Goal: Task Accomplishment & Management: Use online tool/utility

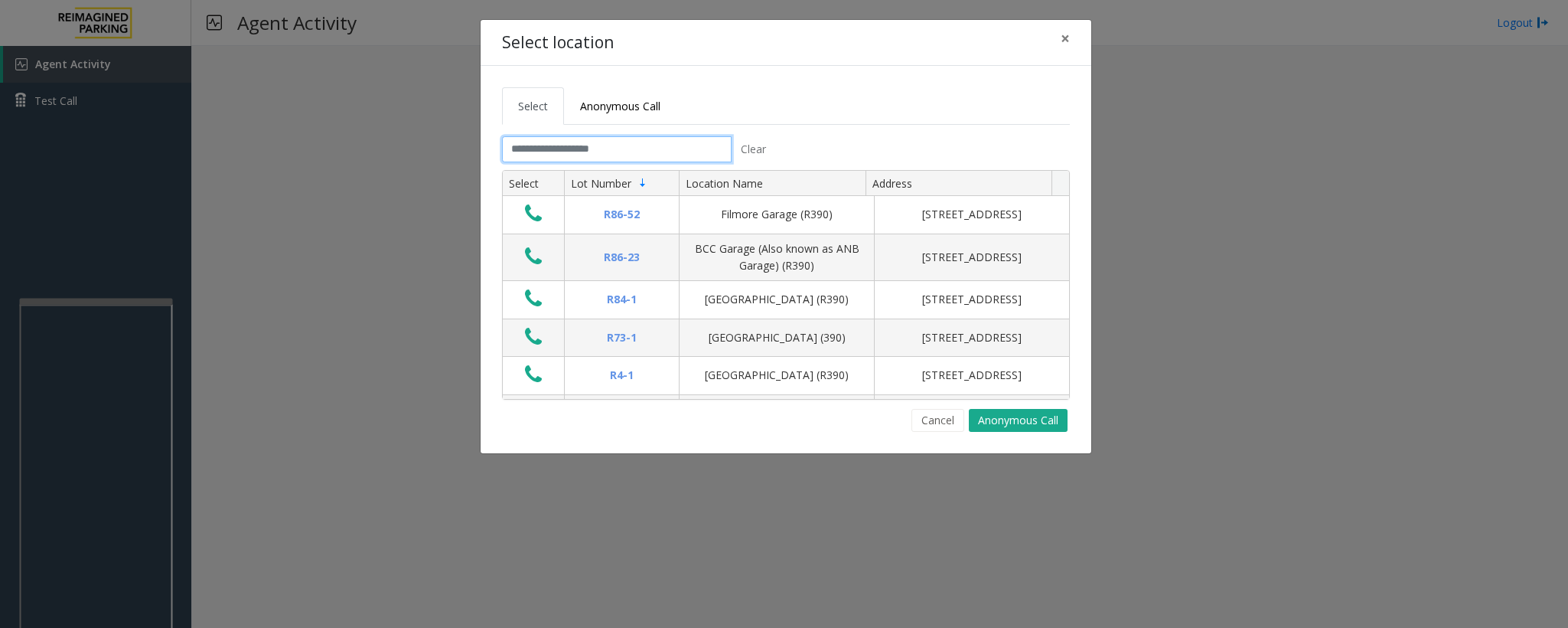
click at [618, 150] on input "text" at bounding box center [617, 150] width 230 height 26
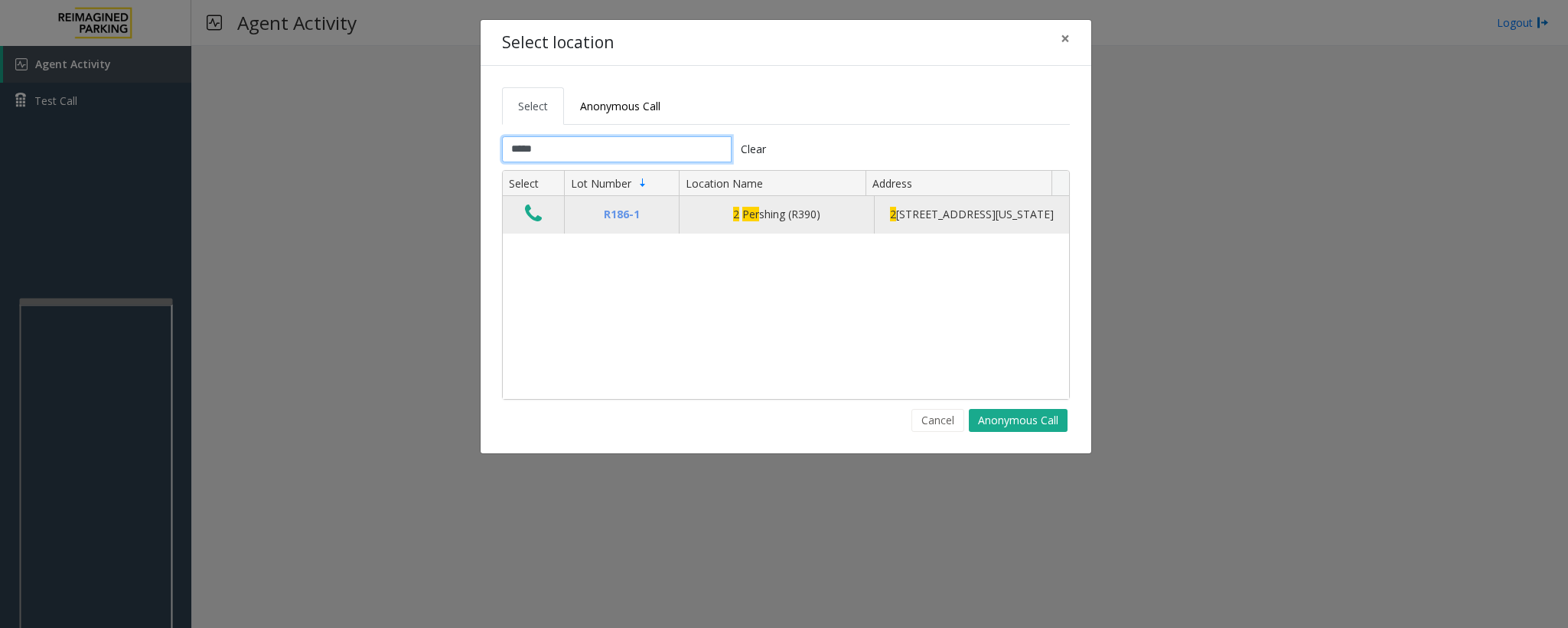
type input "*****"
click at [526, 223] on icon "Data table" at bounding box center [534, 213] width 17 height 21
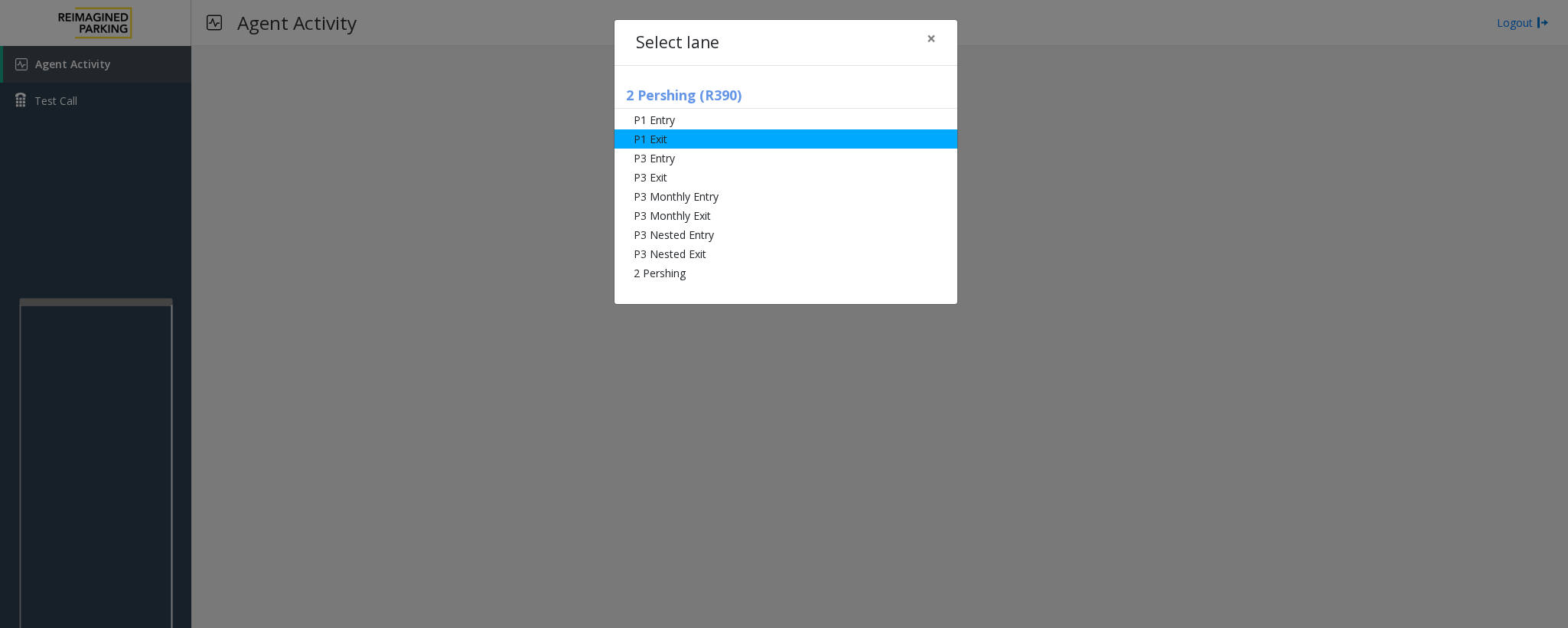
click at [662, 143] on li "P1 Exit" at bounding box center [786, 138] width 343 height 19
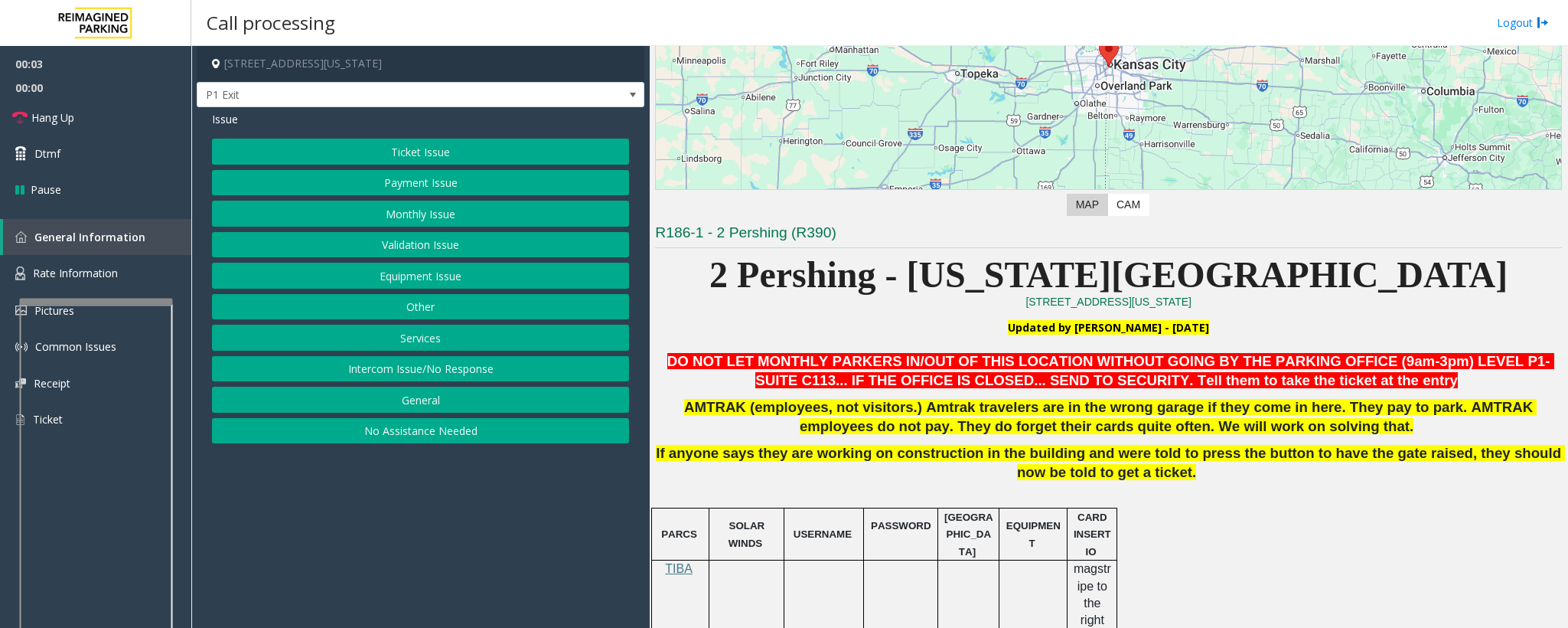
scroll to position [230, 0]
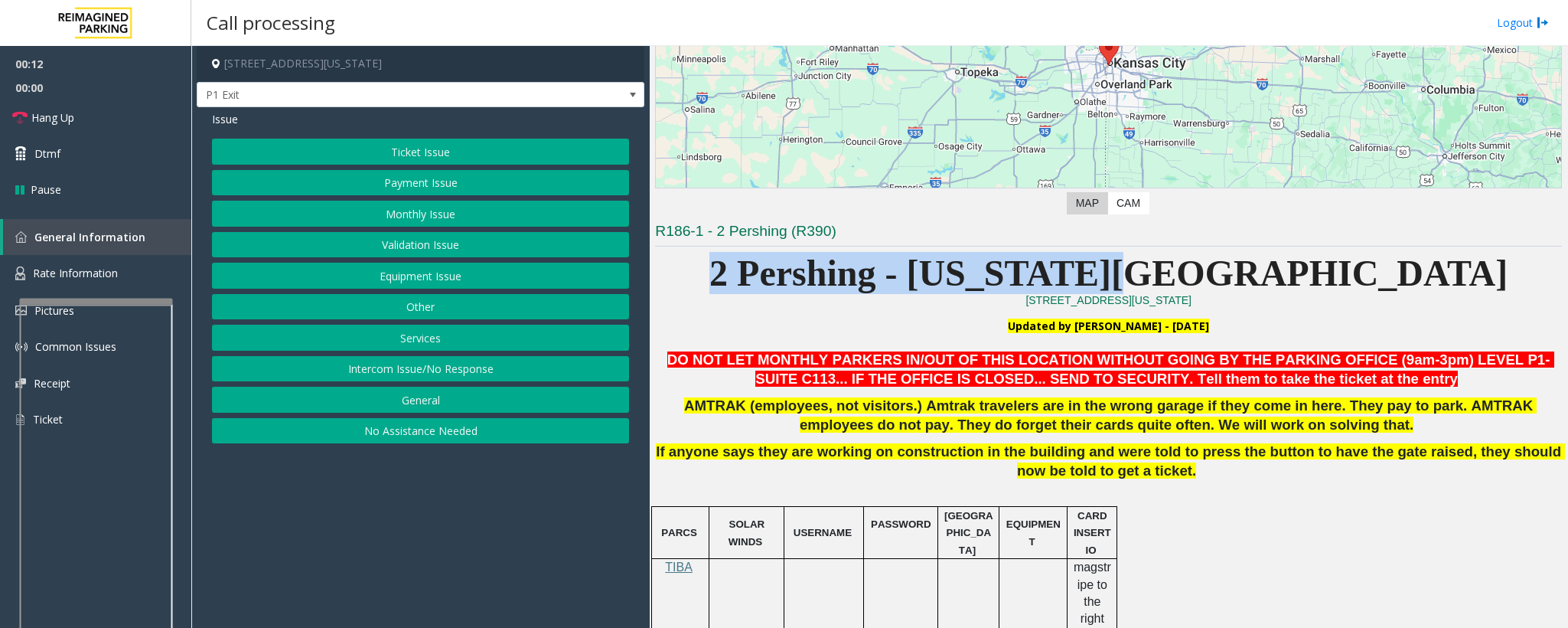
drag, startPoint x: 887, startPoint y: 269, endPoint x: 1310, endPoint y: 287, distance: 423.4
click at [1310, 287] on p "2 Pershing - [US_STATE][GEOGRAPHIC_DATA]" at bounding box center [1108, 272] width 907 height 42
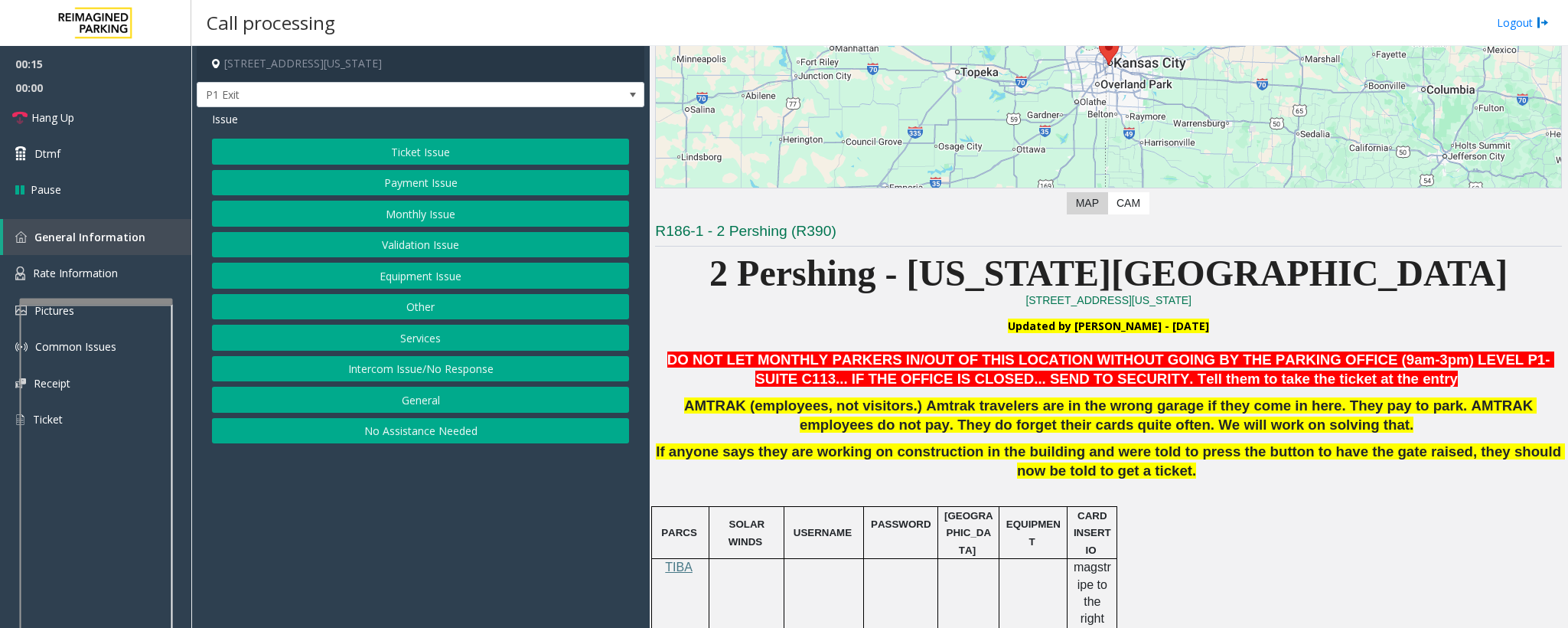
click at [398, 156] on button "Ticket Issue" at bounding box center [421, 151] width 417 height 26
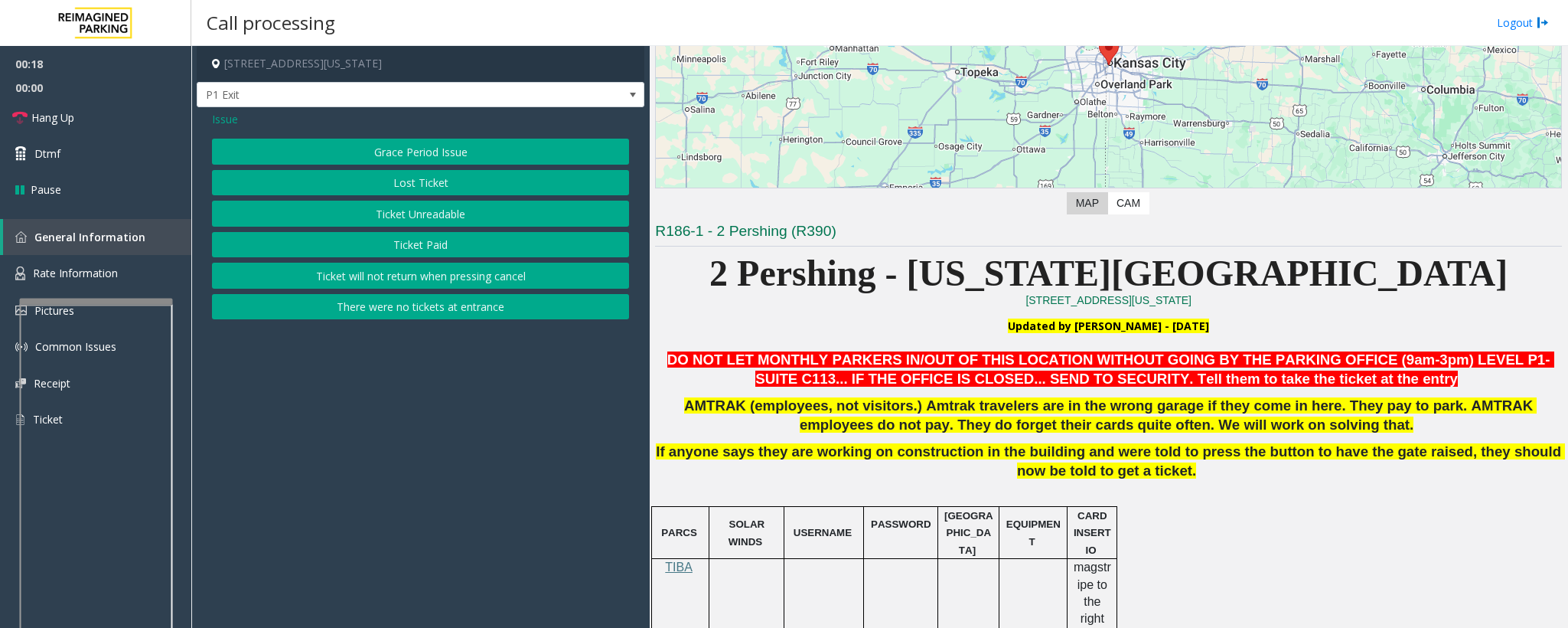
click at [395, 205] on button "Ticket Unreadable" at bounding box center [421, 214] width 417 height 26
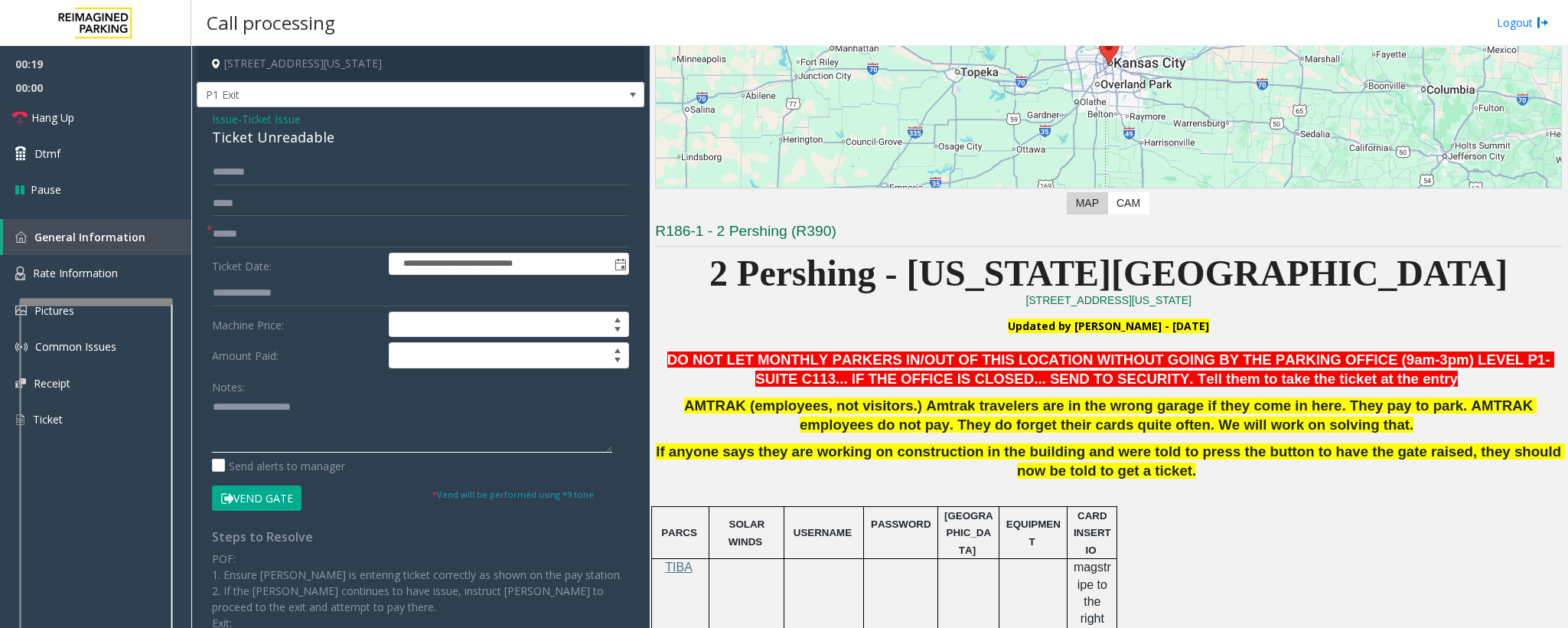
click at [269, 427] on textarea at bounding box center [412, 423] width 400 height 57
paste textarea "**********"
drag, startPoint x: 357, startPoint y: 138, endPoint x: 249, endPoint y: 129, distance: 108.4
click at [212, 137] on div "Ticket Unreadable" at bounding box center [421, 137] width 417 height 21
click at [260, 400] on textarea at bounding box center [412, 423] width 400 height 57
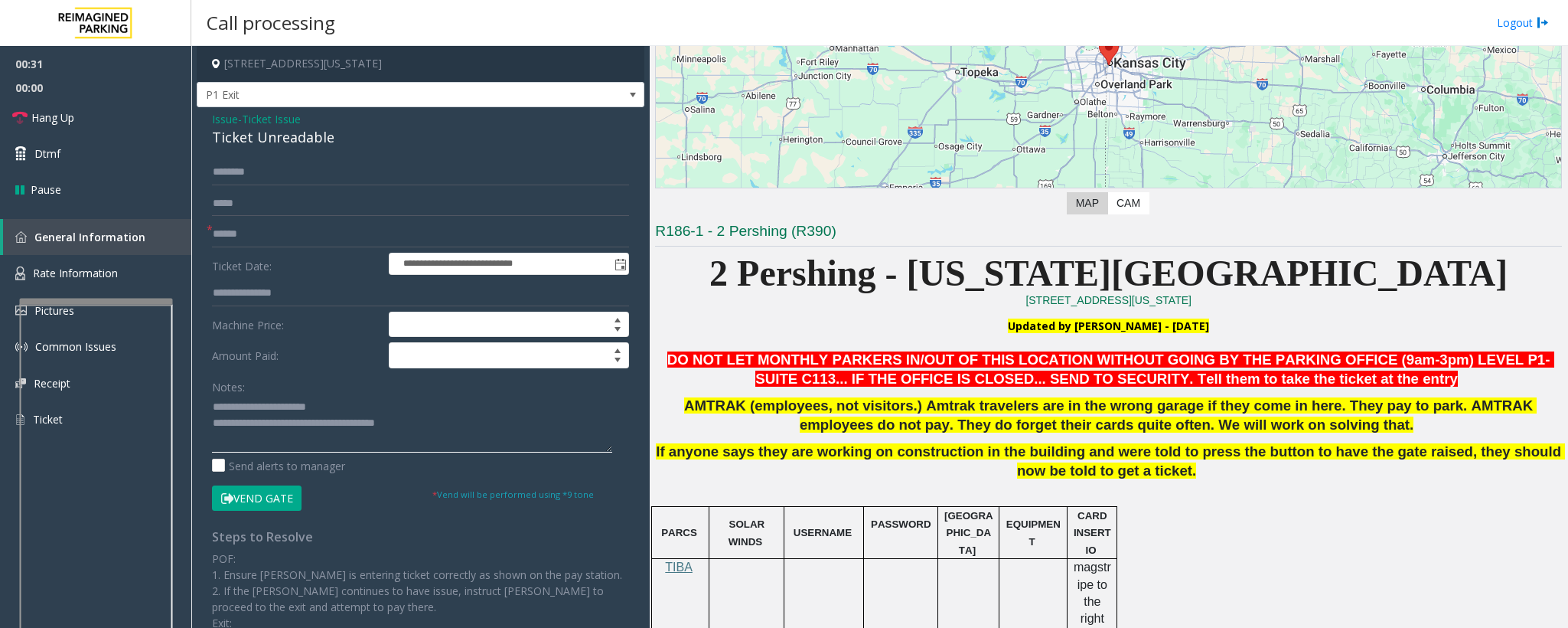
type textarea "**********"
click at [239, 221] on form "**********" at bounding box center [421, 335] width 417 height 351
click at [251, 233] on input "text" at bounding box center [421, 235] width 417 height 26
type input "*******"
click at [247, 176] on input "text" at bounding box center [421, 172] width 417 height 26
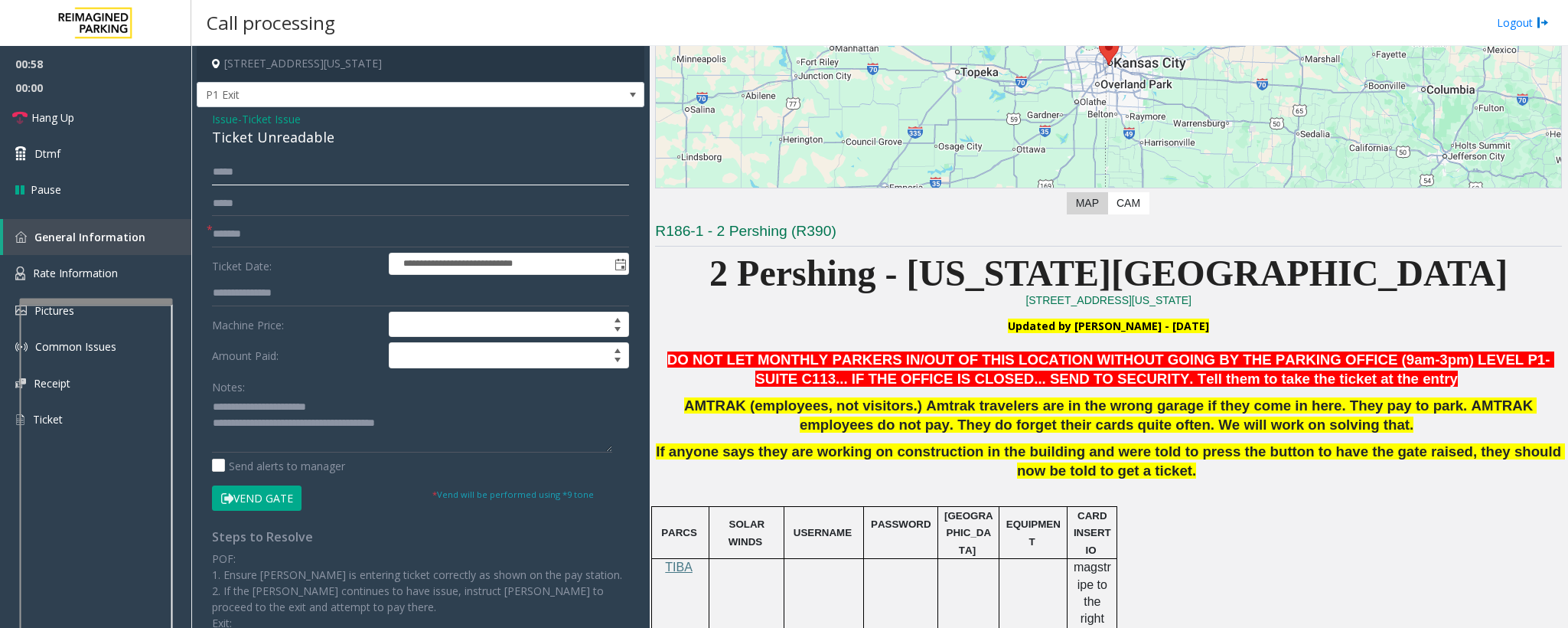
type input "*****"
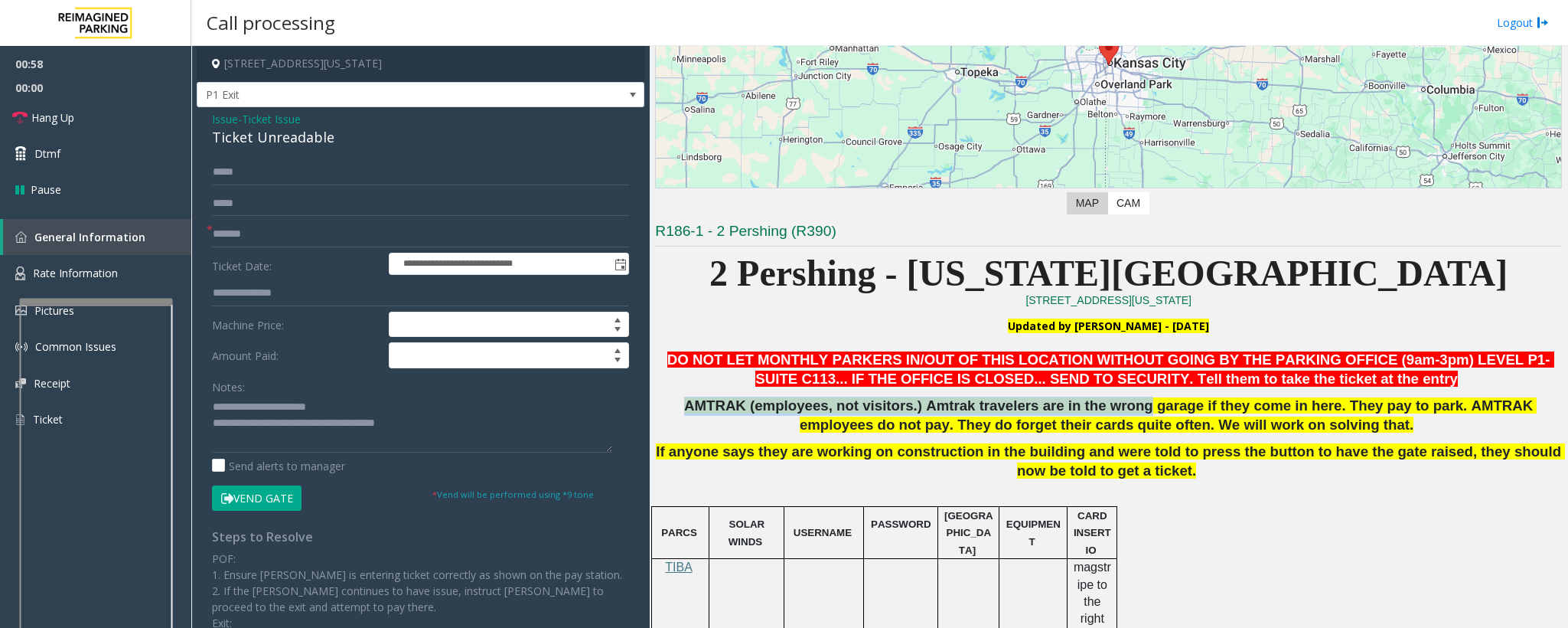
drag, startPoint x: 1341, startPoint y: 384, endPoint x: 1071, endPoint y: 398, distance: 270.4
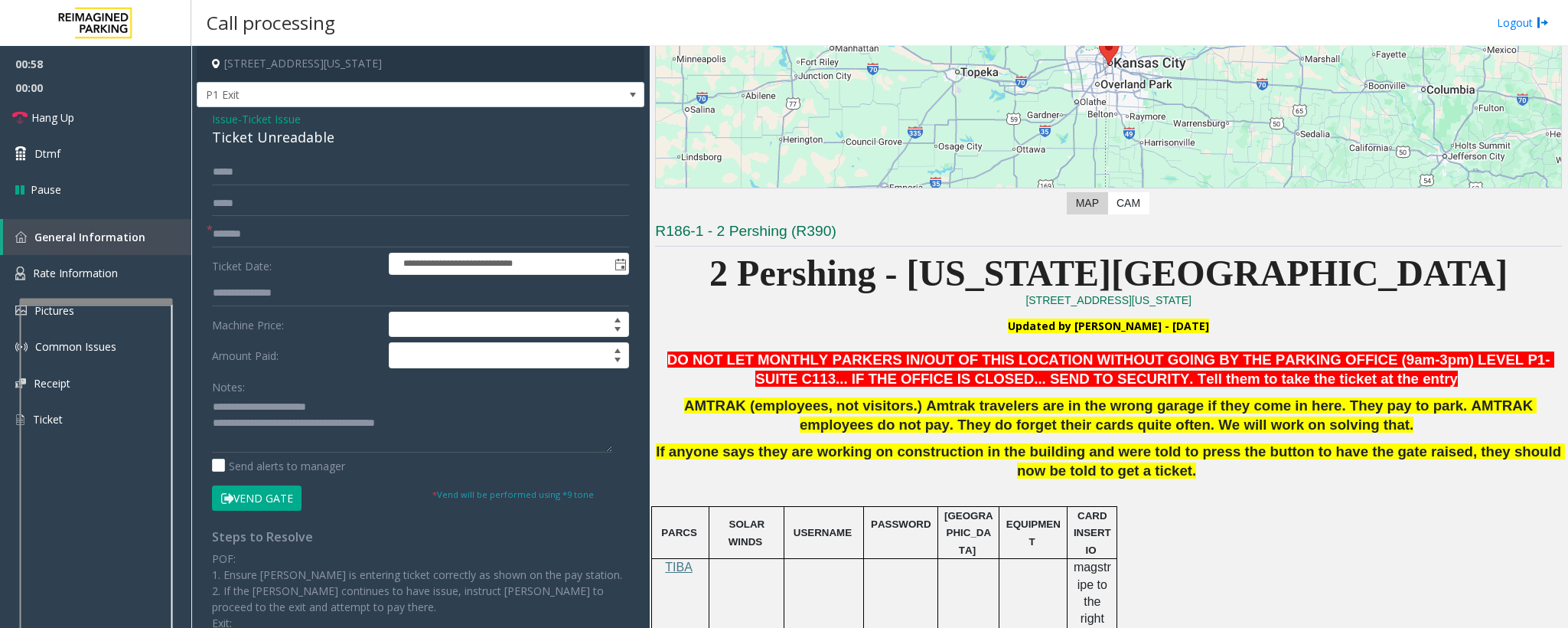
click at [1066, 418] on span "AMTRAK (employees, not visitors.) Amtrak travelers are in the wrong garage if t…" at bounding box center [1110, 415] width 853 height 36
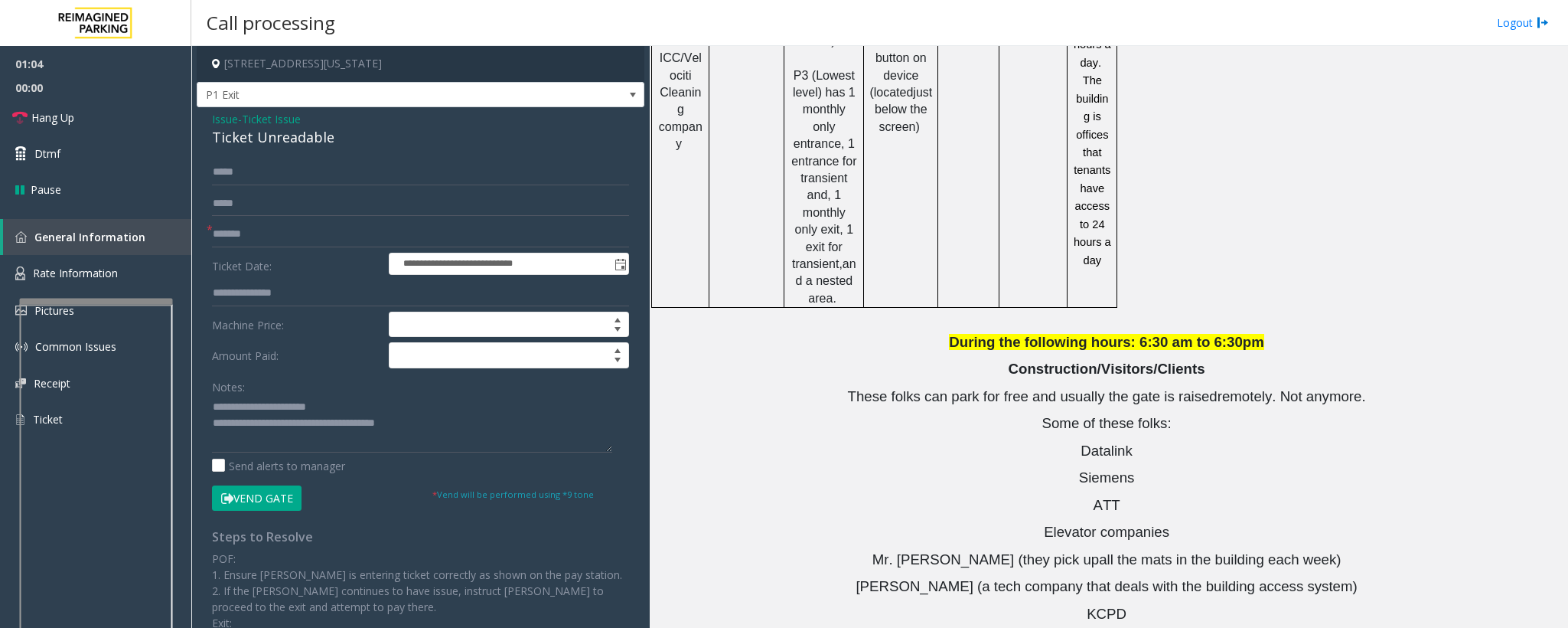
scroll to position [1920, 0]
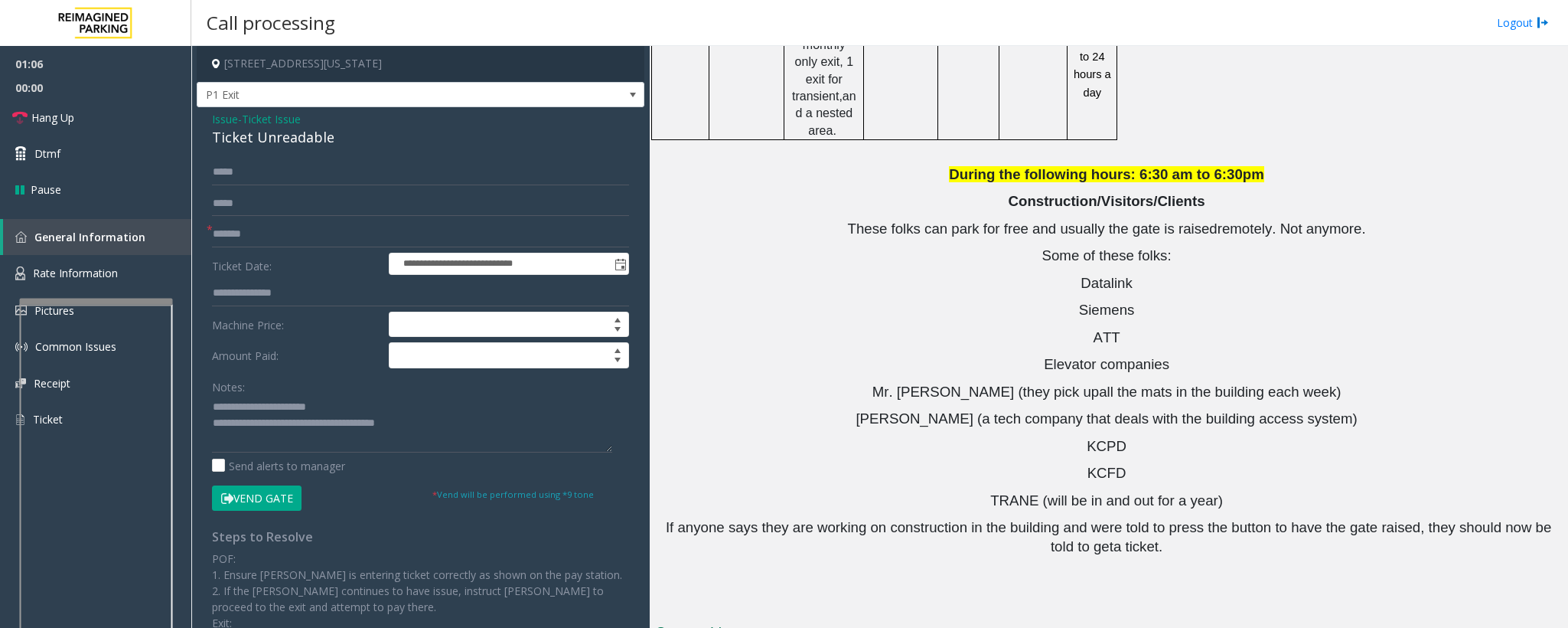
click at [287, 499] on button "Vend Gate" at bounding box center [257, 498] width 90 height 26
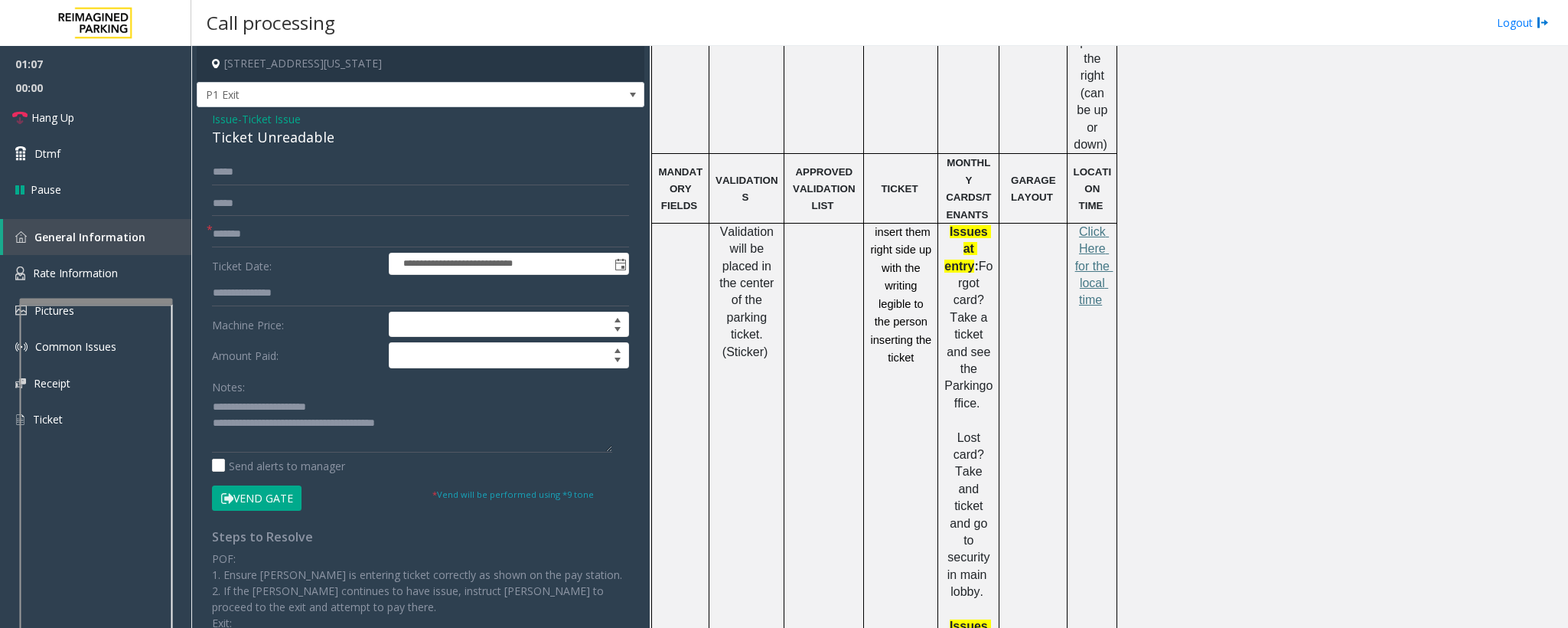
scroll to position [0, 0]
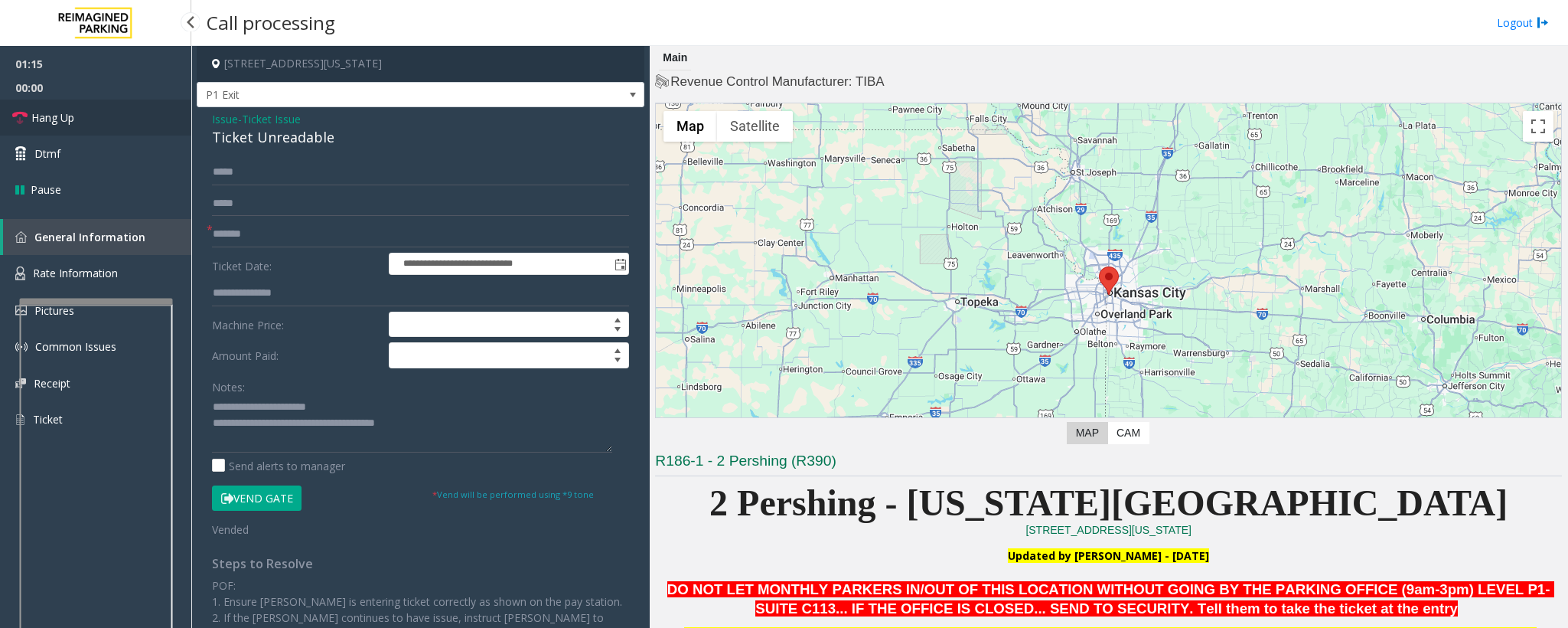
click at [67, 121] on span "Hang Up" at bounding box center [53, 117] width 43 height 16
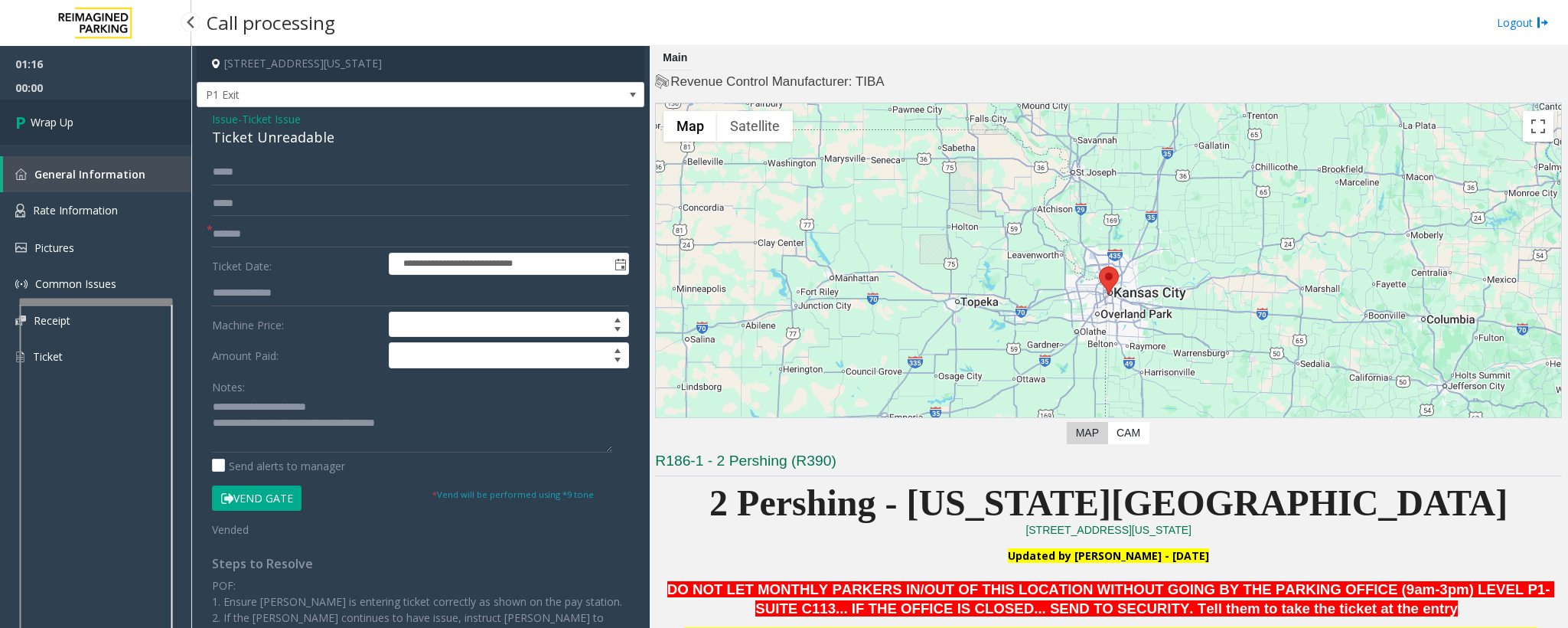
click at [67, 121] on span "Wrap Up" at bounding box center [52, 121] width 43 height 16
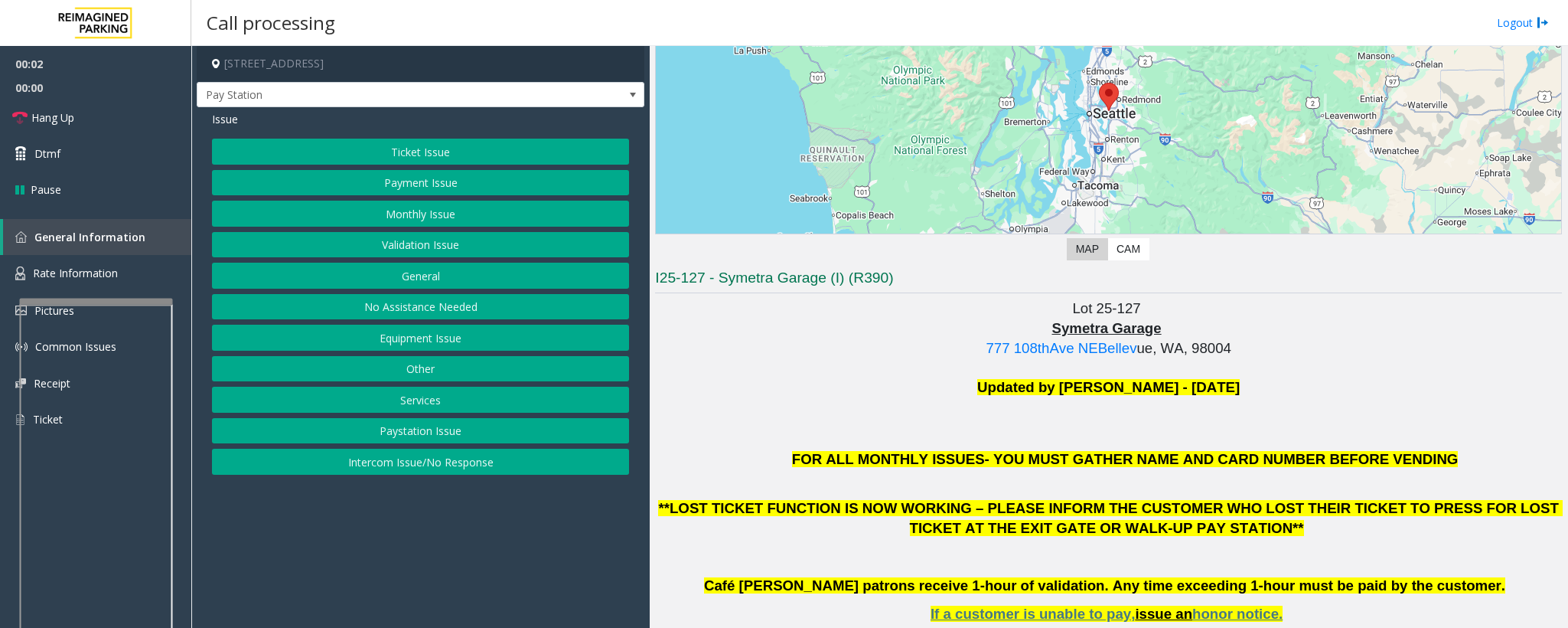
scroll to position [230, 0]
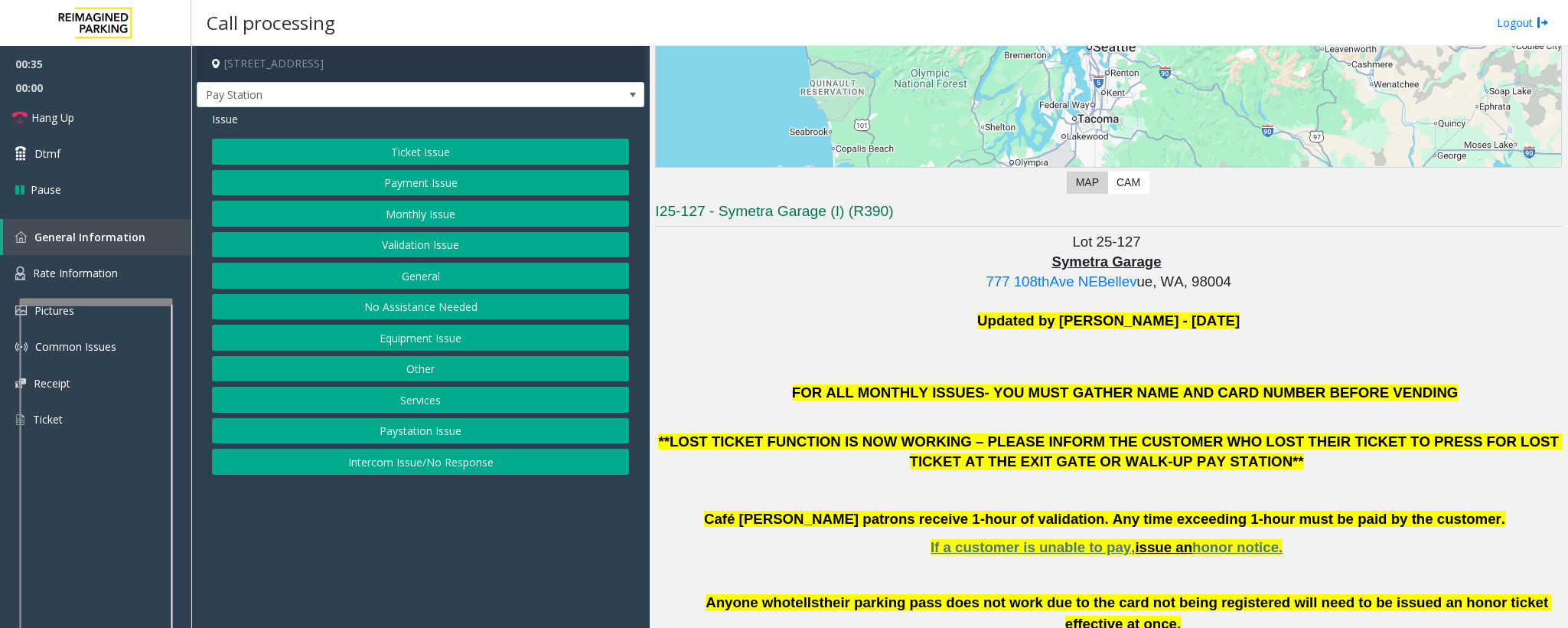
click at [341, 145] on button "Ticket Issue" at bounding box center [421, 151] width 417 height 26
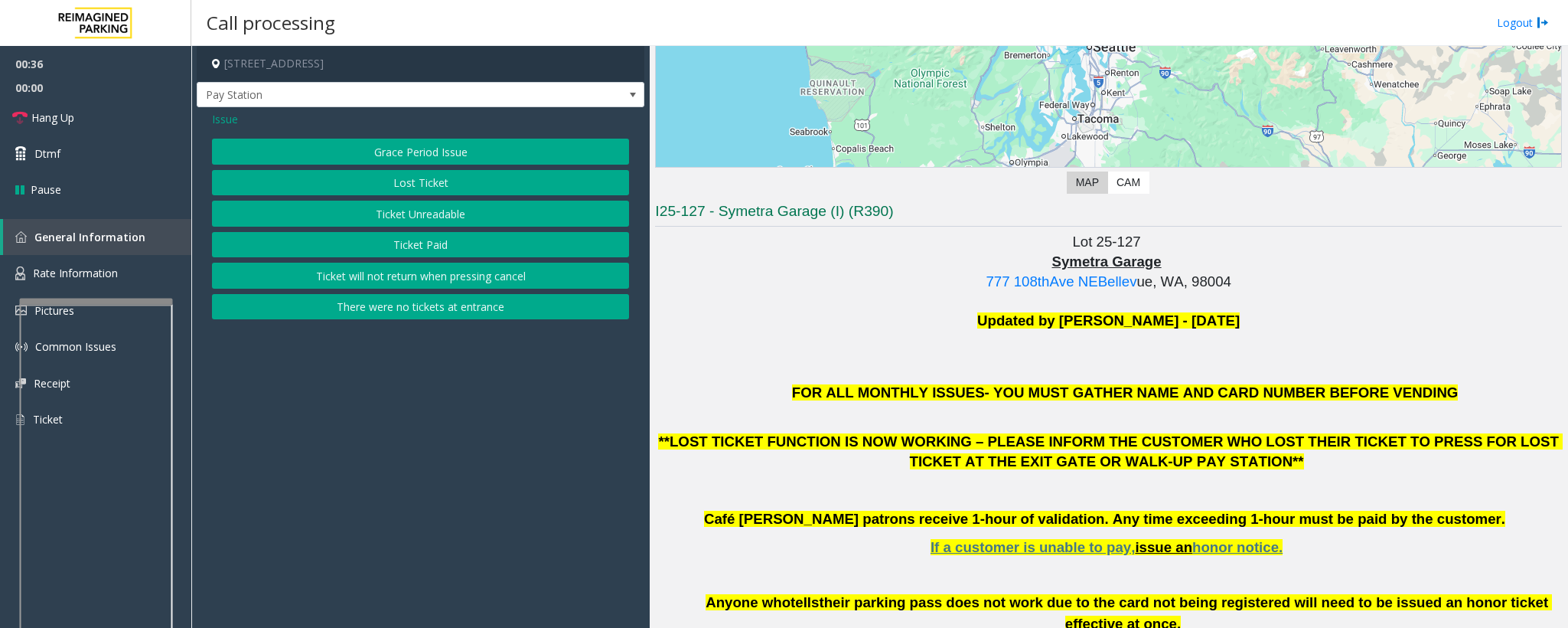
click at [363, 214] on button "Ticket Unreadable" at bounding box center [421, 214] width 417 height 26
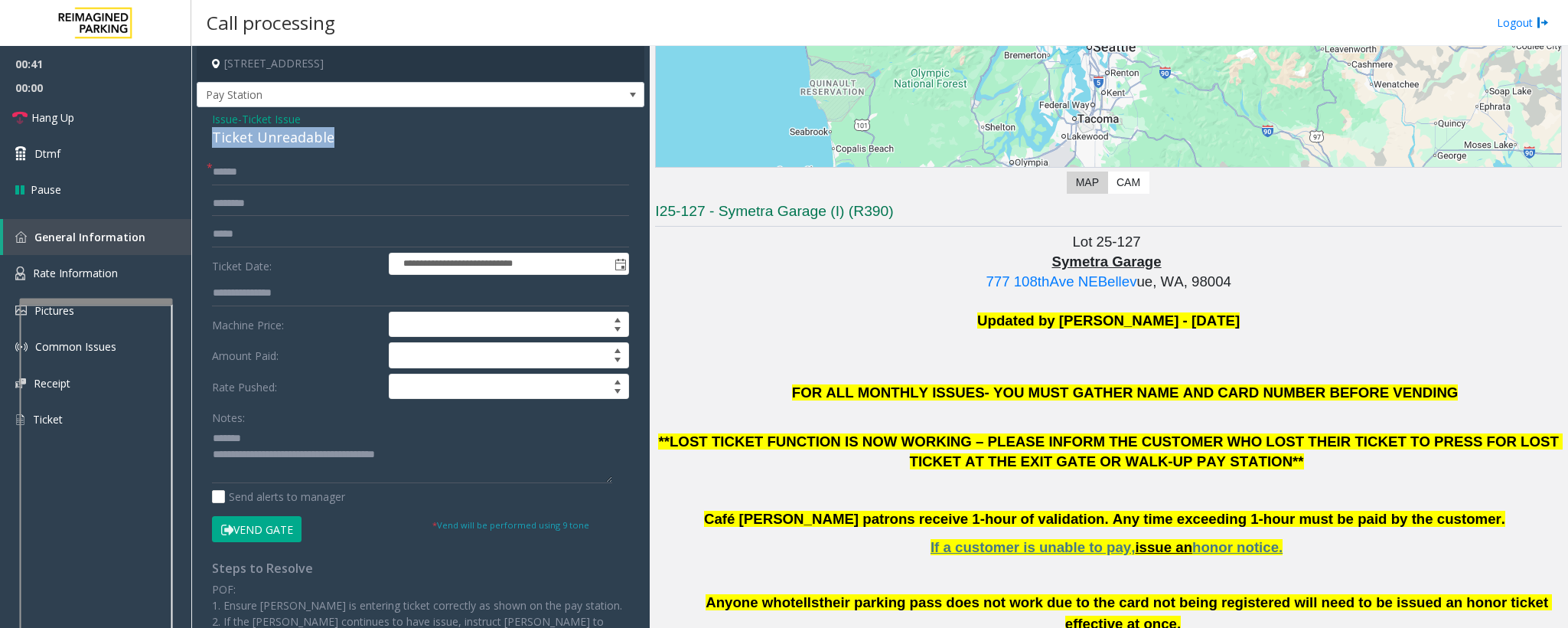
drag, startPoint x: 345, startPoint y: 136, endPoint x: 211, endPoint y: 145, distance: 134.3
click at [212, 145] on div "Ticket Unreadable" at bounding box center [421, 137] width 417 height 21
type textarea "**********"
click at [235, 172] on input "text" at bounding box center [421, 172] width 417 height 26
click at [221, 121] on span "Issue" at bounding box center [225, 119] width 26 height 16
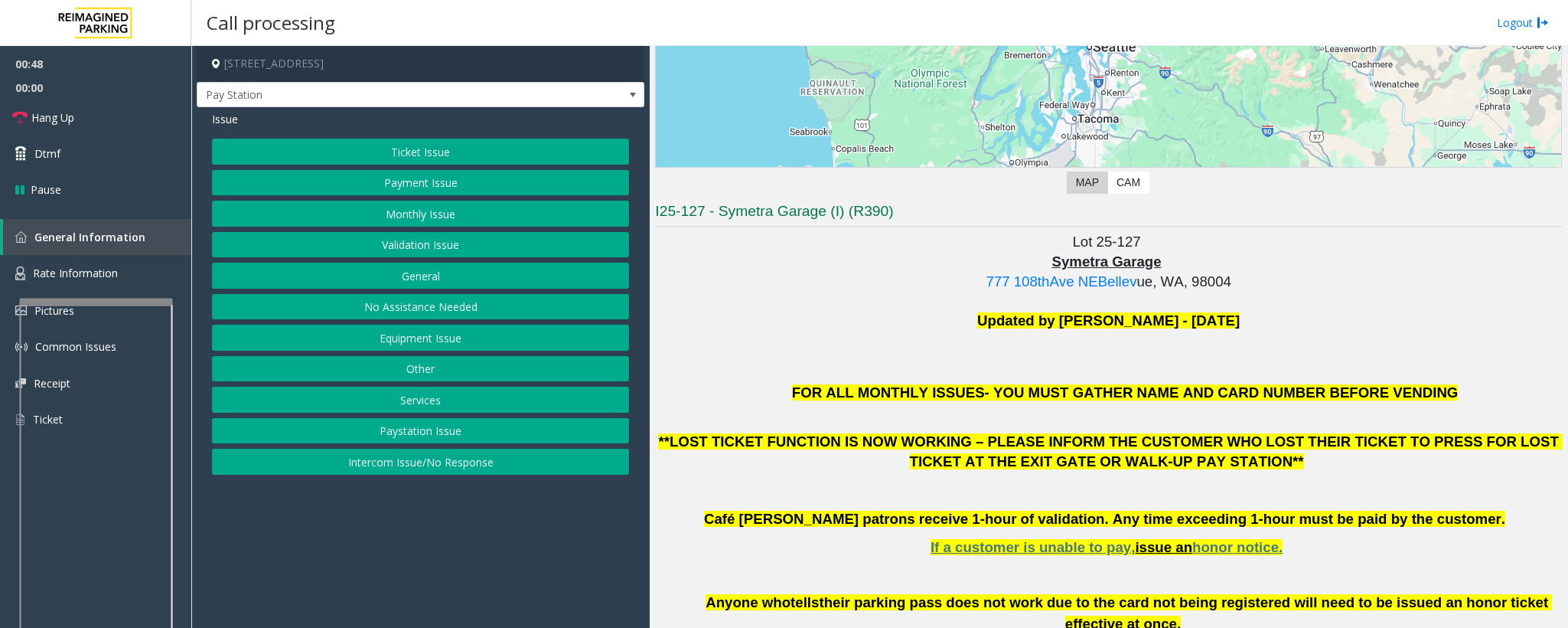
click at [372, 179] on button "Payment Issue" at bounding box center [421, 183] width 417 height 26
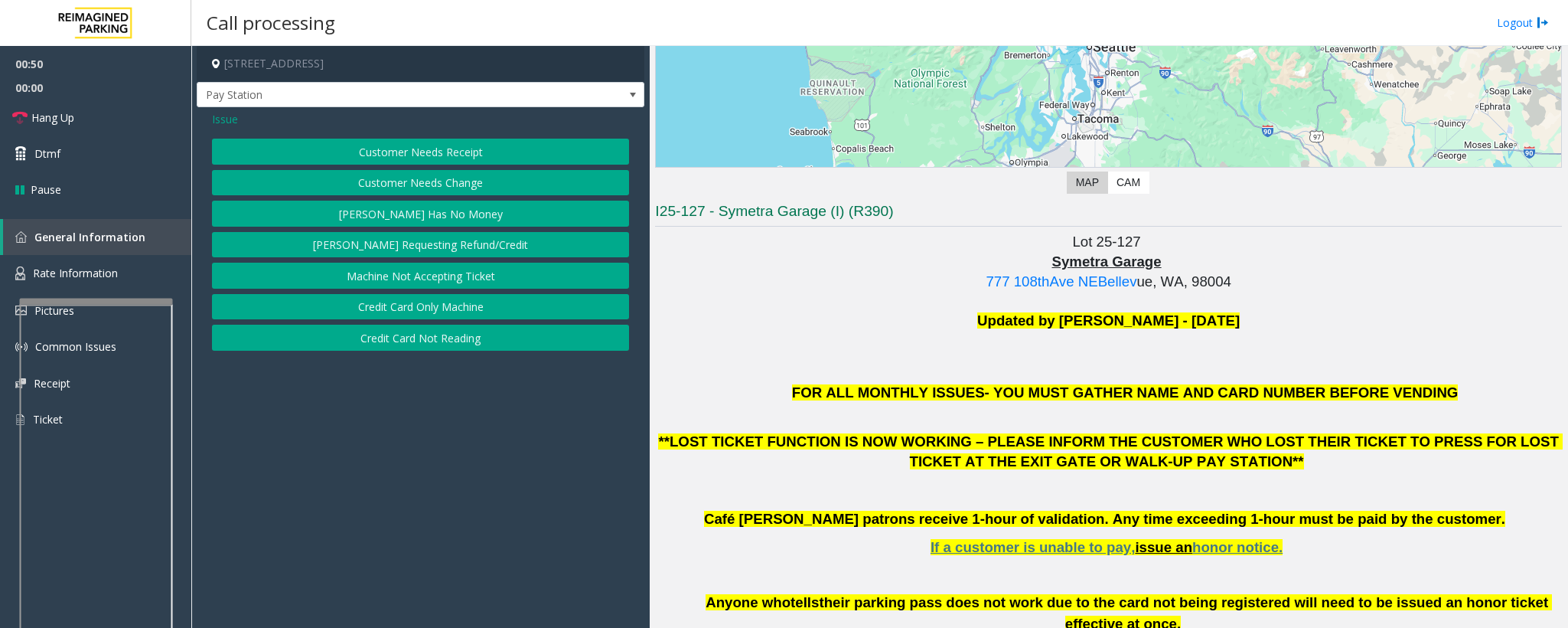
click at [373, 345] on button "Credit Card Not Reading" at bounding box center [421, 337] width 417 height 26
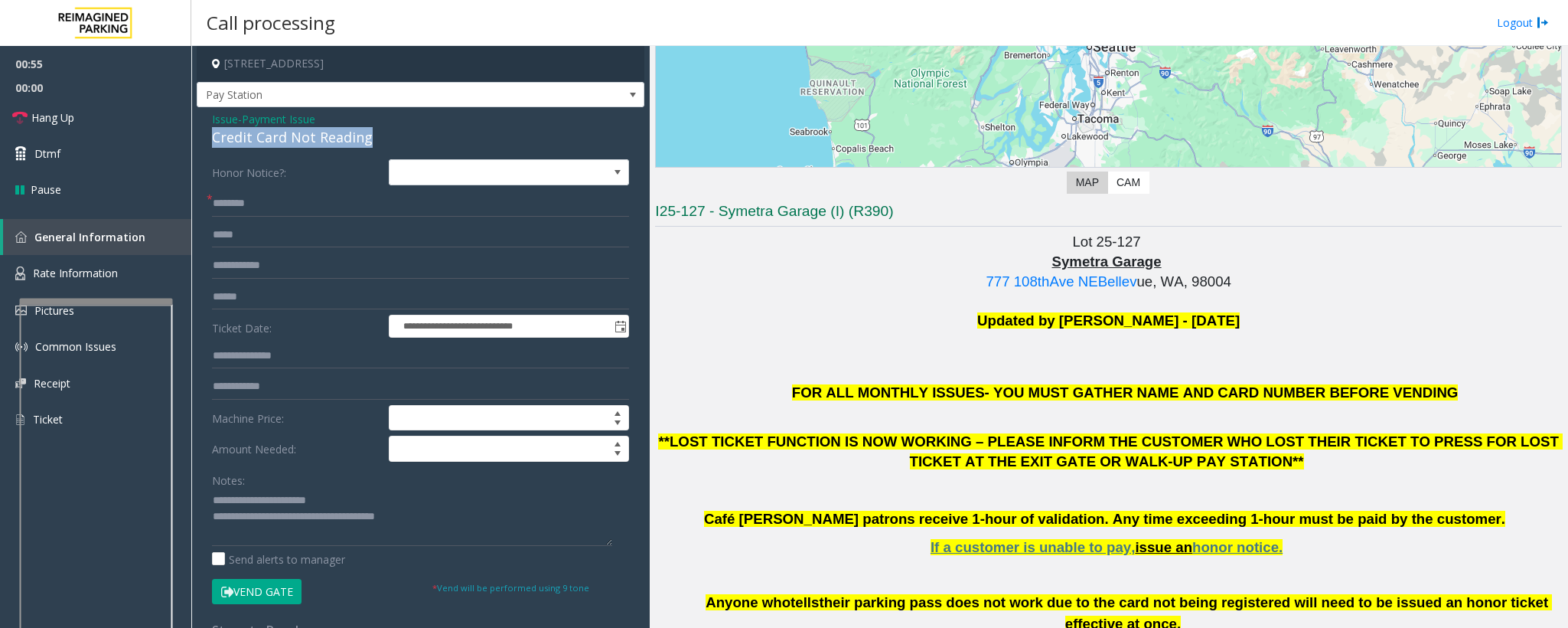
drag, startPoint x: 387, startPoint y: 141, endPoint x: 209, endPoint y: 141, distance: 178.0
click at [209, 141] on div "**********" at bounding box center [421, 471] width 448 height 728
copy div "Credit Card Not Reading"
drag, startPoint x: 363, startPoint y: 499, endPoint x: 247, endPoint y: 501, distance: 116.0
click at [247, 501] on textarea at bounding box center [412, 517] width 400 height 57
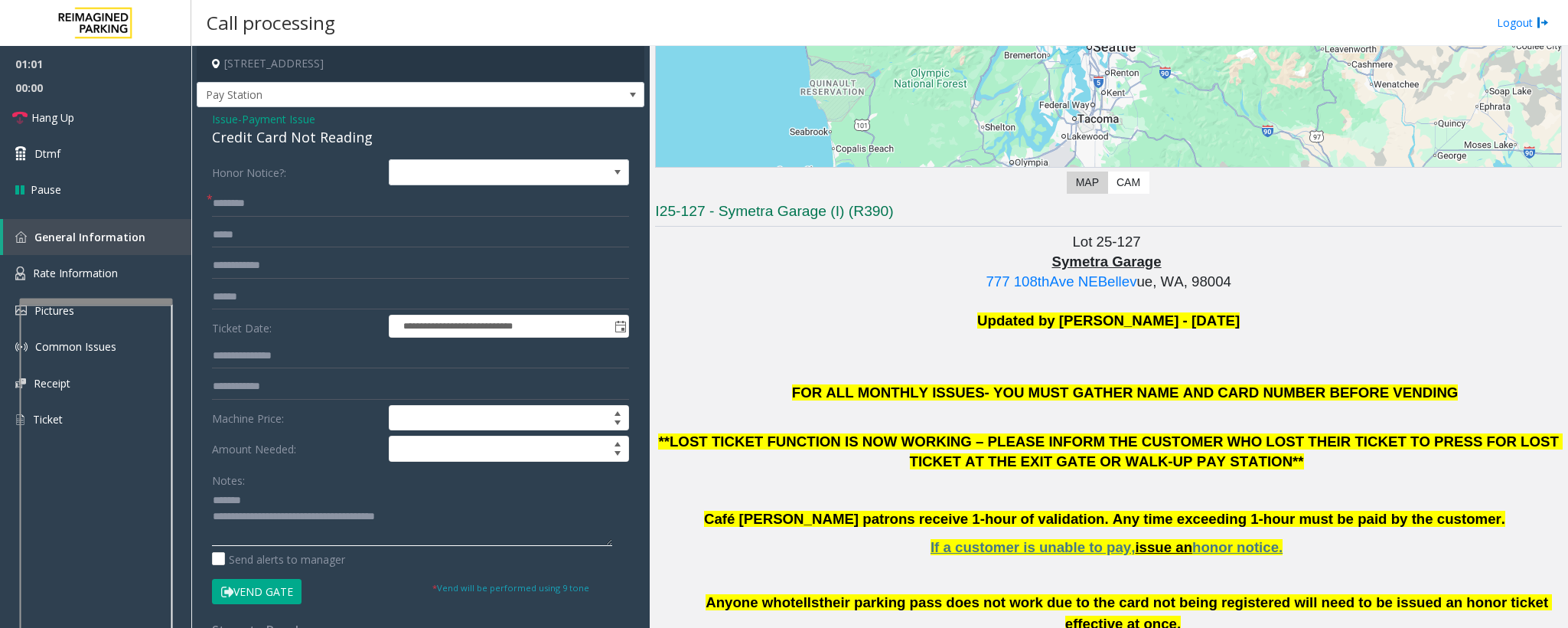
paste textarea "**********"
drag, startPoint x: 444, startPoint y: 528, endPoint x: 276, endPoint y: 518, distance: 168.3
click at [276, 518] on textarea at bounding box center [412, 517] width 400 height 57
type textarea "**********"
click at [50, 116] on span "Hang Up" at bounding box center [53, 117] width 43 height 16
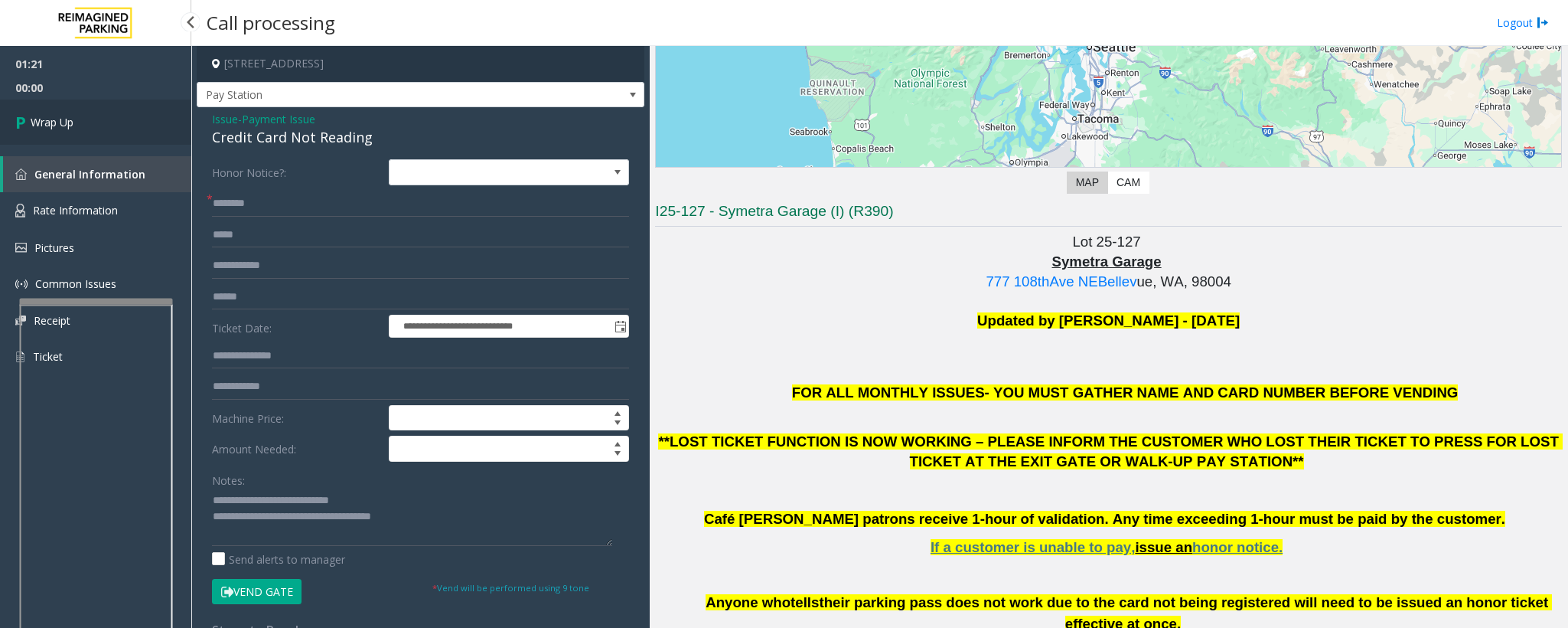
click at [51, 118] on span "Wrap Up" at bounding box center [52, 121] width 43 height 16
click at [251, 201] on input "text" at bounding box center [421, 204] width 417 height 26
type input "**"
drag, startPoint x: 91, startPoint y: 127, endPoint x: 111, endPoint y: 148, distance: 29.0
click at [91, 129] on link "Wrap Up" at bounding box center [95, 121] width 192 height 45
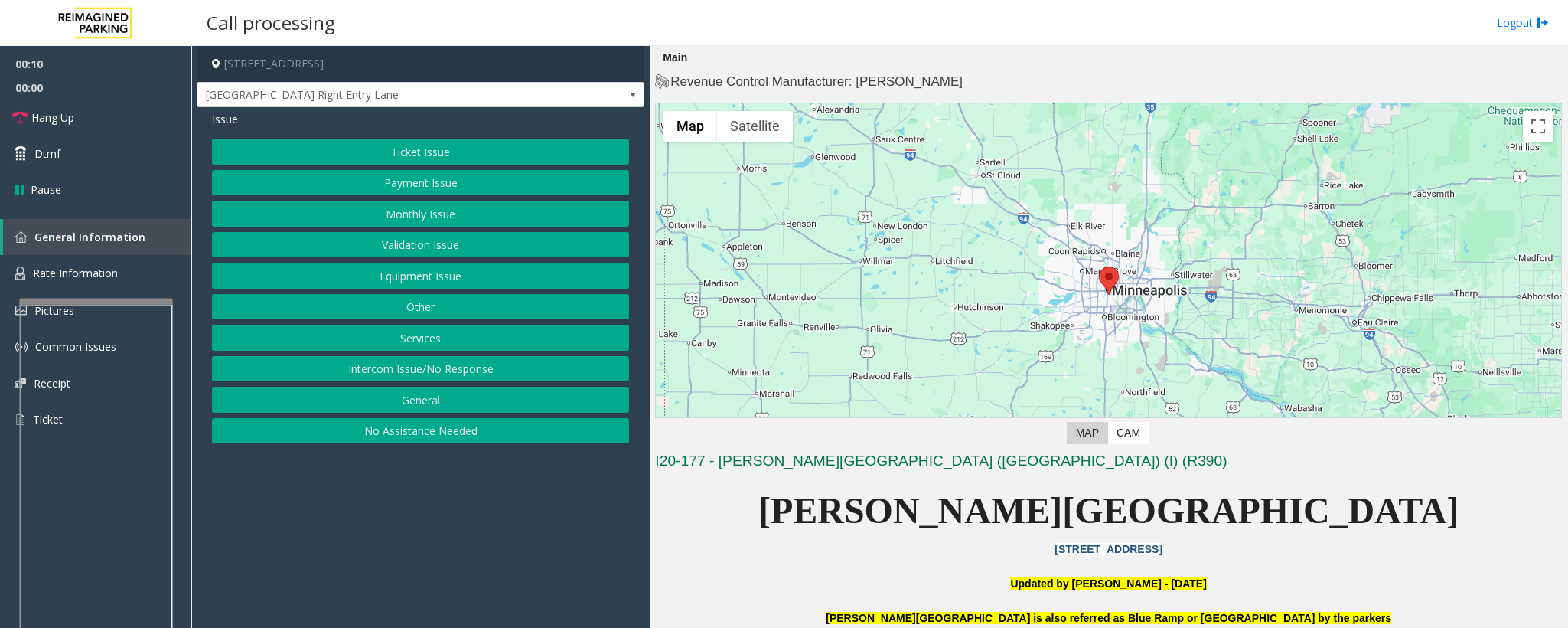
click at [449, 286] on button "Equipment Issue" at bounding box center [421, 276] width 417 height 26
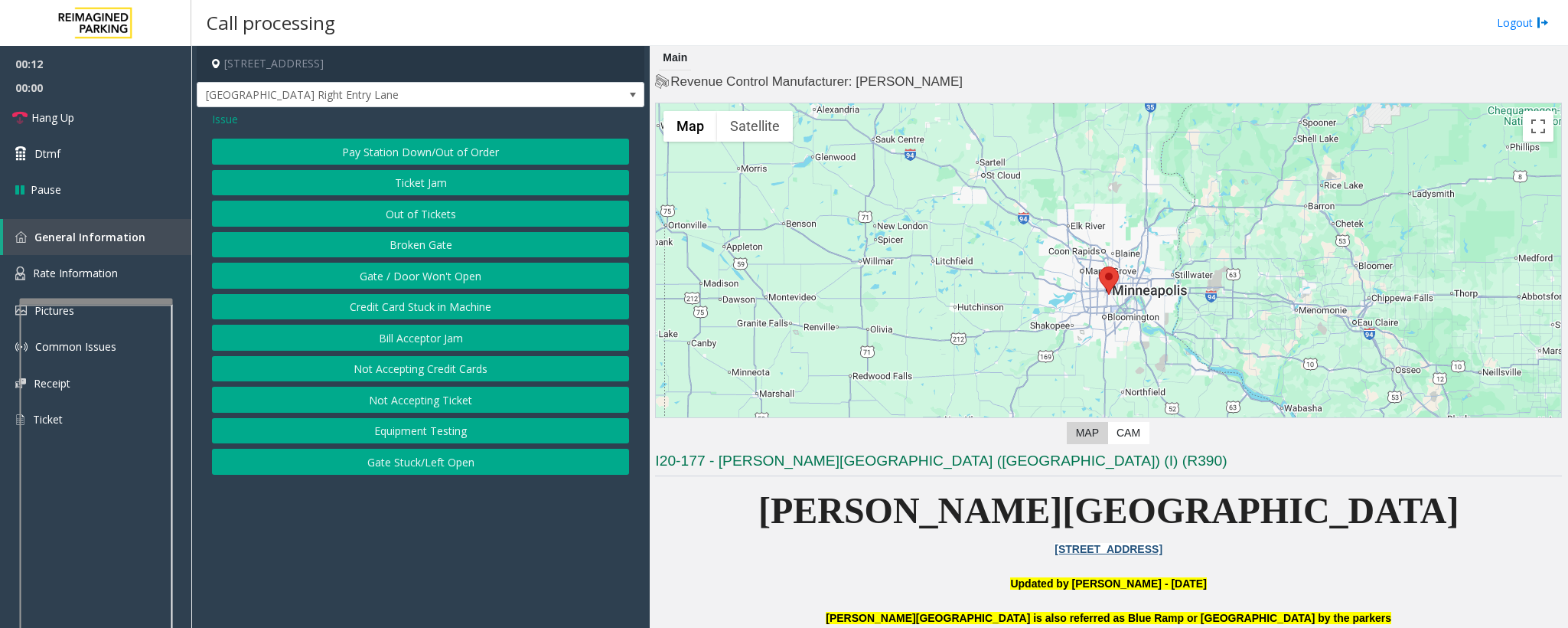
click at [417, 209] on button "Out of Tickets" at bounding box center [421, 214] width 417 height 26
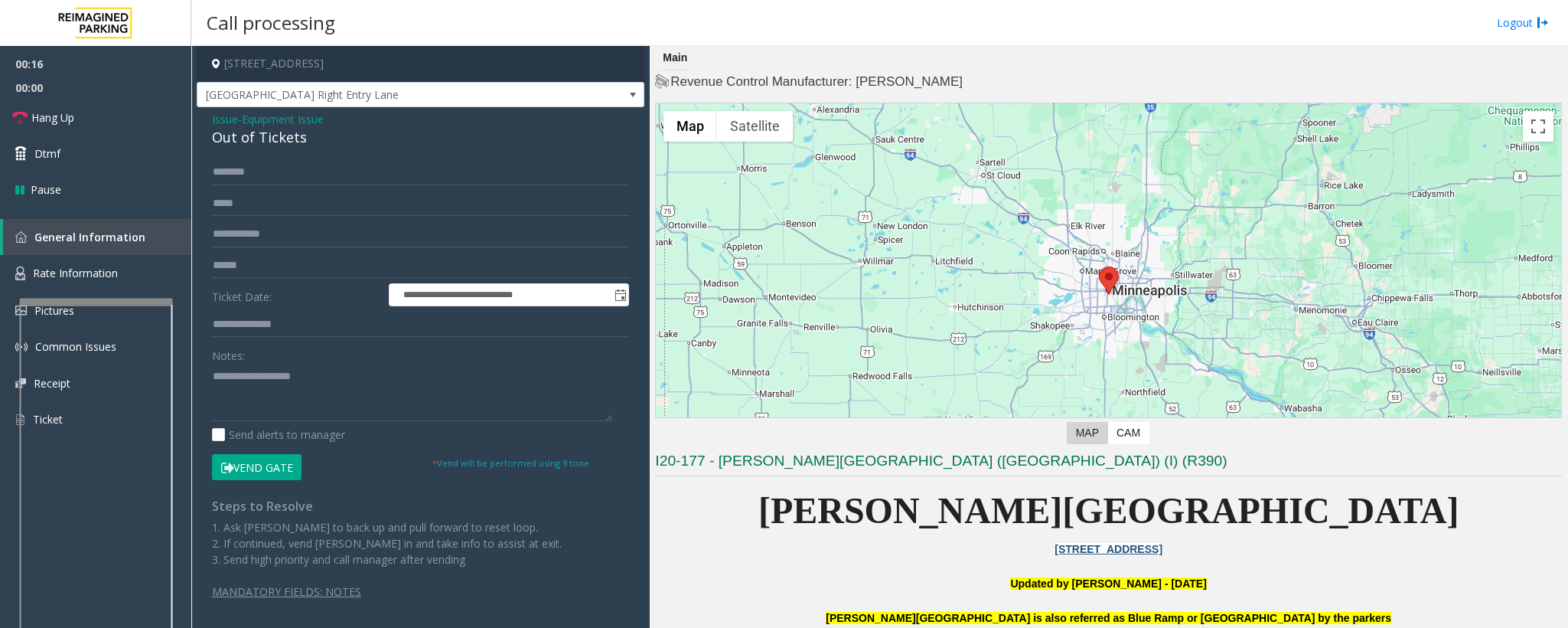
click at [223, 121] on span "Issue" at bounding box center [225, 119] width 26 height 16
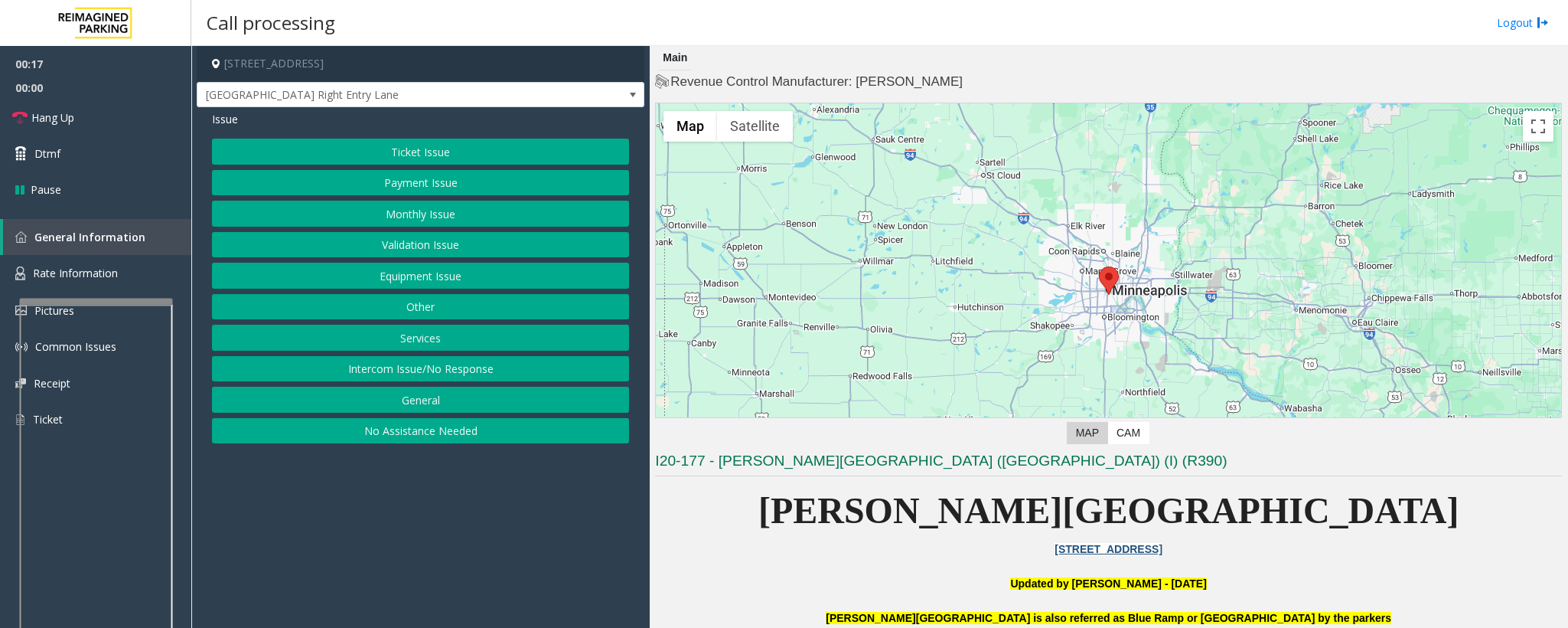
click at [427, 345] on button "Services" at bounding box center [421, 337] width 417 height 26
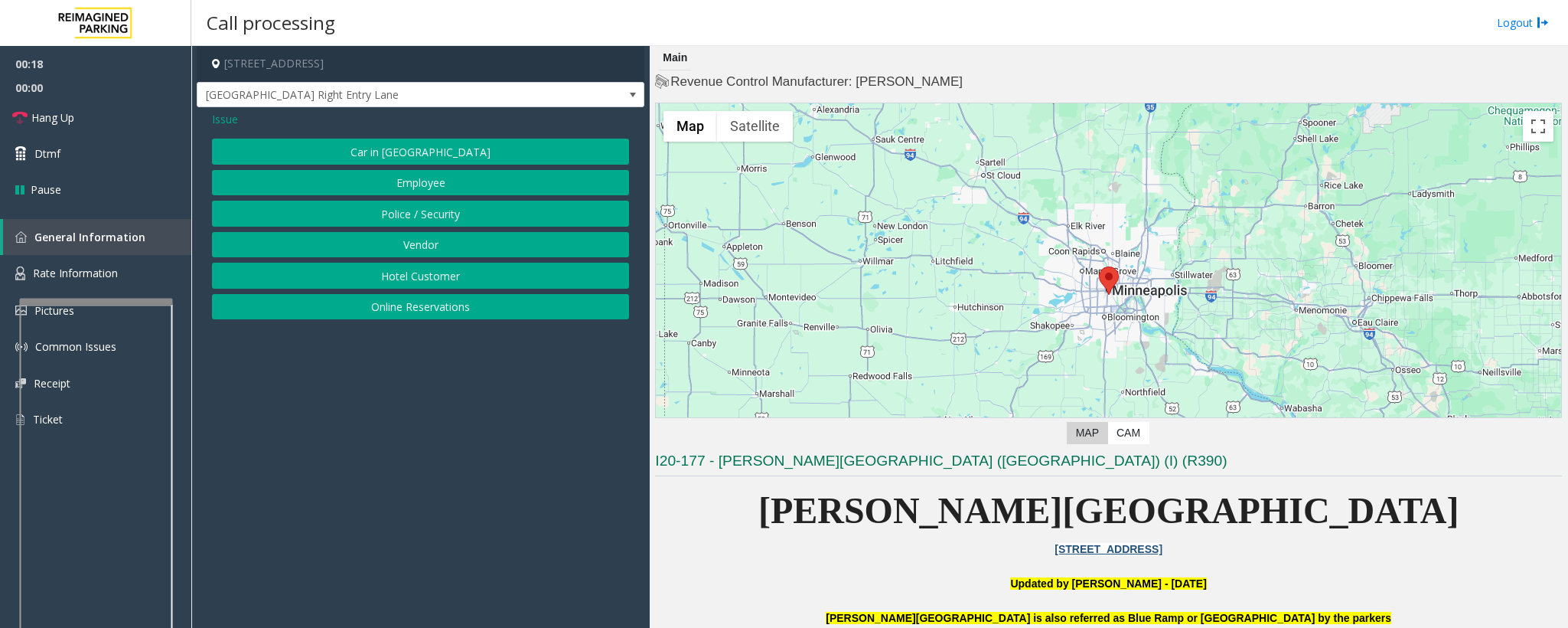
click at [430, 310] on button "Online Reservations" at bounding box center [421, 307] width 417 height 26
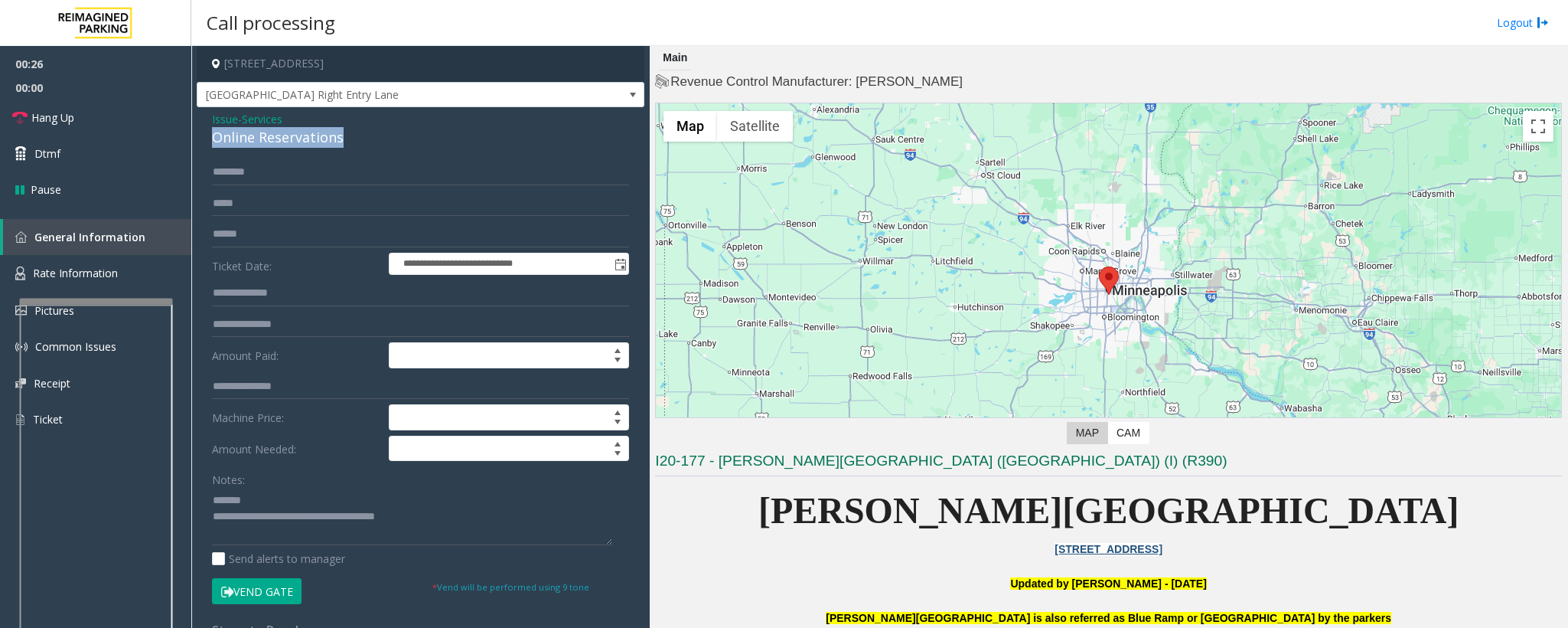
drag, startPoint x: 383, startPoint y: 134, endPoint x: 209, endPoint y: 143, distance: 174.2
click at [209, 143] on div "**********" at bounding box center [421, 527] width 448 height 840
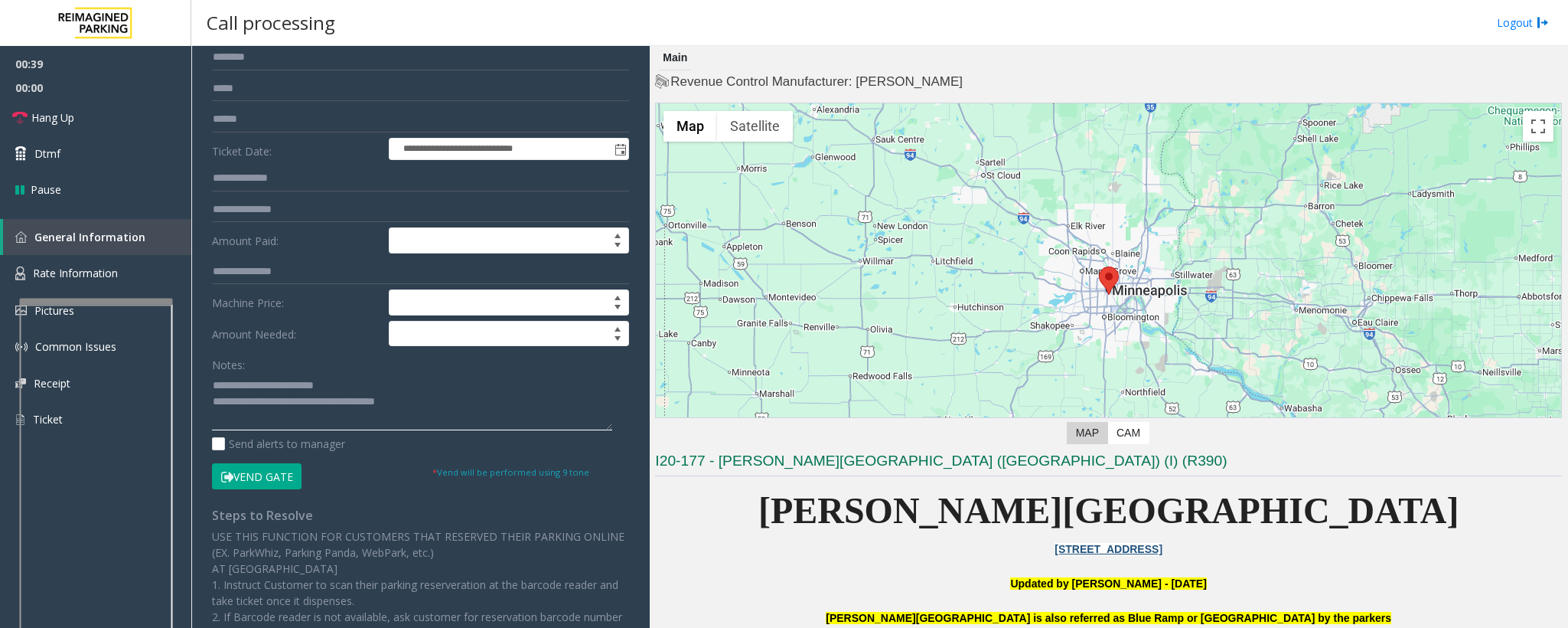
drag, startPoint x: 442, startPoint y: 405, endPoint x: 278, endPoint y: 417, distance: 164.4
click at [278, 417] on textarea at bounding box center [412, 401] width 400 height 57
click at [273, 483] on button "Vend Gate" at bounding box center [257, 477] width 90 height 26
click at [294, 412] on textarea at bounding box center [412, 401] width 400 height 57
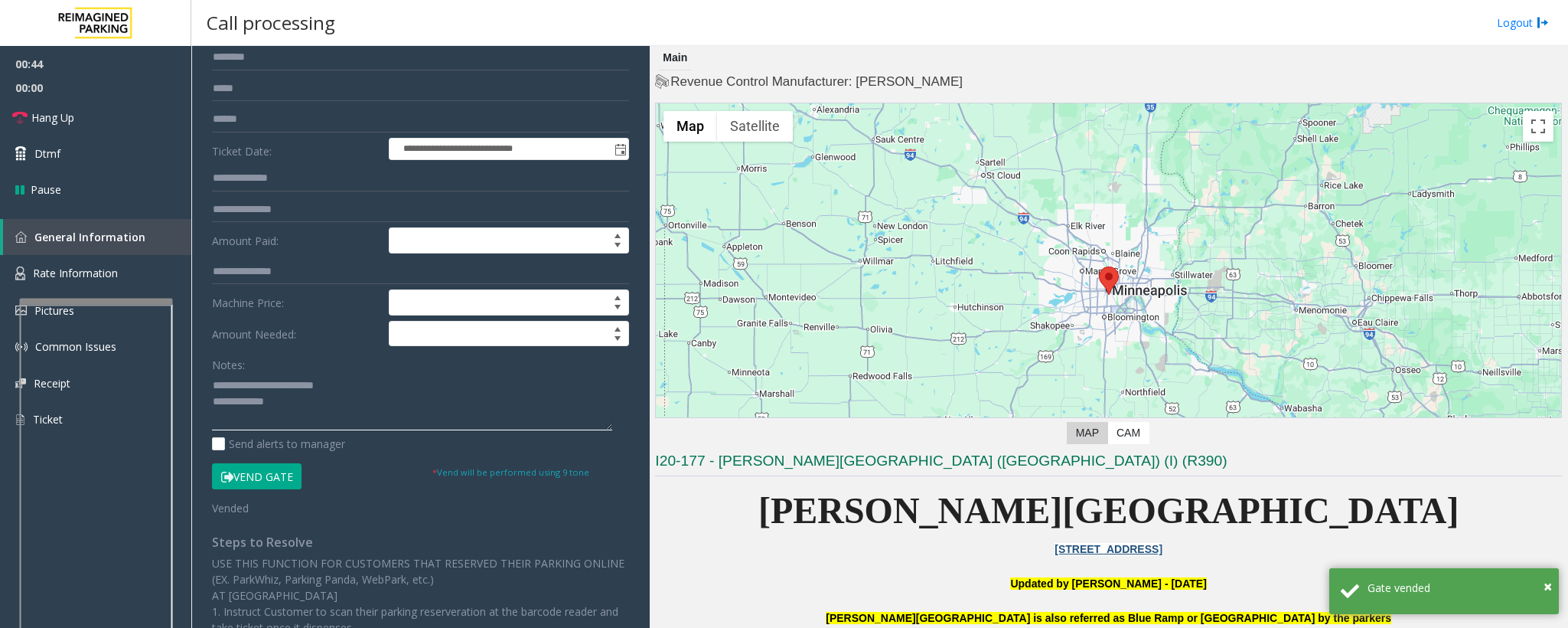
paste textarea "**********"
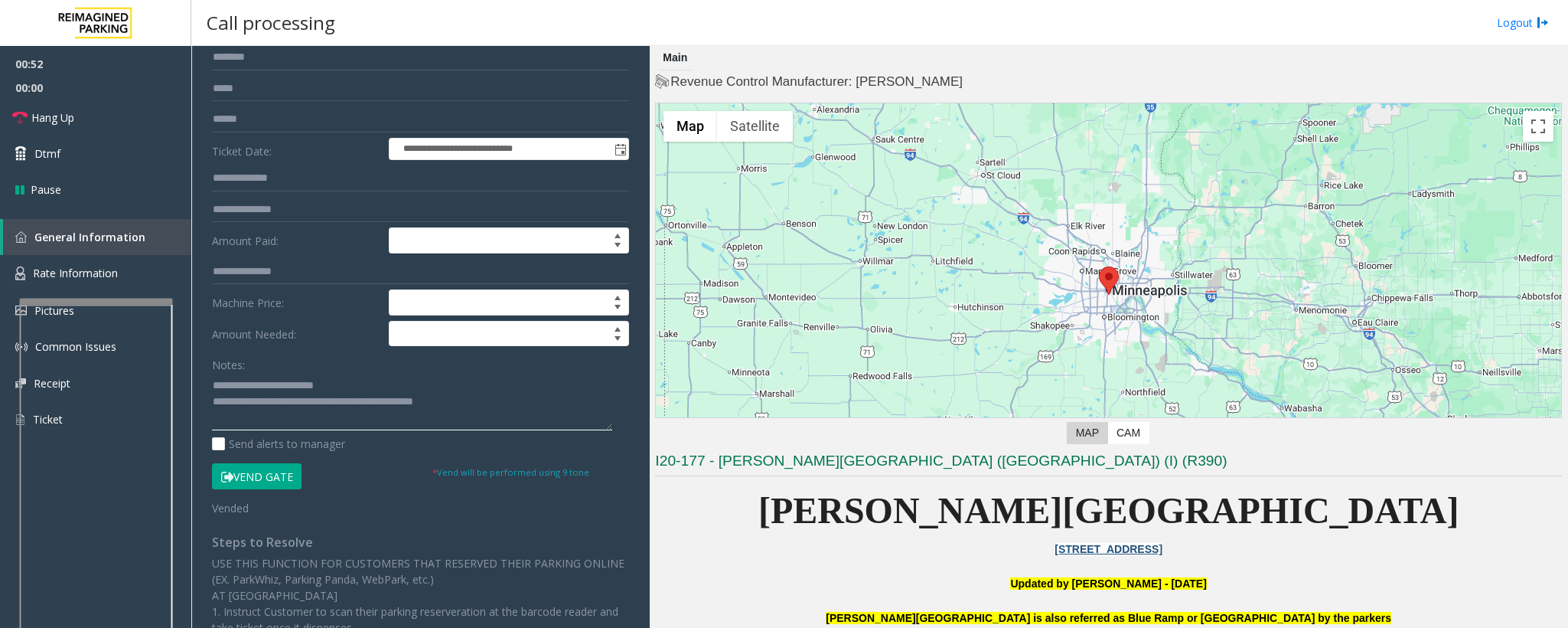
scroll to position [0, 0]
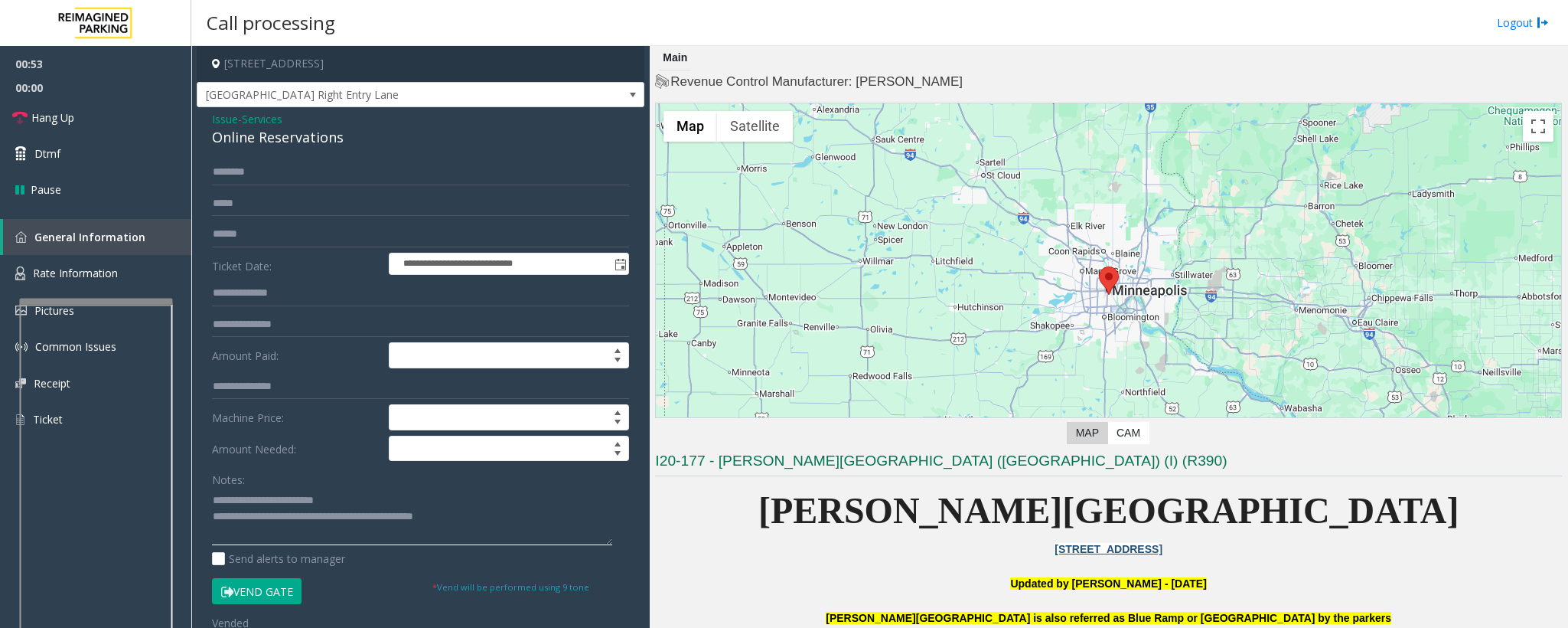
type textarea "**********"
click at [277, 594] on button "Vend Gate" at bounding box center [257, 591] width 90 height 26
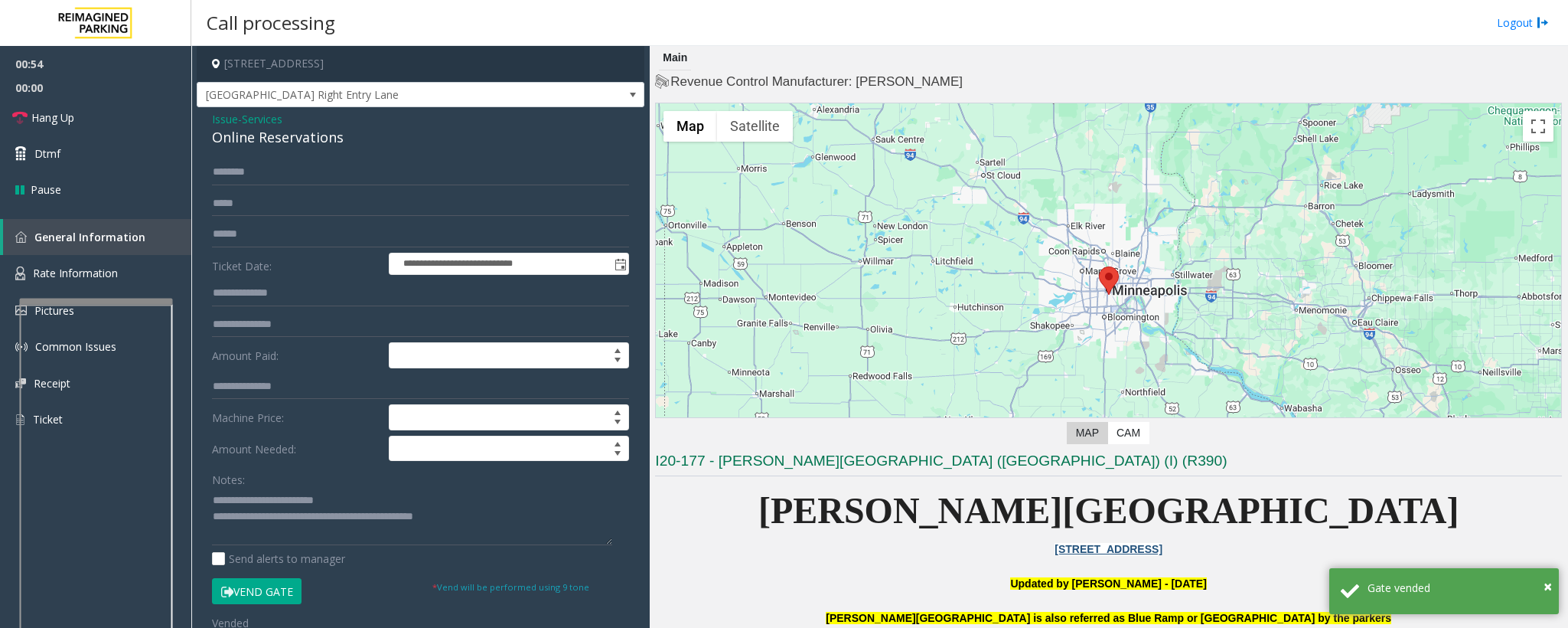
click at [277, 594] on button "Vend Gate" at bounding box center [257, 591] width 90 height 26
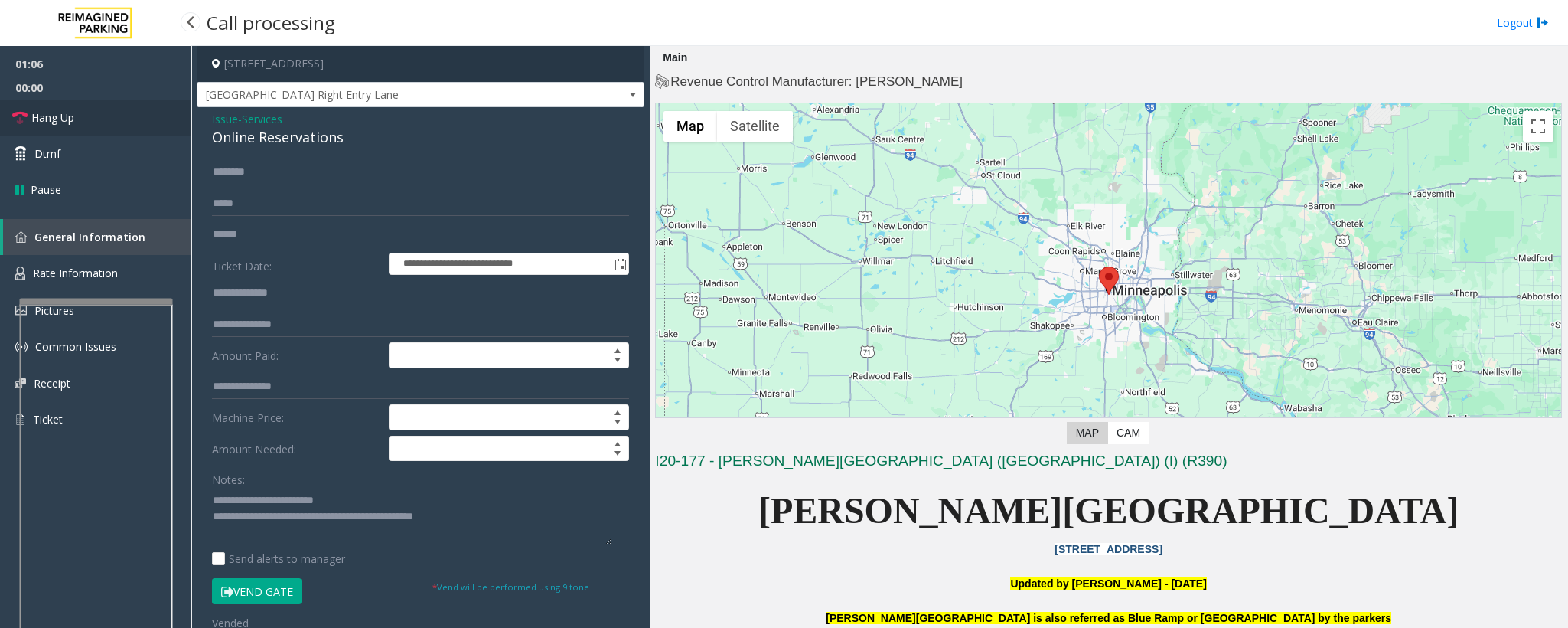
click at [41, 120] on span "Hang Up" at bounding box center [53, 117] width 43 height 16
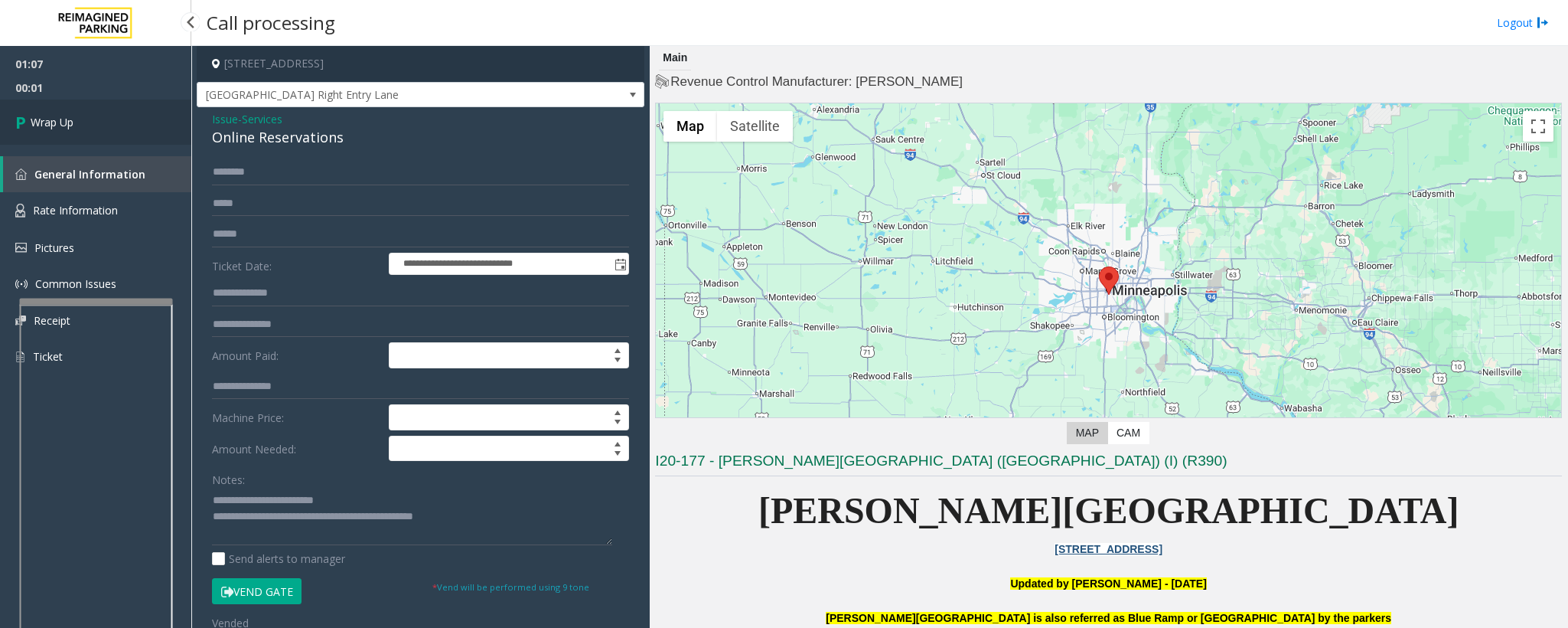
click at [61, 126] on span "Wrap Up" at bounding box center [52, 121] width 43 height 16
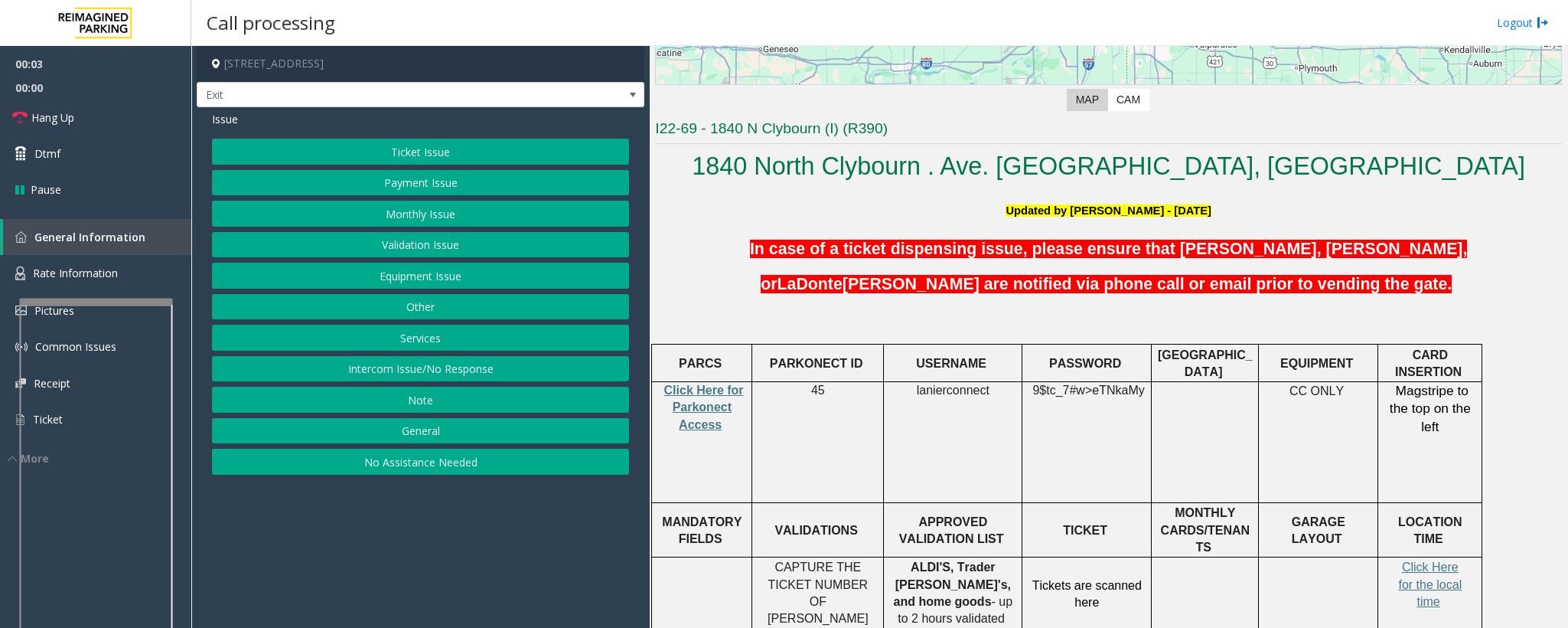
scroll to position [345, 0]
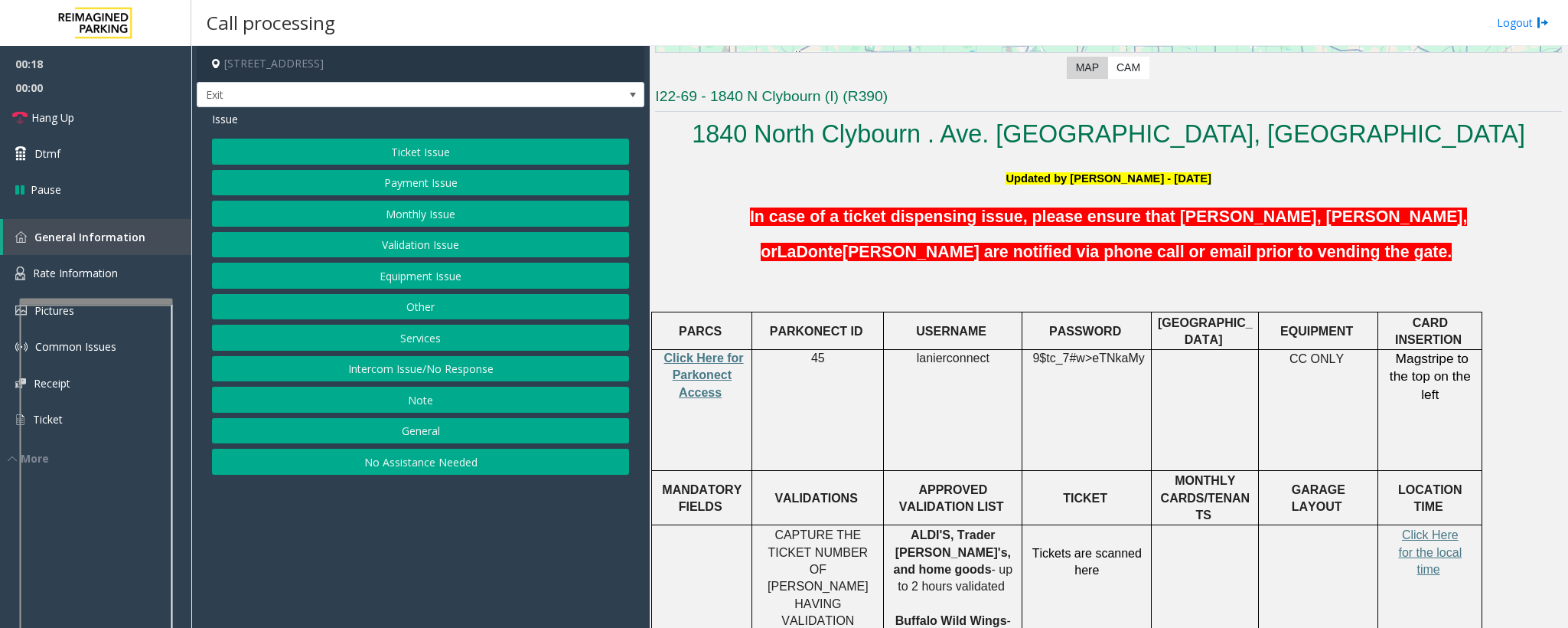
click at [400, 256] on button "Validation Issue" at bounding box center [421, 245] width 417 height 26
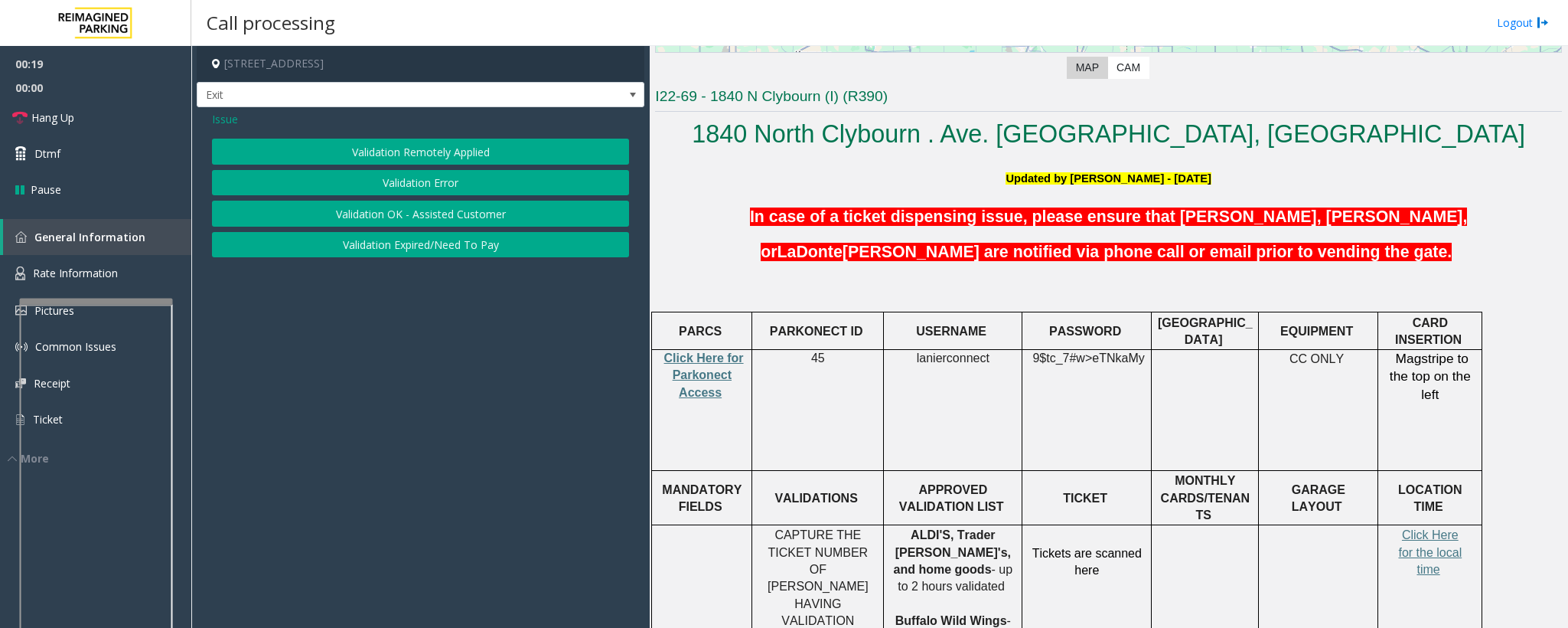
click at [382, 196] on button "Validation Error" at bounding box center [421, 183] width 417 height 26
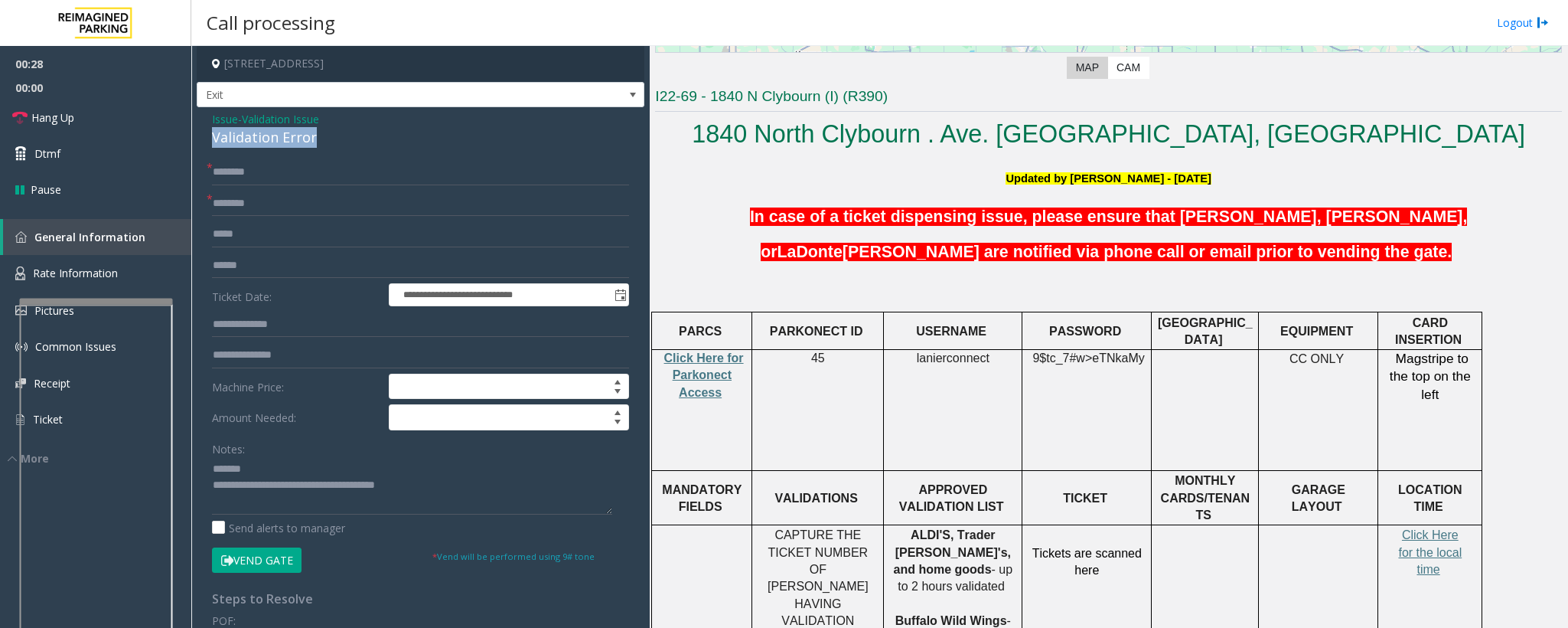
drag, startPoint x: 320, startPoint y: 138, endPoint x: 207, endPoint y: 140, distance: 113.0
click at [207, 140] on div "**********" at bounding box center [421, 512] width 448 height 809
type textarea "**********"
drag, startPoint x: 900, startPoint y: 535, endPoint x: 964, endPoint y: 534, distance: 64.0
click at [964, 534] on p "ALDI'S, Trader [PERSON_NAME]'s, and home goods - up to 2 hours validated Buffal…" at bounding box center [953, 587] width 127 height 121
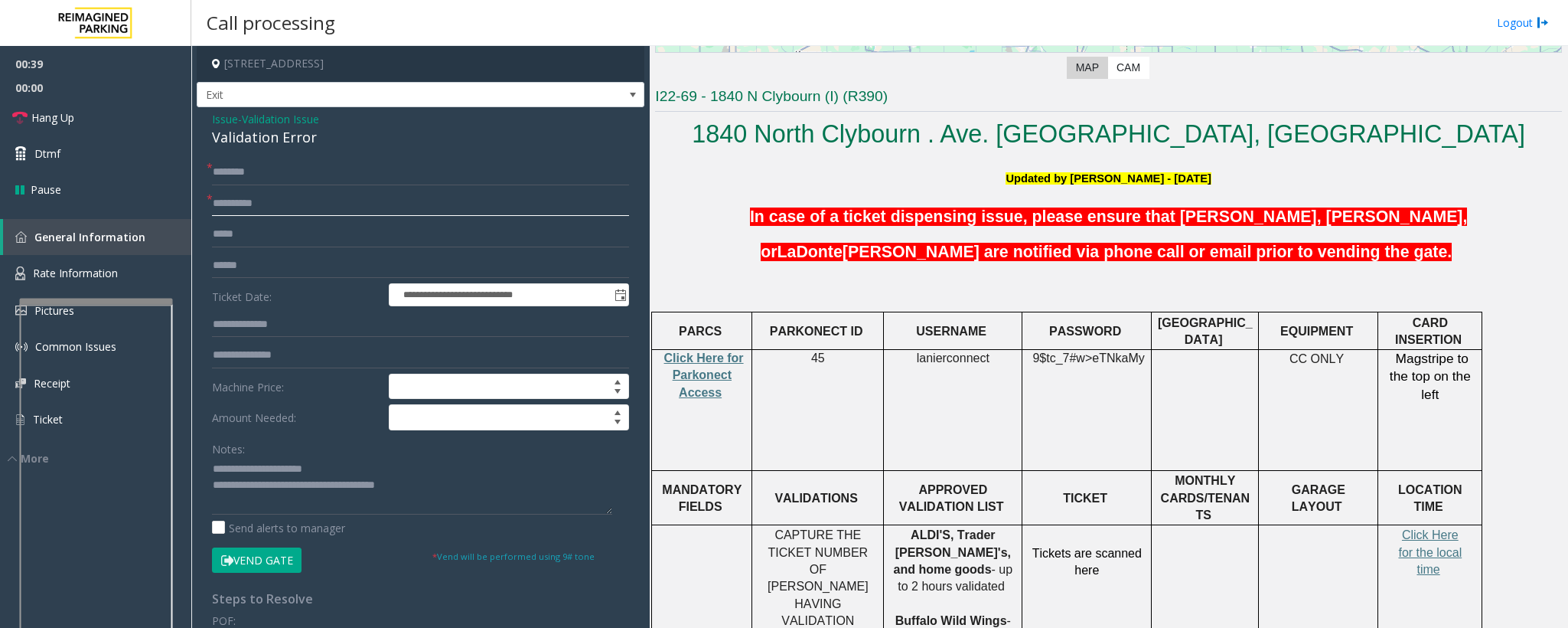
type input "**********"
click at [246, 329] on input "text" at bounding box center [421, 324] width 417 height 26
type input "******"
click at [221, 326] on input "******" at bounding box center [421, 324] width 417 height 26
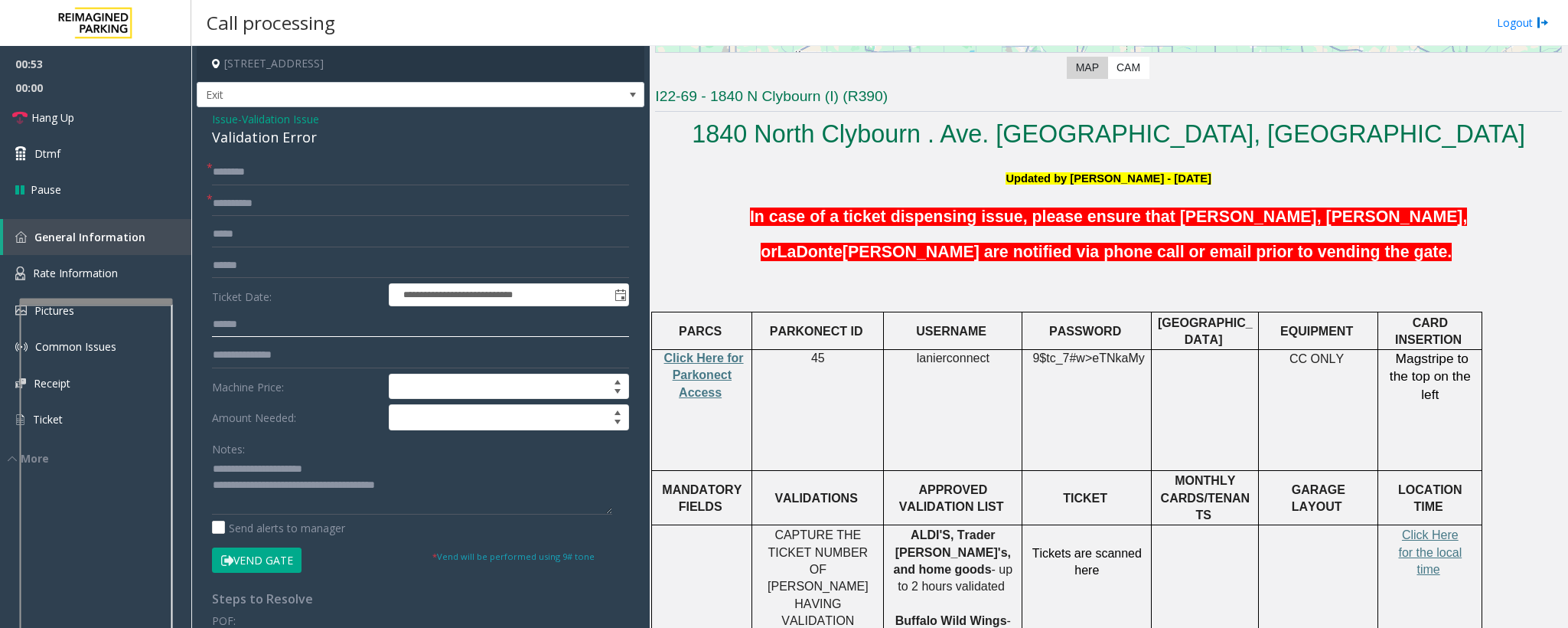
click at [221, 326] on input "******" at bounding box center [421, 324] width 417 height 26
type input "******"
click at [231, 261] on input "text" at bounding box center [421, 265] width 417 height 26
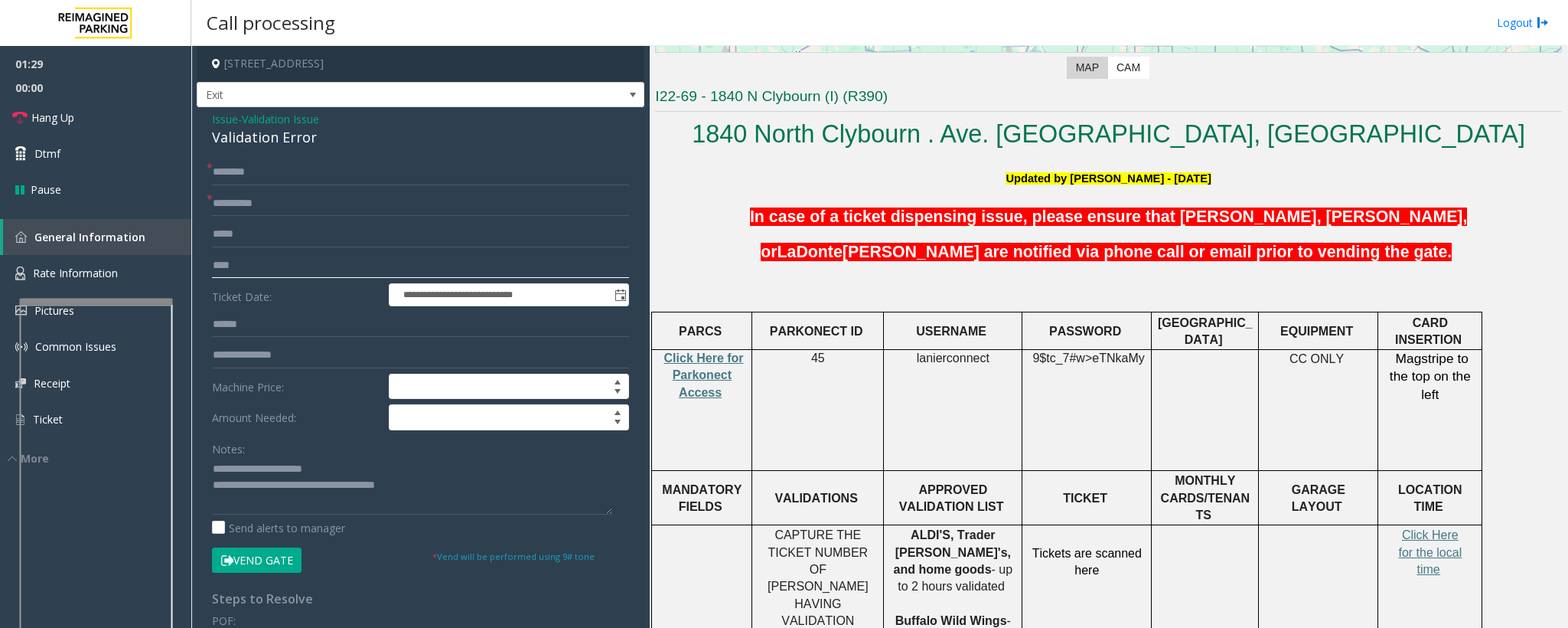
click at [214, 271] on input "****" at bounding box center [421, 265] width 417 height 26
click at [217, 269] on input "****" at bounding box center [421, 265] width 417 height 26
paste input "*******"
type input "**********"
click at [223, 163] on input "text" at bounding box center [421, 172] width 417 height 26
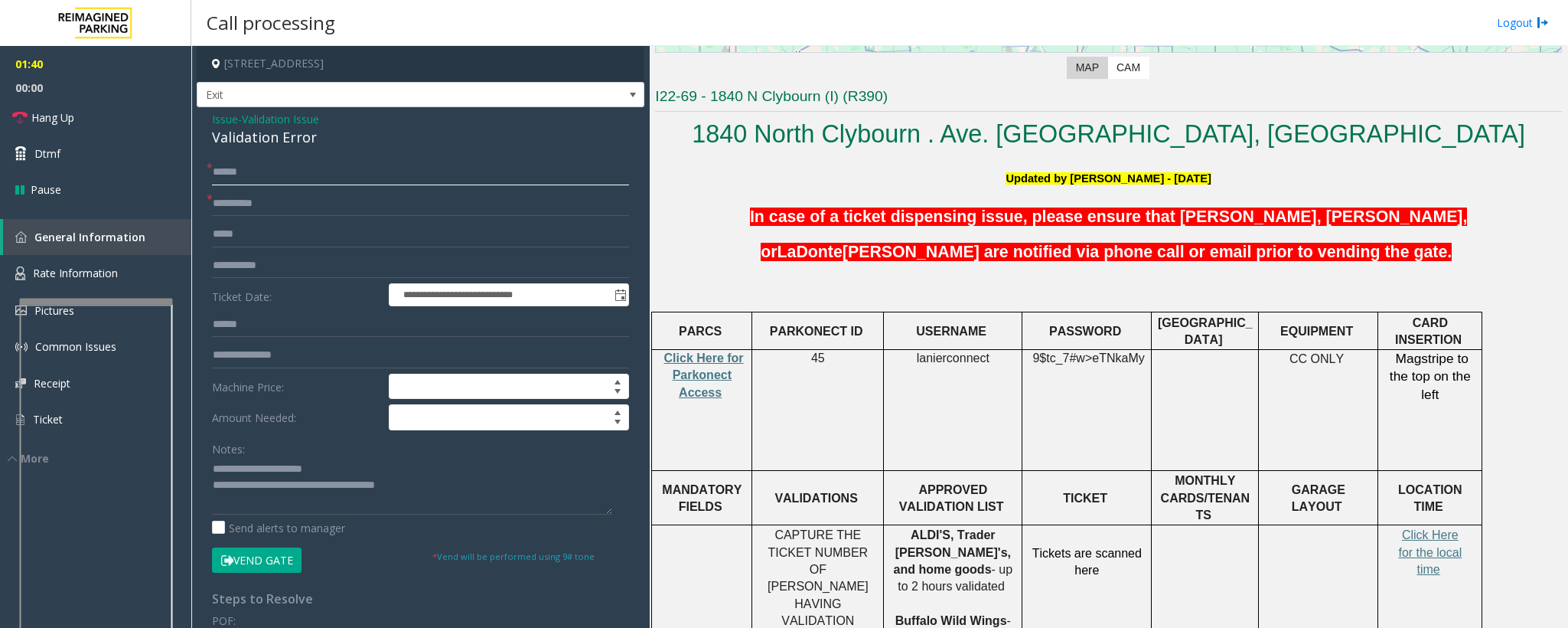
type input "*****"
click at [1424, 535] on span "Click Here for the local time" at bounding box center [1431, 551] width 64 height 48
click at [267, 559] on button "Vend Gate" at bounding box center [257, 561] width 90 height 26
click at [62, 120] on span "Hang Up" at bounding box center [53, 117] width 43 height 16
click at [60, 120] on span "Hang Up" at bounding box center [53, 117] width 43 height 16
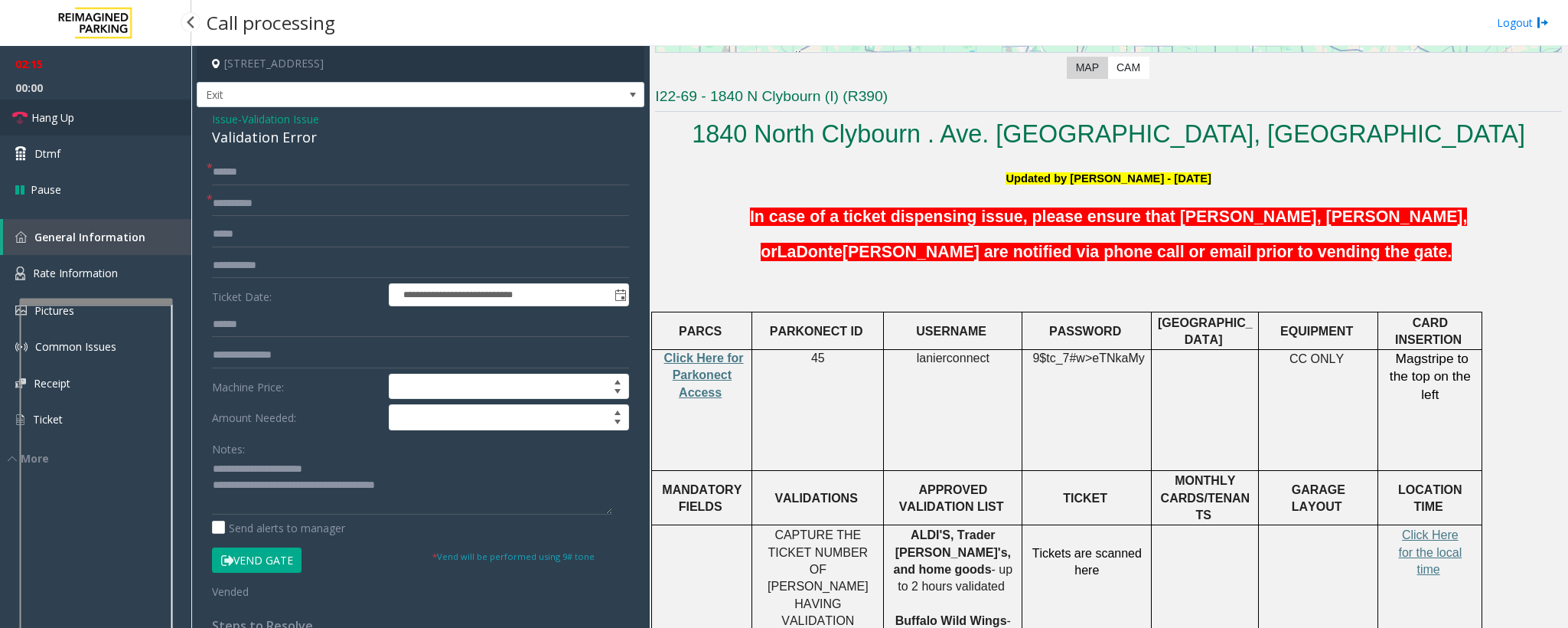
click at [60, 120] on span "Hang Up" at bounding box center [53, 117] width 43 height 16
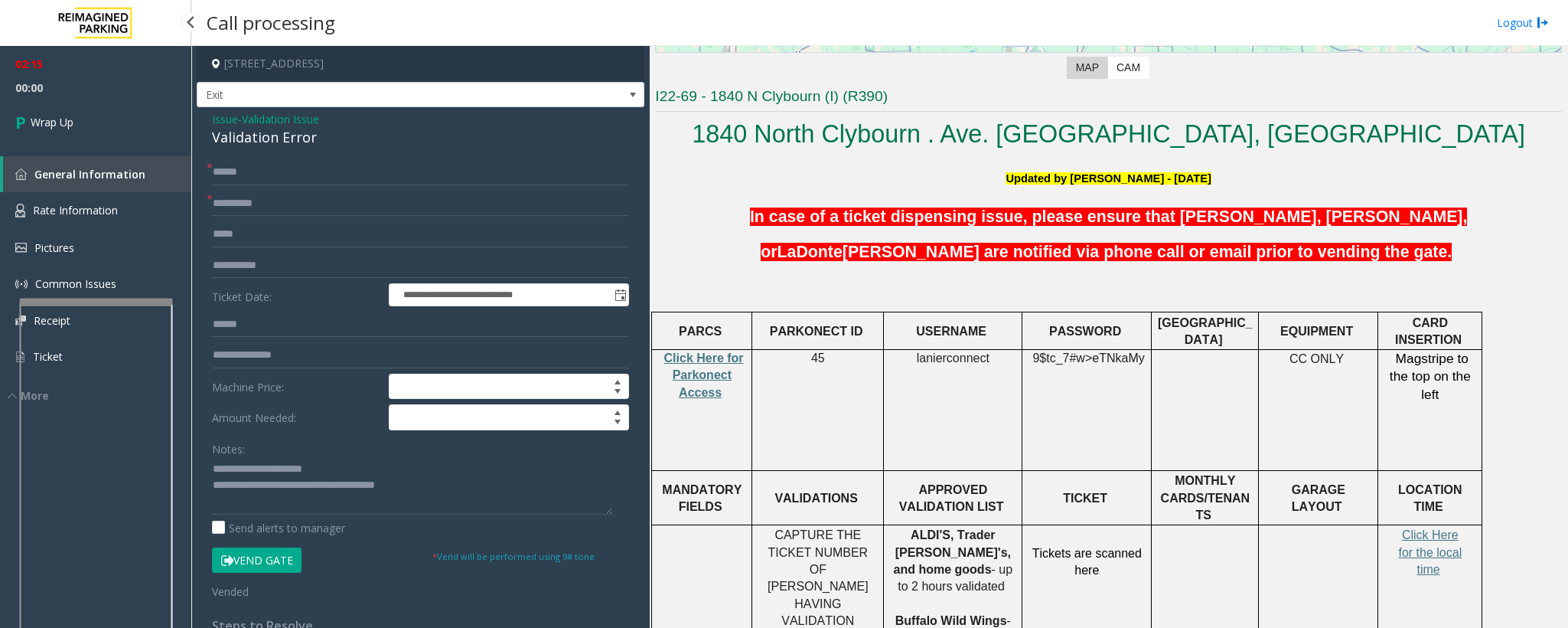
click at [60, 121] on span "Wrap Up" at bounding box center [52, 121] width 43 height 16
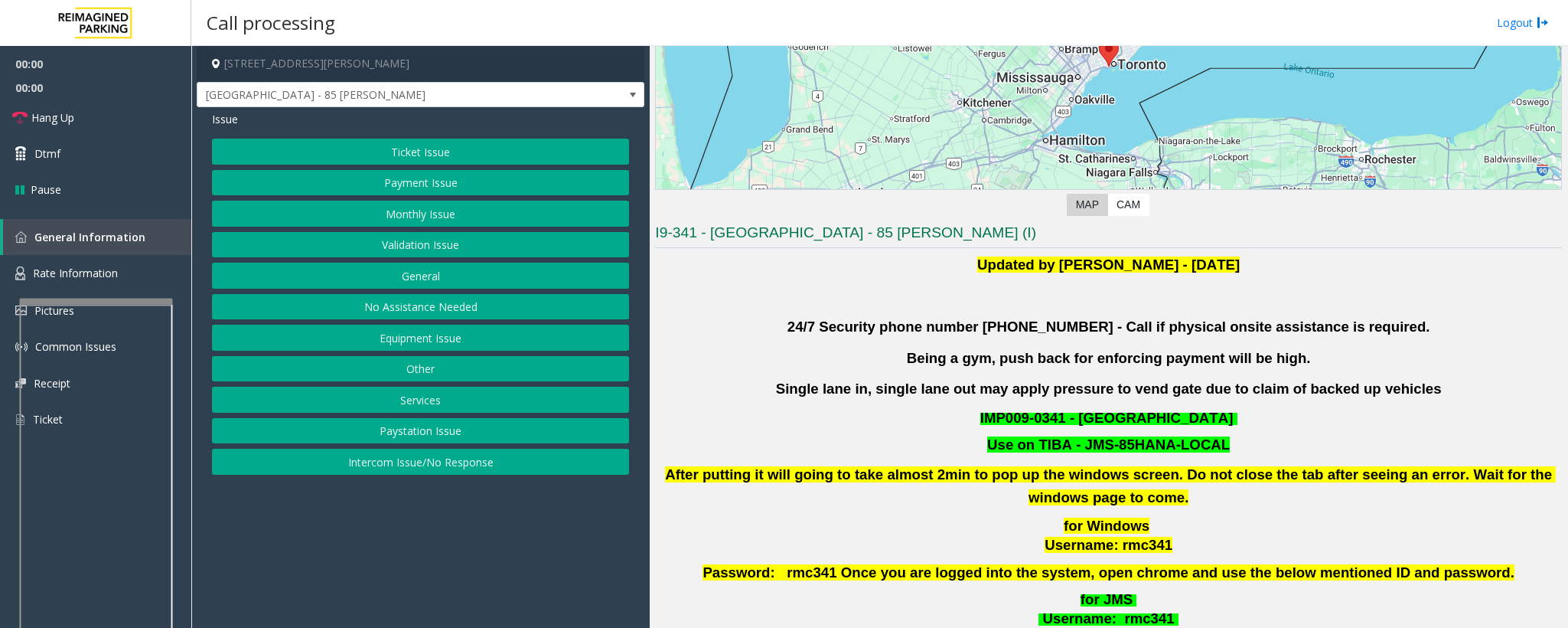
scroll to position [230, 0]
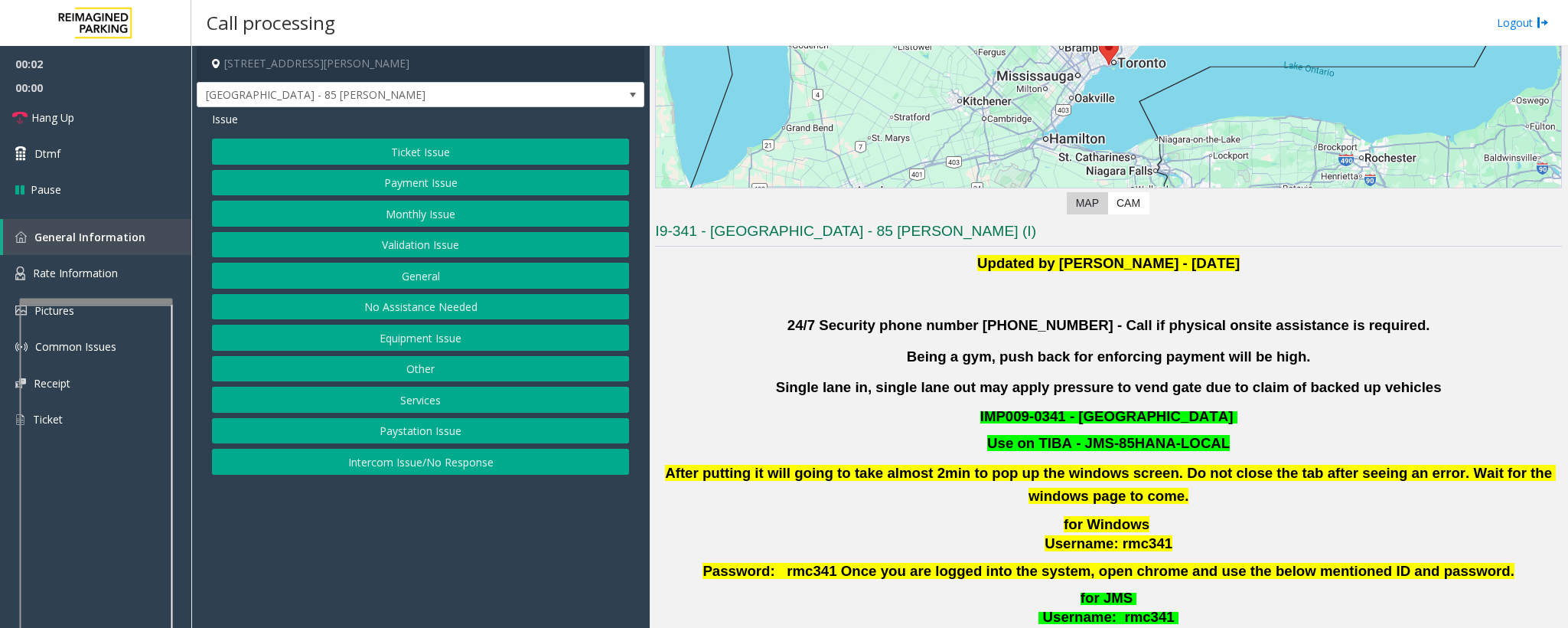
click at [400, 246] on button "Validation Issue" at bounding box center [421, 245] width 417 height 26
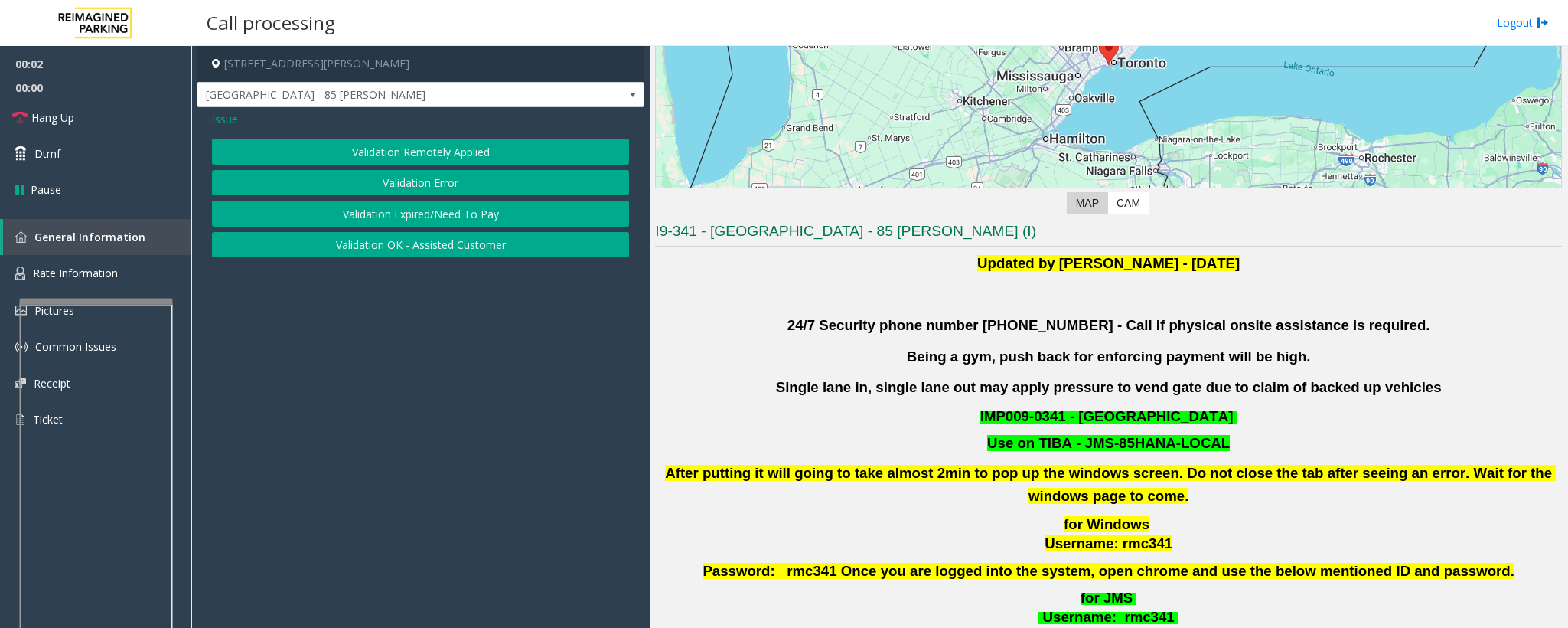
click at [398, 184] on button "Validation Error" at bounding box center [421, 183] width 417 height 26
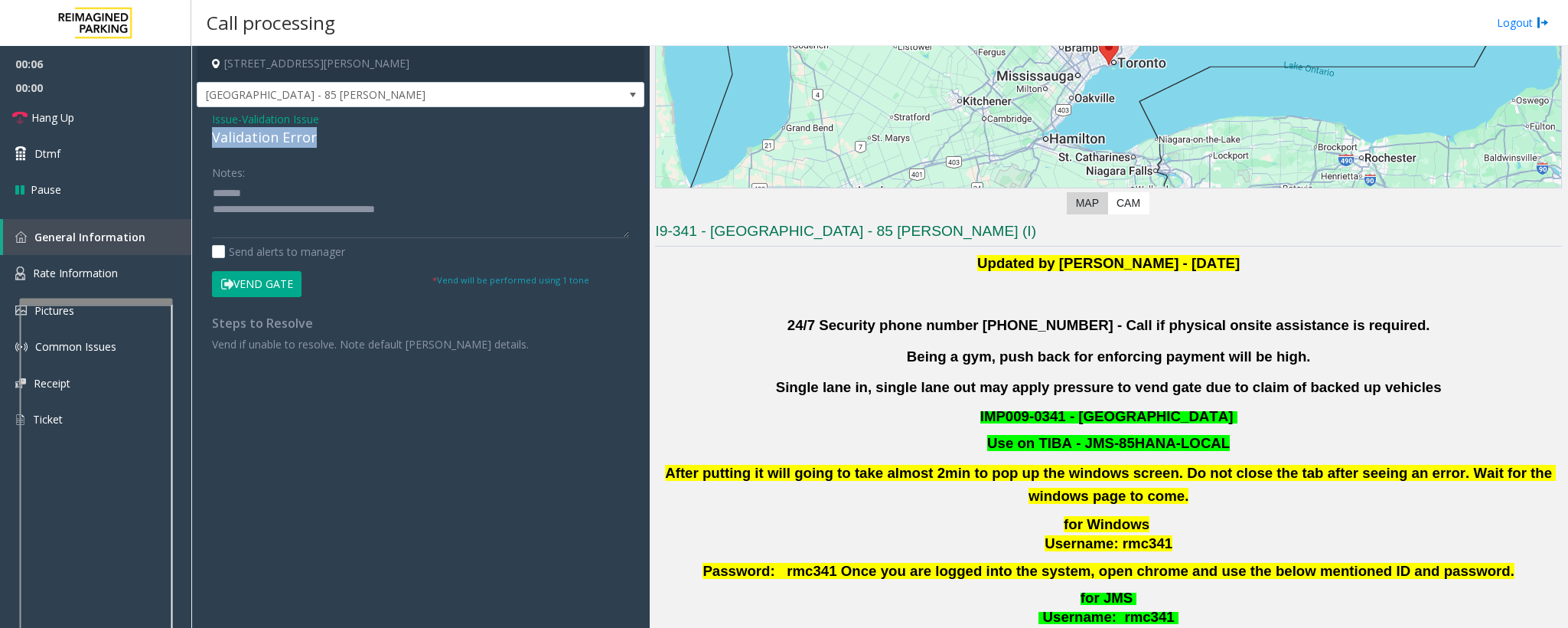
drag, startPoint x: 335, startPoint y: 136, endPoint x: 211, endPoint y: 136, distance: 124.0
click at [212, 136] on div "Validation Error" at bounding box center [421, 137] width 417 height 21
click at [315, 191] on textarea at bounding box center [421, 208] width 417 height 57
click at [326, 191] on textarea at bounding box center [421, 208] width 417 height 57
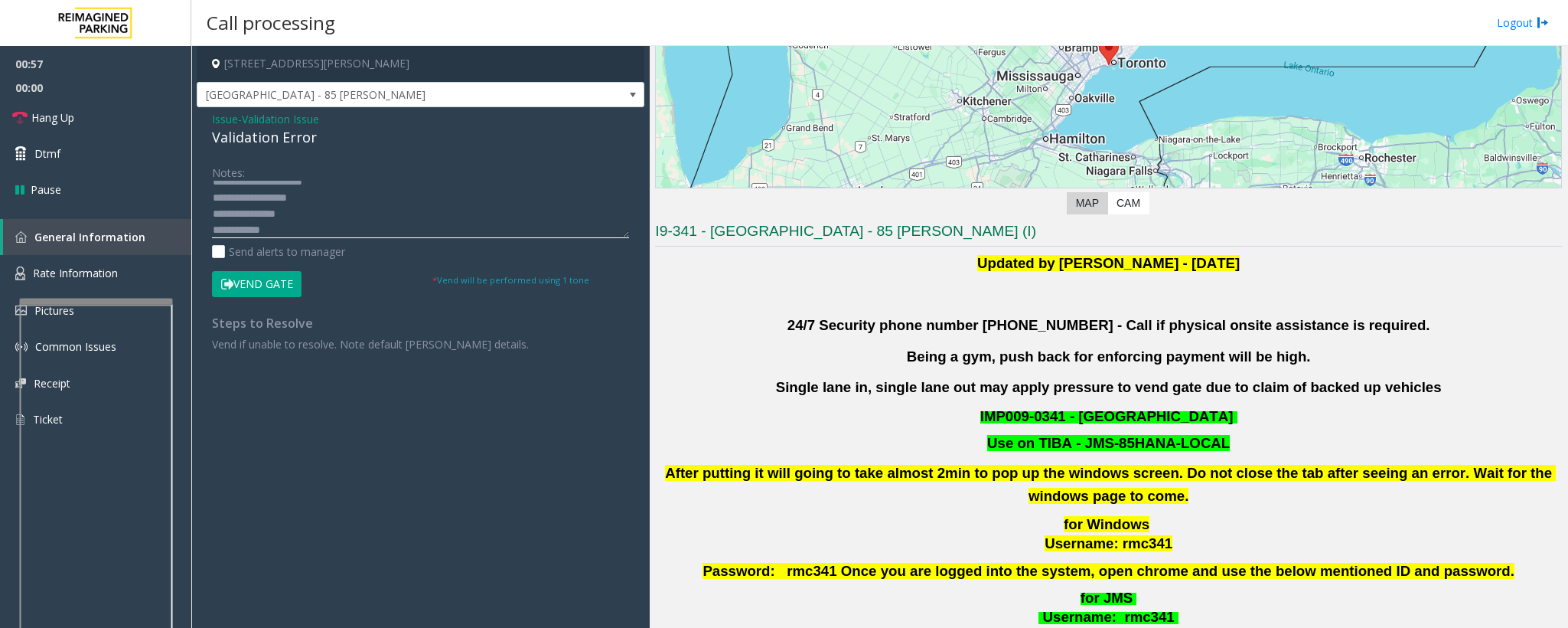
click at [267, 232] on textarea at bounding box center [421, 208] width 417 height 57
click at [272, 232] on textarea at bounding box center [421, 208] width 417 height 57
type textarea "**********"
drag, startPoint x: 387, startPoint y: 67, endPoint x: 318, endPoint y: 67, distance: 69.0
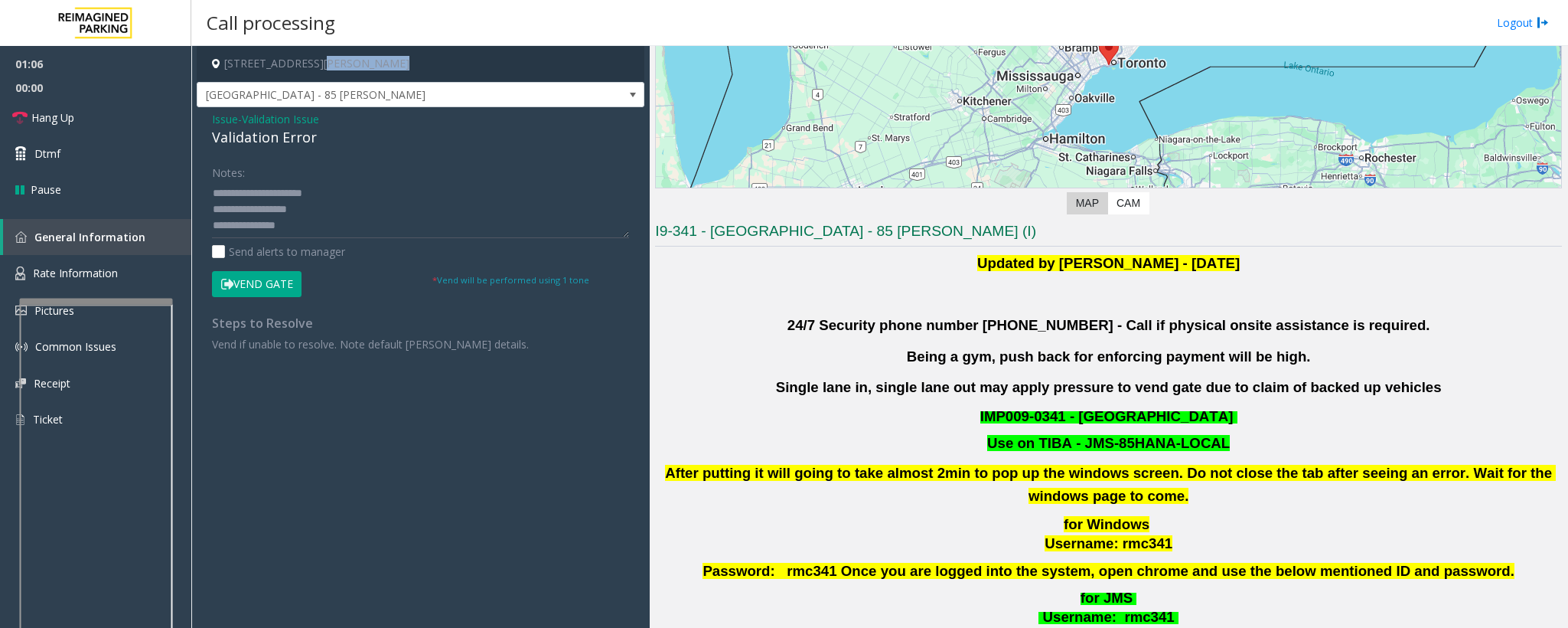
click at [318, 67] on h4 "[STREET_ADDRESS][PERSON_NAME]" at bounding box center [421, 64] width 448 height 36
copy h4 "[GEOGRAPHIC_DATA], [GEOGRAPHIC_DATA]"
click at [269, 285] on button "Vend Gate" at bounding box center [257, 284] width 90 height 26
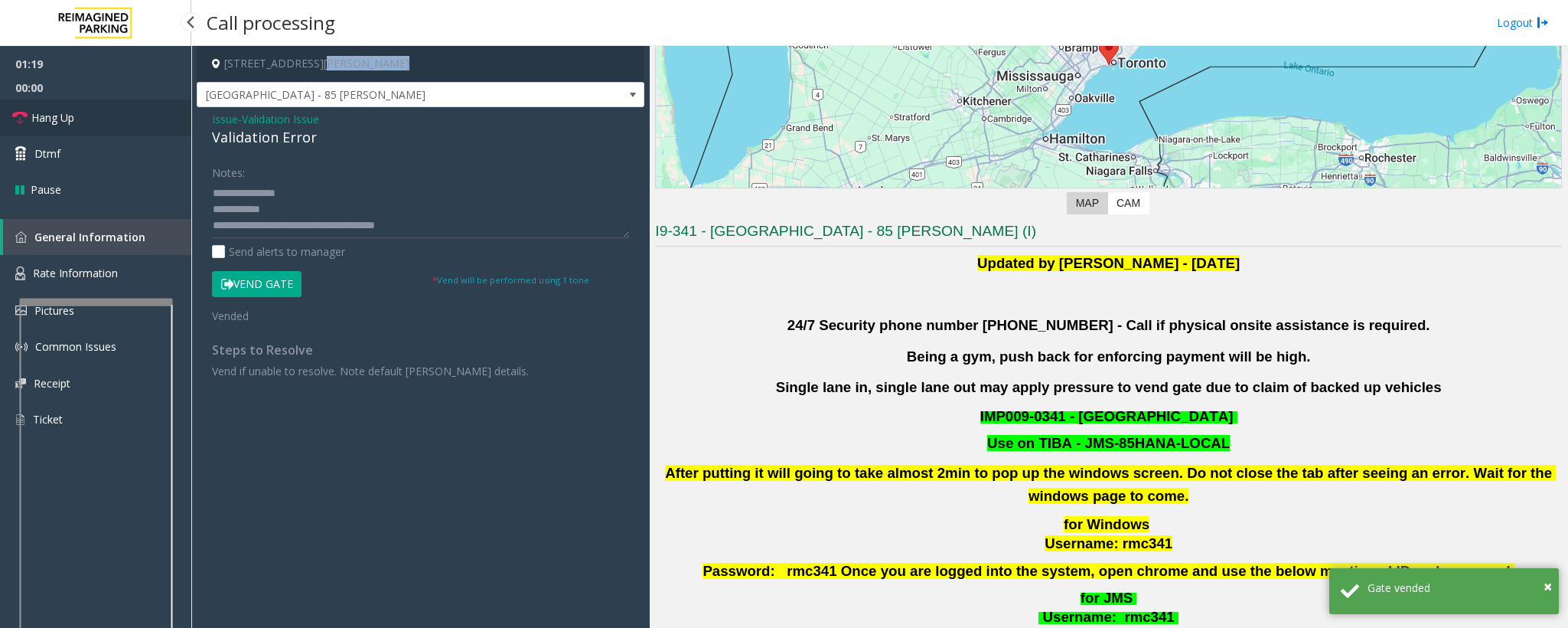
click at [55, 116] on span "Hang Up" at bounding box center [53, 117] width 43 height 16
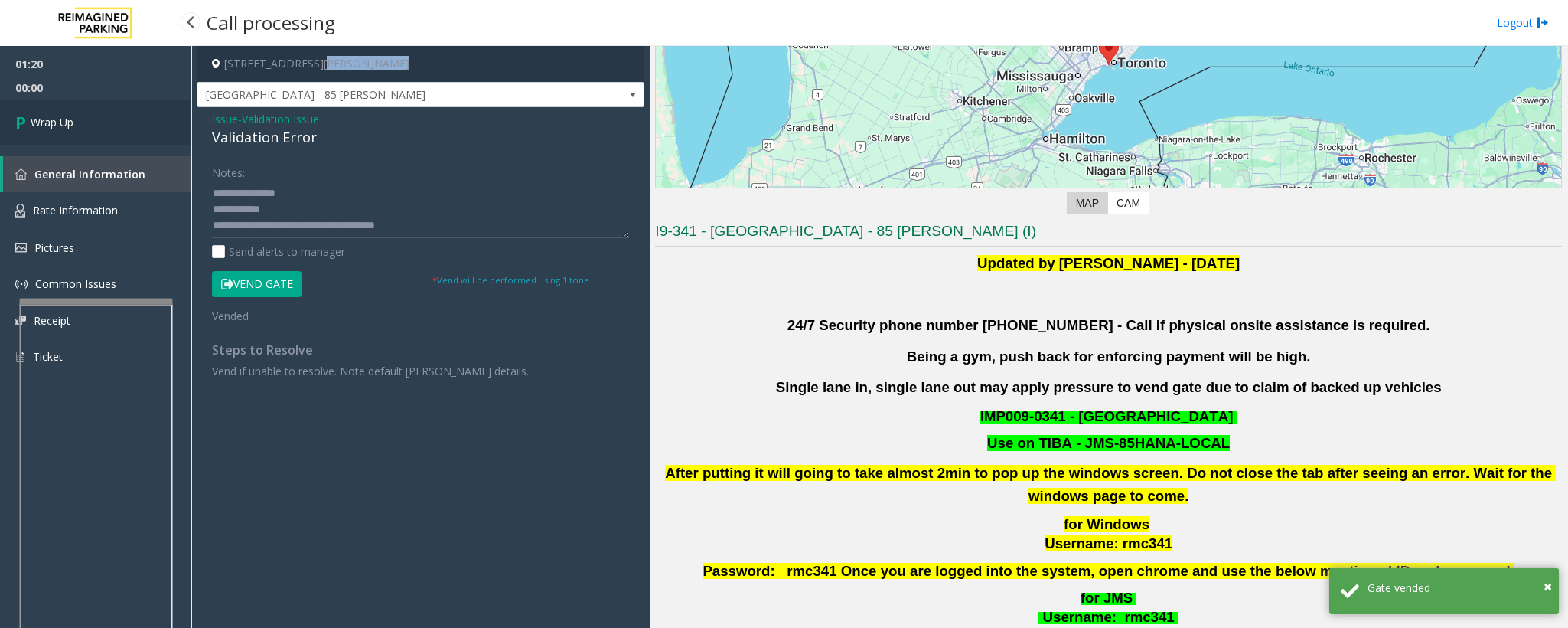
click at [74, 115] on link "Wrap Up" at bounding box center [95, 121] width 192 height 45
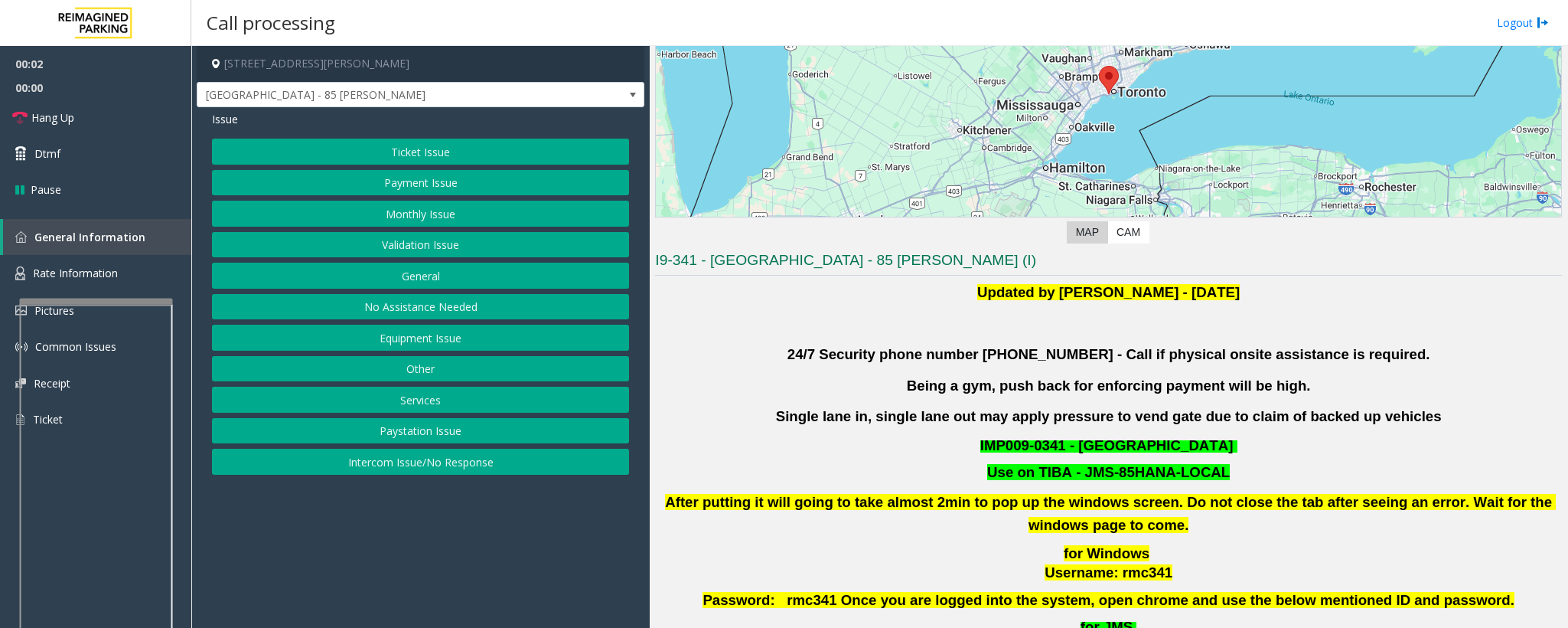
scroll to position [230, 0]
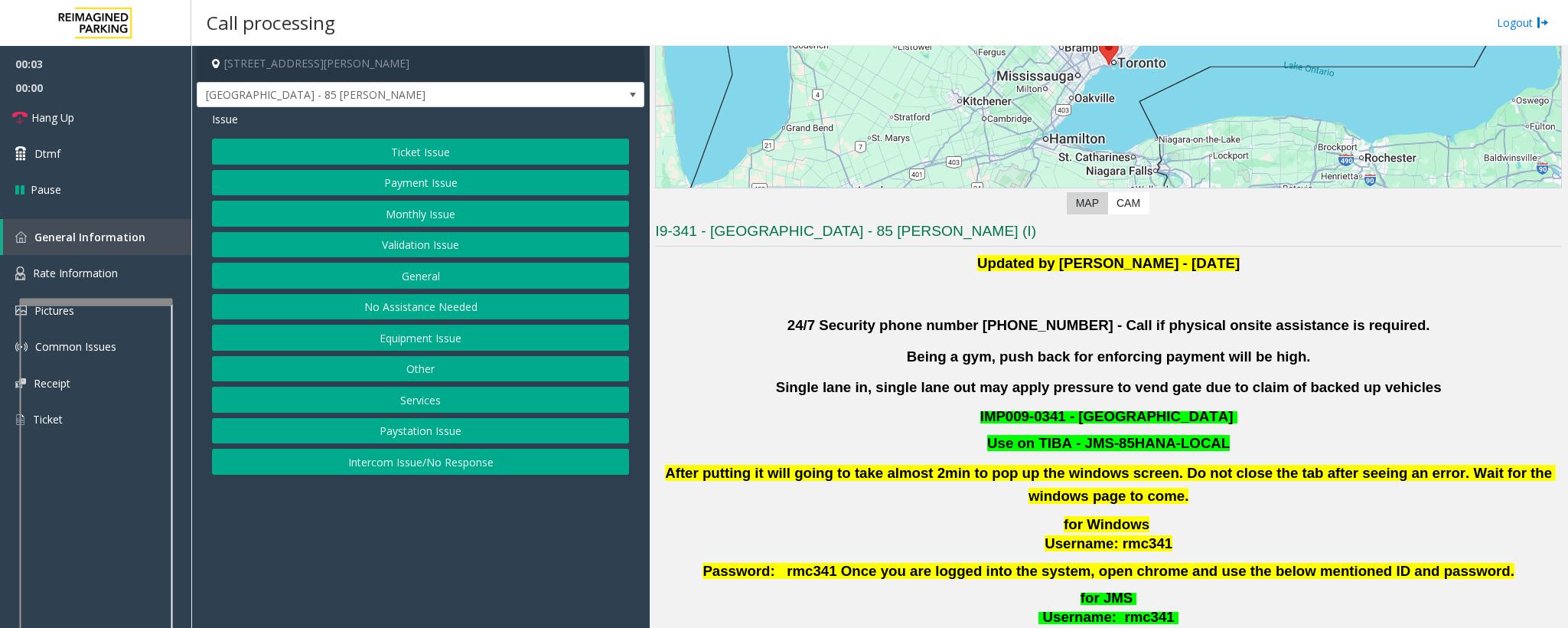
click at [418, 242] on button "Validation Issue" at bounding box center [421, 245] width 417 height 26
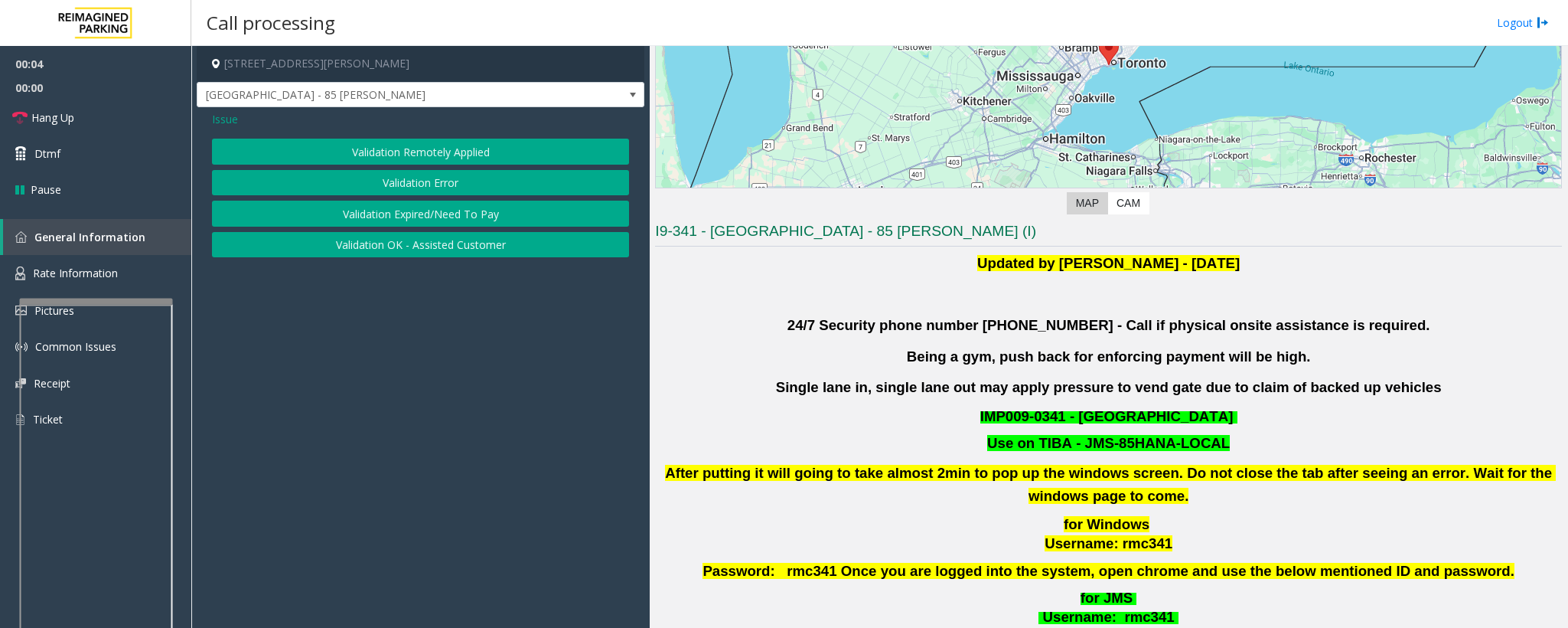
click at [388, 179] on button "Validation Error" at bounding box center [421, 183] width 417 height 26
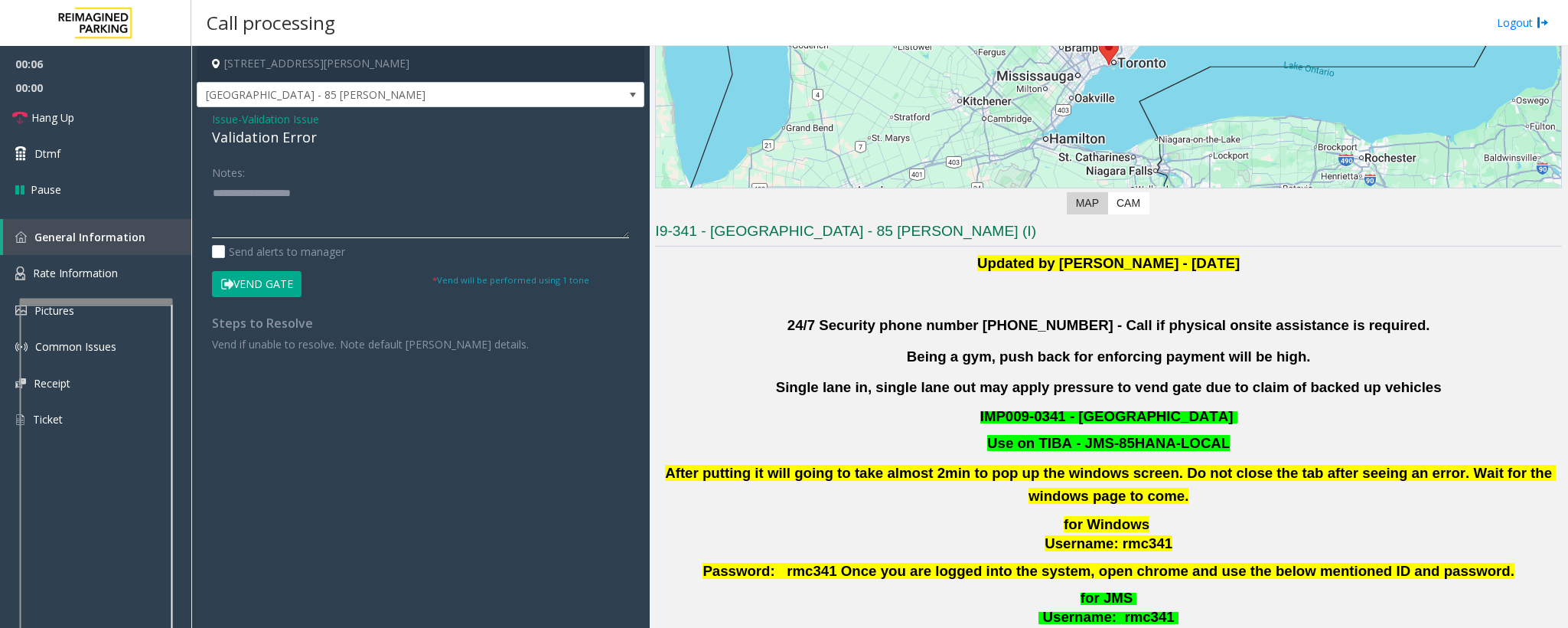
type textarea "**********"
click at [261, 117] on span "Validation Issue" at bounding box center [280, 119] width 78 height 16
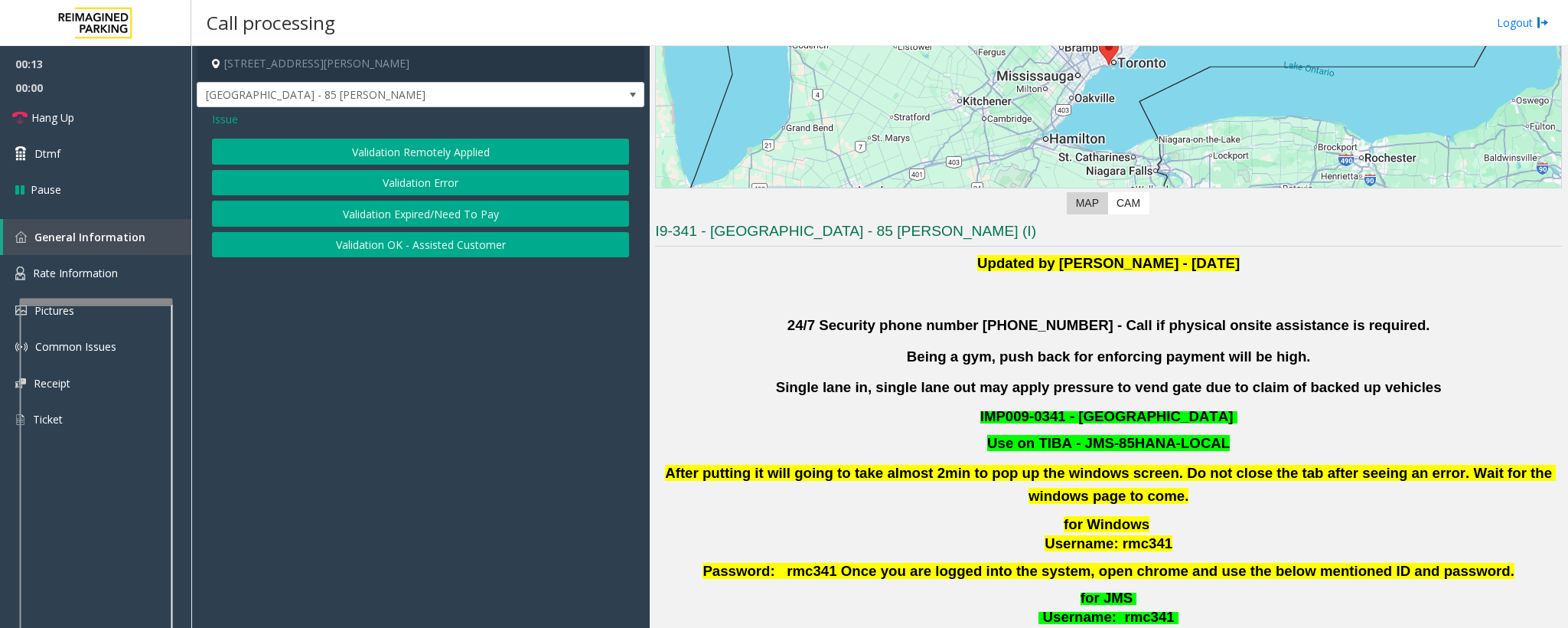
click at [233, 121] on span "Issue" at bounding box center [225, 119] width 26 height 16
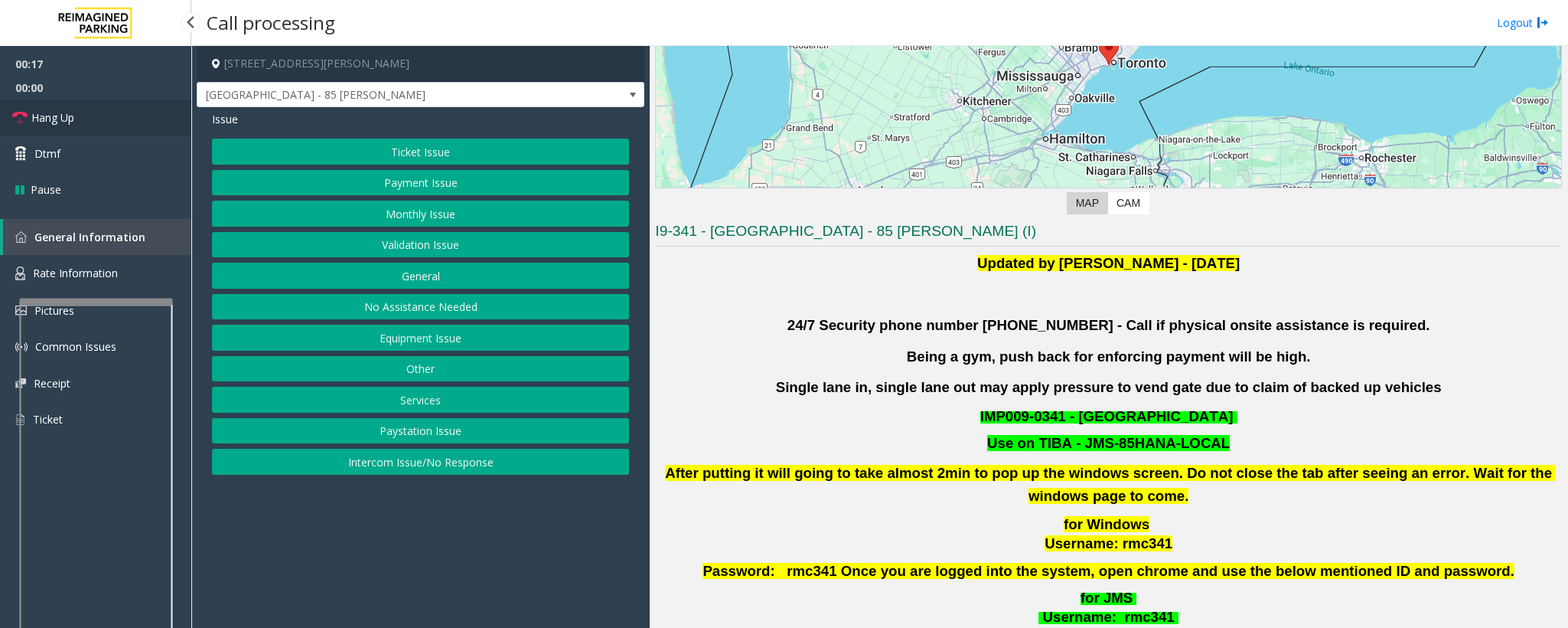
click at [77, 112] on link "Hang Up" at bounding box center [95, 117] width 192 height 36
click at [407, 315] on button "No Assistance Needed" at bounding box center [421, 307] width 417 height 26
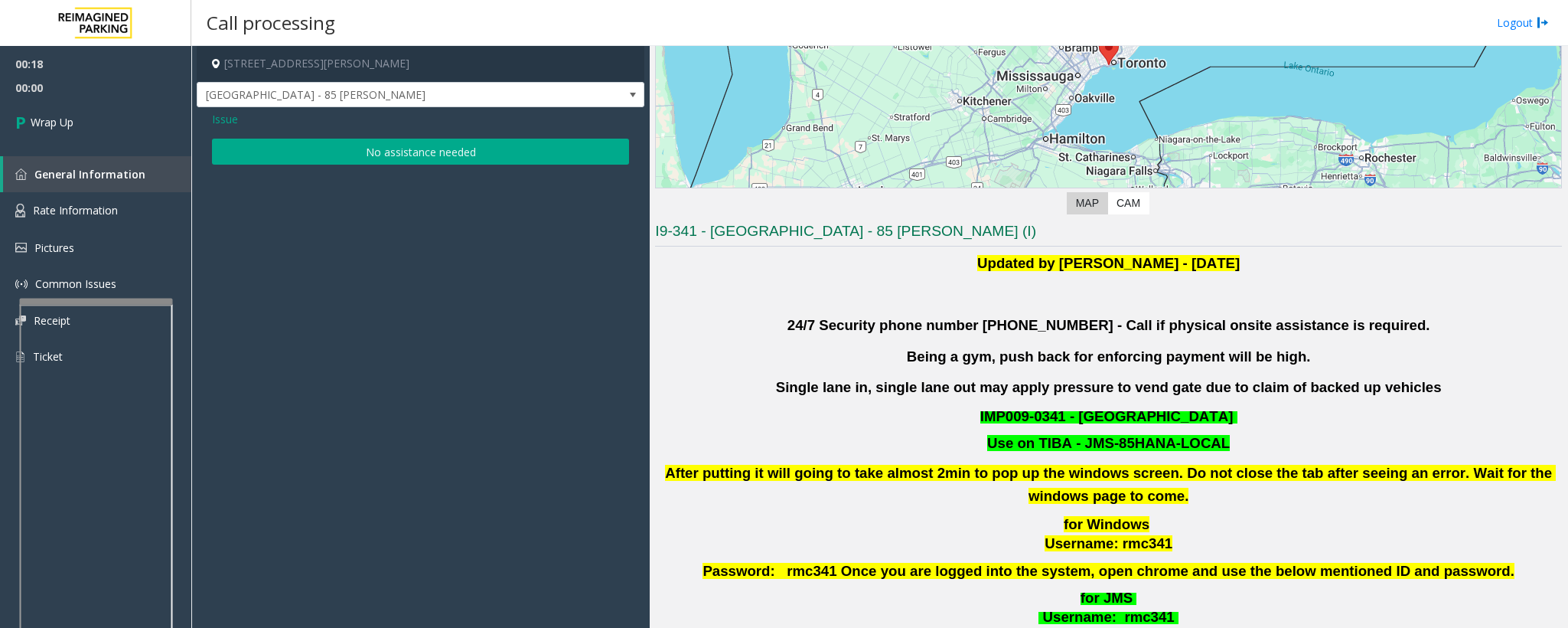
click at [221, 121] on span "Issue" at bounding box center [225, 119] width 26 height 16
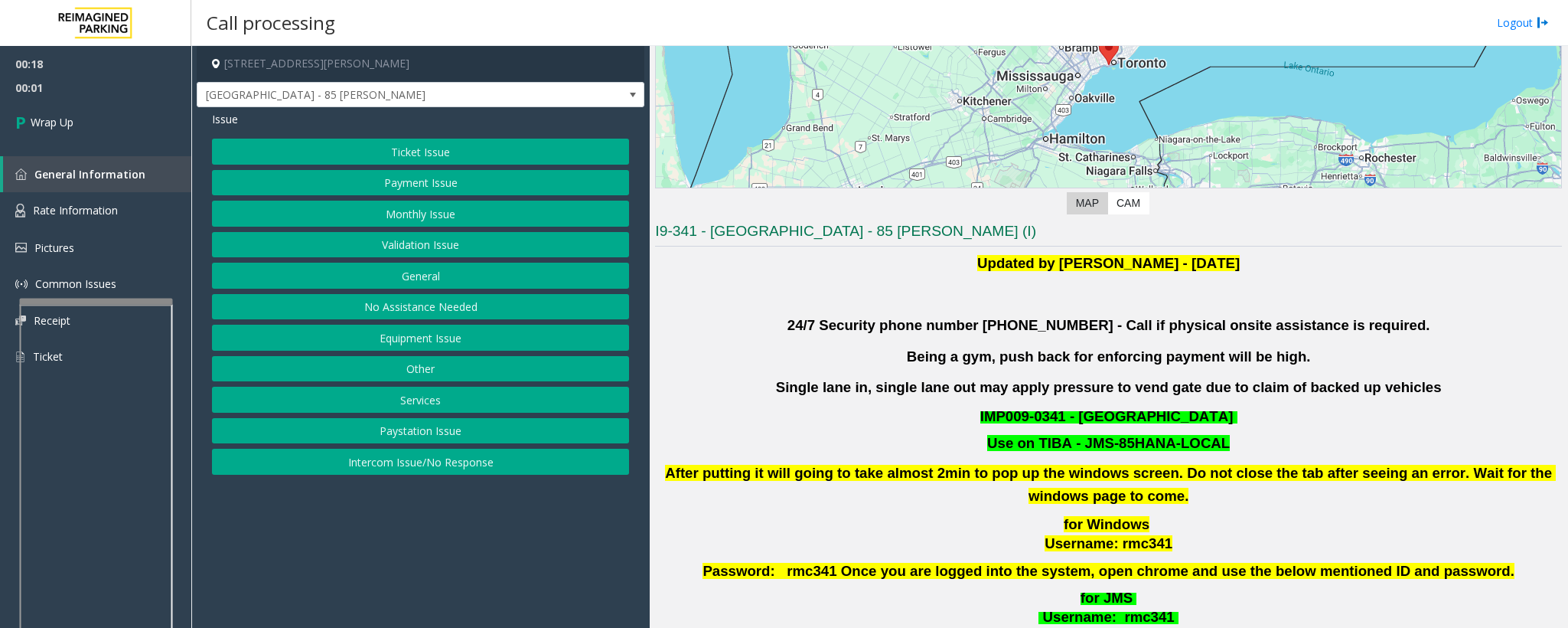
drag, startPoint x: 408, startPoint y: 467, endPoint x: 421, endPoint y: 425, distance: 44.0
click at [411, 464] on button "Intercom Issue/No Response" at bounding box center [421, 462] width 417 height 26
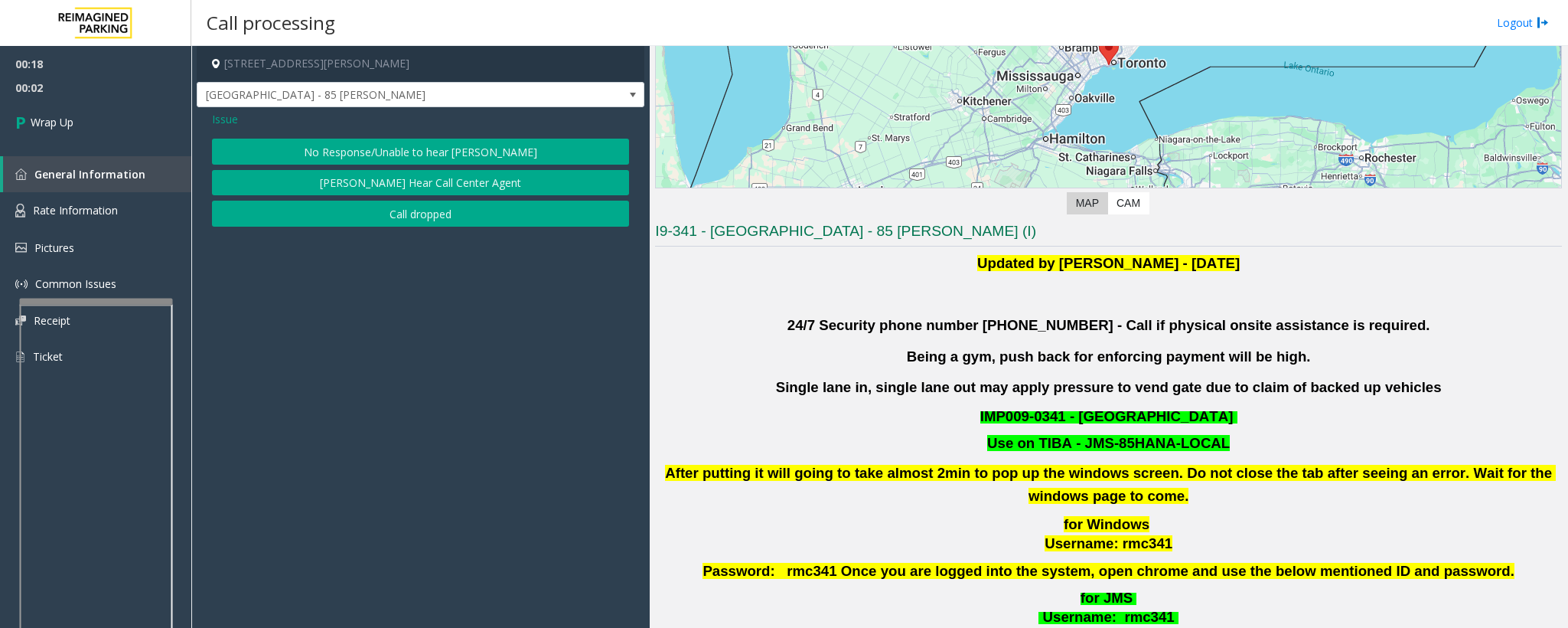
click at [370, 154] on button "No Response/Unable to hear [PERSON_NAME]" at bounding box center [421, 151] width 417 height 26
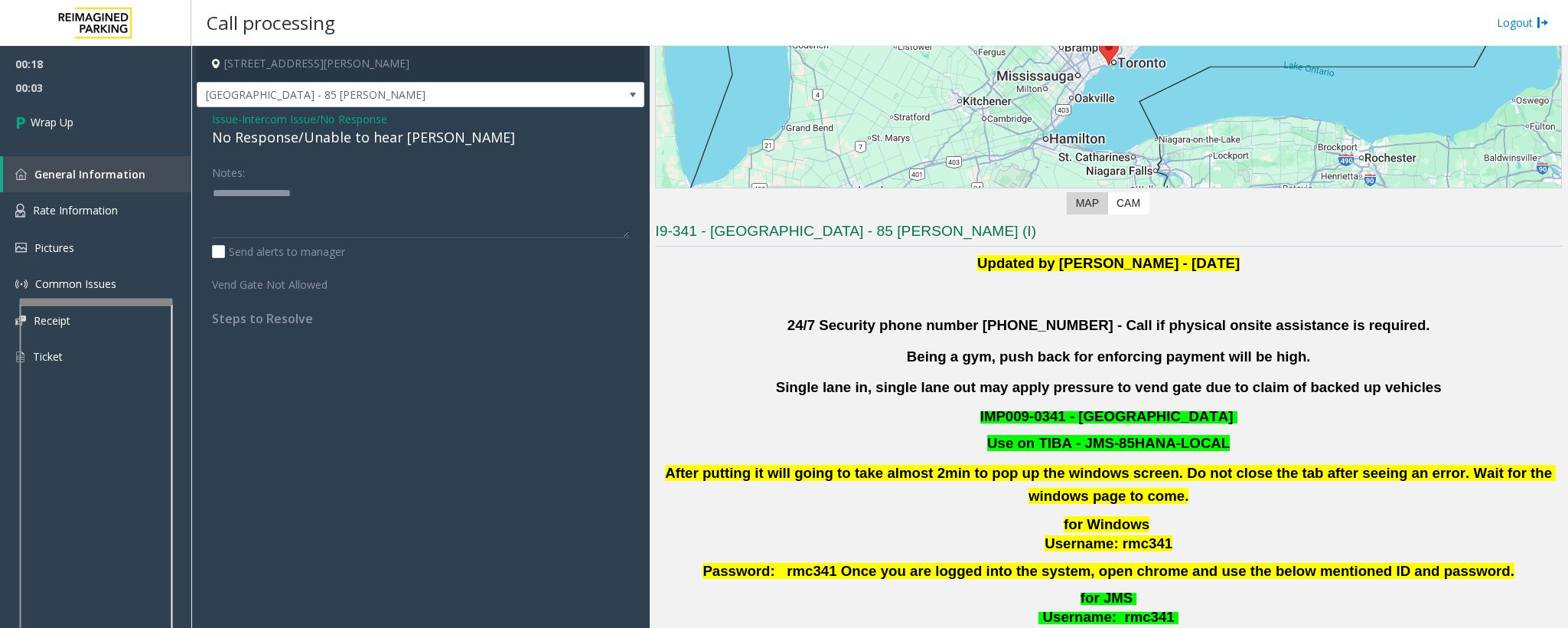
click at [351, 141] on div "No Response/Unable to hear [PERSON_NAME]" at bounding box center [421, 137] width 417 height 21
drag, startPoint x: 351, startPoint y: 141, endPoint x: 351, endPoint y: 150, distance: 9.0
click at [351, 150] on div "Issue - Intercom Issue/No Response No Response/Unable to hear [PERSON_NAME] Not…" at bounding box center [421, 224] width 448 height 235
click at [351, 150] on div "Issue - Intercom Issue/No Response No Response/Unable to hear [PERSON_NAME] Not…" at bounding box center [421, 224] width 448 height 235
click at [357, 141] on div "No Response/Unable to hear [PERSON_NAME]" at bounding box center [421, 137] width 417 height 21
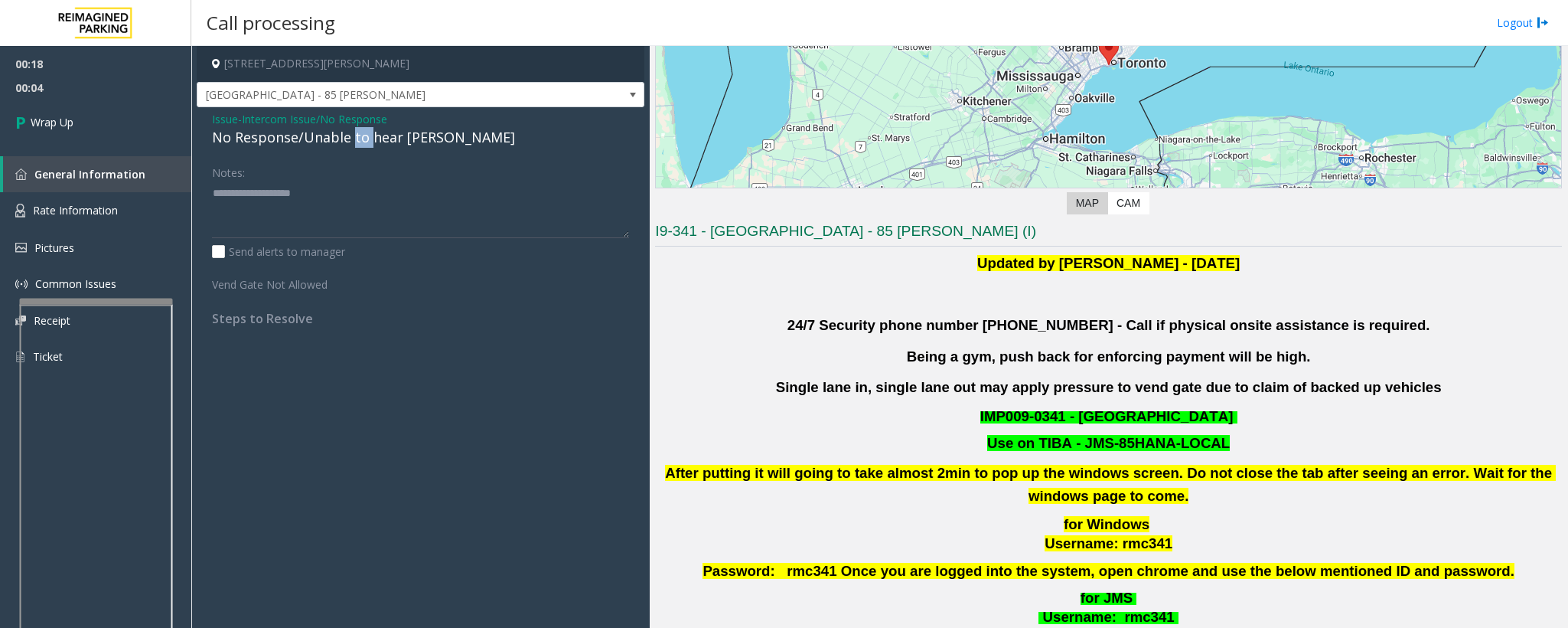
click at [357, 141] on div "No Response/Unable to hear [PERSON_NAME]" at bounding box center [421, 137] width 417 height 21
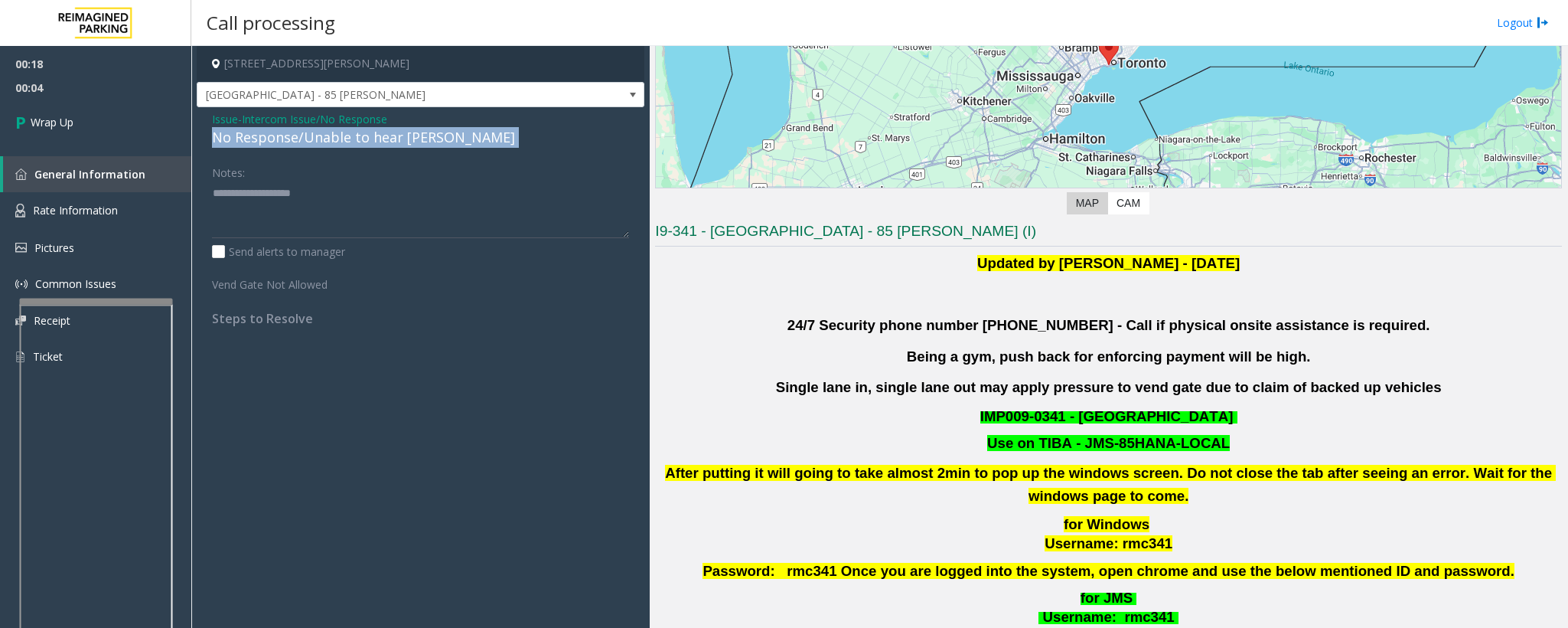
click at [357, 141] on div "No Response/Unable to hear [PERSON_NAME]" at bounding box center [421, 137] width 417 height 21
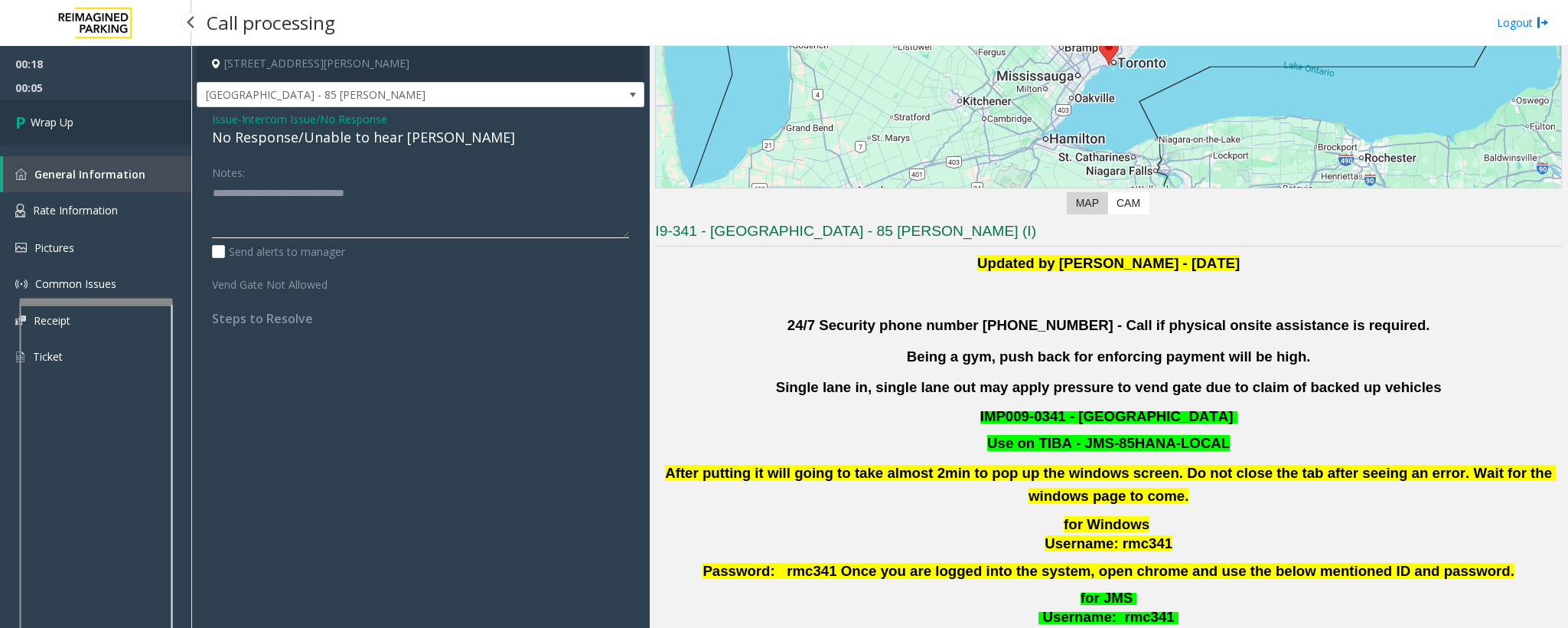
type textarea "**********"
click at [85, 129] on link "Wrap Up" at bounding box center [95, 121] width 192 height 45
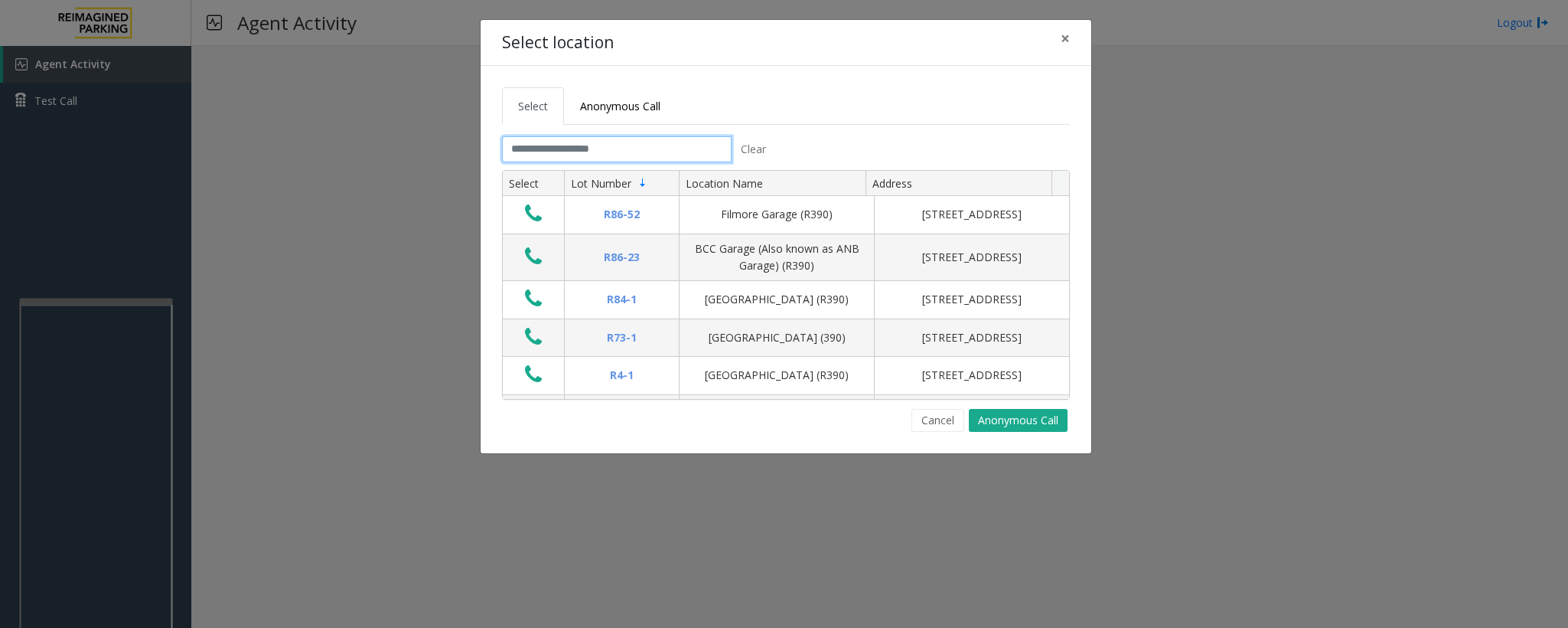
click at [526, 152] on input "text" at bounding box center [617, 150] width 230 height 26
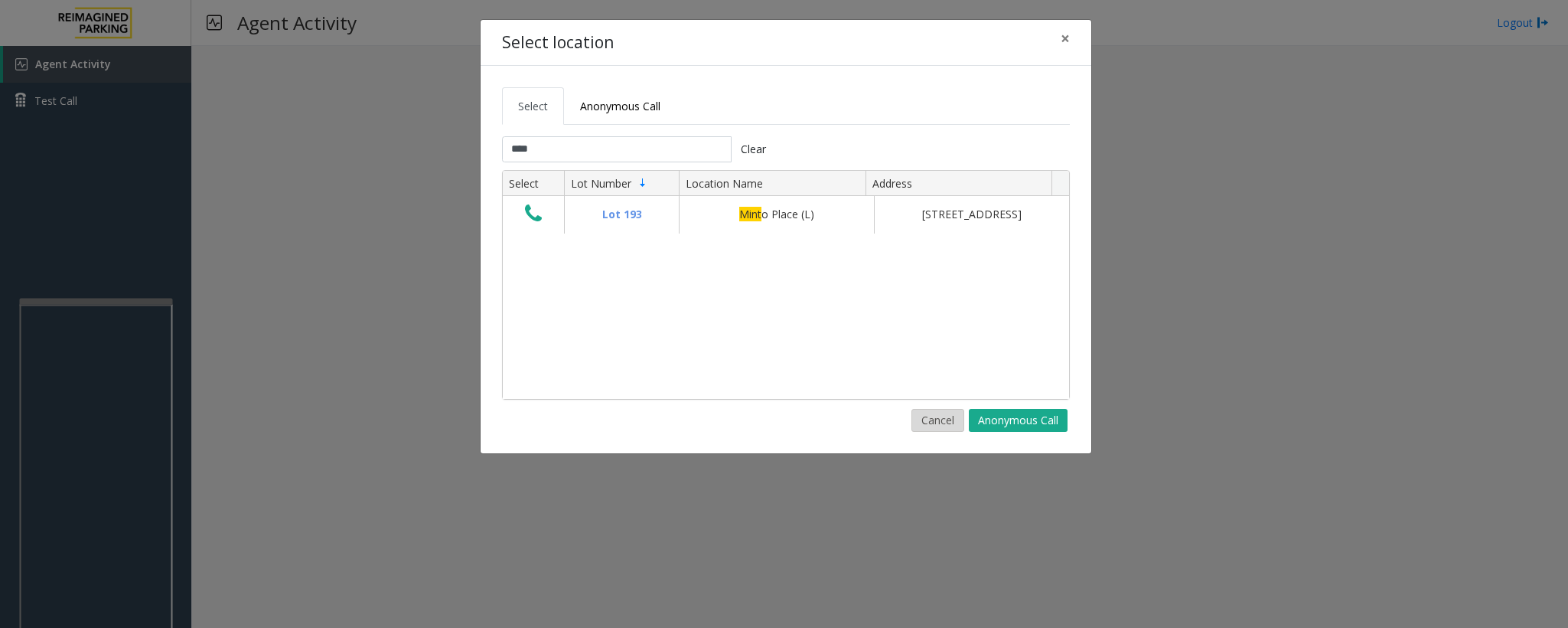
click at [921, 425] on button "Cancel" at bounding box center [938, 420] width 53 height 23
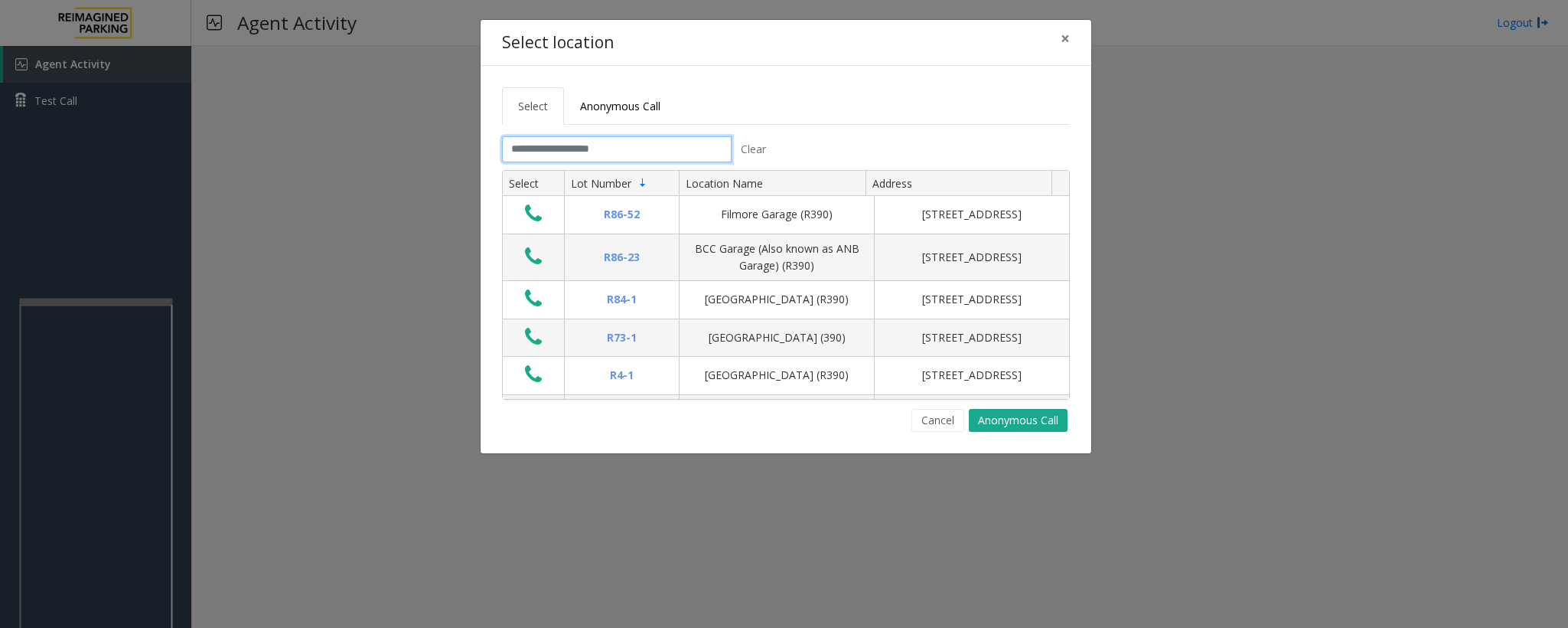
click at [553, 141] on input "text" at bounding box center [617, 150] width 230 height 26
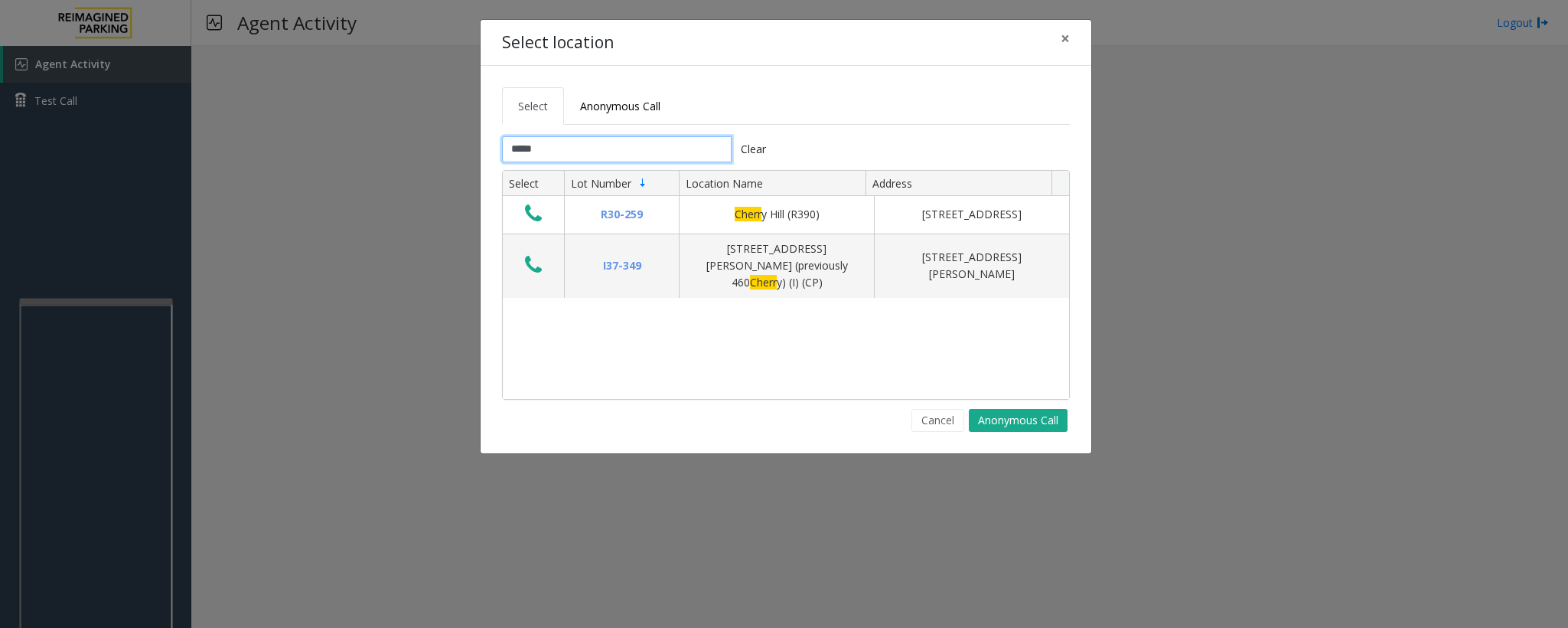
type input "*****"
click at [629, 162] on input "*****" at bounding box center [617, 150] width 230 height 26
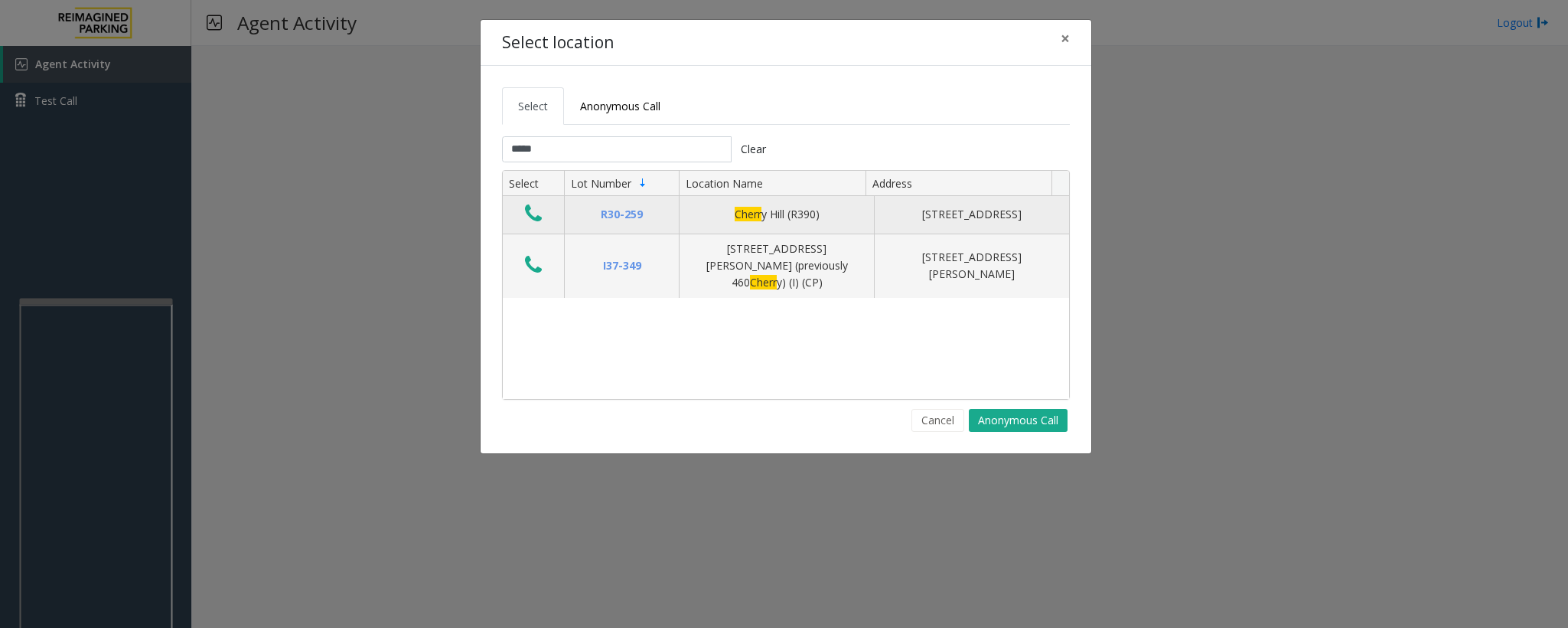
click at [535, 212] on icon "Data table" at bounding box center [534, 213] width 17 height 21
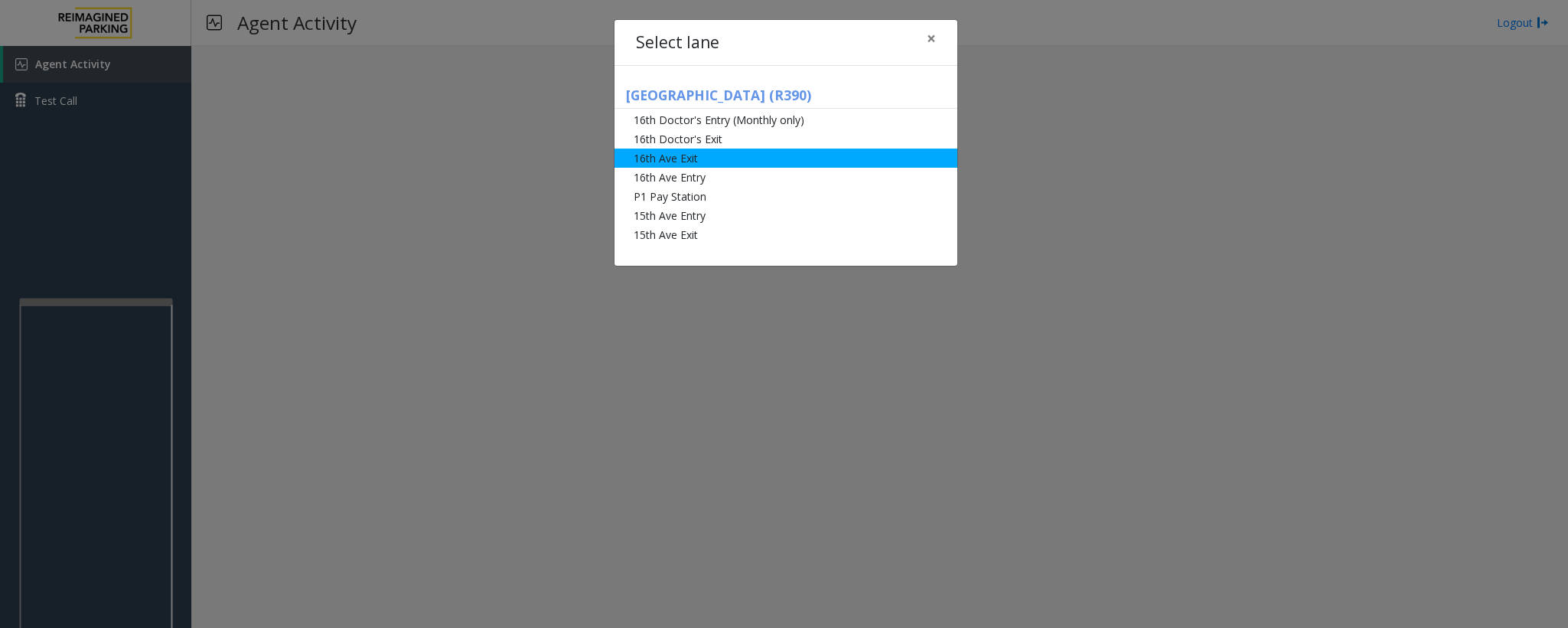
click at [701, 154] on li "16th Ave Exit" at bounding box center [786, 158] width 343 height 19
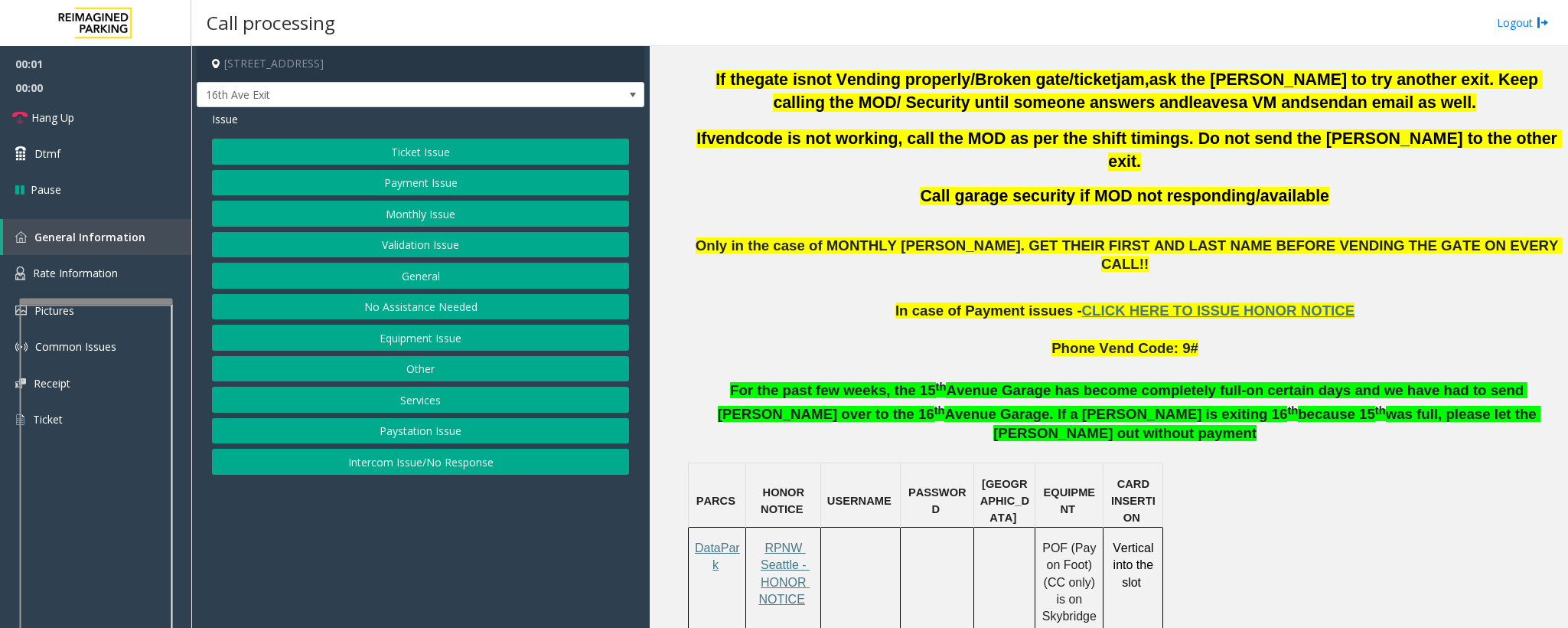
scroll to position [689, 0]
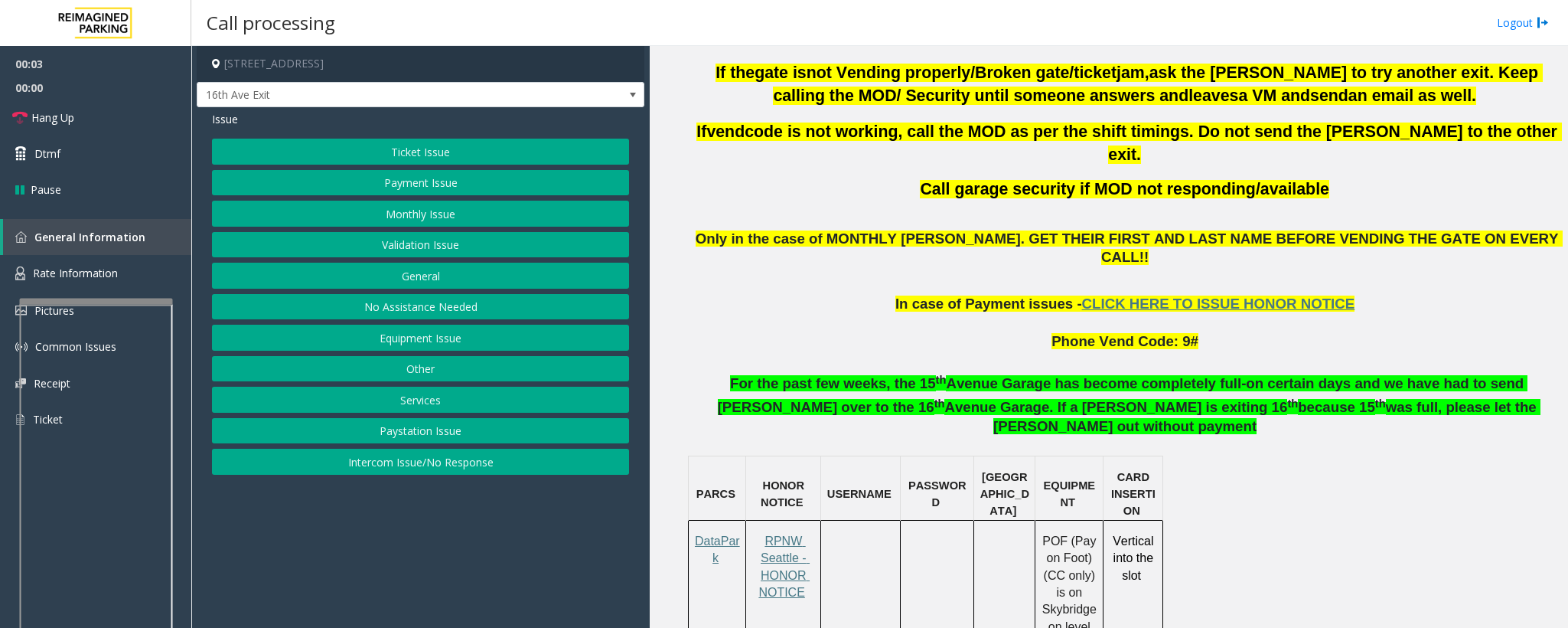
click at [467, 150] on button "Ticket Issue" at bounding box center [421, 151] width 417 height 26
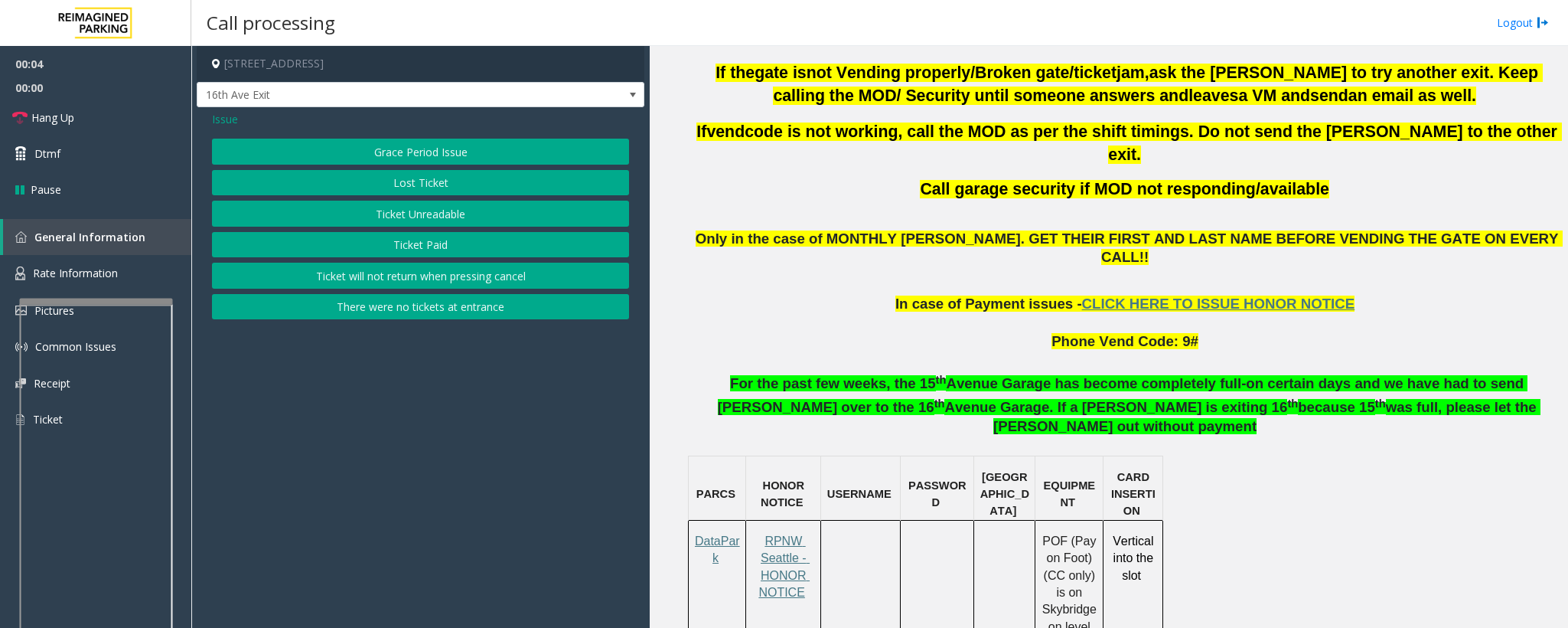
click at [462, 241] on button "Ticket Paid" at bounding box center [421, 245] width 417 height 26
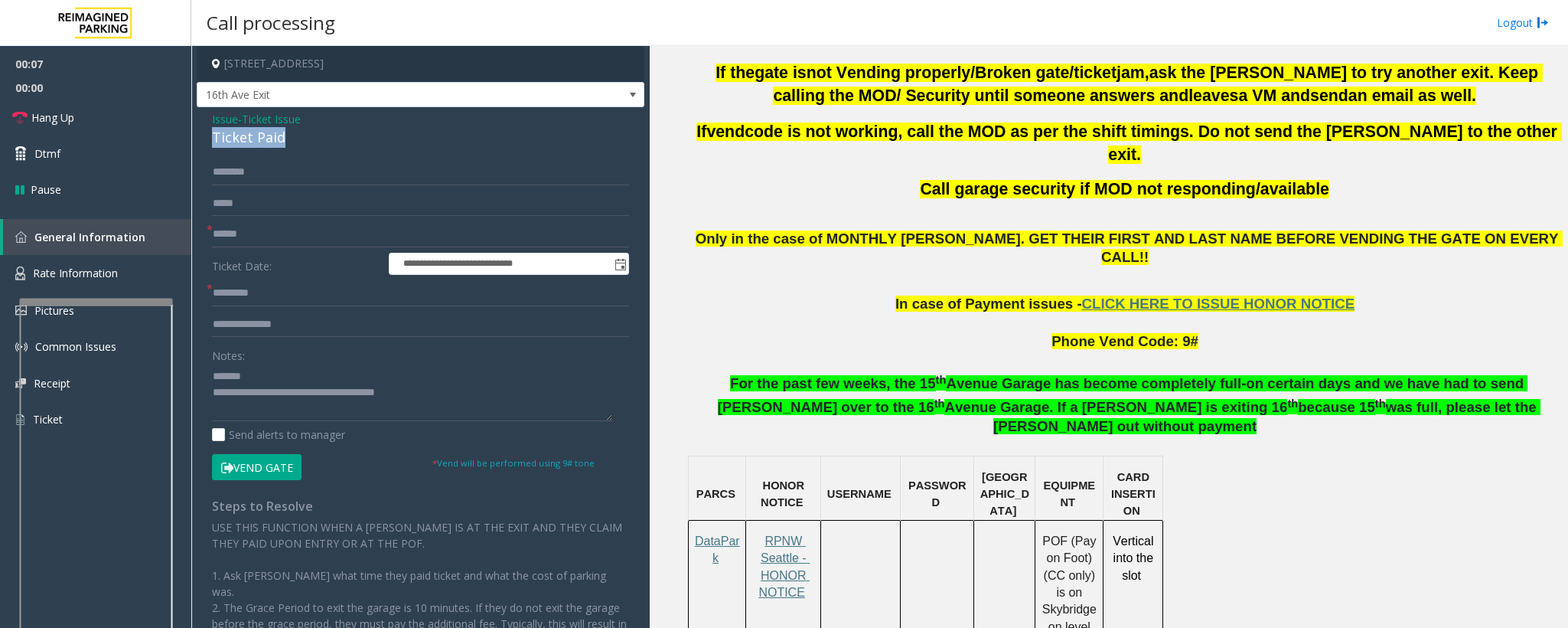
drag, startPoint x: 324, startPoint y: 142, endPoint x: 206, endPoint y: 131, distance: 118.5
click at [206, 131] on div "**********" at bounding box center [421, 425] width 448 height 636
click at [320, 368] on textarea at bounding box center [412, 392] width 400 height 57
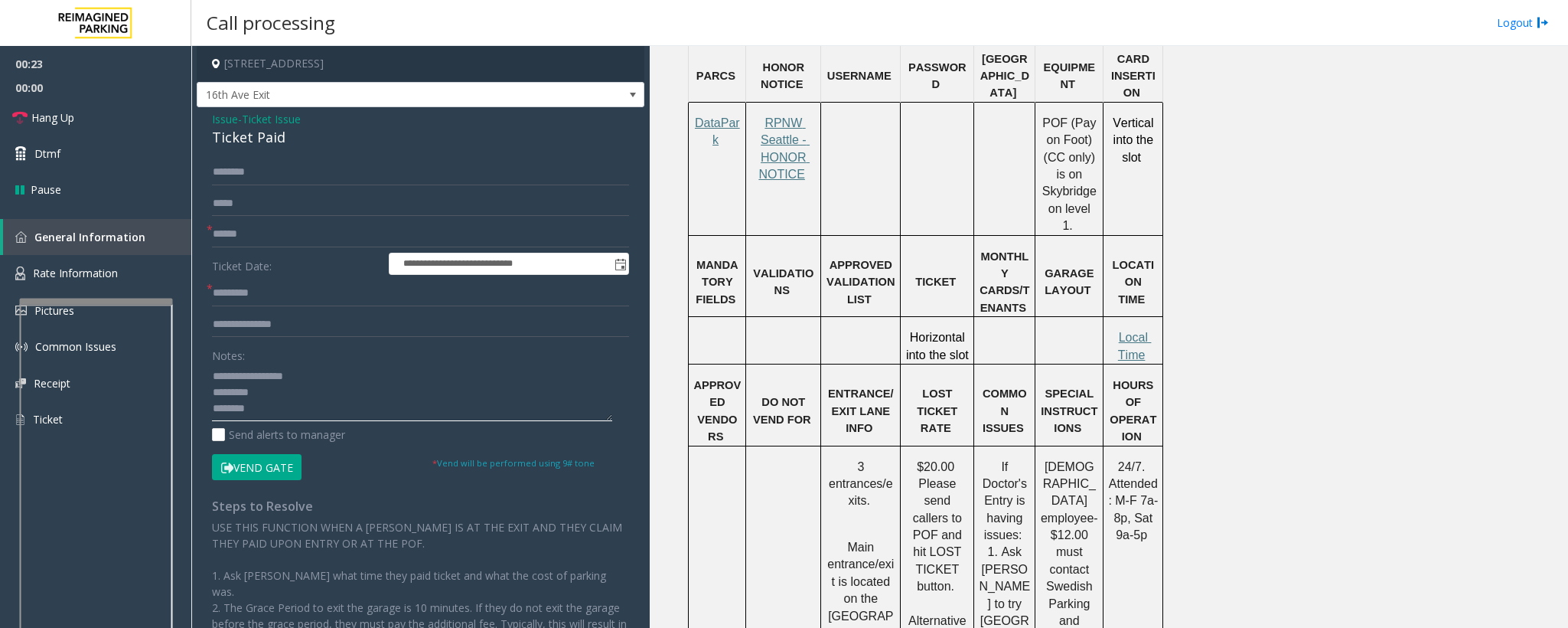
scroll to position [1149, 0]
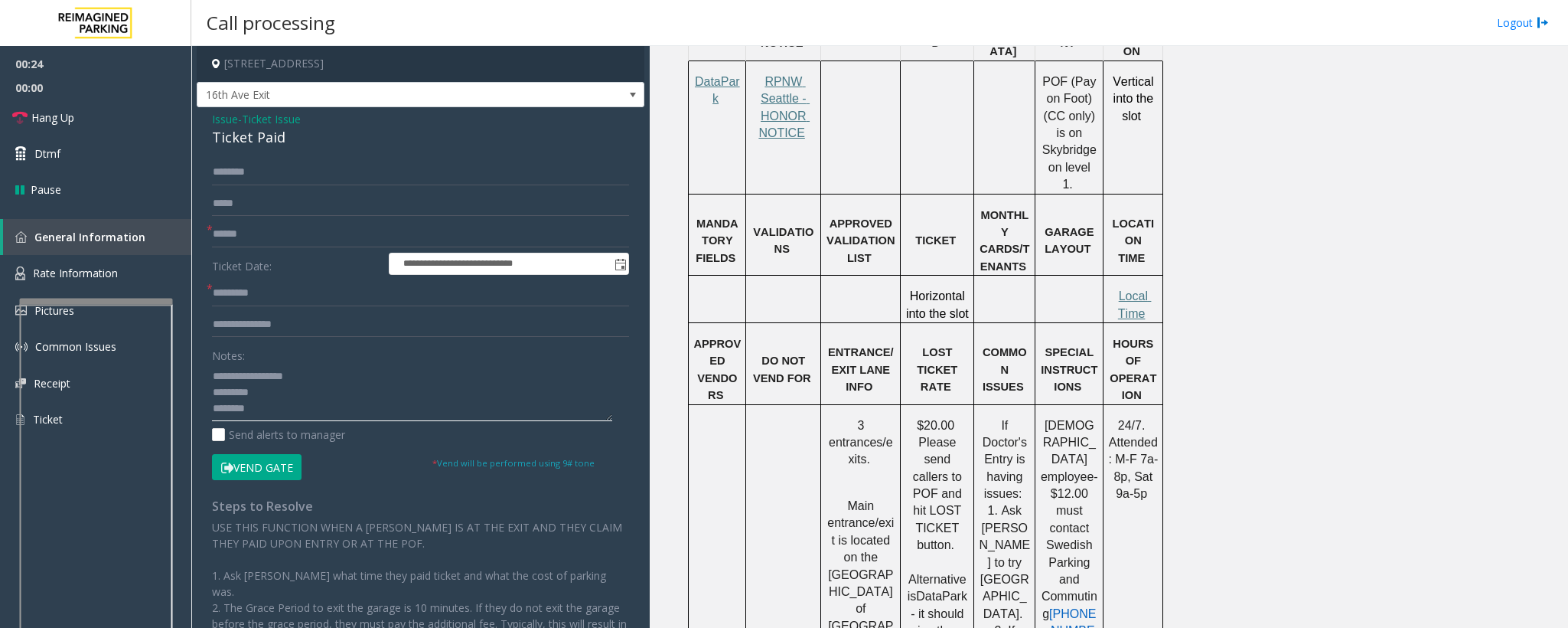
type textarea "**********"
click at [1134, 322] on td "HOURS OF OPERATION" at bounding box center [1133, 364] width 60 height 82
click at [1134, 290] on span "Local Time" at bounding box center [1135, 305] width 34 height 30
click at [230, 294] on input "text" at bounding box center [421, 293] width 417 height 26
paste input "********"
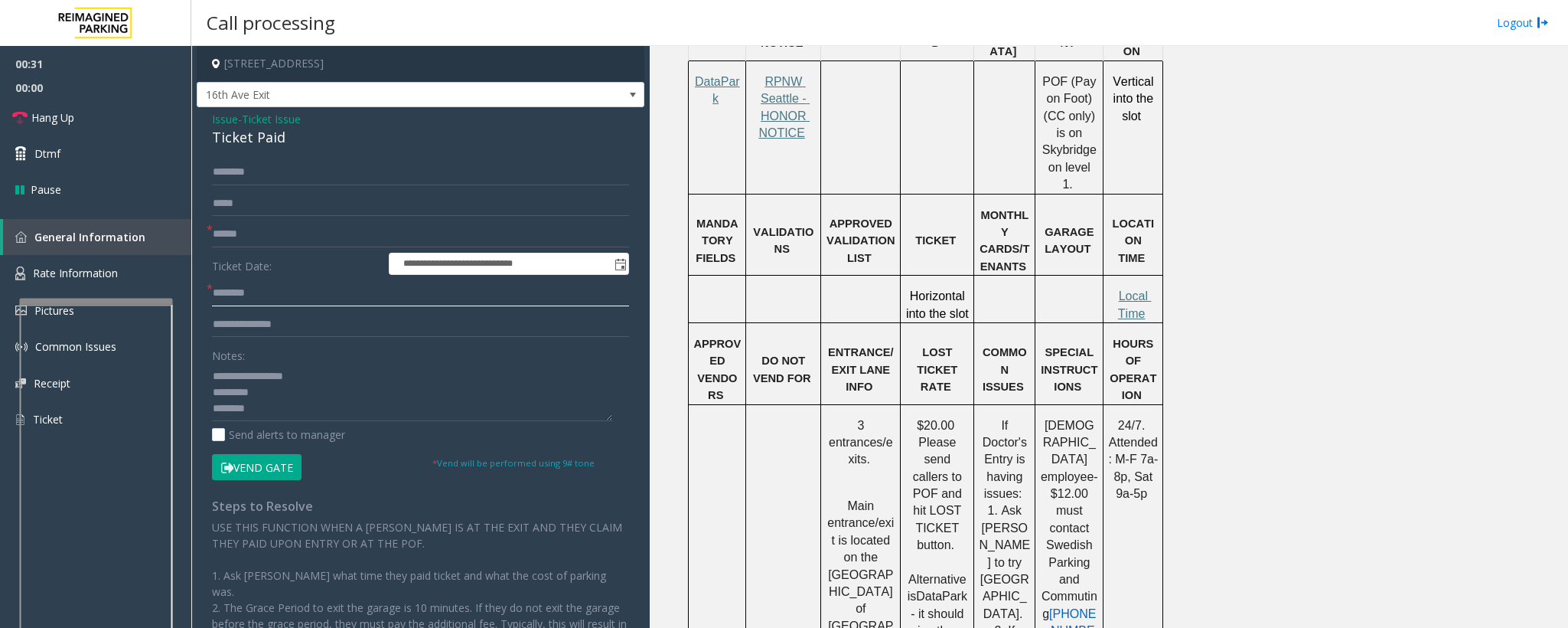
click at [242, 292] on input "********" at bounding box center [421, 293] width 417 height 26
type input "*******"
click at [242, 236] on input "text" at bounding box center [421, 235] width 417 height 26
type input "**"
click at [258, 168] on input "text" at bounding box center [421, 172] width 417 height 26
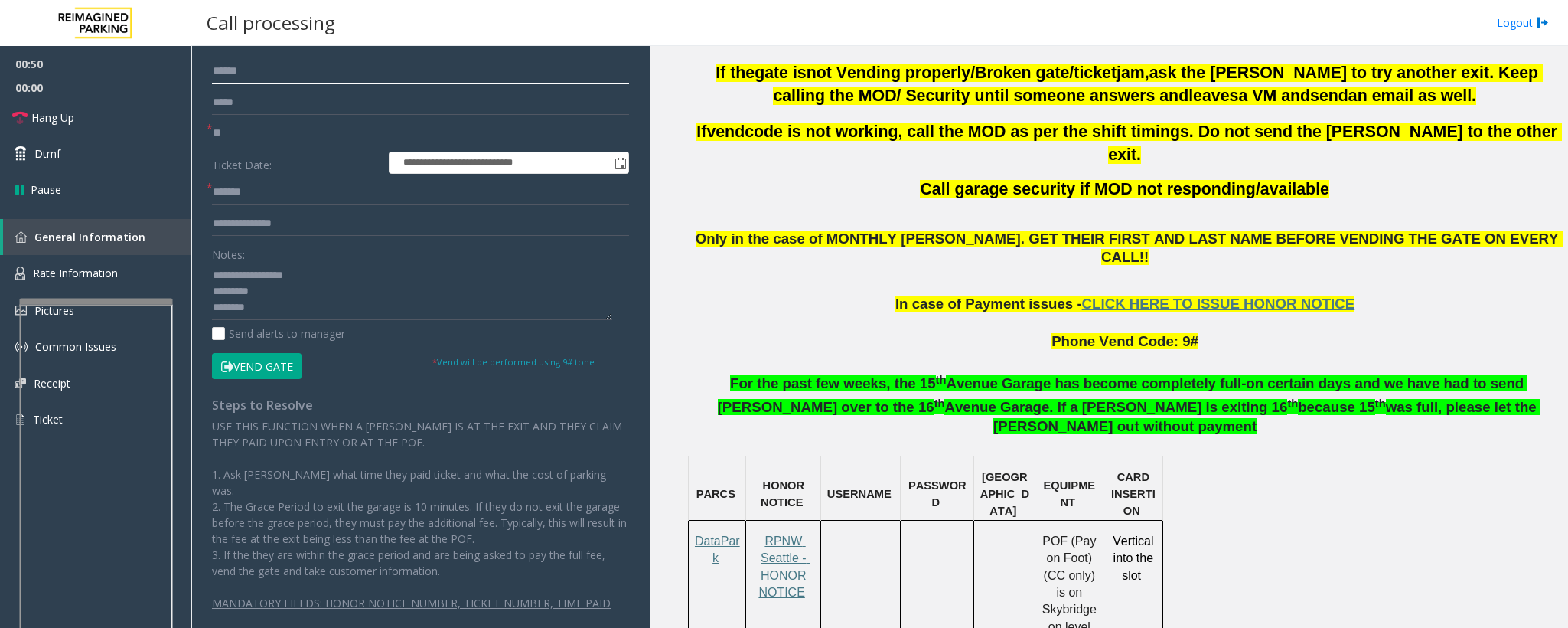
scroll to position [16, 0]
type input "*****"
click at [252, 216] on input "text" at bounding box center [421, 223] width 417 height 26
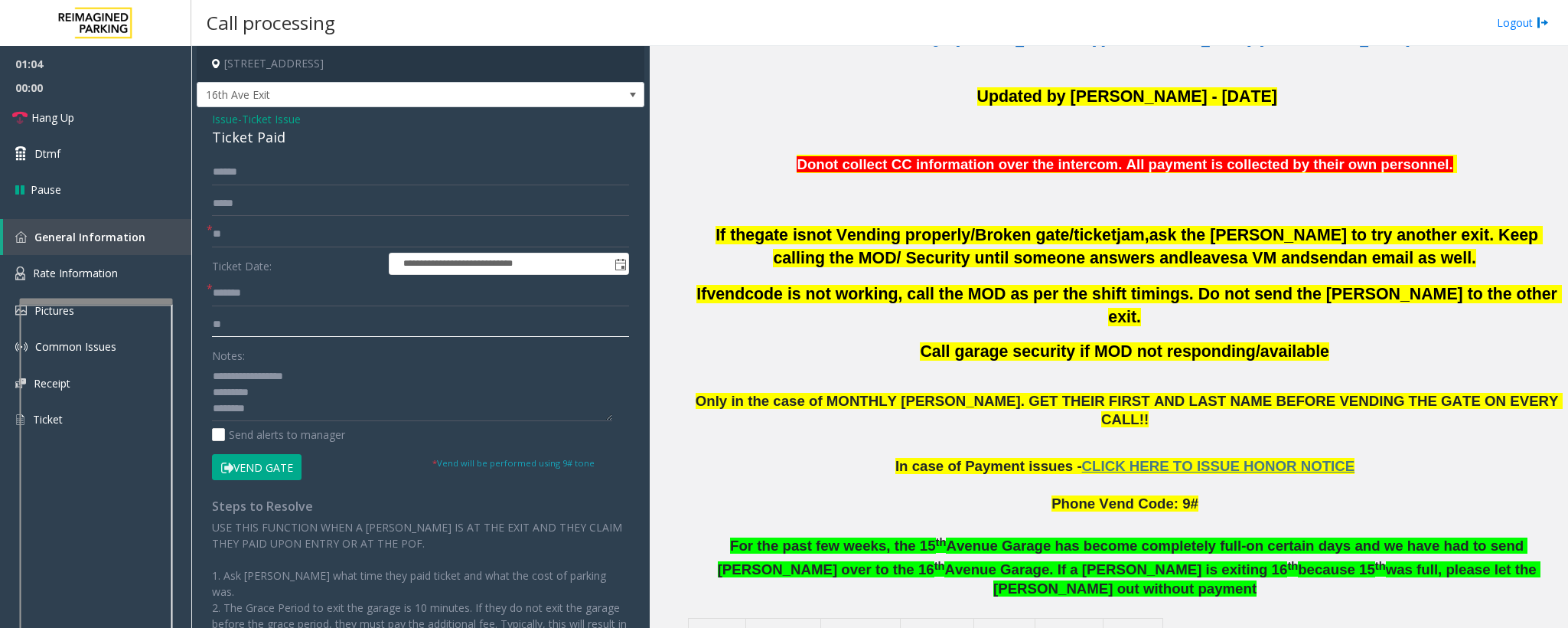
scroll to position [459, 0]
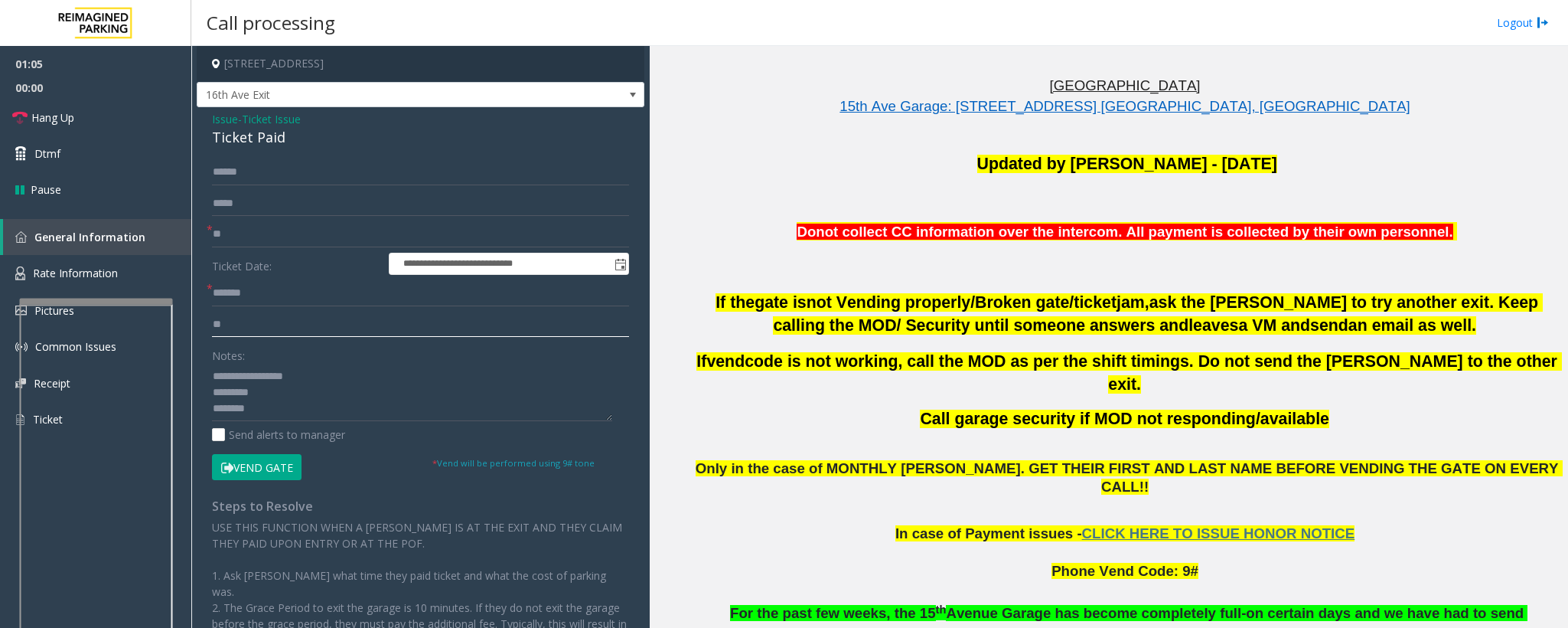
type input "**"
click at [261, 466] on button "Vend Gate" at bounding box center [257, 467] width 90 height 26
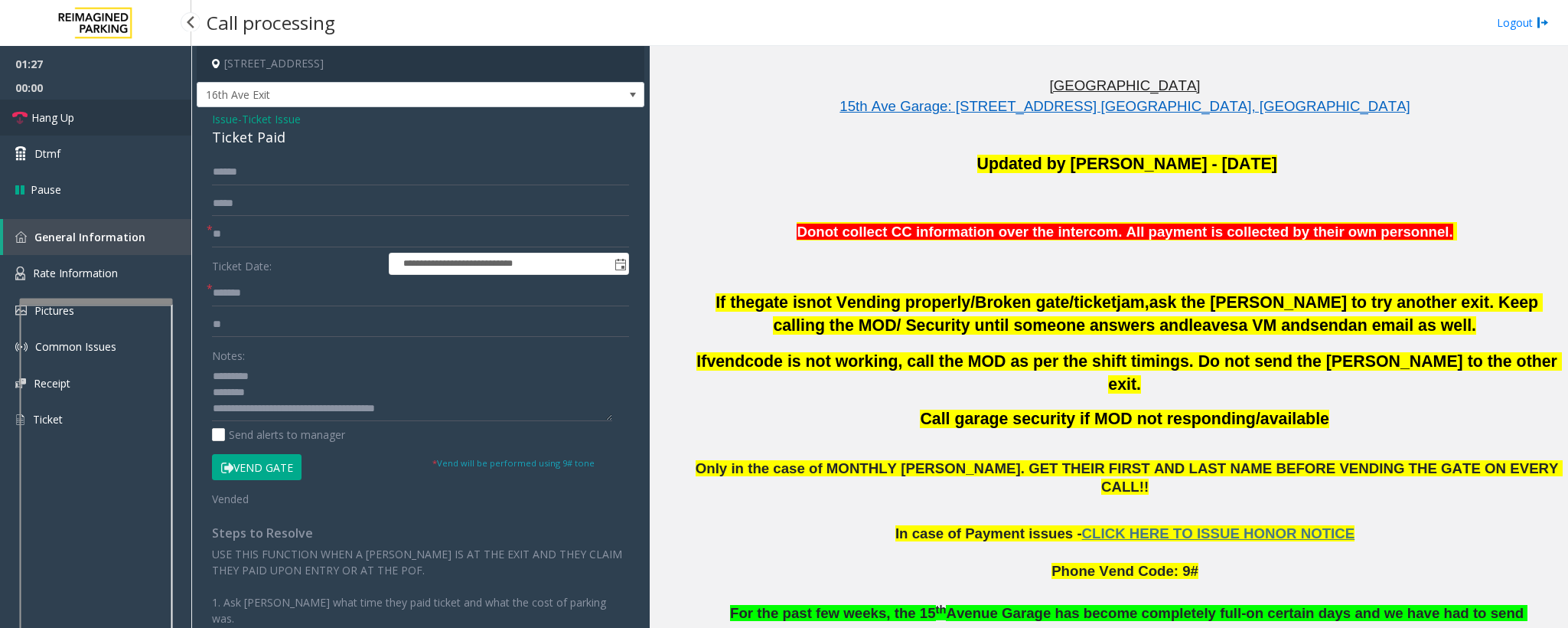
click at [71, 131] on link "Hang Up" at bounding box center [95, 117] width 192 height 36
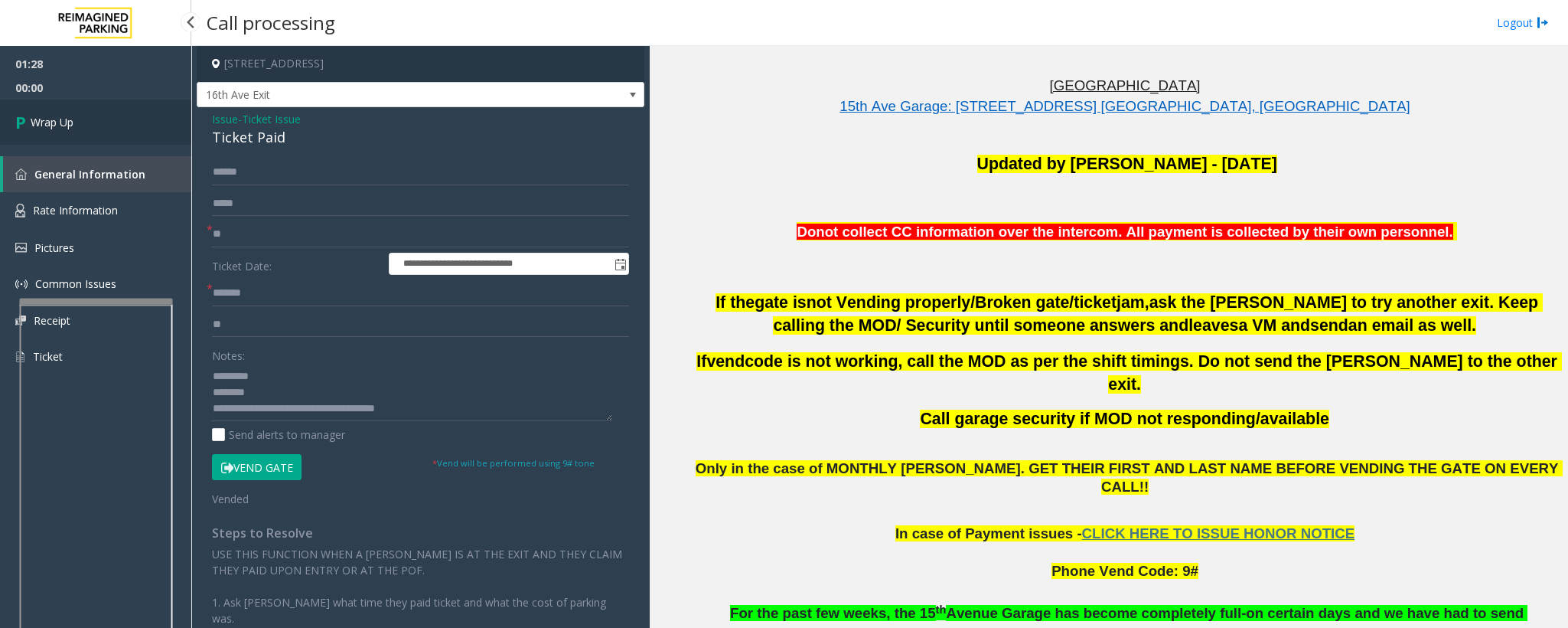
click at [71, 131] on link "Wrap Up" at bounding box center [95, 121] width 192 height 45
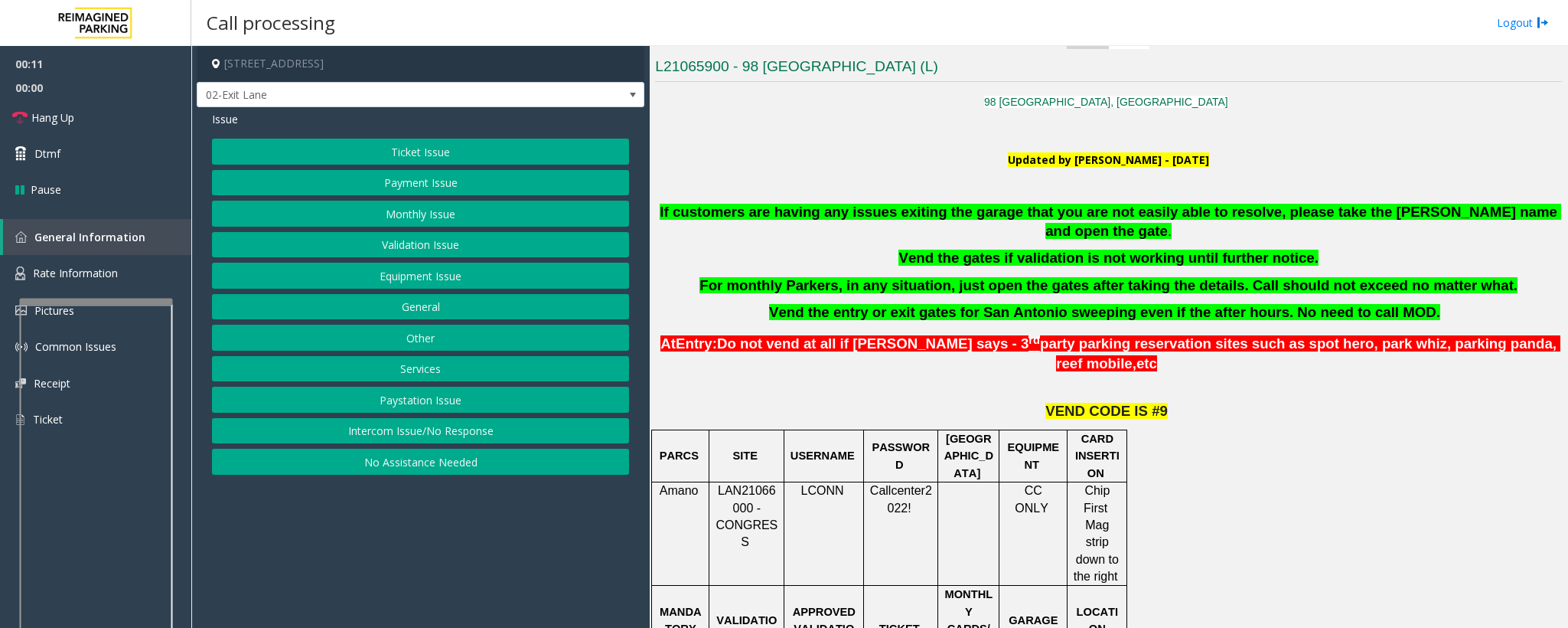
scroll to position [459, 0]
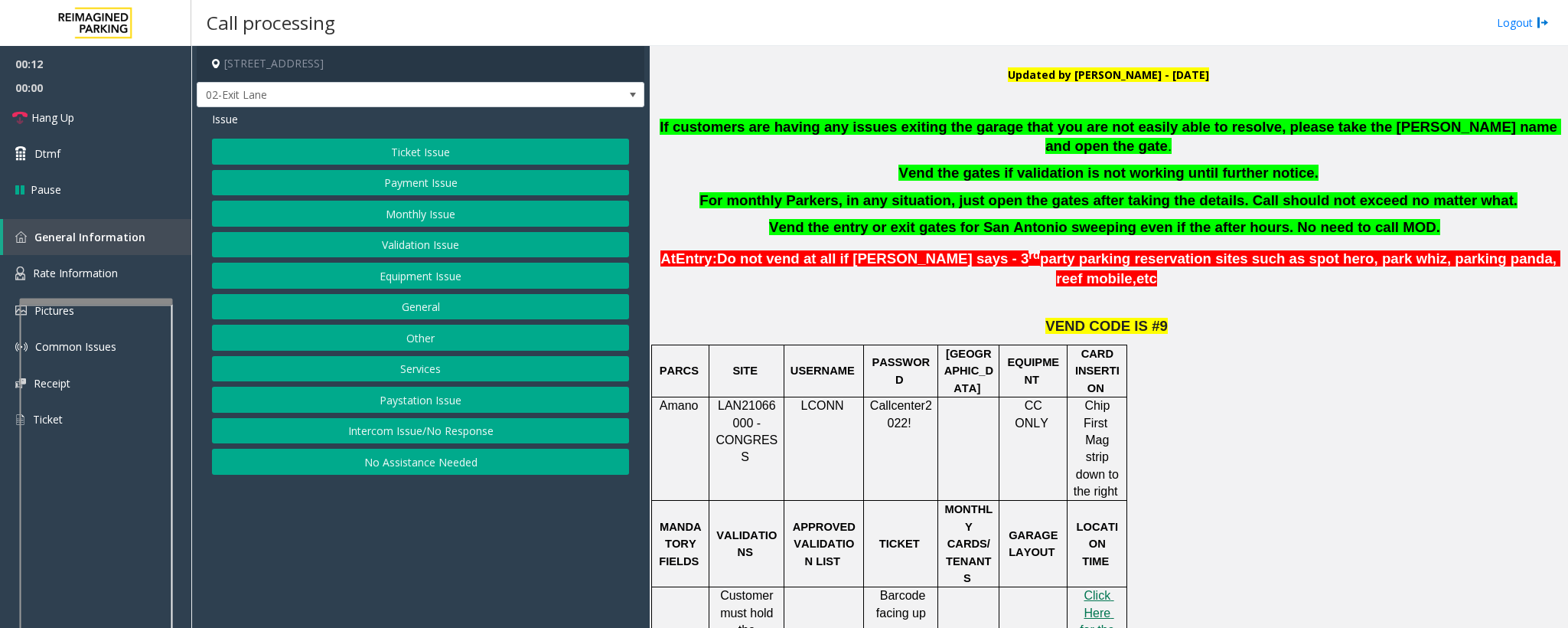
click at [411, 207] on button "Monthly Issue" at bounding box center [421, 214] width 417 height 26
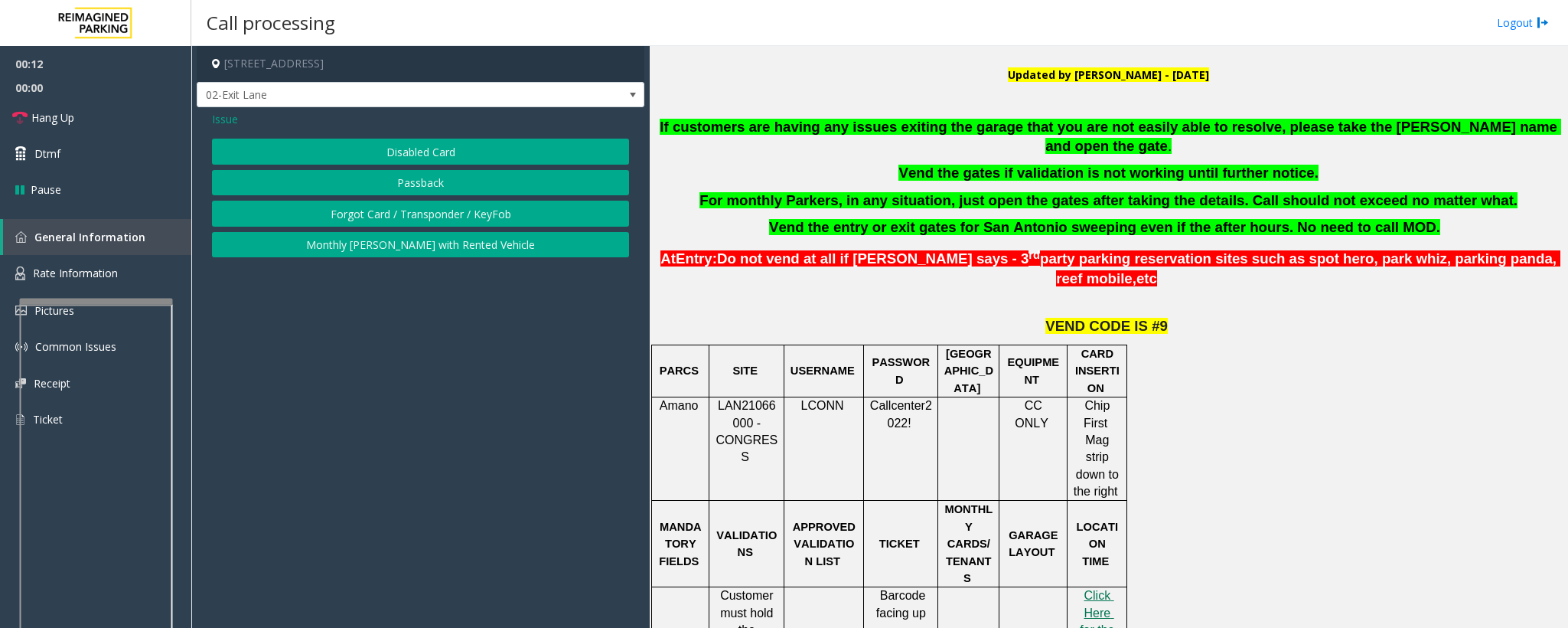
click at [402, 141] on button "Disabled Card" at bounding box center [421, 151] width 417 height 26
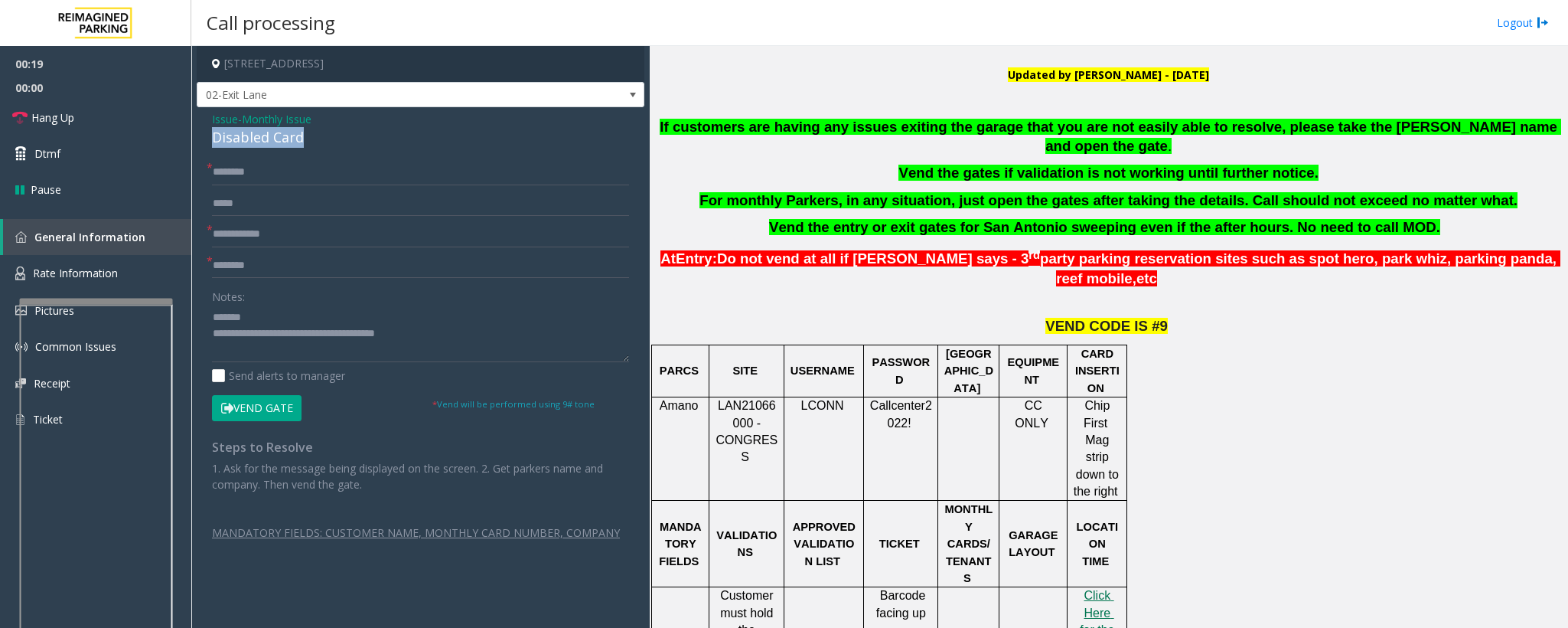
drag, startPoint x: 334, startPoint y: 140, endPoint x: 203, endPoint y: 143, distance: 131.0
click at [203, 143] on div "Issue - Monthly Issue Disabled Card * * * Notes: Send alerts to manager Vend Ga…" at bounding box center [421, 339] width 448 height 464
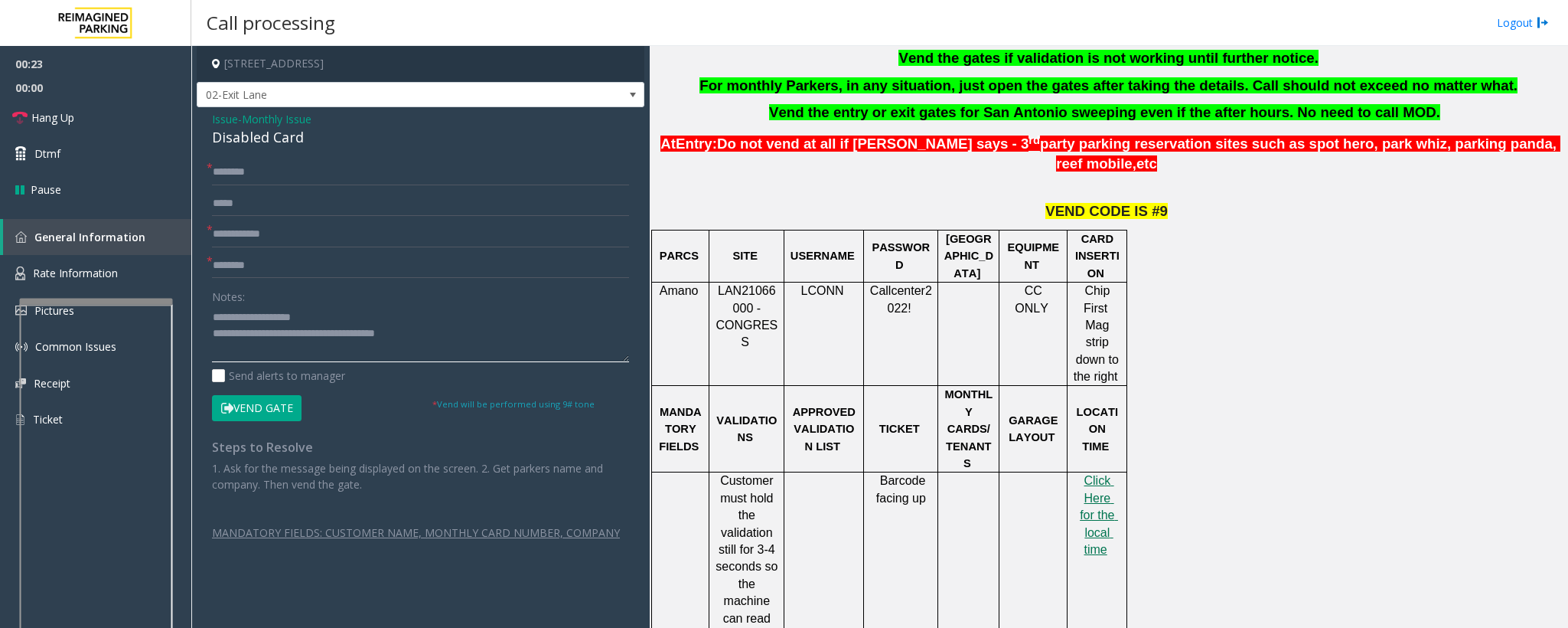
click at [333, 313] on textarea at bounding box center [421, 333] width 417 height 57
drag, startPoint x: 217, startPoint y: 334, endPoint x: 237, endPoint y: 338, distance: 20.4
click at [227, 336] on textarea at bounding box center [421, 333] width 417 height 57
click at [212, 326] on textarea at bounding box center [421, 333] width 417 height 57
click at [239, 336] on textarea at bounding box center [421, 333] width 417 height 57
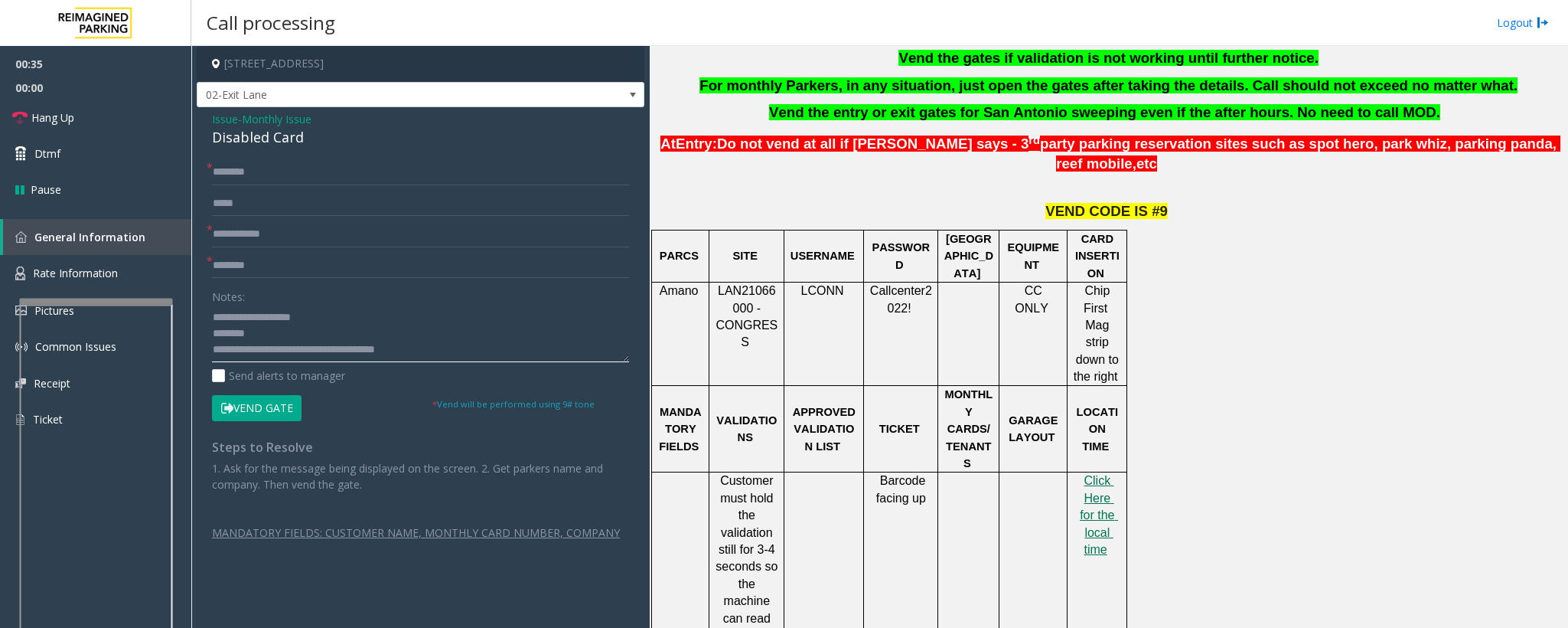
click at [244, 335] on textarea at bounding box center [421, 333] width 417 height 57
type textarea "**********"
click at [249, 263] on input "text" at bounding box center [421, 265] width 417 height 26
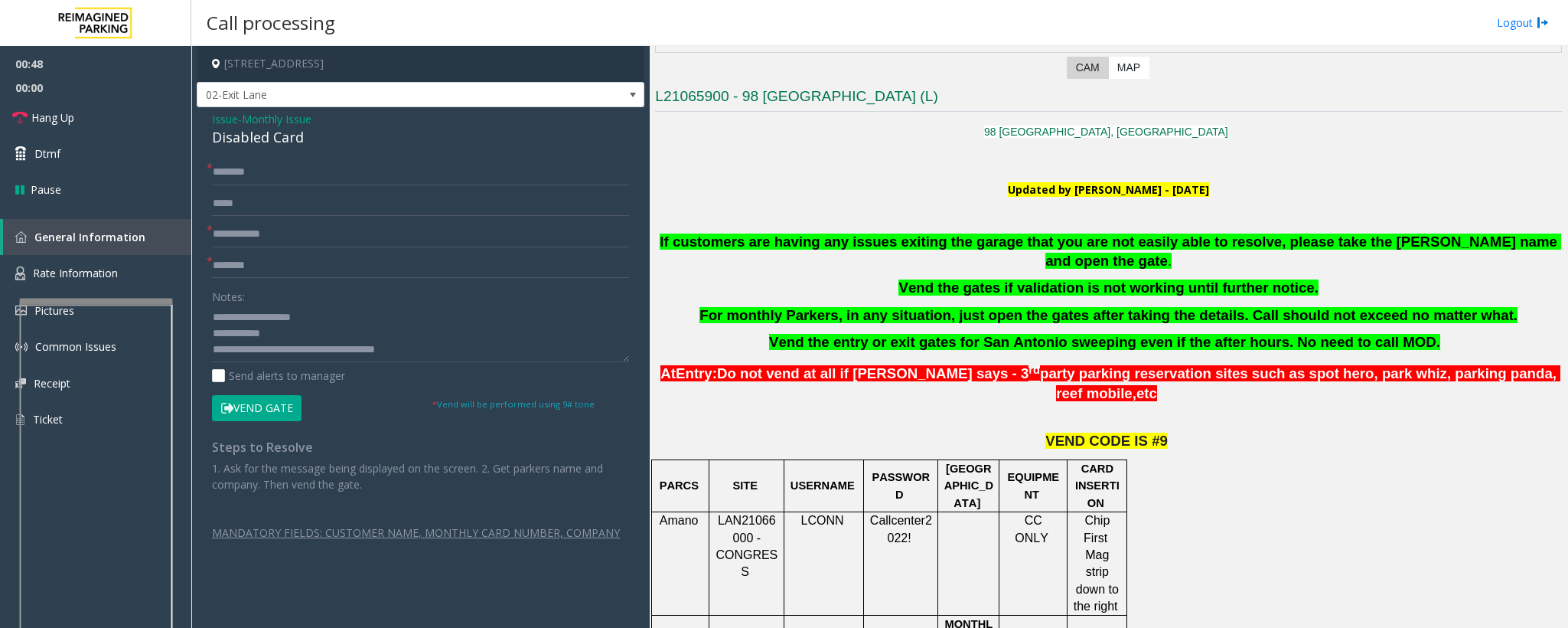
drag, startPoint x: 764, startPoint y: 303, endPoint x: 1466, endPoint y: 290, distance: 702.1
click at [1466, 307] on p "For monthly Parkers, in any situation, just open the gates after taking the det…" at bounding box center [1108, 316] width 907 height 19
click at [263, 262] on input "text" at bounding box center [421, 265] width 417 height 26
click at [288, 231] on input "text" at bounding box center [421, 235] width 417 height 26
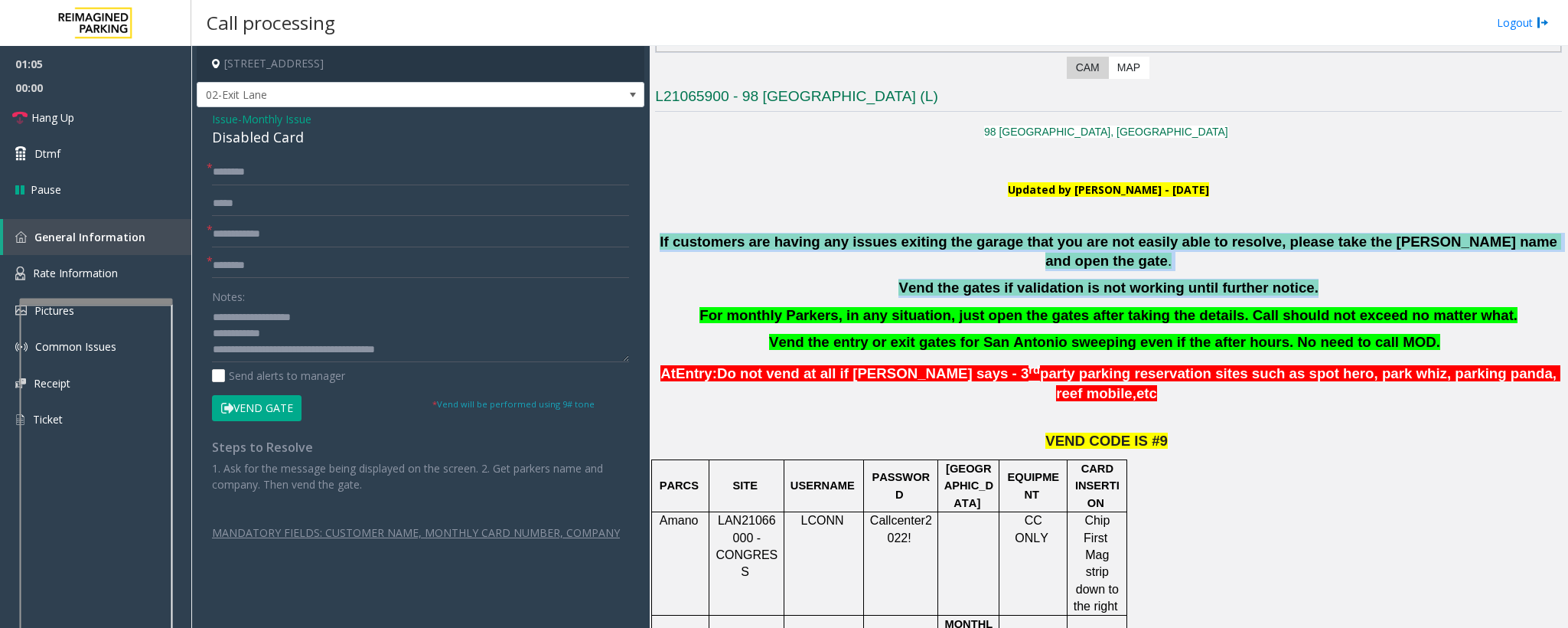
drag, startPoint x: 679, startPoint y: 241, endPoint x: 1361, endPoint y: 267, distance: 682.5
click at [1361, 267] on div "If customers are having any issues exiting the garage that you are not easily a…" at bounding box center [1108, 293] width 907 height 120
click at [1361, 278] on p "Vend the gates if validation is not working until further notice." at bounding box center [1108, 288] width 907 height 19
drag, startPoint x: 1348, startPoint y: 267, endPoint x: 682, endPoint y: 253, distance: 666.1
click at [673, 247] on div "If customers are having any issues exiting the garage that you are not easily a…" at bounding box center [1108, 293] width 907 height 120
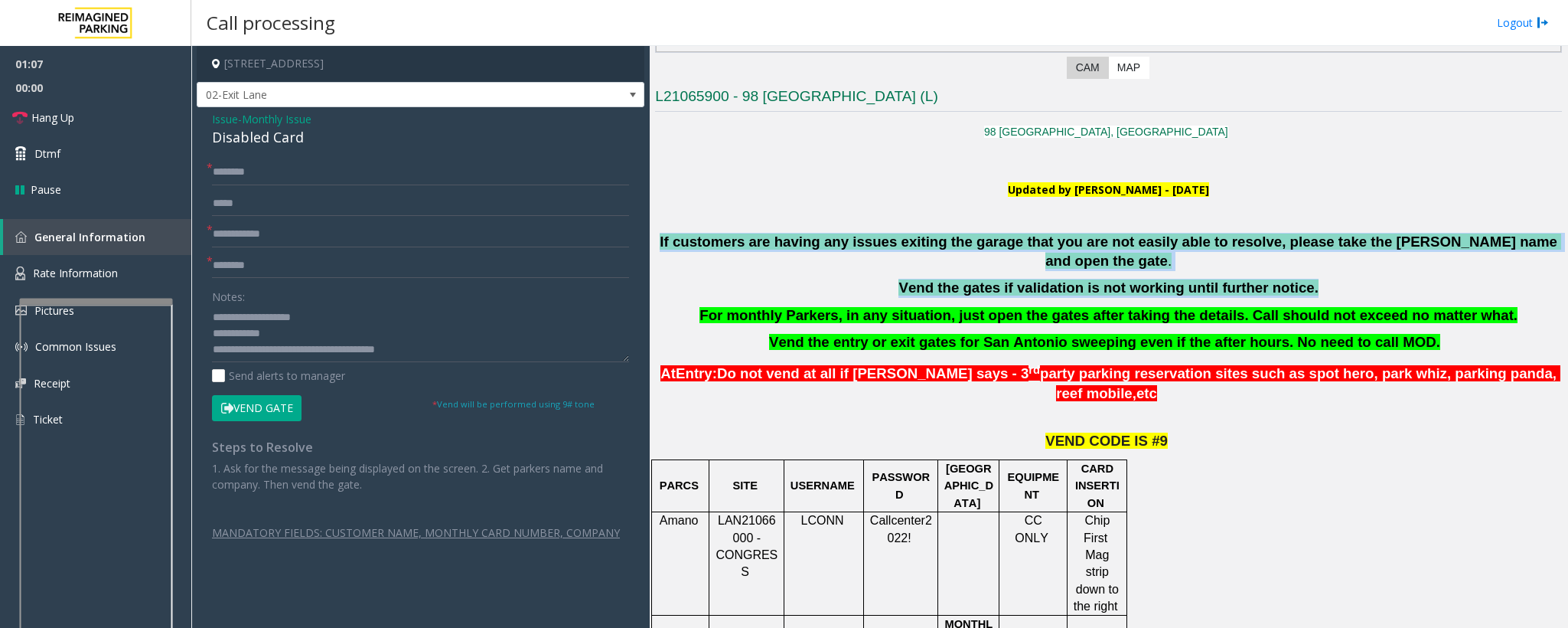
click at [689, 261] on div "If customers are having any issues exiting the garage that you are not easily a…" at bounding box center [1108, 293] width 907 height 120
drag, startPoint x: 1316, startPoint y: 264, endPoint x: 674, endPoint y: 239, distance: 642.5
click at [671, 239] on div "If customers are having any issues exiting the garage that you are not easily a…" at bounding box center [1108, 293] width 907 height 120
click at [694, 278] on p "Vend the gates if validation is not working until further notice." at bounding box center [1108, 288] width 907 height 19
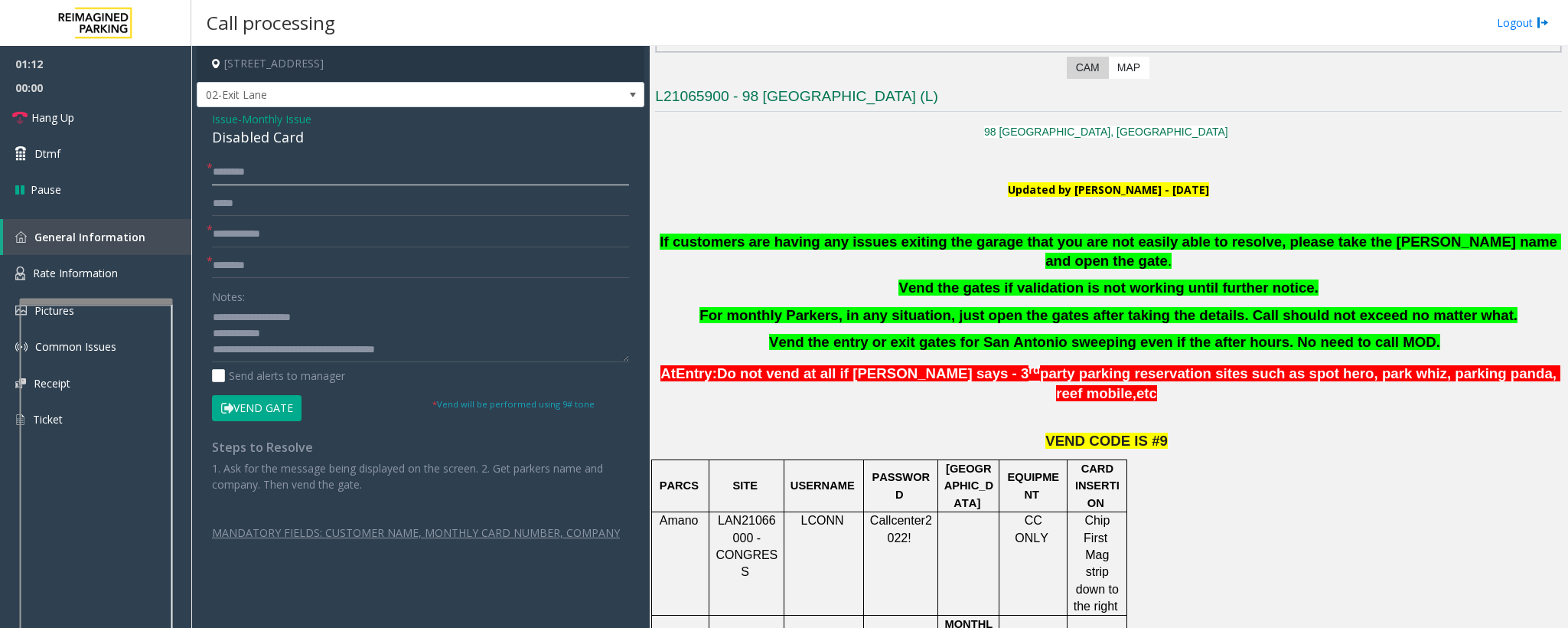
click at [233, 172] on input "text" at bounding box center [421, 172] width 417 height 26
click at [255, 243] on input "text" at bounding box center [421, 235] width 417 height 26
type input "**"
click at [262, 168] on input "text" at bounding box center [421, 172] width 417 height 26
type input "*"
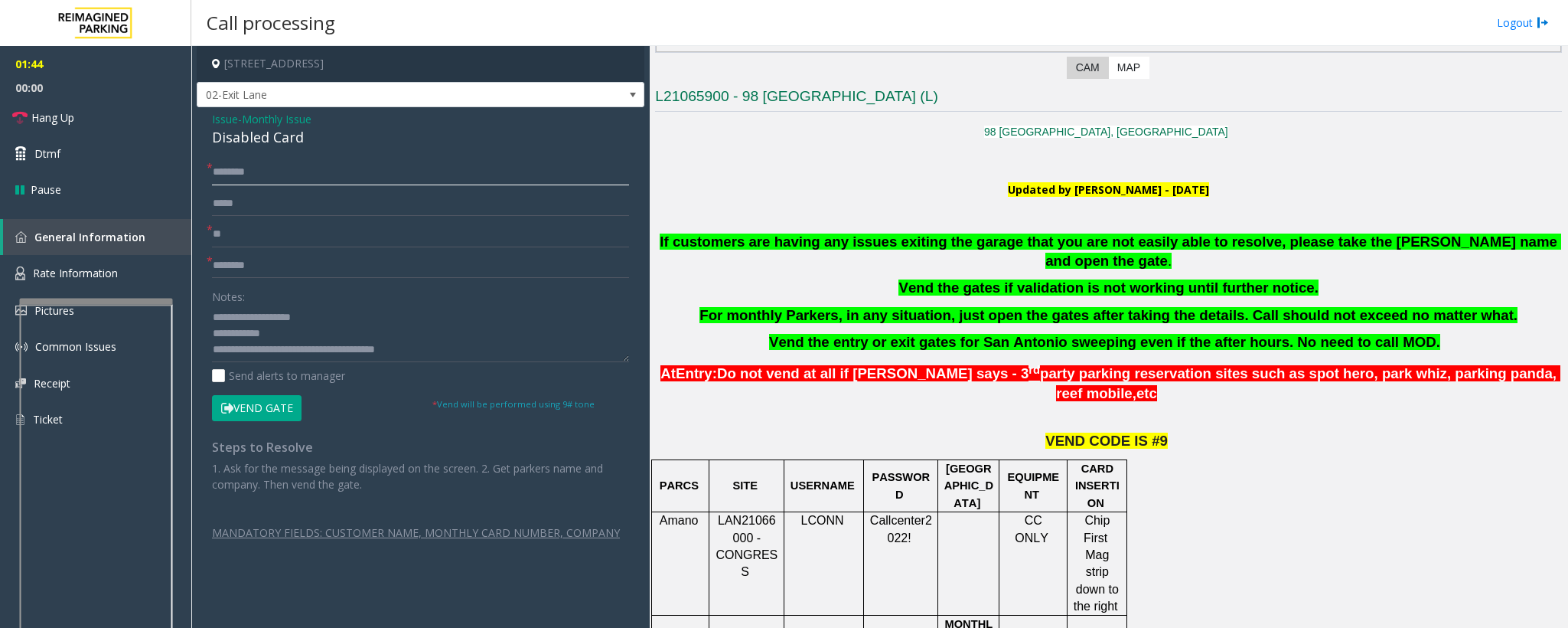
click at [242, 175] on input "*******" at bounding box center [421, 172] width 417 height 26
click at [248, 175] on input "*******" at bounding box center [421, 172] width 417 height 26
click at [249, 175] on input "*******" at bounding box center [421, 172] width 417 height 26
click at [256, 173] on input "*******" at bounding box center [421, 172] width 417 height 26
type input "*******"
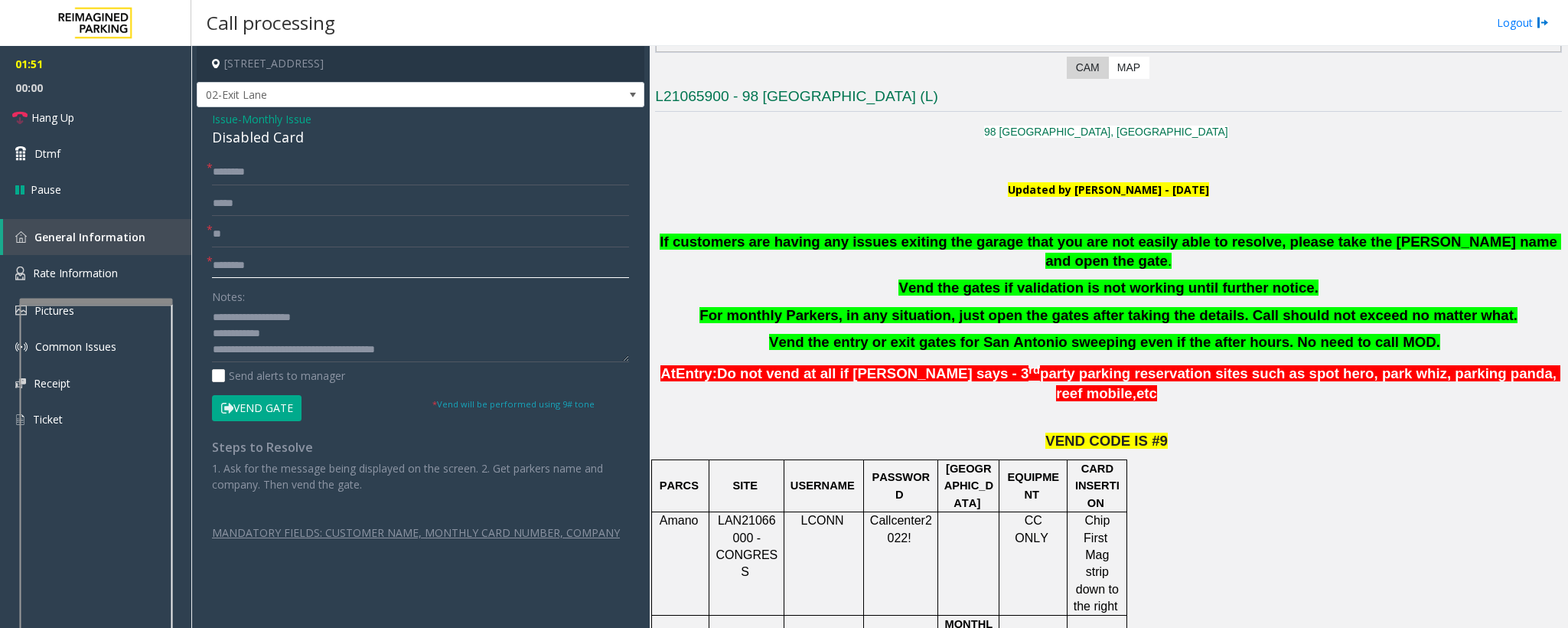
click at [280, 264] on input "text" at bounding box center [421, 265] width 417 height 26
click at [1438, 307] on b "For monthly Parkers, in any situation, just open the gates after taking the det…" at bounding box center [1109, 314] width 819 height 16
click at [235, 269] on input "text" at bounding box center [421, 265] width 417 height 26
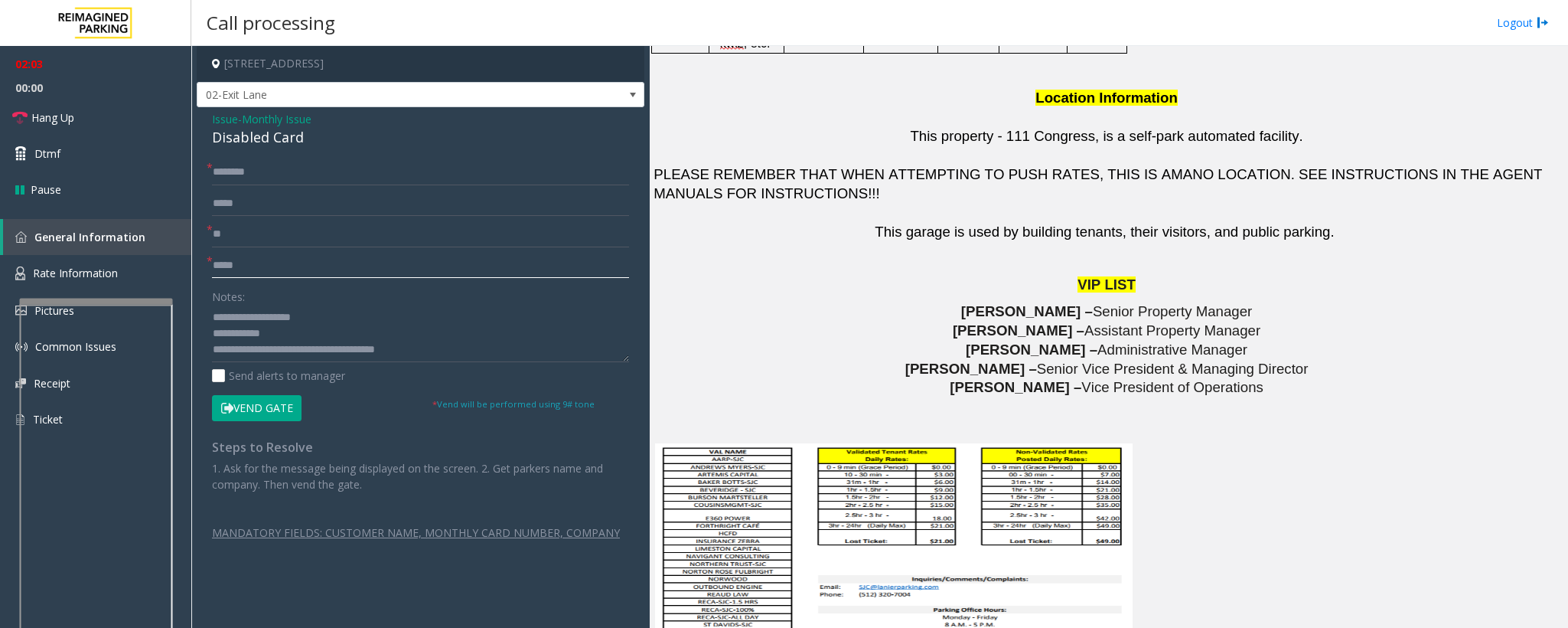
scroll to position [1837, 0]
type input "*****"
click at [278, 409] on button "Vend Gate" at bounding box center [257, 408] width 90 height 26
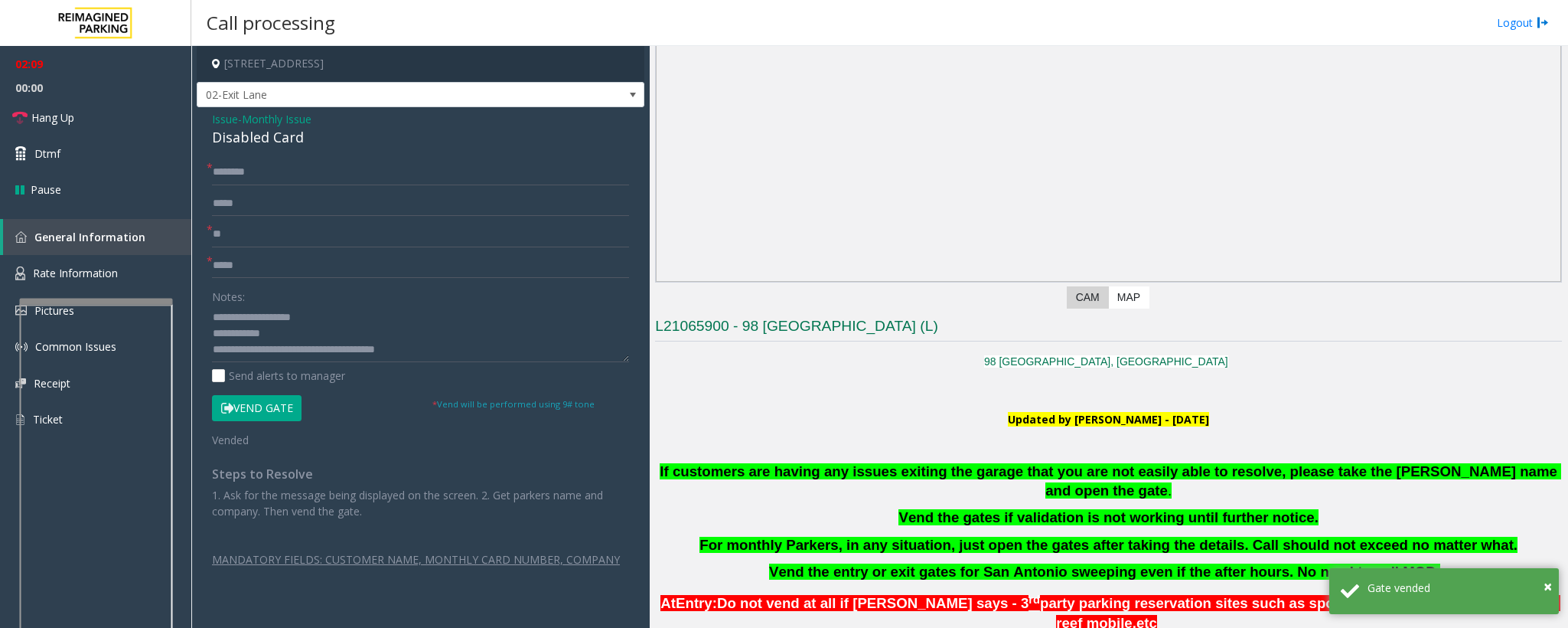
scroll to position [459, 0]
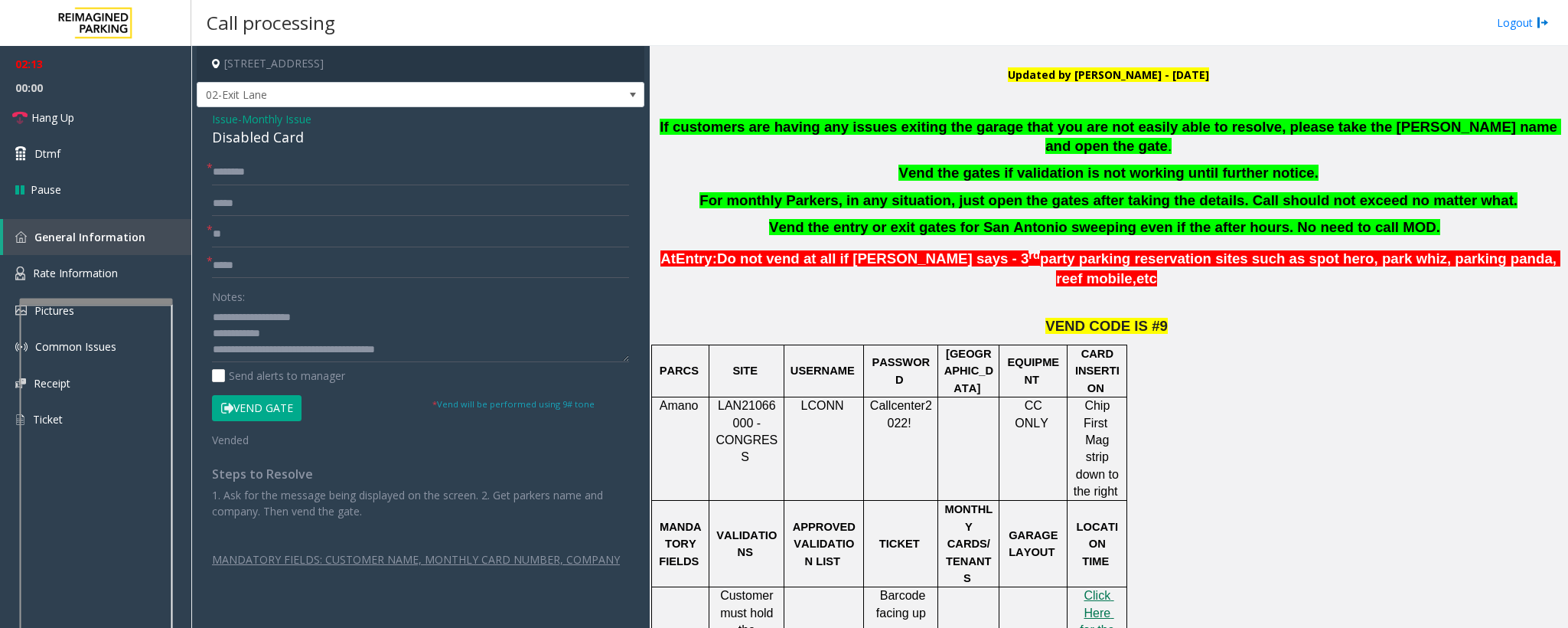
drag, startPoint x: 1256, startPoint y: 189, endPoint x: 1482, endPoint y: 184, distance: 226.1
click at [1482, 192] on p "For monthly Parkers, in any situation, just open the gates after taking the det…" at bounding box center [1108, 201] width 907 height 19
click at [1479, 192] on p "For monthly Parkers, in any situation, just open the gates after taking the det…" at bounding box center [1108, 201] width 907 height 19
click at [58, 116] on span "Hang Up" at bounding box center [53, 117] width 43 height 16
click at [53, 129] on link "Hang Up" at bounding box center [95, 117] width 192 height 36
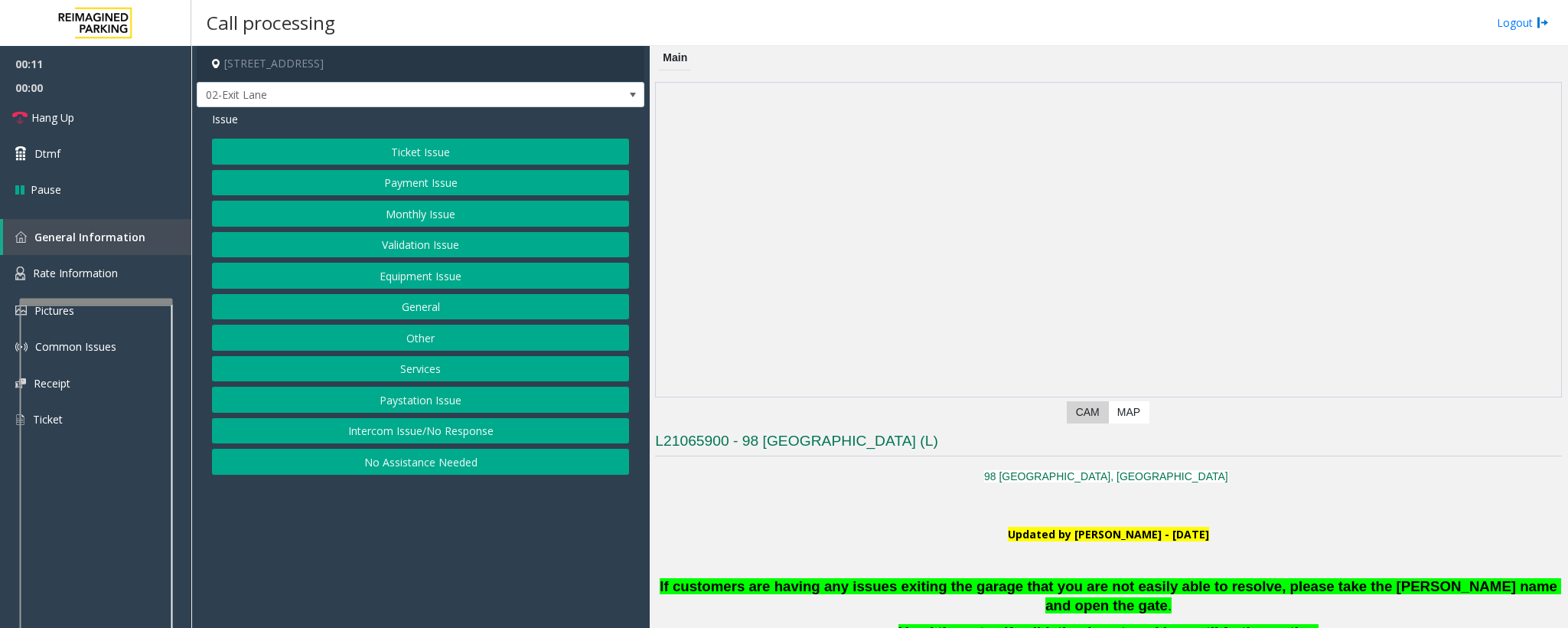
click at [462, 442] on button "Intercom Issue/No Response" at bounding box center [421, 431] width 417 height 26
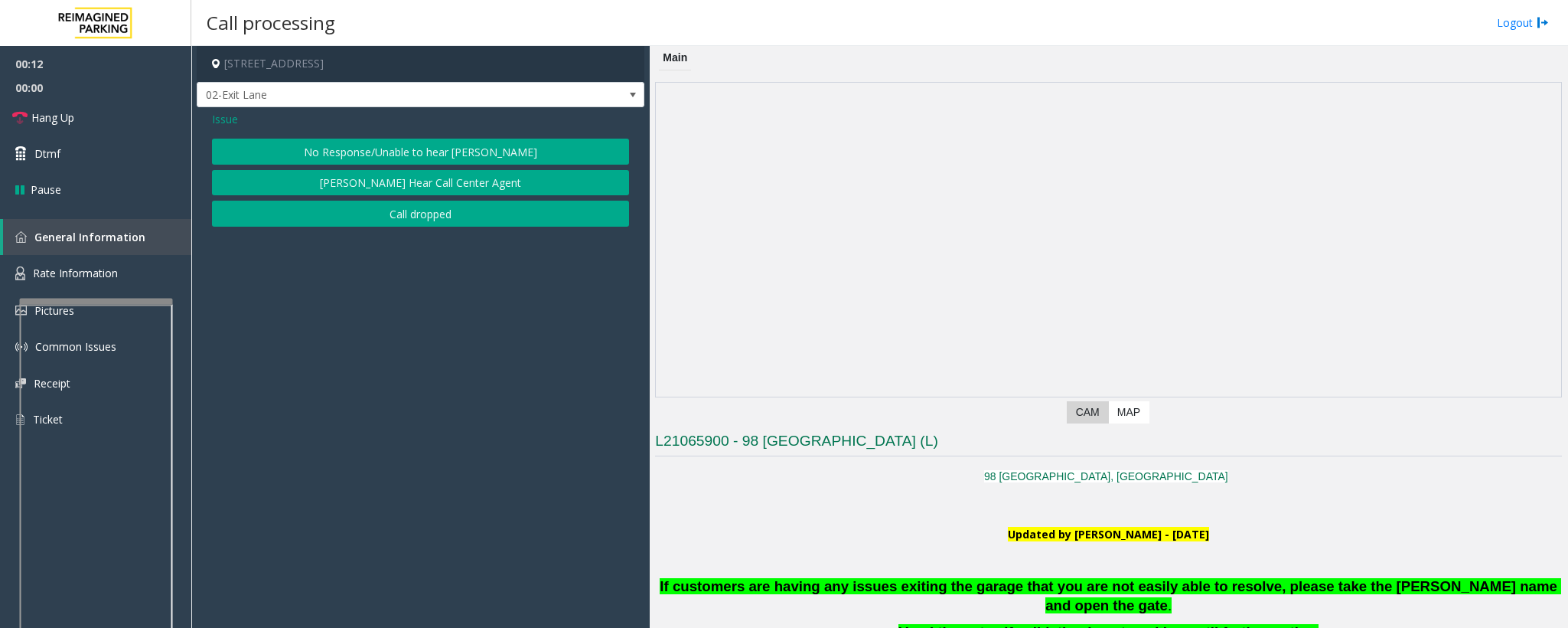
click at [453, 150] on button "No Response/Unable to hear [PERSON_NAME]" at bounding box center [421, 151] width 417 height 26
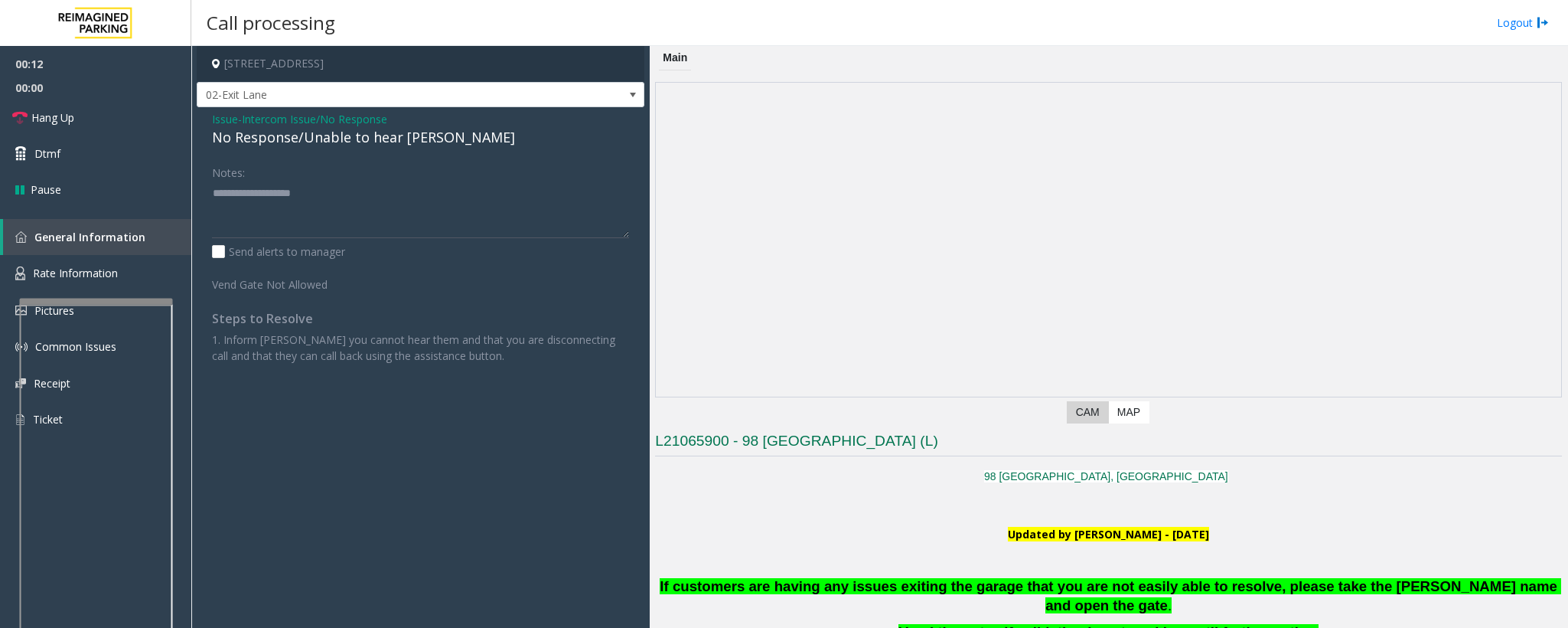
click at [428, 142] on div "No Response/Unable to hear [PERSON_NAME]" at bounding box center [421, 137] width 417 height 21
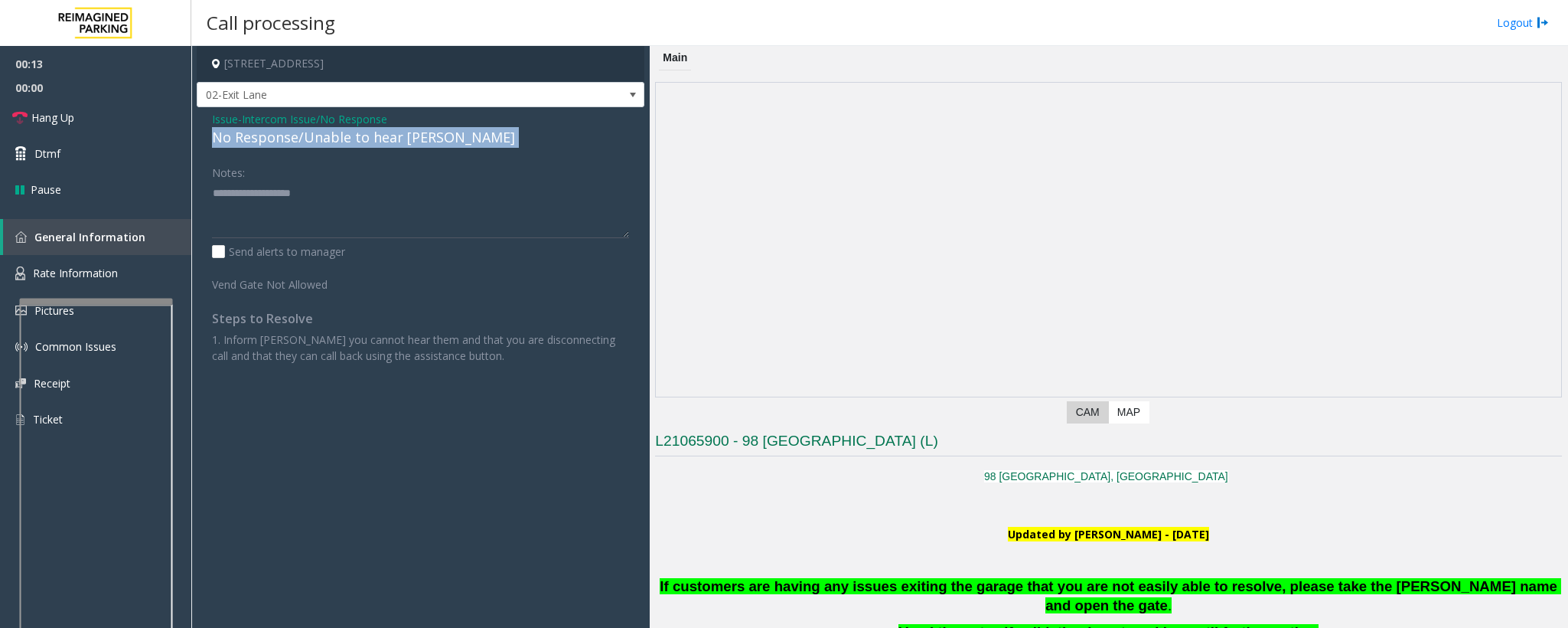
click at [428, 142] on div "No Response/Unable to hear [PERSON_NAME]" at bounding box center [421, 137] width 417 height 21
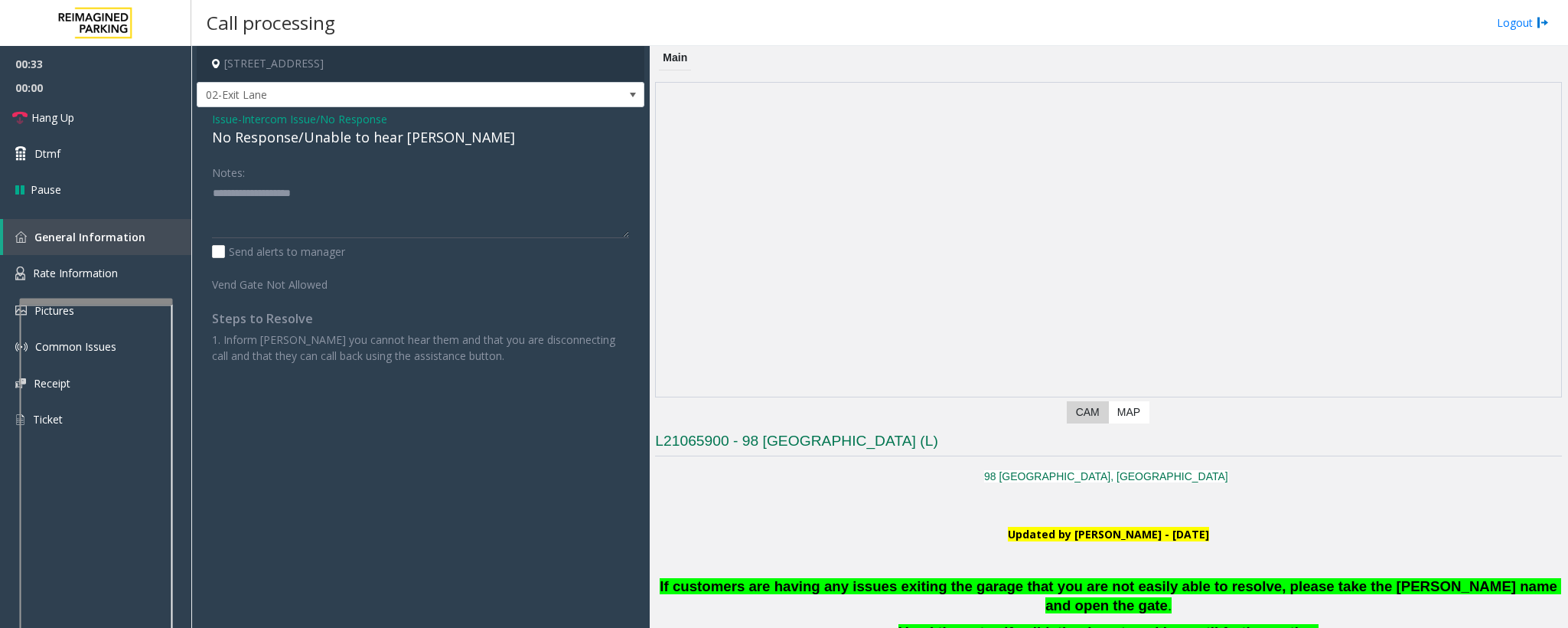
click at [226, 110] on div "Issue - Intercom Issue/No Response No Response/Unable to hear [PERSON_NAME] Not…" at bounding box center [421, 243] width 448 height 272
click at [228, 118] on span "Issue" at bounding box center [225, 119] width 26 height 16
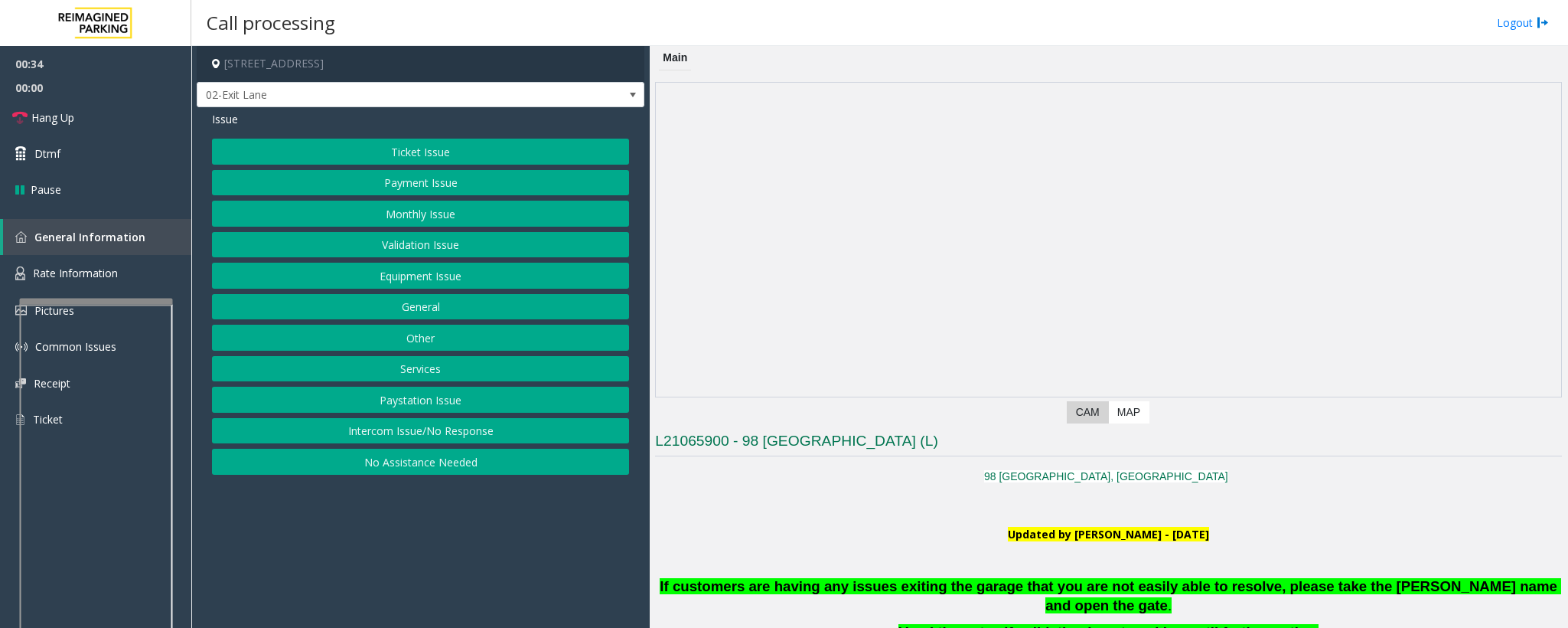
click at [403, 207] on button "Monthly Issue" at bounding box center [421, 214] width 417 height 26
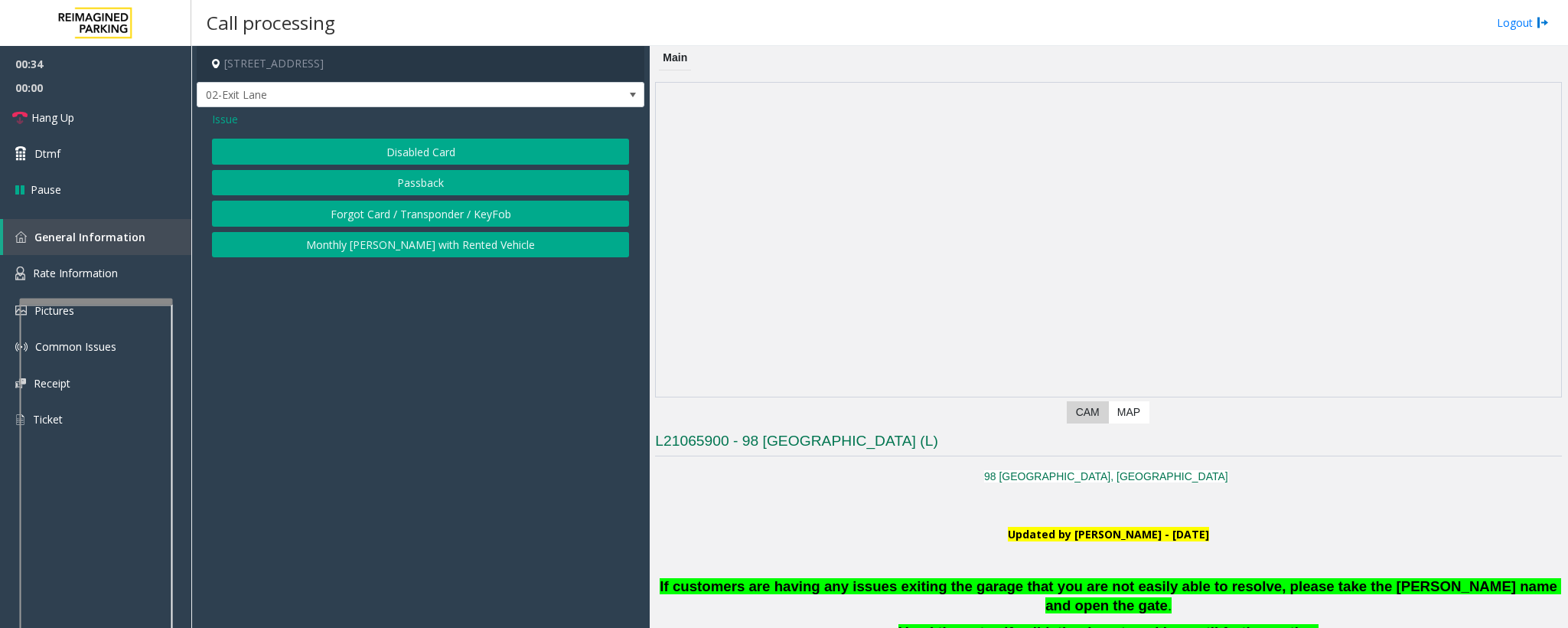
click at [389, 140] on button "Disabled Card" at bounding box center [421, 151] width 417 height 26
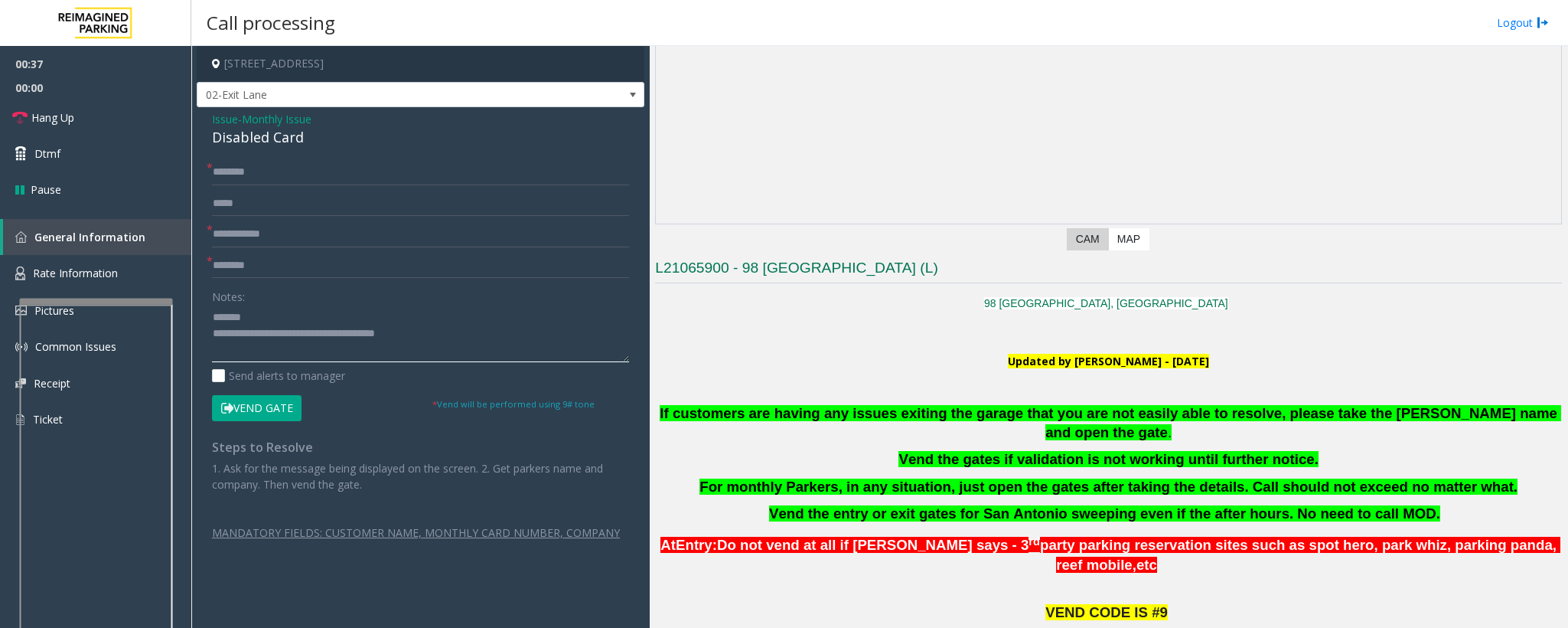
scroll to position [345, 0]
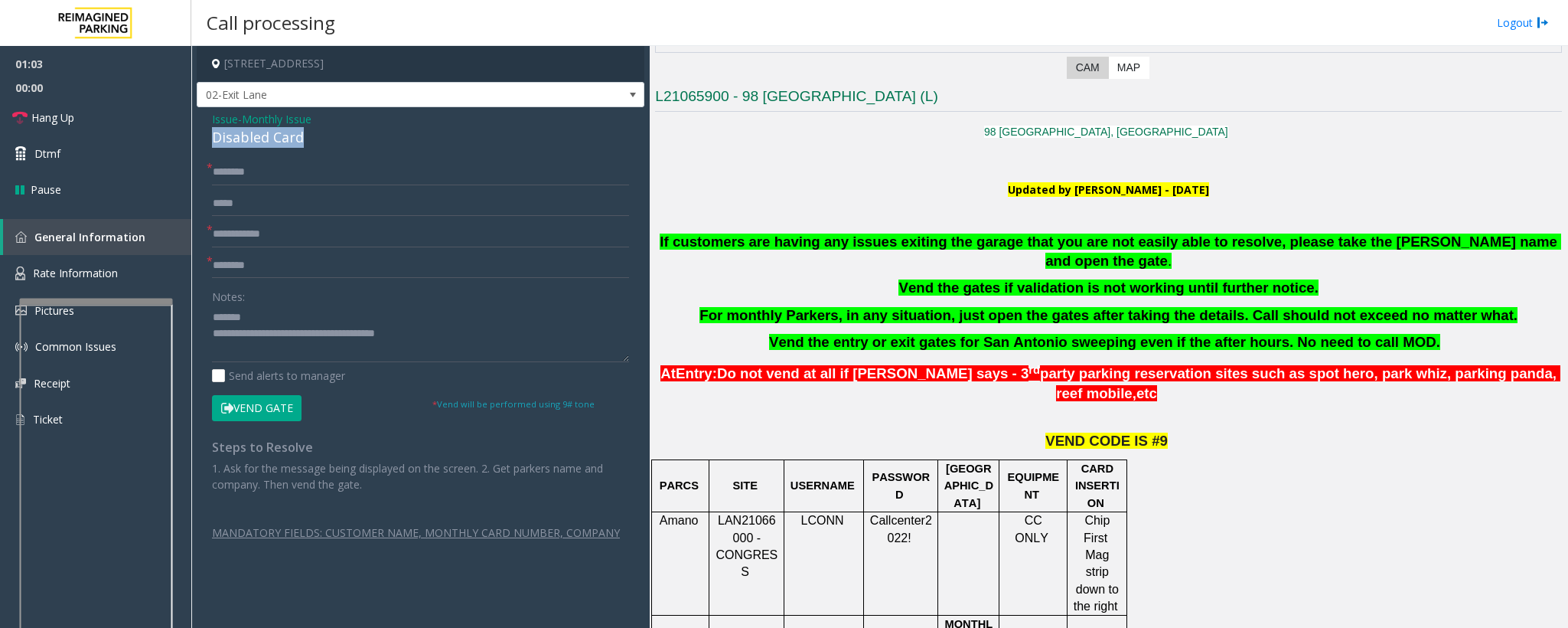
drag, startPoint x: 313, startPoint y: 136, endPoint x: 206, endPoint y: 140, distance: 107.1
click at [206, 140] on div "Issue - Monthly Issue Disabled Card * * * Notes: Send alerts to manager Vend Ga…" at bounding box center [421, 339] width 448 height 464
type textarea "**********"
click at [212, 235] on span "*" at bounding box center [209, 229] width 7 height 16
click at [221, 242] on input "text" at bounding box center [421, 235] width 417 height 26
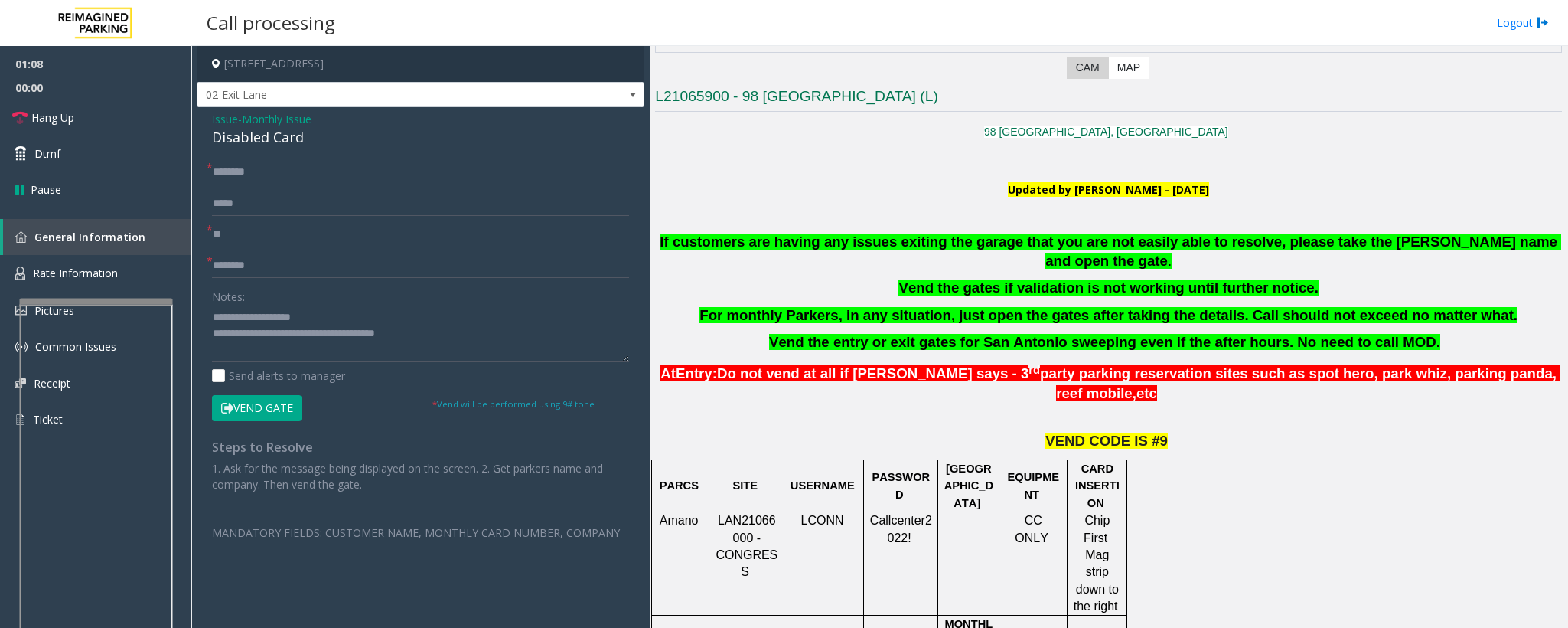
type input "**"
click at [246, 167] on input "text" at bounding box center [421, 172] width 417 height 26
type input "*"
type input "****"
click at [282, 269] on input "text" at bounding box center [421, 265] width 417 height 26
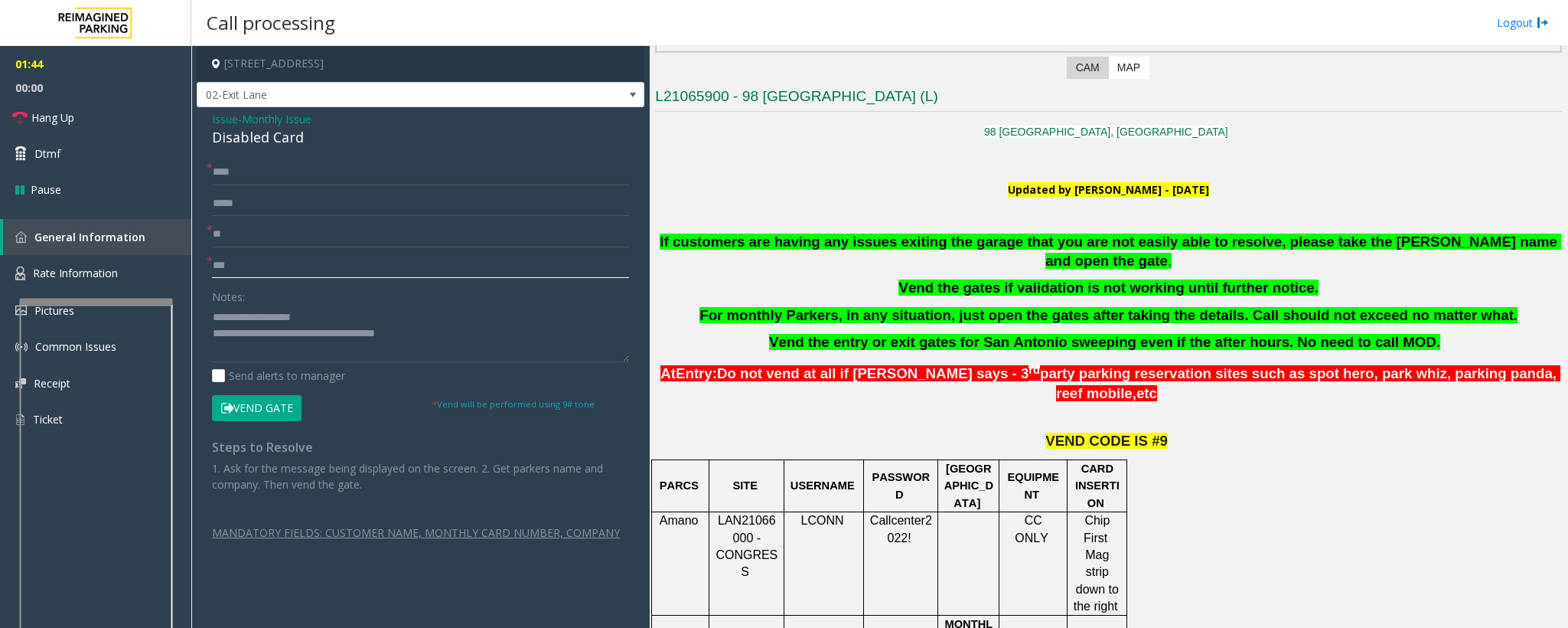
click at [222, 269] on input "***" at bounding box center [421, 265] width 417 height 26
drag, startPoint x: 1314, startPoint y: 288, endPoint x: 1408, endPoint y: 298, distance: 94.5
click at [1408, 307] on b "For monthly Parkers, in any situation, just open the gates after taking the det…" at bounding box center [1109, 314] width 819 height 16
click at [231, 266] on input "****" at bounding box center [421, 265] width 417 height 26
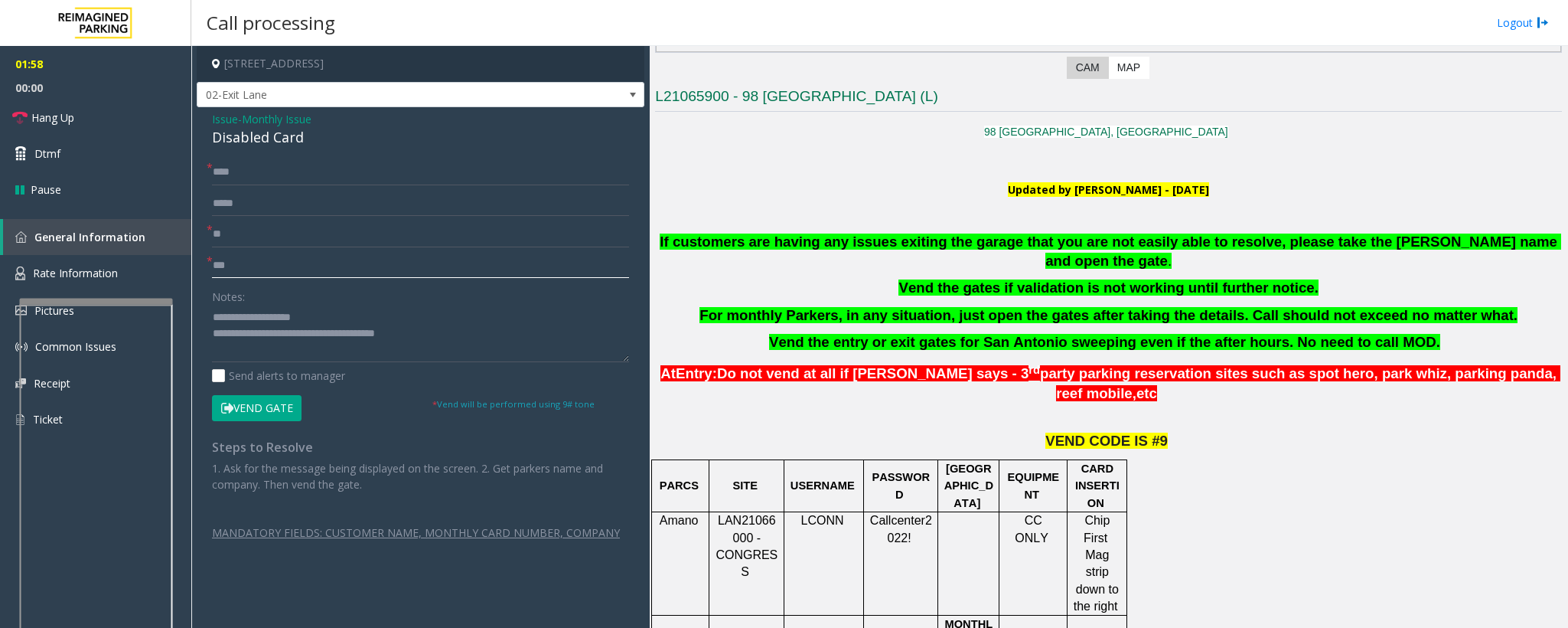
click at [225, 269] on input "***" at bounding box center [421, 265] width 417 height 26
type input "***"
click at [258, 408] on button "Vend Gate" at bounding box center [257, 408] width 90 height 26
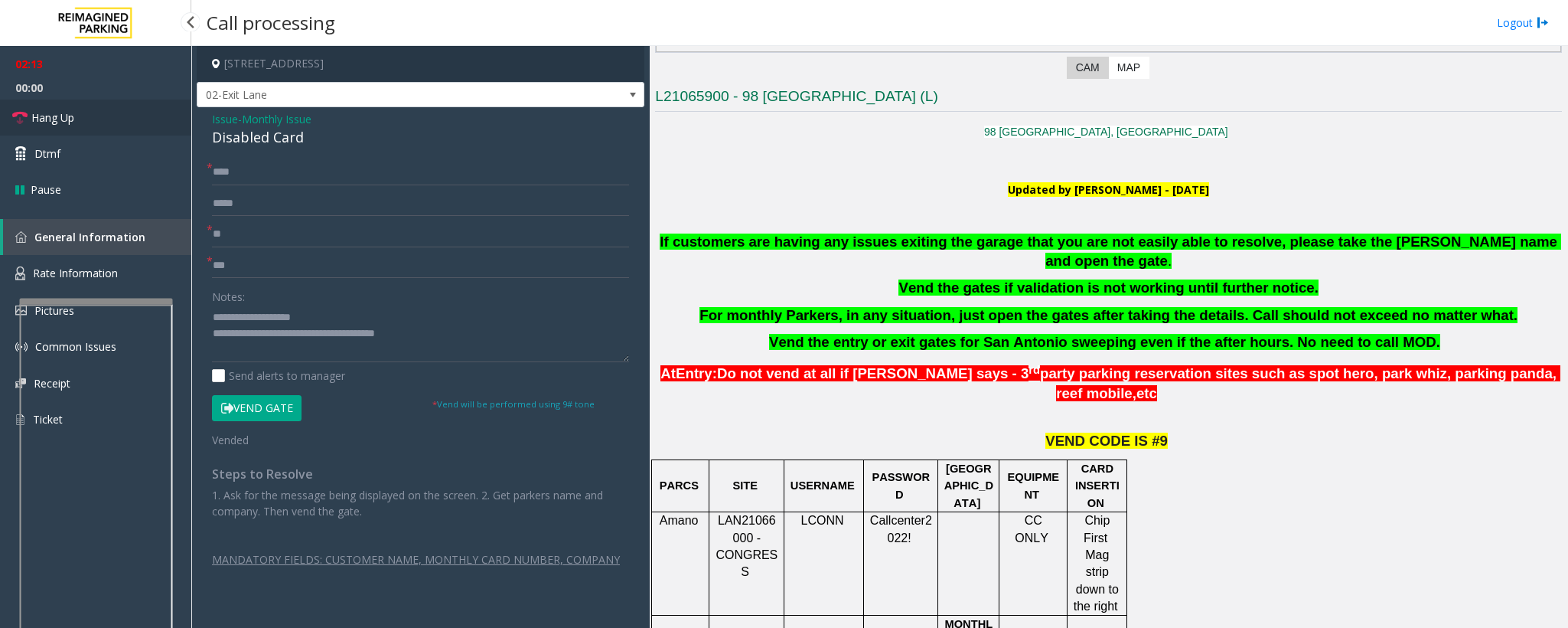
click at [60, 107] on link "Hang Up" at bounding box center [95, 117] width 192 height 36
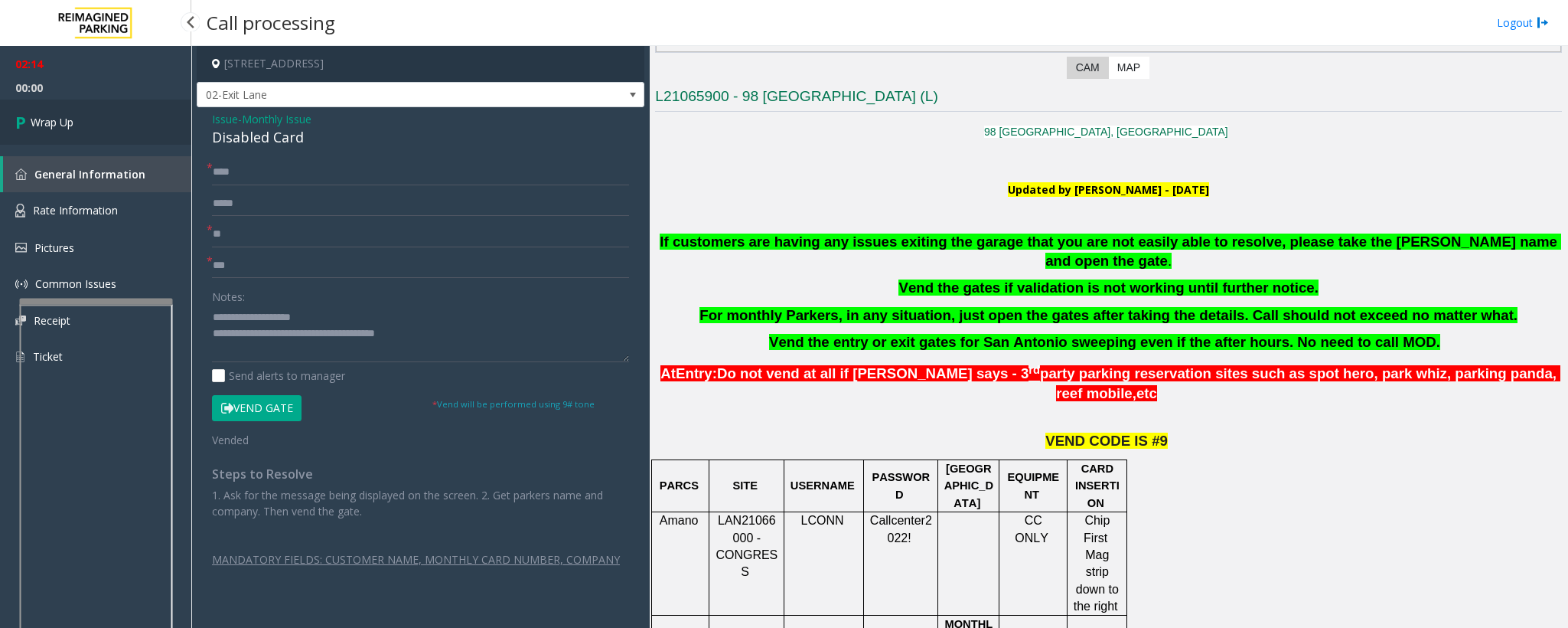
click at [60, 107] on link "Wrap Up" at bounding box center [95, 121] width 192 height 45
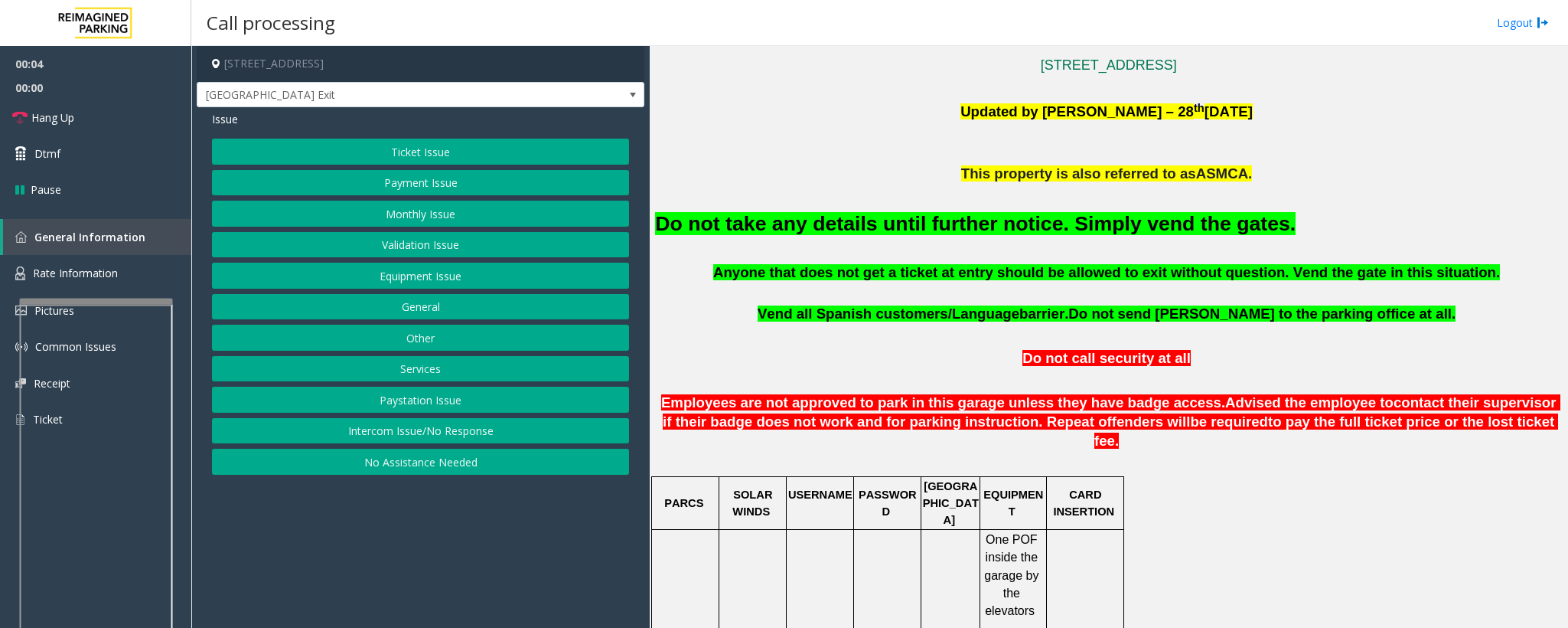
scroll to position [574, 0]
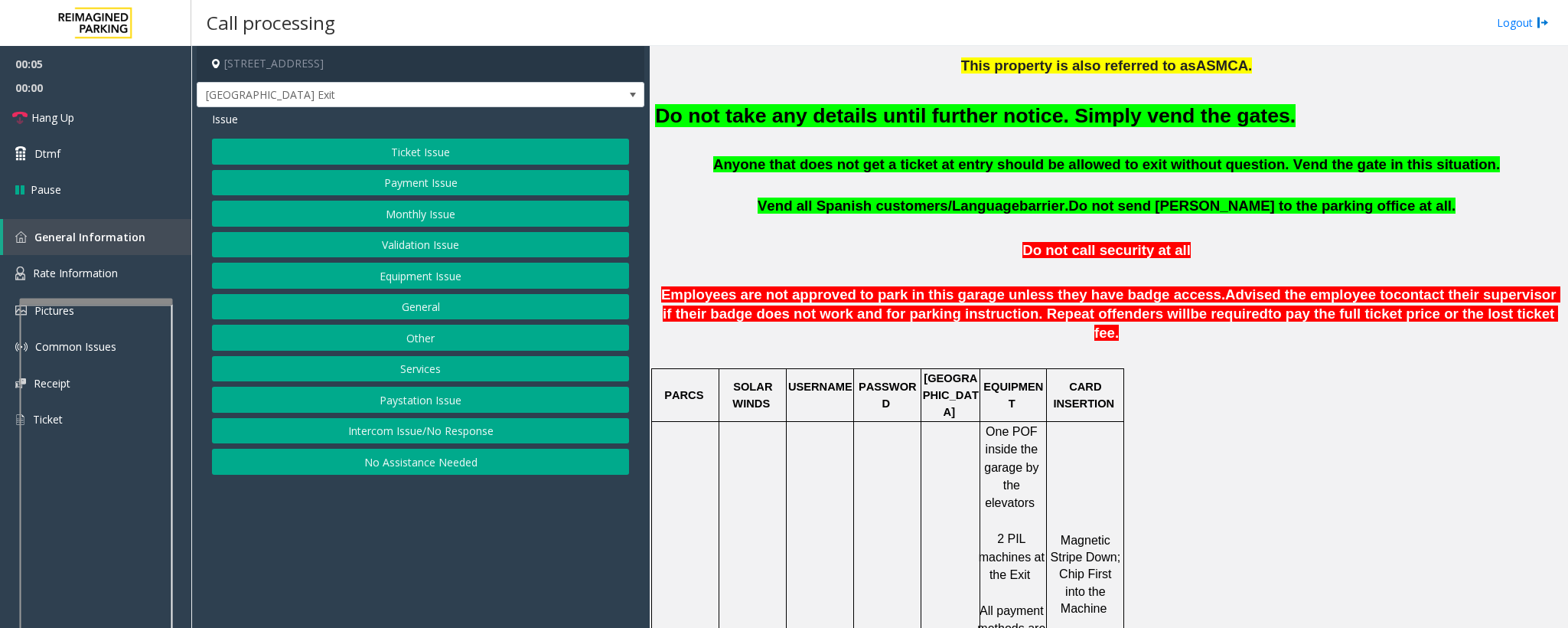
click at [403, 277] on button "Equipment Issue" at bounding box center [421, 276] width 417 height 26
click at [405, 277] on button "Gate / Door Won't Open" at bounding box center [421, 276] width 417 height 26
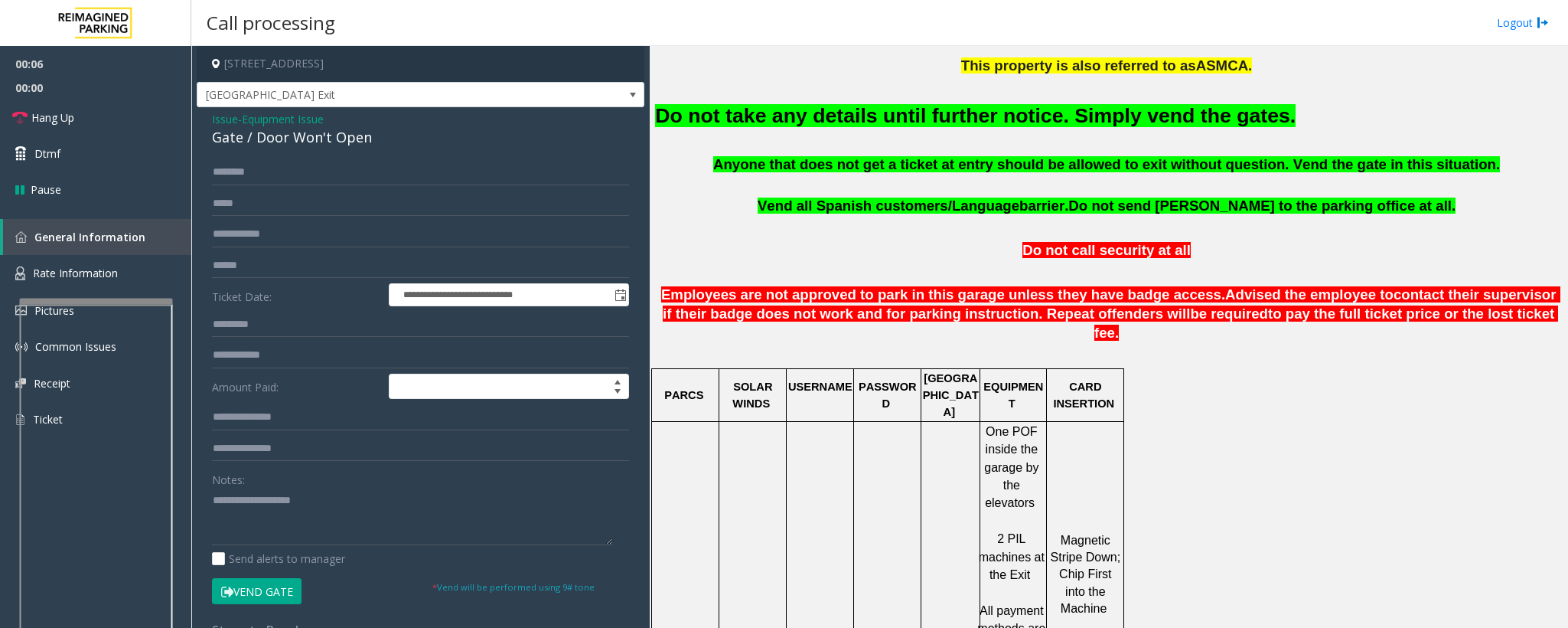
click at [274, 602] on button "Vend Gate" at bounding box center [257, 591] width 90 height 26
click at [781, 118] on font "Do not take any details until further notice. Simply vend the gates." at bounding box center [976, 115] width 641 height 23
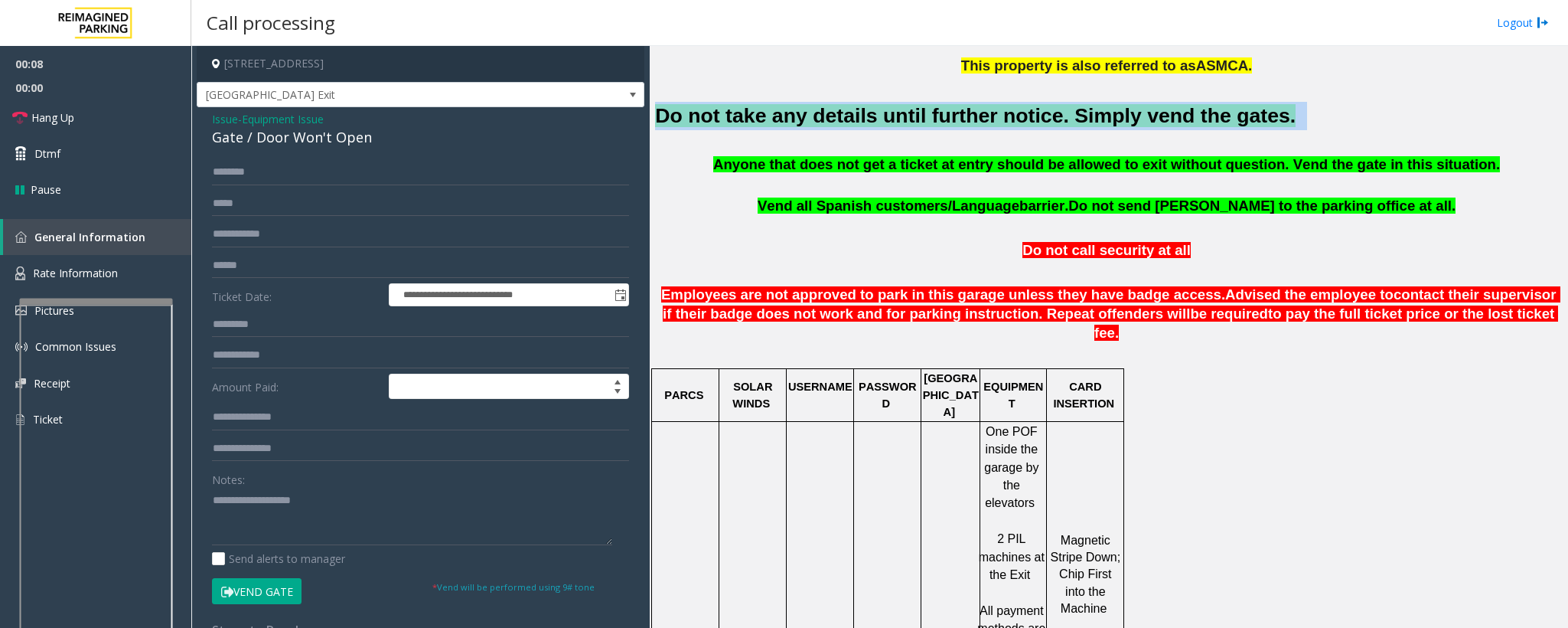
click at [781, 118] on font "Do not take any details until further notice. Simply vend the gates." at bounding box center [976, 115] width 641 height 23
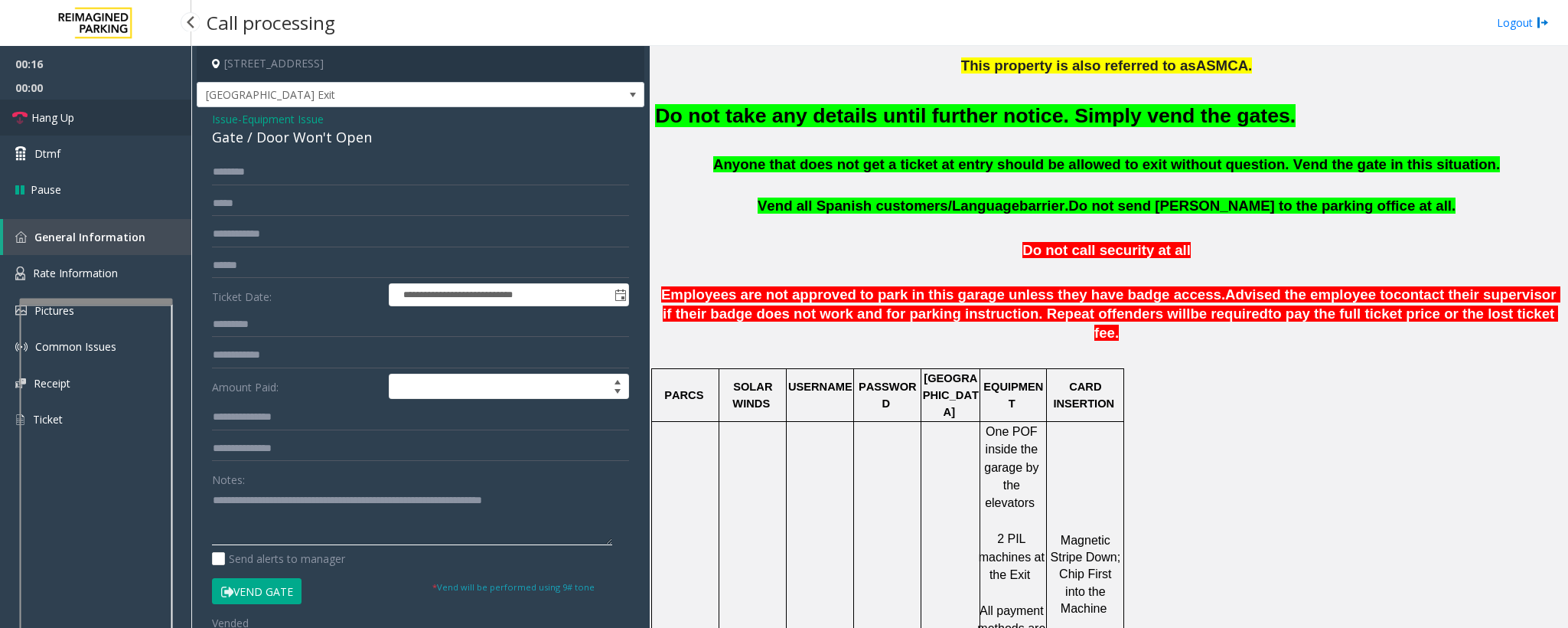
type textarea "**********"
click at [58, 116] on span "Hang Up" at bounding box center [53, 117] width 43 height 16
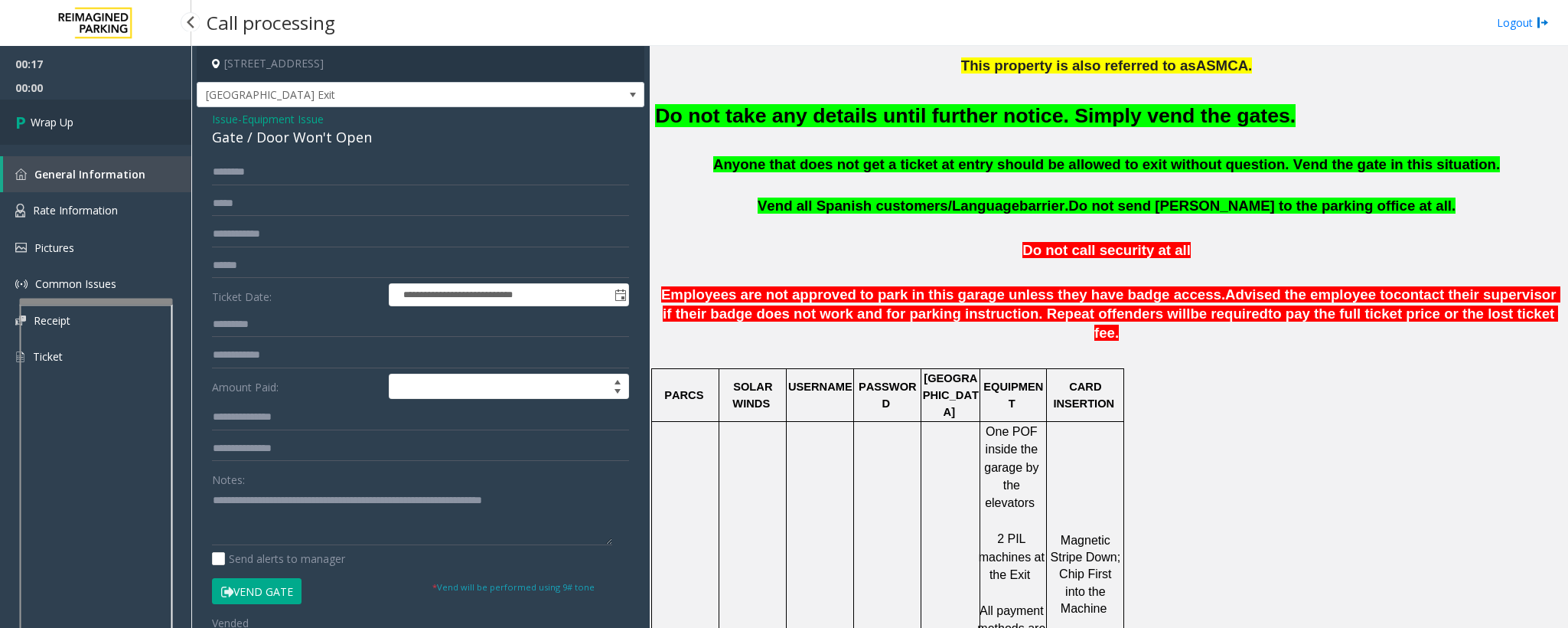
click at [69, 127] on span "Wrap Up" at bounding box center [52, 121] width 43 height 16
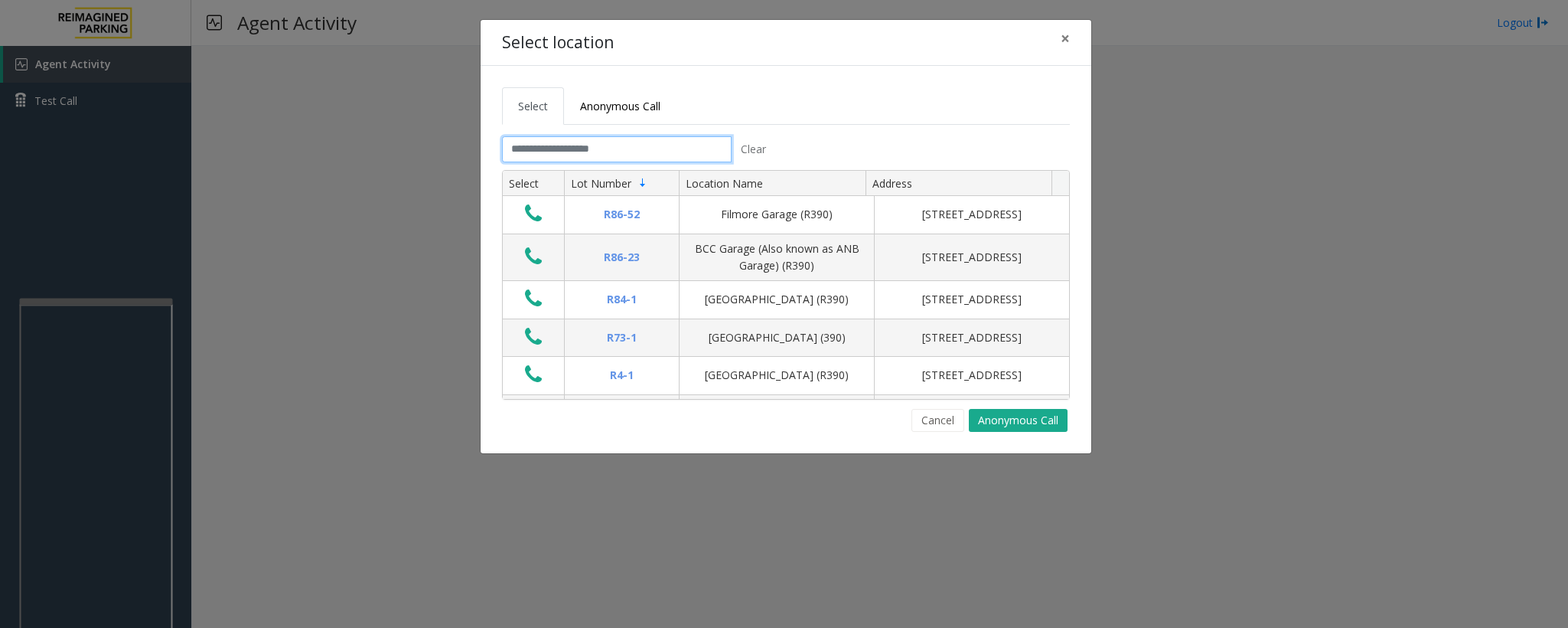
drag, startPoint x: 581, startPoint y: 156, endPoint x: 591, endPoint y: 157, distance: 10.0
click at [581, 156] on input "text" at bounding box center [617, 150] width 230 height 26
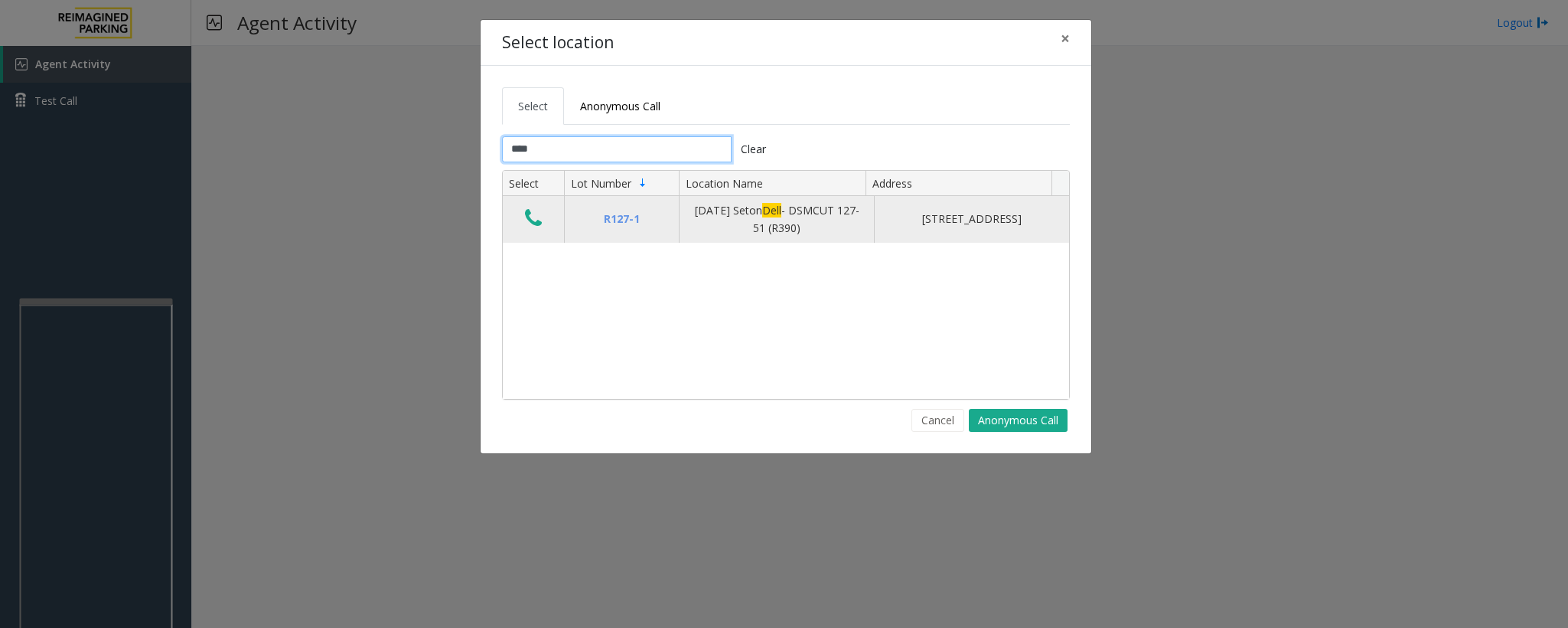
type input "****"
click at [523, 217] on button "Data table" at bounding box center [534, 219] width 26 height 24
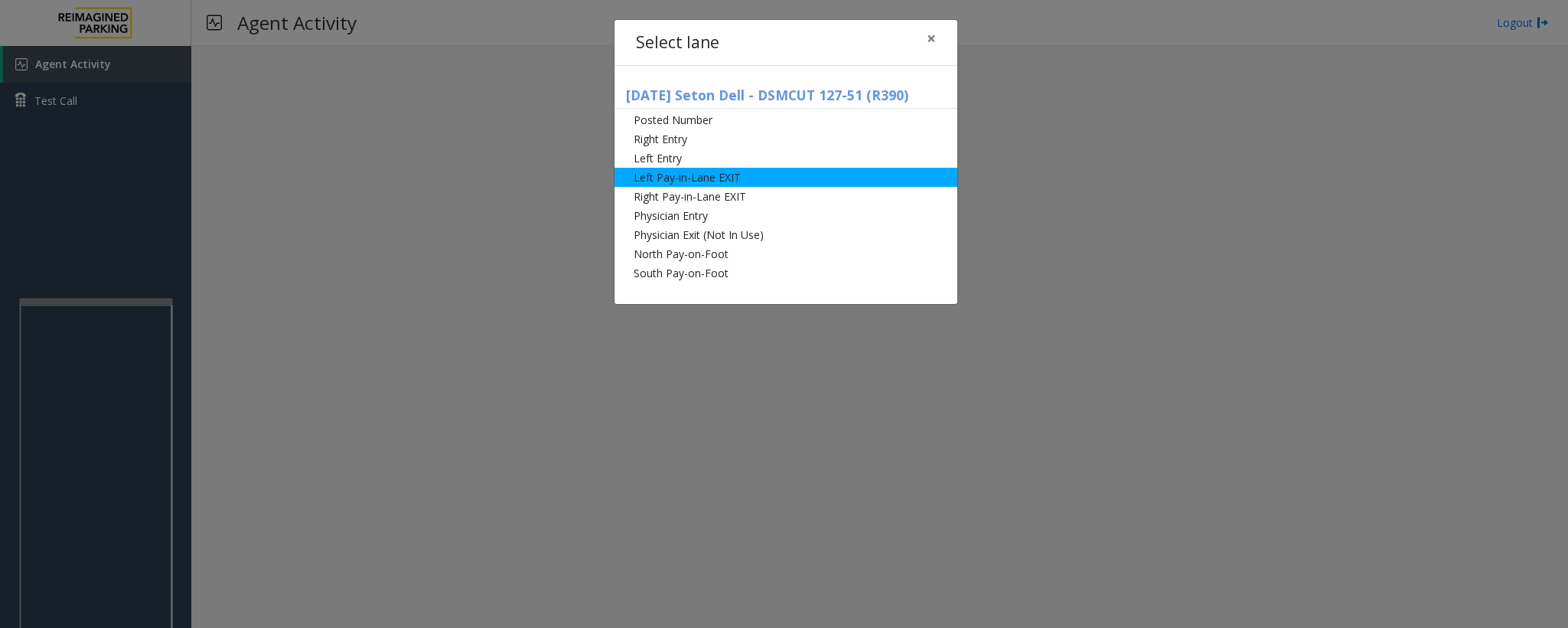
click at [721, 179] on li "Left Pay-in-Lane EXIT" at bounding box center [786, 177] width 343 height 19
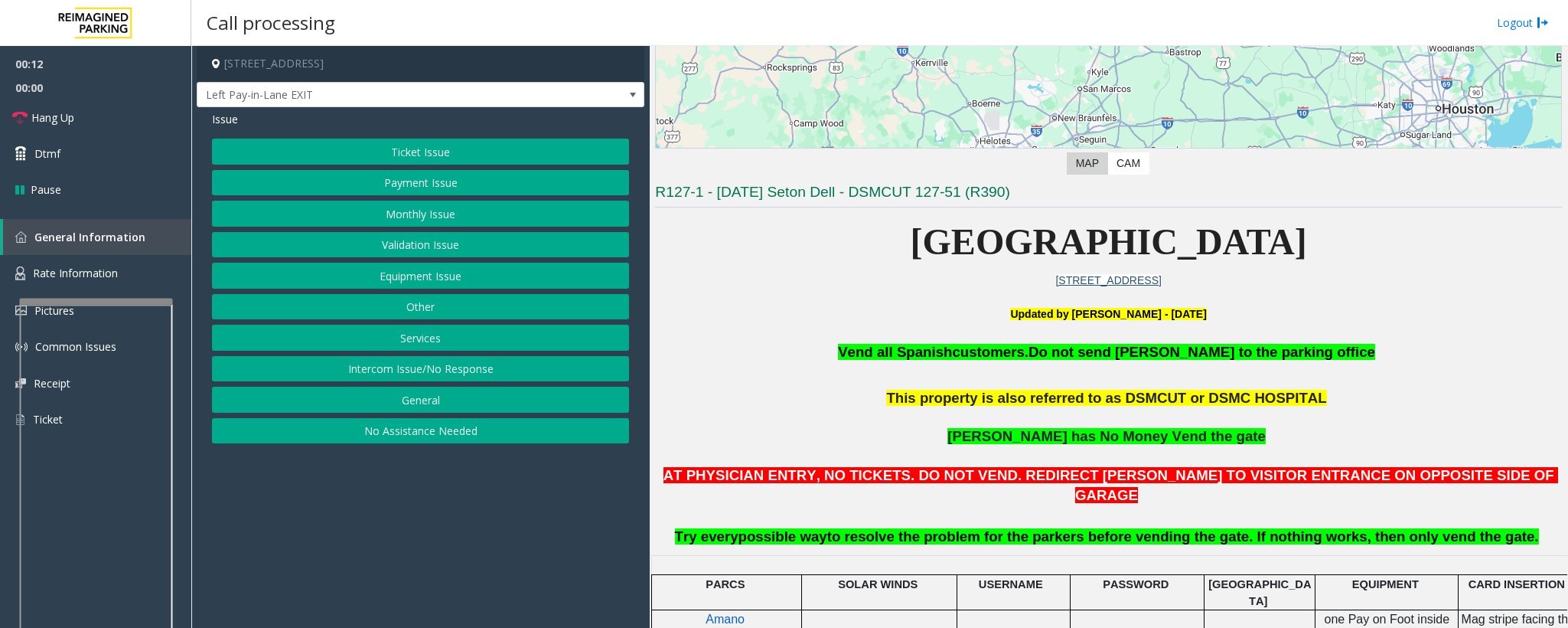
scroll to position [230, 0]
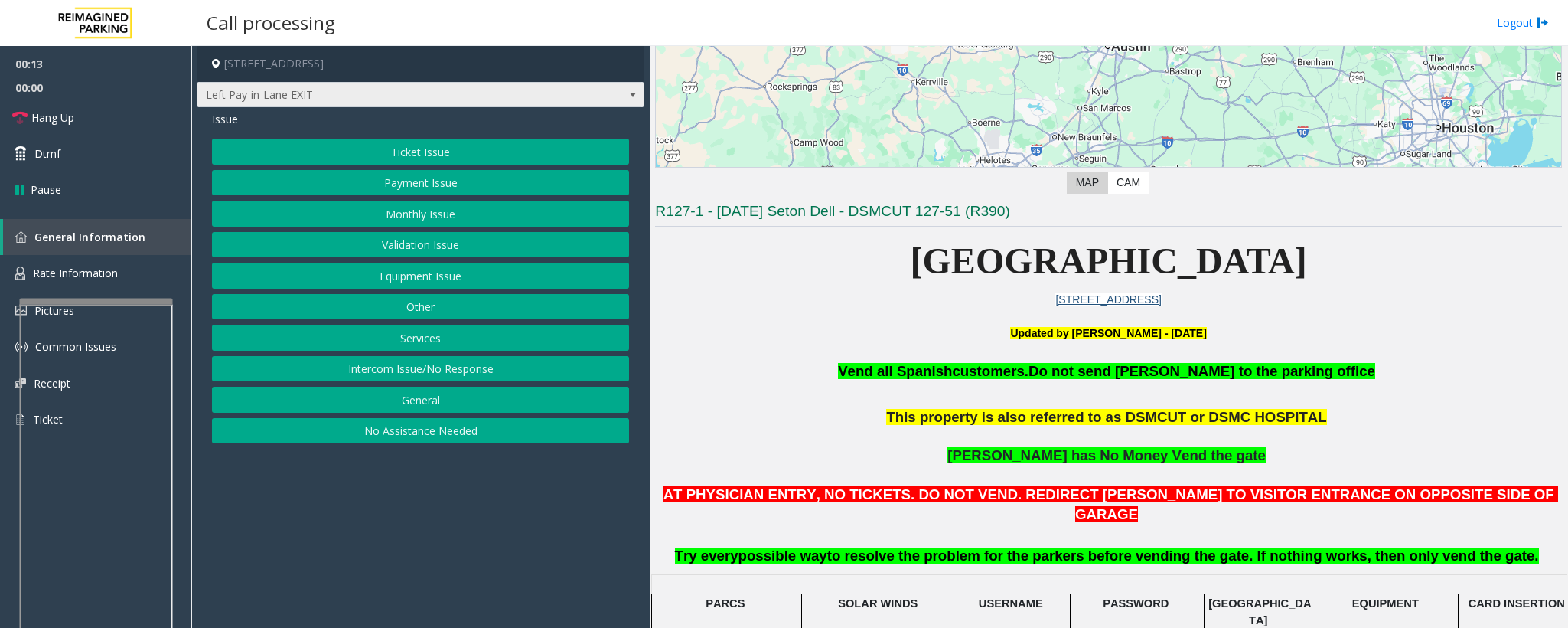
click at [306, 90] on span "Left Pay-in-Lane EXIT" at bounding box center [376, 94] width 358 height 24
click at [859, 287] on p "[GEOGRAPHIC_DATA]" at bounding box center [1108, 261] width 907 height 59
click at [375, 184] on button "Payment Issue" at bounding box center [421, 183] width 417 height 26
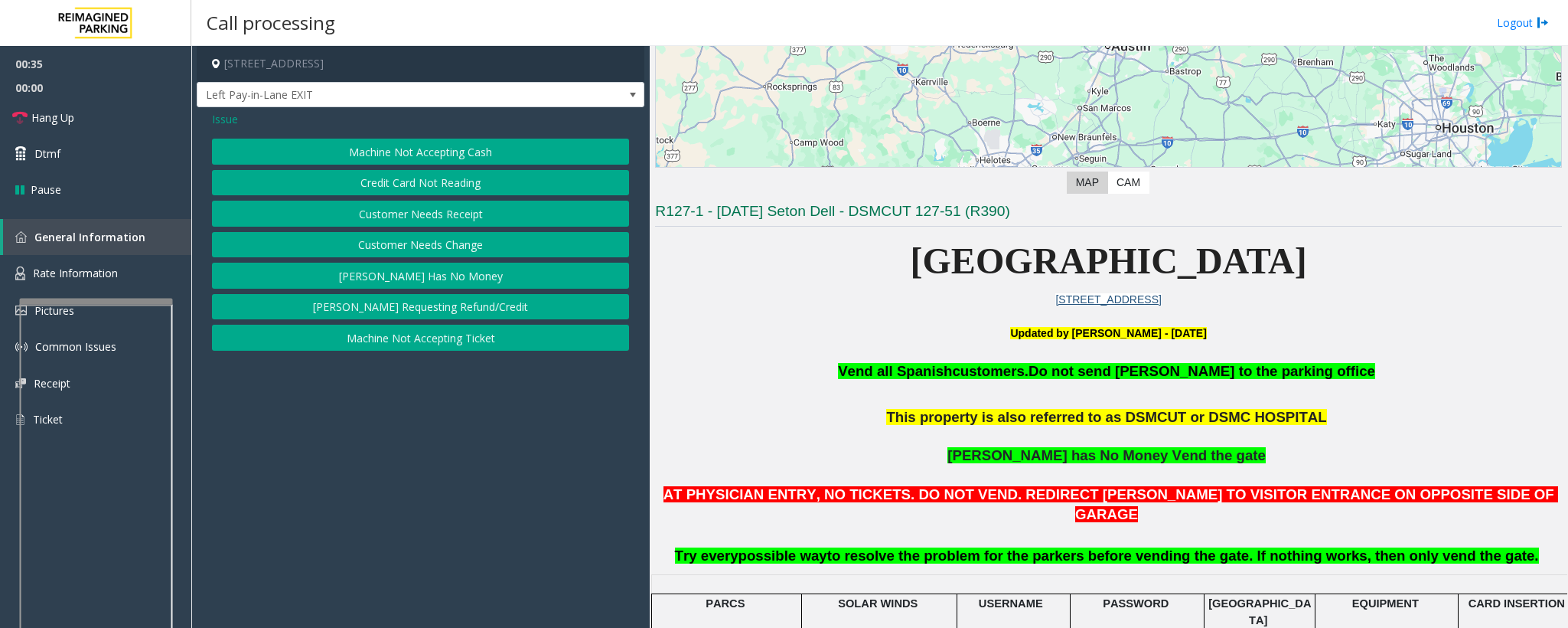
click at [373, 154] on button "Machine Not Accepting Cash" at bounding box center [421, 151] width 417 height 26
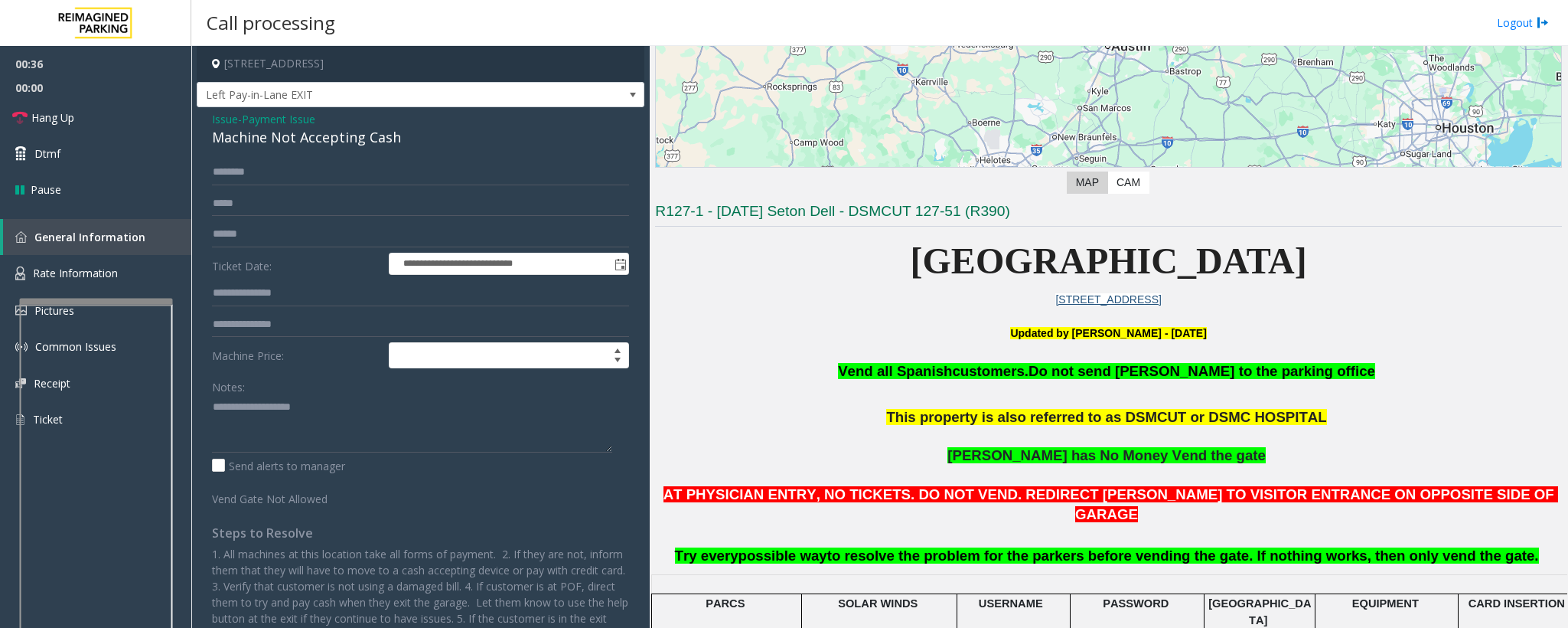
click at [313, 118] on span "Payment Issue" at bounding box center [278, 119] width 74 height 16
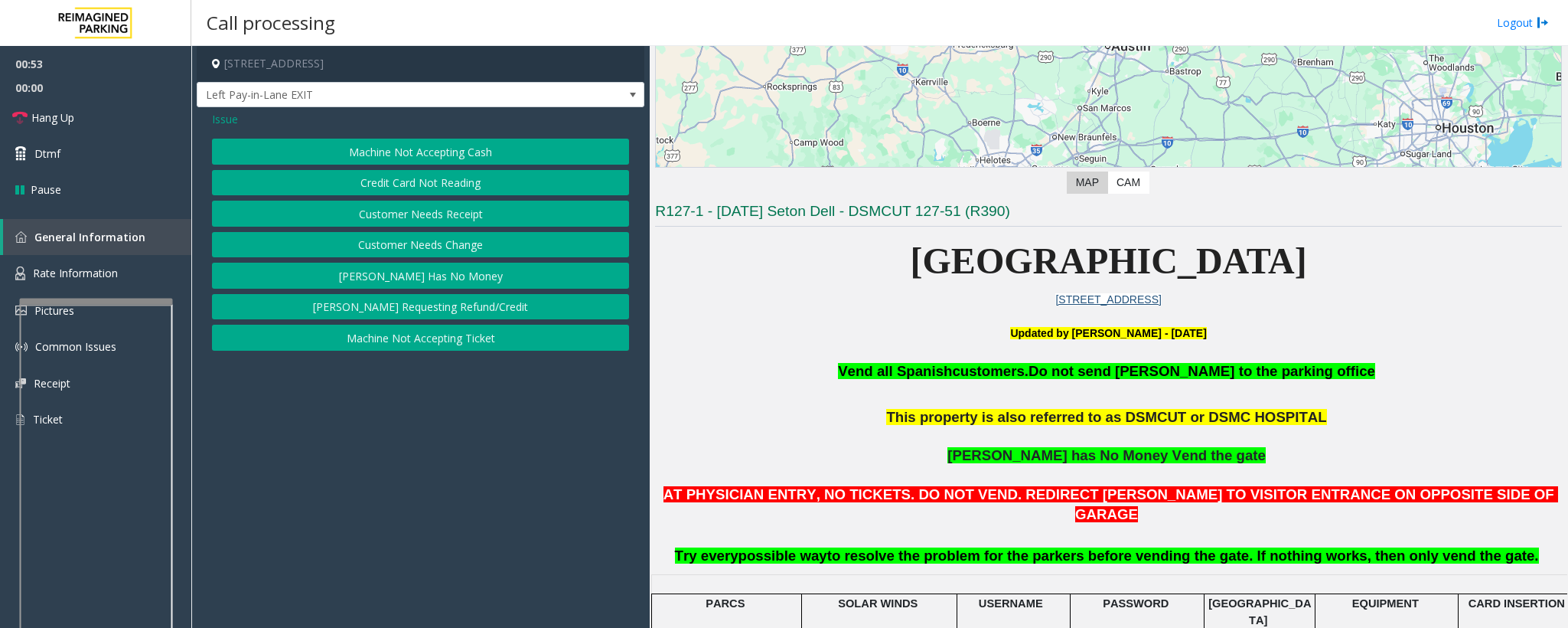
click at [437, 278] on button "[PERSON_NAME] Has No Money" at bounding box center [421, 276] width 417 height 26
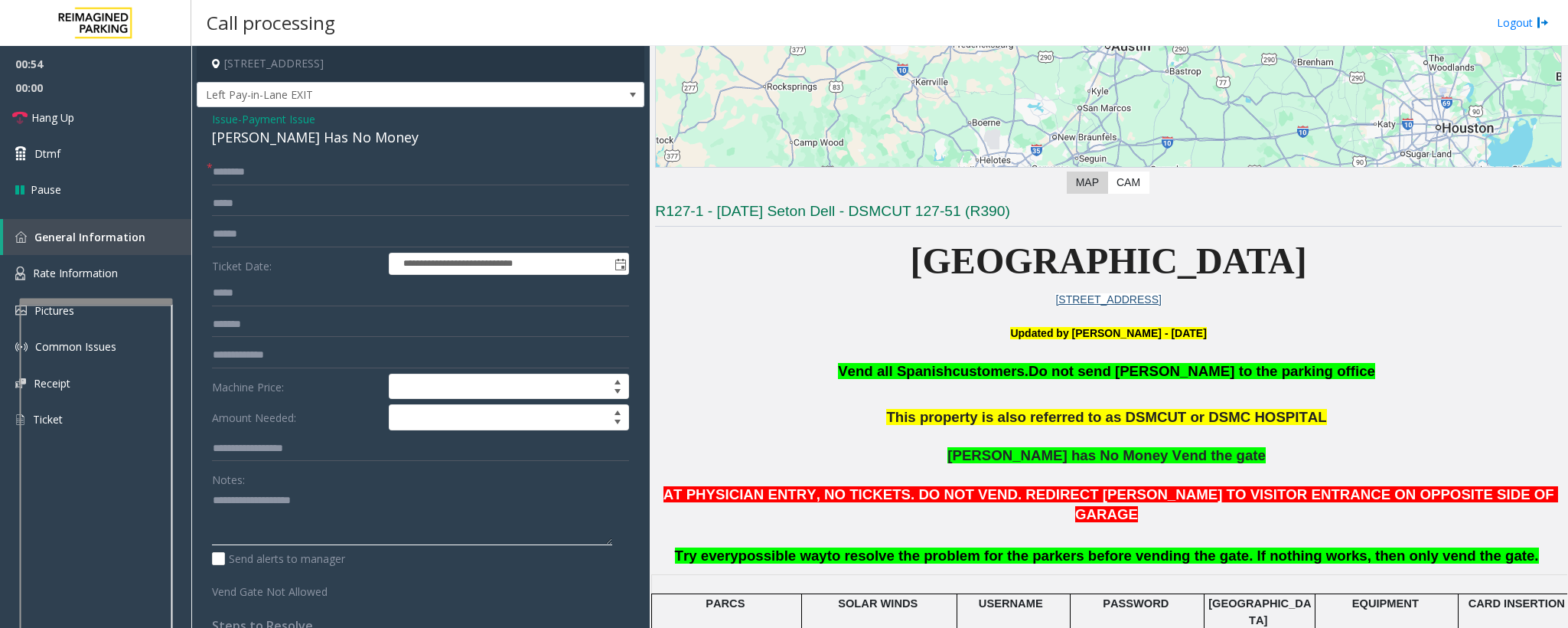
click at [292, 518] on textarea at bounding box center [412, 516] width 400 height 57
paste textarea "**********"
click at [299, 501] on textarea at bounding box center [412, 516] width 400 height 57
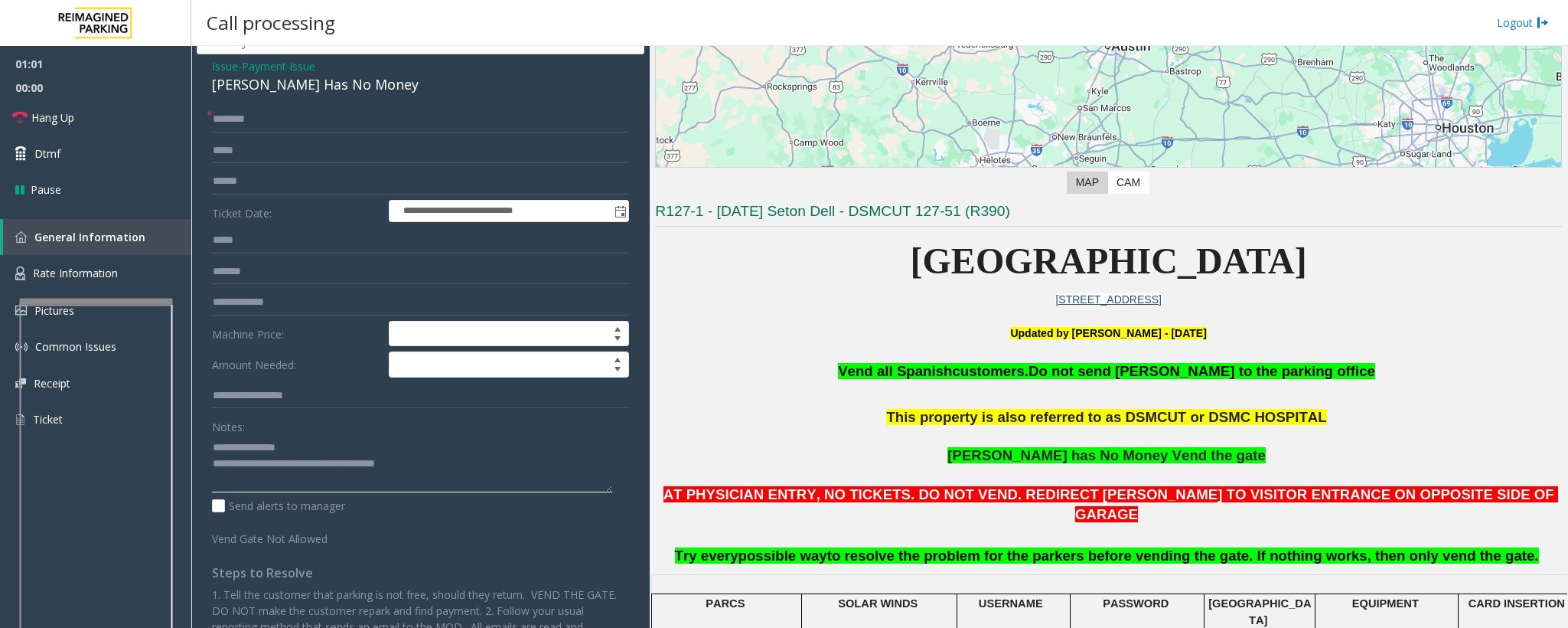
scroll to position [0, 0]
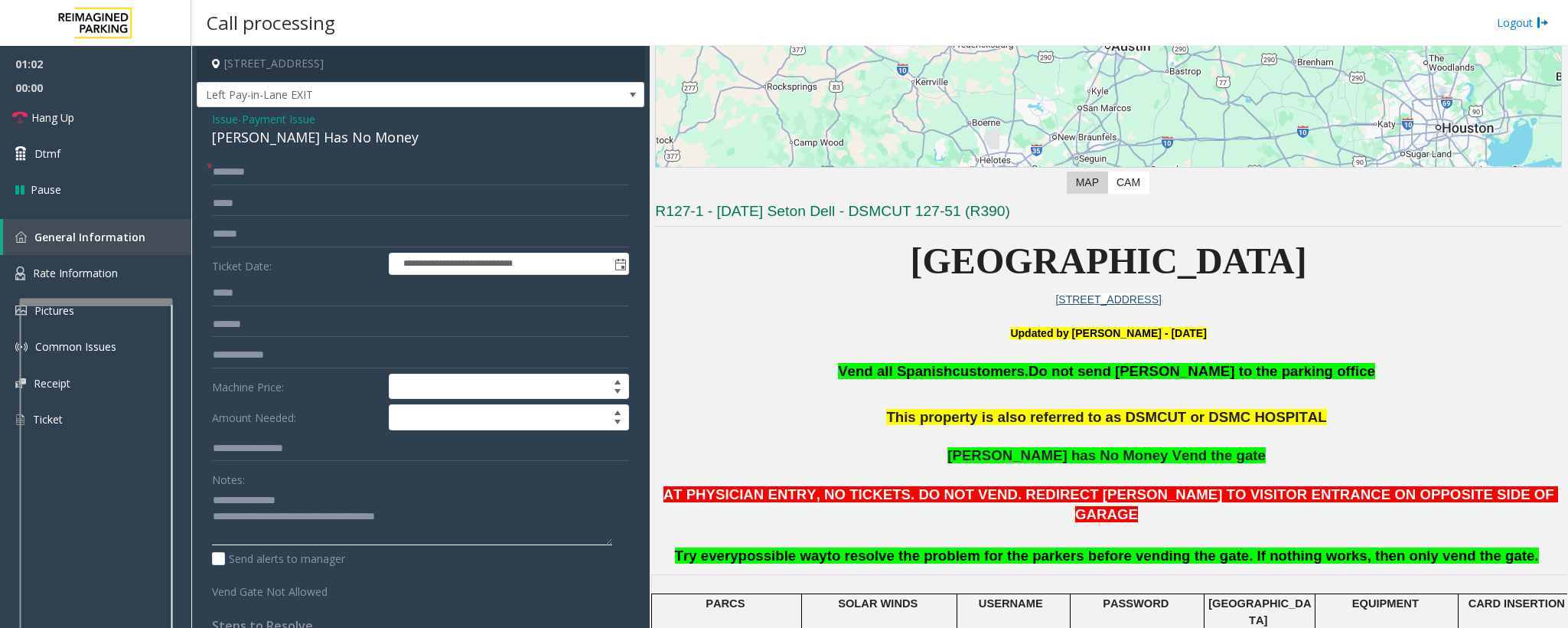
type textarea "**********"
click at [290, 129] on div "[PERSON_NAME] Has No Money" at bounding box center [421, 137] width 417 height 21
click at [301, 121] on span "Payment Issue" at bounding box center [278, 119] width 74 height 16
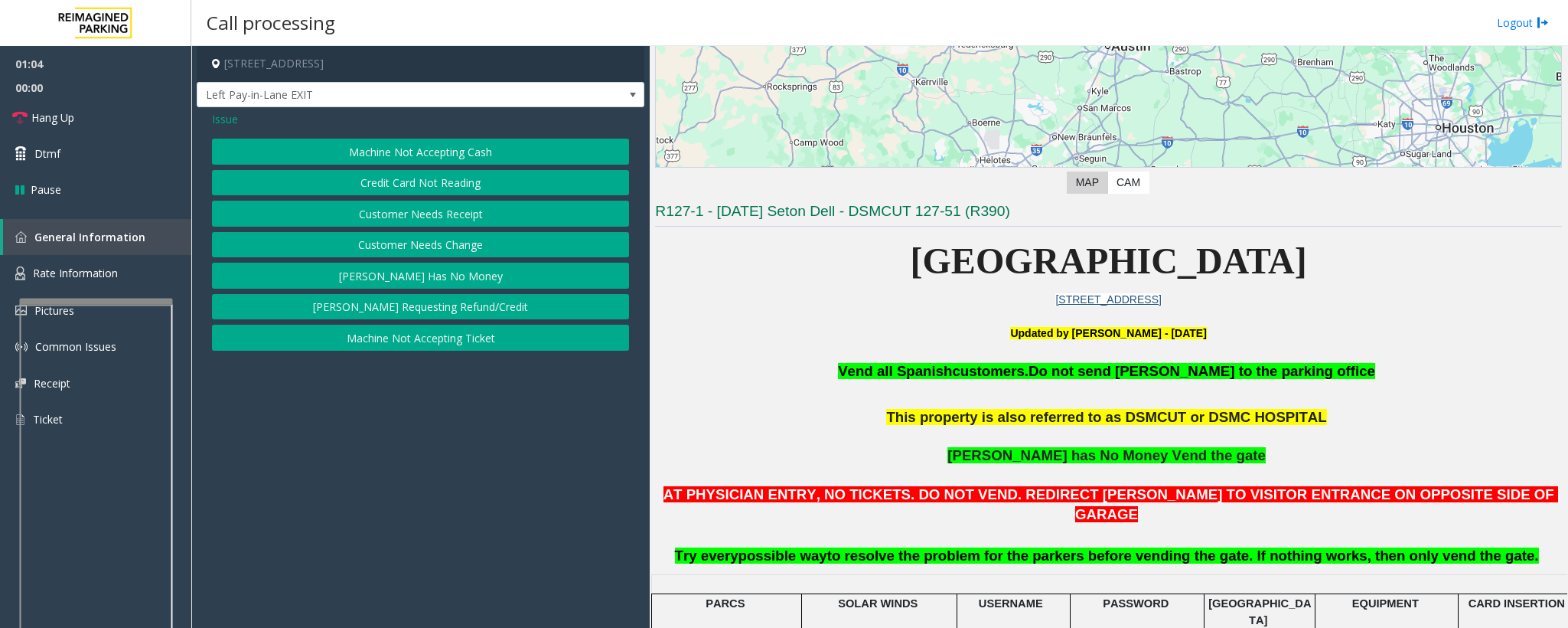
click at [437, 280] on button "[PERSON_NAME] Has No Money" at bounding box center [421, 276] width 417 height 26
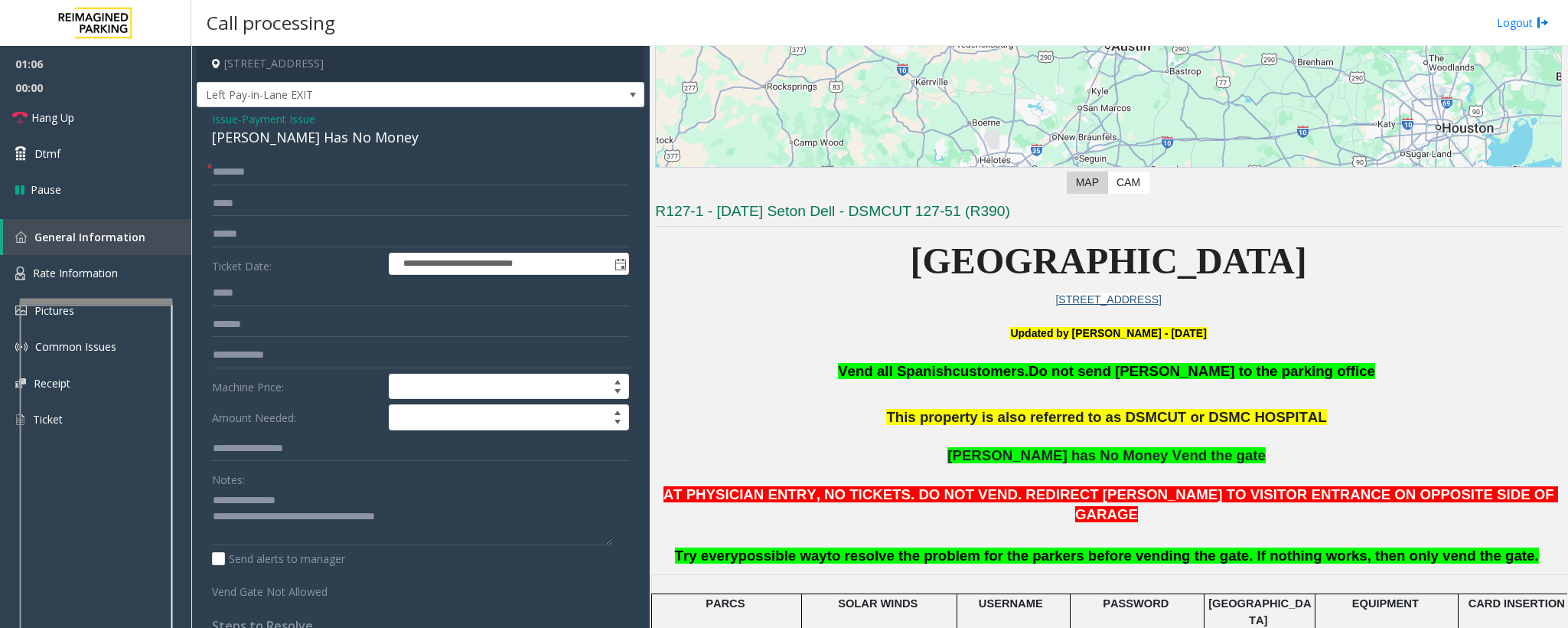
click at [315, 118] on span "Payment Issue" at bounding box center [278, 119] width 74 height 16
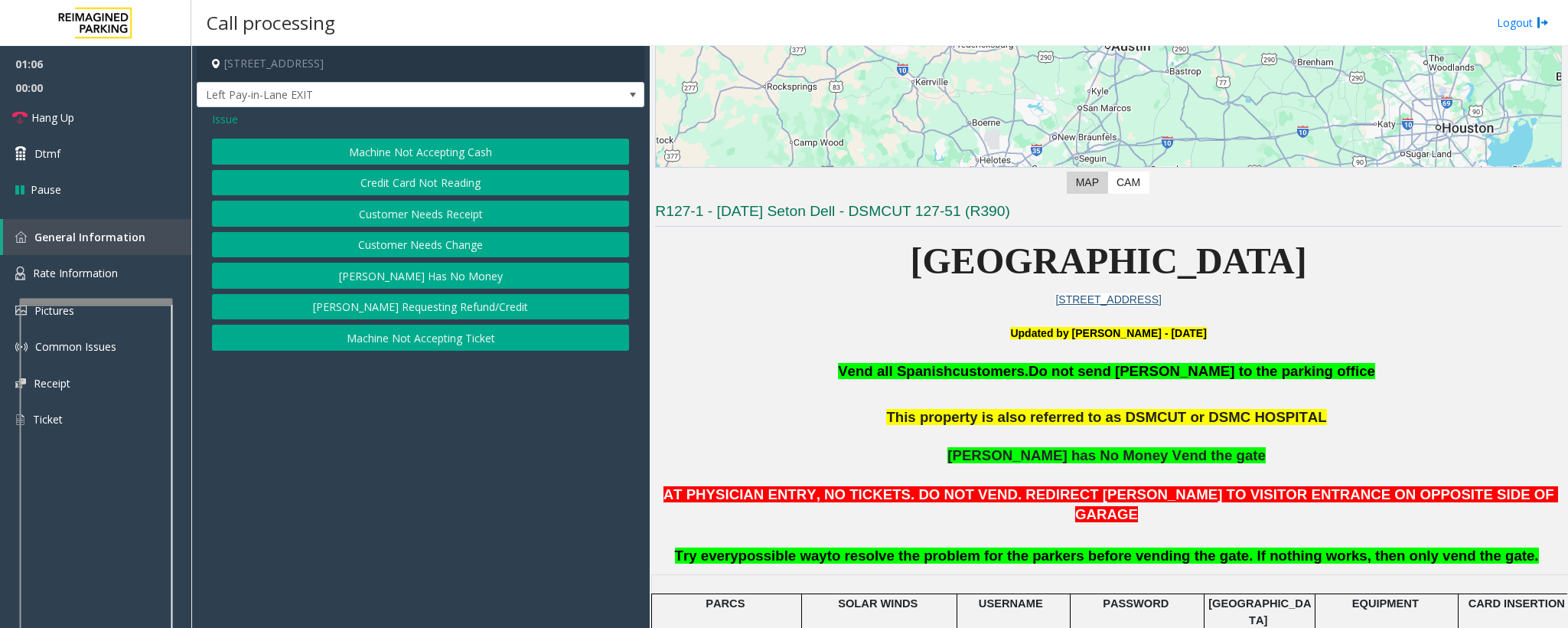
click at [459, 150] on button "Machine Not Accepting Cash" at bounding box center [421, 151] width 417 height 26
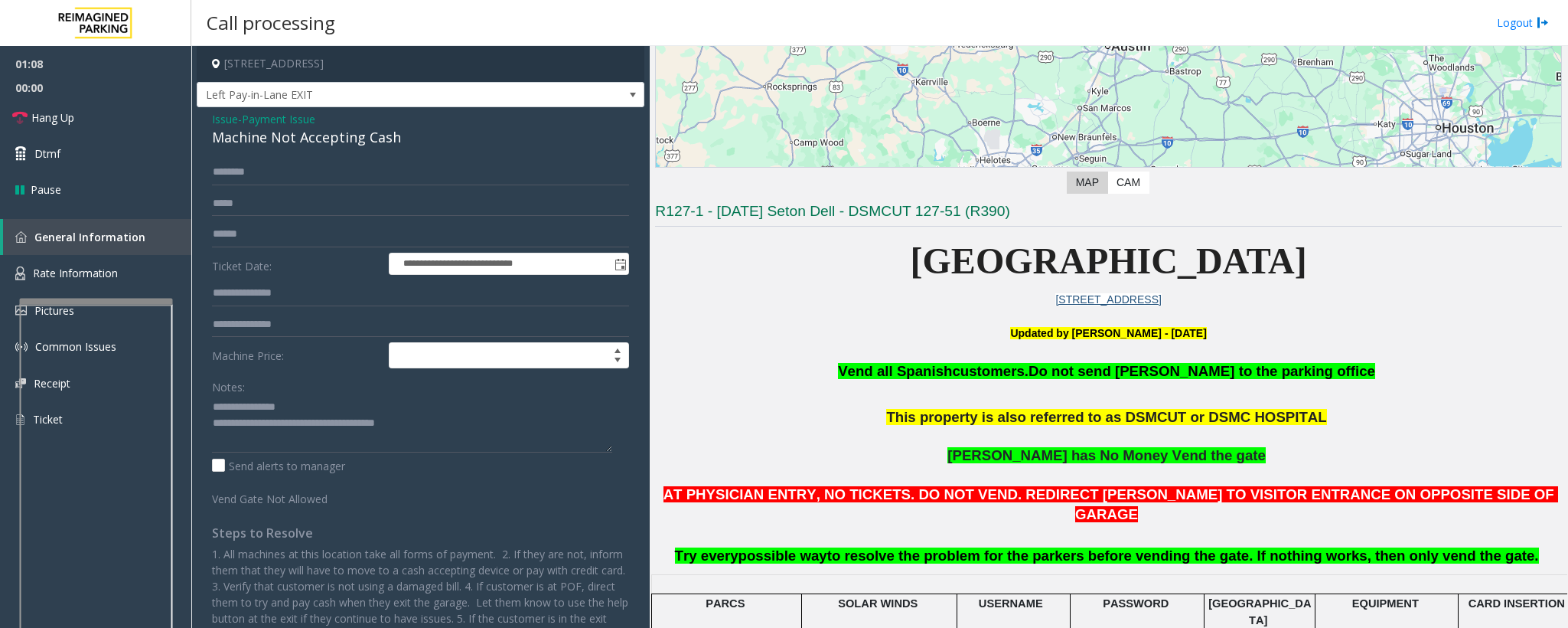
click at [296, 117] on span "Payment Issue" at bounding box center [278, 119] width 74 height 16
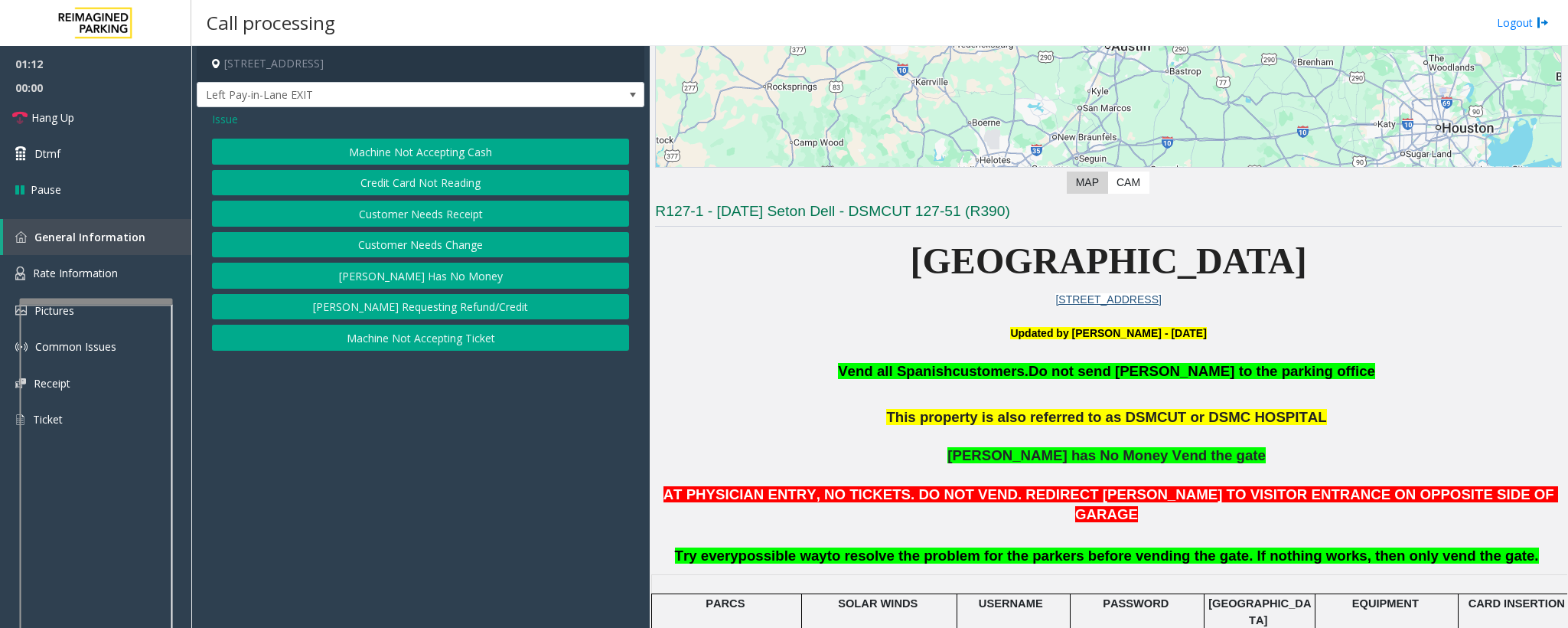
click at [411, 184] on button "Credit Card Not Reading" at bounding box center [421, 183] width 417 height 26
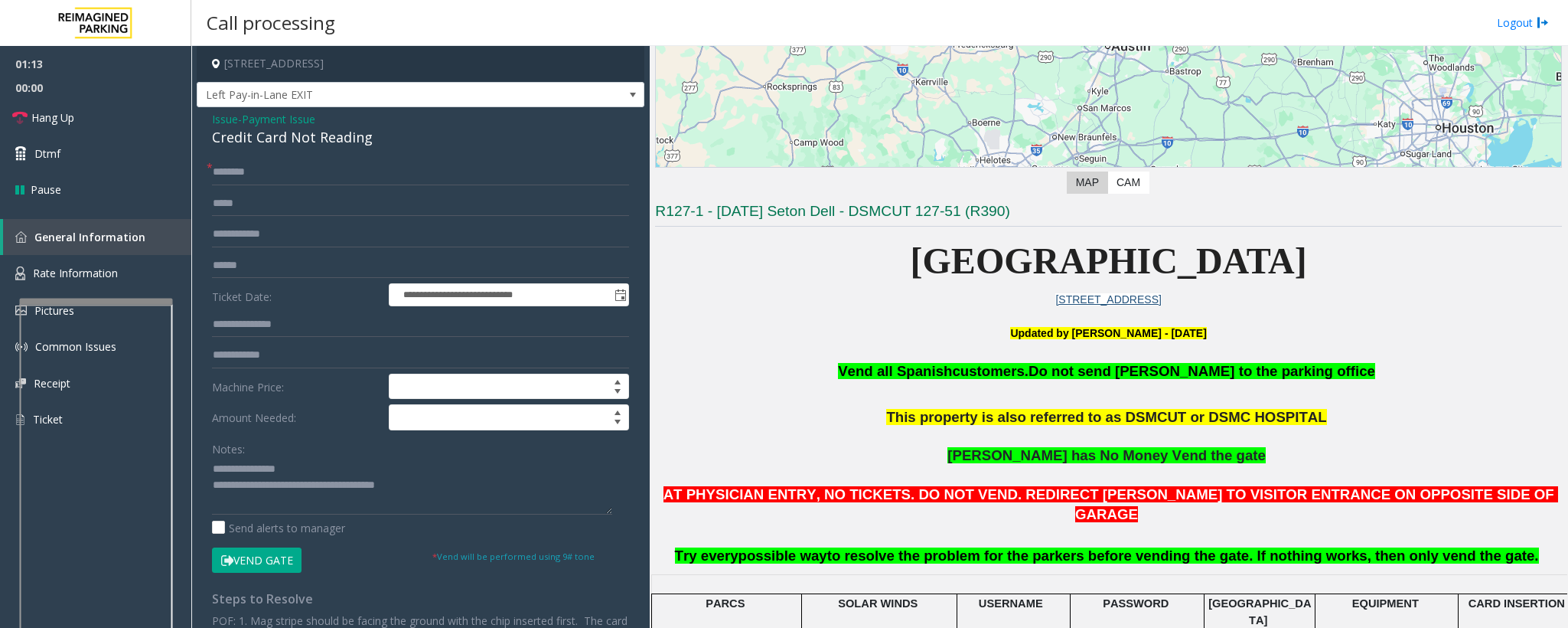
click at [256, 554] on button "Vend Gate" at bounding box center [257, 561] width 90 height 26
click at [298, 125] on span "Payment Issue" at bounding box center [278, 119] width 74 height 16
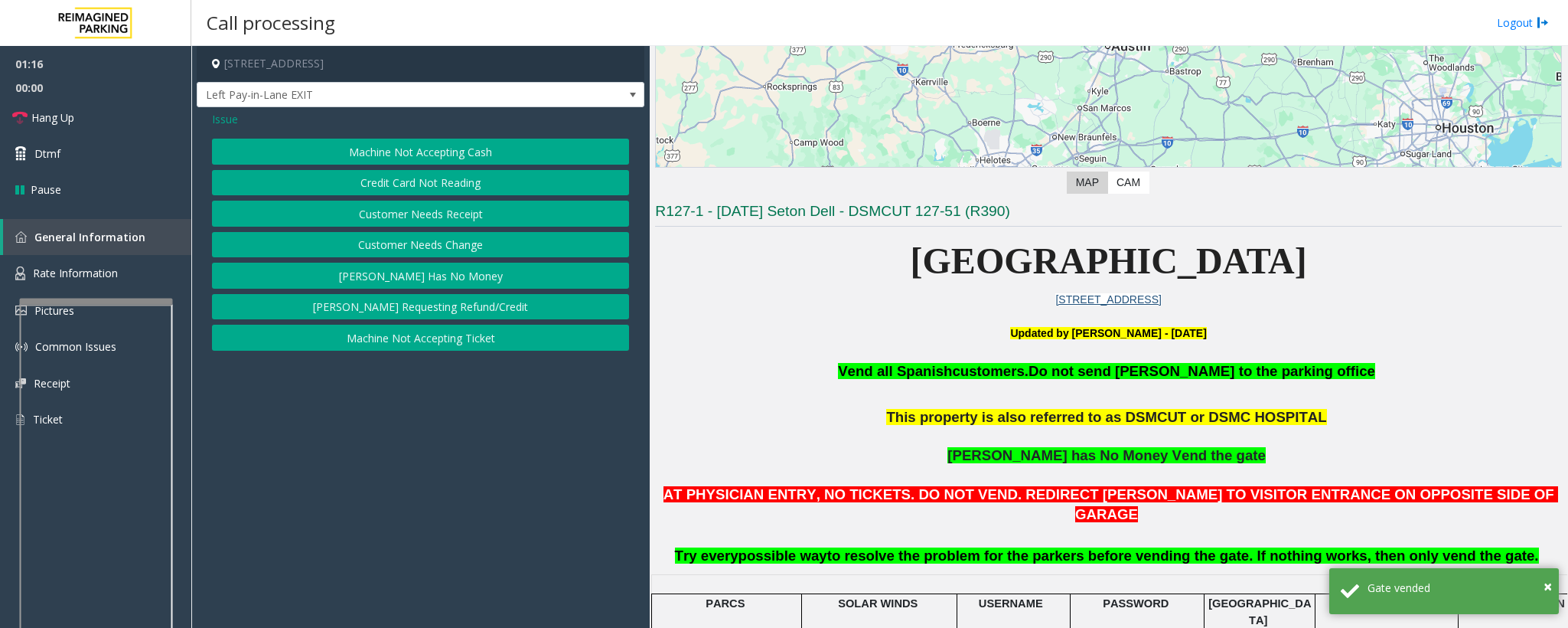
click at [419, 285] on button "[PERSON_NAME] Has No Money" at bounding box center [421, 276] width 417 height 26
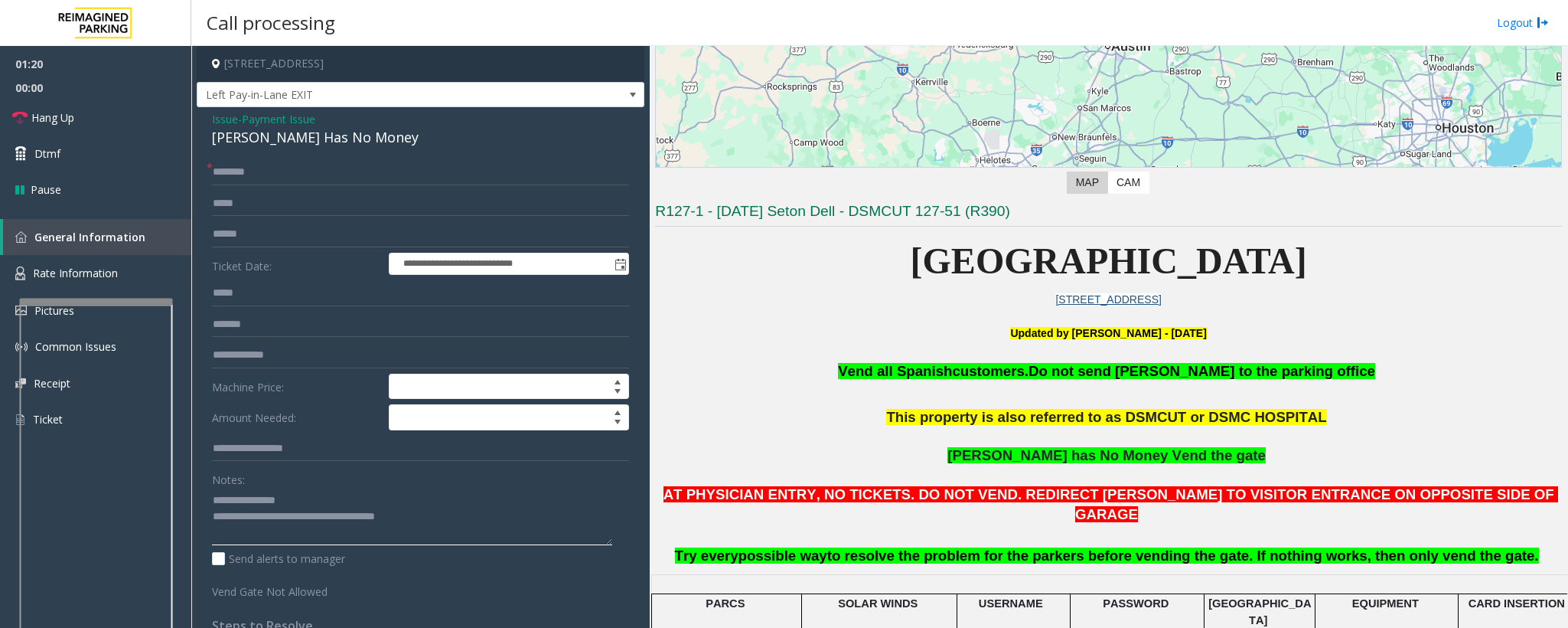
drag, startPoint x: 432, startPoint y: 524, endPoint x: 278, endPoint y: 523, distance: 154.0
click at [278, 523] on textarea at bounding box center [412, 516] width 400 height 57
click at [301, 508] on textarea at bounding box center [412, 516] width 400 height 57
click at [70, 111] on span "Hang Up" at bounding box center [53, 117] width 43 height 16
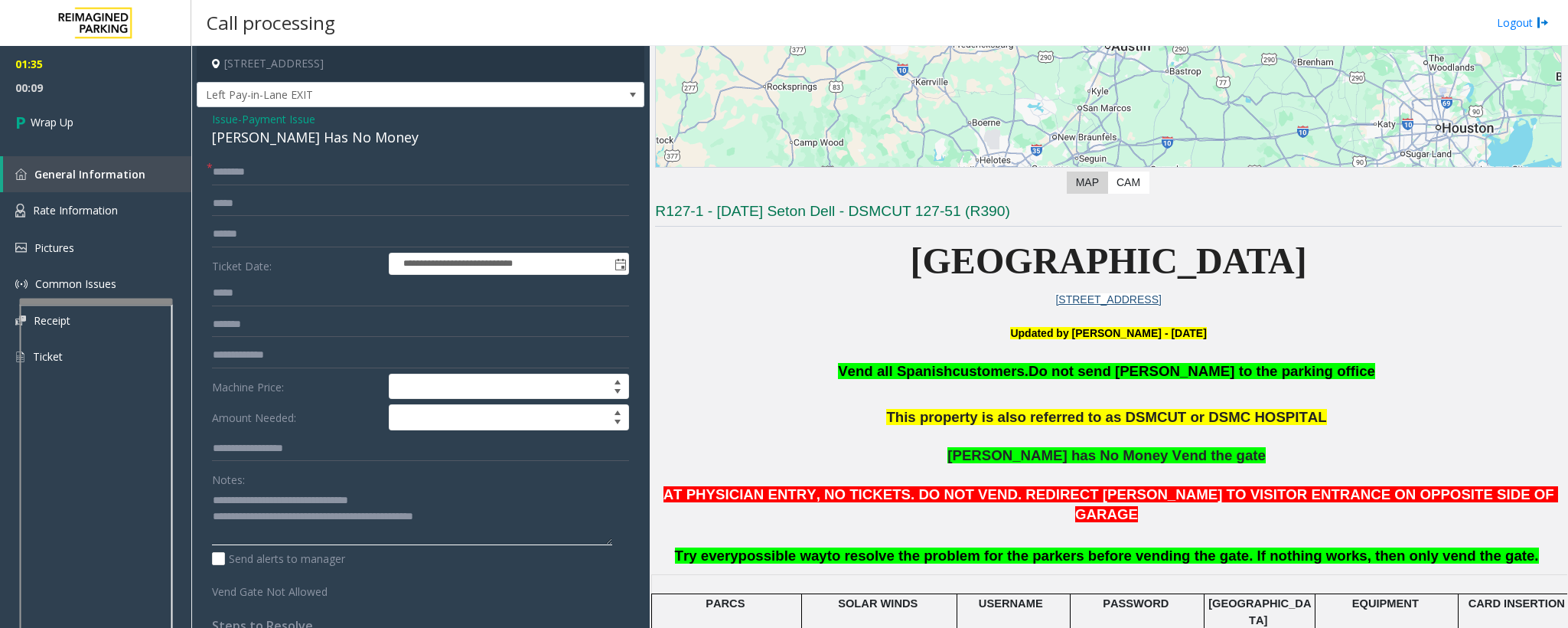
click at [405, 513] on textarea at bounding box center [412, 516] width 400 height 57
click at [393, 501] on textarea at bounding box center [412, 516] width 400 height 57
paste textarea "**********"
type textarea "**********"
click at [127, 131] on link "Wrap Up" at bounding box center [95, 121] width 192 height 45
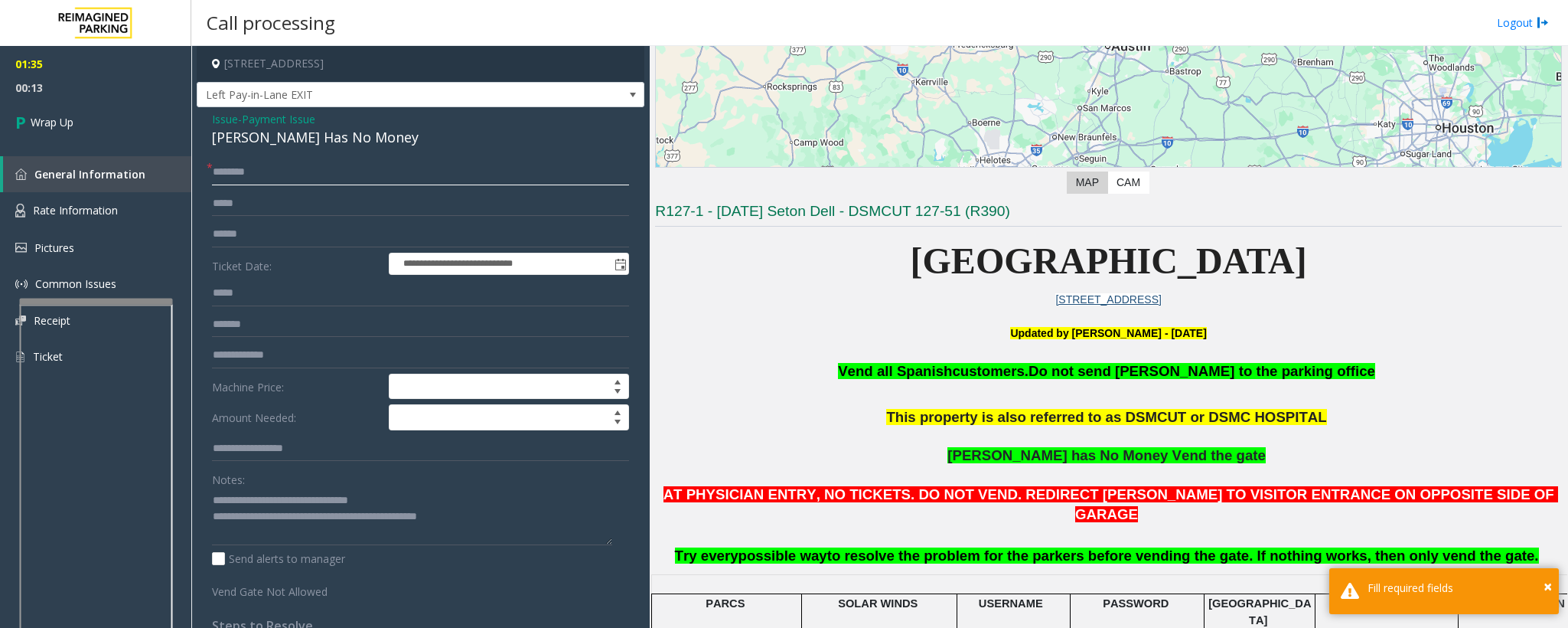
click at [308, 184] on input "text" at bounding box center [421, 172] width 417 height 26
type input "**"
click at [166, 122] on link "Wrap Up" at bounding box center [95, 121] width 192 height 45
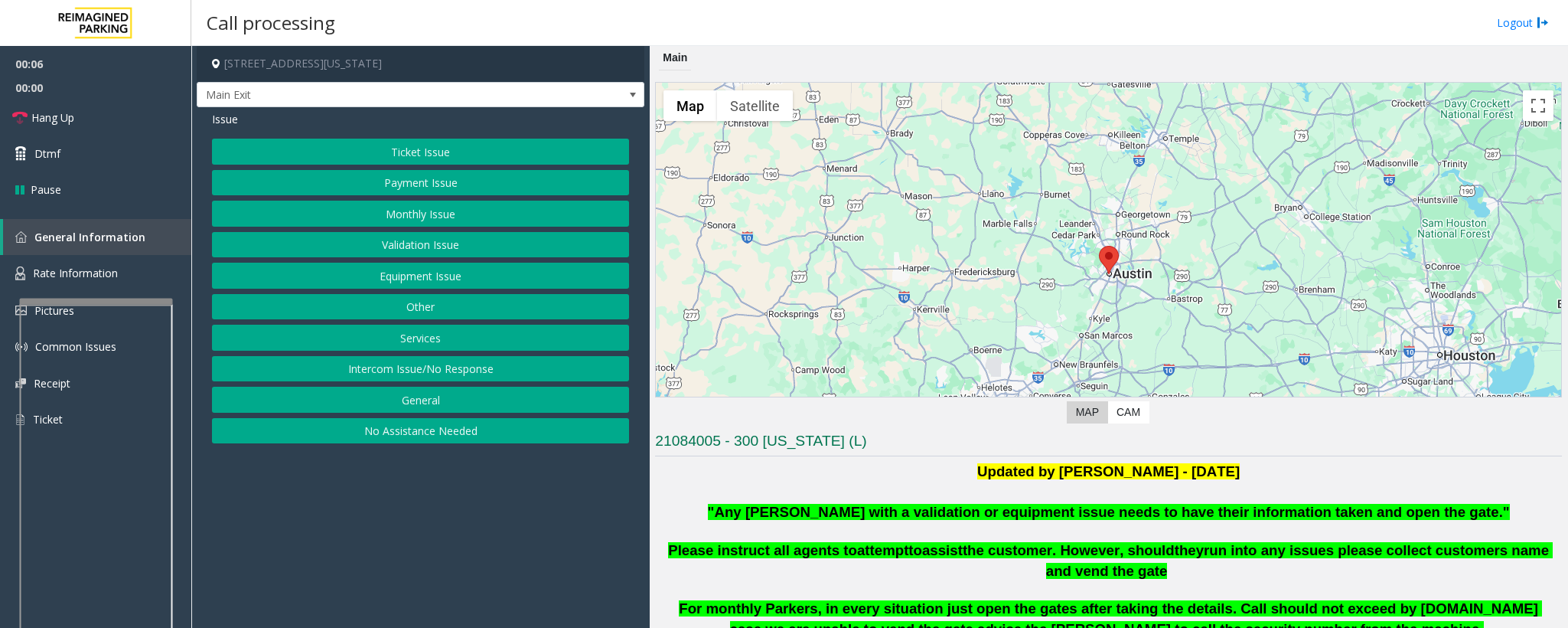
click at [412, 207] on button "Monthly Issue" at bounding box center [421, 214] width 417 height 26
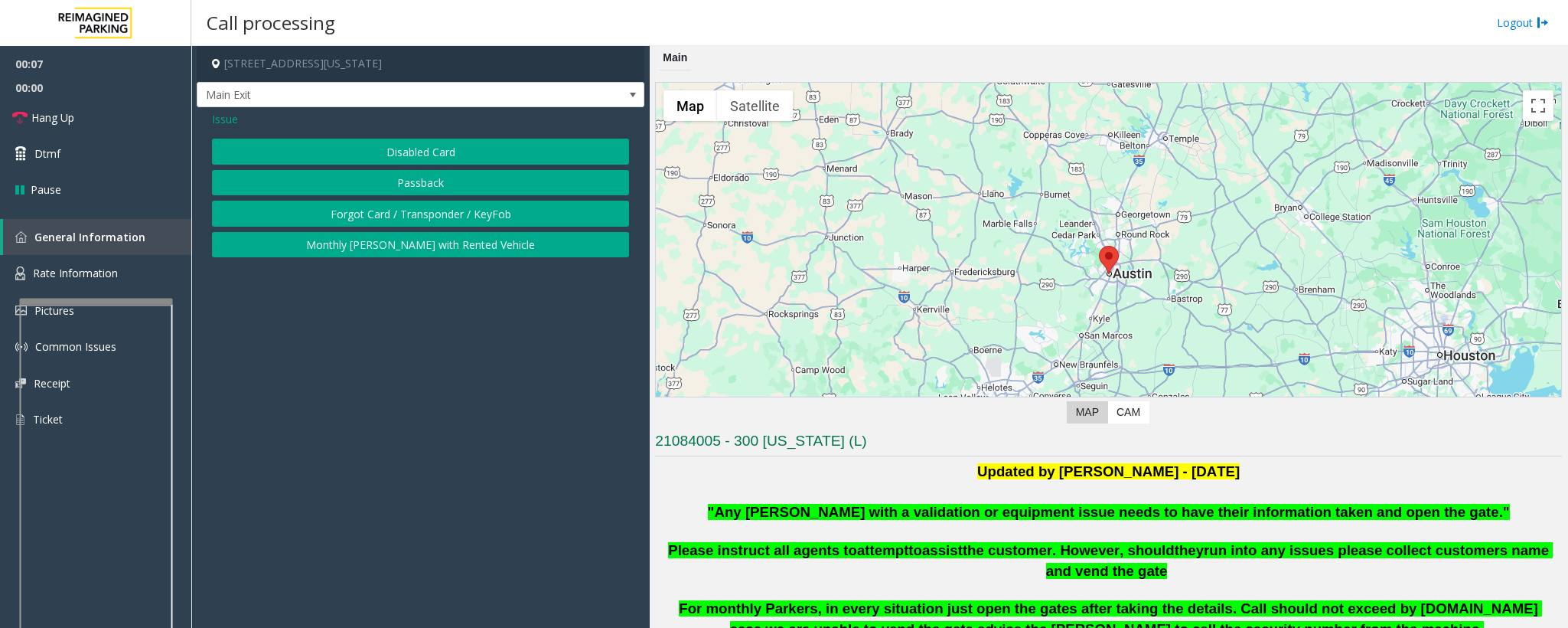
click at [345, 147] on button "Disabled Card" at bounding box center [421, 151] width 417 height 26
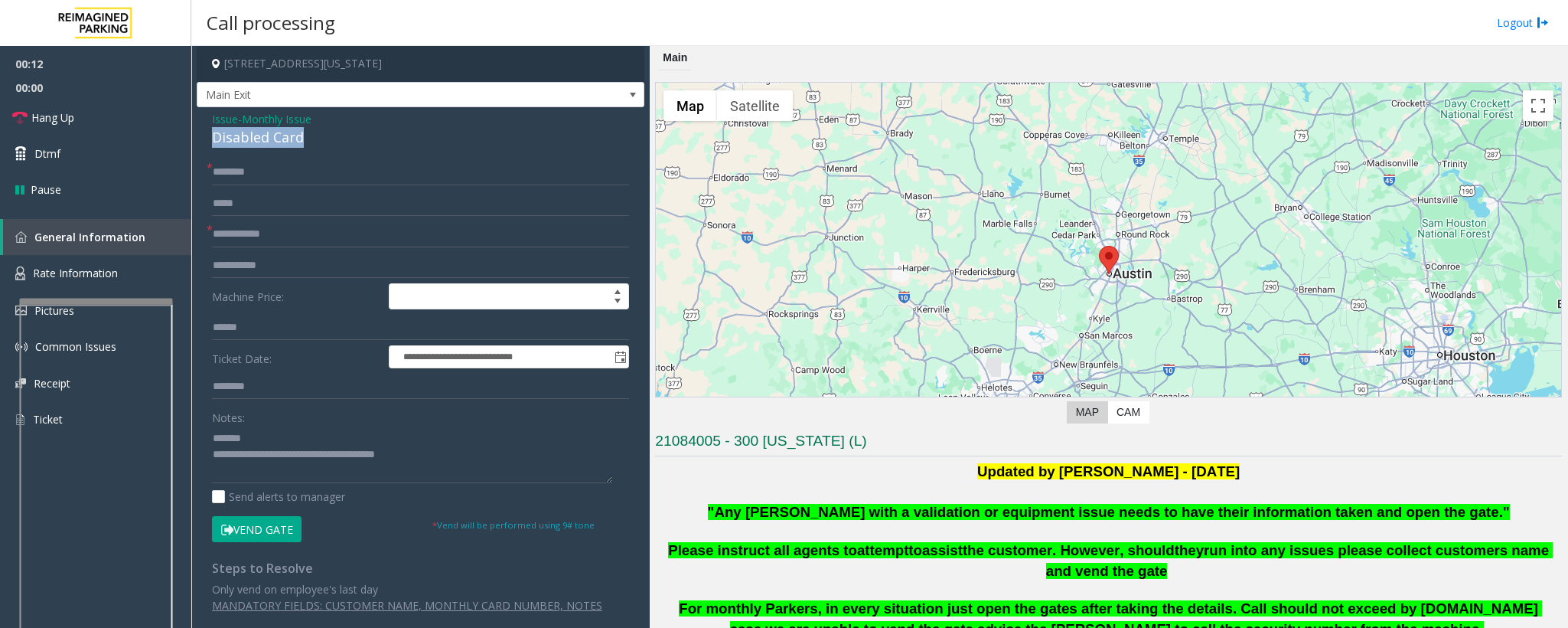
drag, startPoint x: 315, startPoint y: 140, endPoint x: 207, endPoint y: 141, distance: 108.0
click at [207, 141] on div "**********" at bounding box center [421, 368] width 448 height 521
type textarea "**********"
click at [223, 239] on input "text" at bounding box center [421, 235] width 417 height 26
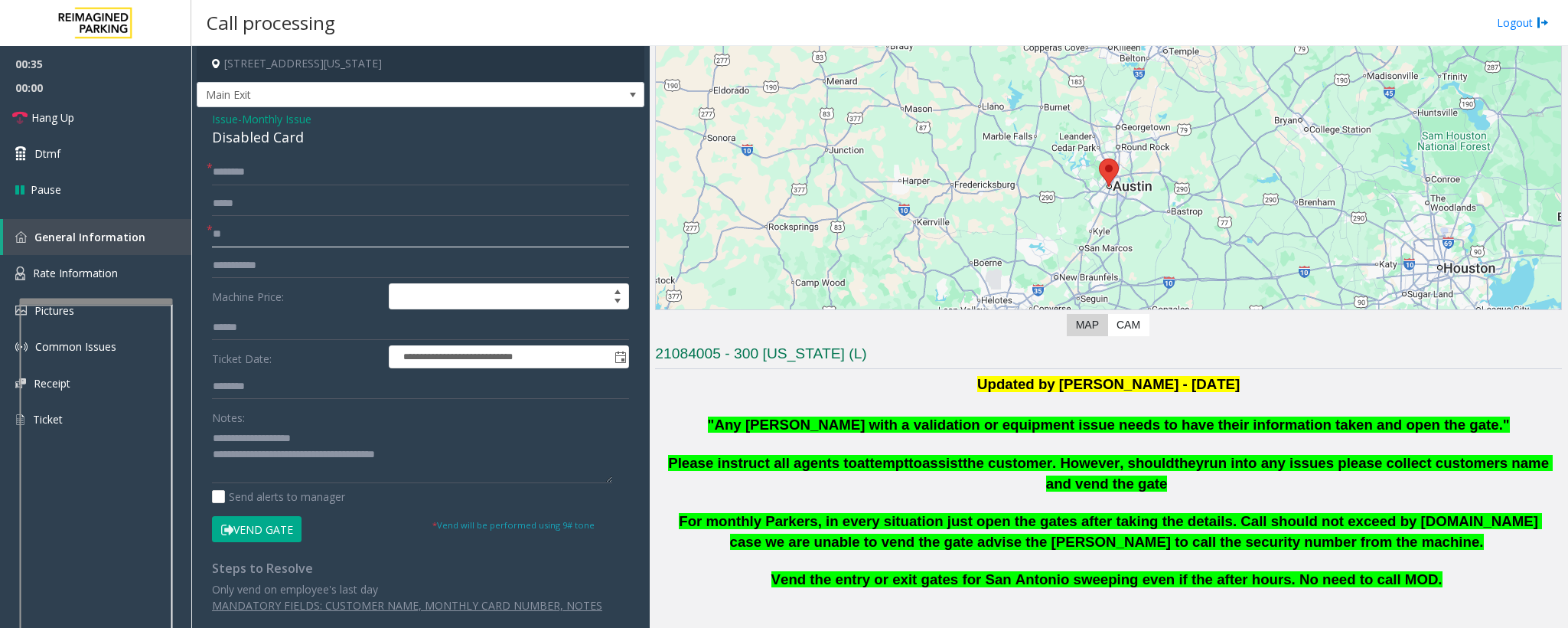
scroll to position [345, 0]
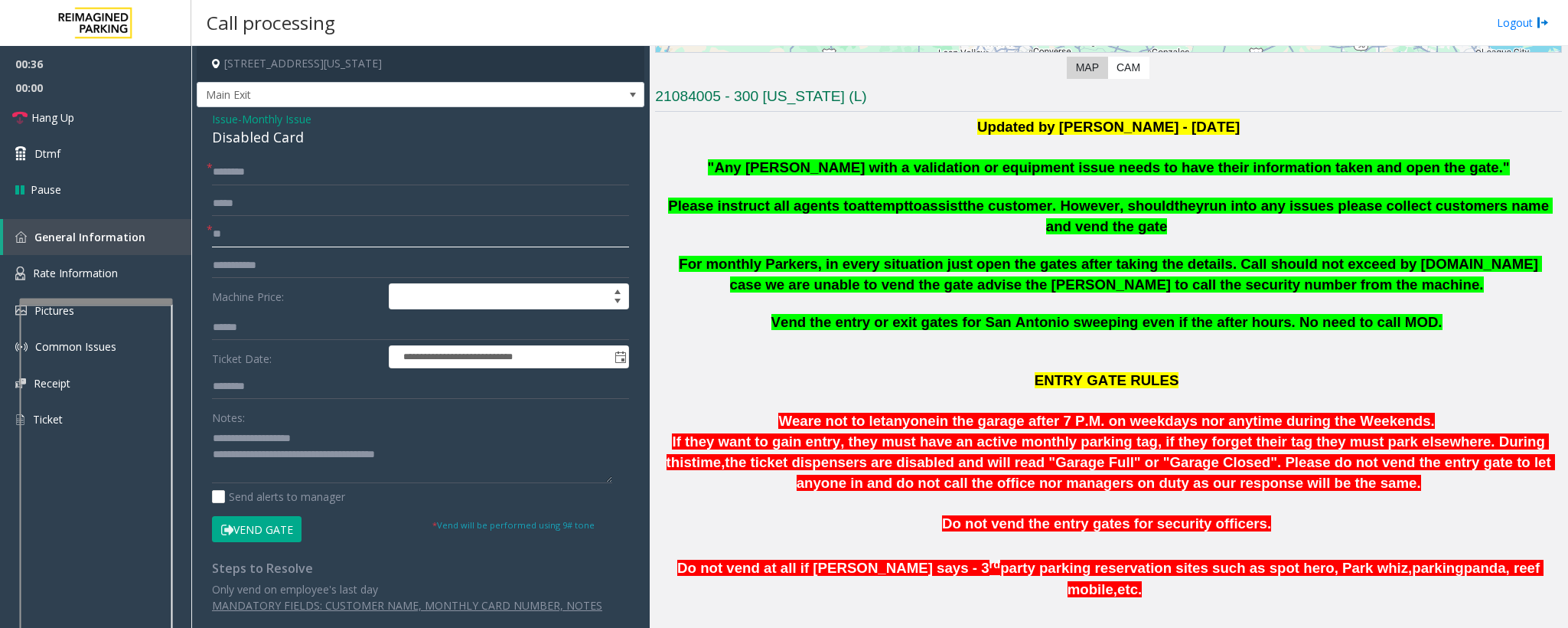
type input "**"
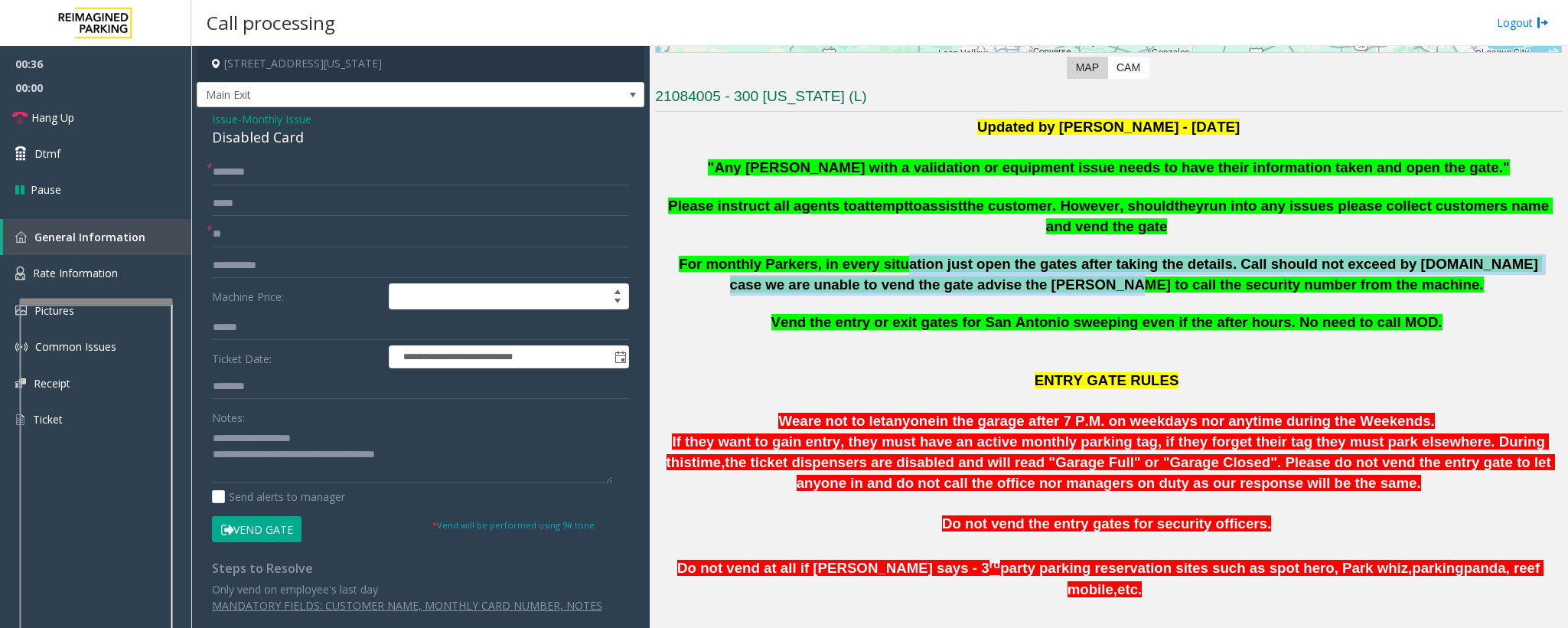
drag, startPoint x: 874, startPoint y: 271, endPoint x: 1082, endPoint y: 288, distance: 208.7
click at [1082, 288] on span "For monthly Parkers, in every situation just open the gates after taking the de…" at bounding box center [1111, 274] width 863 height 36
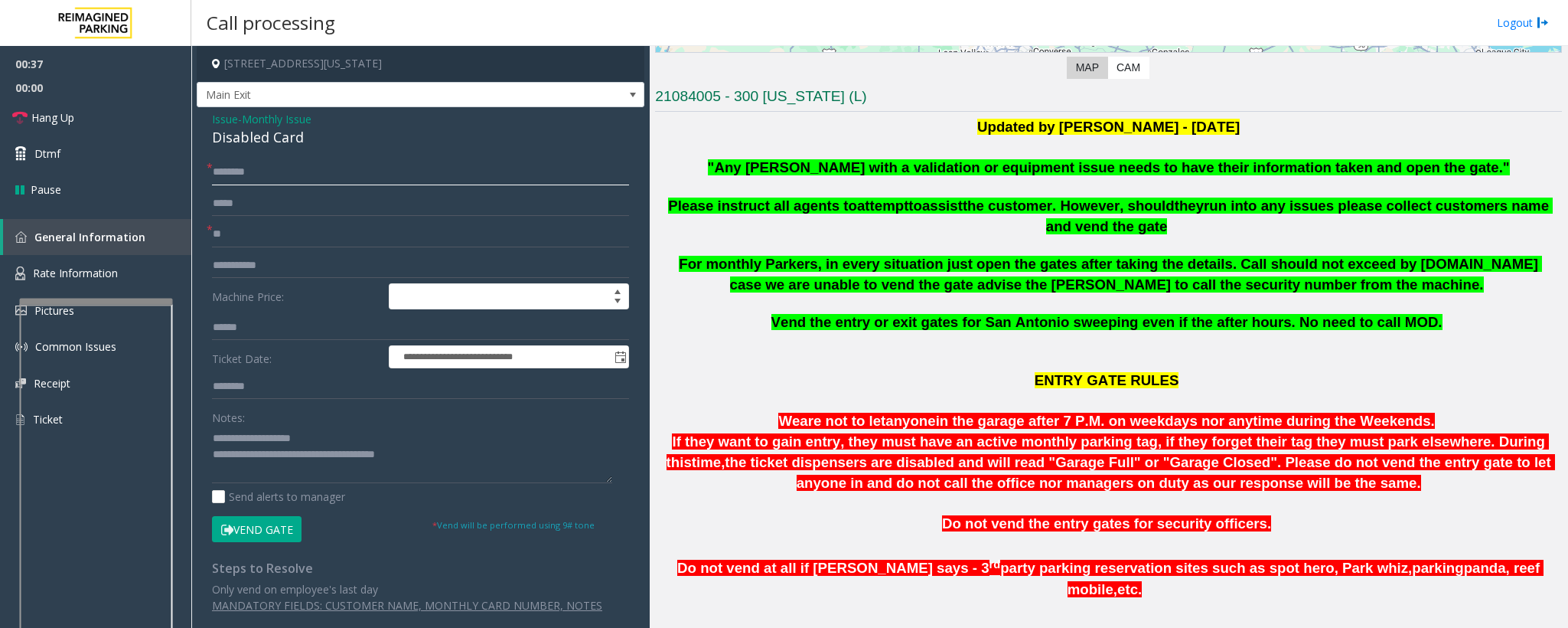
click at [264, 168] on input "text" at bounding box center [421, 172] width 417 height 26
type input "******"
click at [47, 111] on span "Hang Up" at bounding box center [53, 117] width 43 height 16
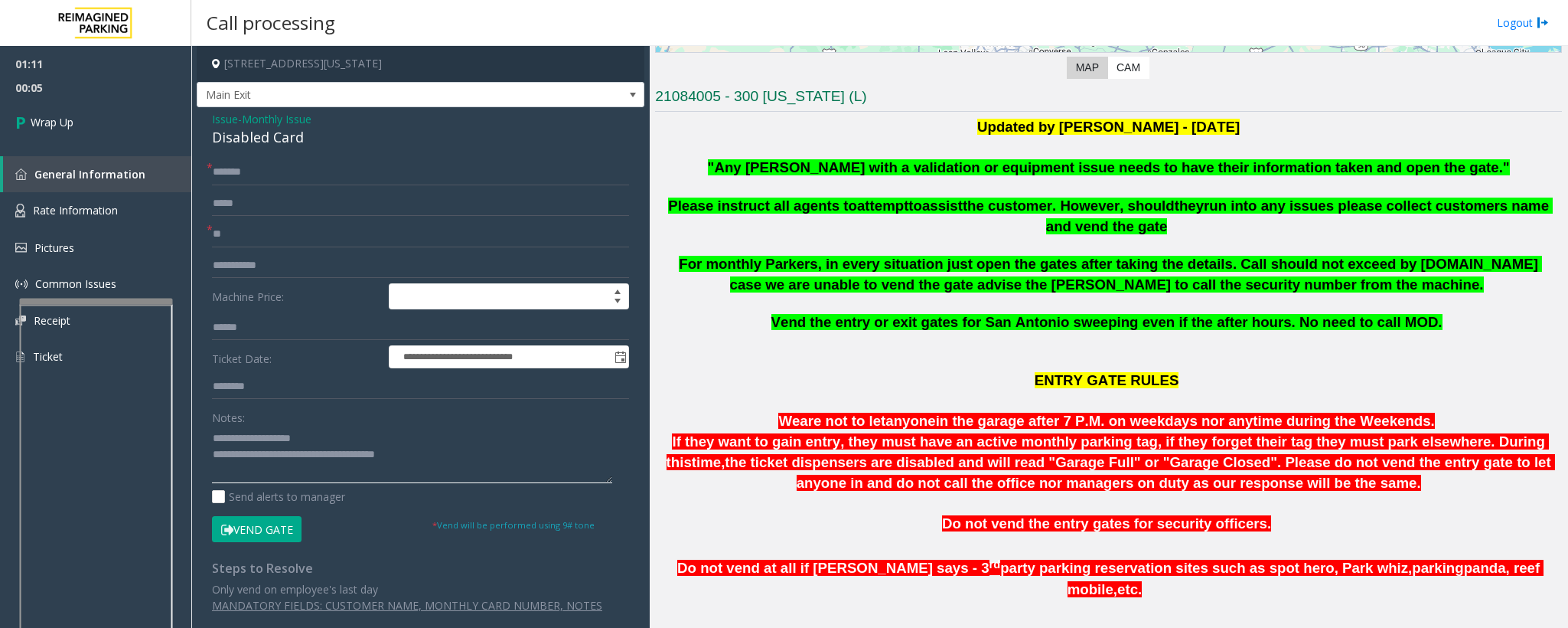
drag, startPoint x: 435, startPoint y: 455, endPoint x: 276, endPoint y: 462, distance: 159.2
click at [276, 462] on textarea at bounding box center [412, 453] width 400 height 57
paste textarea "*******"
type textarea "**********"
click at [142, 112] on link "Wrap Up" at bounding box center [95, 121] width 192 height 45
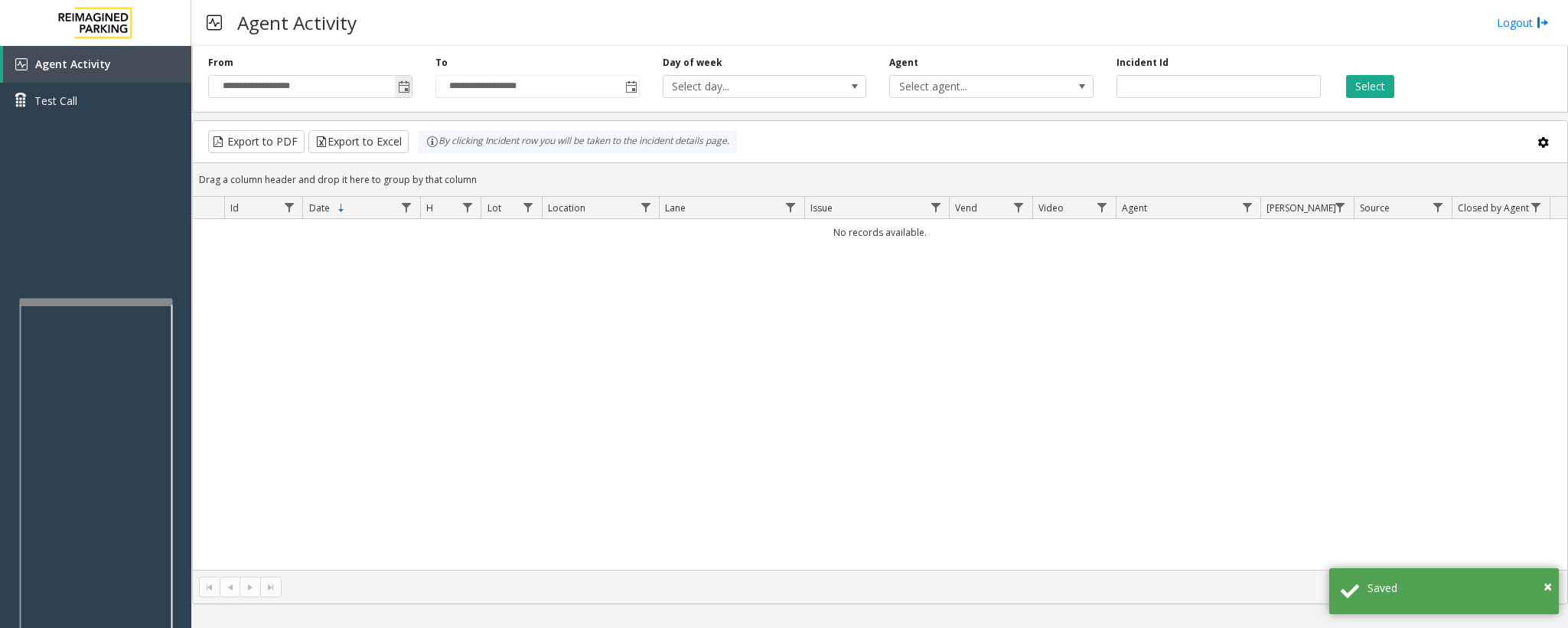
click at [406, 86] on span "Toggle popup" at bounding box center [404, 87] width 12 height 12
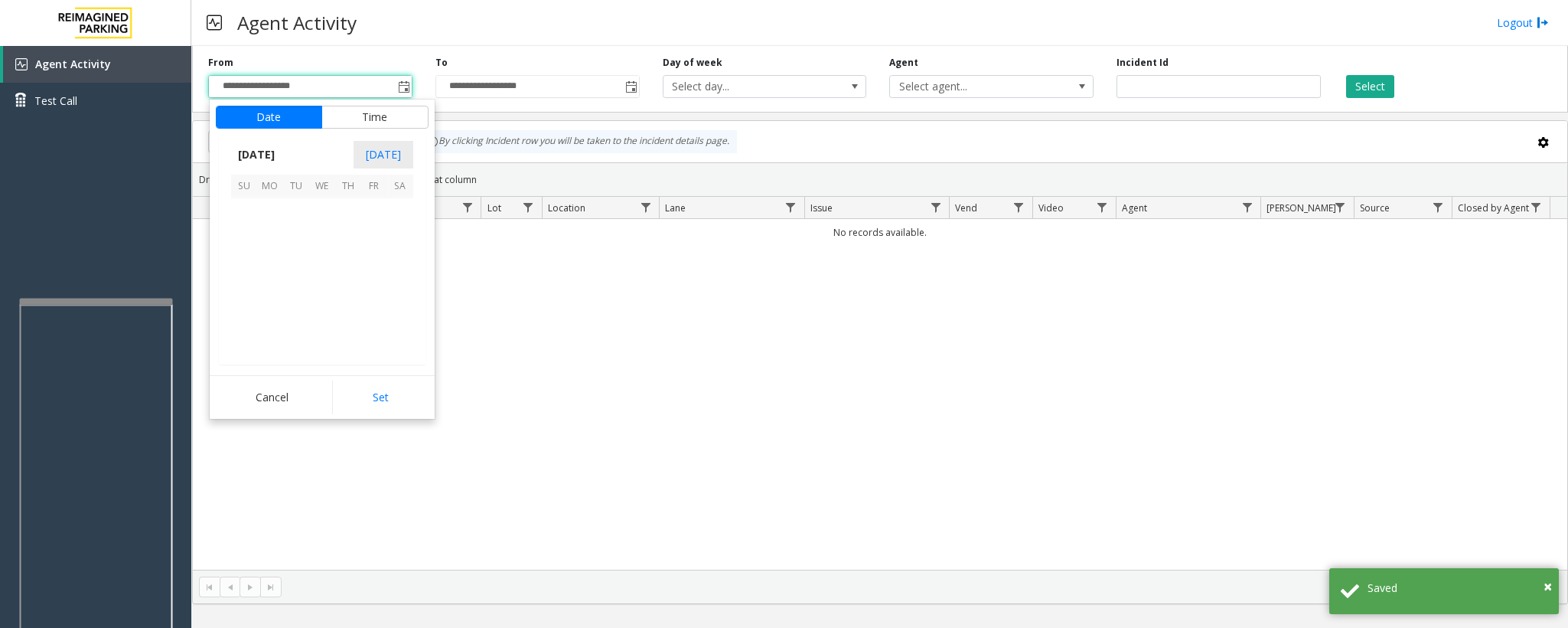
scroll to position [274434, 0]
drag, startPoint x: 306, startPoint y: 286, endPoint x: 302, endPoint y: 294, distance: 8.9
click at [306, 286] on span "19" at bounding box center [296, 291] width 26 height 26
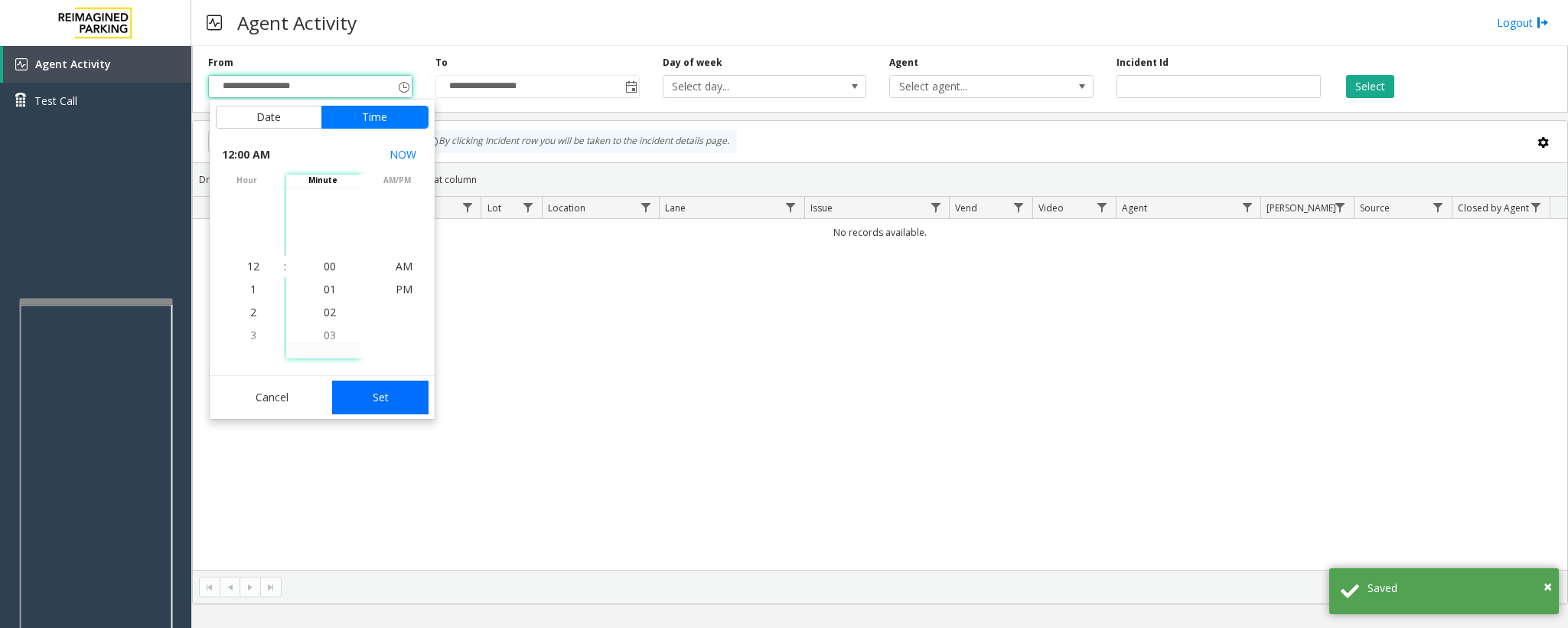
click at [375, 392] on button "Set" at bounding box center [380, 397] width 96 height 34
type input "**********"
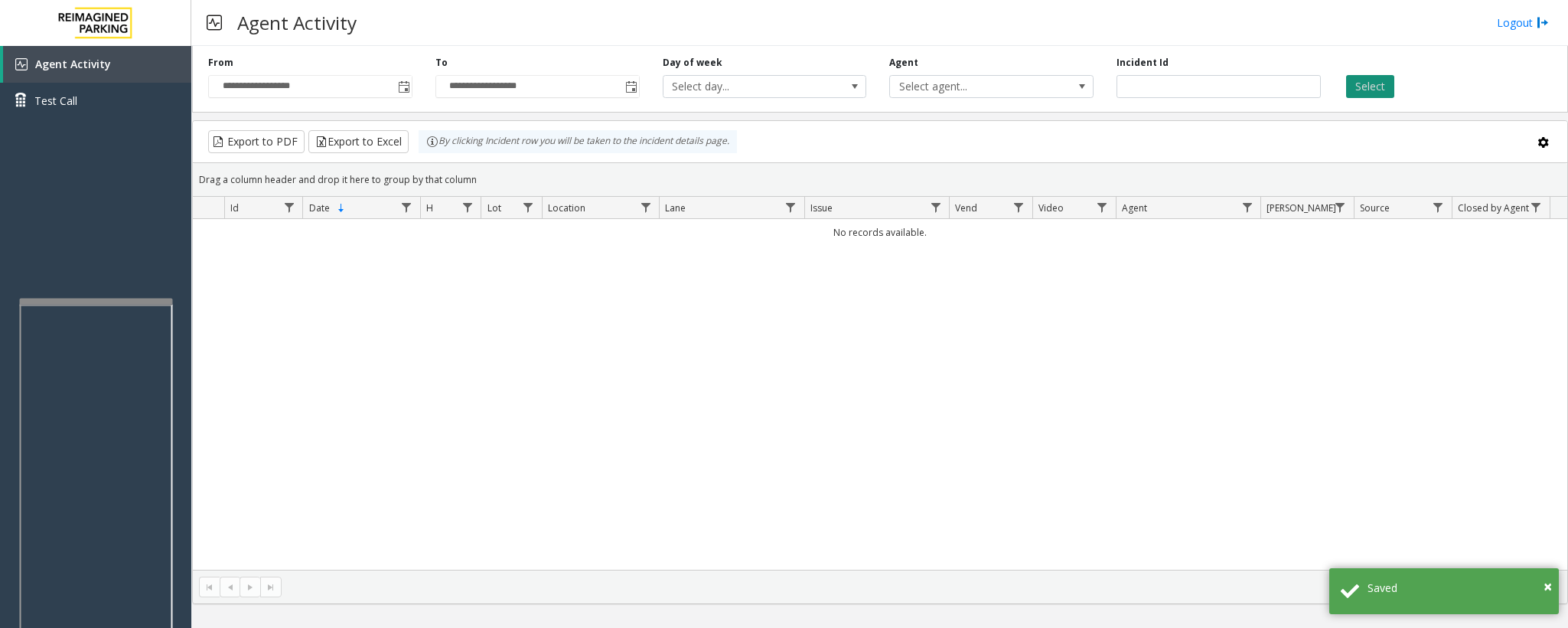
click at [1381, 80] on button "Select" at bounding box center [1371, 86] width 49 height 23
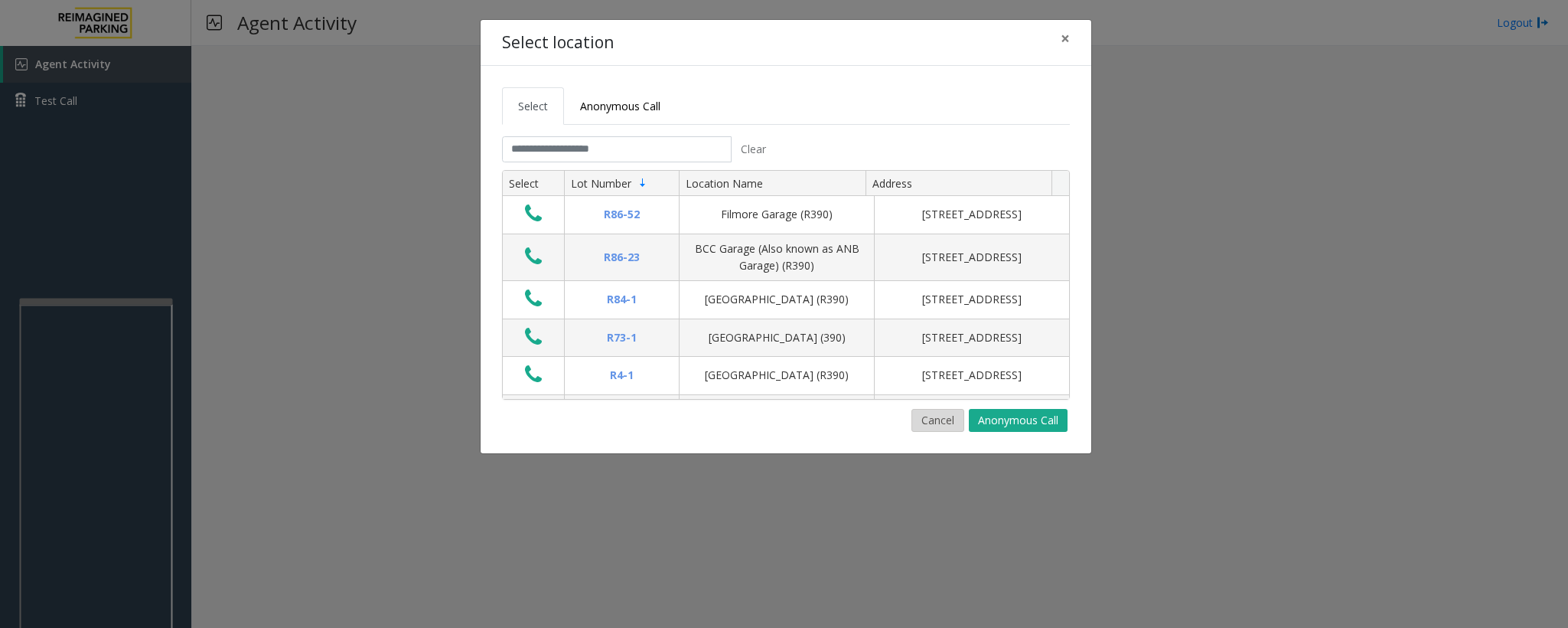
click at [919, 427] on button "Cancel" at bounding box center [938, 420] width 53 height 23
click at [581, 150] on input "text" at bounding box center [617, 150] width 230 height 26
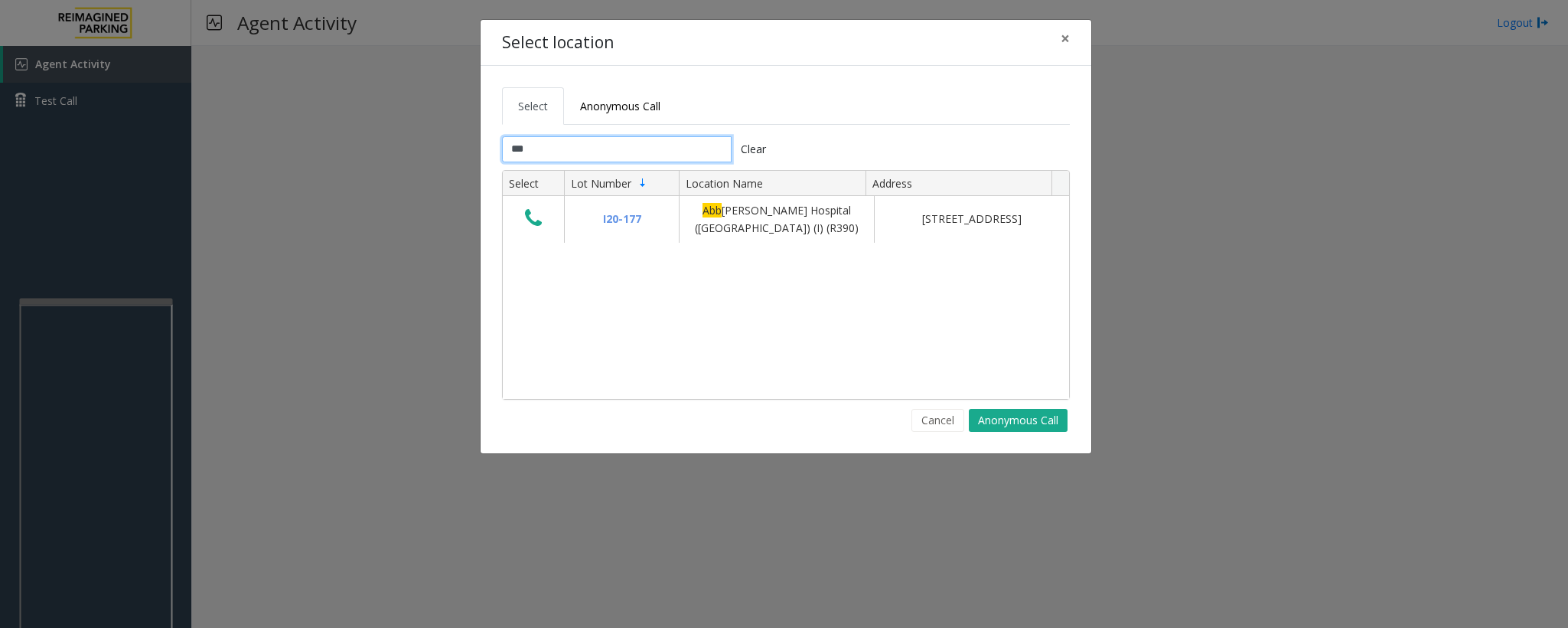
type input "***"
click at [930, 417] on button "Cancel" at bounding box center [938, 420] width 53 height 23
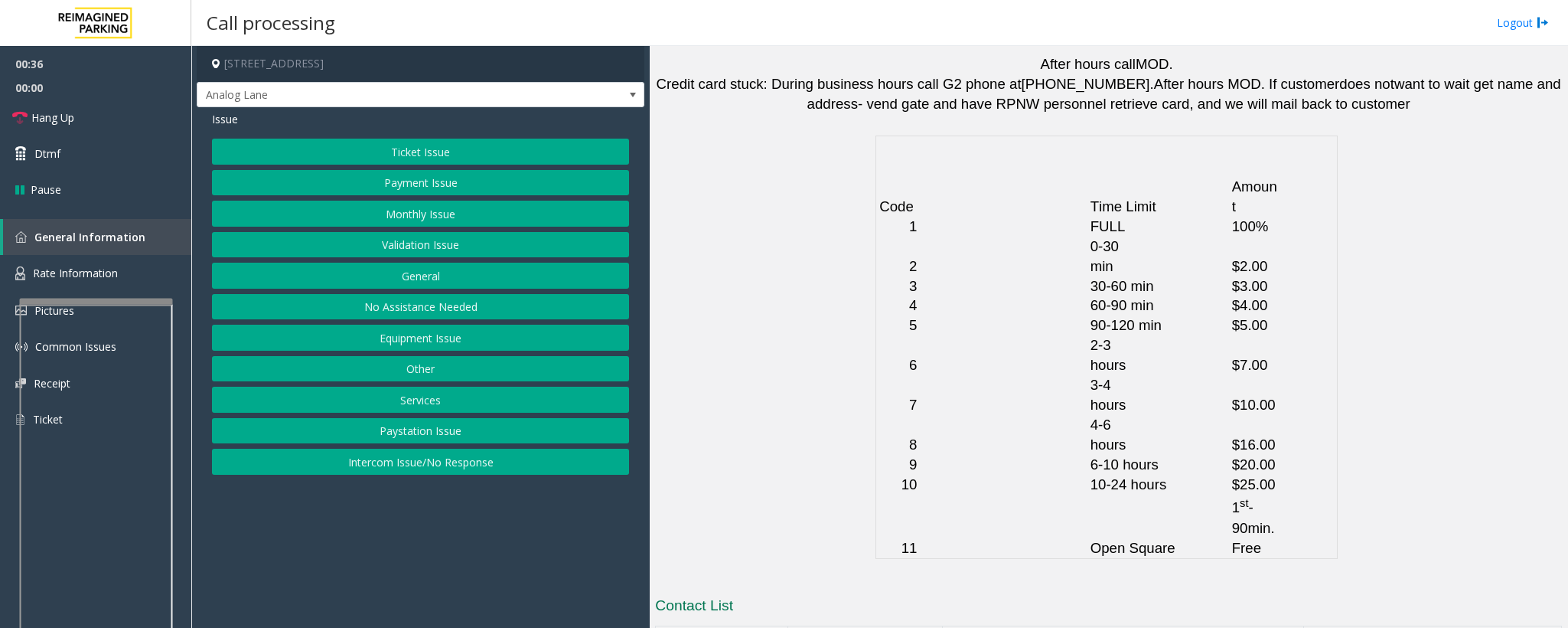
scroll to position [3523, 0]
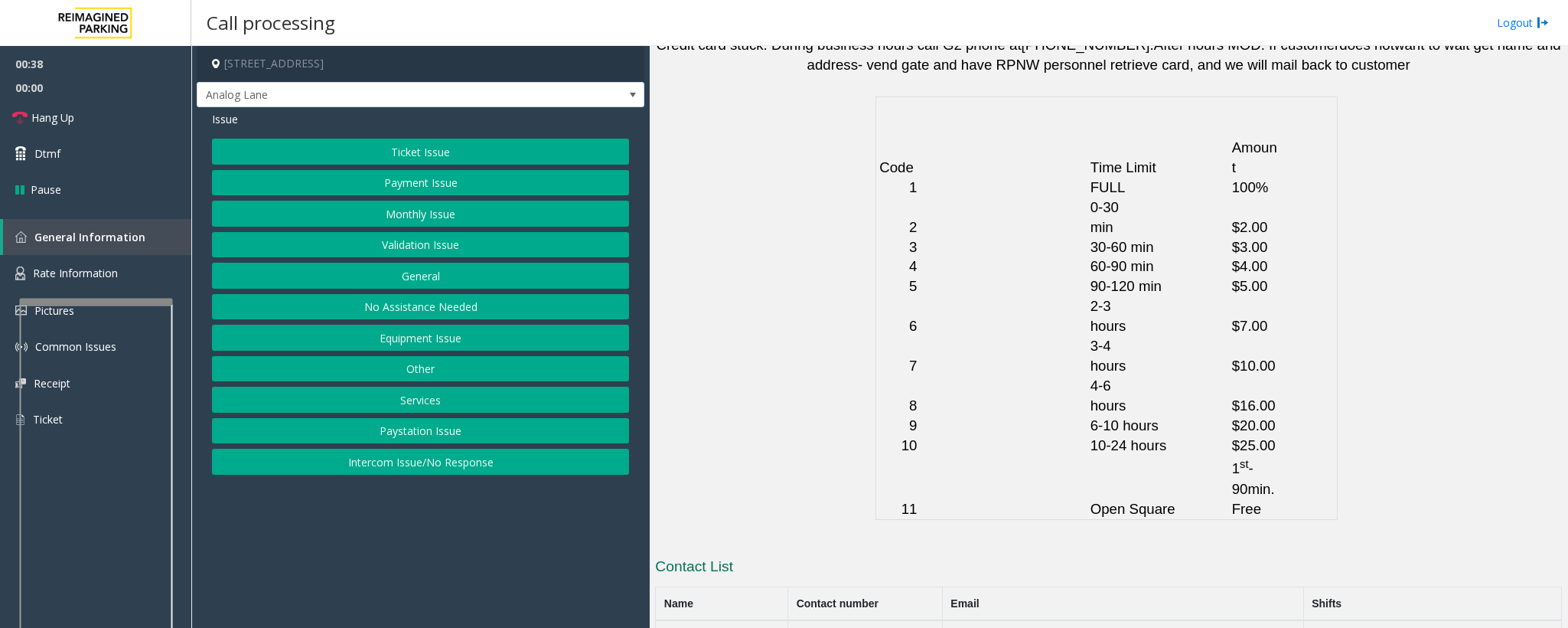
drag, startPoint x: 907, startPoint y: 533, endPoint x: 815, endPoint y: 538, distance: 92.1
copy button "[PHONE_NUMBER]"
click at [389, 341] on button "Equipment Issue" at bounding box center [421, 337] width 417 height 26
click at [230, 124] on span "Issue" at bounding box center [225, 119] width 26 height 16
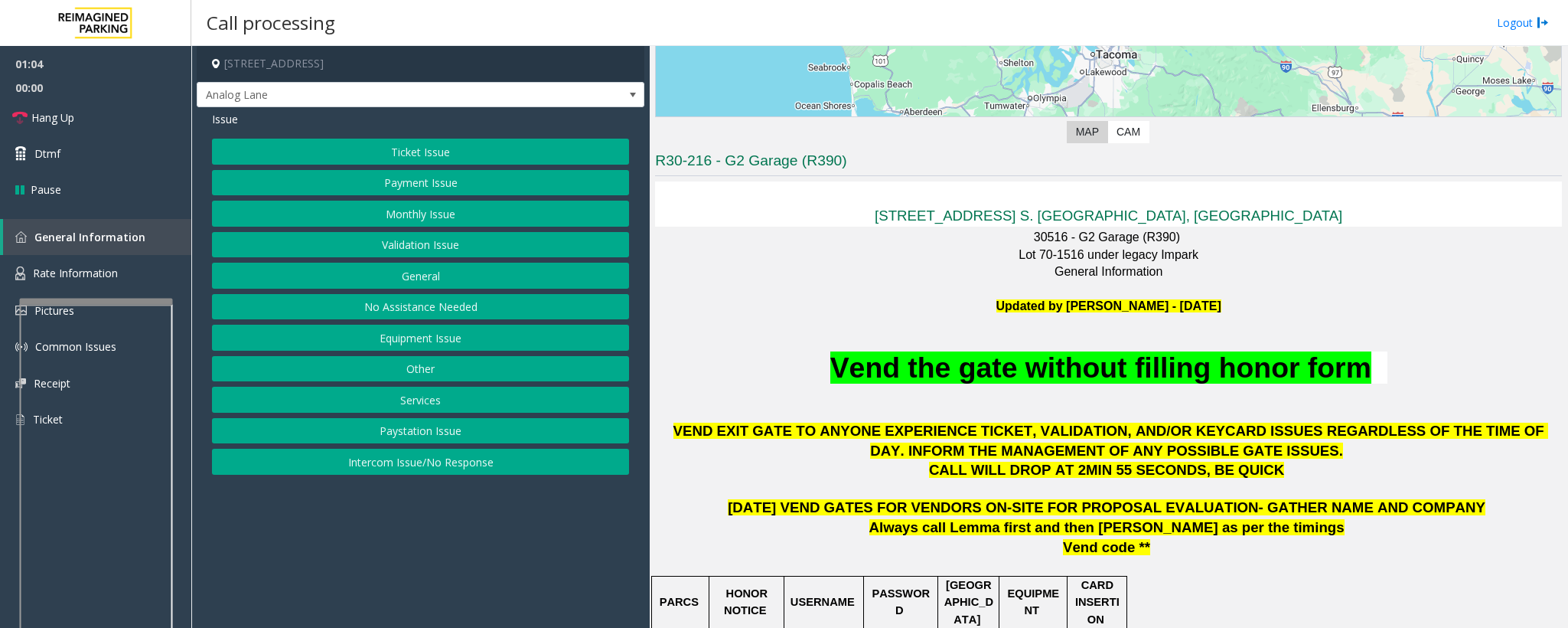
scroll to position [345, 0]
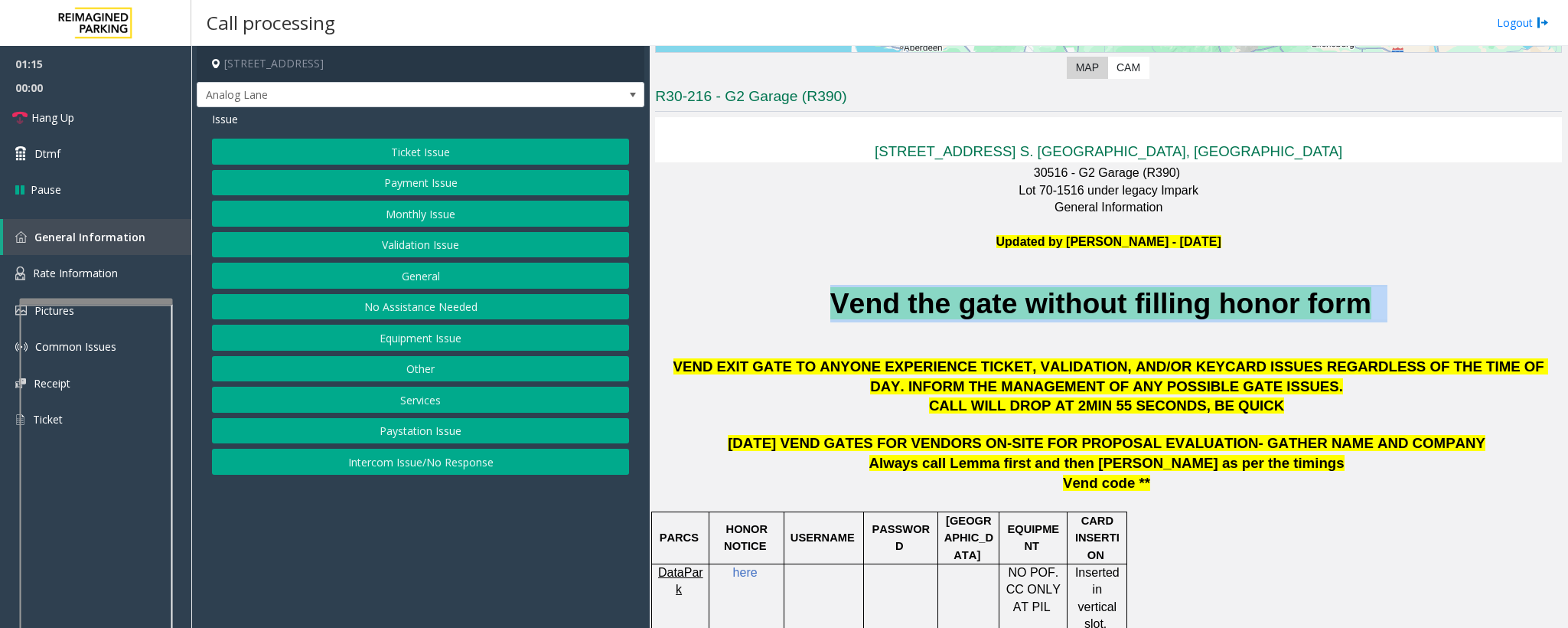
drag, startPoint x: 795, startPoint y: 299, endPoint x: 1394, endPoint y: 306, distance: 599.0
click at [1394, 306] on p "Vend the gate without filling honor form" at bounding box center [1108, 304] width 907 height 37
click at [1392, 310] on p "Vend the gate without filling honor form" at bounding box center [1108, 304] width 907 height 37
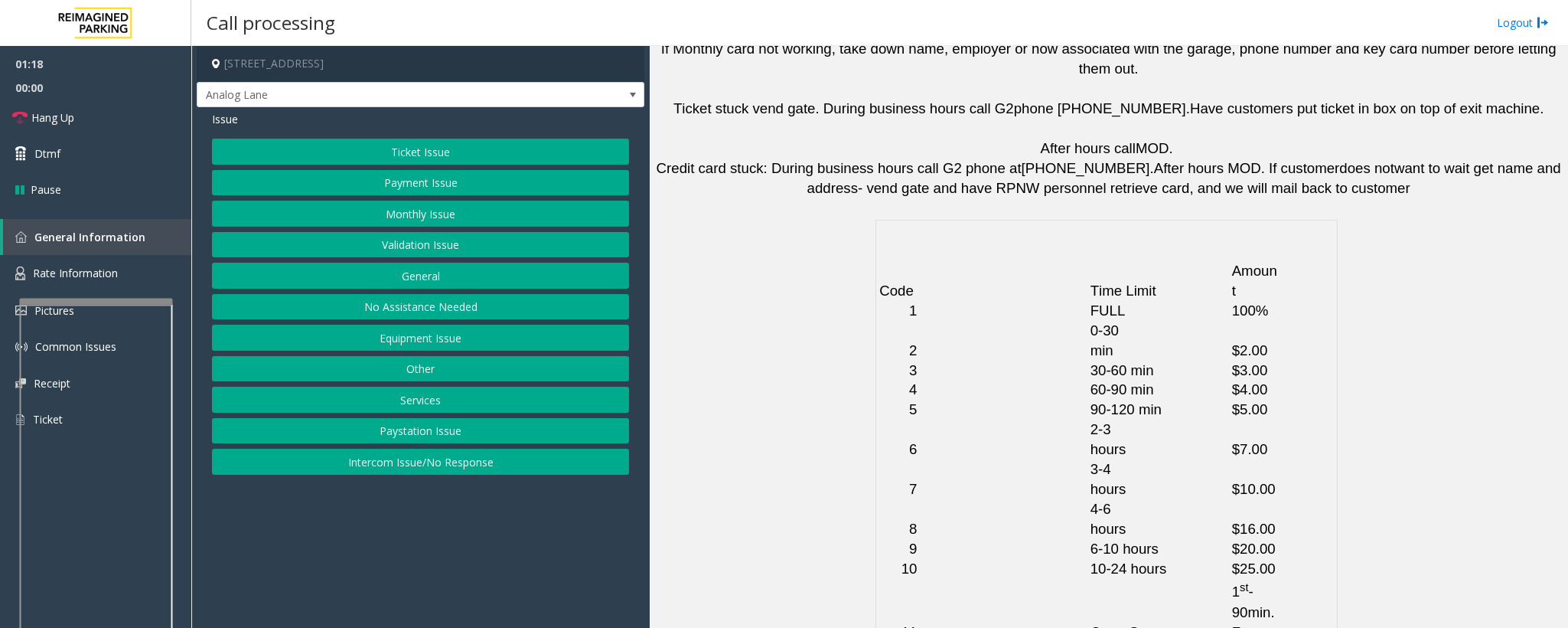
scroll to position [3523, 0]
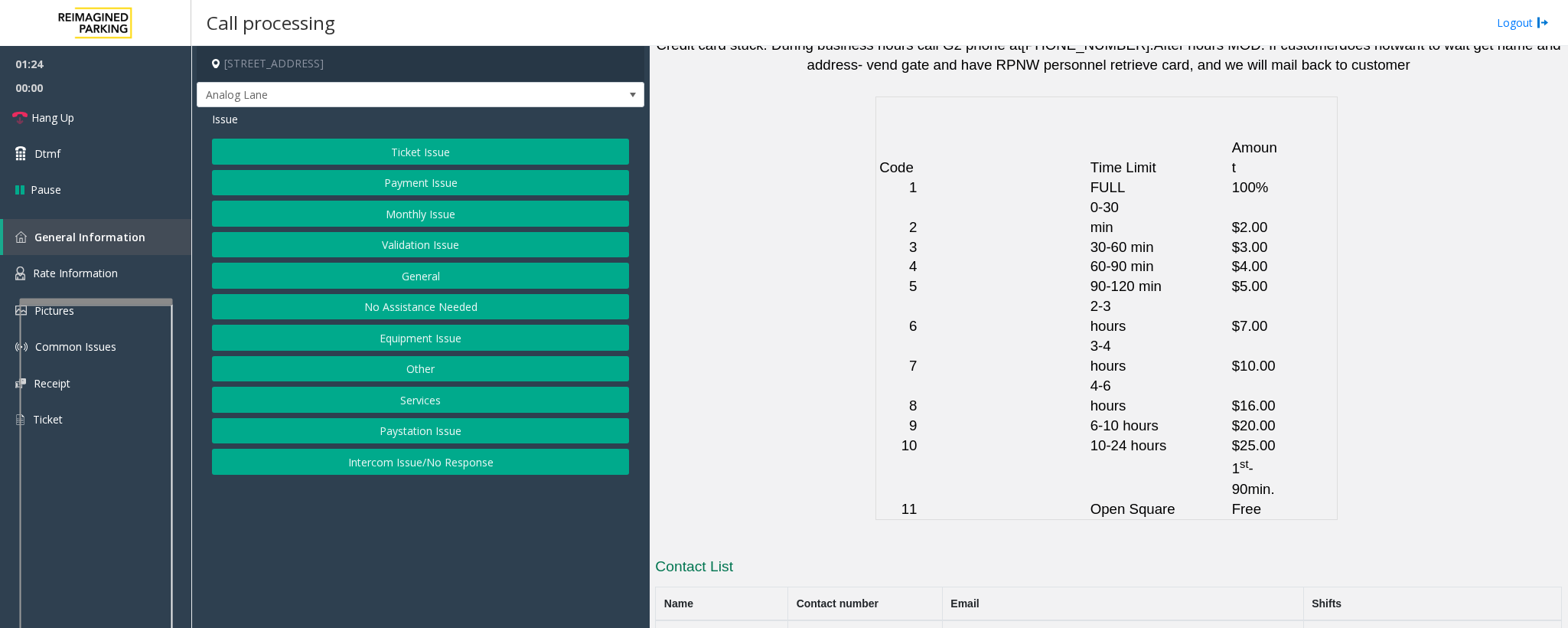
click at [398, 341] on button "Equipment Issue" at bounding box center [421, 337] width 417 height 26
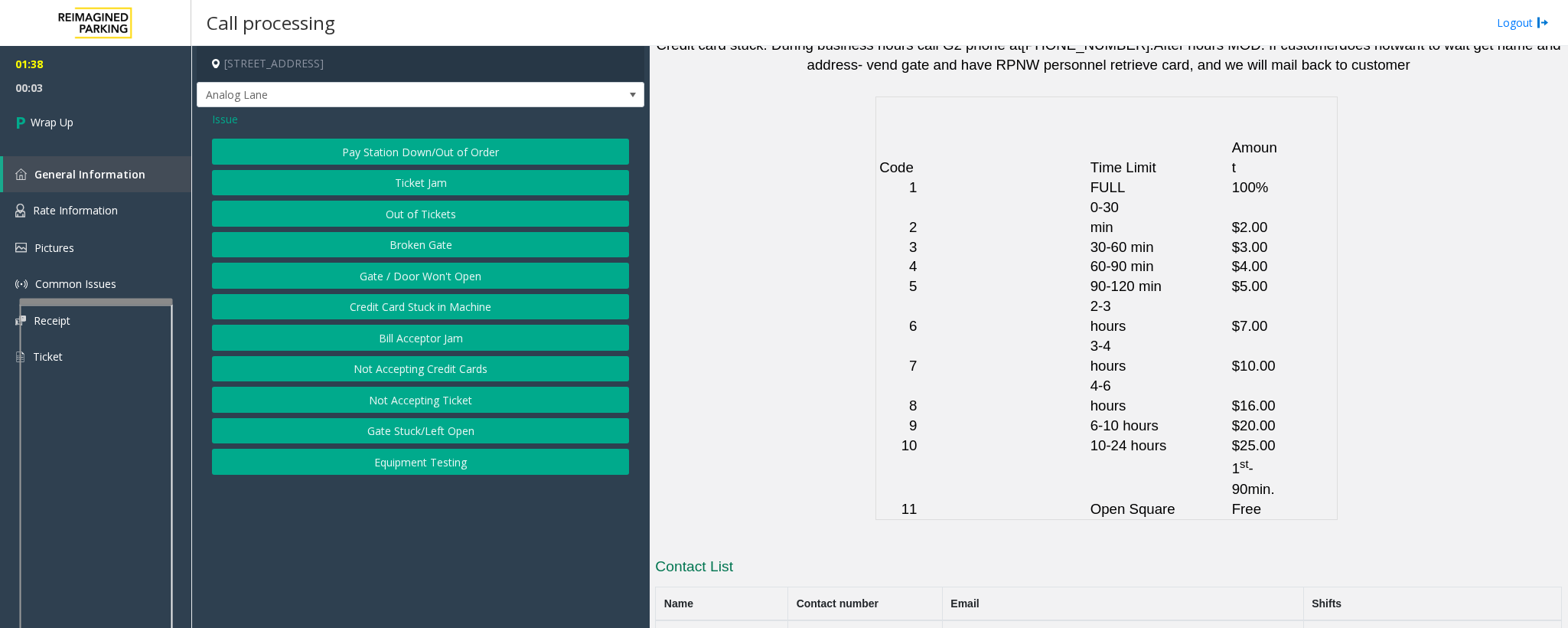
click at [392, 313] on button "Credit Card Stuck in Machine" at bounding box center [421, 307] width 417 height 26
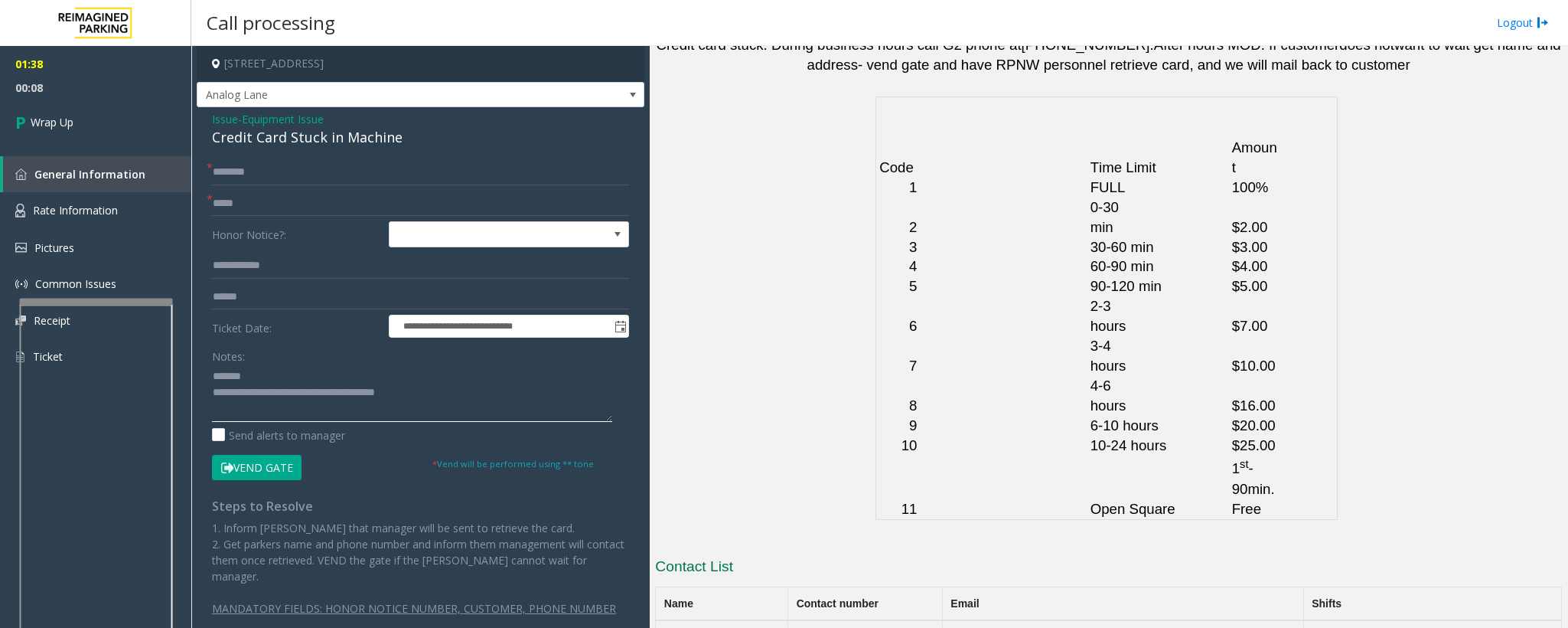
type textarea "**********"
click at [262, 177] on input "text" at bounding box center [421, 172] width 417 height 26
type input "**"
click at [271, 193] on input "text" at bounding box center [421, 204] width 417 height 26
type input "**"
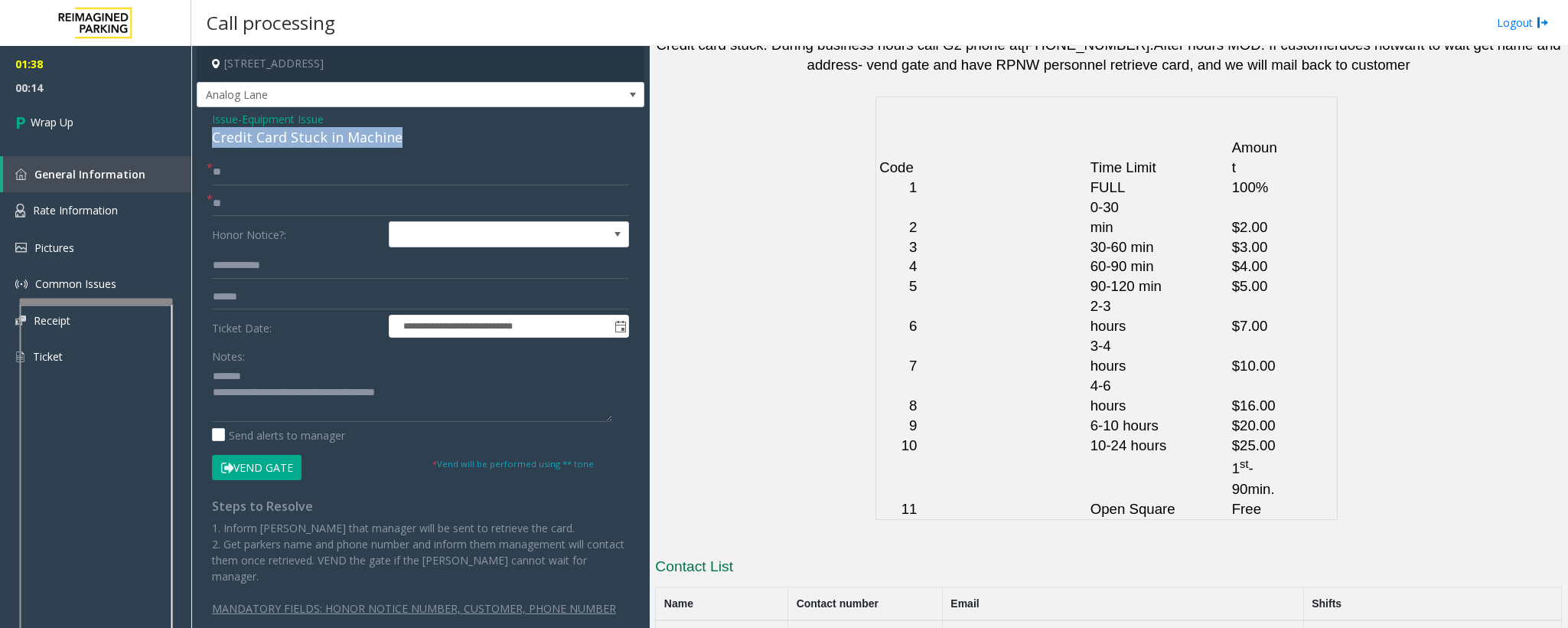
drag, startPoint x: 400, startPoint y: 137, endPoint x: 211, endPoint y: 141, distance: 189.0
click at [212, 141] on div "Credit Card Stuck in Machine" at bounding box center [421, 137] width 417 height 21
drag, startPoint x: 428, startPoint y: 395, endPoint x: 378, endPoint y: 405, distance: 51.0
click at [278, 395] on textarea at bounding box center [412, 392] width 400 height 57
drag, startPoint x: 423, startPoint y: 378, endPoint x: 306, endPoint y: 381, distance: 117.0
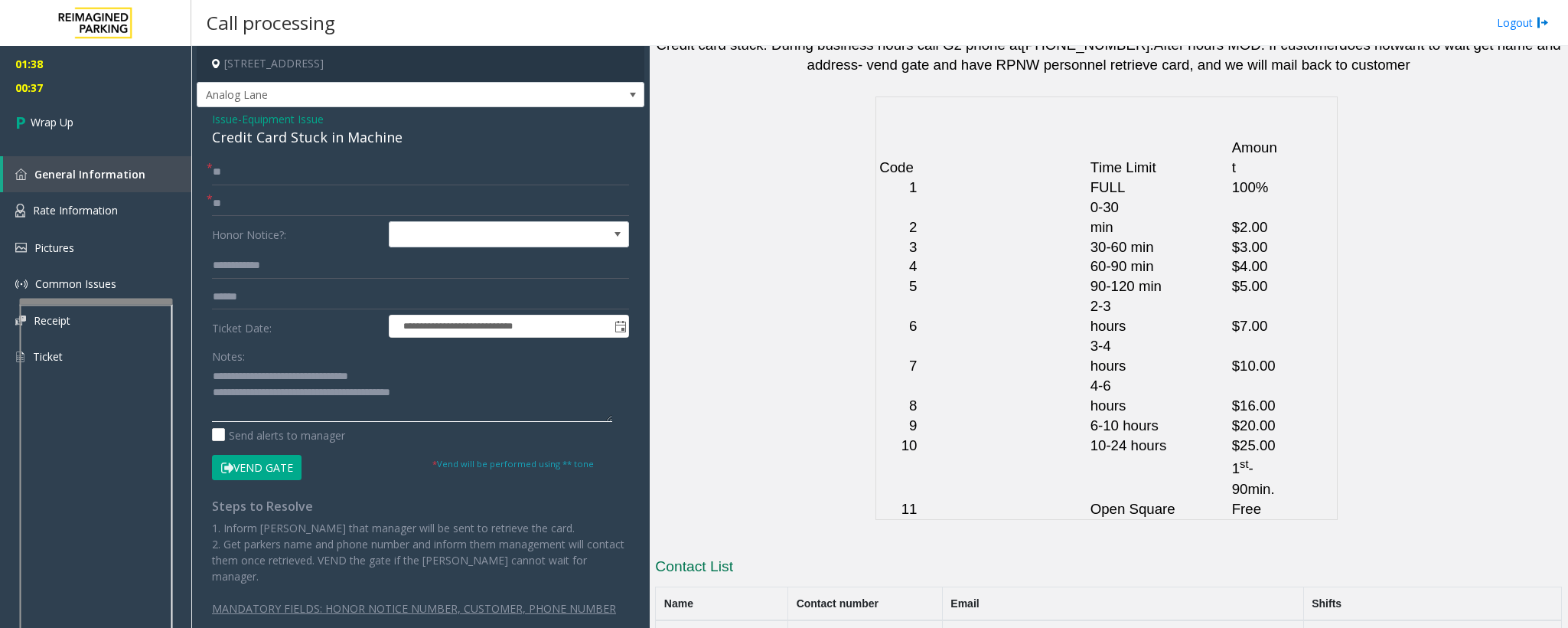
click at [306, 381] on textarea at bounding box center [412, 392] width 400 height 57
click at [247, 375] on textarea at bounding box center [412, 392] width 400 height 57
type textarea "**********"
click at [99, 129] on link "Wrap Up" at bounding box center [95, 121] width 192 height 45
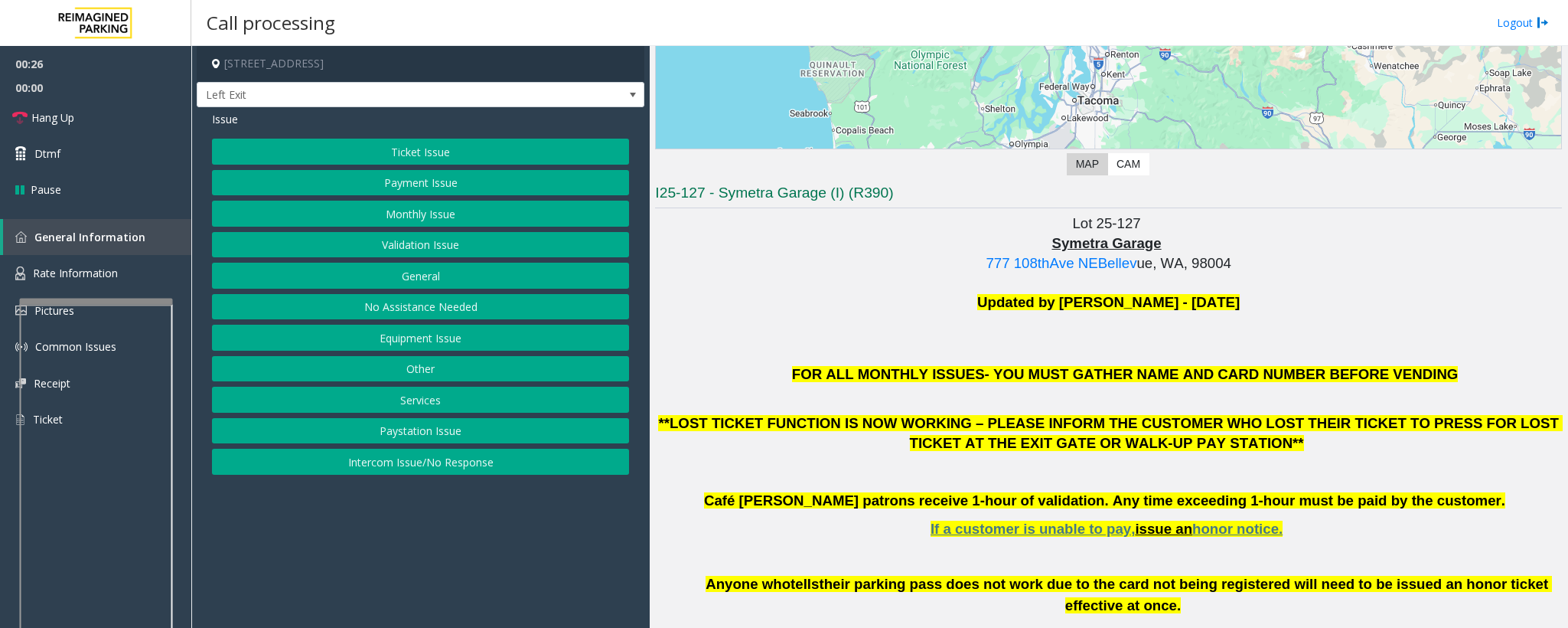
scroll to position [230, 0]
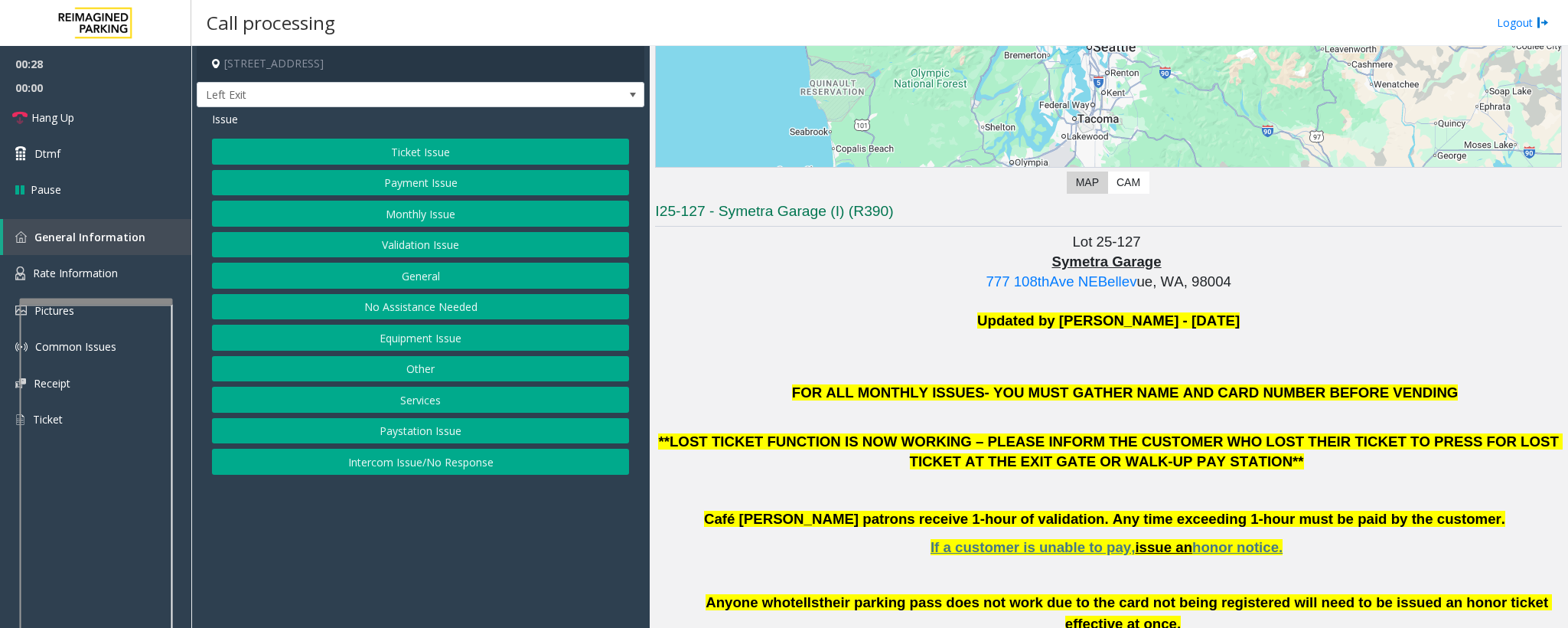
click at [402, 187] on button "Payment Issue" at bounding box center [421, 183] width 417 height 26
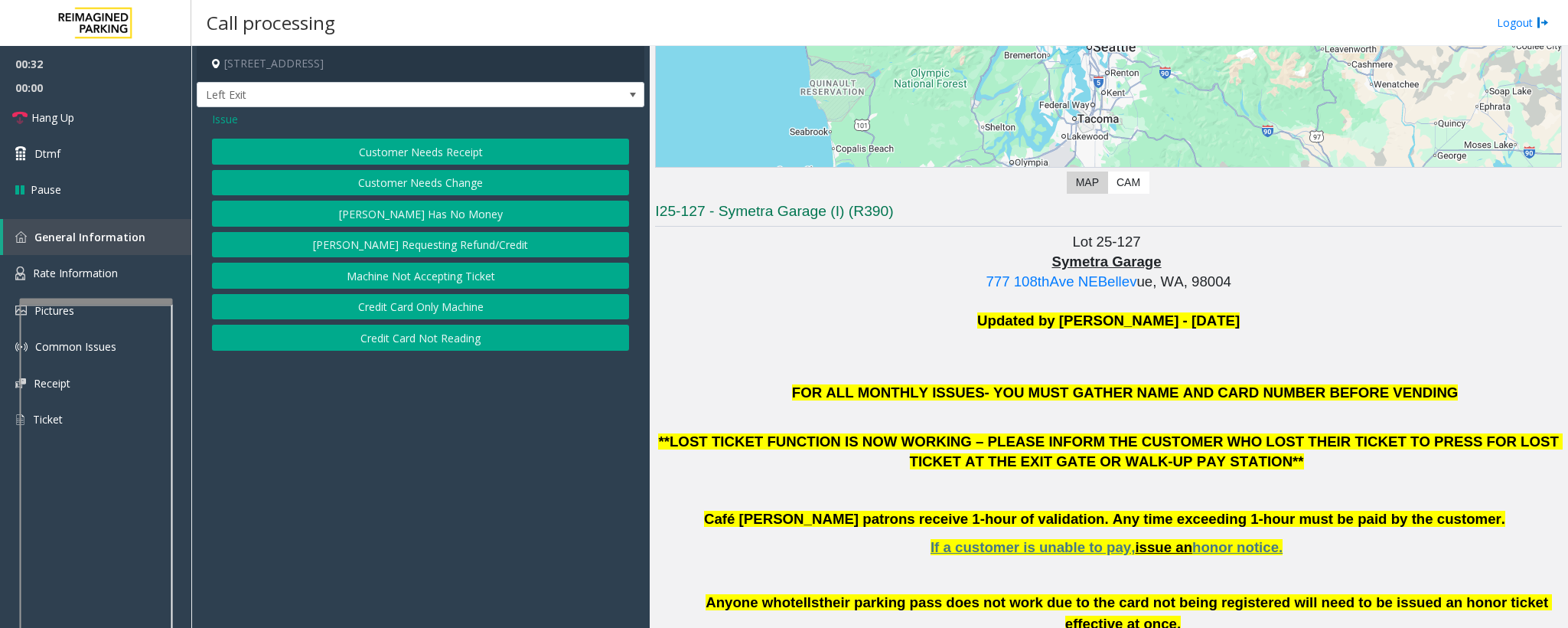
click at [408, 308] on button "Credit Card Only Machine" at bounding box center [421, 307] width 417 height 26
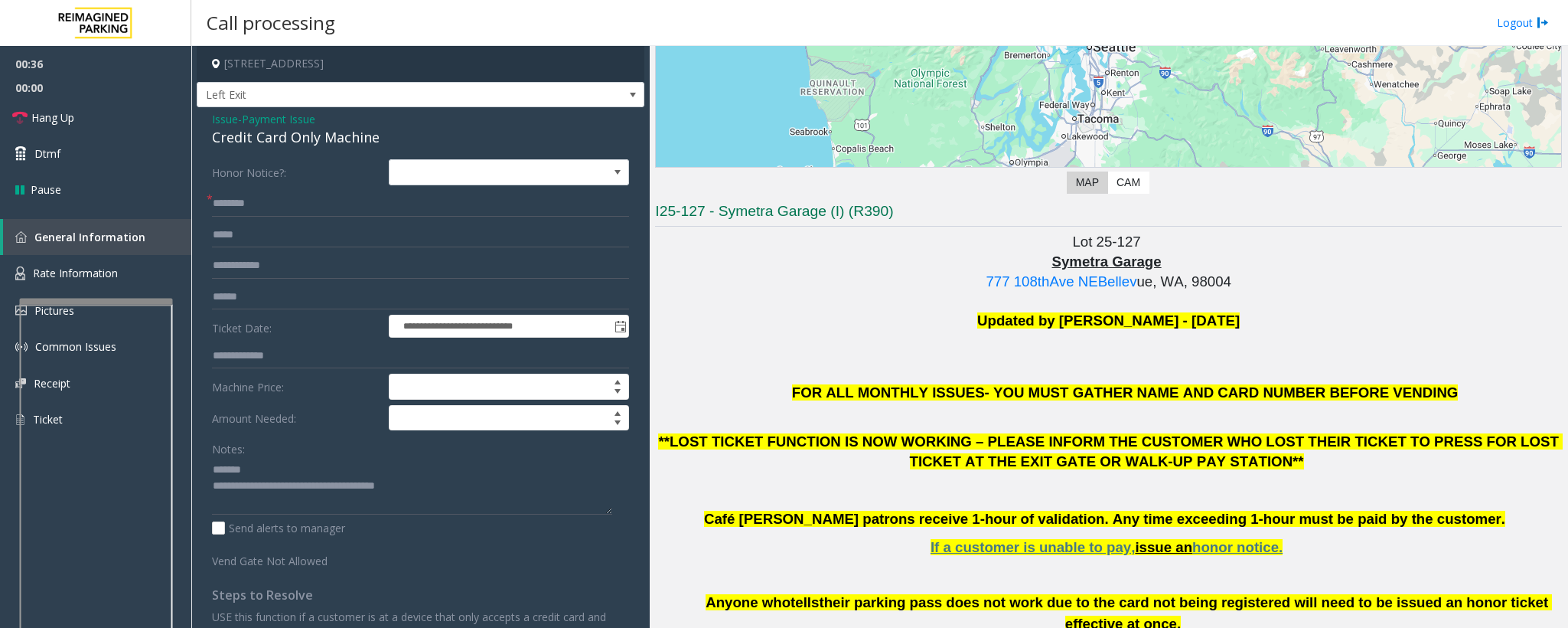
click at [267, 450] on div "Notes:" at bounding box center [421, 475] width 417 height 78
click at [266, 473] on textarea at bounding box center [412, 485] width 400 height 57
type textarea "**********"
click at [44, 118] on span "Hang Up" at bounding box center [53, 117] width 43 height 16
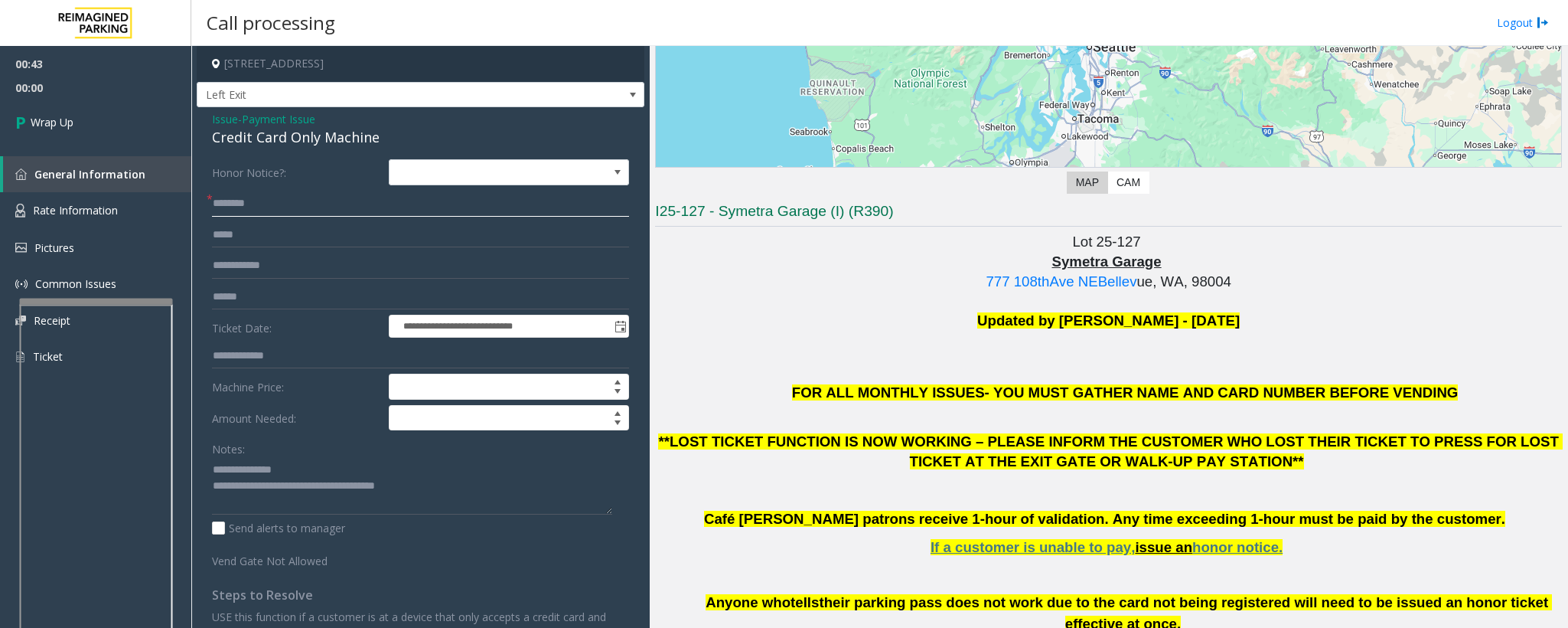
click at [338, 207] on input "text" at bounding box center [421, 204] width 417 height 26
type input "**"
click at [303, 466] on textarea at bounding box center [412, 485] width 400 height 57
drag, startPoint x: 447, startPoint y: 489, endPoint x: 274, endPoint y: 492, distance: 173.0
click at [274, 492] on textarea at bounding box center [412, 485] width 400 height 57
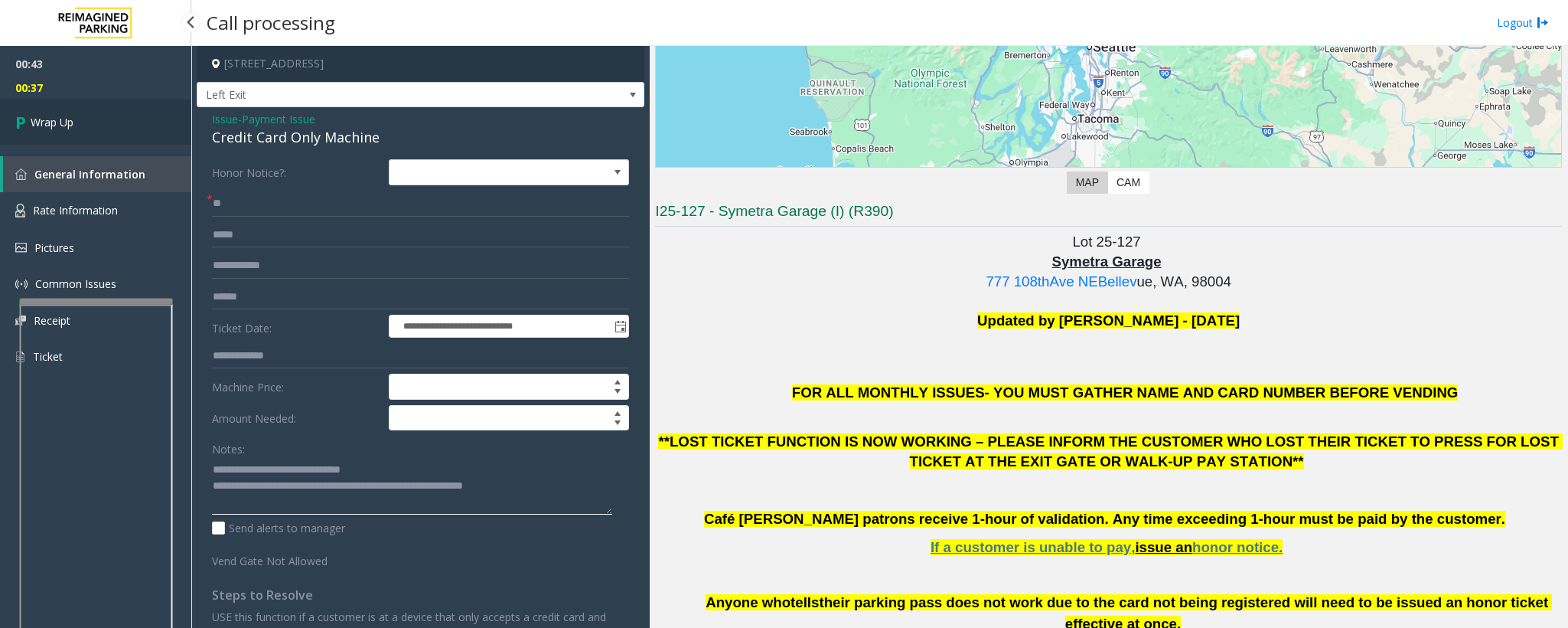
type textarea "**********"
click at [121, 126] on link "Wrap Up" at bounding box center [95, 121] width 192 height 45
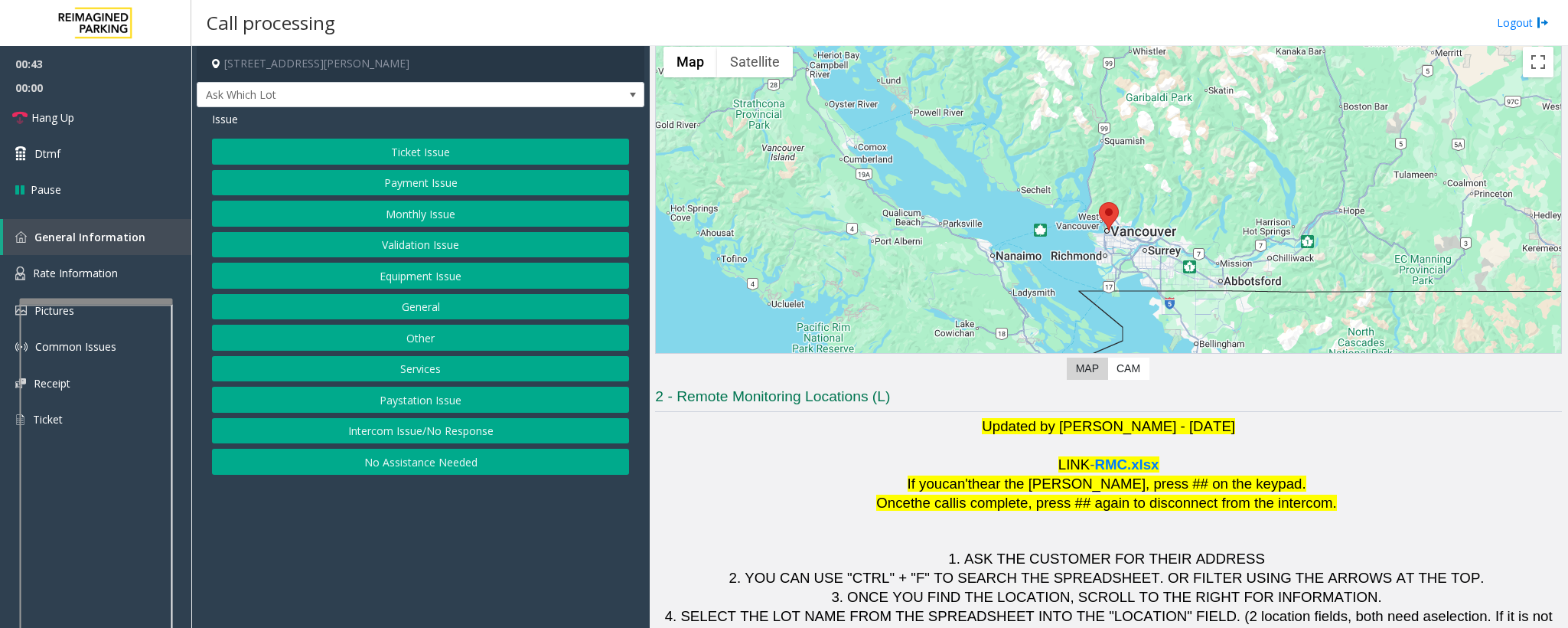
scroll to position [117, 0]
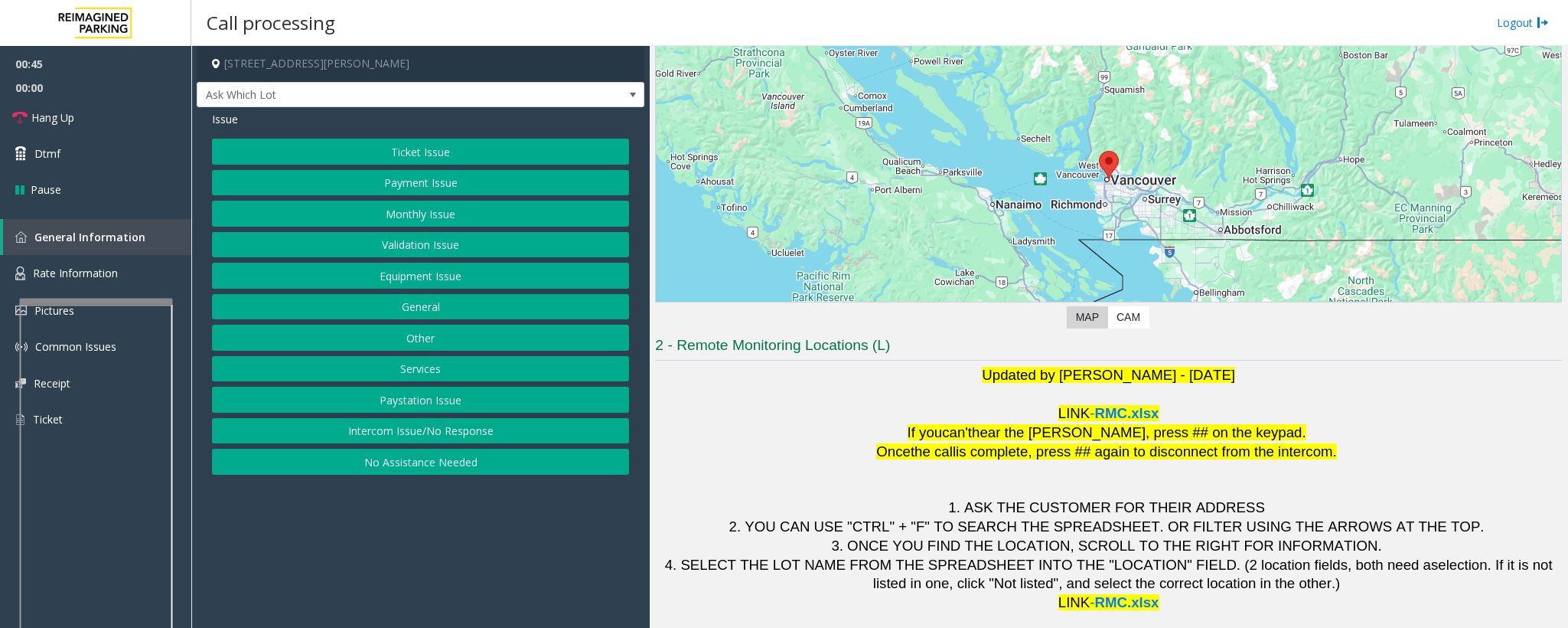
click at [379, 148] on button "Ticket Issue" at bounding box center [421, 151] width 417 height 26
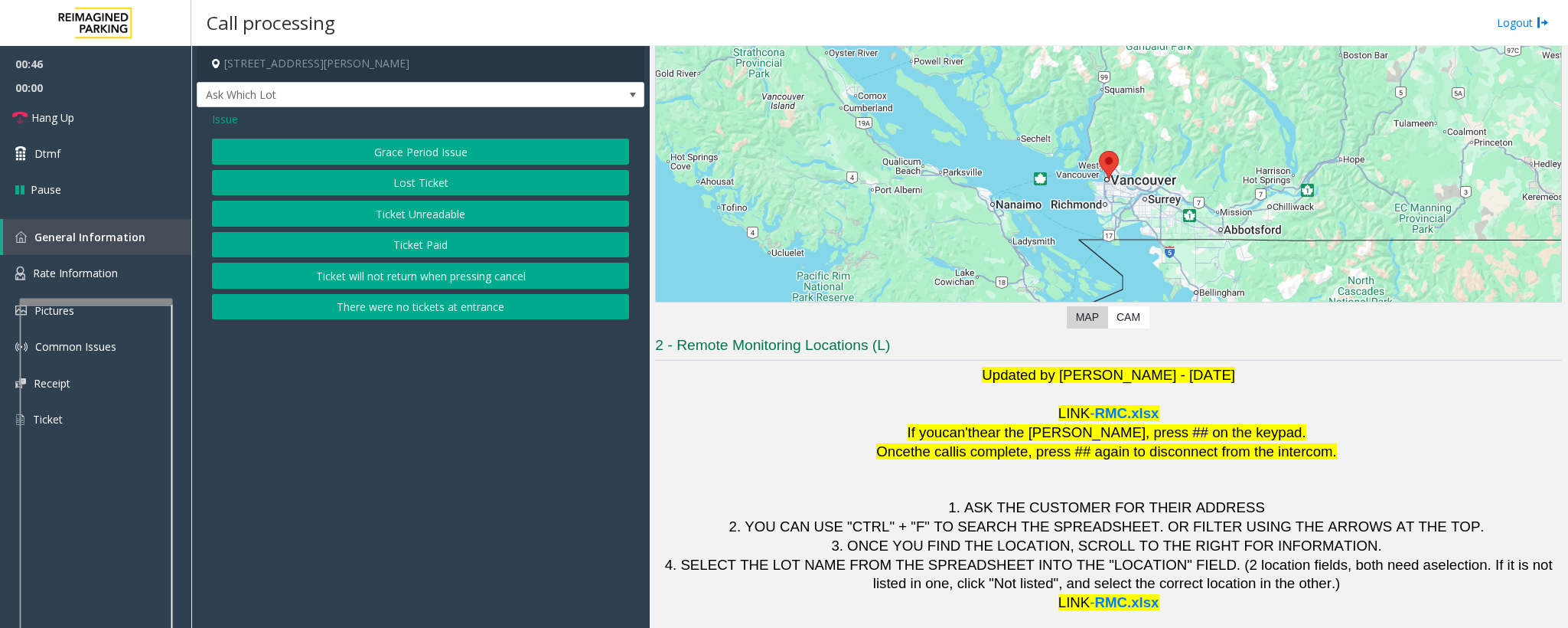
click at [382, 209] on button "Ticket Unreadable" at bounding box center [421, 214] width 417 height 26
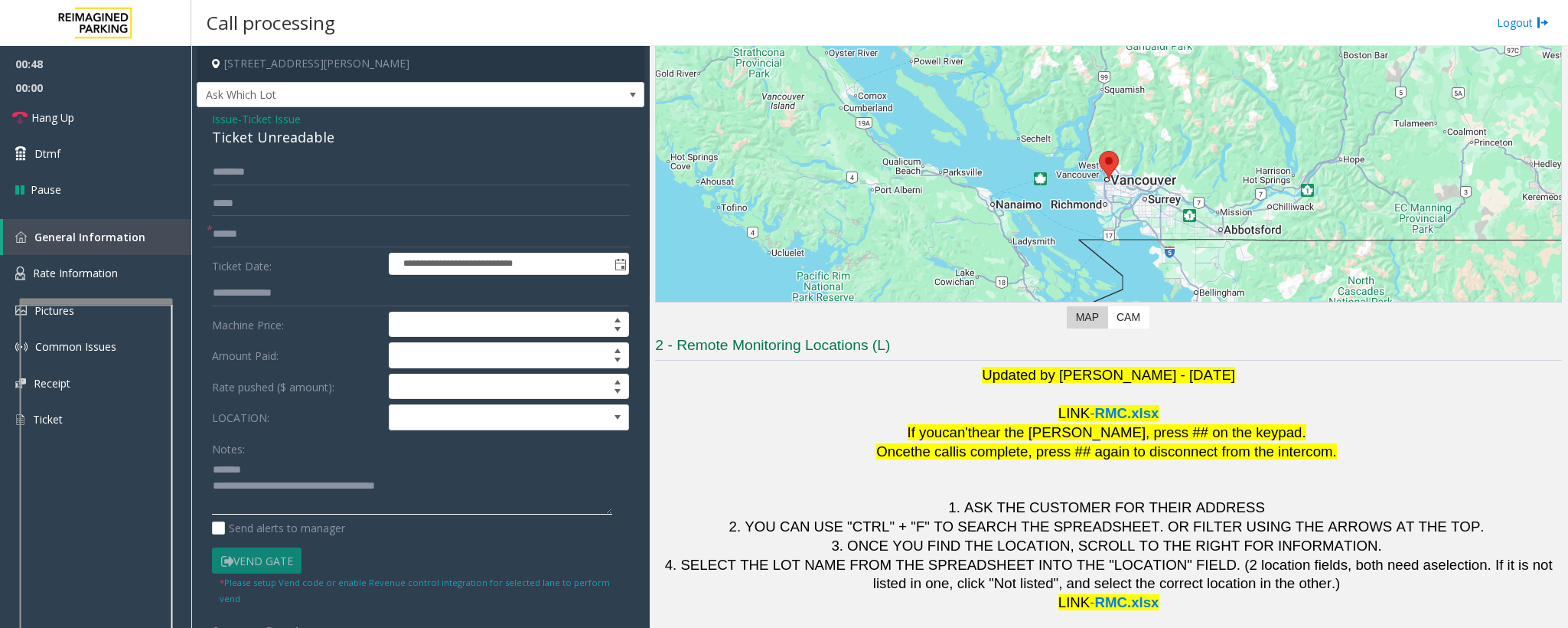
click at [281, 471] on textarea at bounding box center [412, 485] width 400 height 57
click at [281, 469] on textarea at bounding box center [412, 485] width 400 height 57
drag, startPoint x: 235, startPoint y: 221, endPoint x: 239, endPoint y: 235, distance: 14.6
click at [235, 221] on input "text" at bounding box center [421, 235] width 417 height 26
click at [262, 464] on textarea at bounding box center [412, 485] width 400 height 57
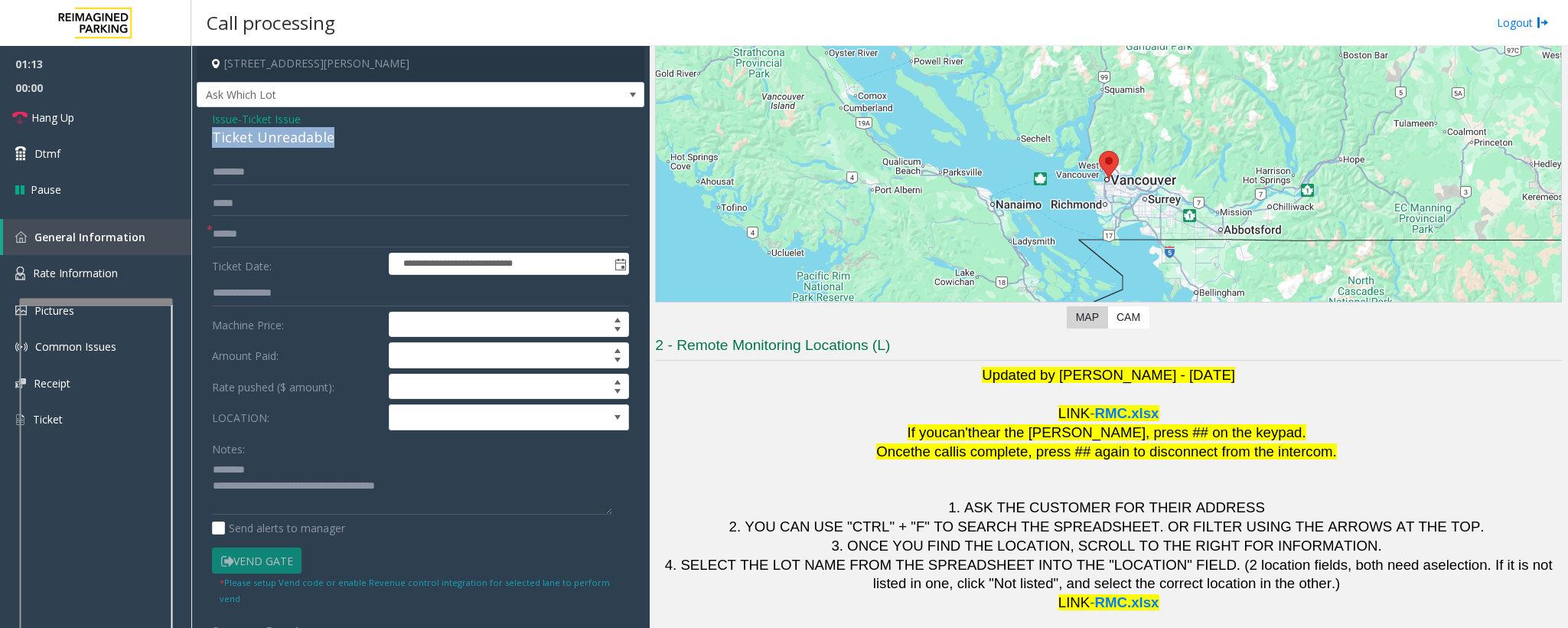
drag, startPoint x: 332, startPoint y: 138, endPoint x: 218, endPoint y: 134, distance: 114.1
click at [209, 134] on div "**********" at bounding box center [421, 448] width 448 height 681
click at [233, 136] on div "Ticket Unreadable" at bounding box center [421, 137] width 417 height 21
click at [228, 239] on input "text" at bounding box center [421, 235] width 417 height 26
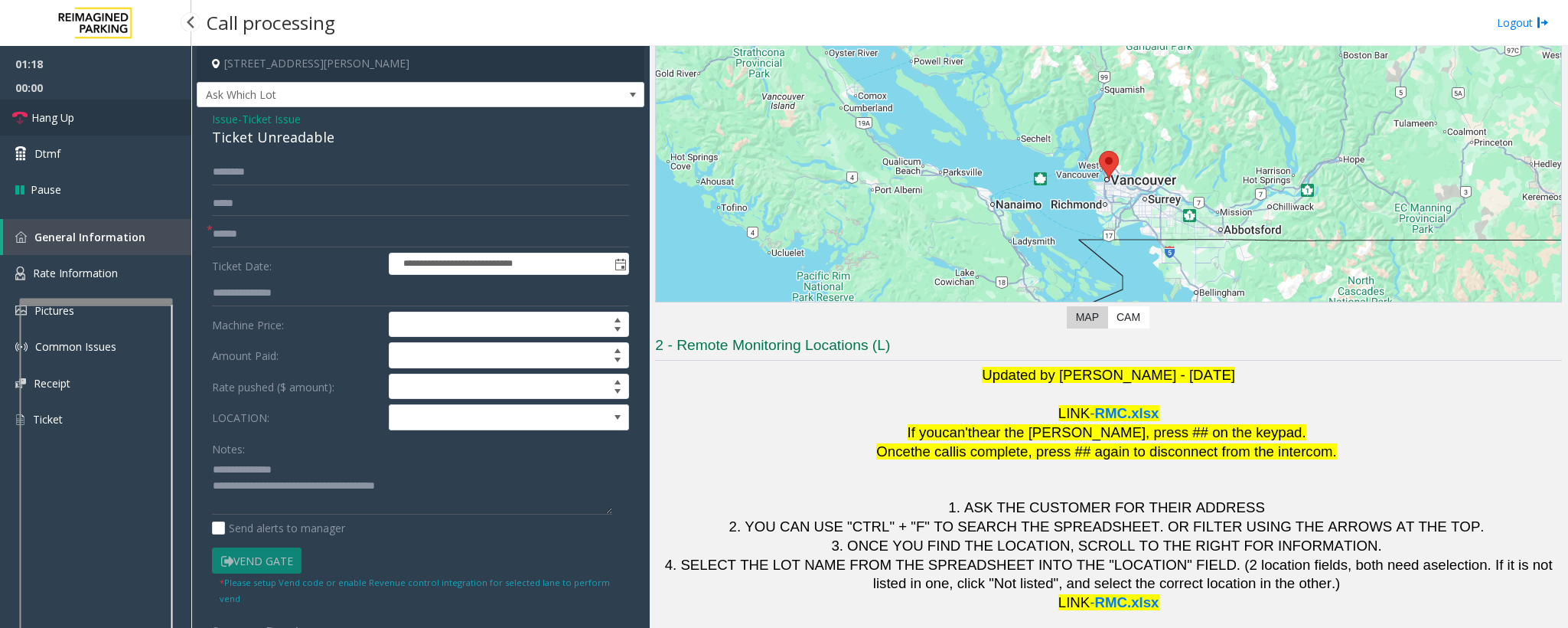
click at [55, 115] on span "Hang Up" at bounding box center [53, 117] width 43 height 16
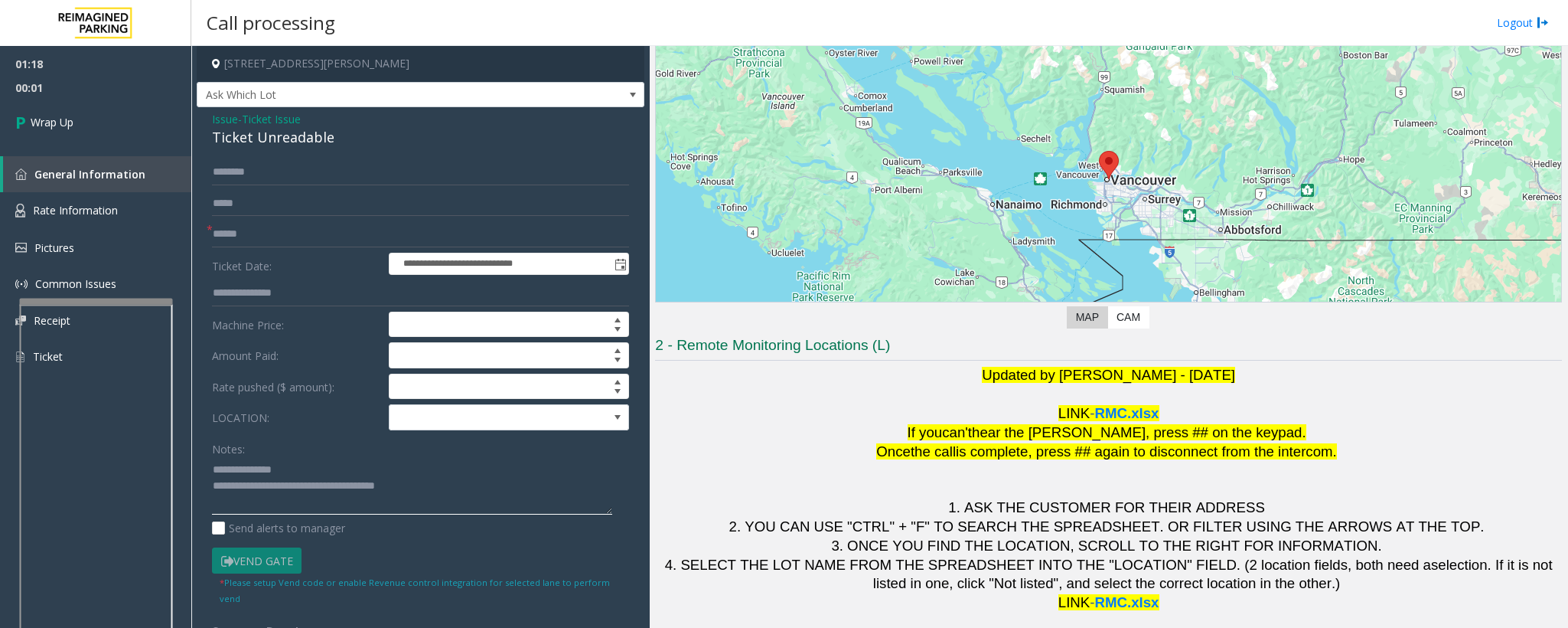
drag, startPoint x: 453, startPoint y: 492, endPoint x: 251, endPoint y: 506, distance: 202.5
click at [276, 485] on textarea at bounding box center [412, 485] width 400 height 57
click at [332, 488] on textarea at bounding box center [412, 485] width 400 height 57
click at [297, 476] on textarea at bounding box center [412, 485] width 400 height 57
type textarea "**********"
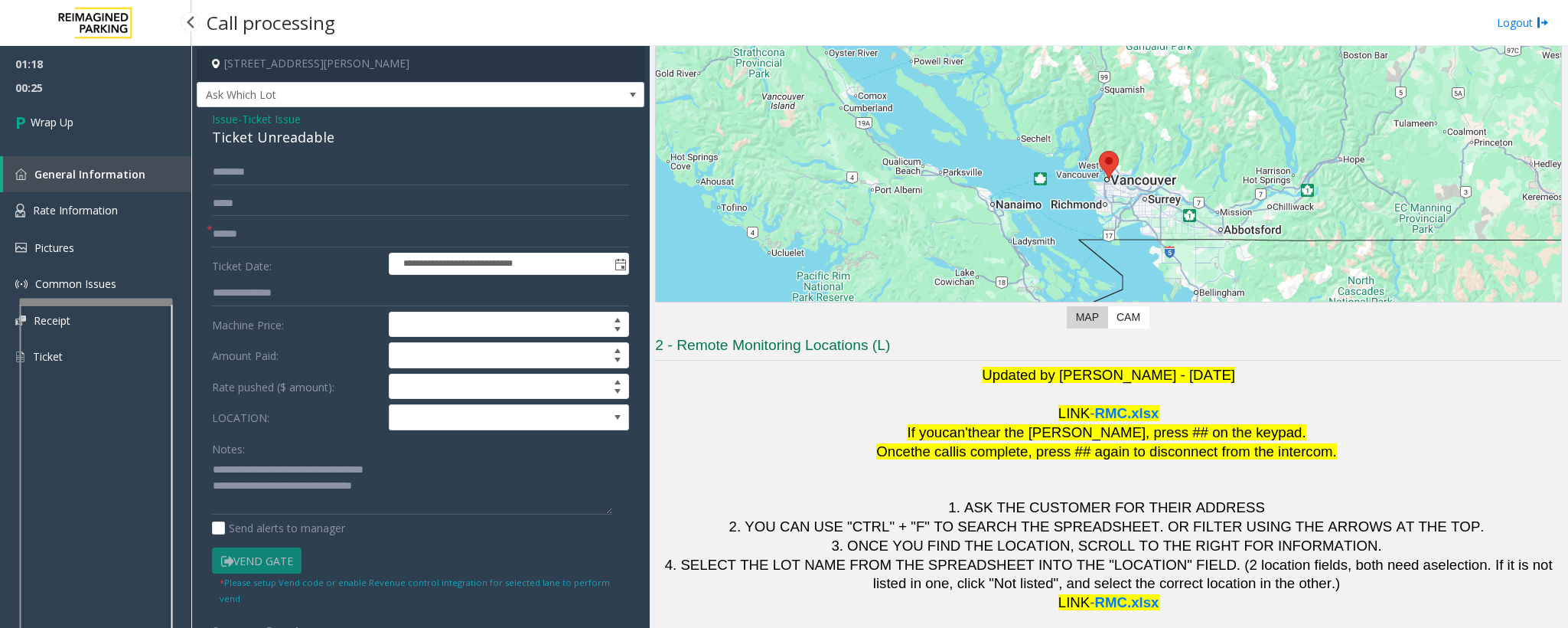
click at [74, 147] on div "01:18 00:25 Wrap Up General Information Rate Information Pictures Common Issues…" at bounding box center [95, 216] width 192 height 341
click at [78, 121] on link "Wrap Up" at bounding box center [95, 121] width 192 height 45
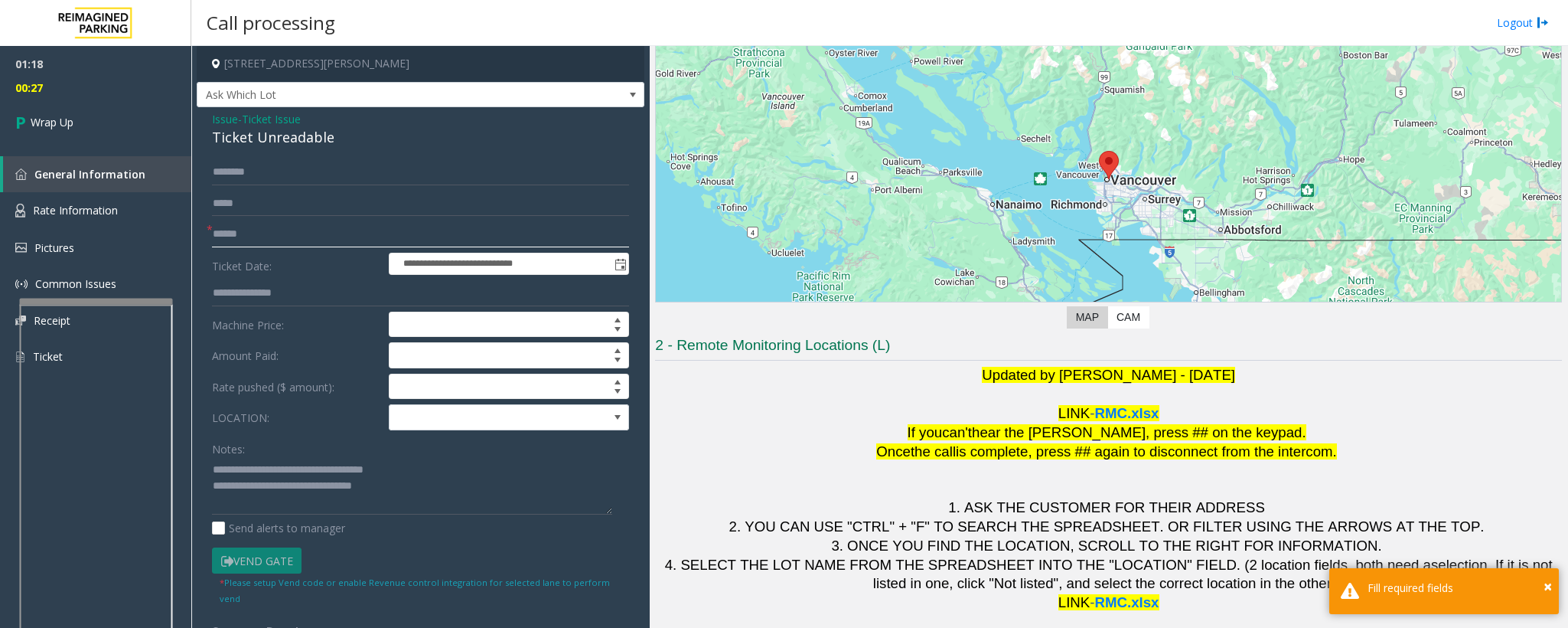
click at [236, 221] on input "text" at bounding box center [421, 235] width 417 height 26
type input "**"
click at [101, 122] on link "Wrap Up" at bounding box center [95, 121] width 192 height 45
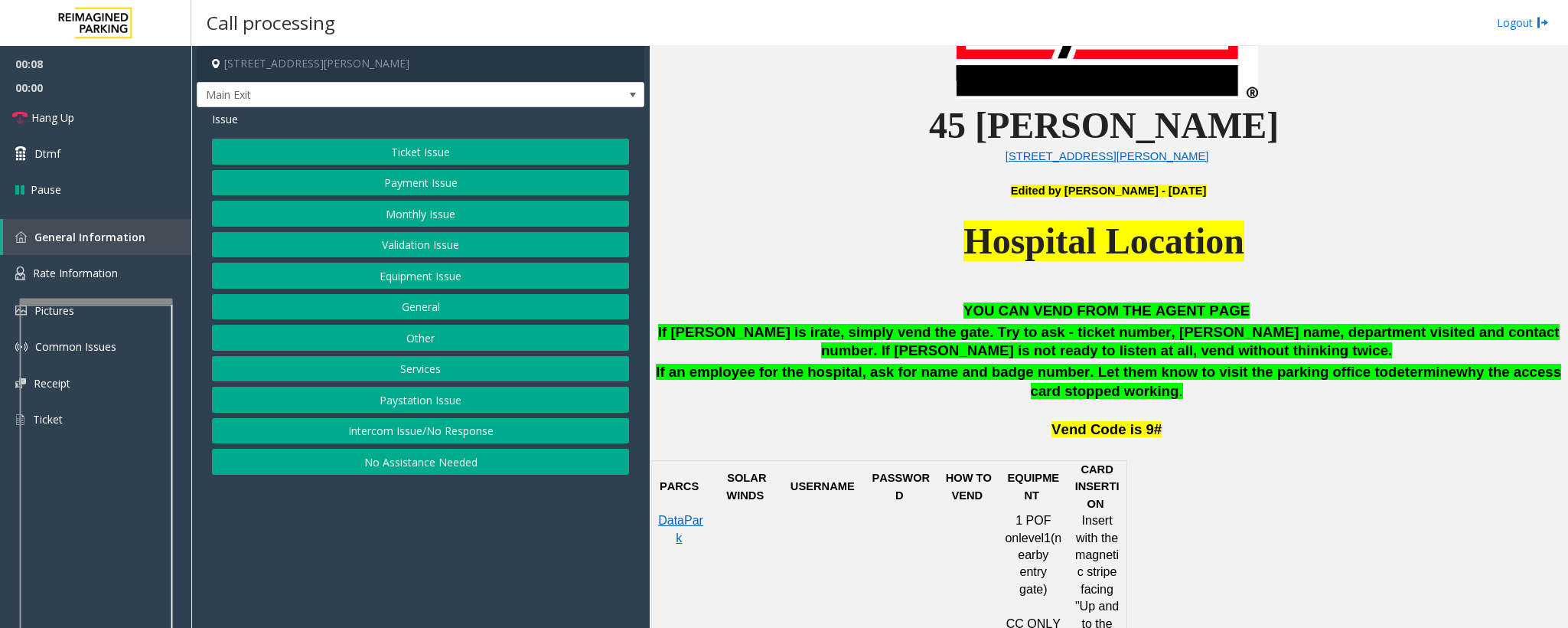
scroll to position [574, 0]
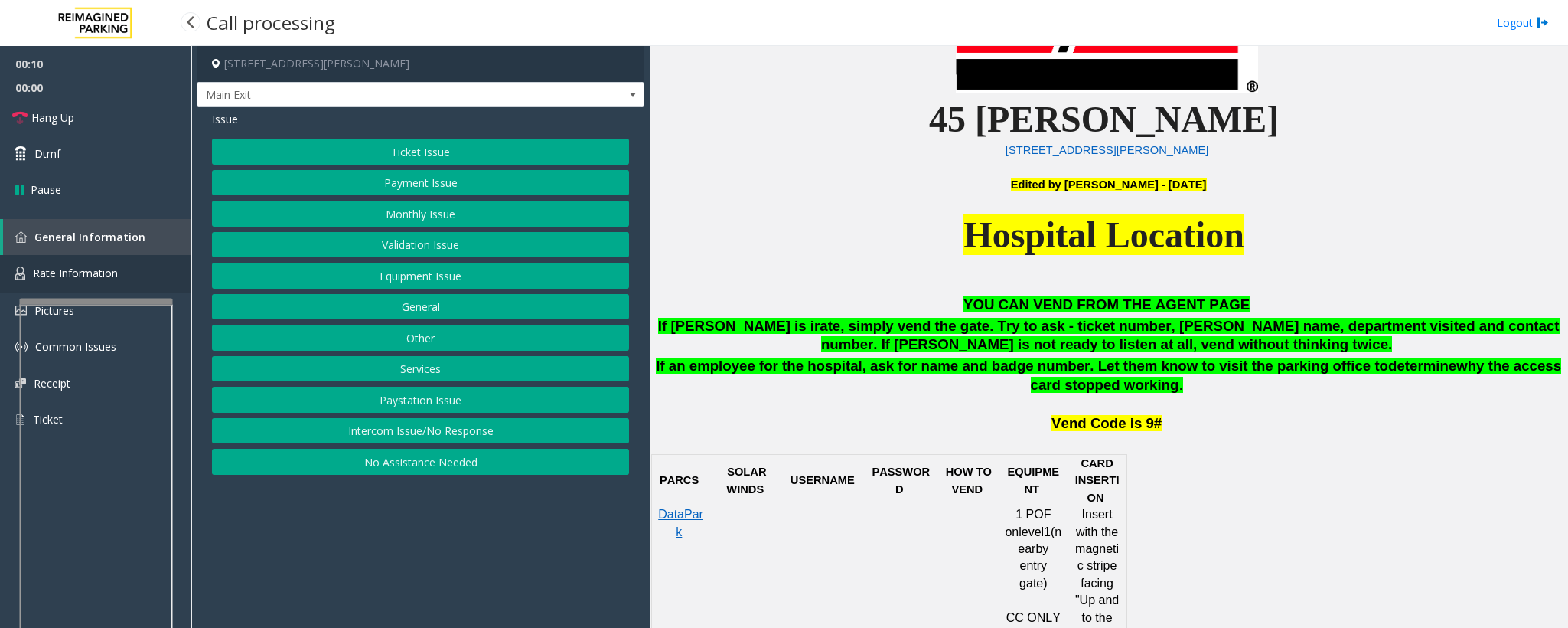
click at [78, 274] on span "Rate Information" at bounding box center [75, 273] width 85 height 15
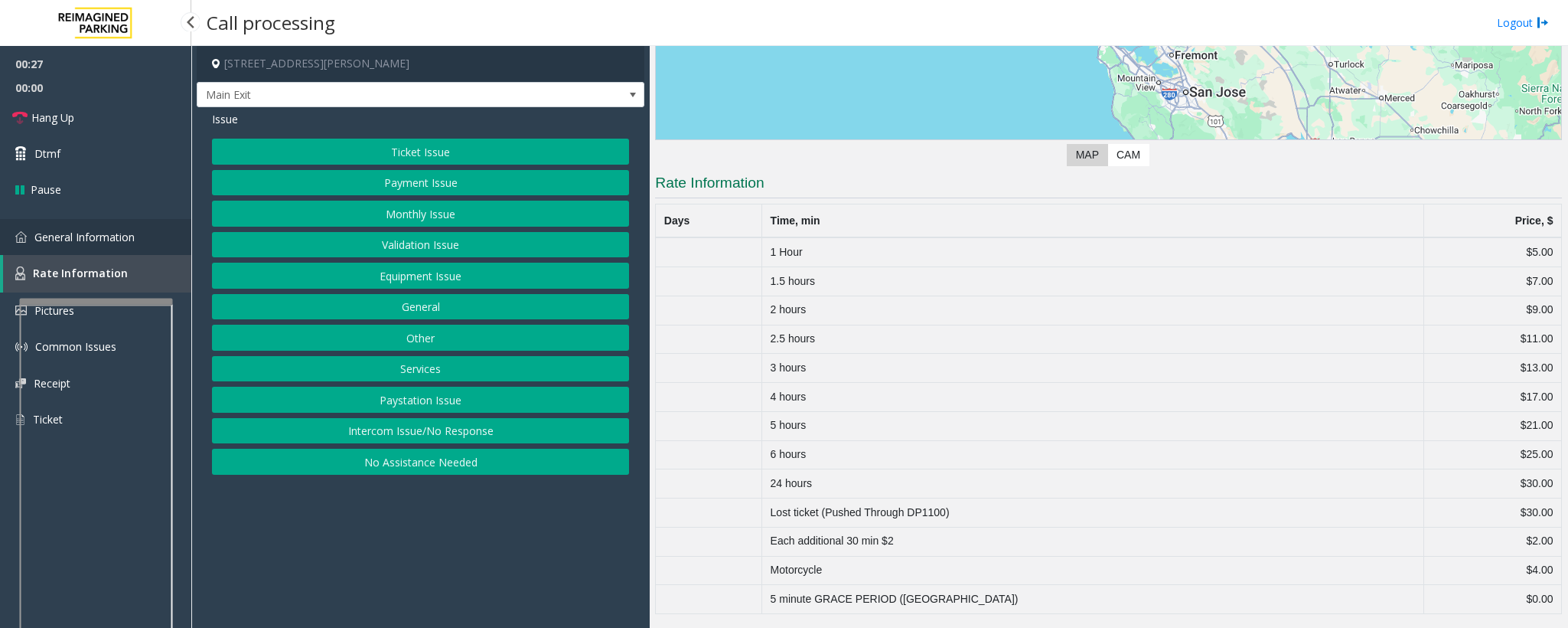
click at [157, 236] on link "General Information" at bounding box center [95, 236] width 192 height 36
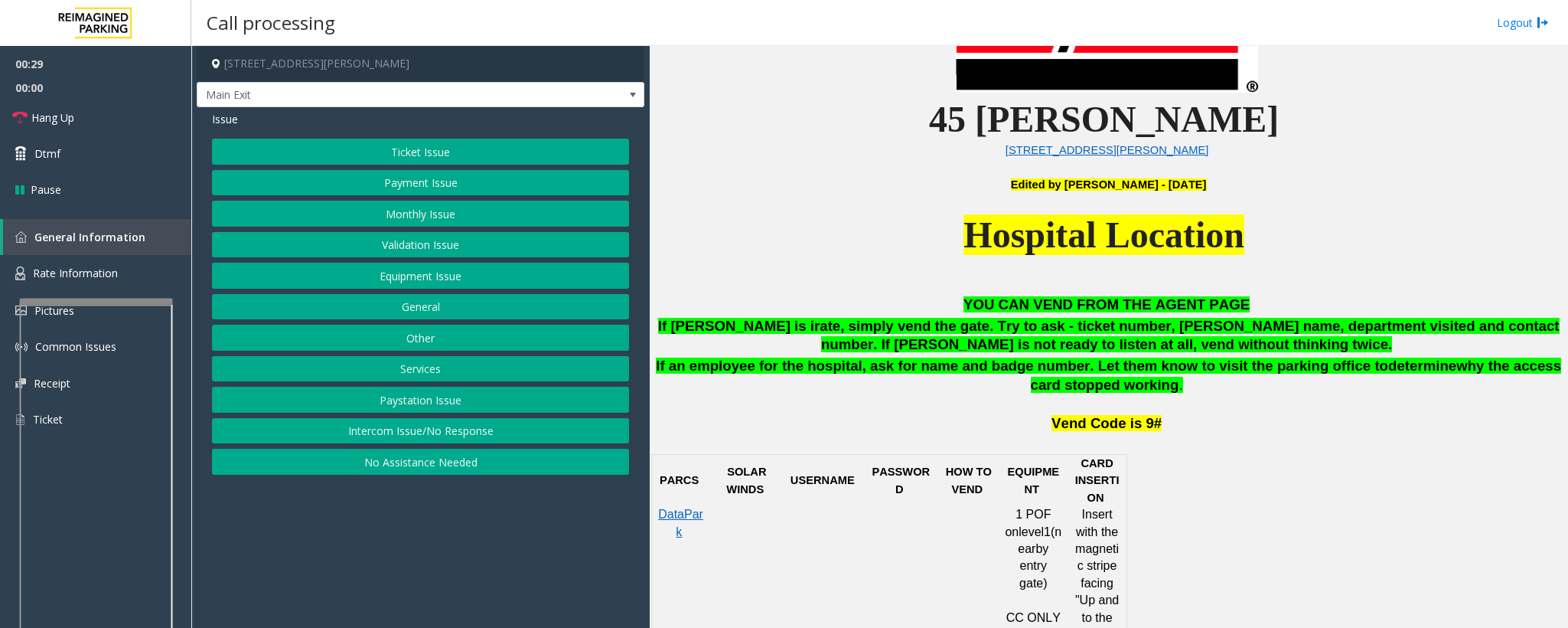
click at [434, 156] on button "Ticket Issue" at bounding box center [421, 151] width 417 height 26
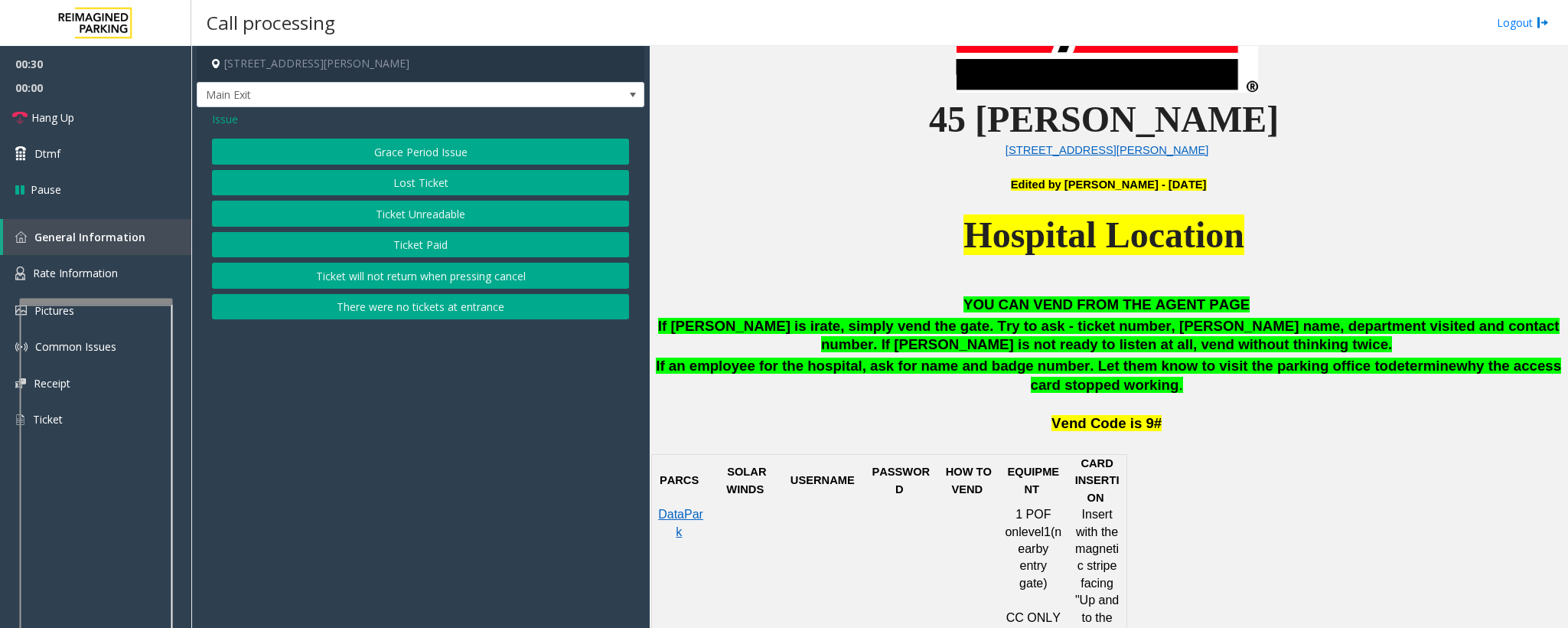
click at [392, 191] on button "Lost Ticket" at bounding box center [421, 183] width 417 height 26
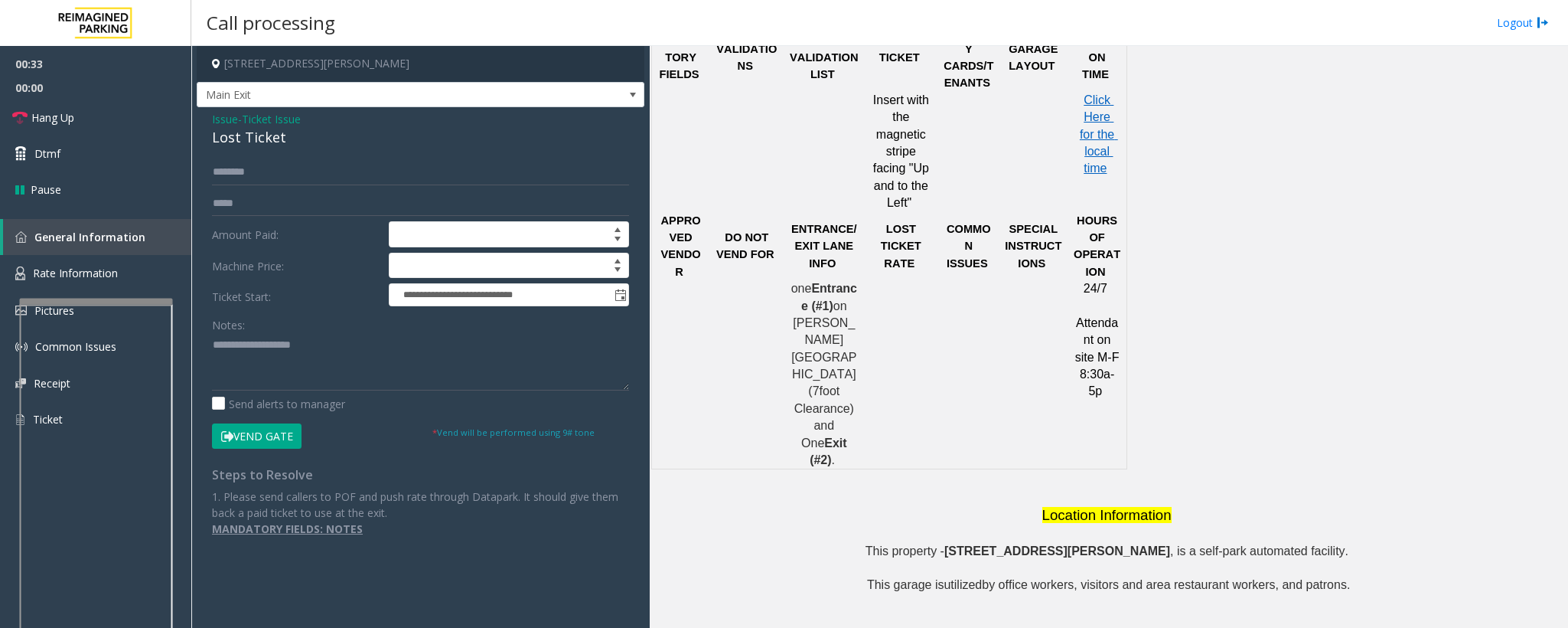
scroll to position [1183, 0]
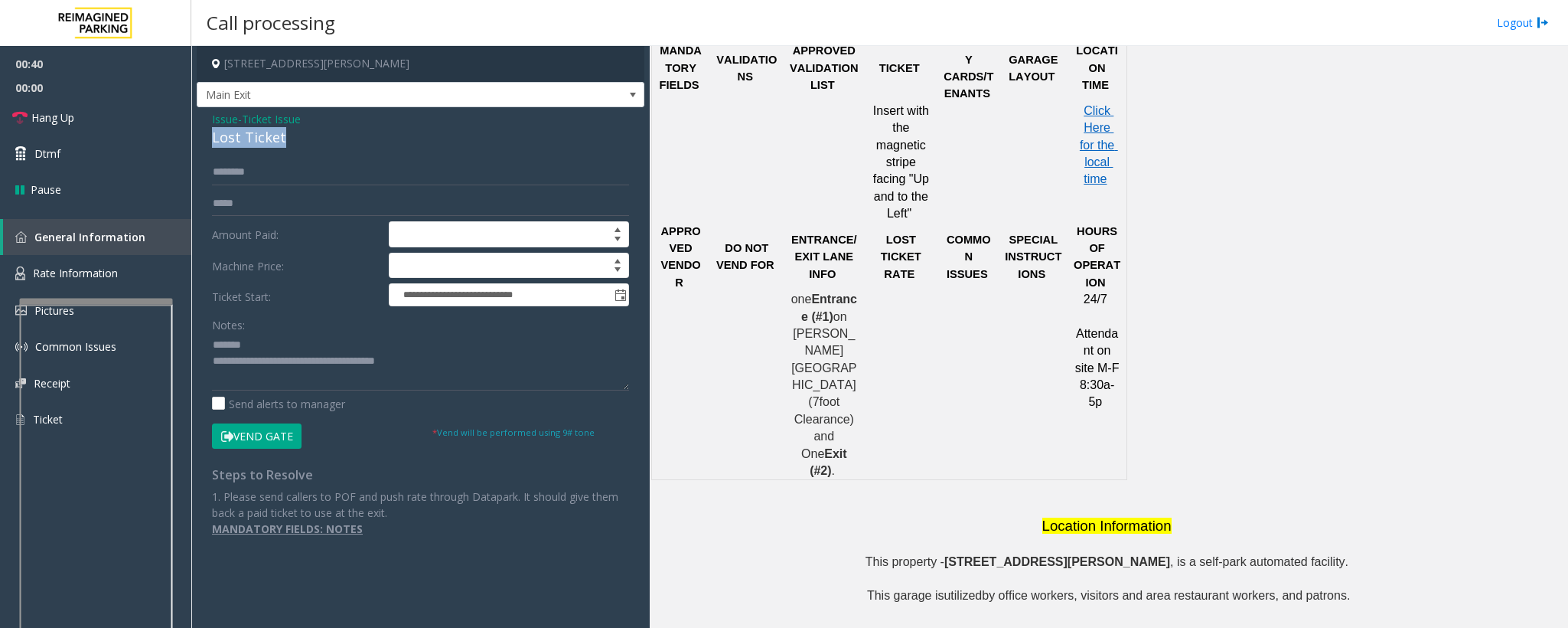
drag, startPoint x: 294, startPoint y: 142, endPoint x: 202, endPoint y: 132, distance: 92.5
click at [202, 132] on div "**********" at bounding box center [421, 329] width 448 height 444
drag, startPoint x: 443, startPoint y: 370, endPoint x: 278, endPoint y: 367, distance: 165.0
click at [278, 367] on textarea at bounding box center [421, 361] width 417 height 57
click at [299, 367] on textarea at bounding box center [421, 361] width 417 height 57
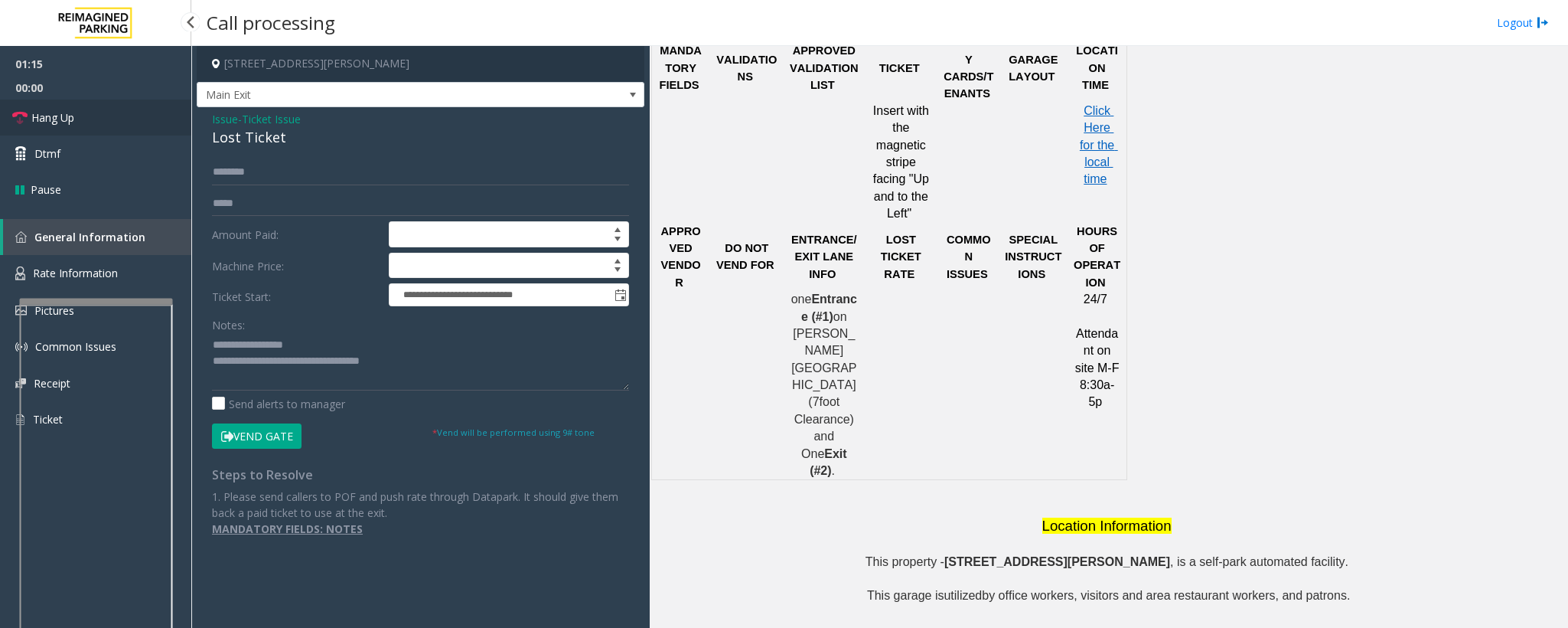
click at [112, 129] on link "Hang Up" at bounding box center [95, 117] width 192 height 36
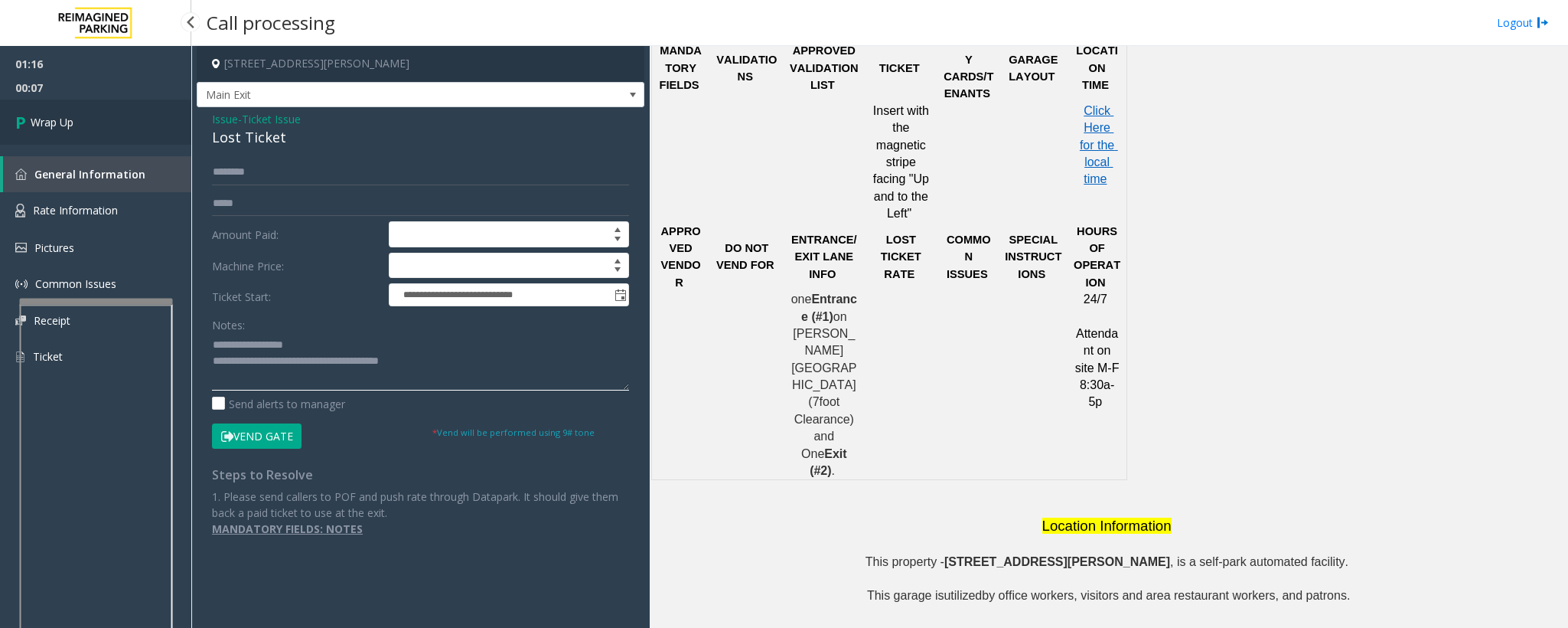
type textarea "**********"
click at [77, 129] on link "Wrap Up" at bounding box center [95, 121] width 192 height 45
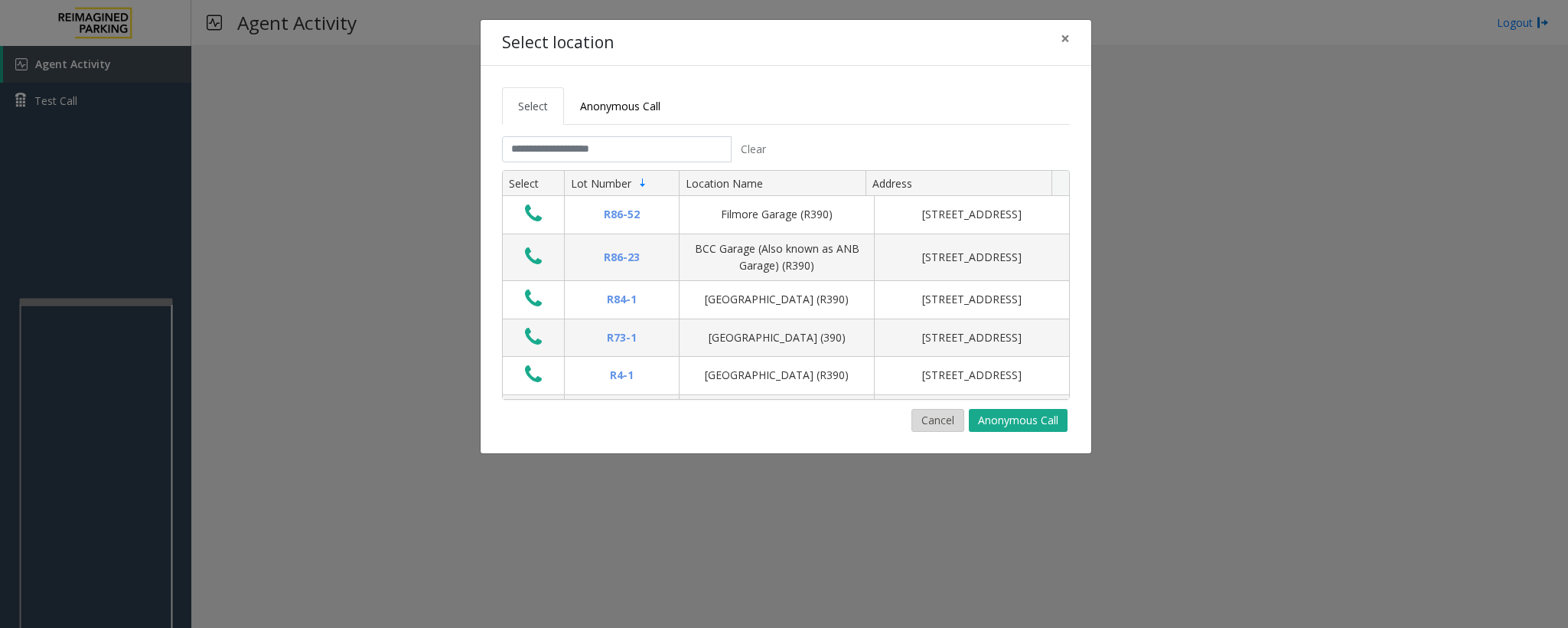
click at [942, 428] on button "Cancel" at bounding box center [938, 420] width 53 height 23
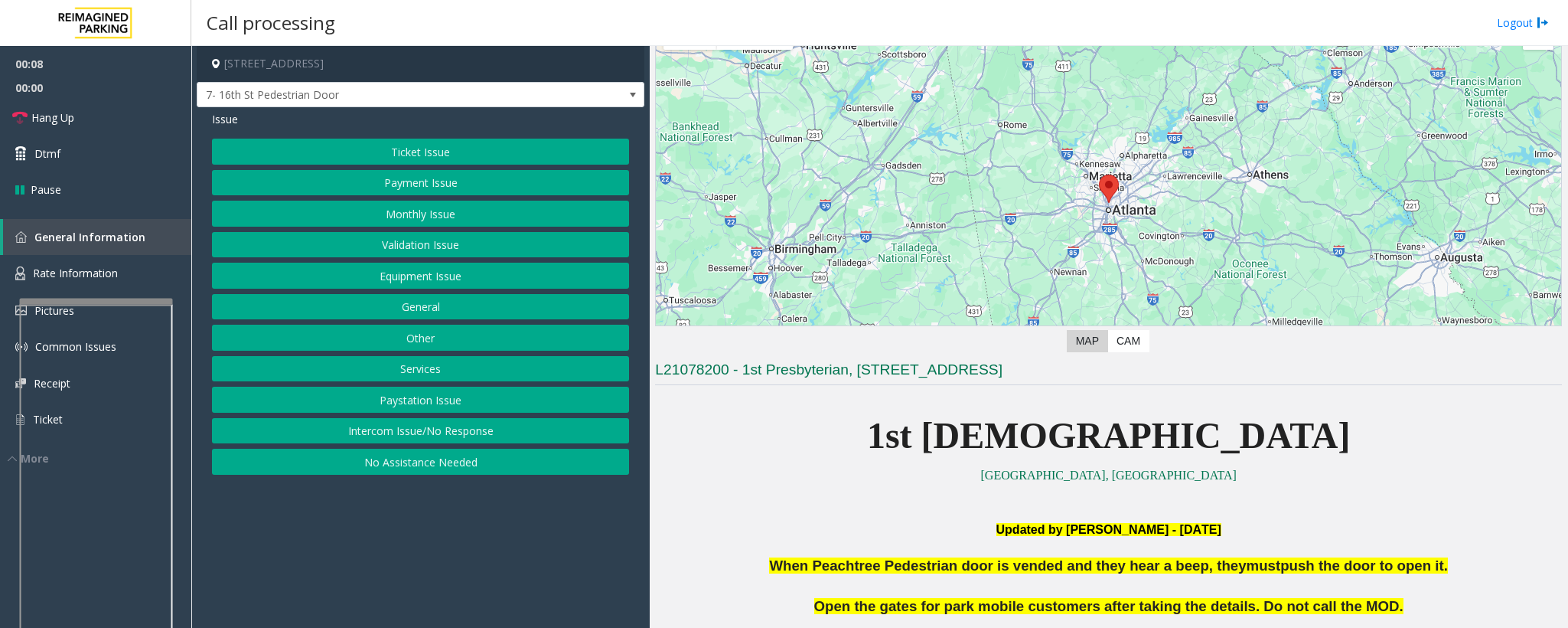
scroll to position [345, 0]
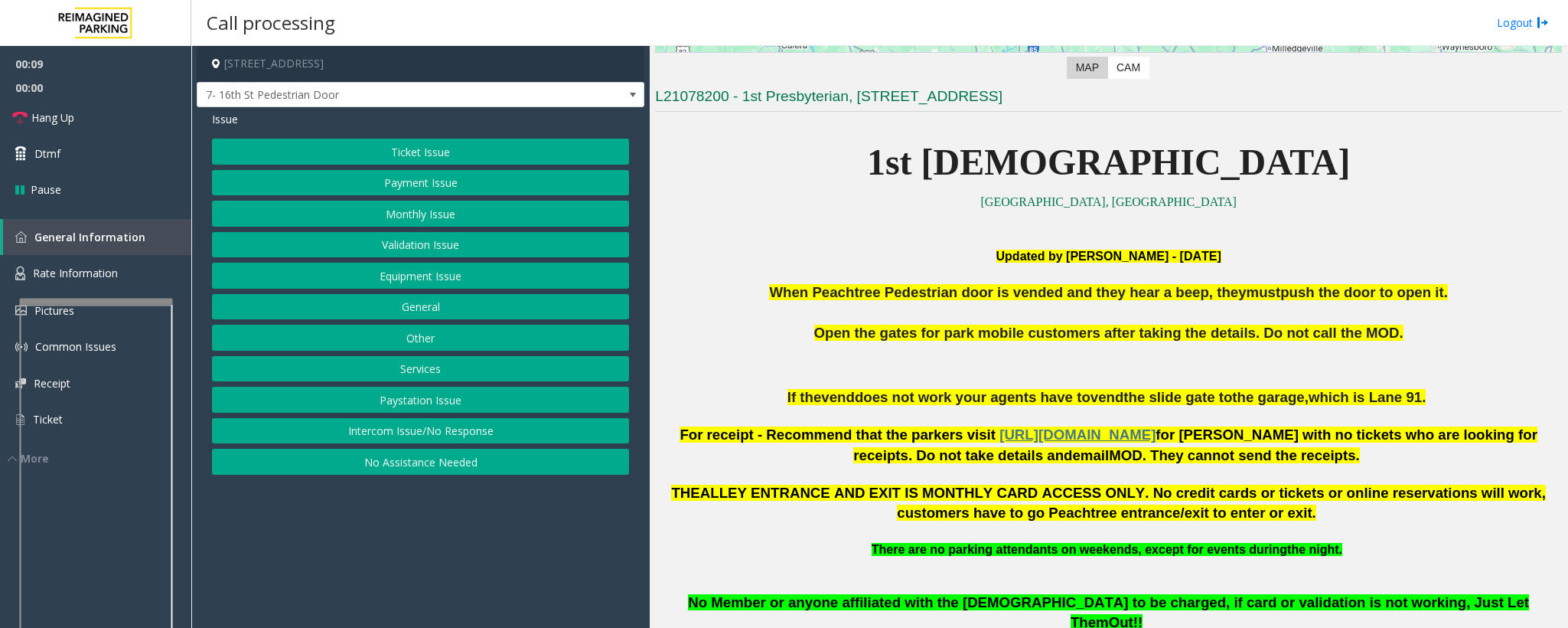
click at [433, 439] on button "Intercom Issue/No Response" at bounding box center [421, 431] width 417 height 26
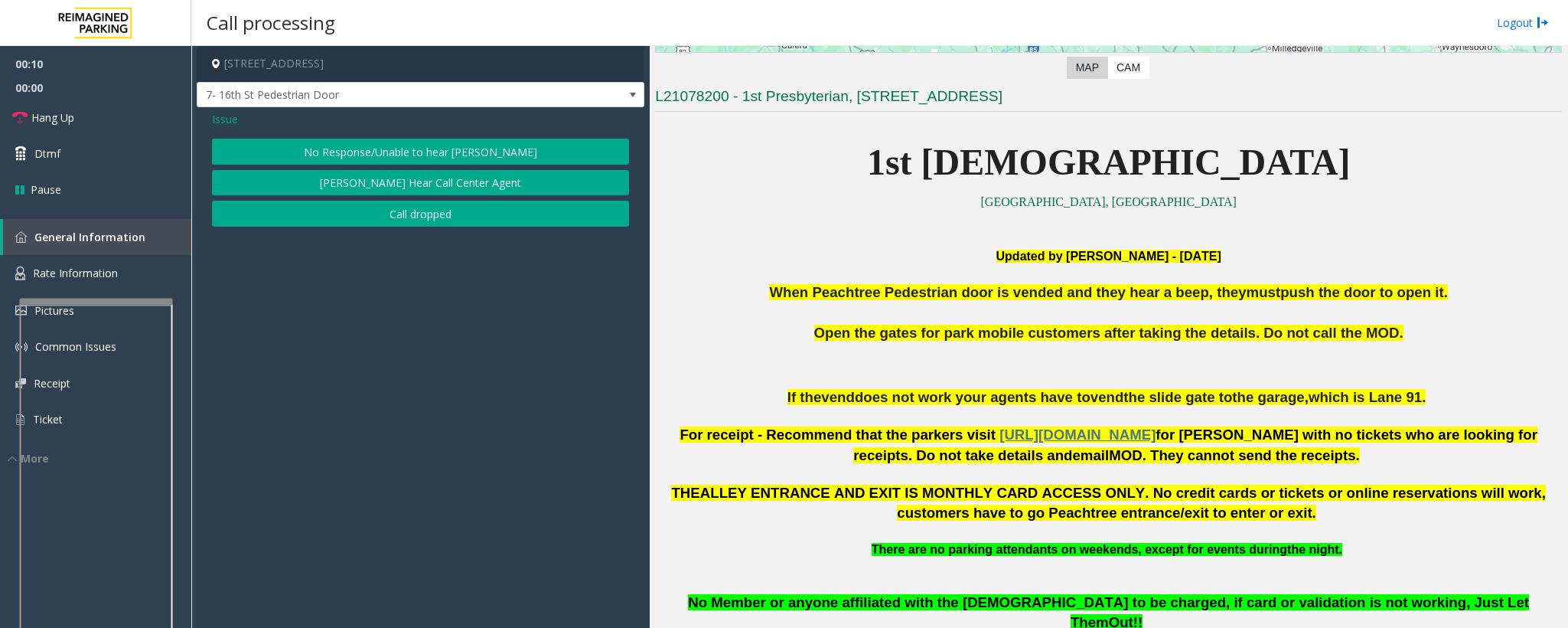
click at [337, 148] on button "No Response/Unable to hear [PERSON_NAME]" at bounding box center [421, 151] width 417 height 26
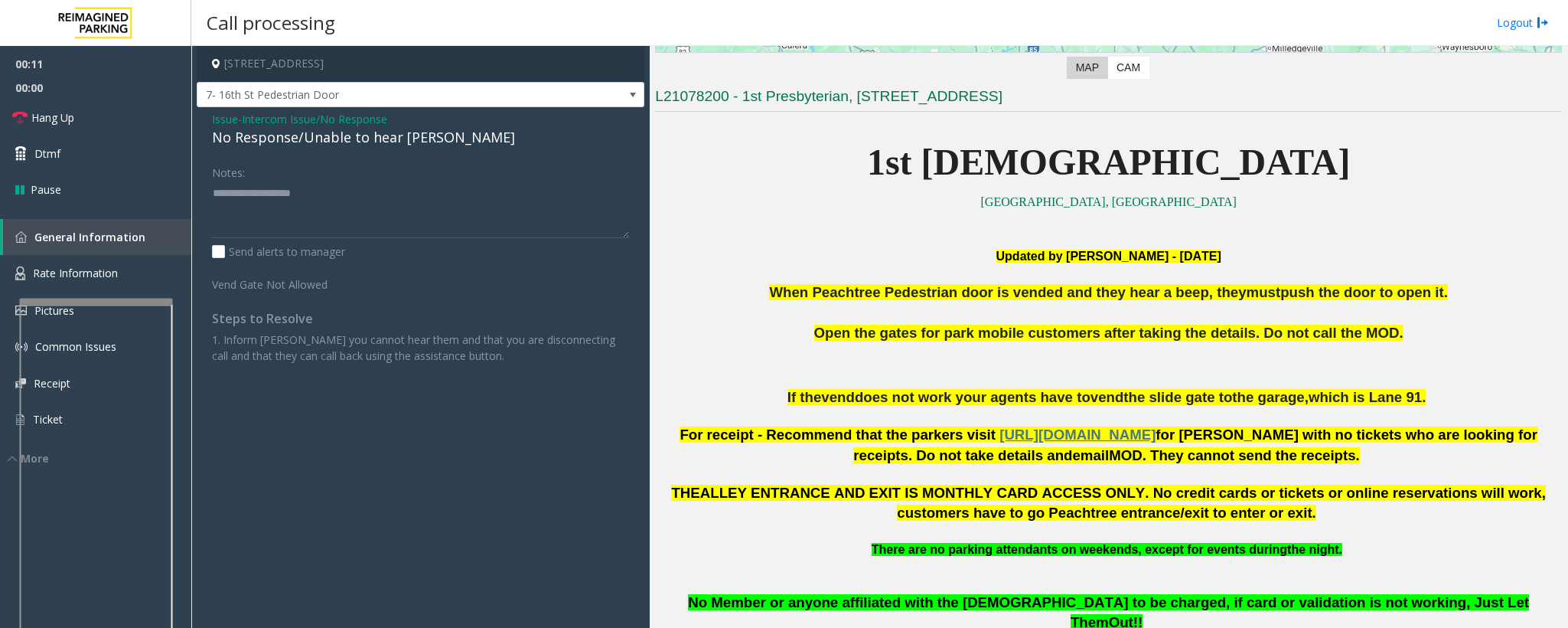
click at [327, 145] on div "No Response/Unable to hear [PERSON_NAME]" at bounding box center [421, 137] width 417 height 21
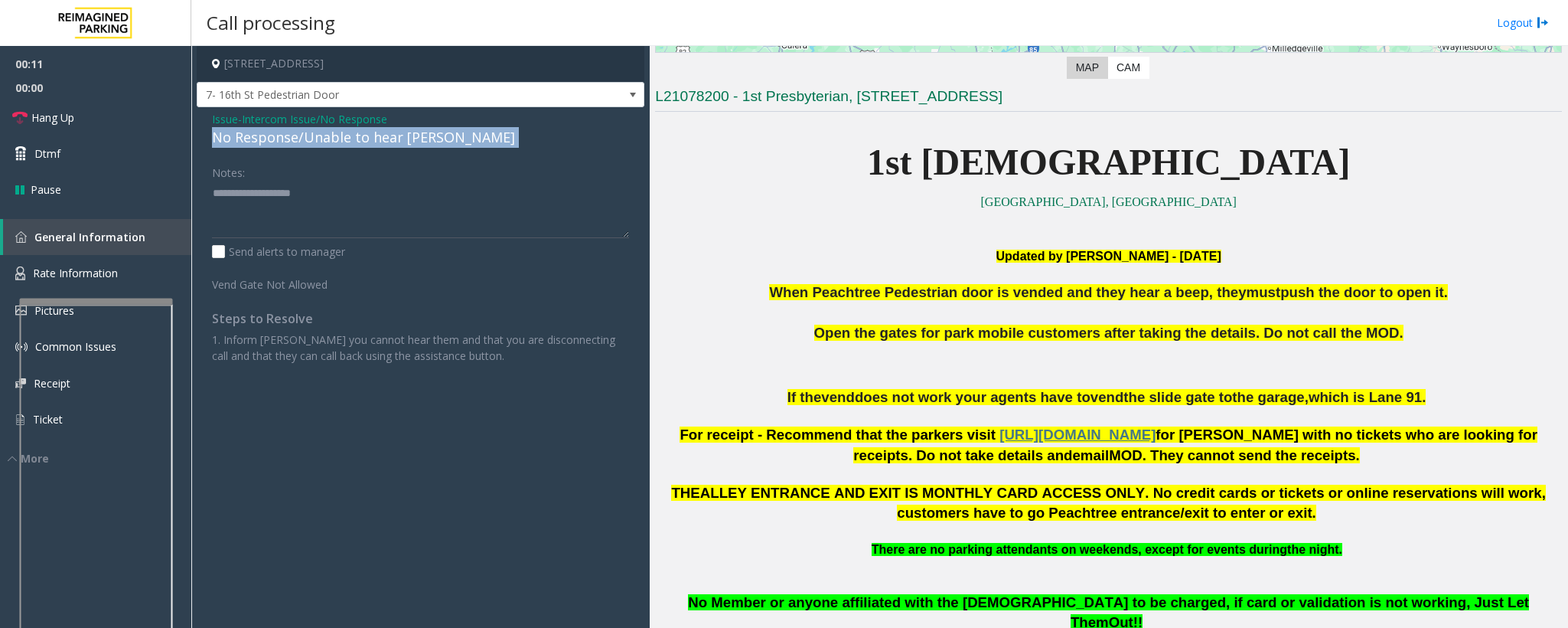
click at [327, 145] on div "No Response/Unable to hear [PERSON_NAME]" at bounding box center [421, 137] width 417 height 21
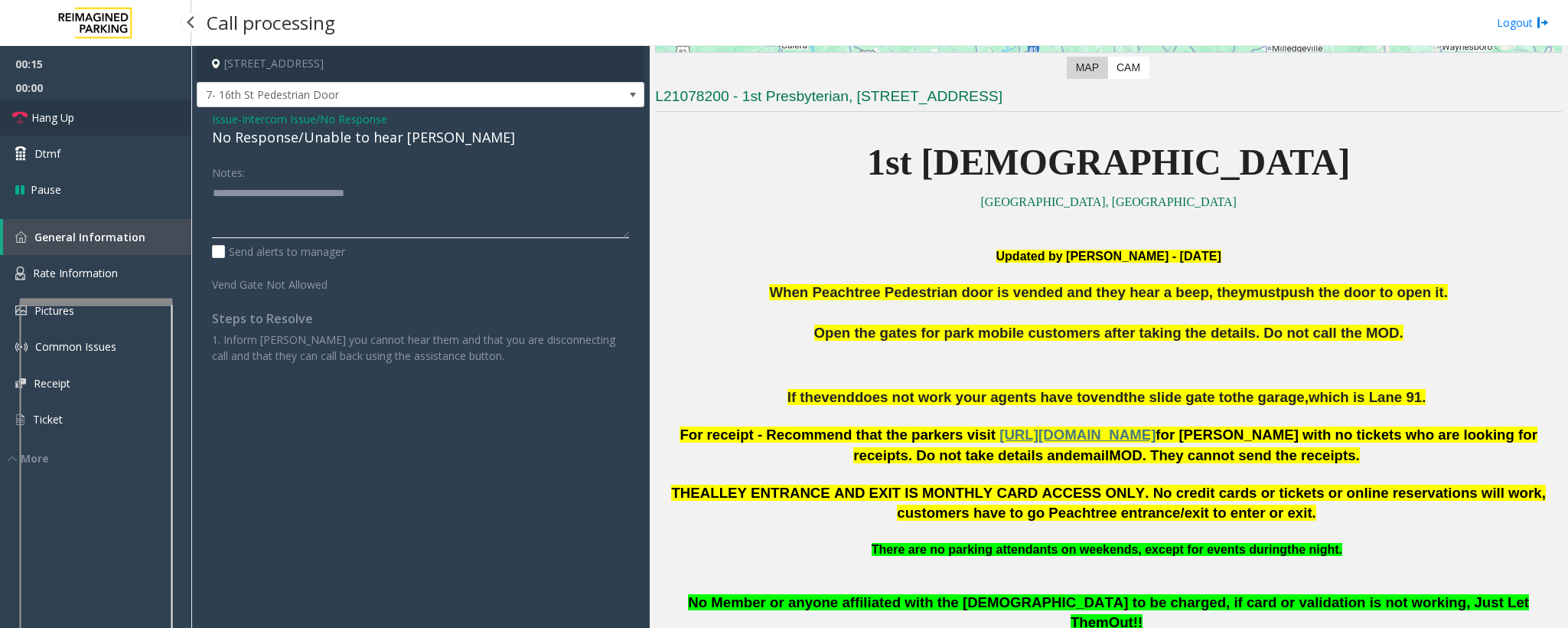
type textarea "**********"
click at [67, 125] on span "Hang Up" at bounding box center [53, 117] width 43 height 16
click at [72, 118] on span "Hang Up" at bounding box center [53, 117] width 43 height 16
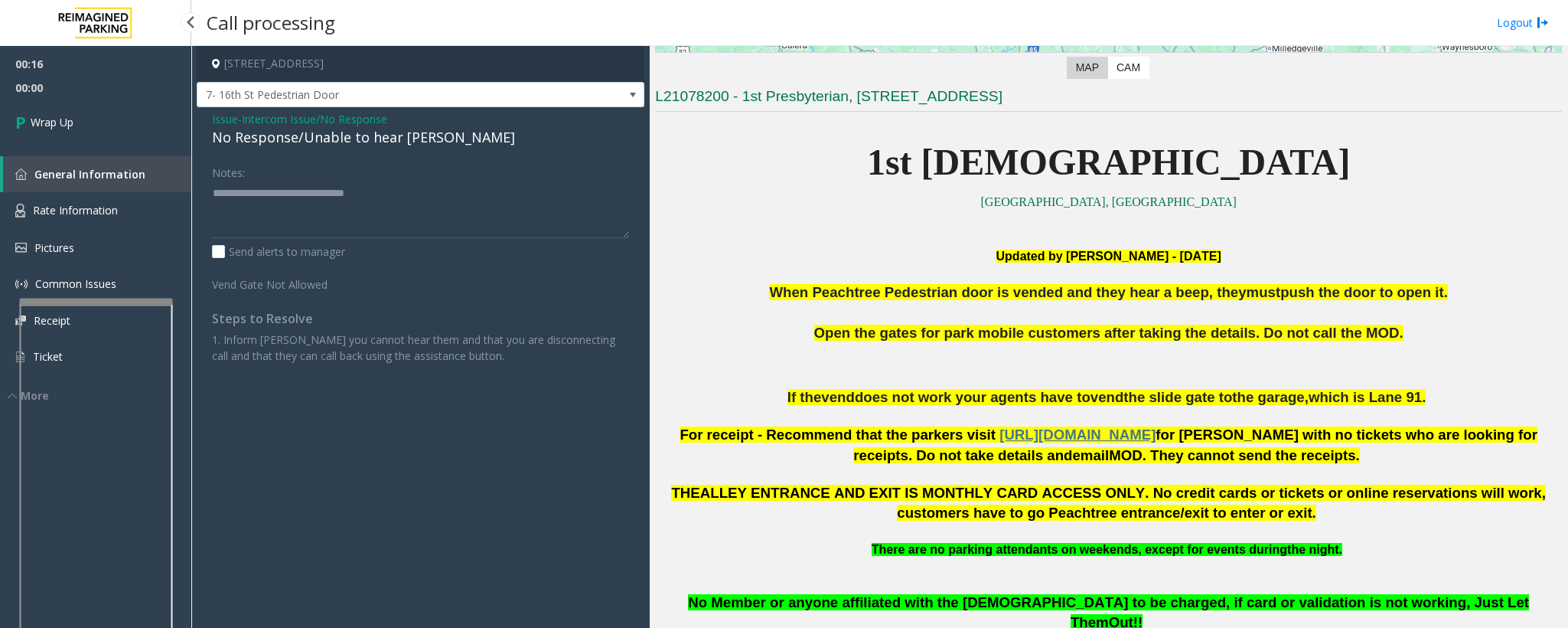
click at [72, 118] on span "Wrap Up" at bounding box center [52, 121] width 43 height 16
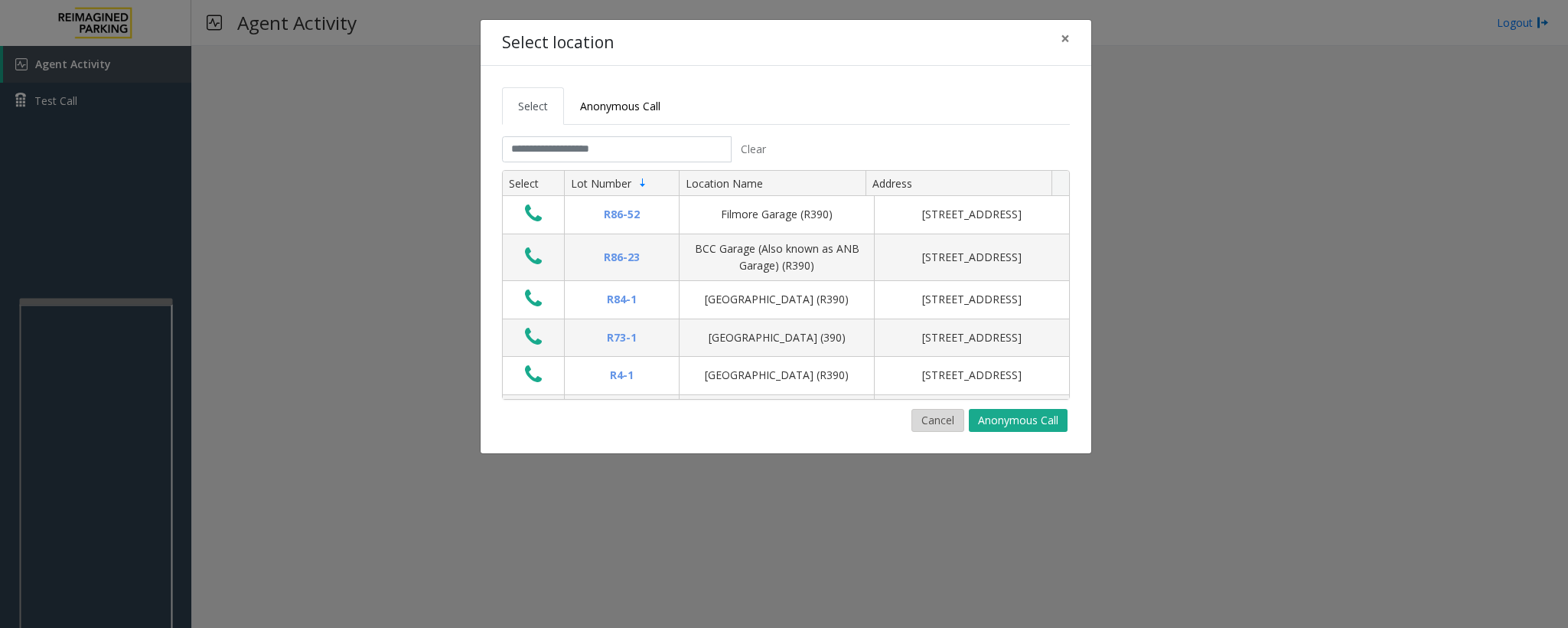
click at [944, 425] on button "Cancel" at bounding box center [938, 420] width 53 height 23
click at [931, 421] on button "Cancel" at bounding box center [938, 420] width 53 height 23
click at [933, 423] on button "Cancel" at bounding box center [938, 420] width 53 height 23
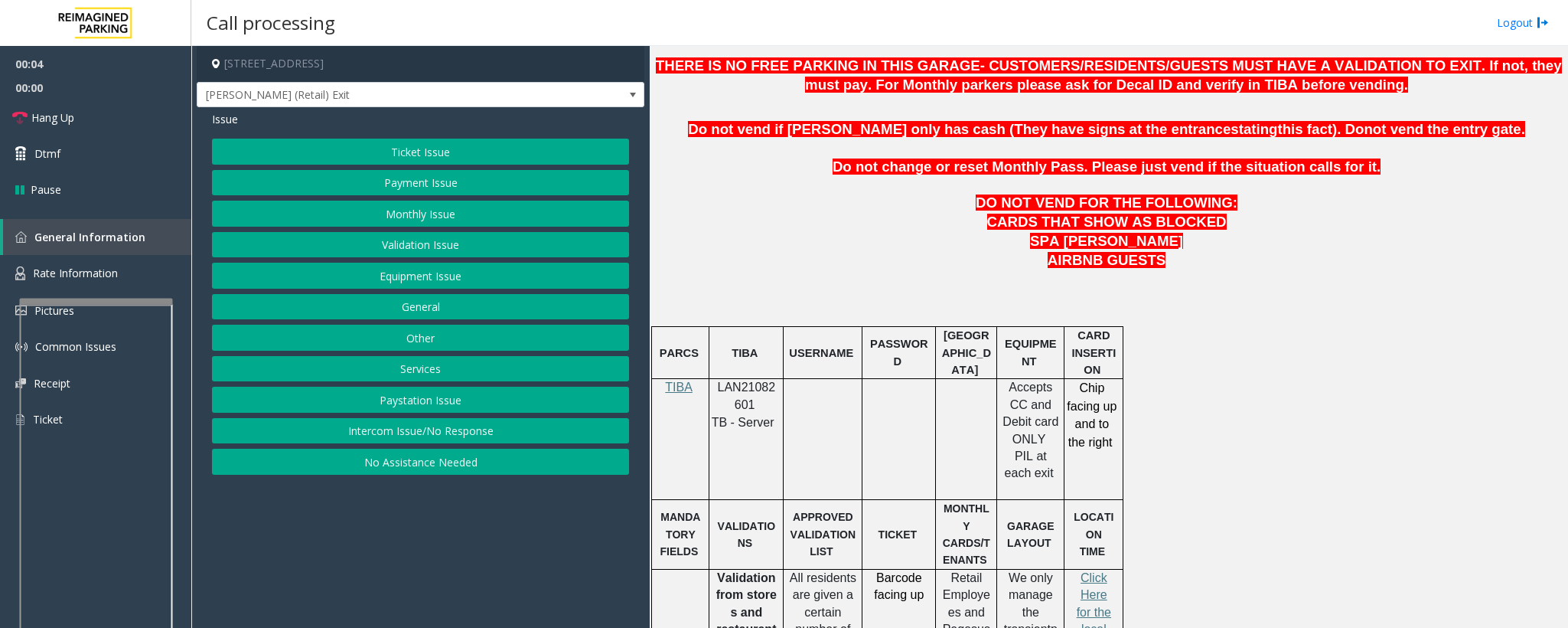
scroll to position [689, 0]
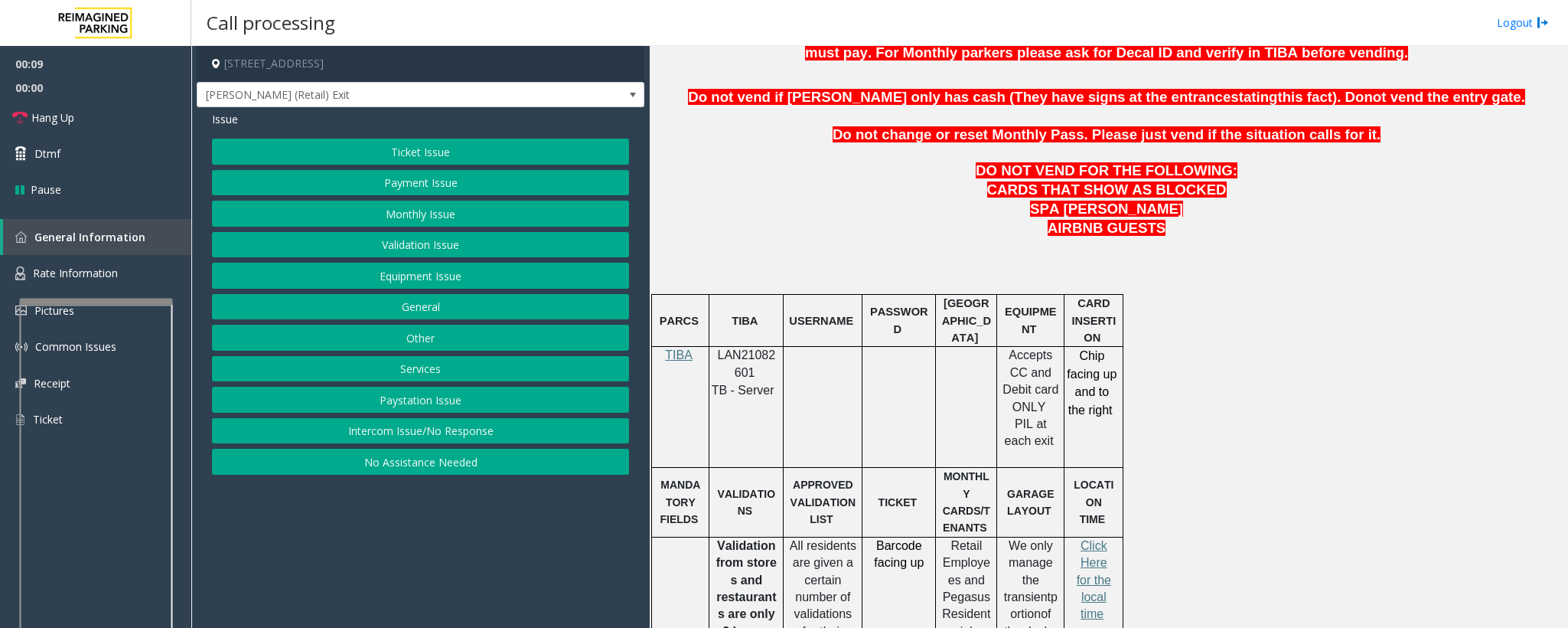
click at [740, 370] on p "LAN21082601" at bounding box center [746, 364] width 63 height 35
copy p "LAN21082601"
click at [299, 157] on button "Ticket Issue" at bounding box center [421, 151] width 417 height 26
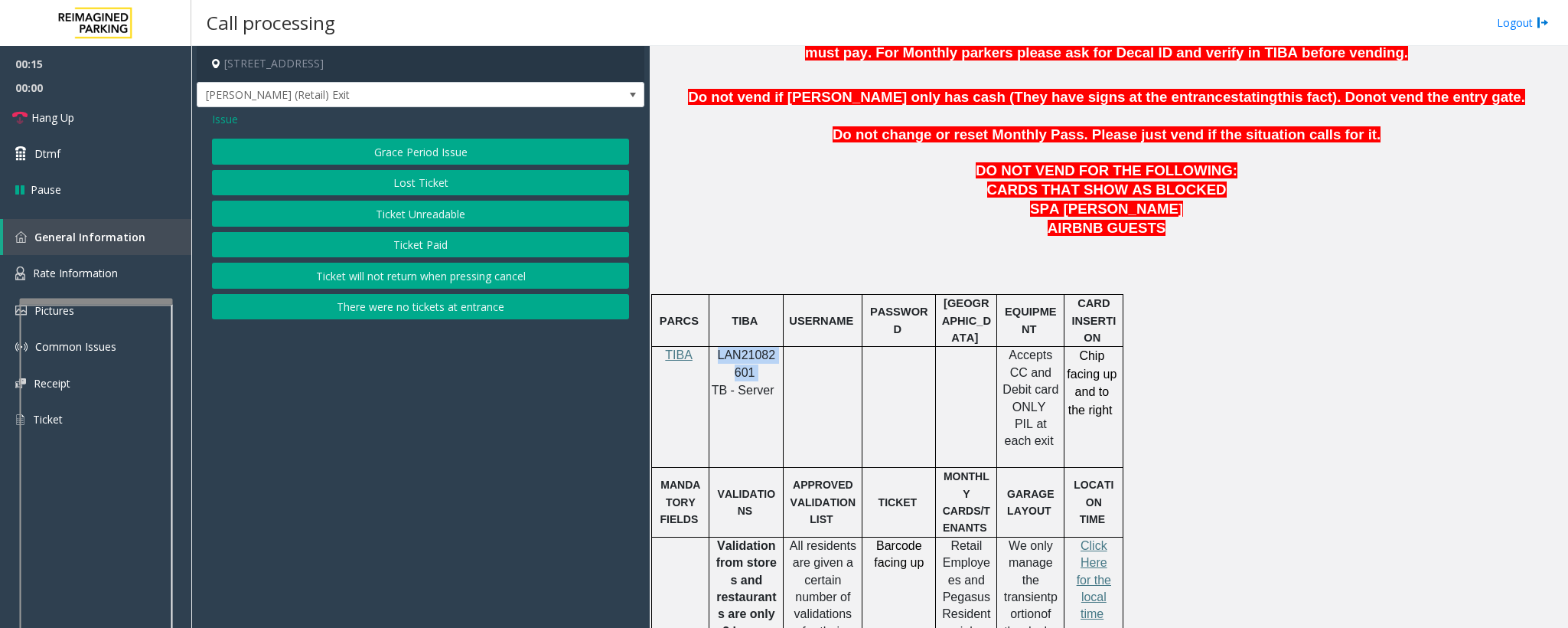
click at [362, 179] on button "Lost Ticket" at bounding box center [421, 183] width 417 height 26
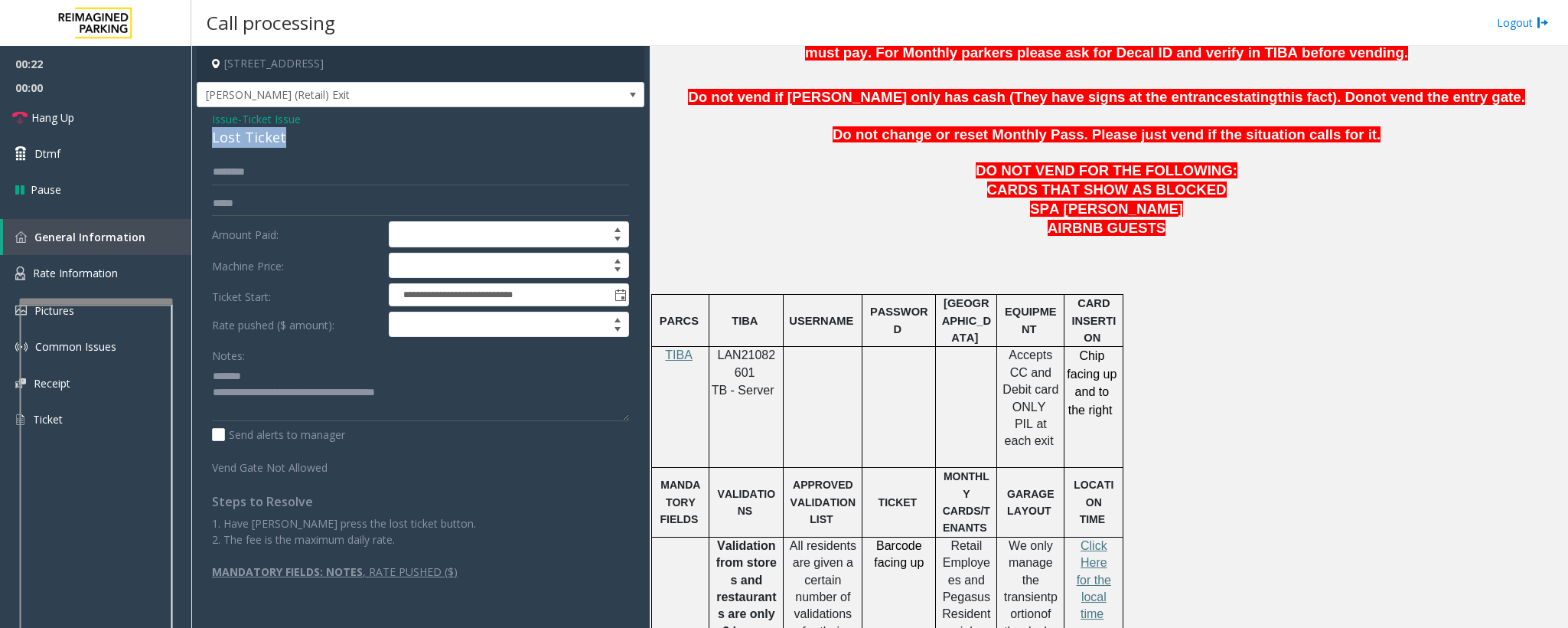
drag, startPoint x: 288, startPoint y: 140, endPoint x: 200, endPoint y: 142, distance: 88.0
click at [200, 142] on div "**********" at bounding box center [421, 350] width 448 height 487
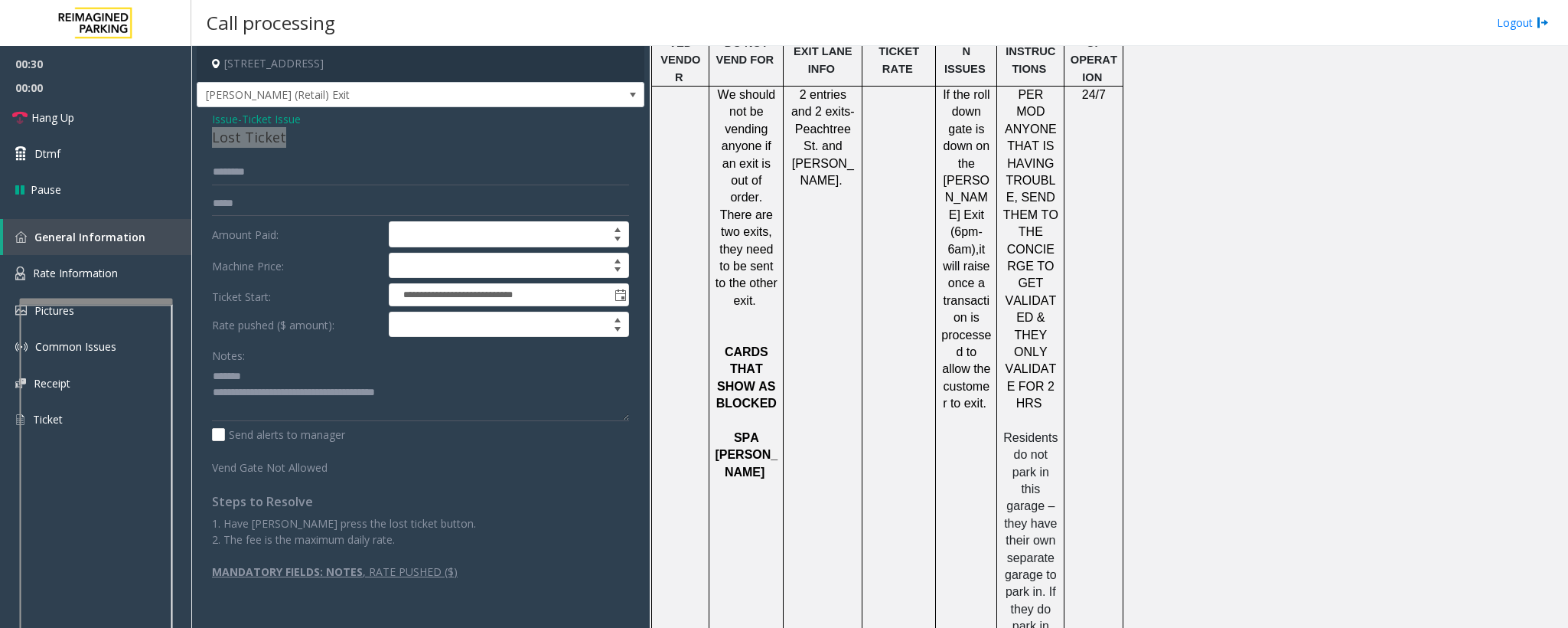
scroll to position [1598, 0]
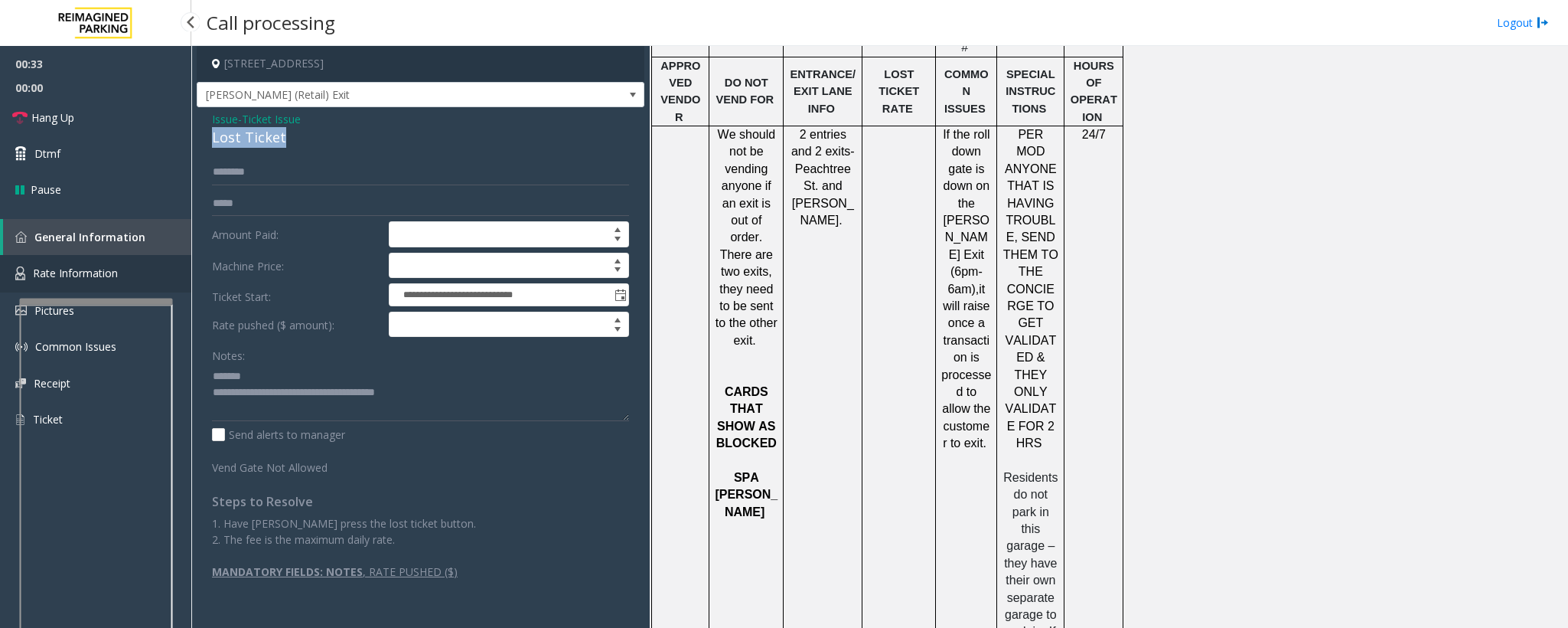
click at [81, 269] on span "Rate Information" at bounding box center [75, 273] width 85 height 15
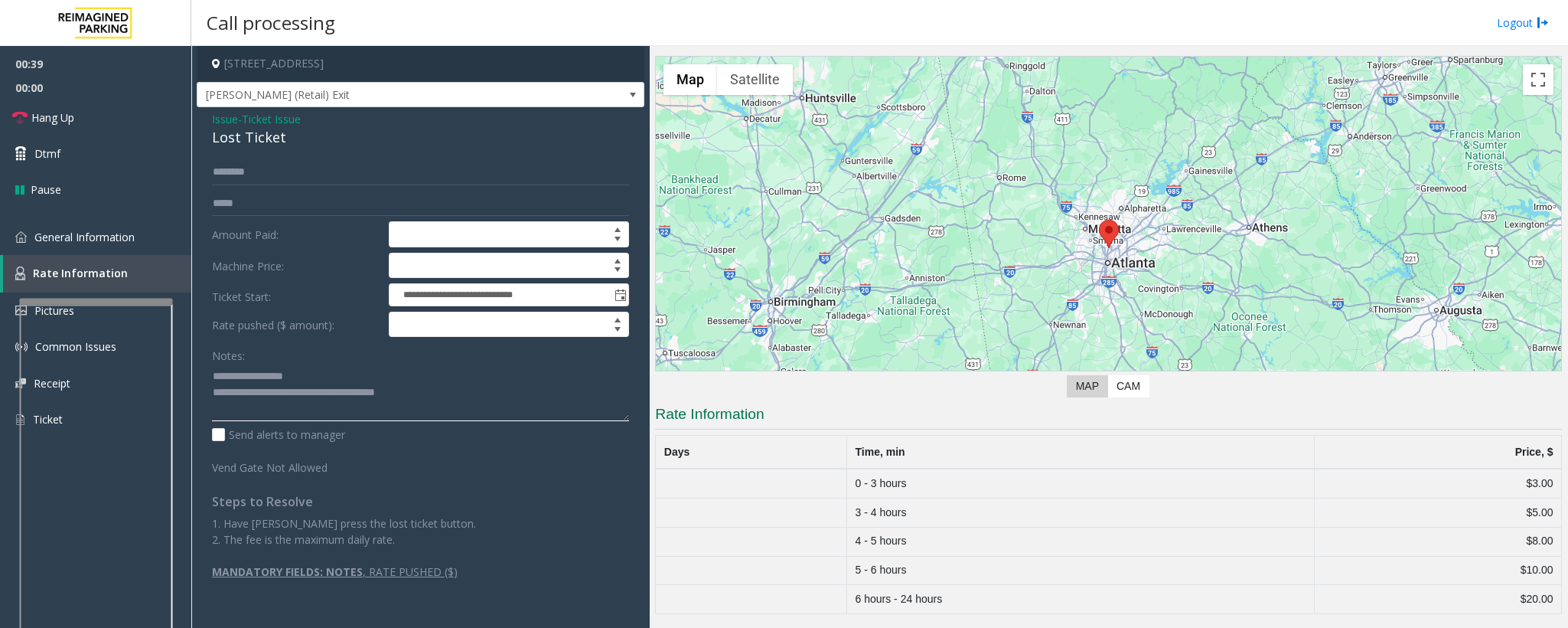
drag, startPoint x: 430, startPoint y: 397, endPoint x: 277, endPoint y: 402, distance: 153.1
click at [277, 402] on textarea at bounding box center [421, 392] width 417 height 57
drag, startPoint x: 47, startPoint y: 235, endPoint x: 140, endPoint y: 257, distance: 95.6
click at [47, 235] on span "General Information" at bounding box center [84, 237] width 100 height 15
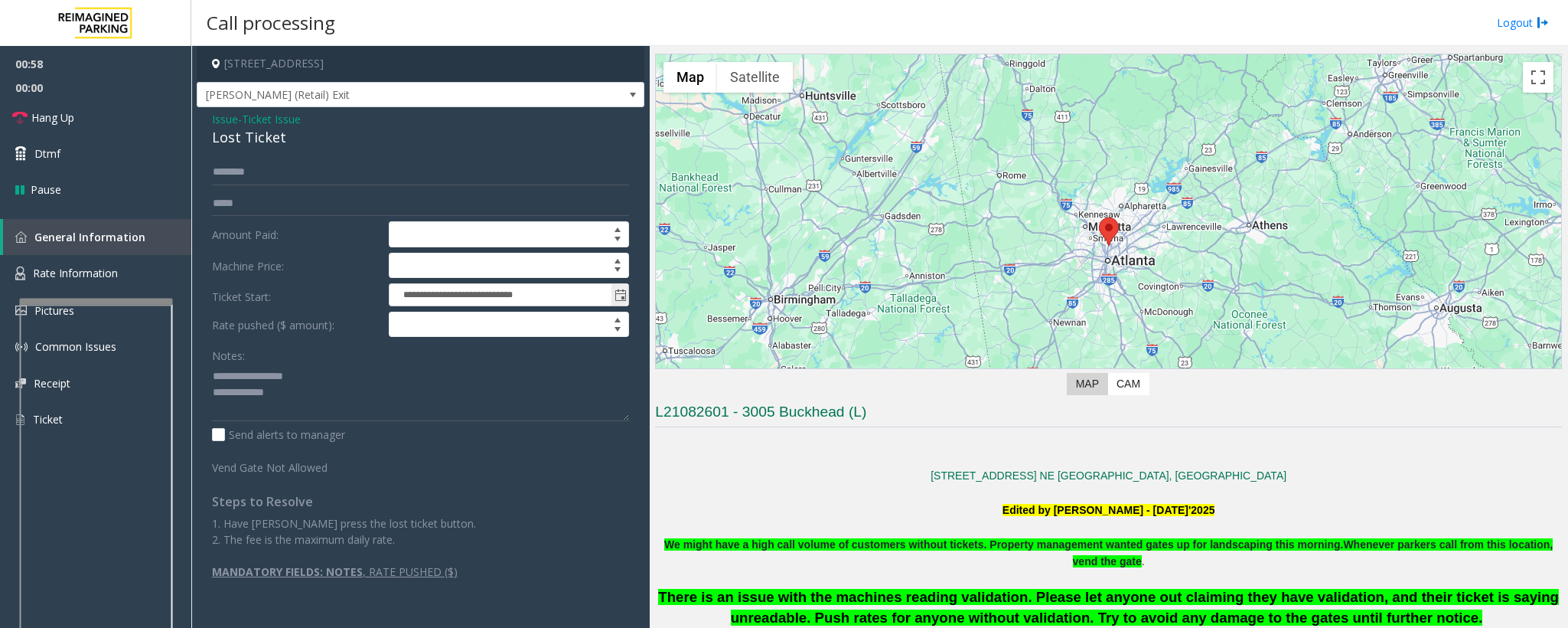
scroll to position [1598, 0]
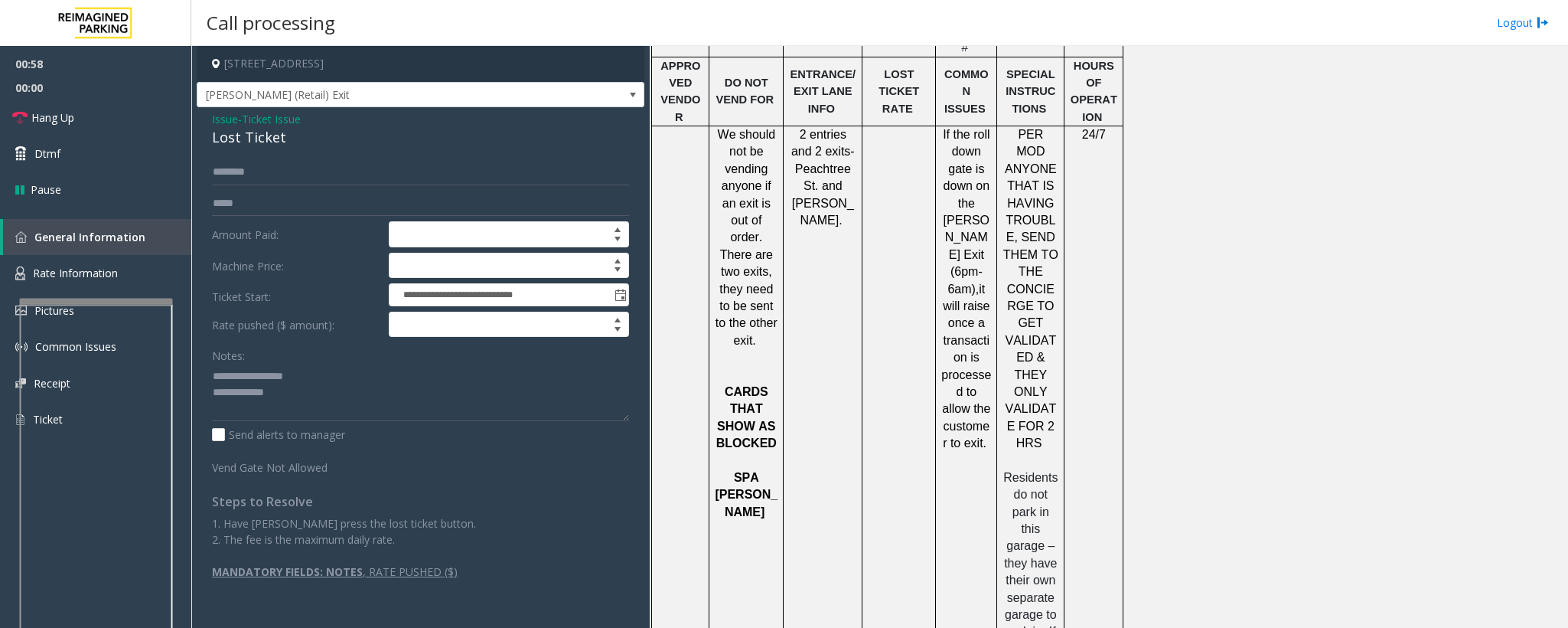
click at [894, 382] on td at bounding box center [899, 478] width 74 height 704
click at [94, 278] on span "Rate Information" at bounding box center [75, 273] width 85 height 15
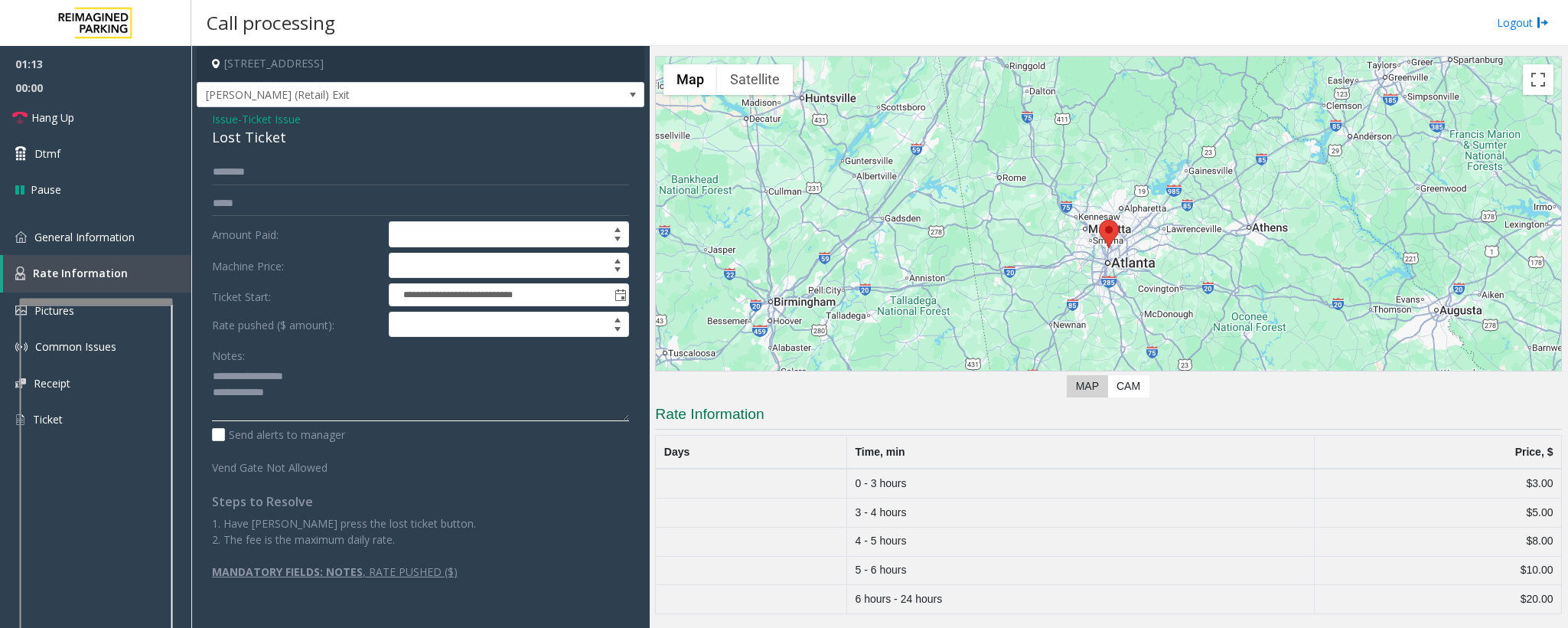
click at [290, 400] on textarea at bounding box center [421, 392] width 417 height 57
type textarea "**********"
click at [55, 116] on span "Hang Up" at bounding box center [53, 117] width 43 height 16
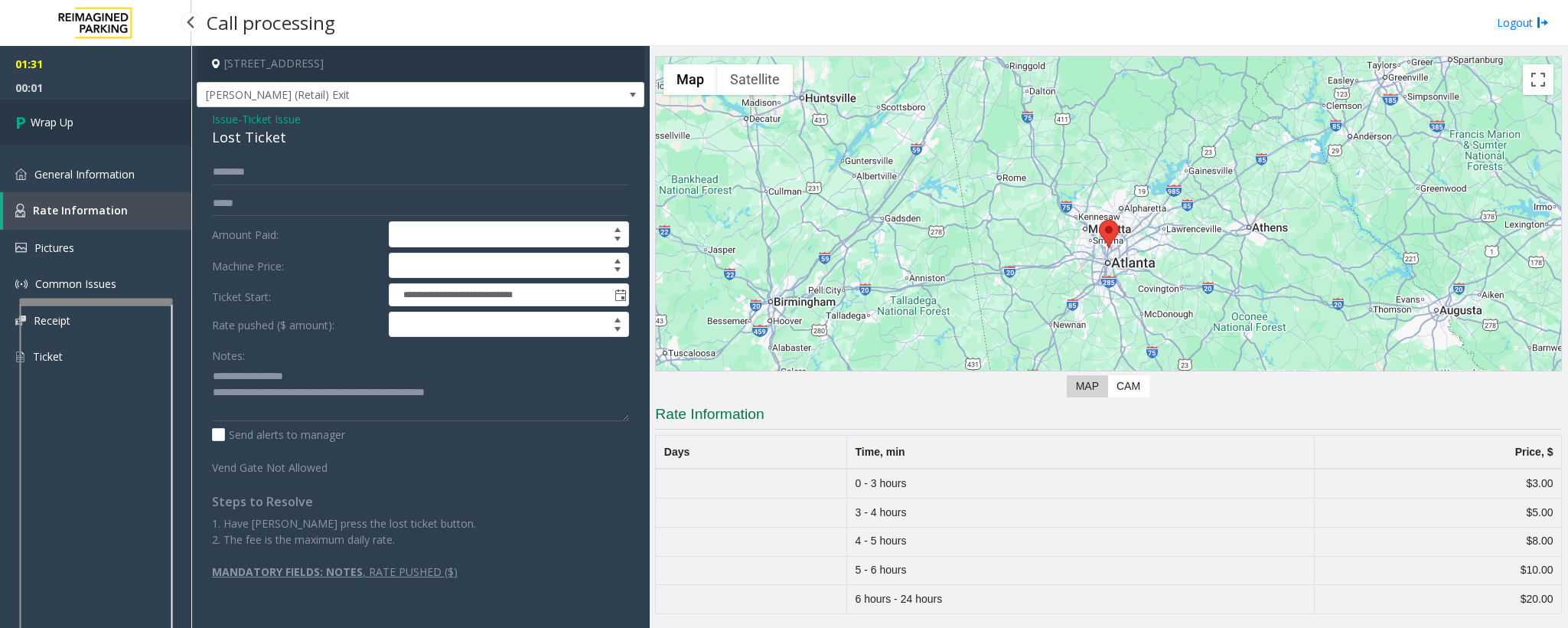
click at [49, 117] on span "Wrap Up" at bounding box center [52, 121] width 43 height 16
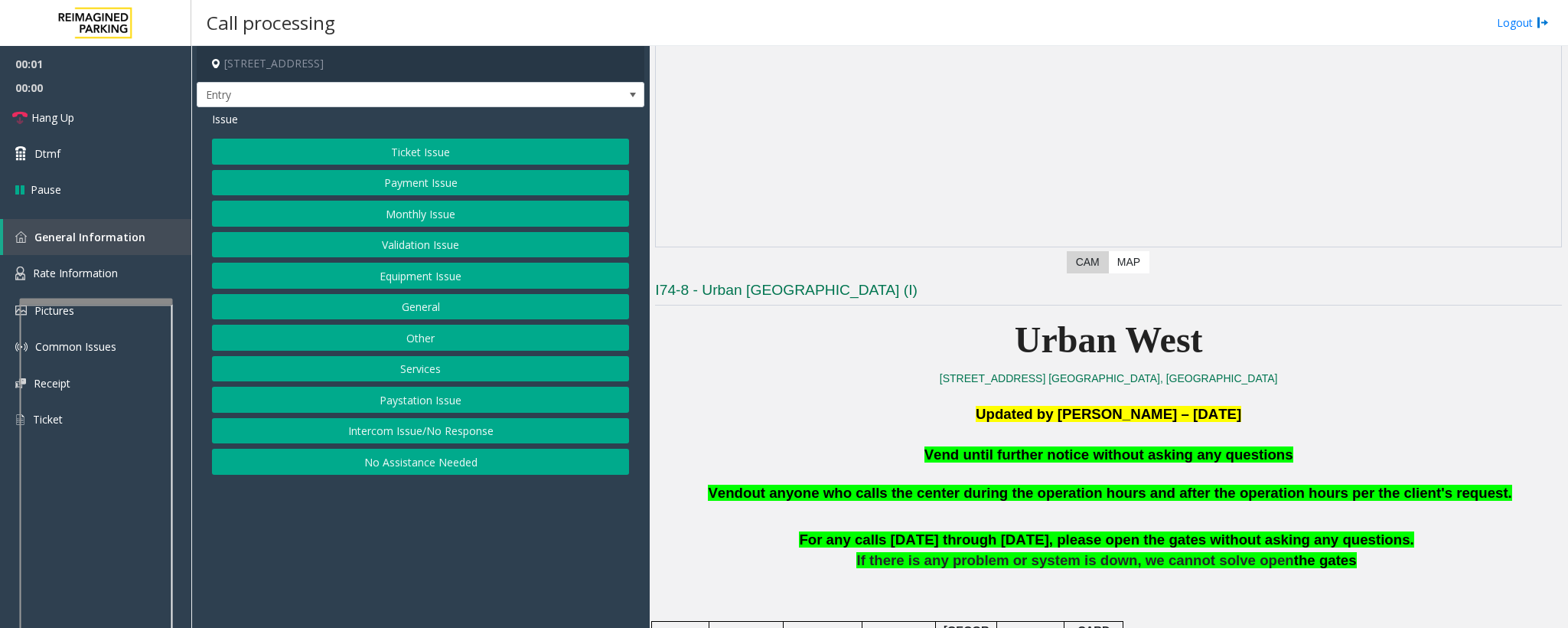
scroll to position [345, 0]
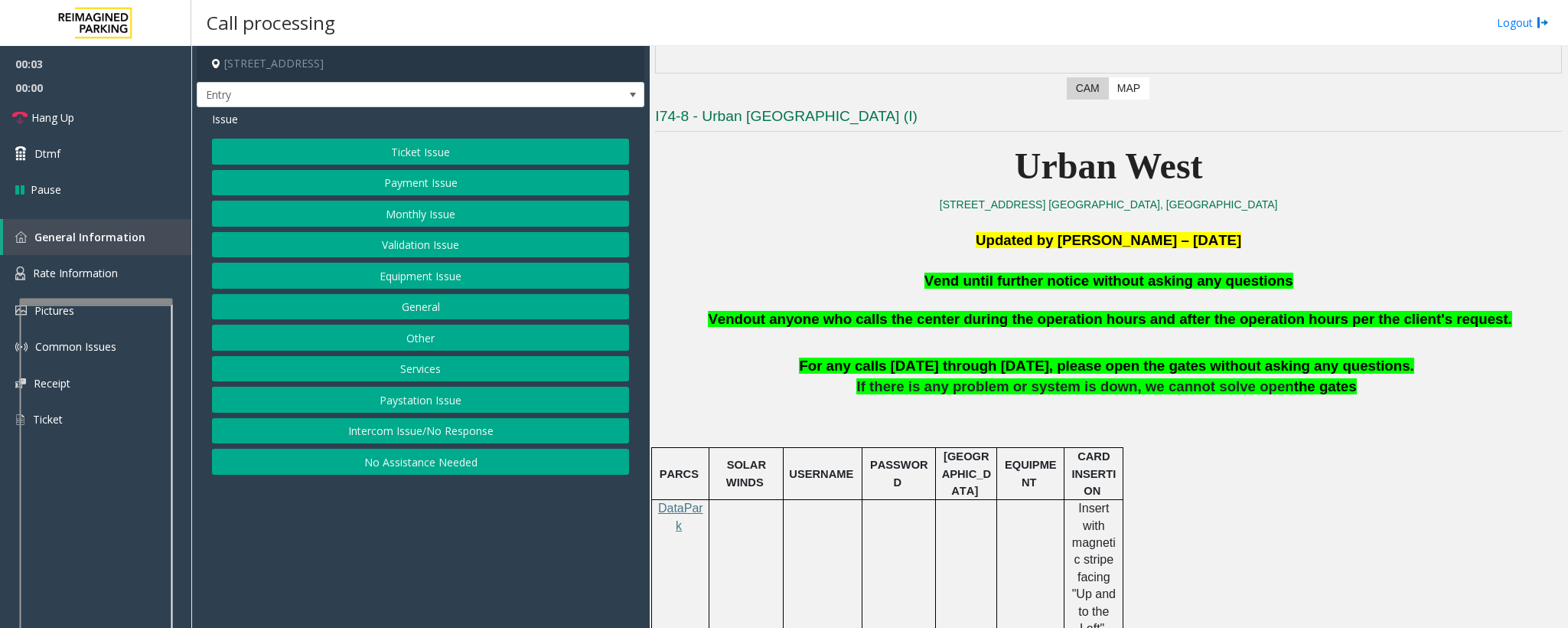
click at [375, 278] on button "Equipment Issue" at bounding box center [421, 276] width 417 height 26
click at [392, 278] on button "Gate / Door Won't Open" at bounding box center [421, 276] width 417 height 26
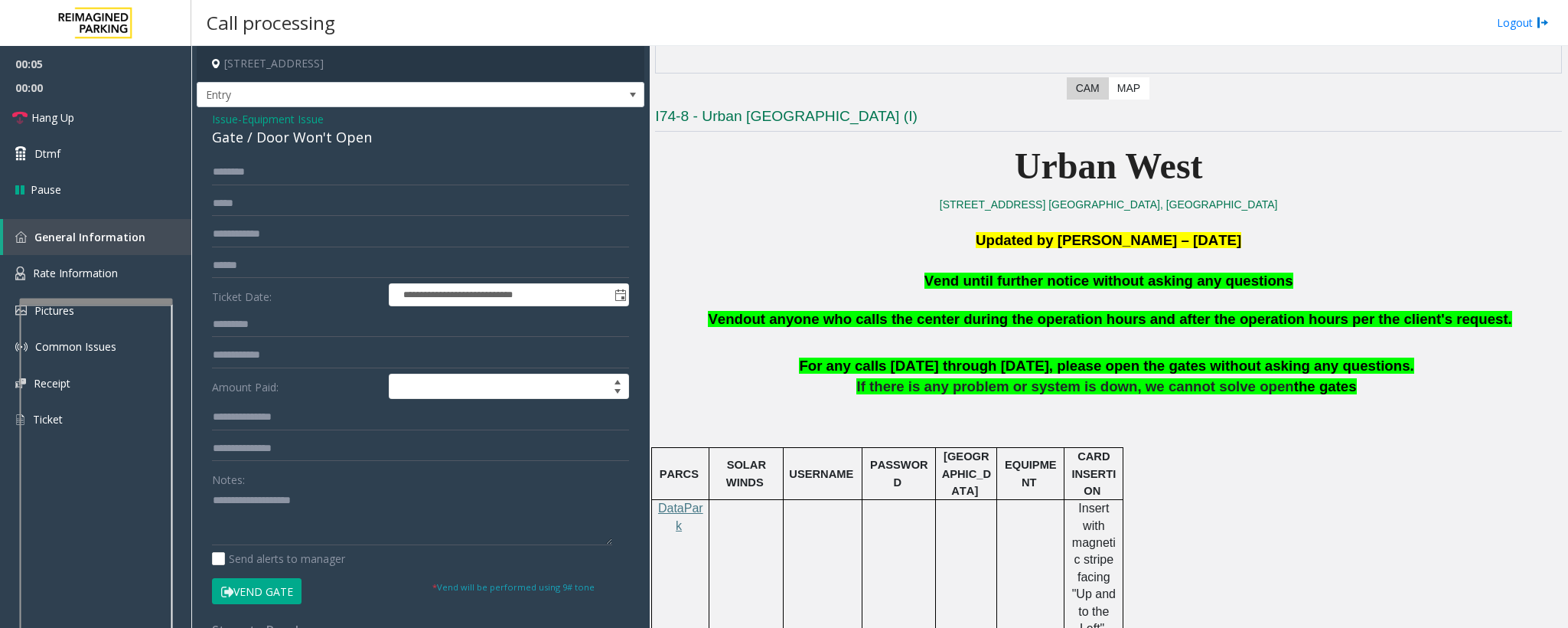
click at [264, 593] on button "Vend Gate" at bounding box center [257, 591] width 90 height 26
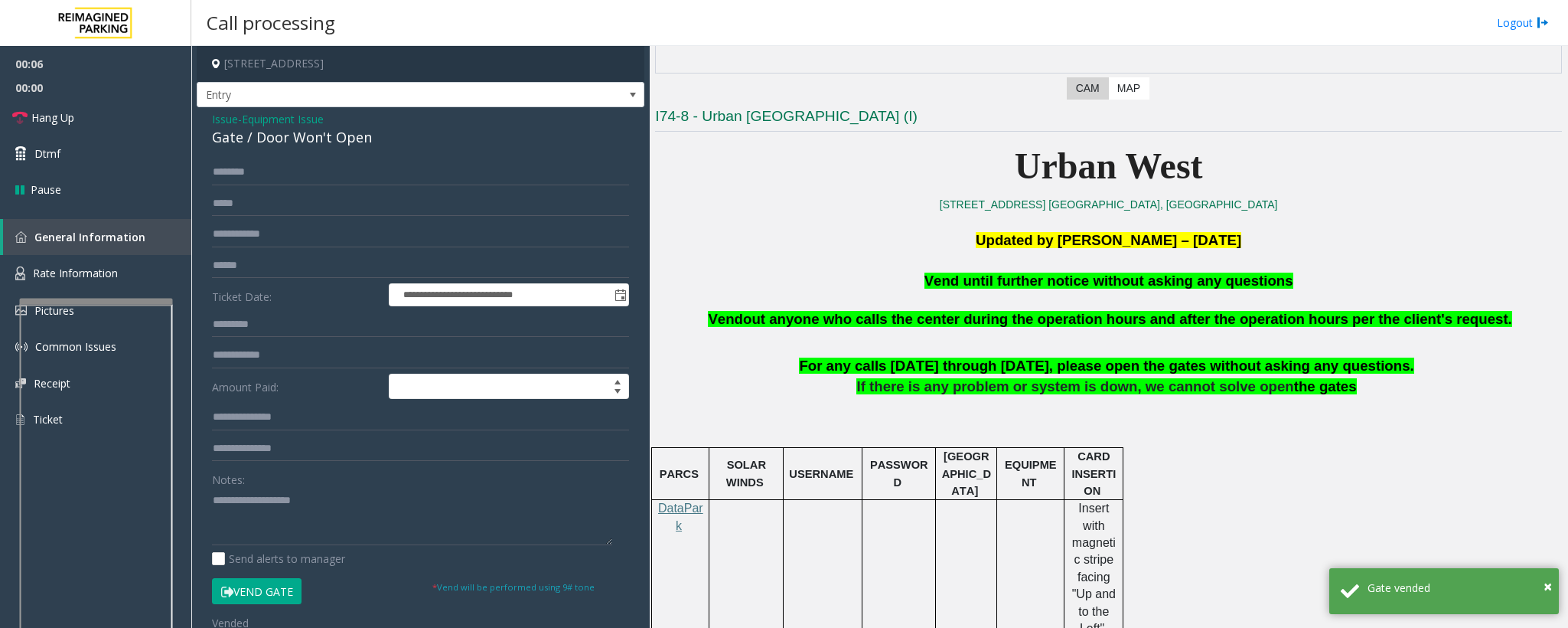
click at [967, 285] on span "Vend until further notice without asking any questions" at bounding box center [1109, 280] width 369 height 16
type textarea "**********"
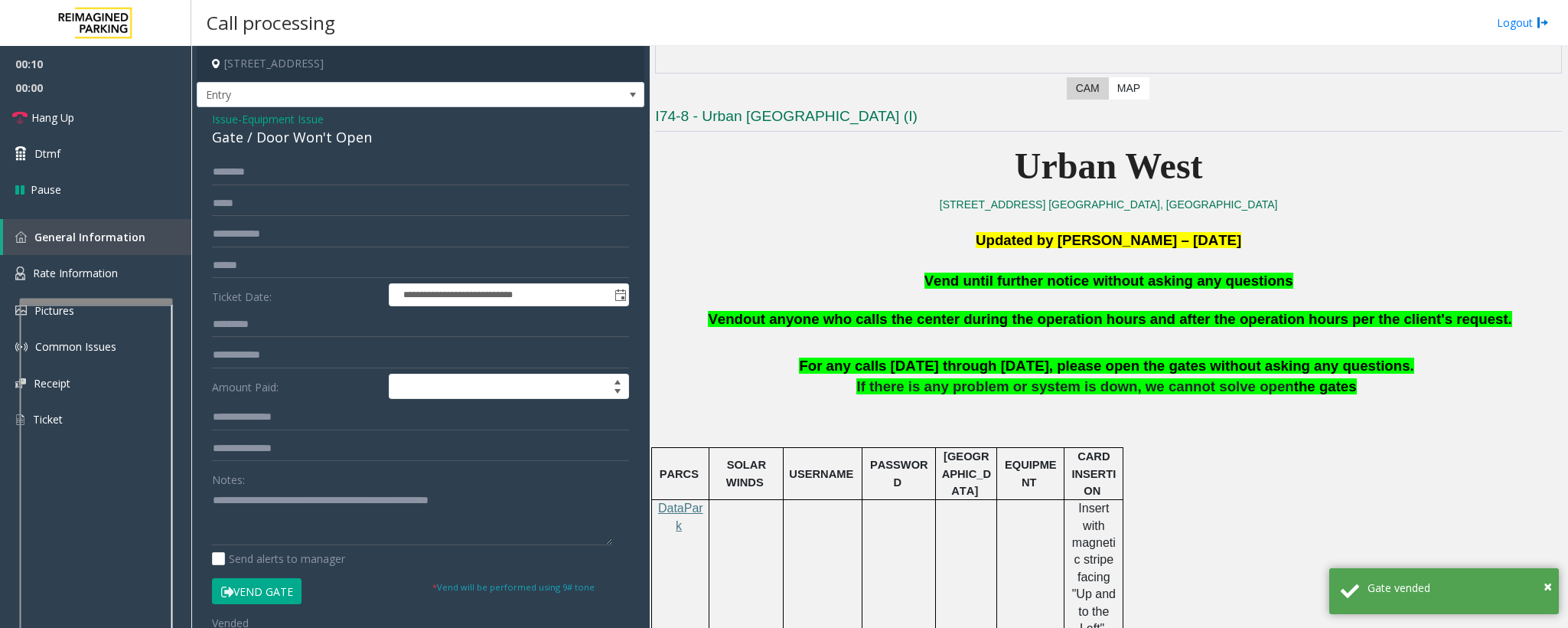
click at [264, 117] on span "Equipment Issue" at bounding box center [283, 119] width 82 height 16
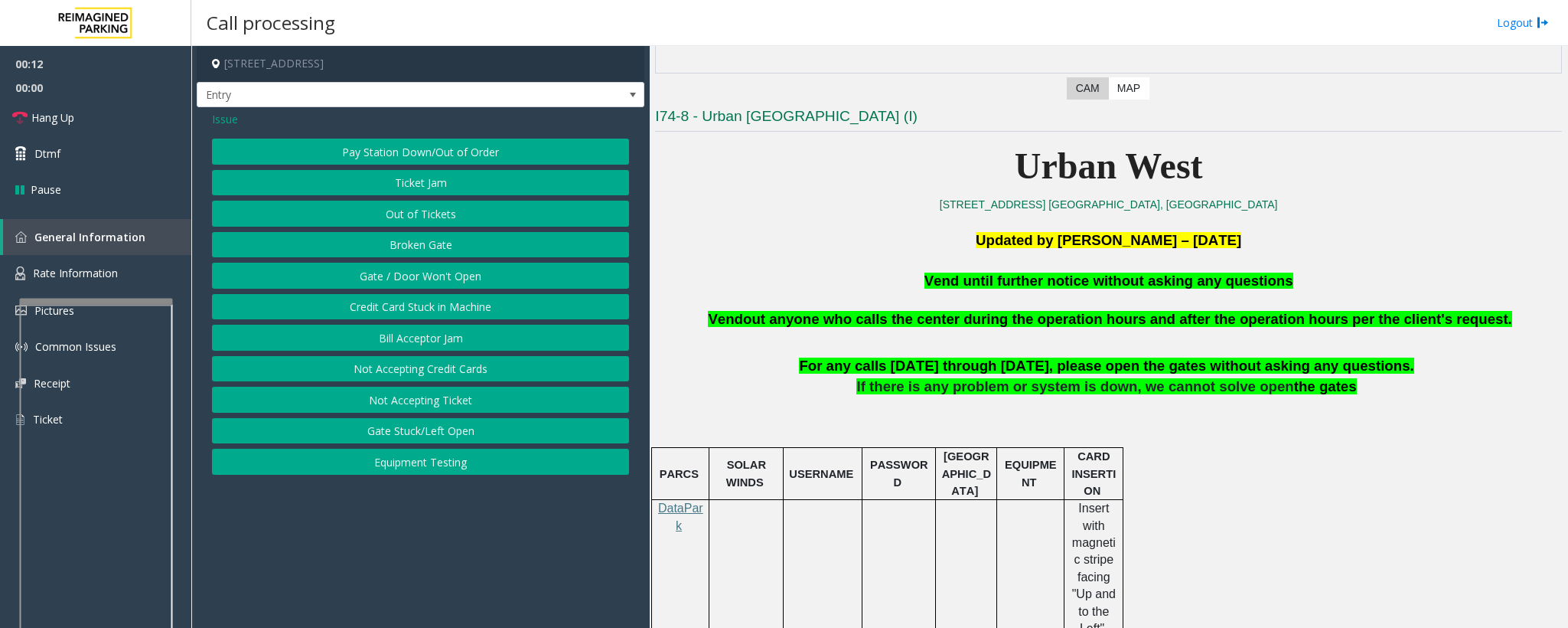
click at [413, 278] on button "Gate / Door Won't Open" at bounding box center [421, 276] width 417 height 26
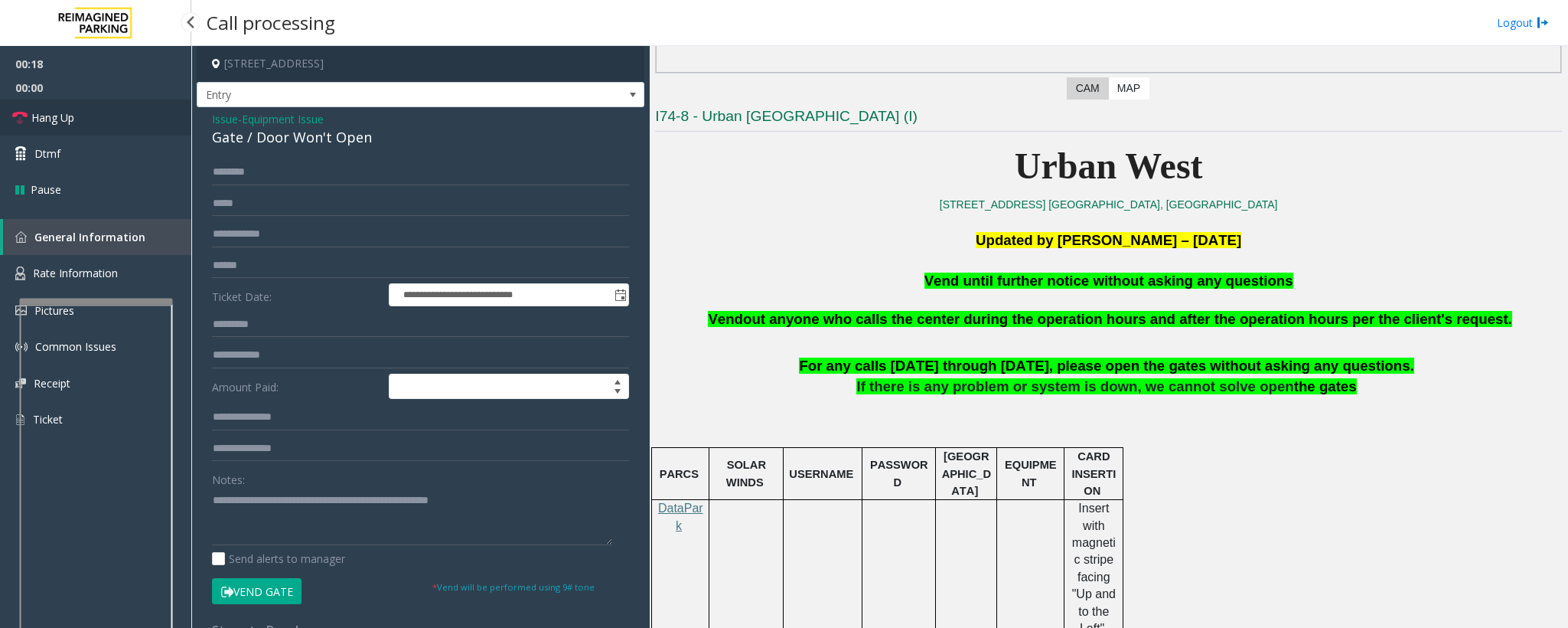
click at [71, 118] on span "Hang Up" at bounding box center [53, 117] width 43 height 16
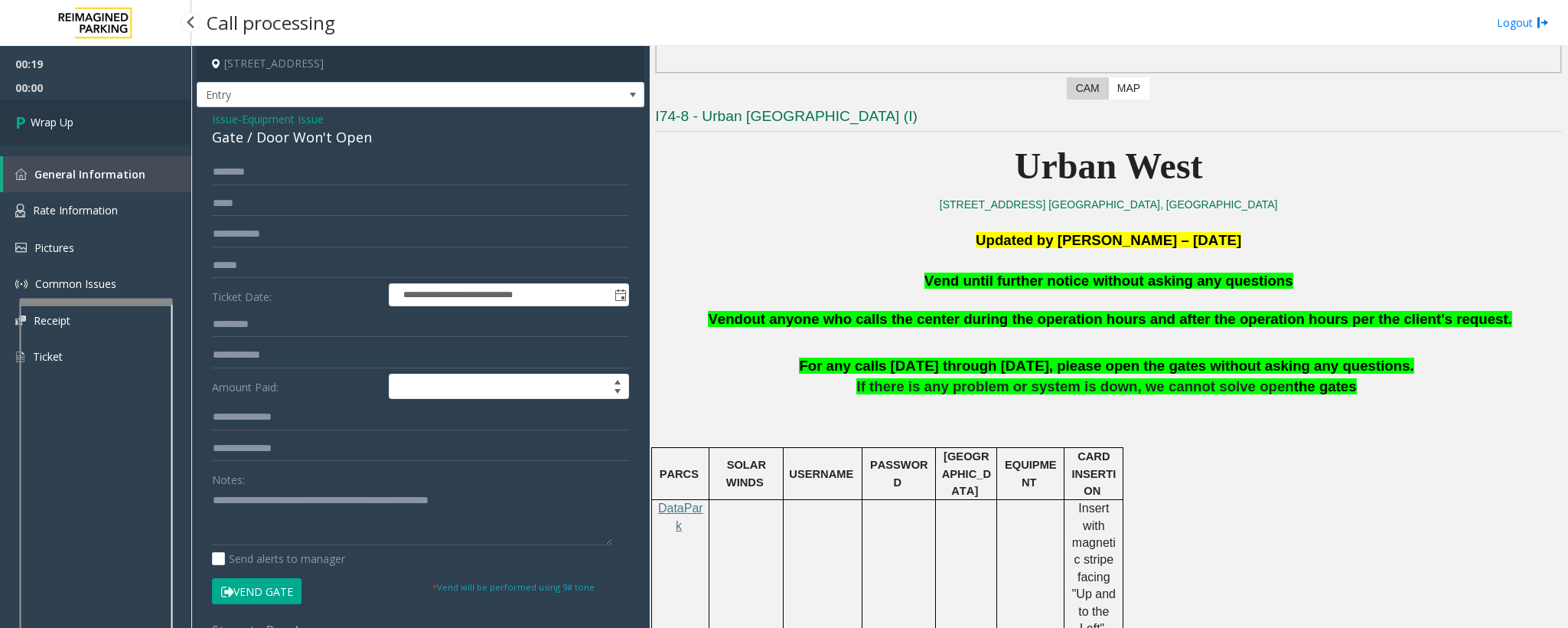
click at [113, 134] on link "Wrap Up" at bounding box center [95, 121] width 192 height 45
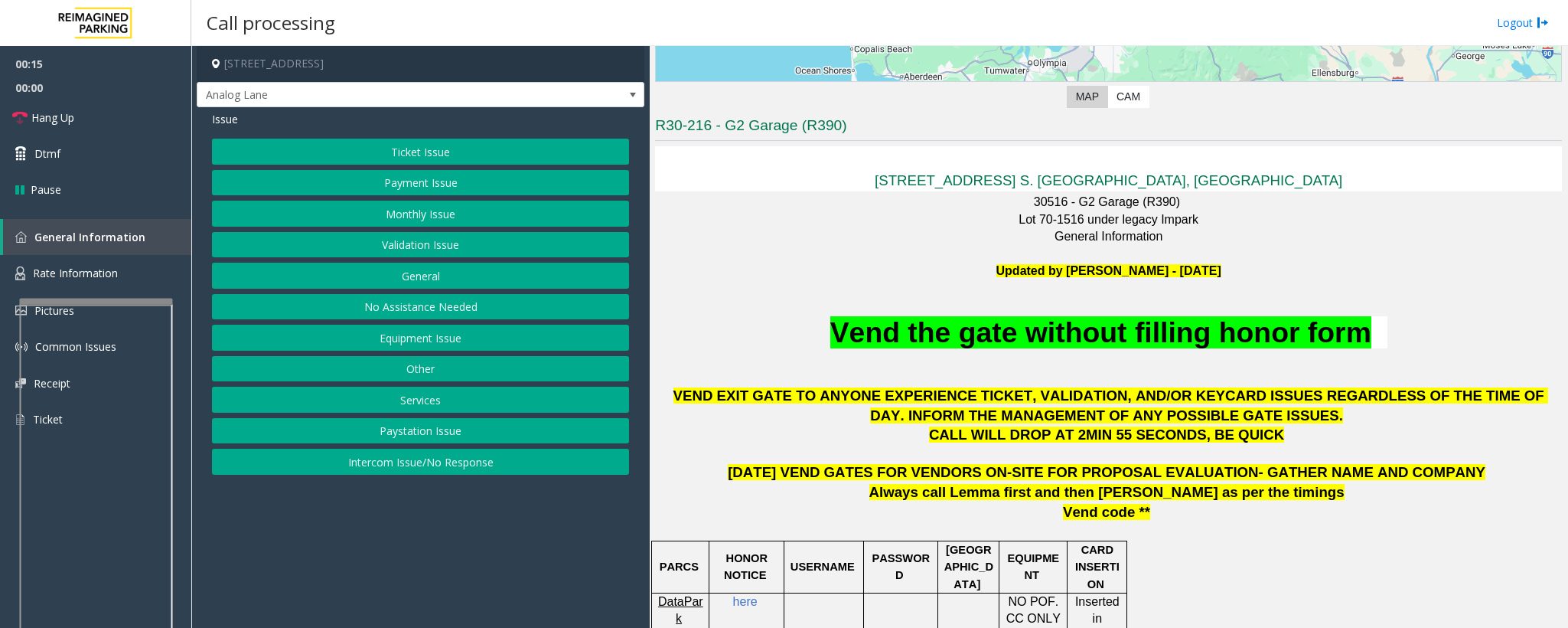
scroll to position [345, 0]
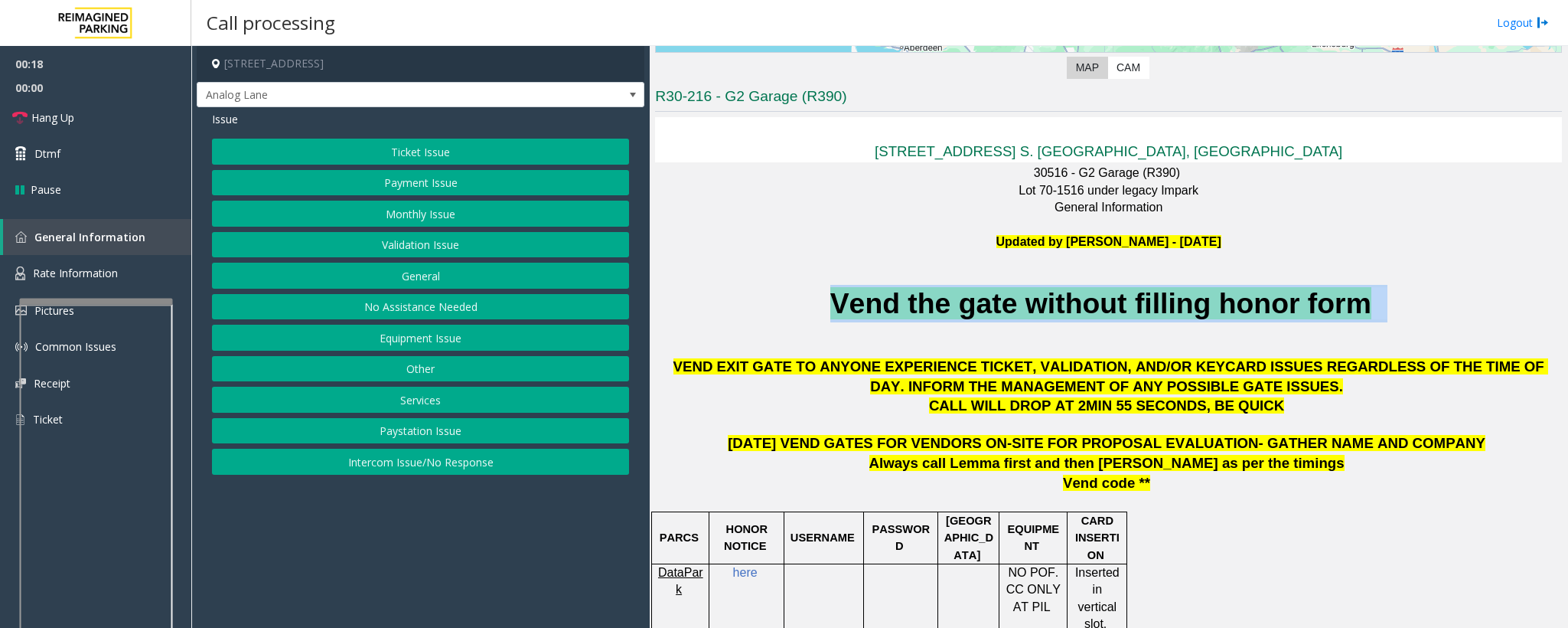
drag, startPoint x: 753, startPoint y: 306, endPoint x: 1567, endPoint y: 292, distance: 814.1
click at [1567, 292] on div "Main ← Move left → Move right ↑ Move up ↓ Move down + Zoom in - Zoom out Home J…" at bounding box center [1108, 336] width 918 height 582
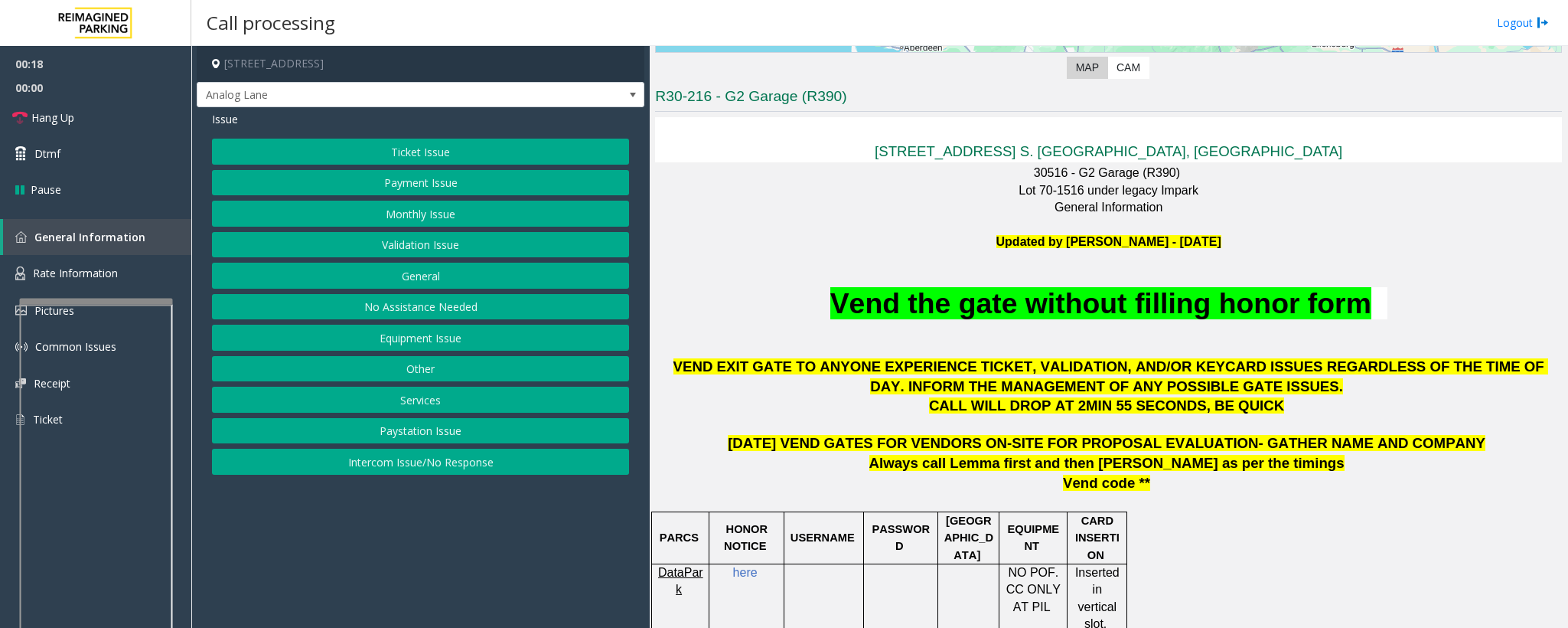
click at [1534, 322] on p at bounding box center [1108, 331] width 907 height 17
click at [377, 343] on button "Equipment Issue" at bounding box center [421, 337] width 417 height 26
click at [403, 311] on button "Credit Card Stuck in Machine" at bounding box center [421, 307] width 417 height 26
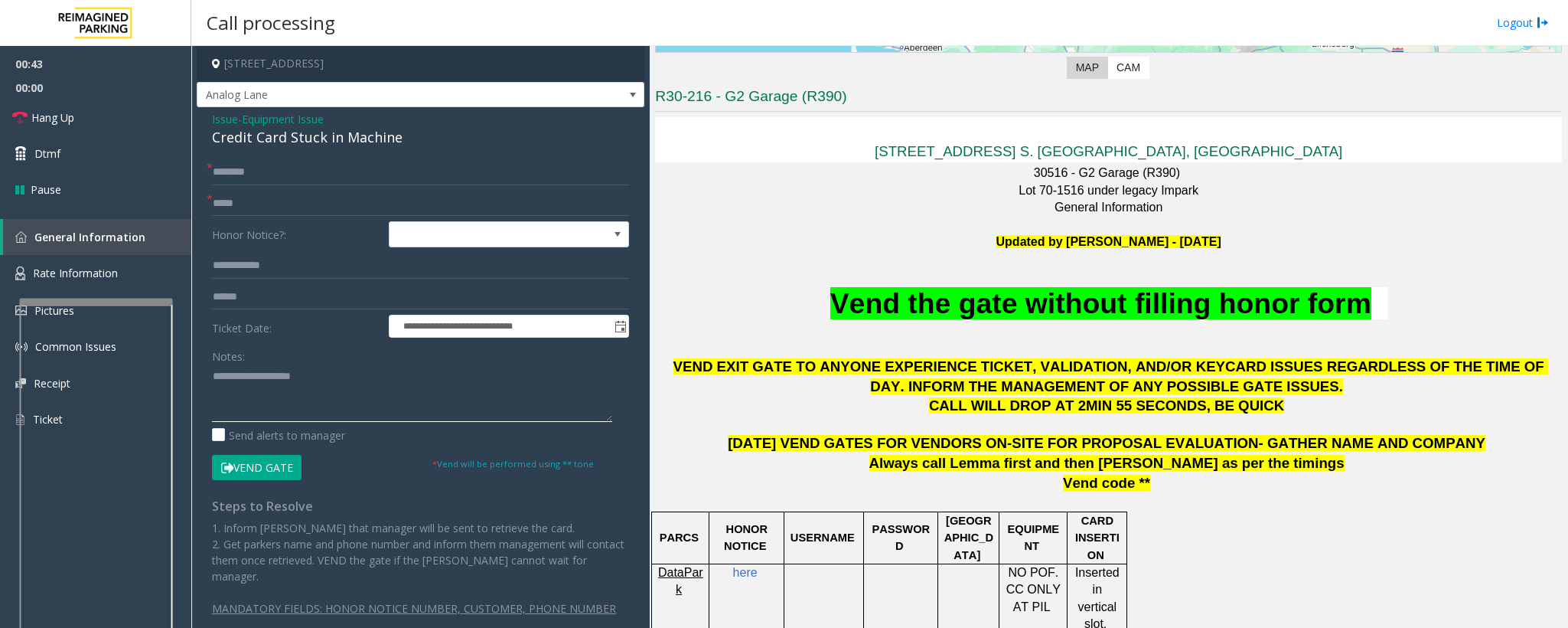
click at [261, 407] on textarea at bounding box center [412, 392] width 400 height 57
paste textarea "**********"
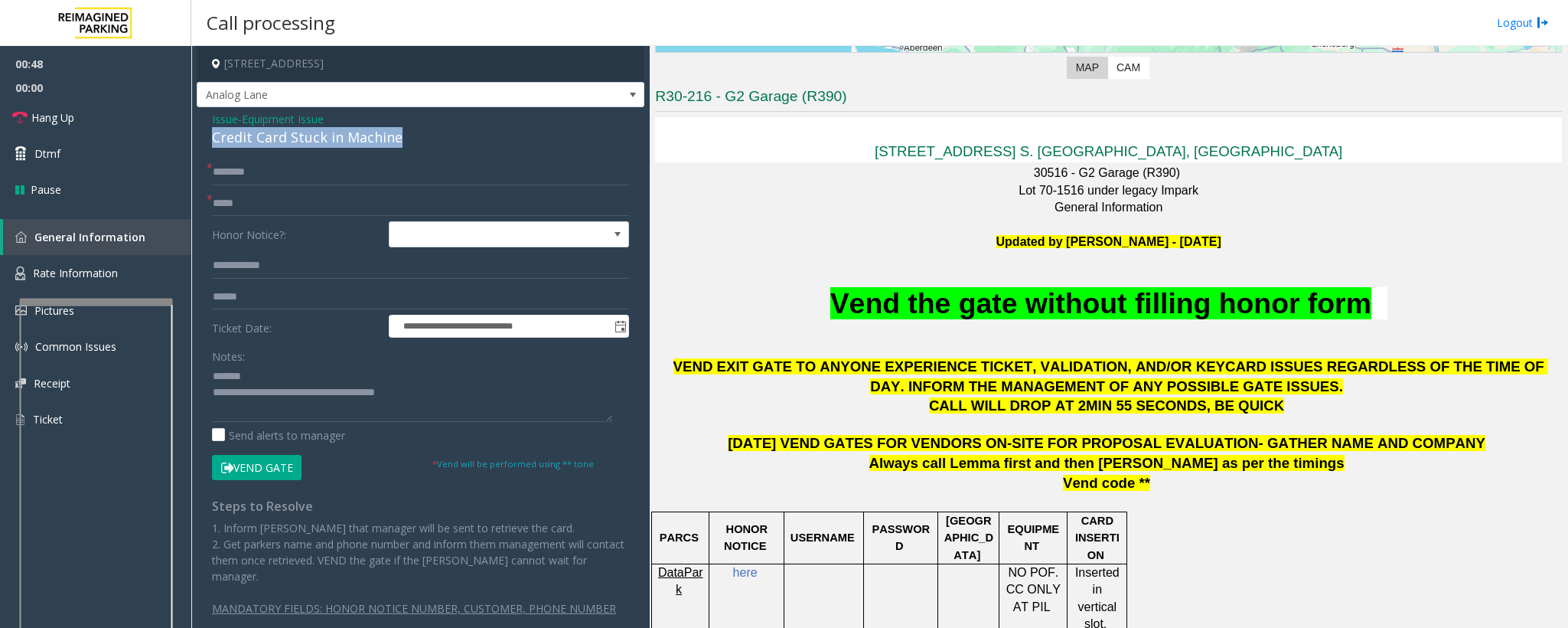
drag, startPoint x: 416, startPoint y: 136, endPoint x: 206, endPoint y: 138, distance: 210.0
click at [206, 138] on div "**********" at bounding box center [421, 377] width 448 height 539
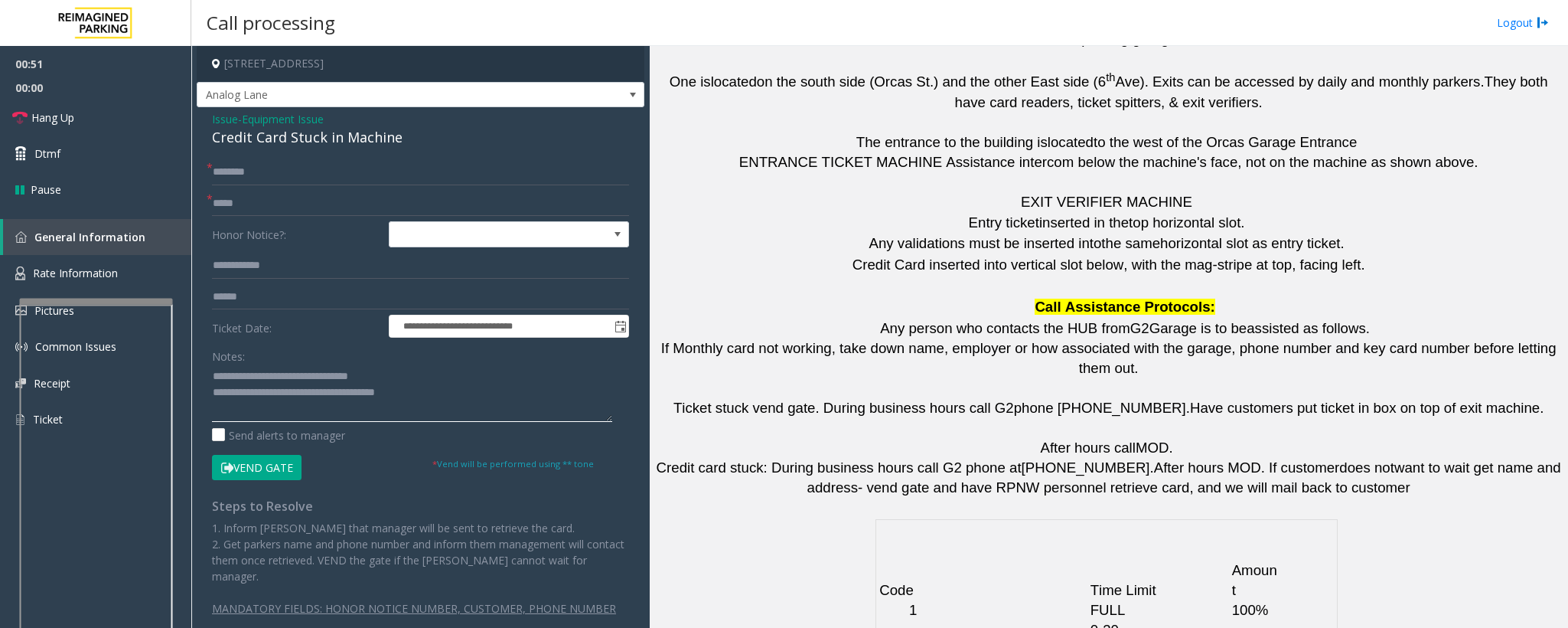
scroll to position [3523, 0]
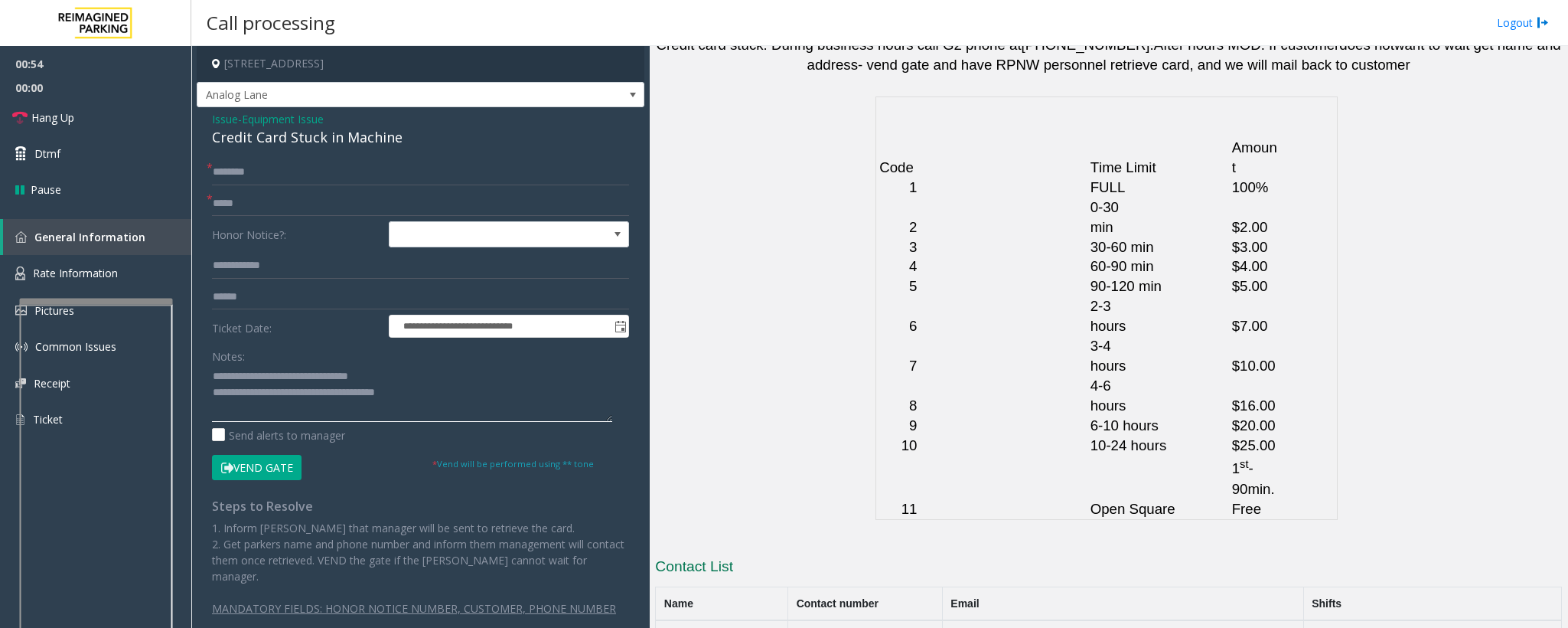
type textarea "**********"
drag, startPoint x: 901, startPoint y: 567, endPoint x: 805, endPoint y: 573, distance: 96.2
copy tr "206.859.7349"
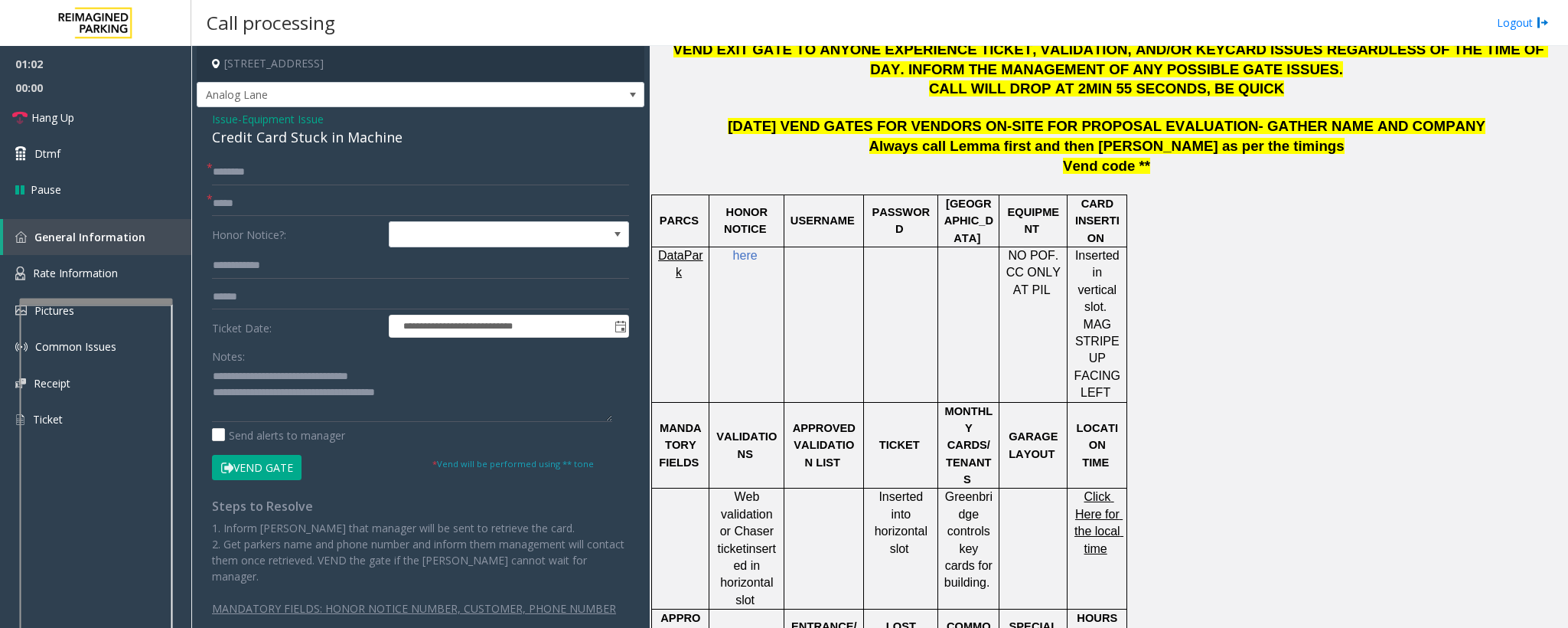
scroll to position [652, 0]
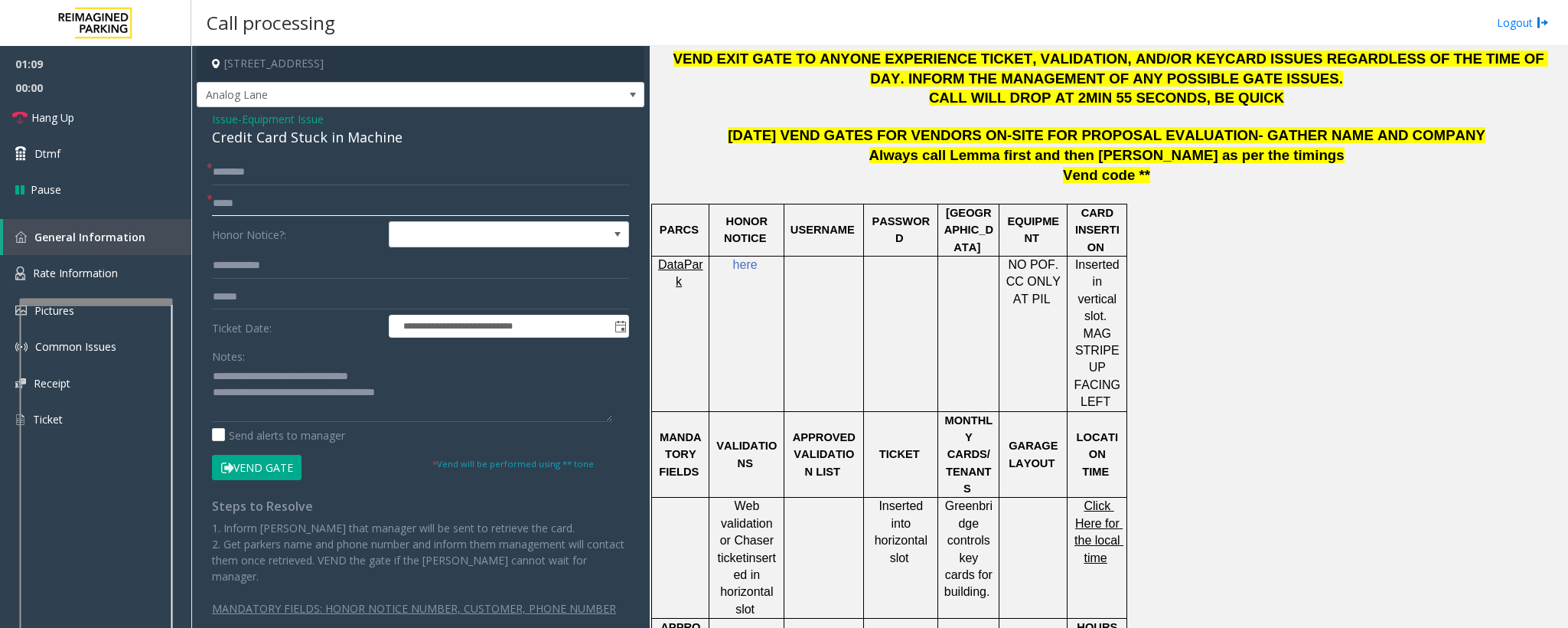
click at [222, 207] on input "text" at bounding box center [421, 204] width 417 height 26
type input "**"
click at [297, 170] on input "text" at bounding box center [421, 172] width 417 height 26
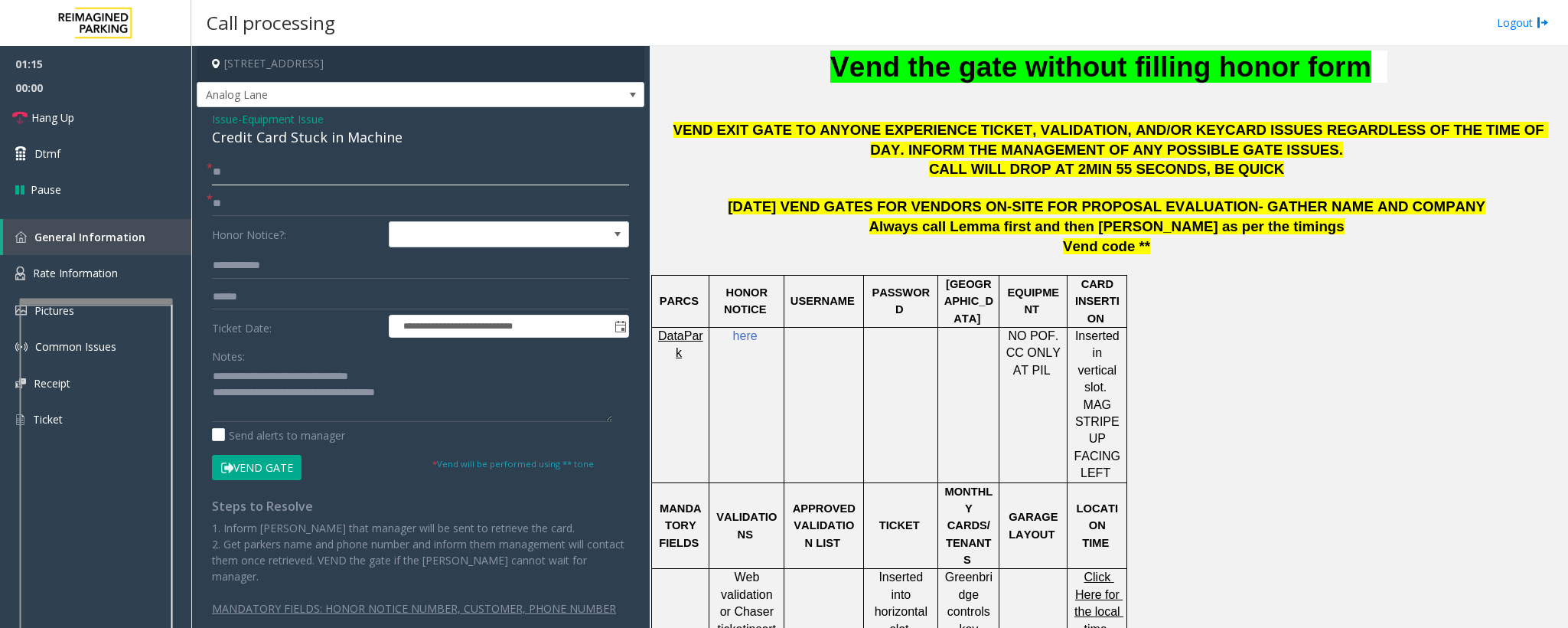
scroll to position [307, 0]
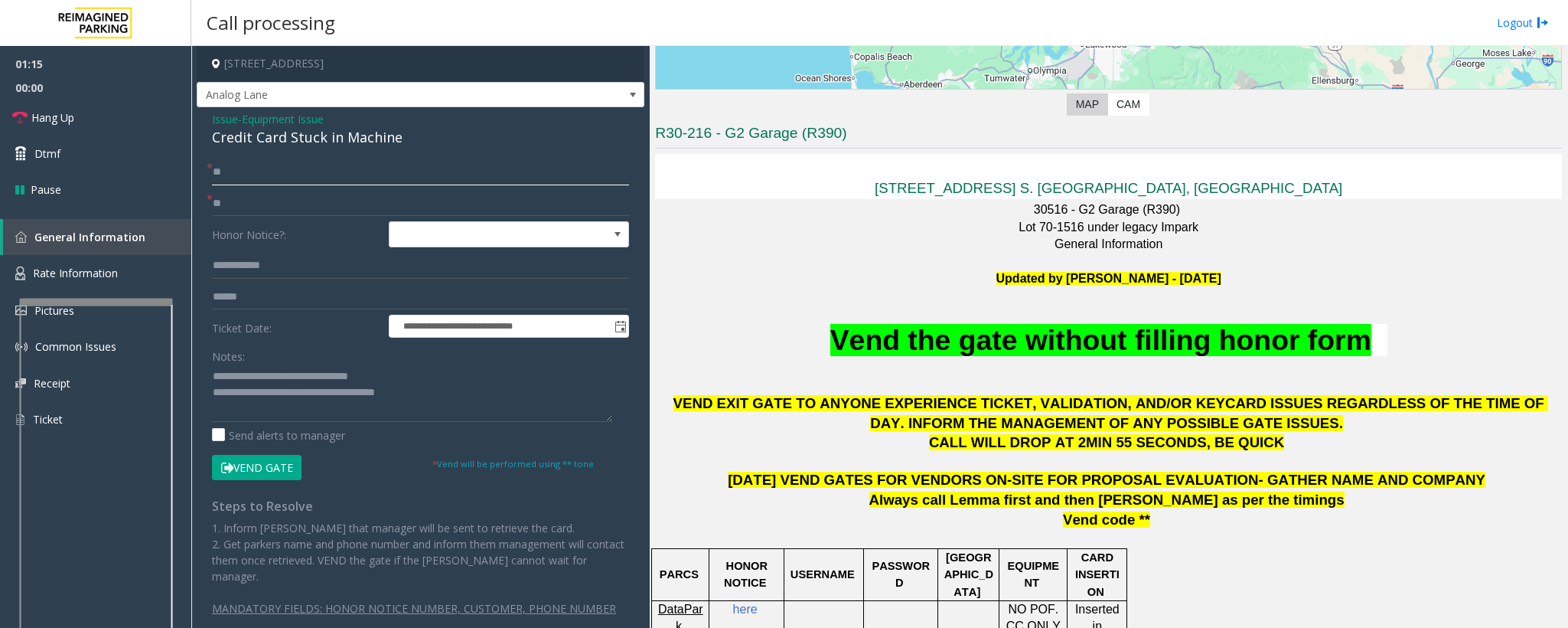
type input "**"
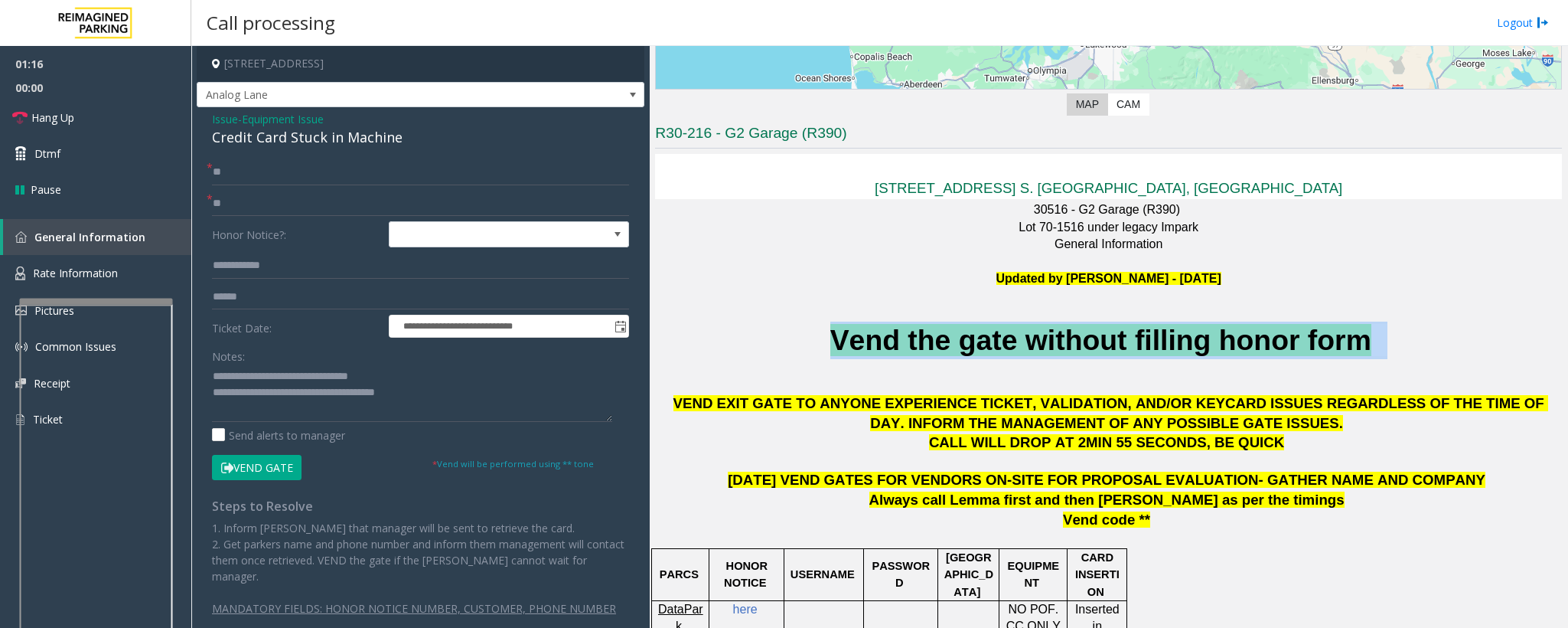
drag, startPoint x: 751, startPoint y: 333, endPoint x: 1426, endPoint y: 322, distance: 675.1
click at [1426, 322] on p "Vend the gate without filling honor form" at bounding box center [1108, 340] width 907 height 37
click at [1426, 323] on p "Vend the gate without filling honor form" at bounding box center [1108, 340] width 907 height 37
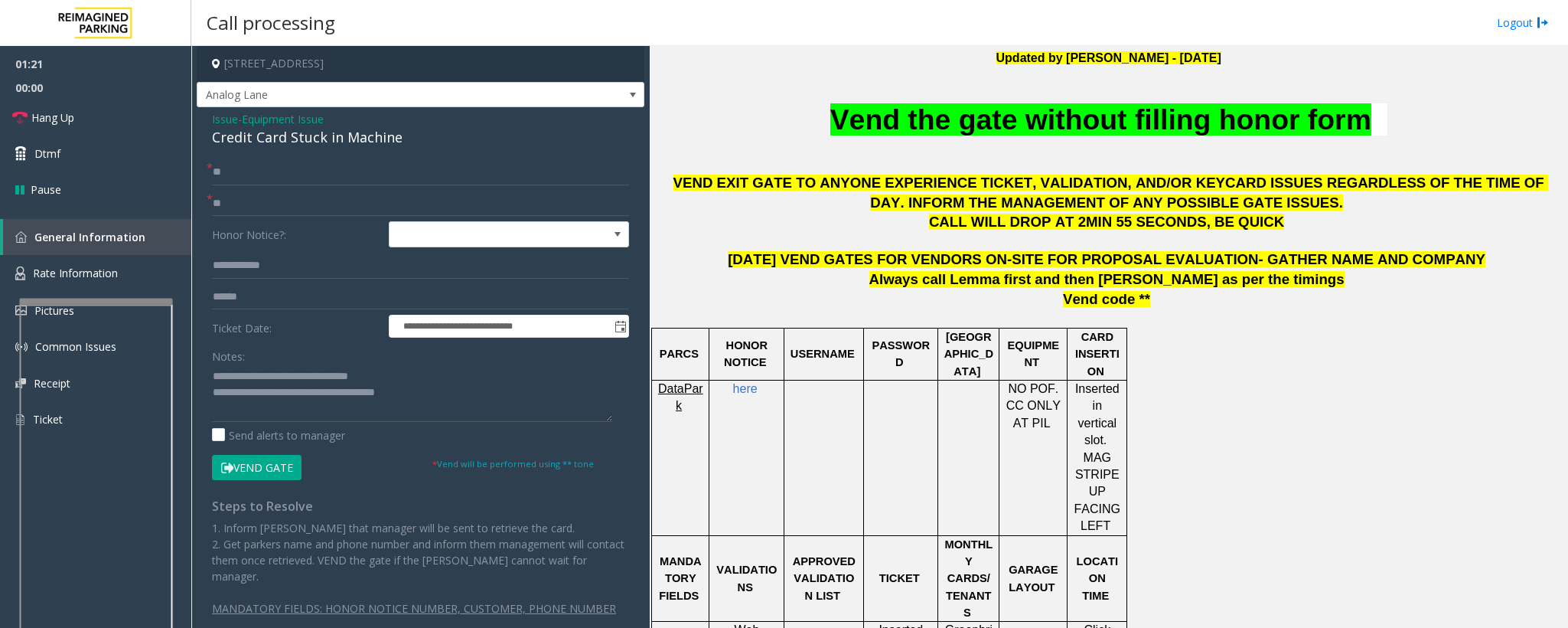
scroll to position [537, 0]
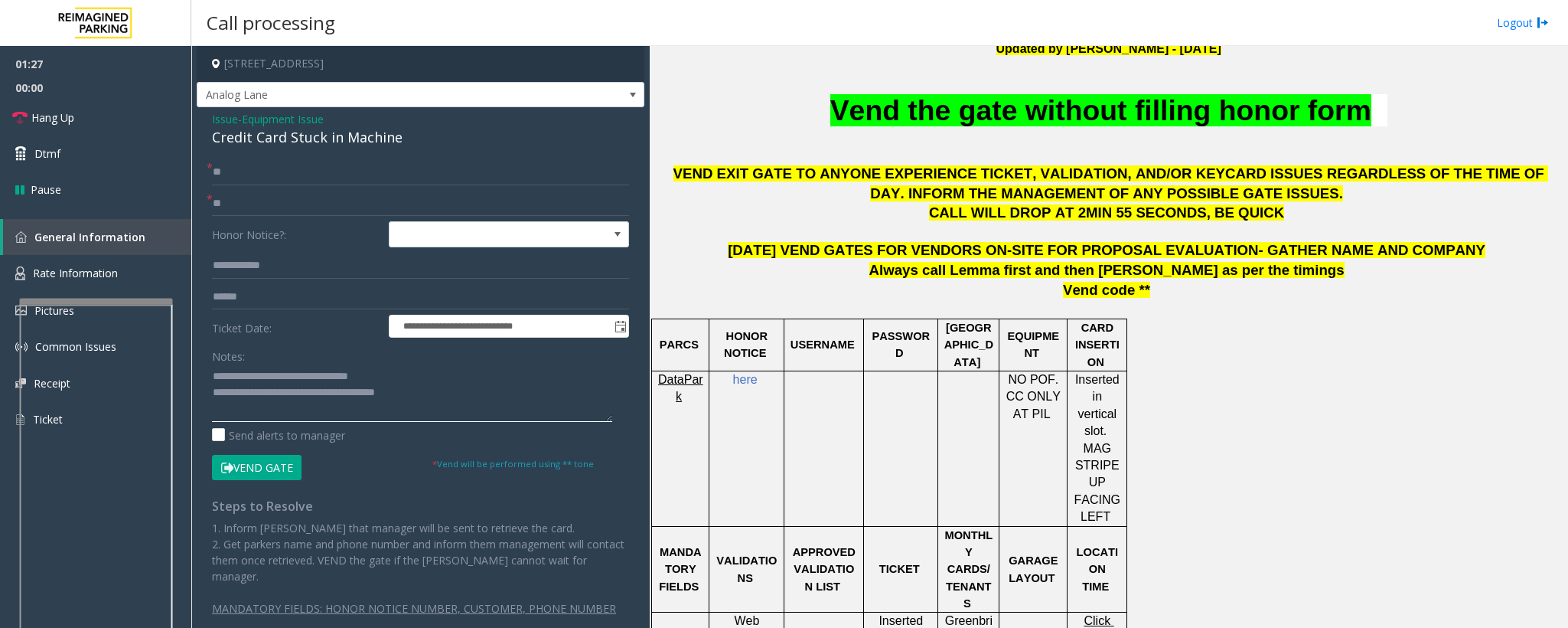
click at [462, 400] on textarea at bounding box center [412, 392] width 400 height 57
drag, startPoint x: 462, startPoint y: 400, endPoint x: 278, endPoint y: 392, distance: 184.2
click at [278, 392] on textarea at bounding box center [412, 392] width 400 height 57
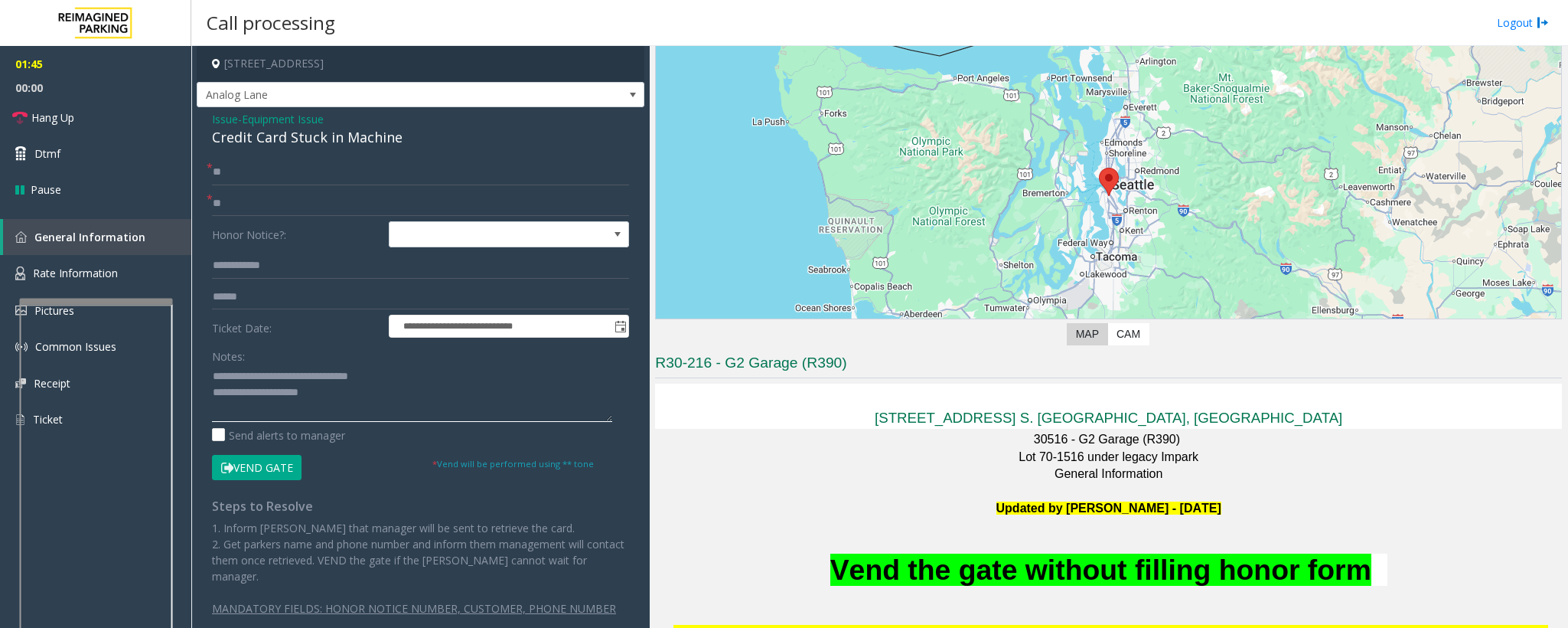
scroll to position [0, 0]
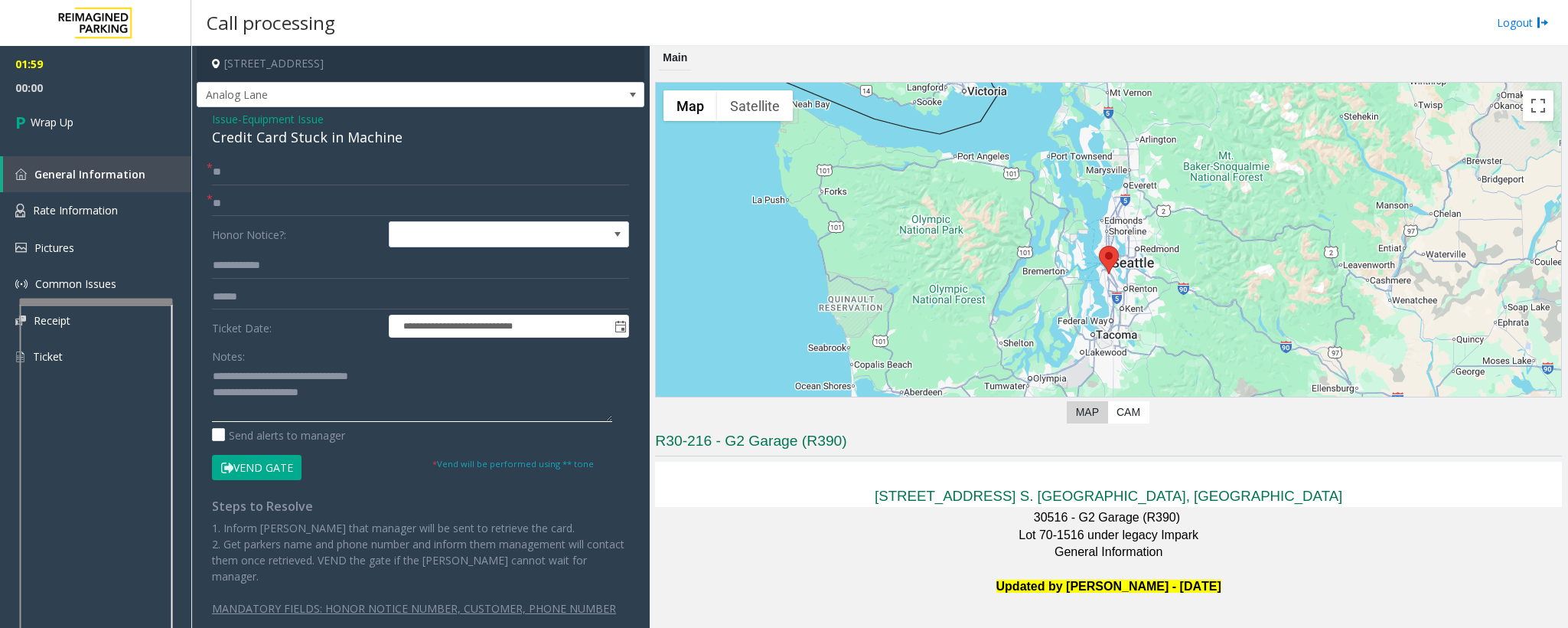
click at [363, 407] on textarea at bounding box center [412, 392] width 400 height 57
type textarea "**********"
click at [121, 134] on link "Wrap Up" at bounding box center [95, 121] width 192 height 45
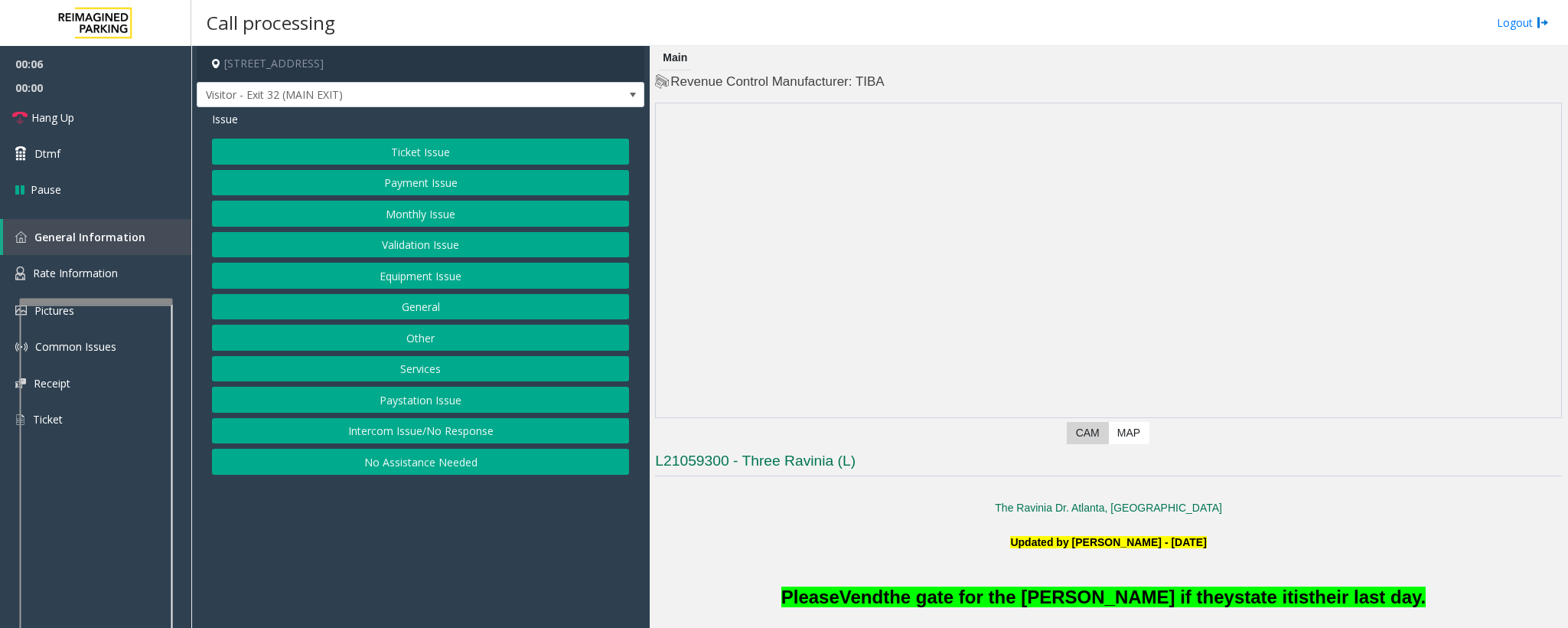
click at [473, 435] on button "Intercom Issue/No Response" at bounding box center [421, 431] width 417 height 26
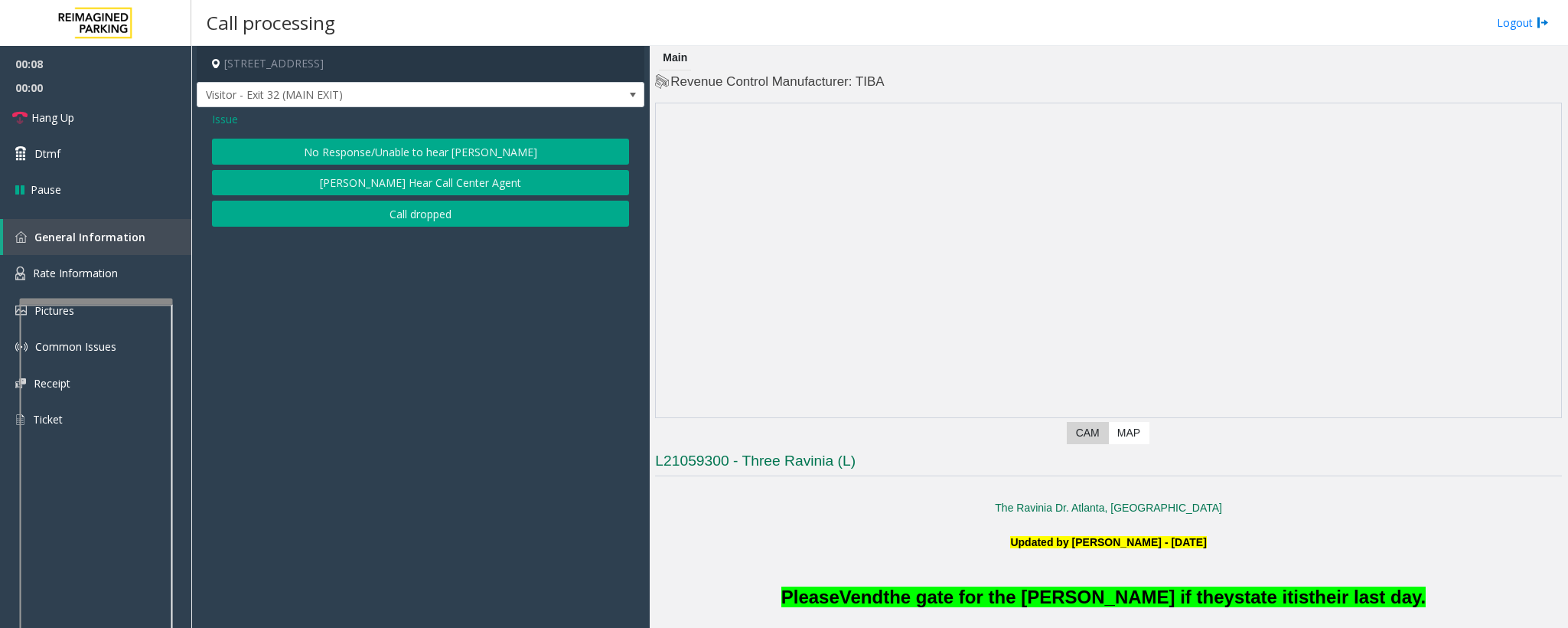
click at [436, 157] on button "No Response/Unable to hear [PERSON_NAME]" at bounding box center [421, 151] width 417 height 26
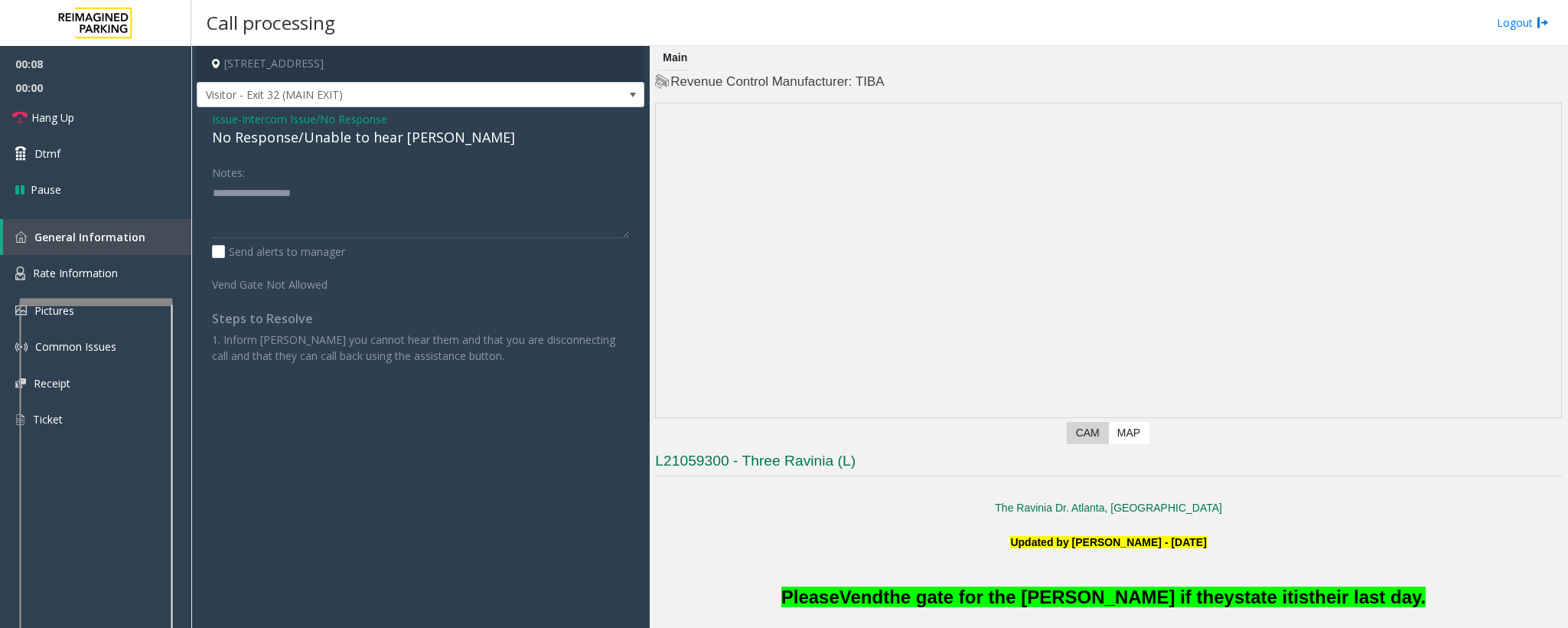
click at [432, 140] on div "No Response/Unable to hear [PERSON_NAME]" at bounding box center [421, 137] width 417 height 21
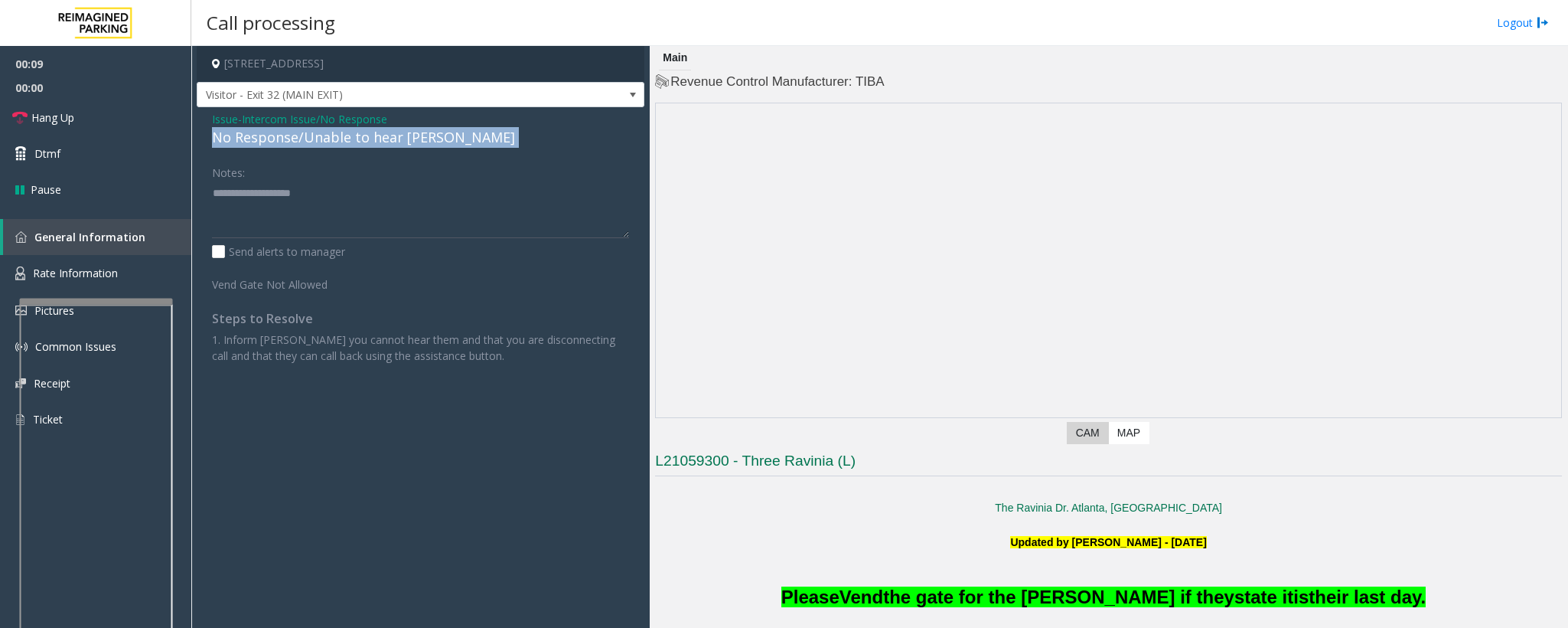
click at [432, 141] on div "No Response/Unable to hear [PERSON_NAME]" at bounding box center [421, 137] width 417 height 21
type textarea "**********"
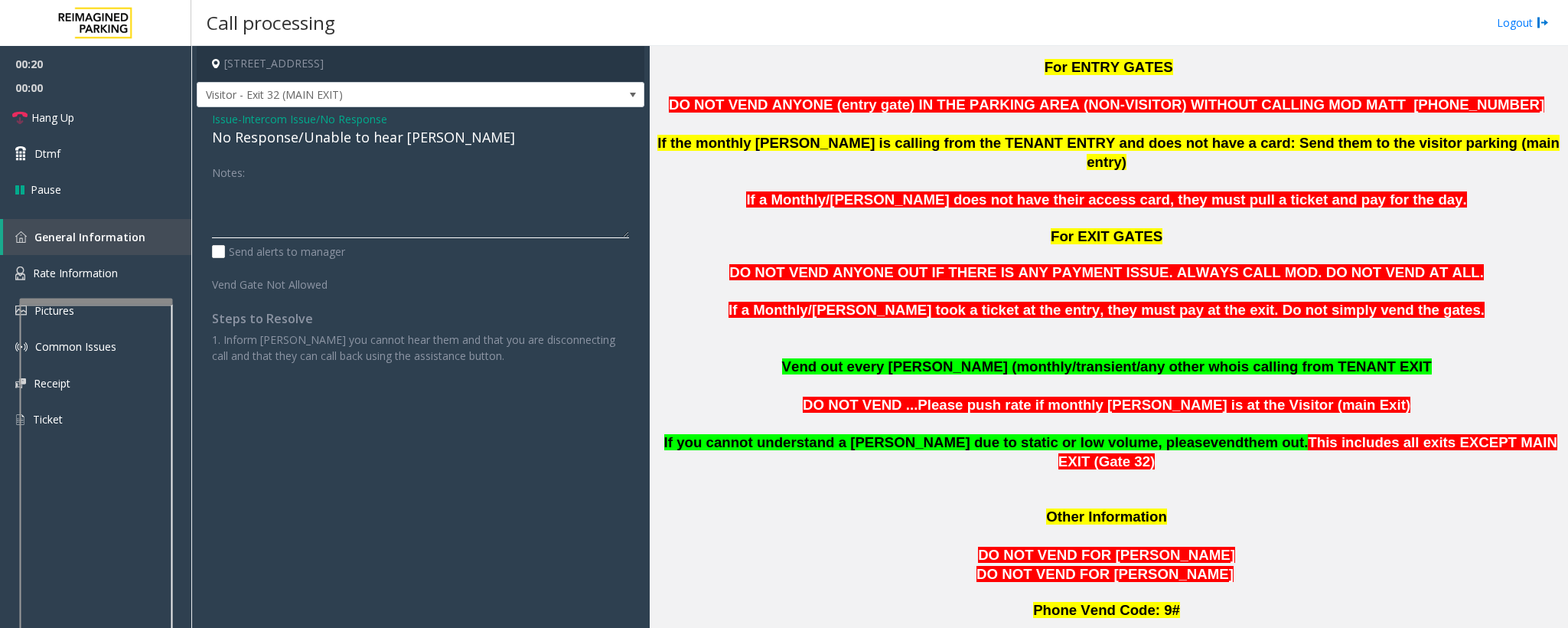
scroll to position [1034, 0]
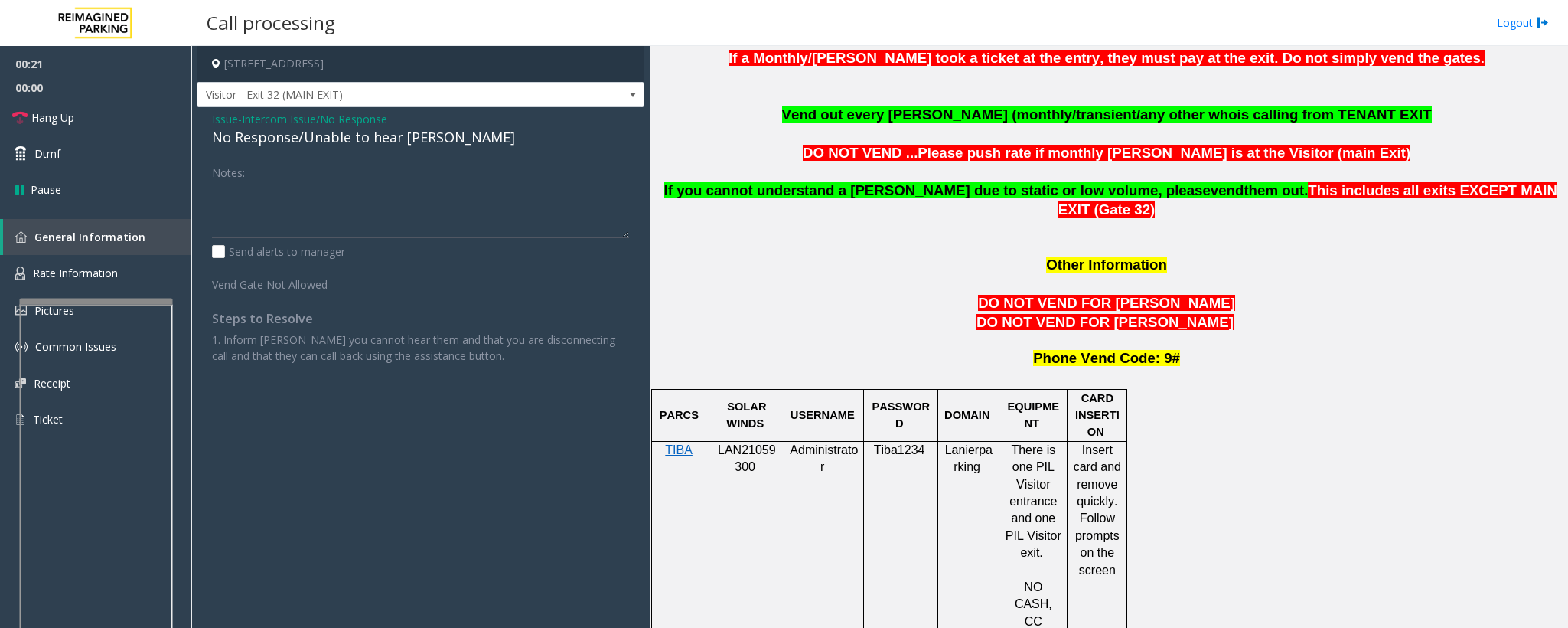
click at [749, 443] on span "LAN21059300" at bounding box center [747, 458] width 58 height 30
copy p "LAN21059300"
drag, startPoint x: 226, startPoint y: 120, endPoint x: 239, endPoint y: 126, distance: 14.3
click at [230, 121] on span "Issue" at bounding box center [225, 119] width 26 height 16
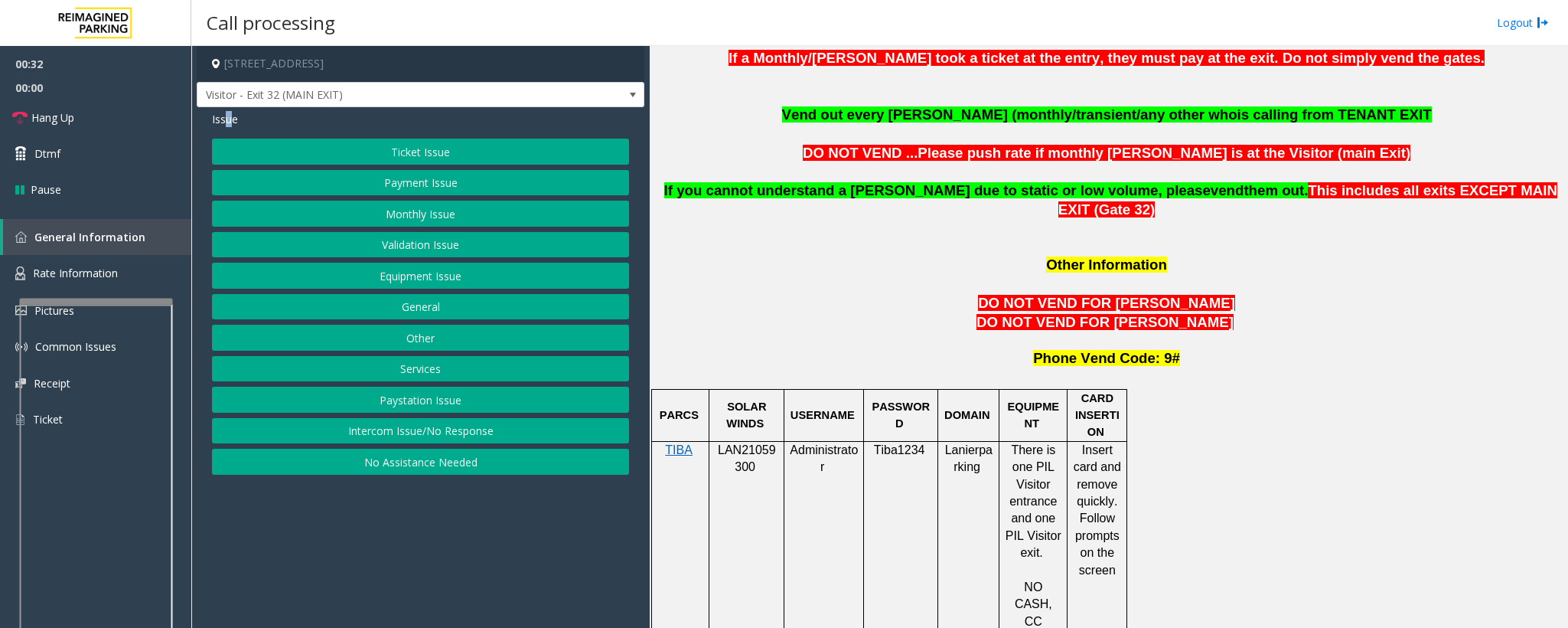
click at [421, 242] on button "Validation Issue" at bounding box center [421, 245] width 417 height 26
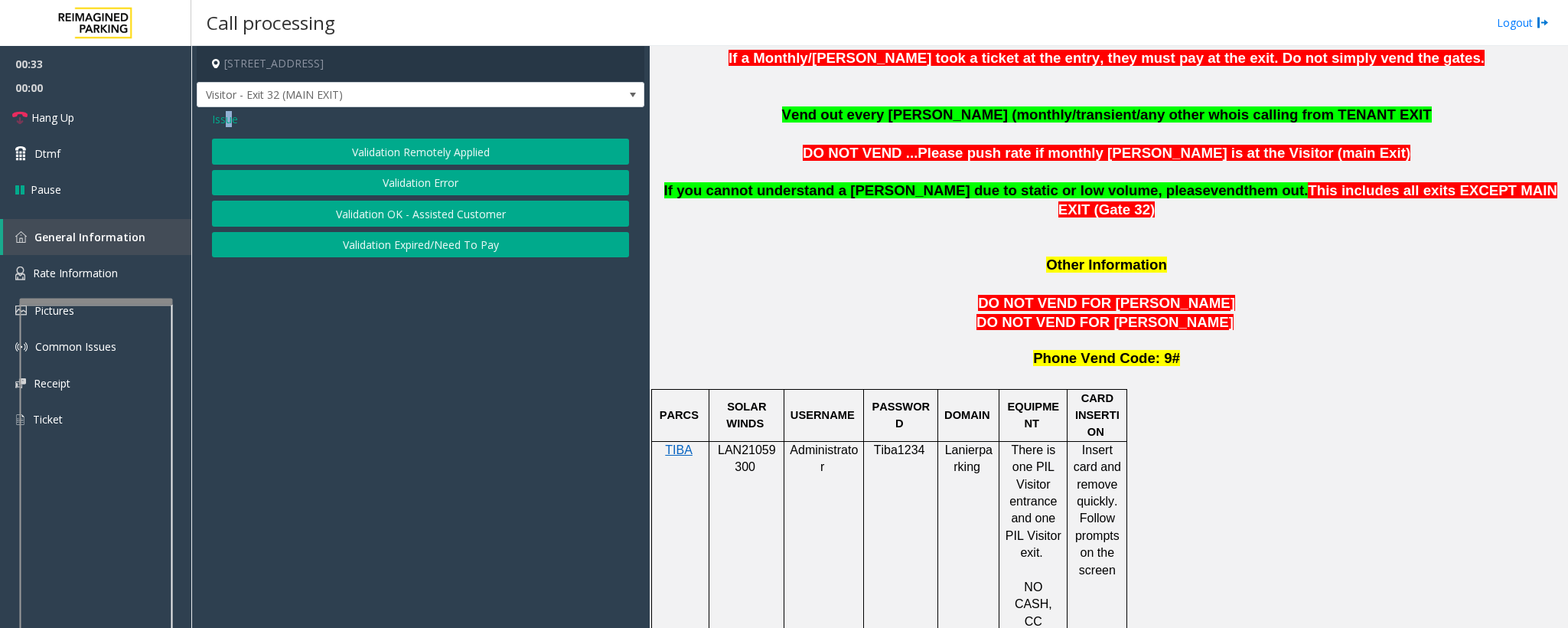
click at [392, 179] on button "Validation Error" at bounding box center [421, 183] width 417 height 26
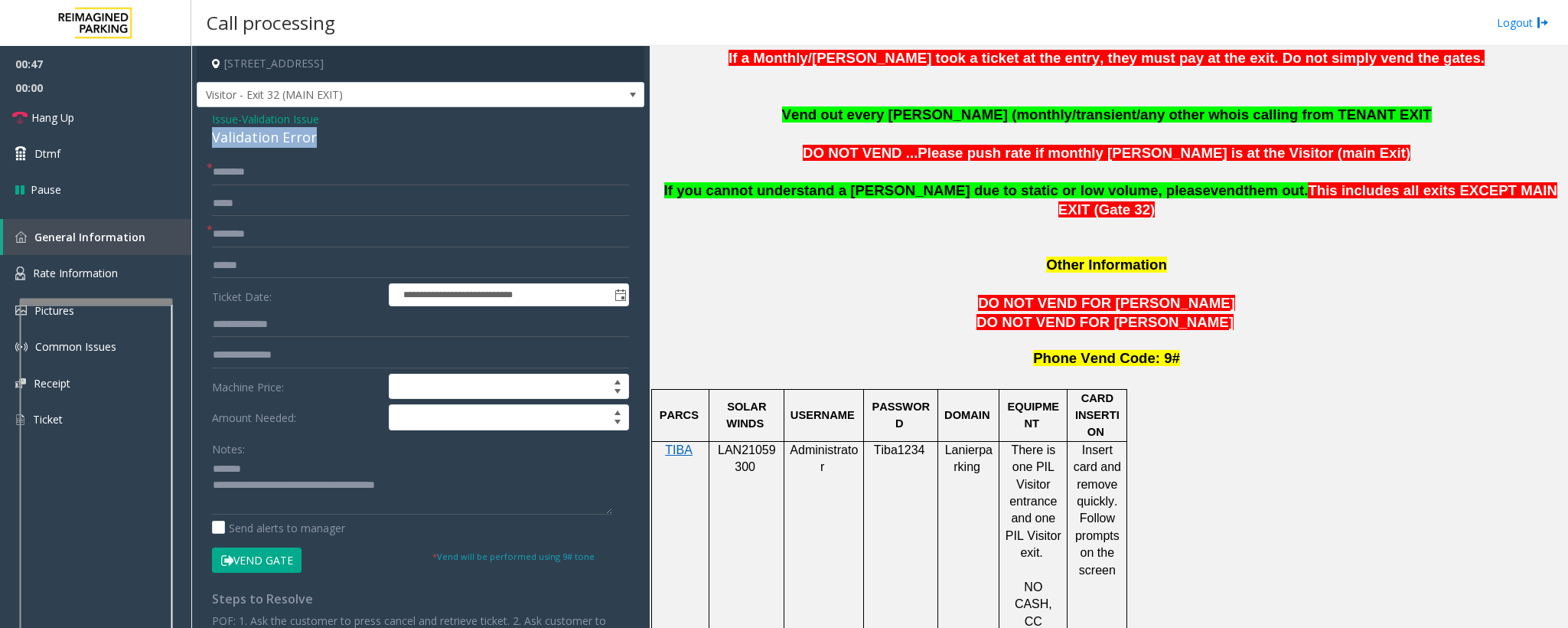
drag, startPoint x: 318, startPoint y: 142, endPoint x: 211, endPoint y: 145, distance: 107.0
click at [212, 145] on div "Validation Error" at bounding box center [421, 137] width 417 height 21
click at [247, 231] on input "text" at bounding box center [421, 235] width 417 height 26
type textarea "**********"
click at [222, 116] on span "Issue" at bounding box center [225, 119] width 26 height 16
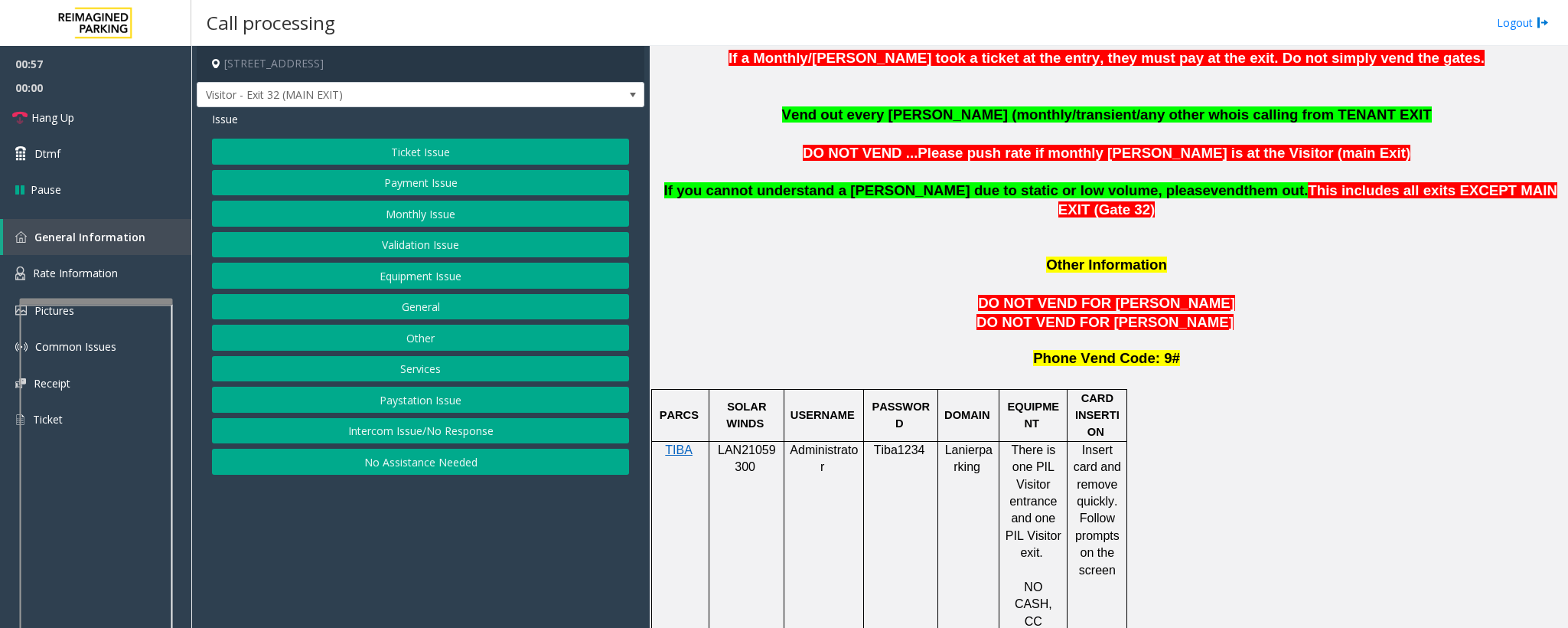
click at [423, 274] on button "Equipment Issue" at bounding box center [421, 276] width 417 height 26
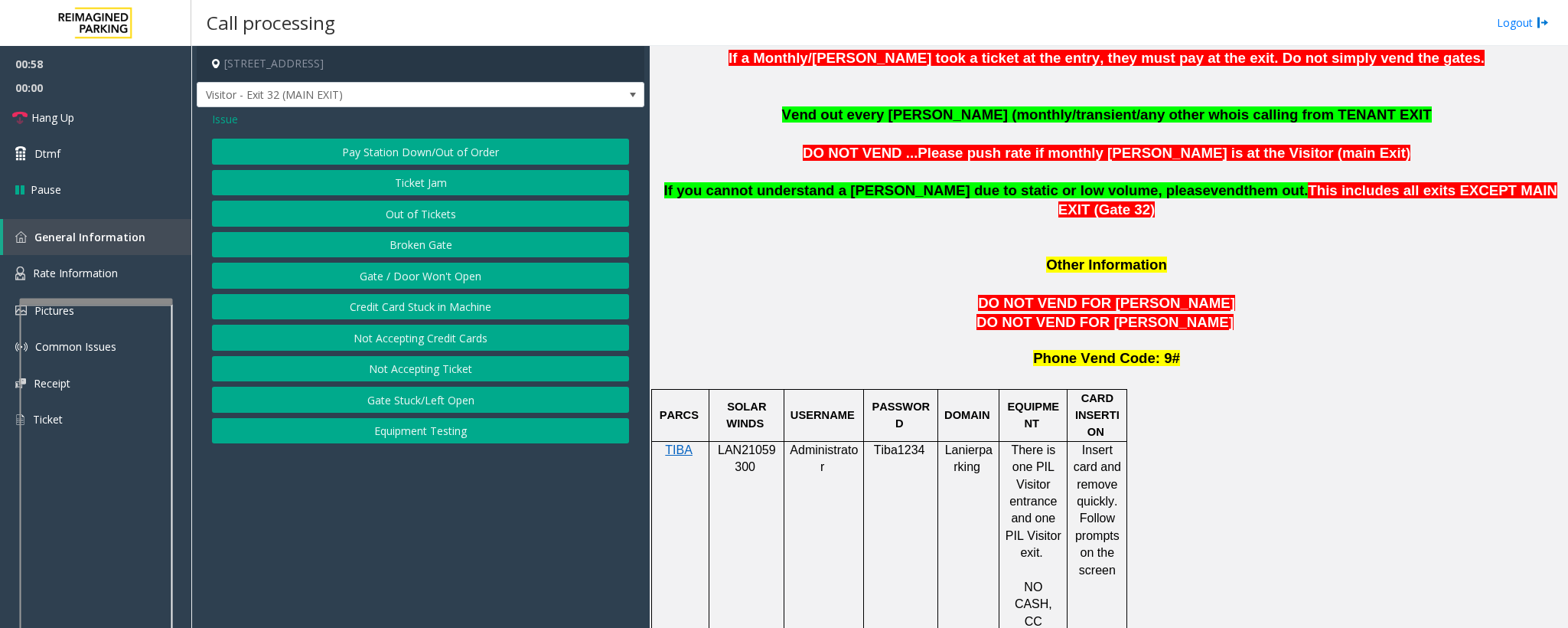
click at [423, 274] on button "Gate / Door Won't Open" at bounding box center [421, 276] width 417 height 26
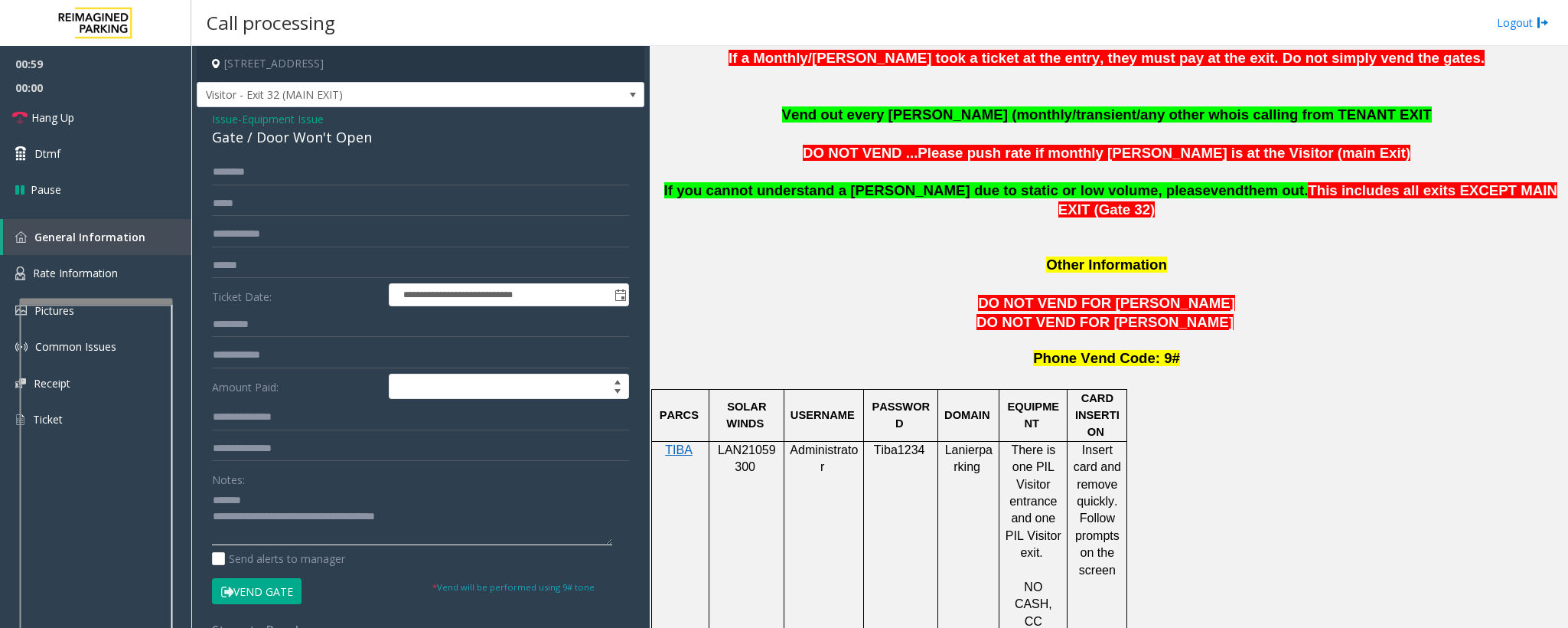
click at [276, 501] on textarea at bounding box center [412, 516] width 400 height 57
drag, startPoint x: 467, startPoint y: 510, endPoint x: 273, endPoint y: 527, distance: 194.7
click at [273, 527] on textarea at bounding box center [412, 516] width 400 height 57
click at [74, 107] on link "Hang Up" at bounding box center [95, 117] width 192 height 36
click at [320, 510] on textarea at bounding box center [412, 516] width 400 height 57
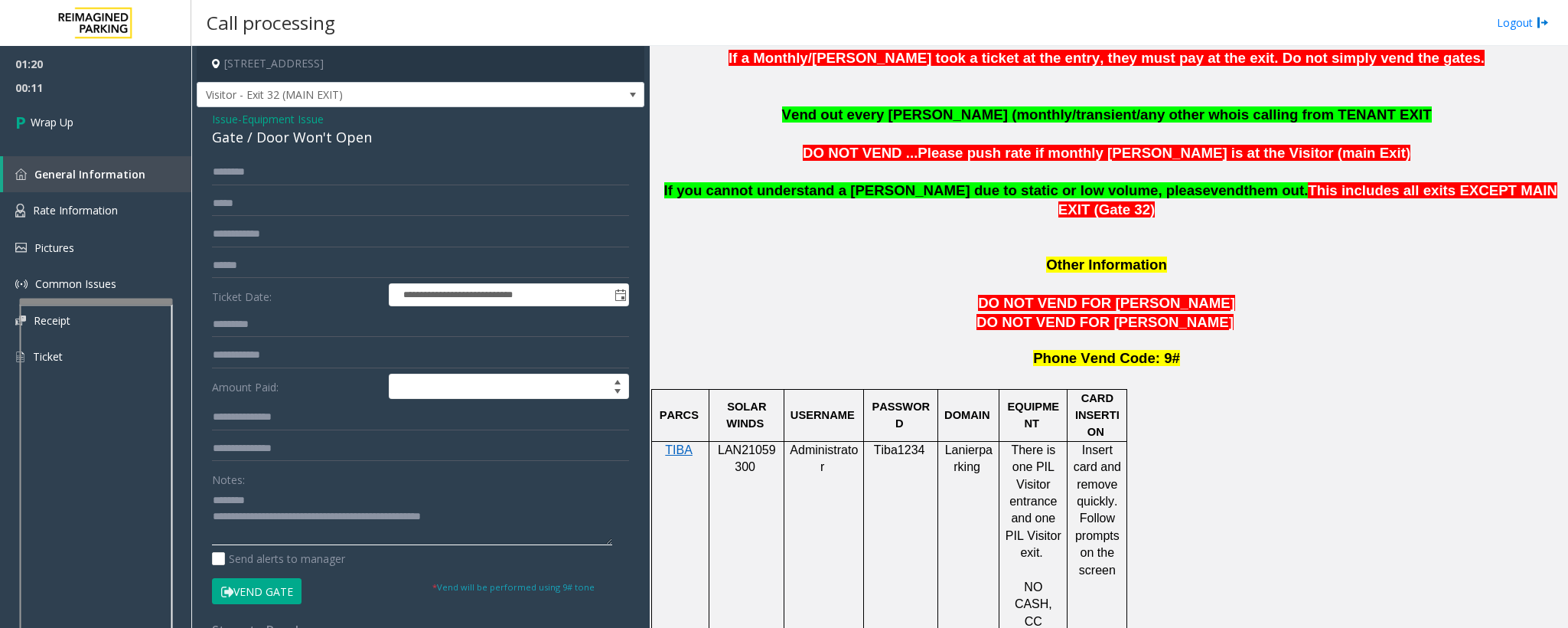
drag, startPoint x: 359, startPoint y: 519, endPoint x: 301, endPoint y: 489, distance: 65.3
click at [301, 489] on textarea at bounding box center [412, 516] width 400 height 57
click at [375, 517] on textarea at bounding box center [412, 516] width 400 height 57
click at [272, 497] on textarea at bounding box center [412, 516] width 400 height 57
click at [278, 498] on textarea at bounding box center [412, 516] width 400 height 57
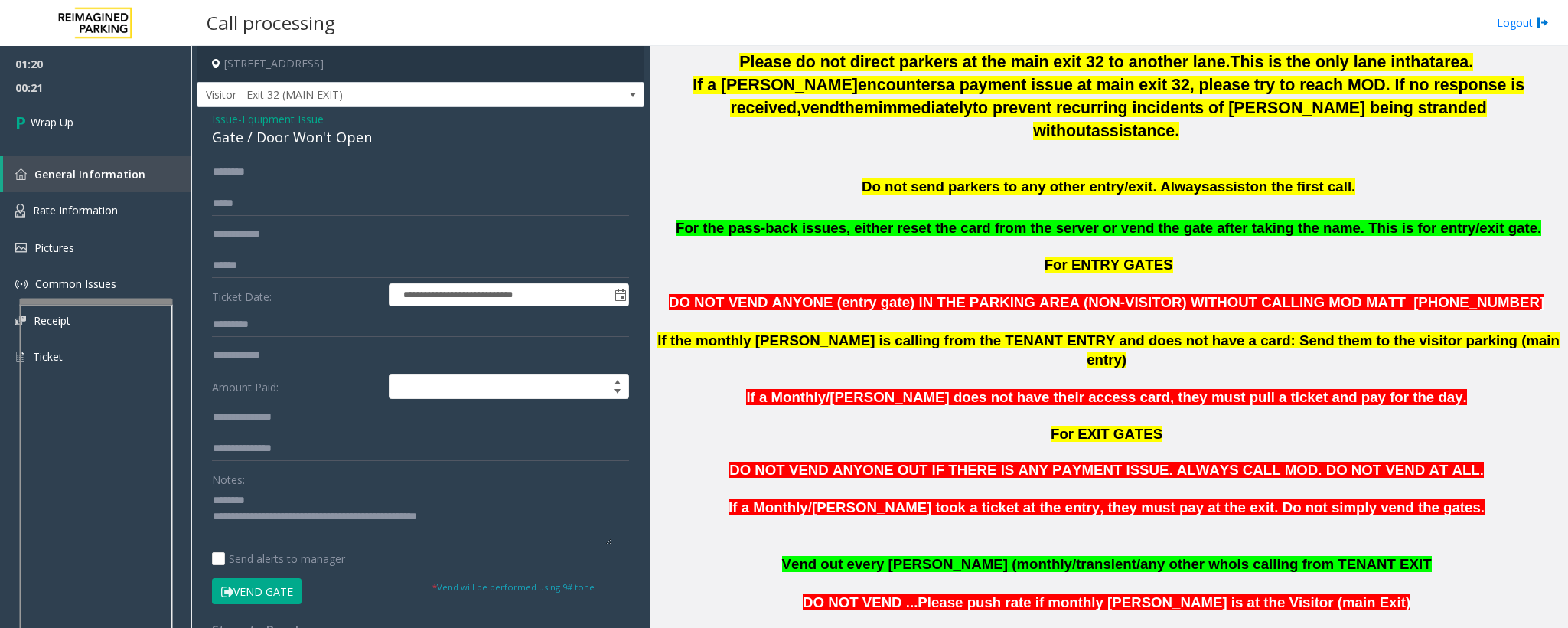
scroll to position [574, 0]
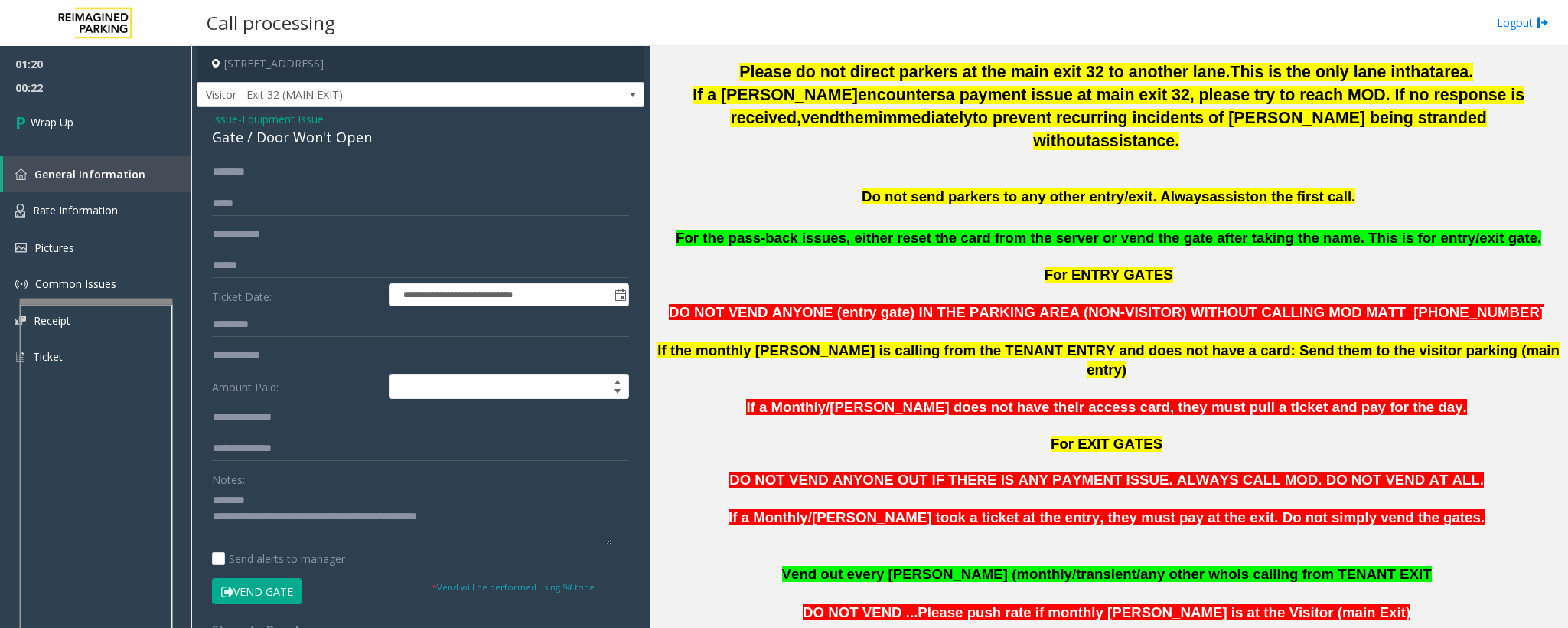
click at [318, 496] on textarea at bounding box center [412, 516] width 400 height 57
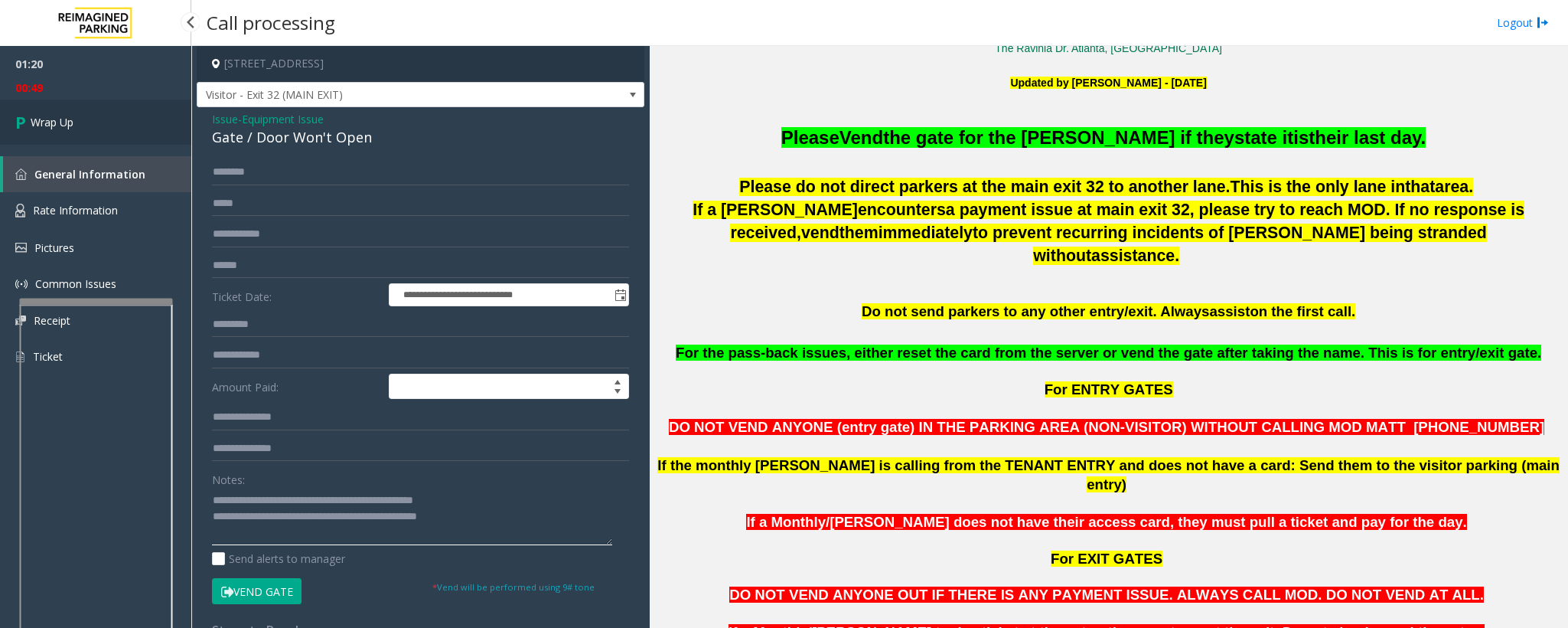
type textarea "**********"
click at [113, 113] on link "Wrap Up" at bounding box center [95, 121] width 192 height 45
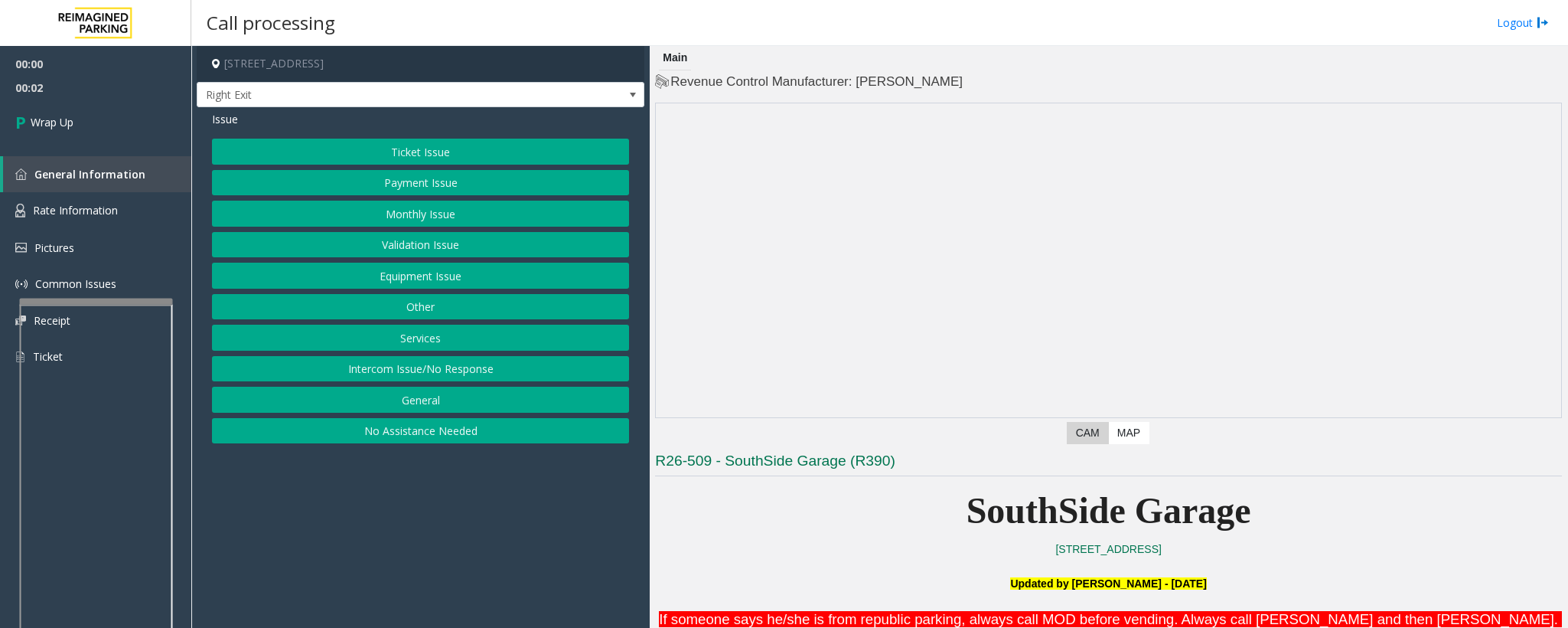
click at [487, 373] on button "Intercom Issue/No Response" at bounding box center [421, 369] width 417 height 26
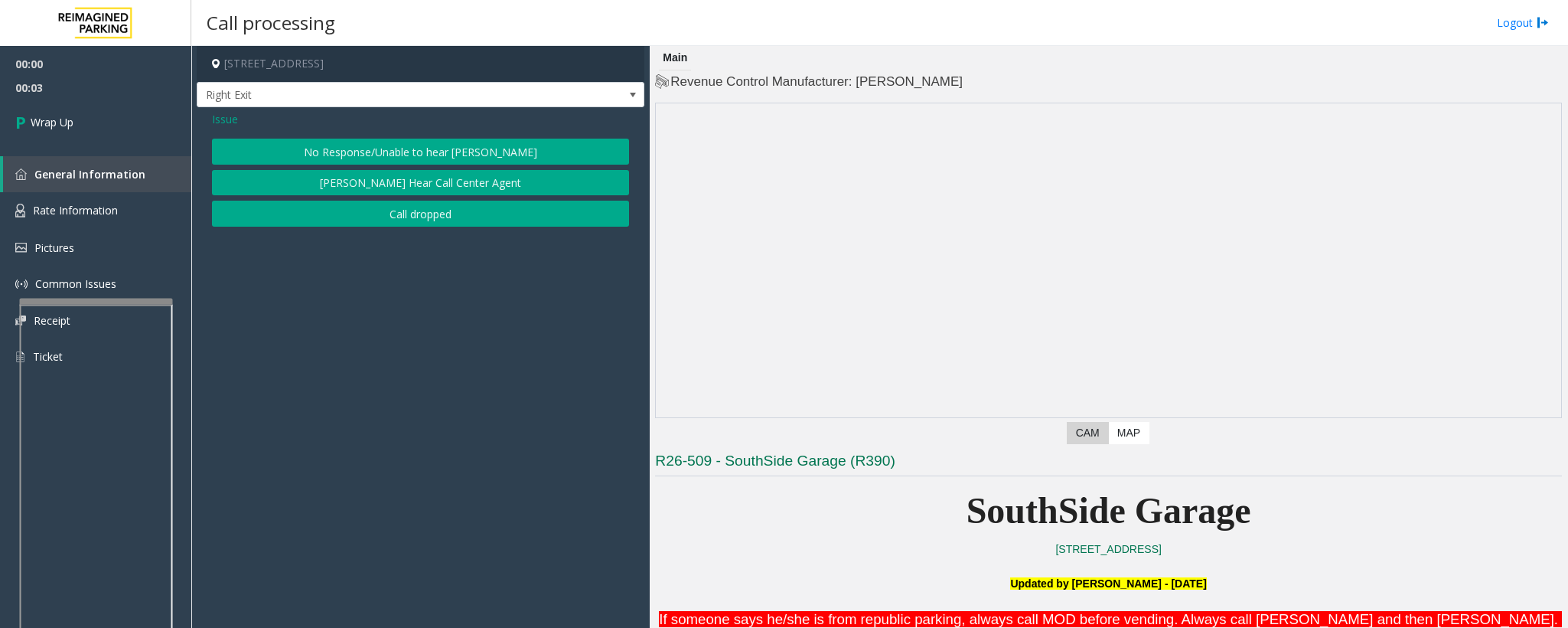
click at [397, 217] on button "Call dropped" at bounding box center [421, 214] width 417 height 26
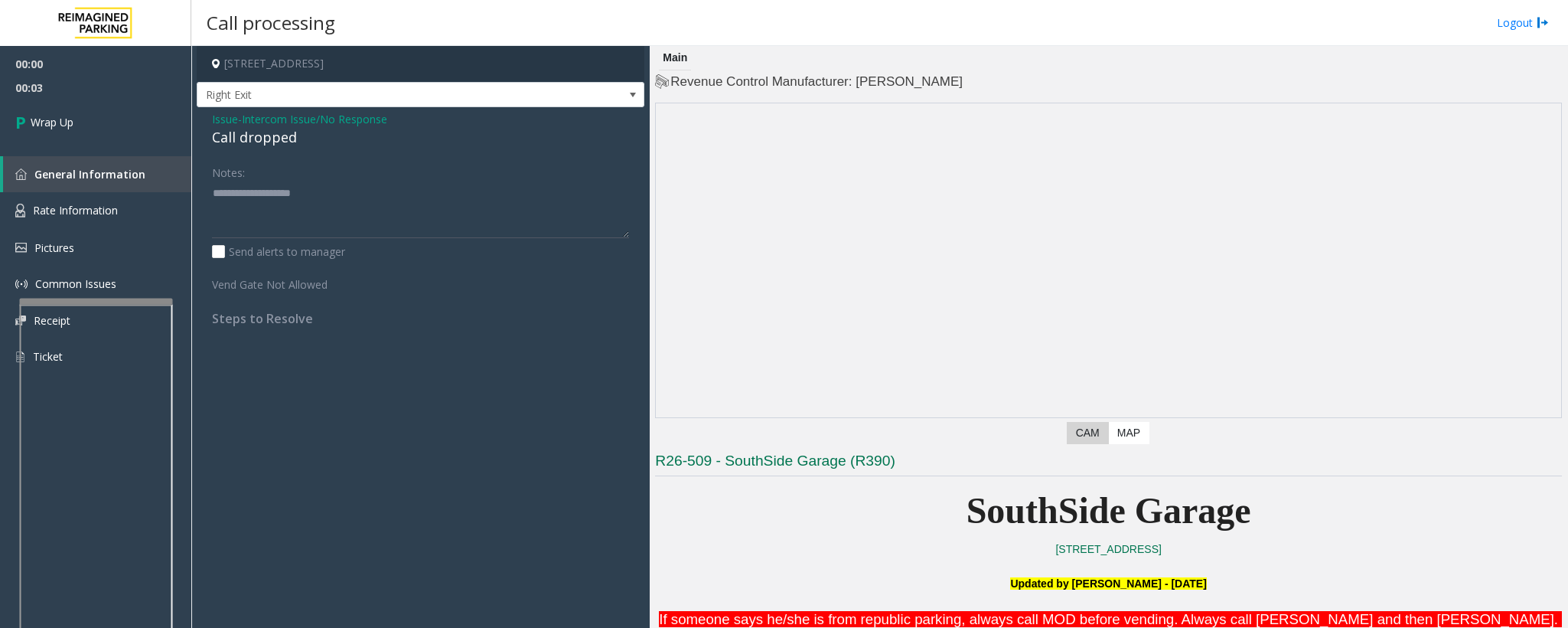
click at [274, 147] on div "Call dropped" at bounding box center [421, 137] width 417 height 21
type textarea "**********"
drag, startPoint x: 151, startPoint y: 104, endPoint x: 126, endPoint y: 115, distance: 27.3
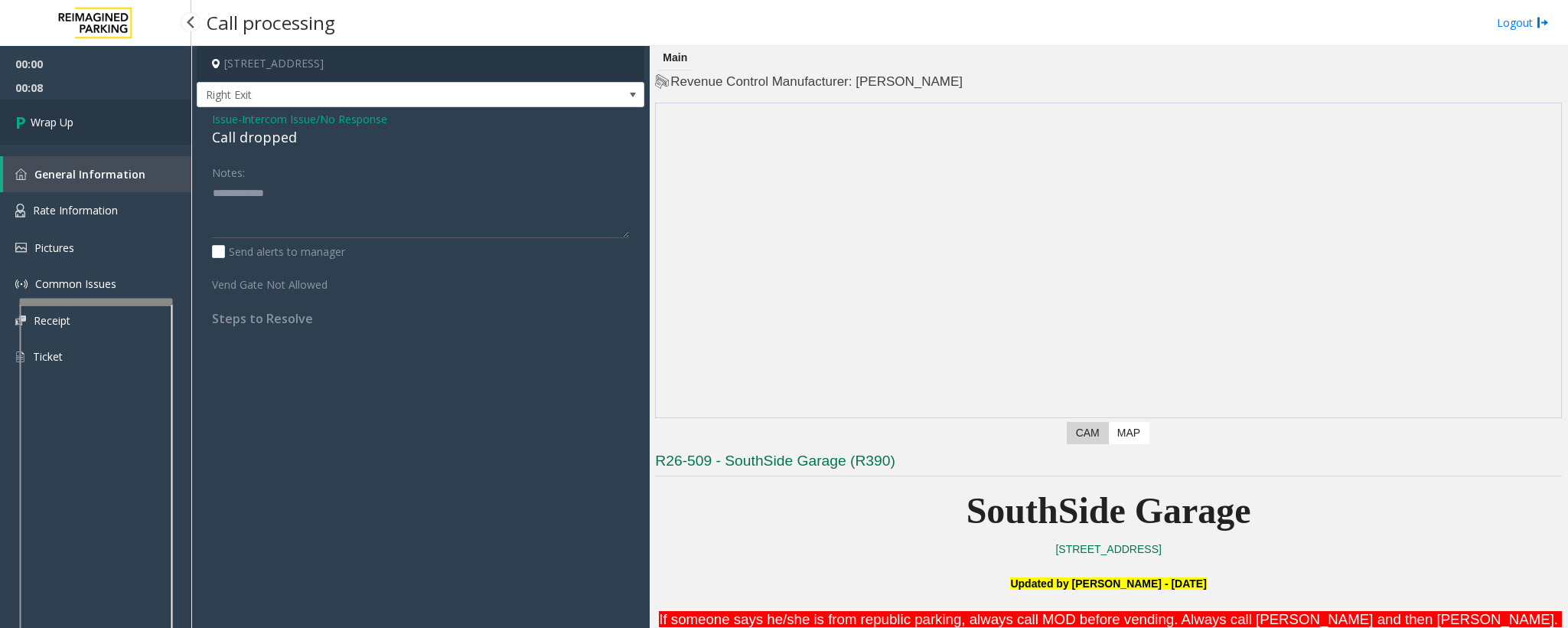
click at [150, 104] on link "Wrap Up" at bounding box center [95, 121] width 192 height 45
click at [126, 116] on link "Wrap Up" at bounding box center [95, 121] width 192 height 45
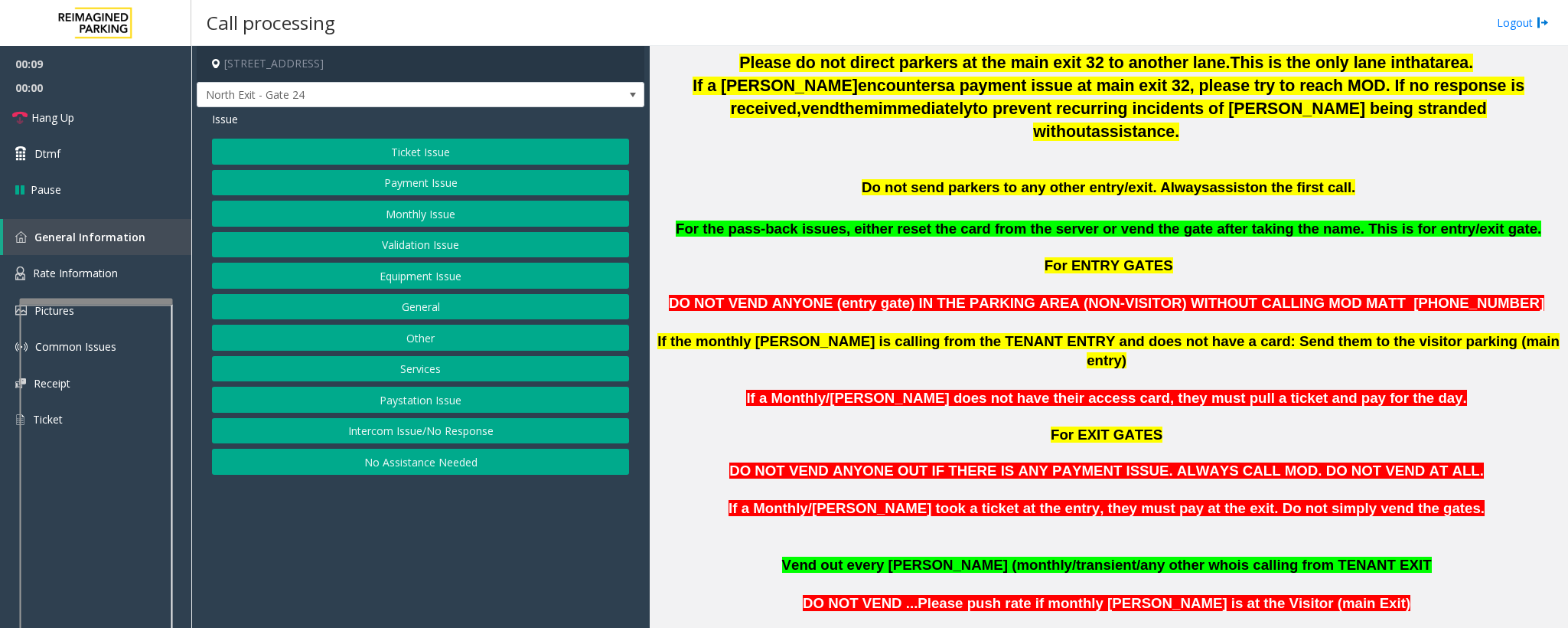
scroll to position [689, 0]
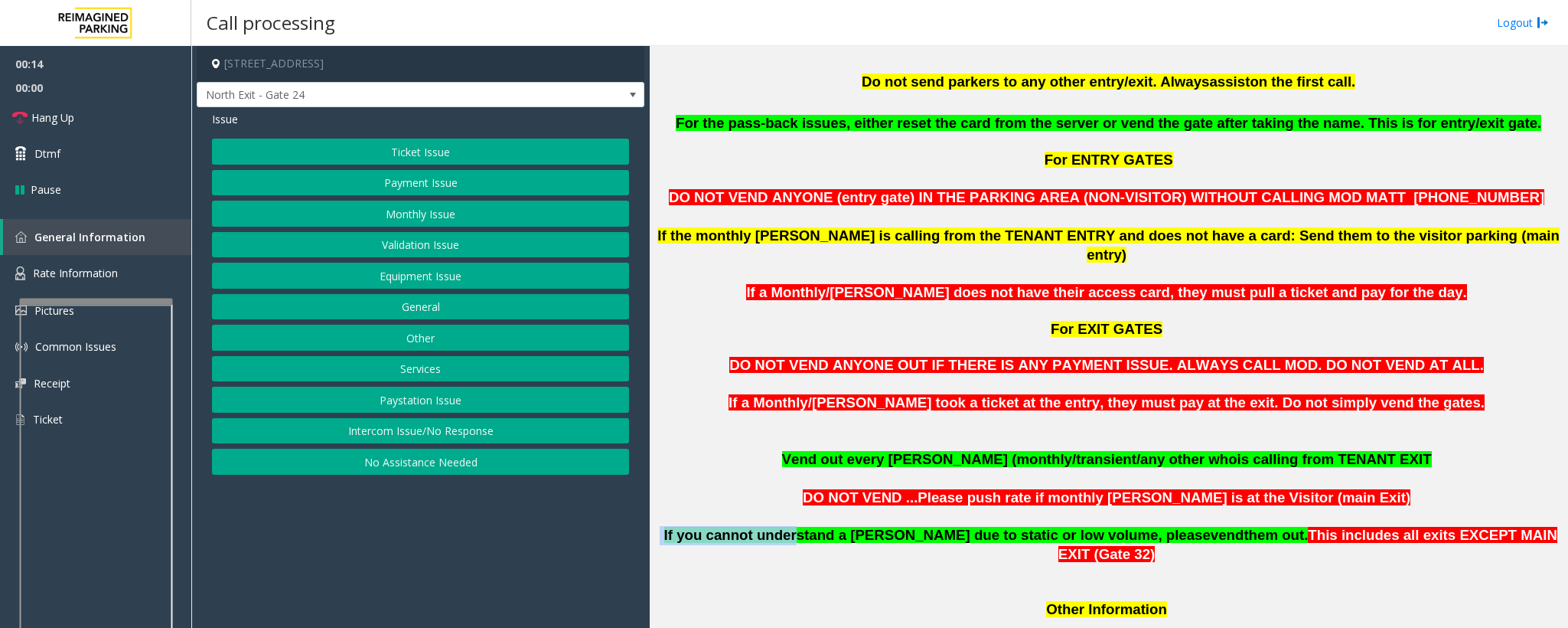
drag, startPoint x: 692, startPoint y: 492, endPoint x: 811, endPoint y: 493, distance: 119.0
click at [811, 507] on p "If you cannot understand a [PERSON_NAME] due to static or low volume, please ve…" at bounding box center [1108, 535] width 907 height 57
click at [820, 564] on p at bounding box center [1108, 574] width 907 height 19
click at [432, 278] on button "Equipment Issue" at bounding box center [421, 276] width 417 height 26
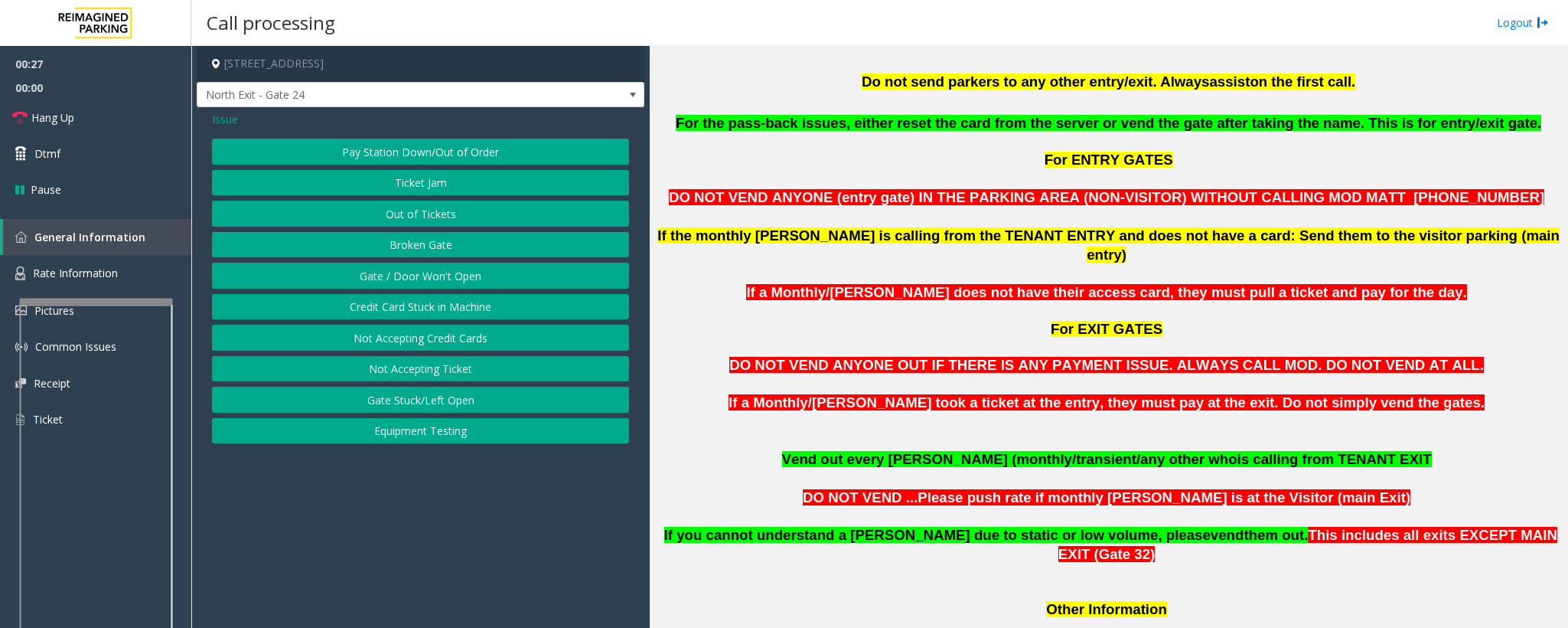
click at [430, 278] on button "Gate / Door Won't Open" at bounding box center [421, 276] width 417 height 26
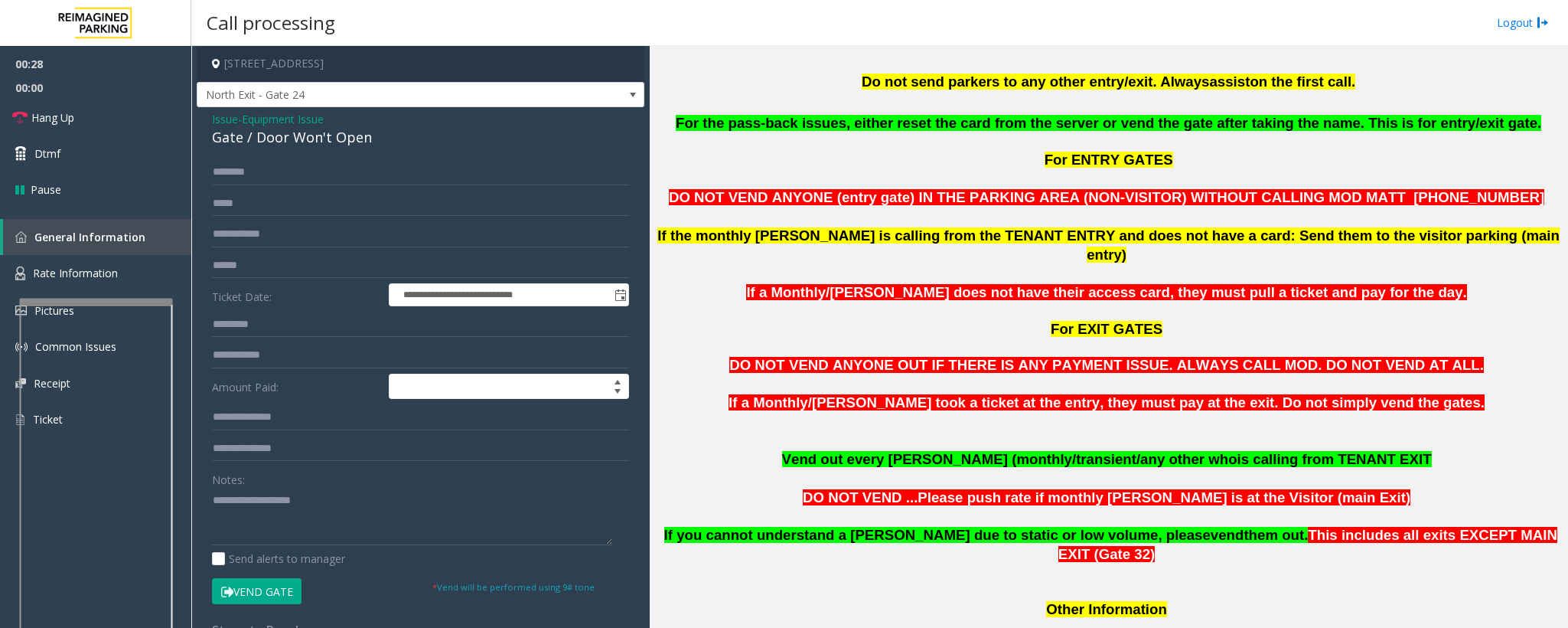
click at [276, 592] on button "Vend Gate" at bounding box center [257, 591] width 90 height 26
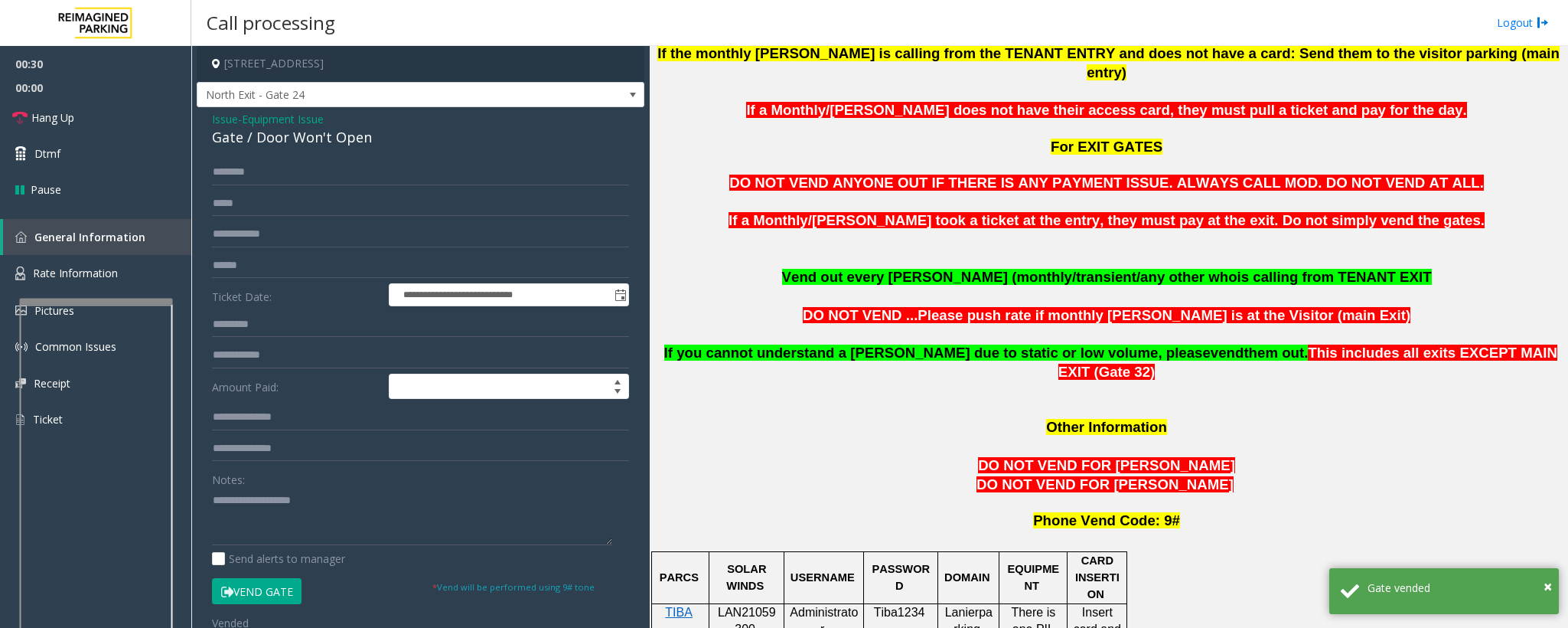
scroll to position [919, 0]
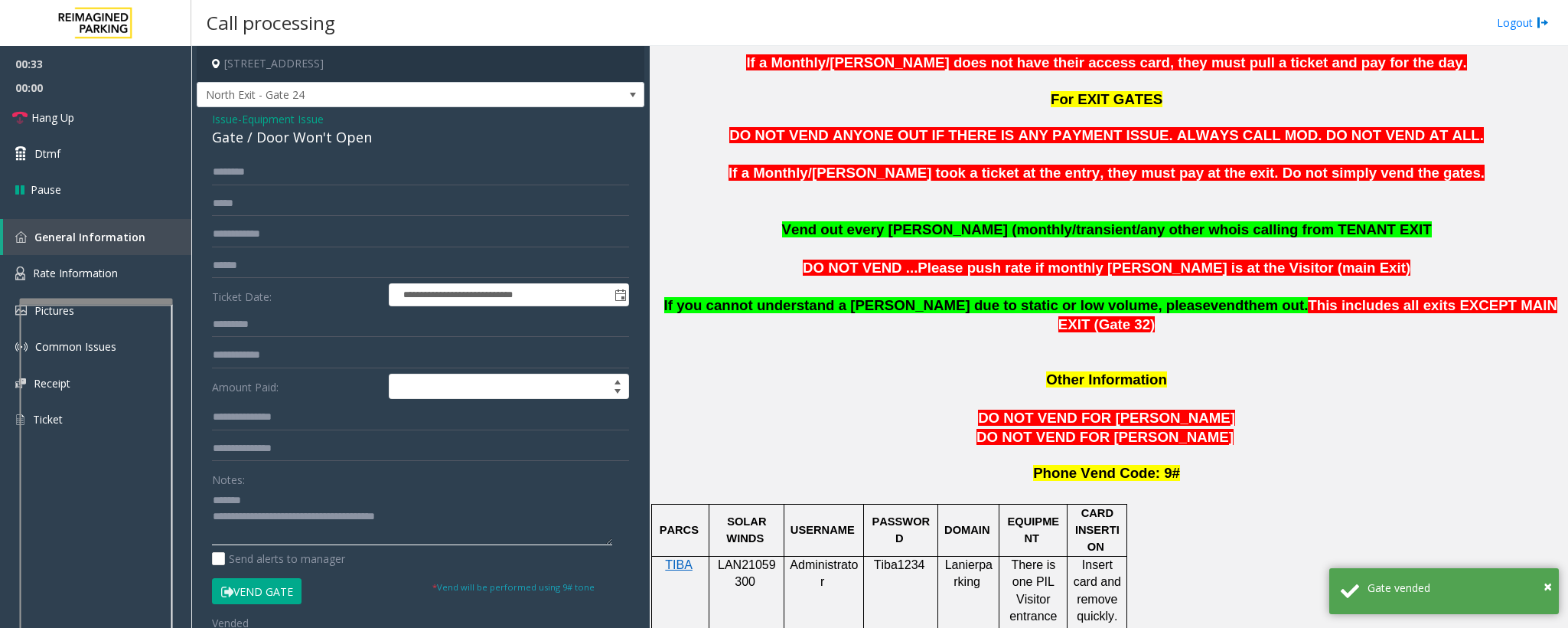
click at [306, 499] on textarea at bounding box center [412, 516] width 400 height 57
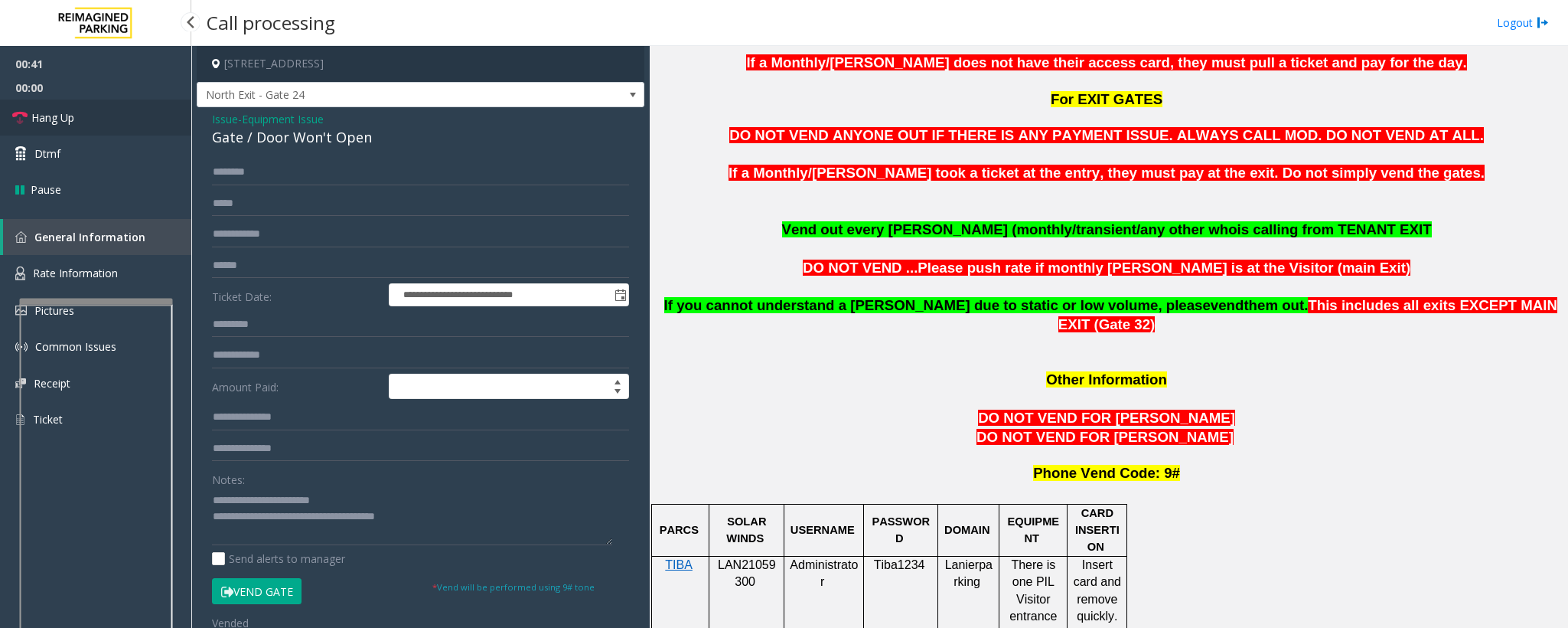
click at [91, 107] on link "Hang Up" at bounding box center [95, 117] width 192 height 36
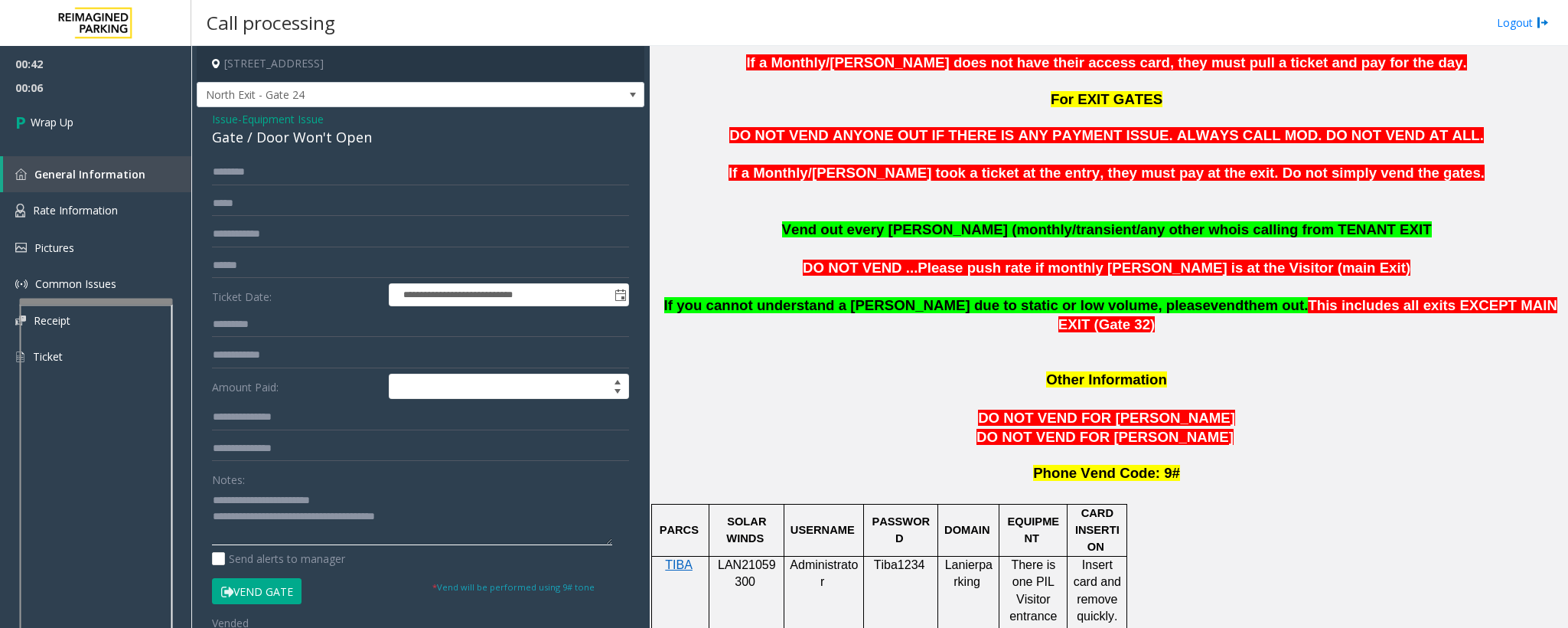
drag, startPoint x: 363, startPoint y: 522, endPoint x: 277, endPoint y: 517, distance: 86.1
click at [277, 517] on textarea at bounding box center [412, 516] width 400 height 57
click at [377, 522] on textarea at bounding box center [412, 516] width 400 height 57
type textarea "**********"
click at [57, 121] on span "Wrap Up" at bounding box center [52, 121] width 43 height 16
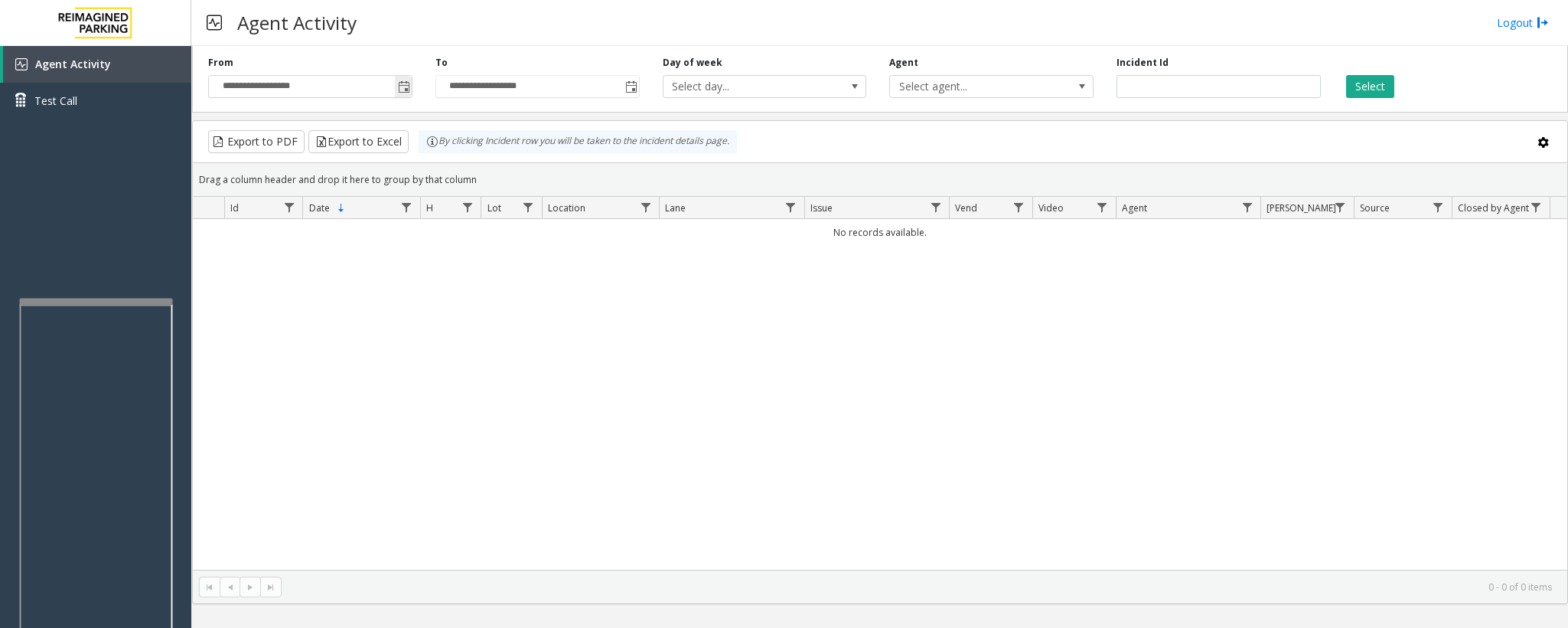
click at [398, 92] on span "Toggle popup" at bounding box center [404, 87] width 12 height 12
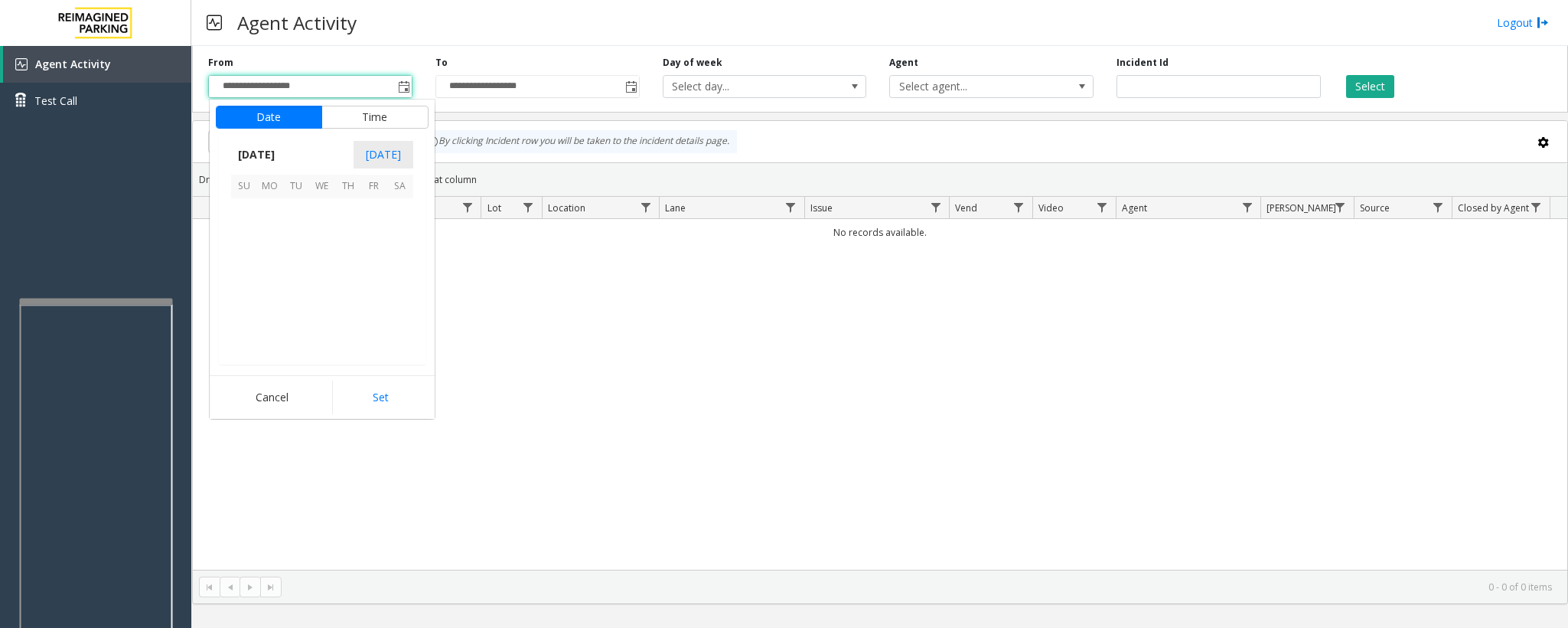
scroll to position [274434, 0]
drag, startPoint x: 294, startPoint y: 294, endPoint x: 329, endPoint y: 317, distance: 41.9
click at [298, 294] on span "19" at bounding box center [296, 291] width 26 height 26
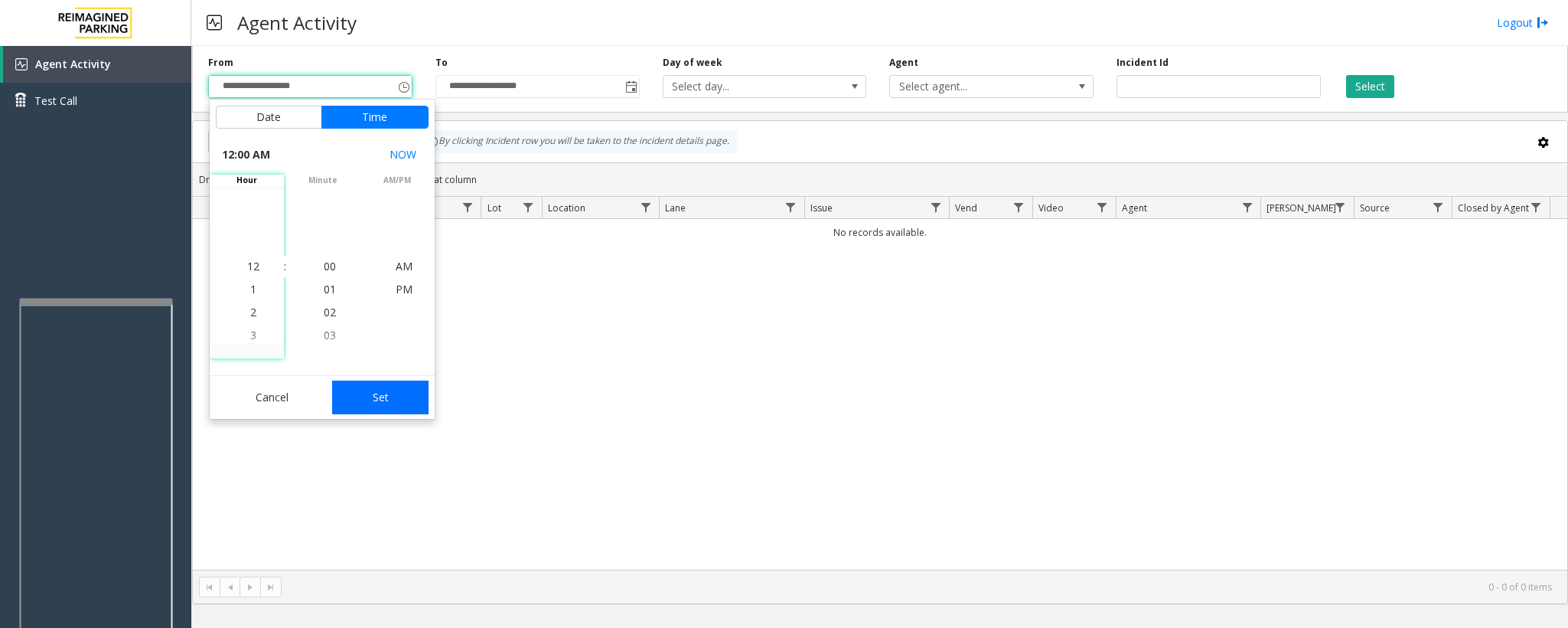
click at [400, 411] on button "Set" at bounding box center [380, 397] width 96 height 34
type input "**********"
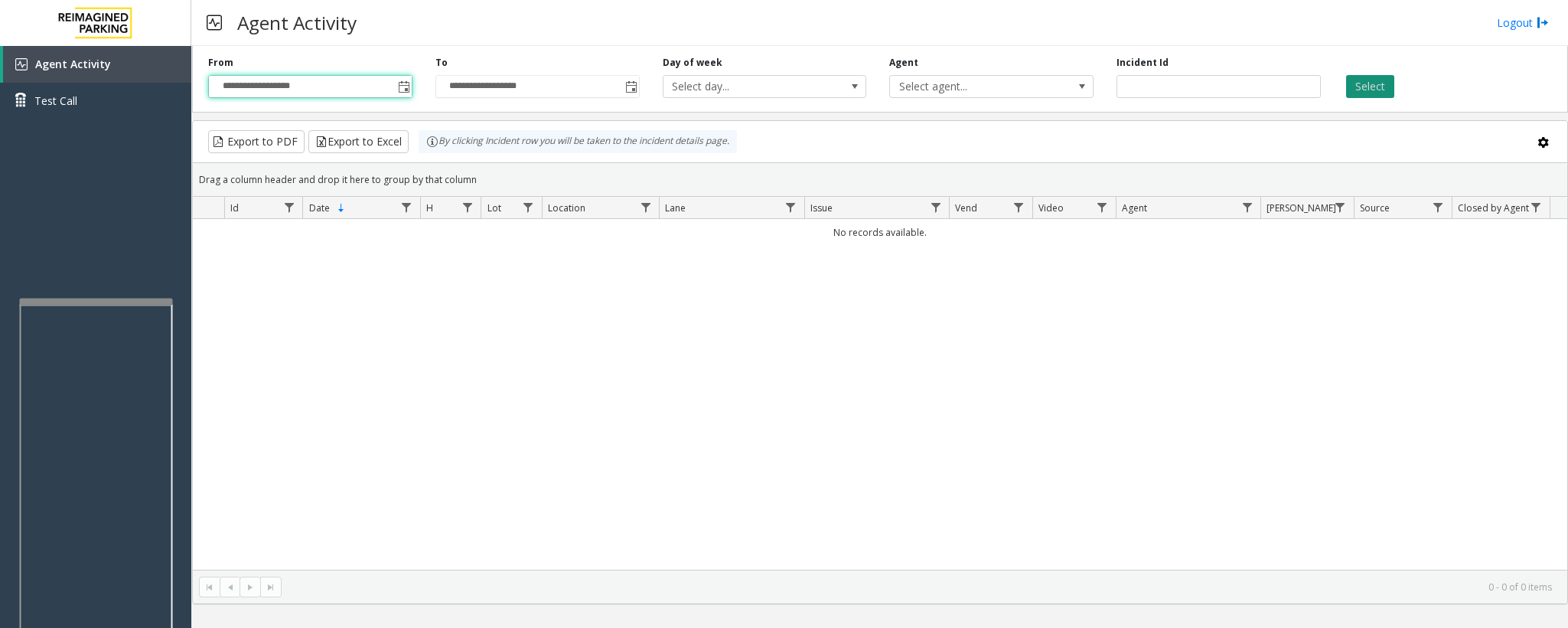
click at [1377, 83] on button "Select" at bounding box center [1371, 86] width 49 height 23
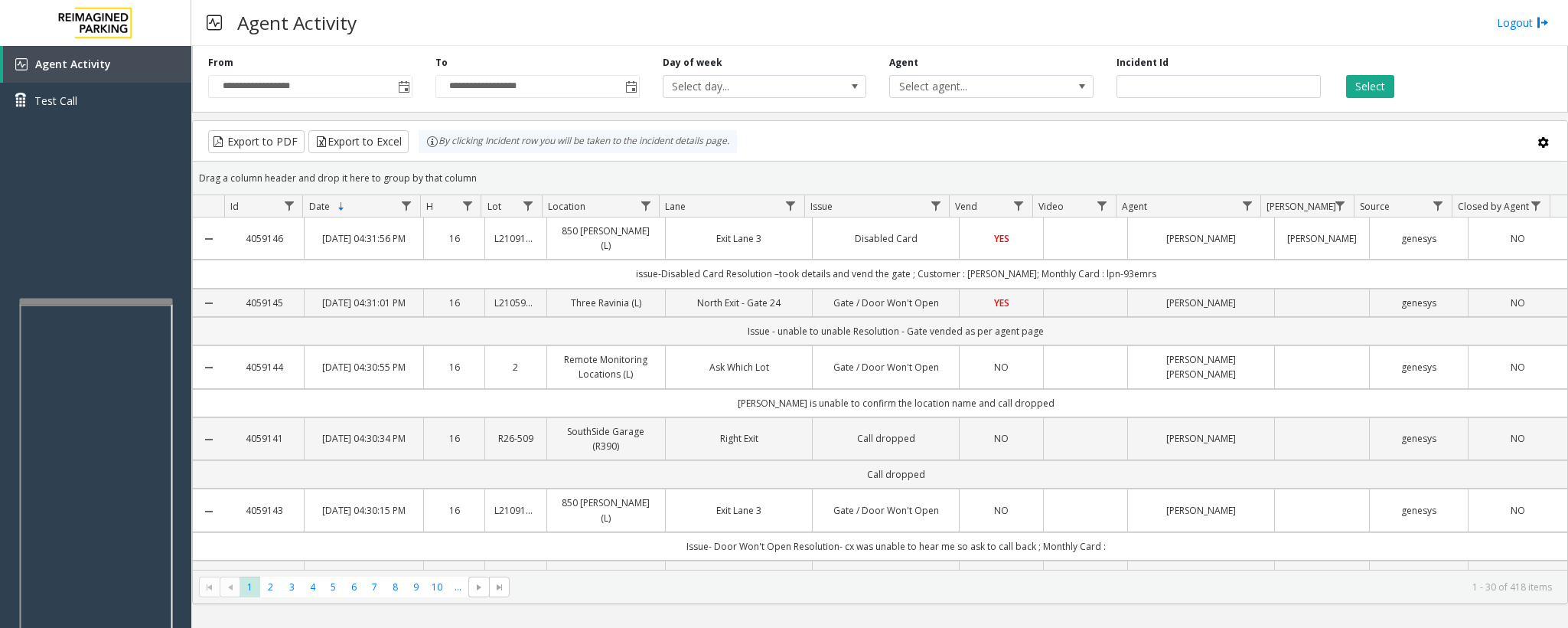
click at [827, 345] on td "Issue - unable to unable Resolution - Gate vended as per agent page" at bounding box center [896, 331] width 1344 height 28
click at [871, 317] on td "Gate / Door Won't Open" at bounding box center [885, 303] width 147 height 28
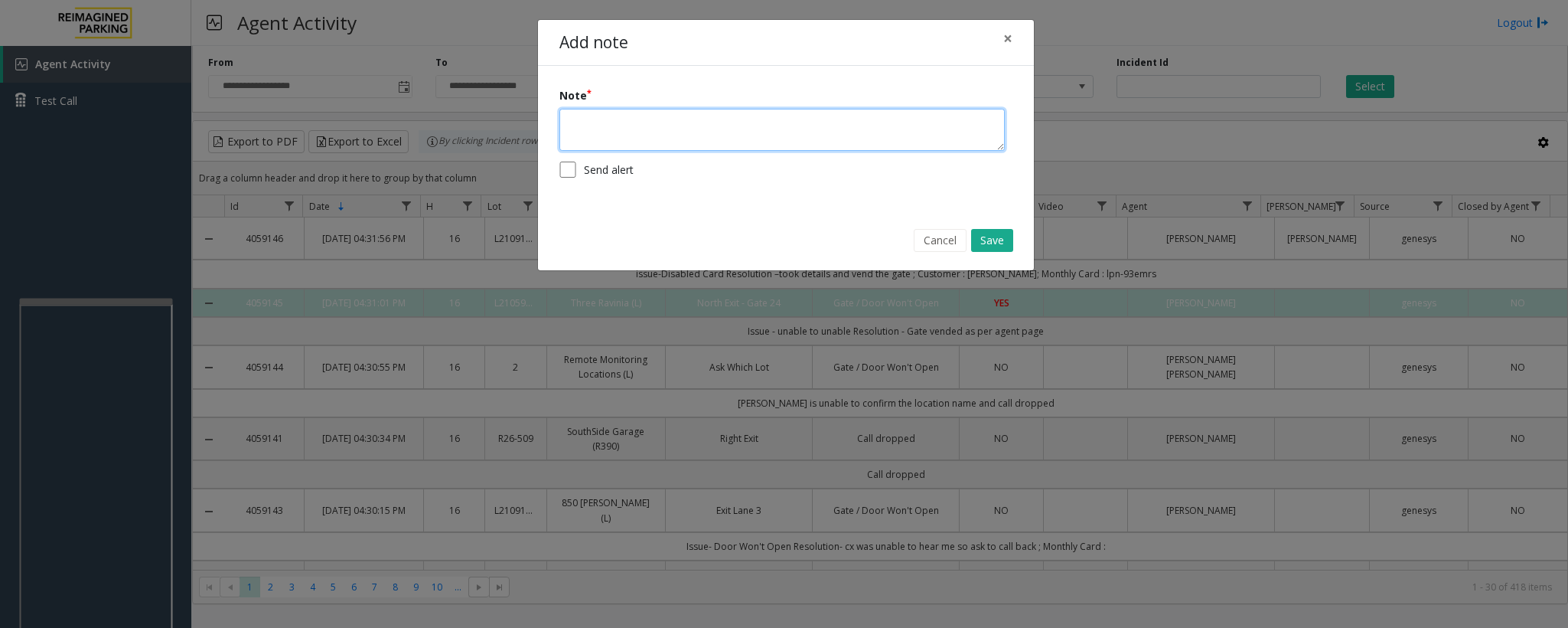
click at [607, 136] on textarea at bounding box center [782, 129] width 446 height 42
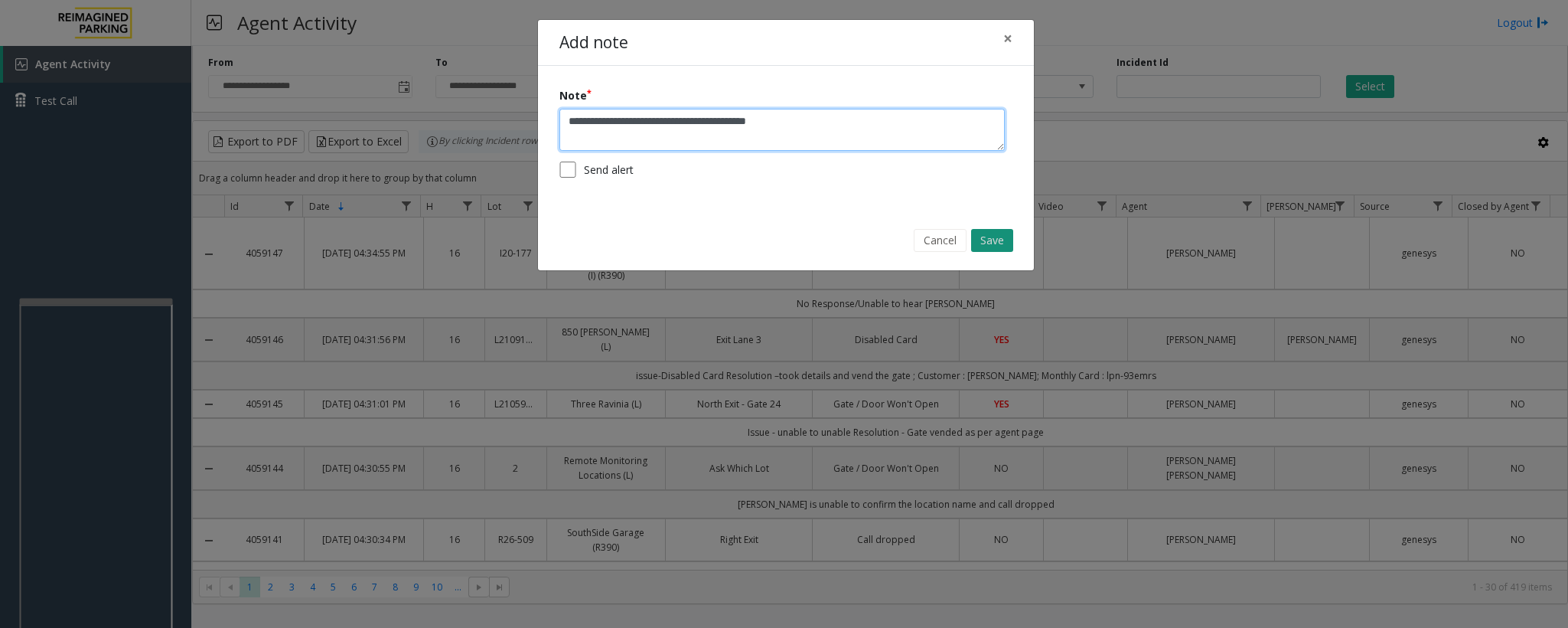
type textarea "**********"
click at [997, 242] on button "Save" at bounding box center [991, 240] width 42 height 23
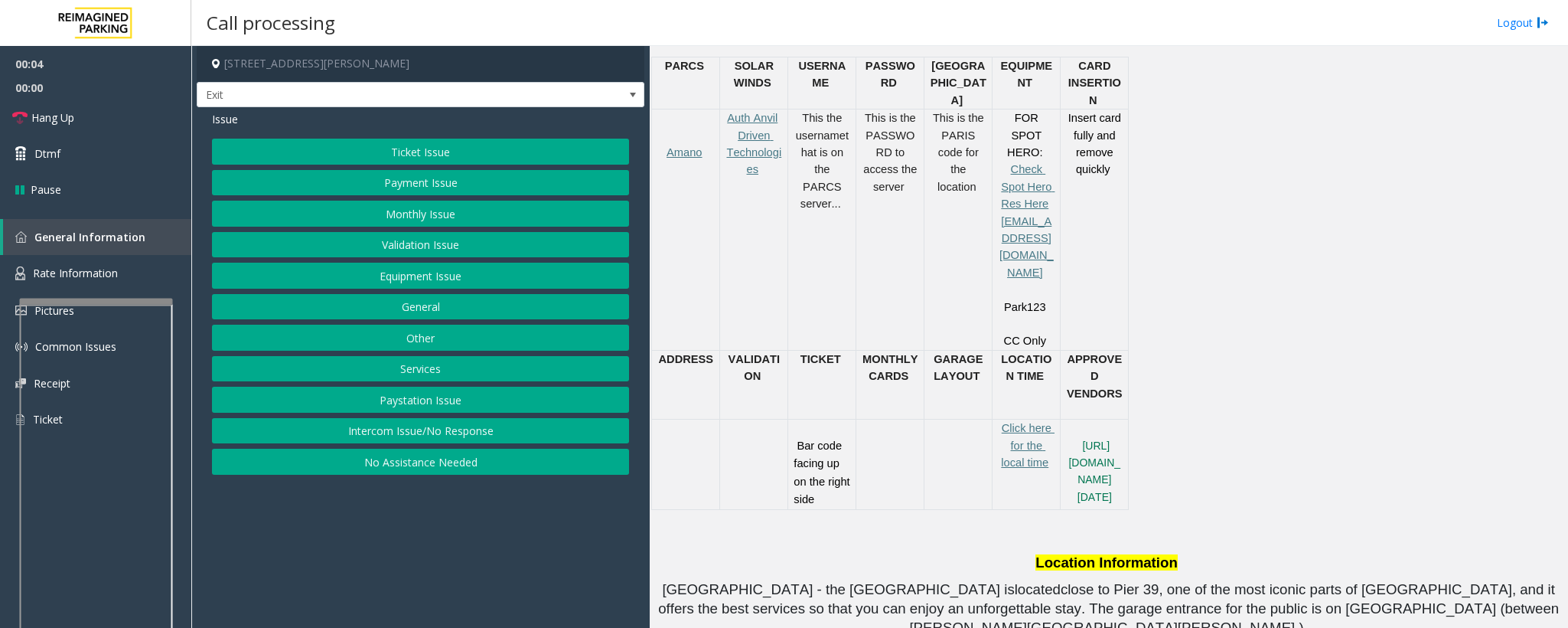
scroll to position [804, 0]
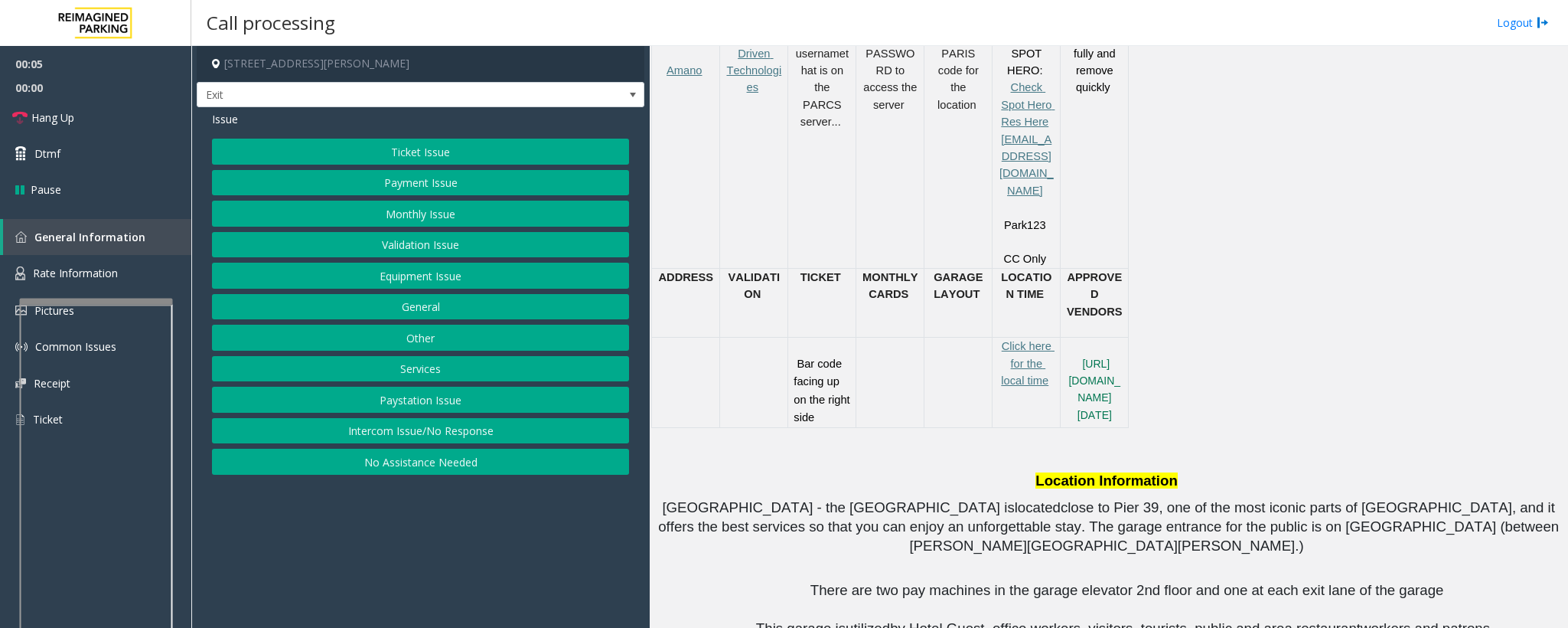
click at [430, 379] on button "Services" at bounding box center [421, 369] width 417 height 26
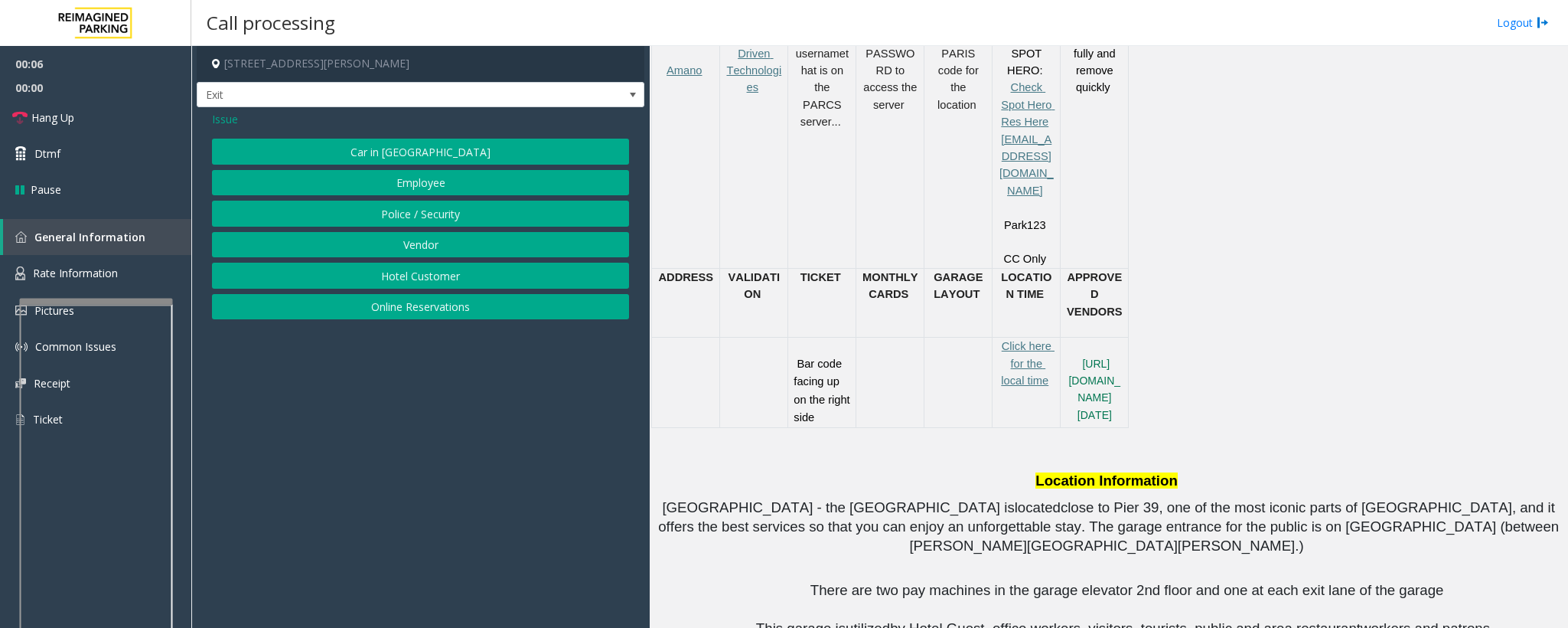
click at [421, 282] on button "Hotel Customer" at bounding box center [421, 276] width 417 height 26
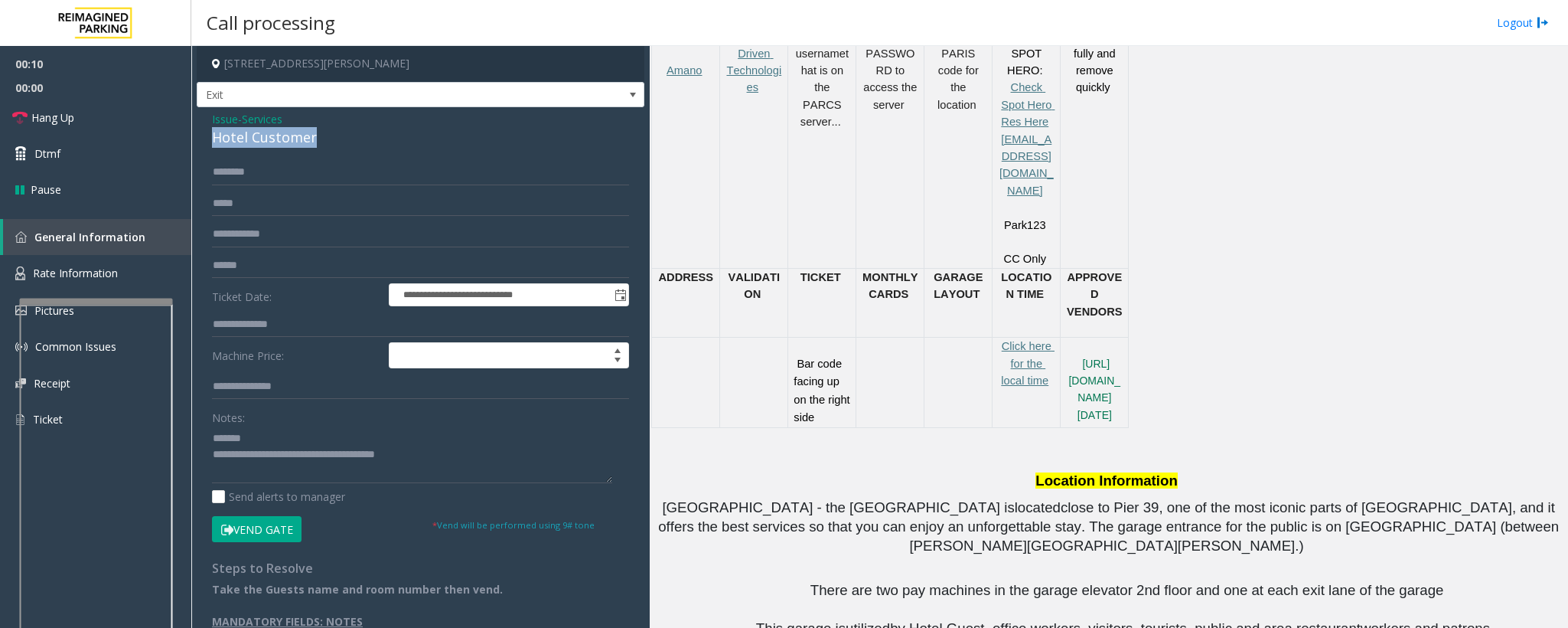
drag, startPoint x: 321, startPoint y: 142, endPoint x: 201, endPoint y: 140, distance: 120.0
click at [201, 140] on div "**********" at bounding box center [421, 376] width 448 height 537
type textarea "**********"
click at [214, 126] on span "Issue" at bounding box center [225, 119] width 26 height 16
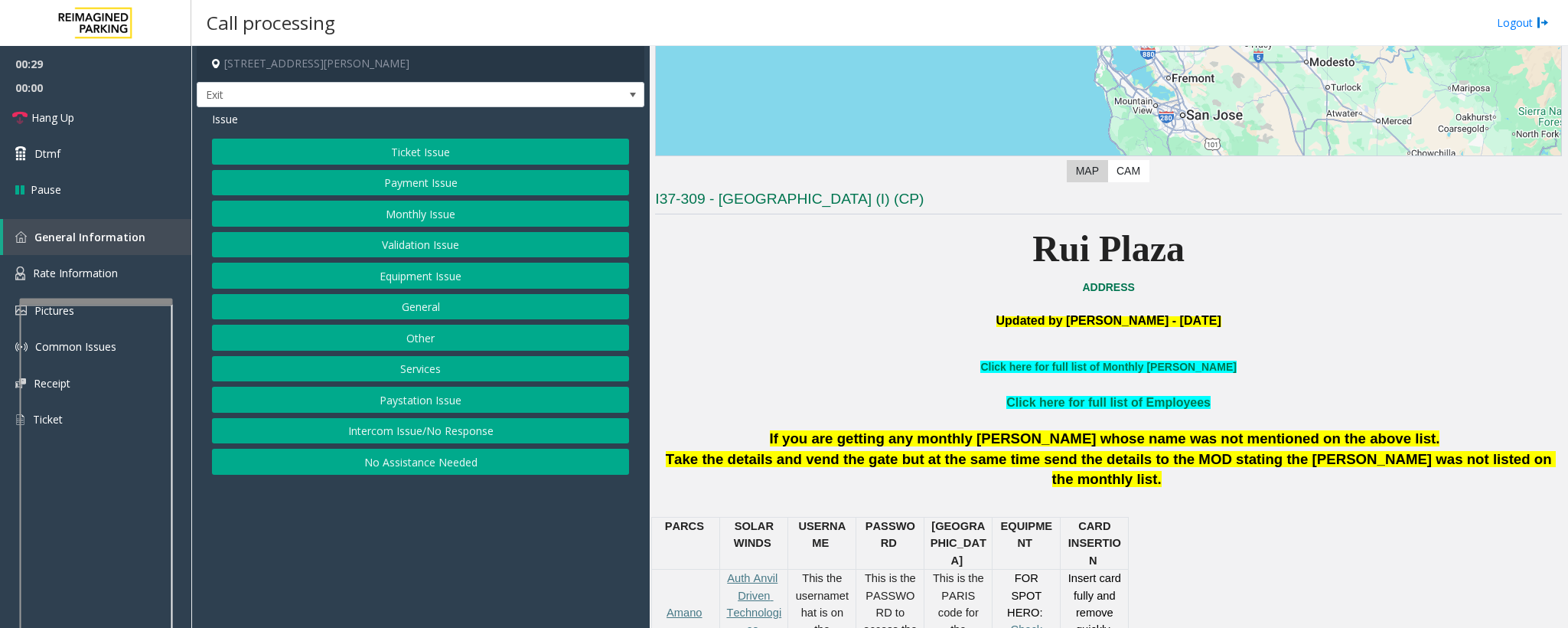
scroll to position [230, 0]
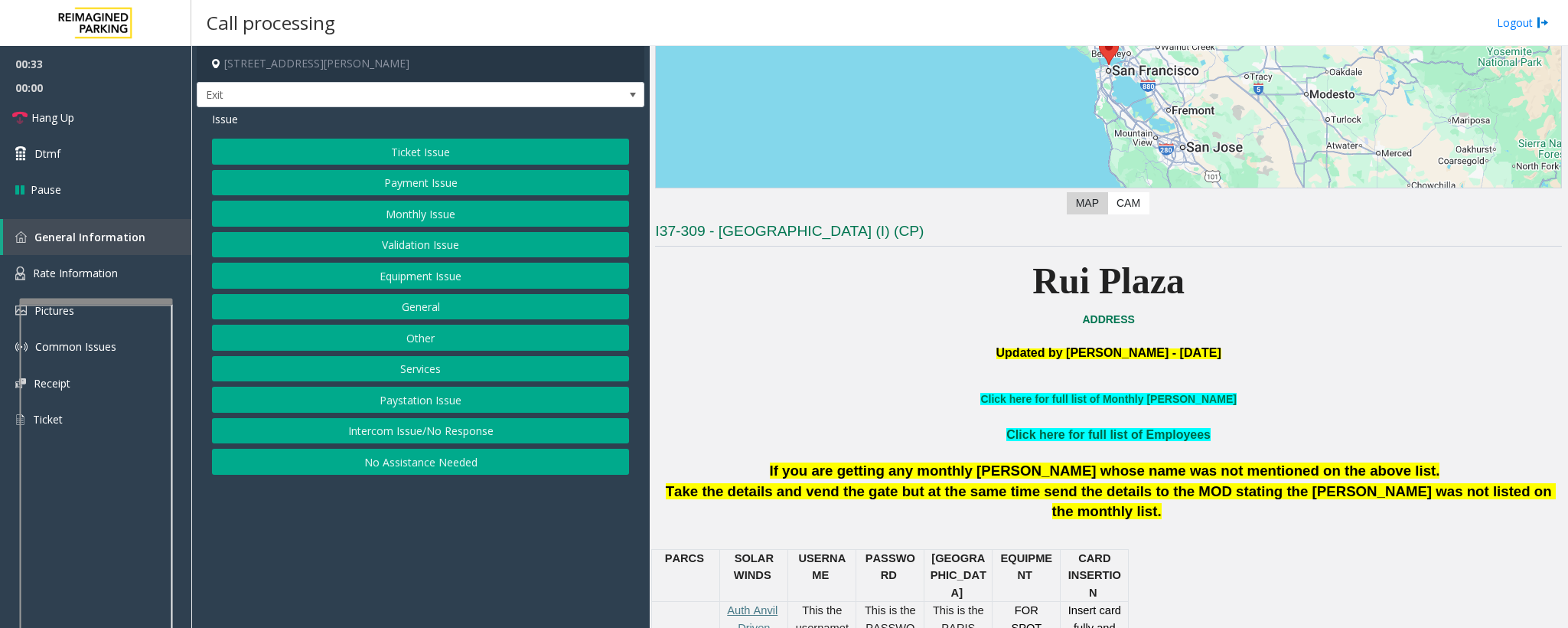
click at [1089, 435] on link "Click here for full list of Employees" at bounding box center [1108, 435] width 205 height 13
click at [395, 222] on button "Monthly Issue" at bounding box center [421, 214] width 417 height 26
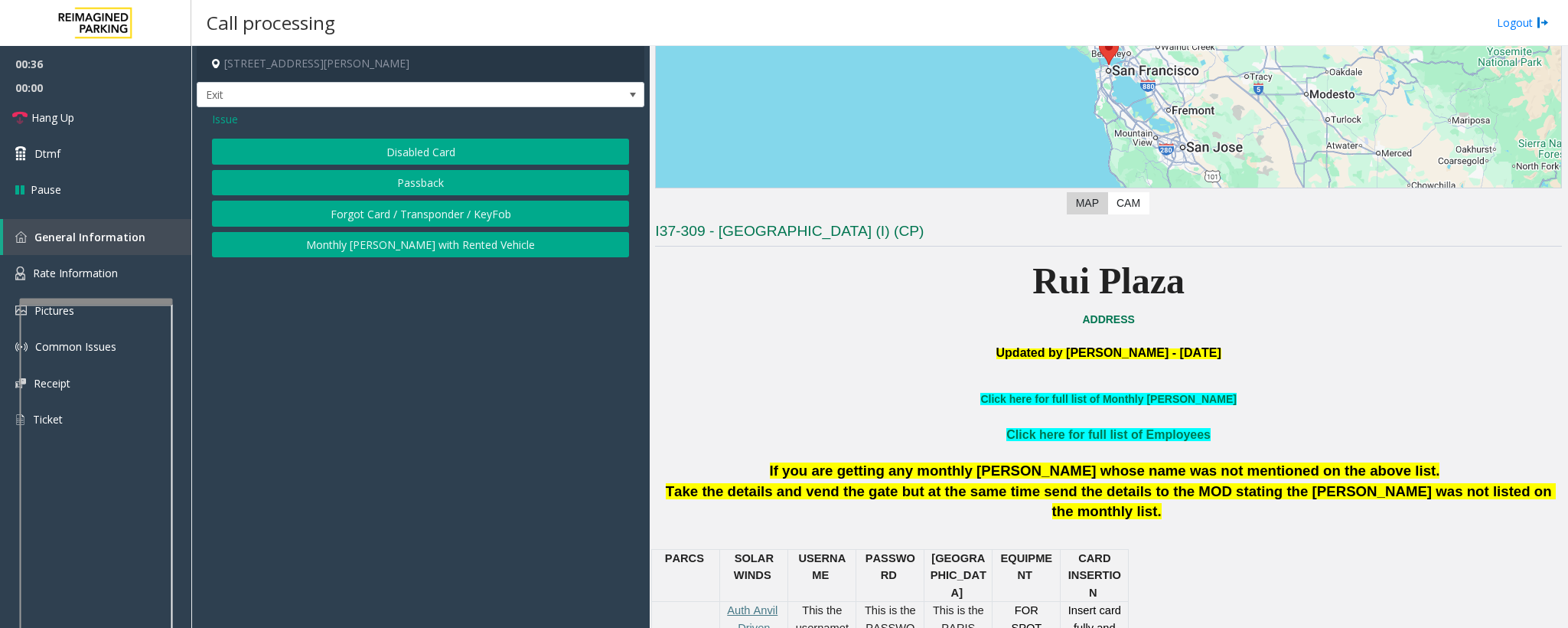
click at [397, 154] on button "Disabled Card" at bounding box center [421, 151] width 417 height 26
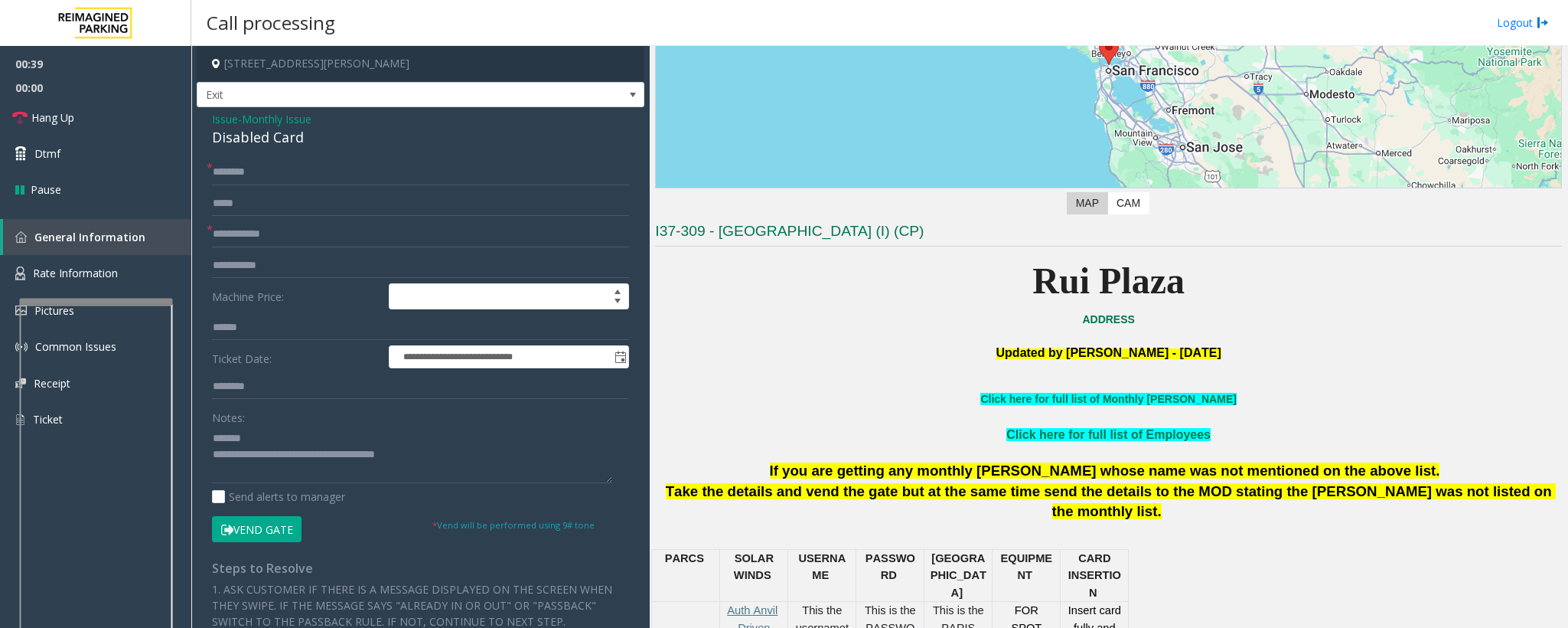
click at [1169, 445] on p "Click here for full list of Employees" at bounding box center [1108, 435] width 907 height 20
click at [1167, 445] on p "Click here for full list of Employees" at bounding box center [1108, 435] width 907 height 20
click at [1171, 437] on link "Click here for full list of Employees" at bounding box center [1108, 435] width 205 height 13
click at [282, 167] on input "text" at bounding box center [421, 172] width 417 height 26
type input "******"
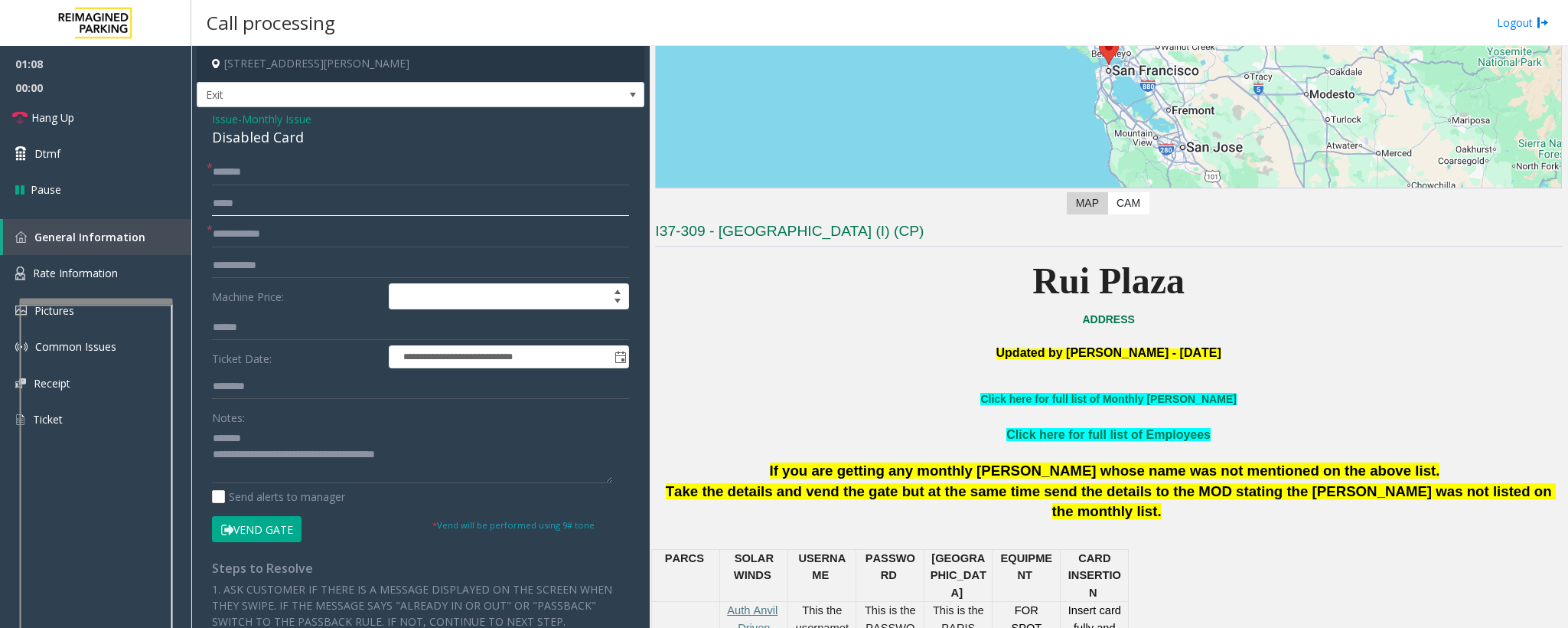
click at [236, 216] on input "text" at bounding box center [421, 204] width 417 height 26
click at [251, 231] on input "text" at bounding box center [421, 235] width 417 height 26
type input "****"
drag, startPoint x: 320, startPoint y: 134, endPoint x: 212, endPoint y: 138, distance: 108.1
click at [212, 138] on div "Disabled Card" at bounding box center [421, 137] width 417 height 21
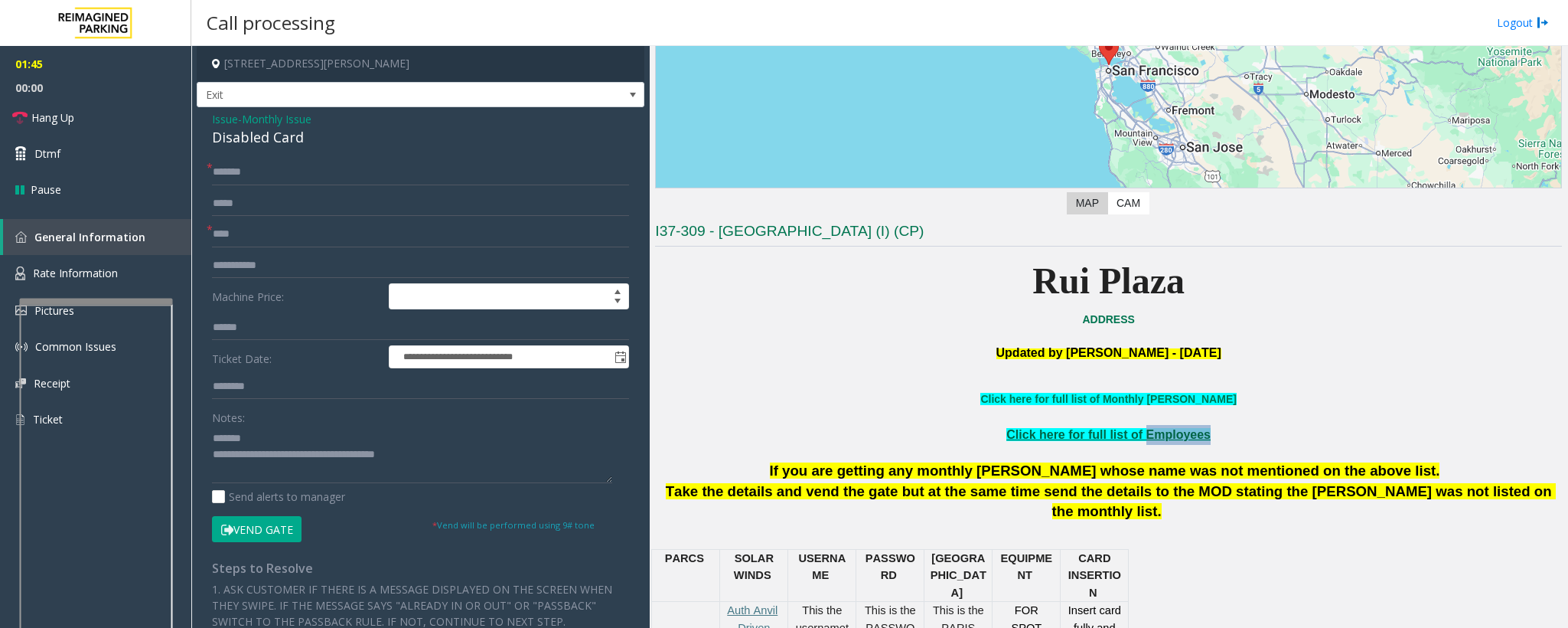
copy link "Employees"
drag, startPoint x: 1201, startPoint y: 436, endPoint x: 1134, endPoint y: 450, distance: 68.4
click at [1133, 437] on p "Click here for full list of Employees" at bounding box center [1108, 435] width 907 height 20
click at [274, 433] on textarea at bounding box center [412, 453] width 400 height 57
paste textarea "*********"
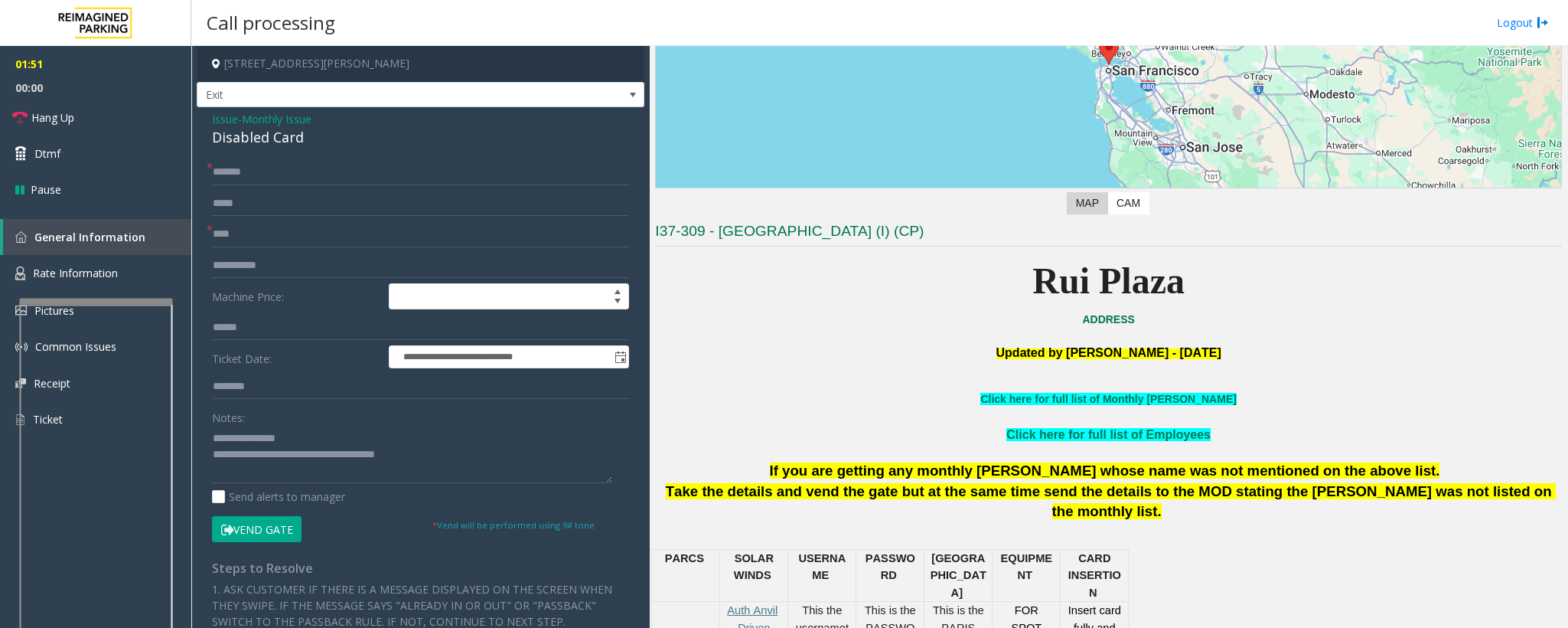
click at [258, 535] on button "Vend Gate" at bounding box center [257, 529] width 90 height 26
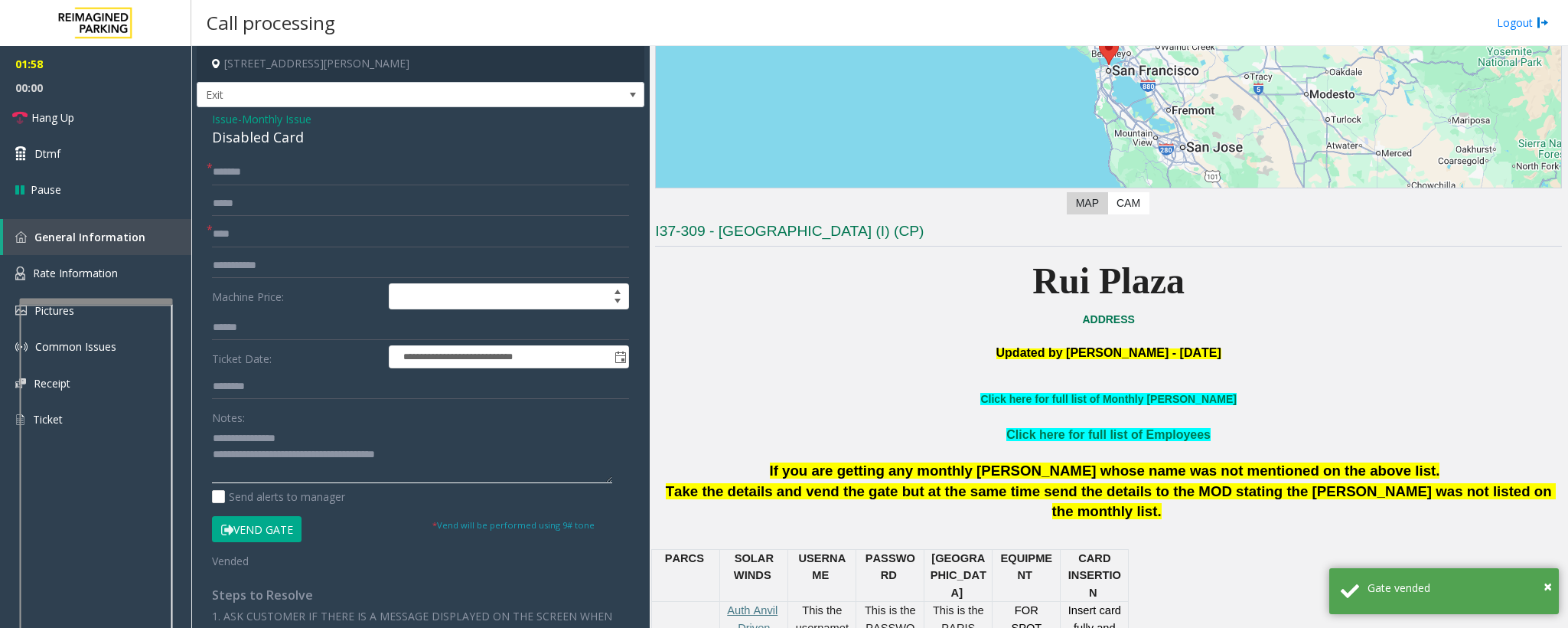
drag, startPoint x: 328, startPoint y: 436, endPoint x: 323, endPoint y: 447, distance: 12.1
click at [326, 437] on textarea at bounding box center [412, 453] width 400 height 57
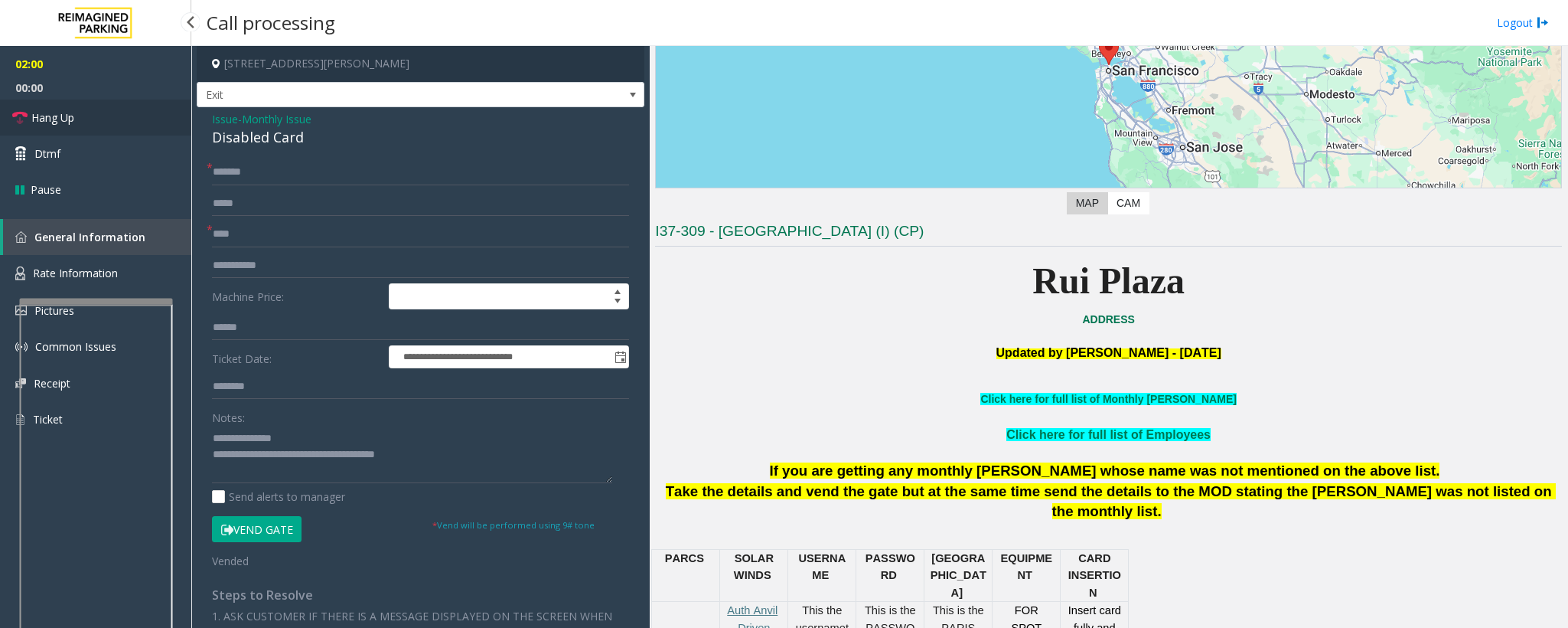
click at [62, 121] on span "Hang Up" at bounding box center [53, 117] width 43 height 16
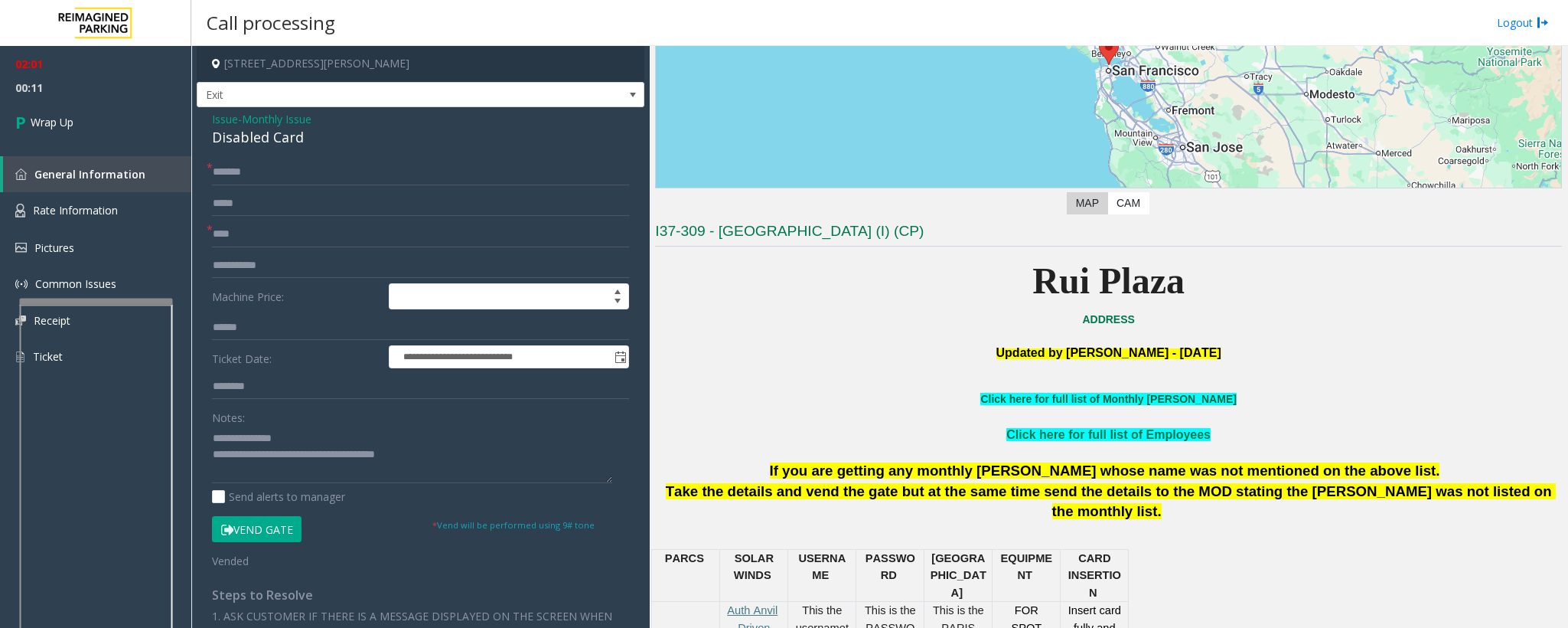
click at [1128, 393] on link "Click here for full list of Monthly [PERSON_NAME]" at bounding box center [1108, 398] width 256 height 12
click at [232, 171] on input "******" at bounding box center [421, 172] width 417 height 26
click at [273, 442] on textarea at bounding box center [412, 453] width 400 height 57
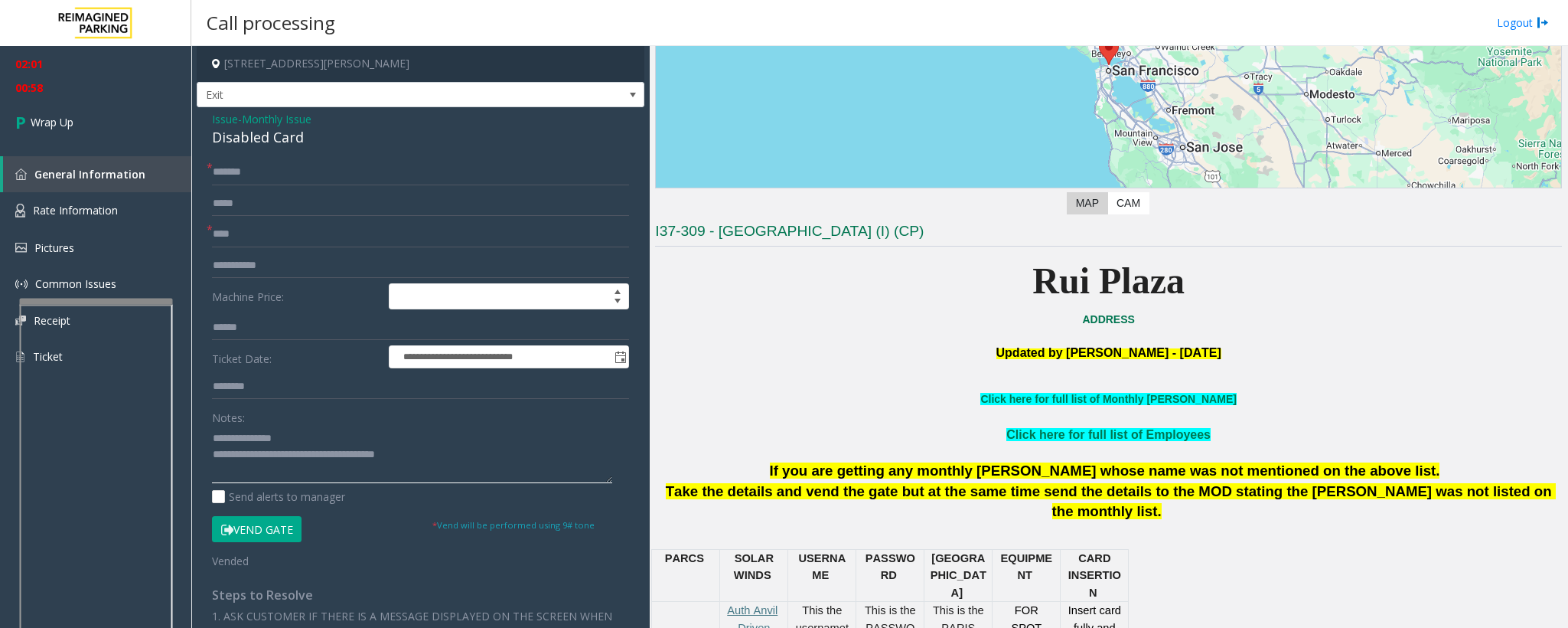
click at [286, 457] on textarea at bounding box center [412, 453] width 400 height 57
click at [290, 457] on textarea at bounding box center [412, 453] width 400 height 57
type textarea "**********"
drag, startPoint x: 56, startPoint y: 159, endPoint x: 49, endPoint y: 150, distance: 11.4
click at [56, 159] on link "General Information" at bounding box center [97, 174] width 189 height 36
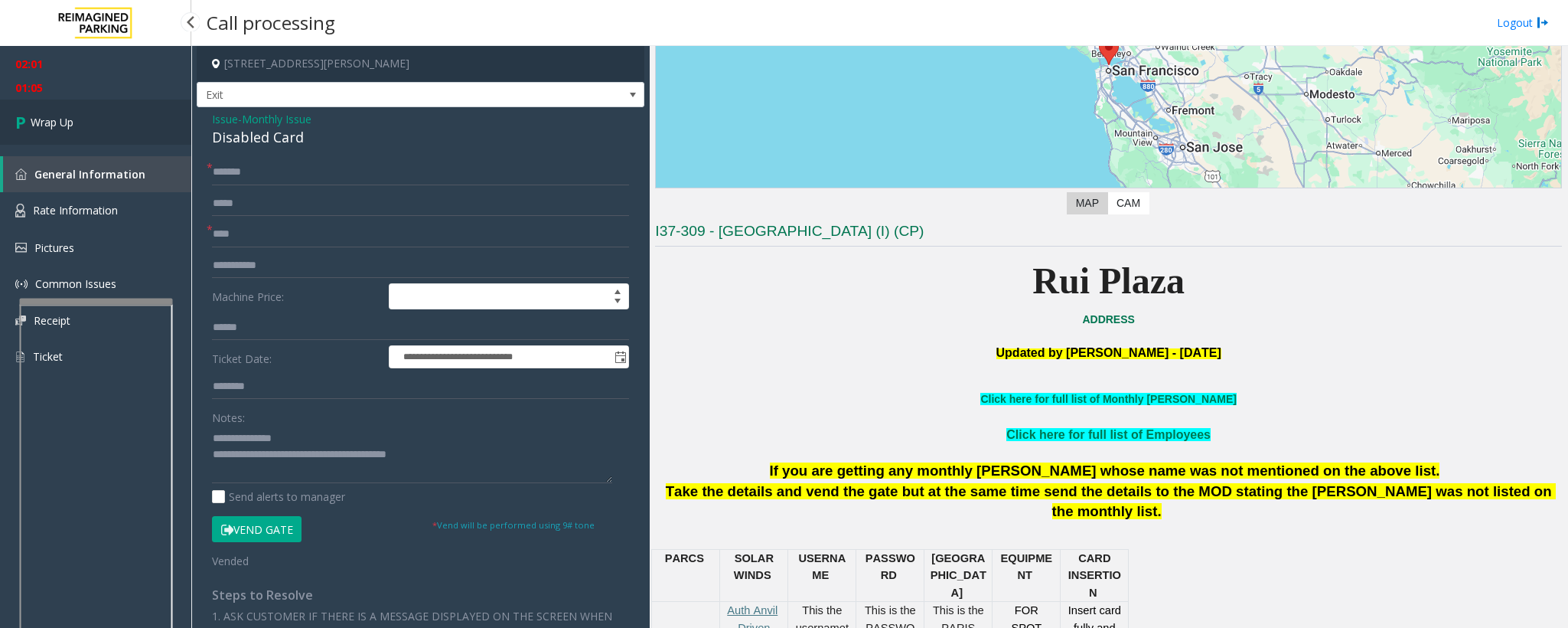
click at [49, 124] on span "Wrap Up" at bounding box center [52, 121] width 43 height 16
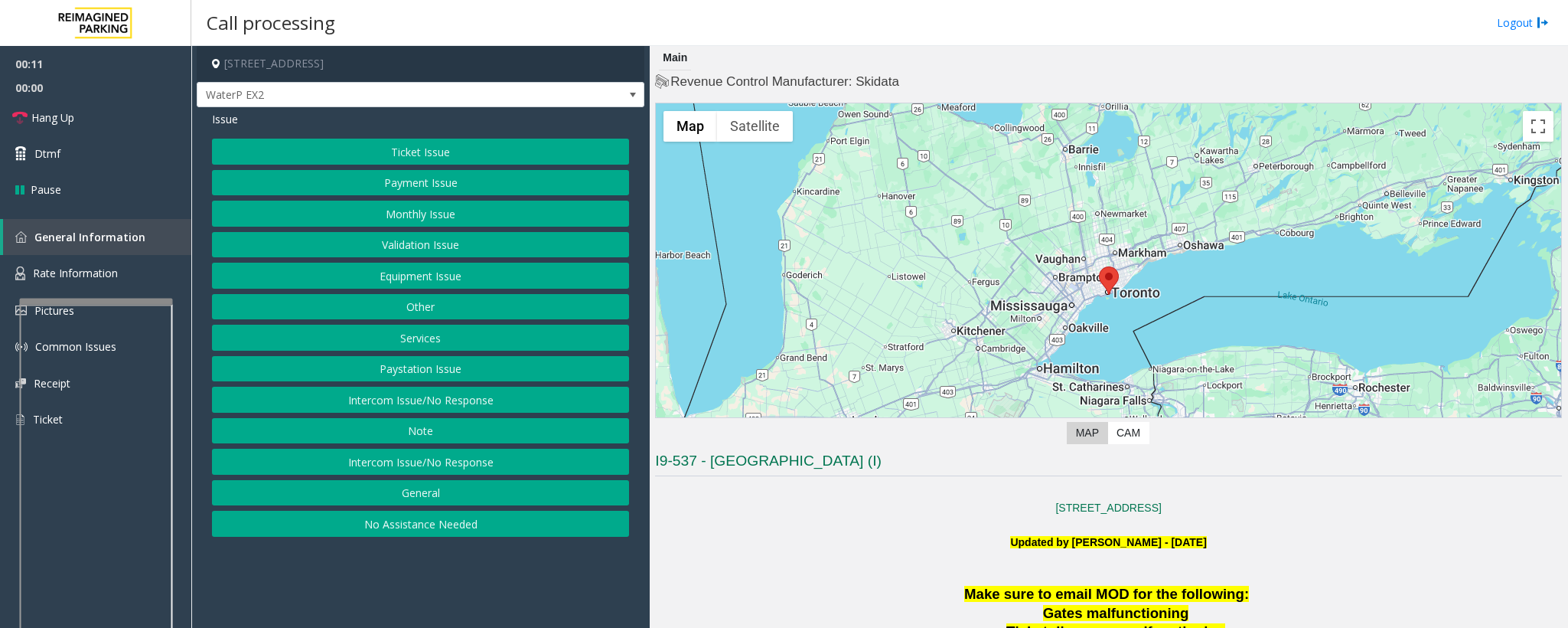
click at [358, 464] on button "Intercom Issue/No Response" at bounding box center [421, 462] width 417 height 26
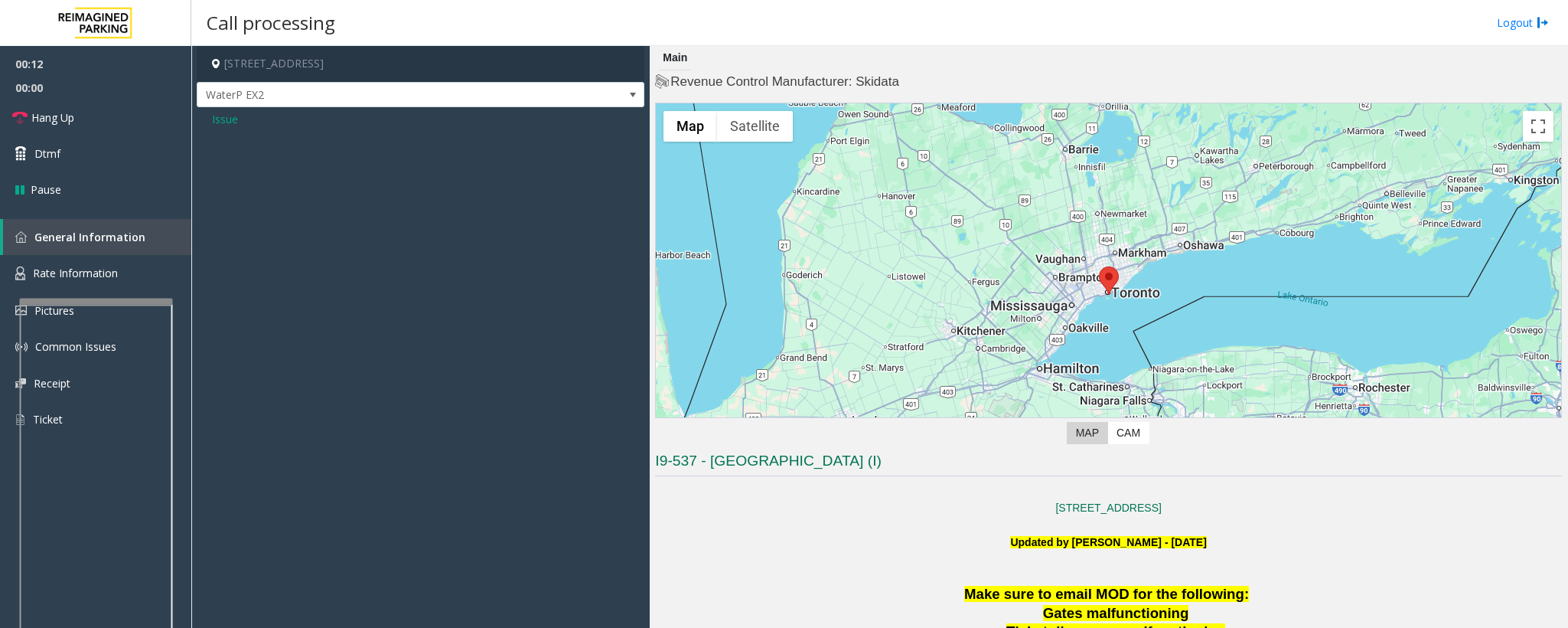
click at [228, 121] on span "Issue" at bounding box center [225, 119] width 26 height 16
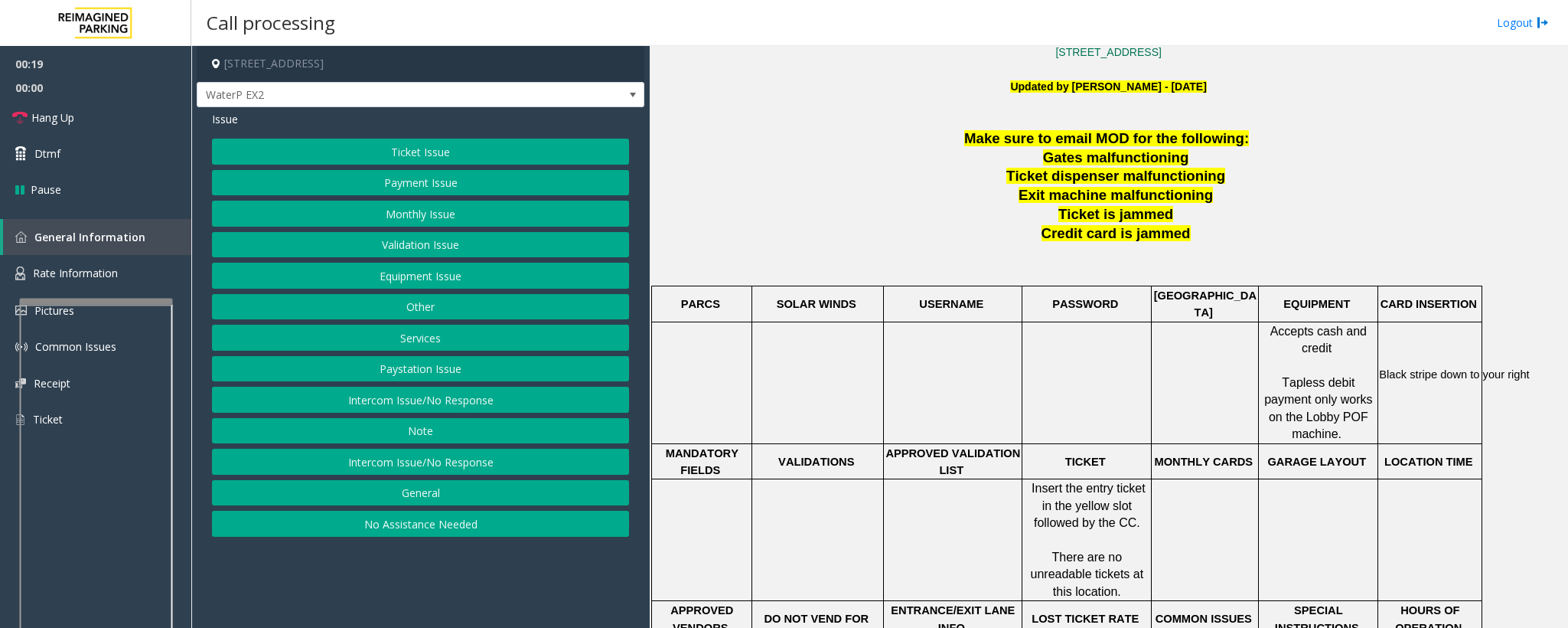
scroll to position [459, 0]
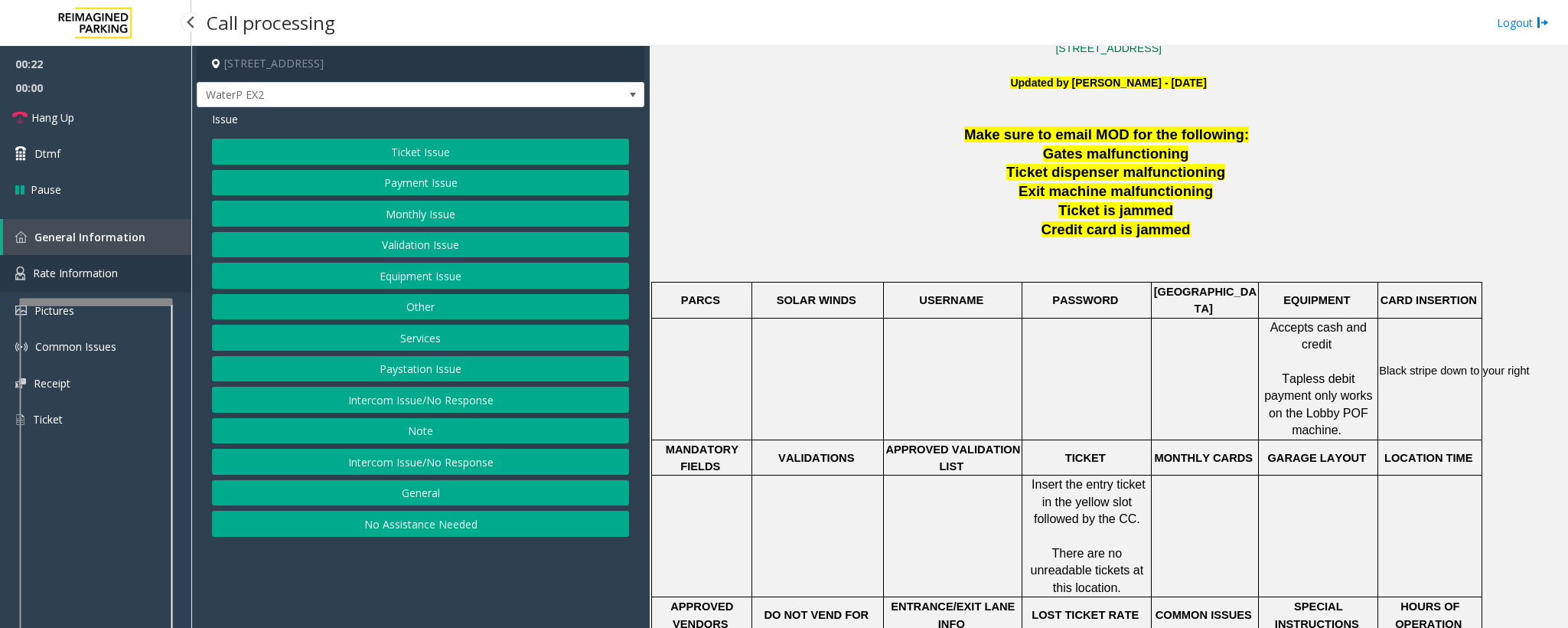
click at [51, 280] on link "Rate Information" at bounding box center [95, 274] width 192 height 37
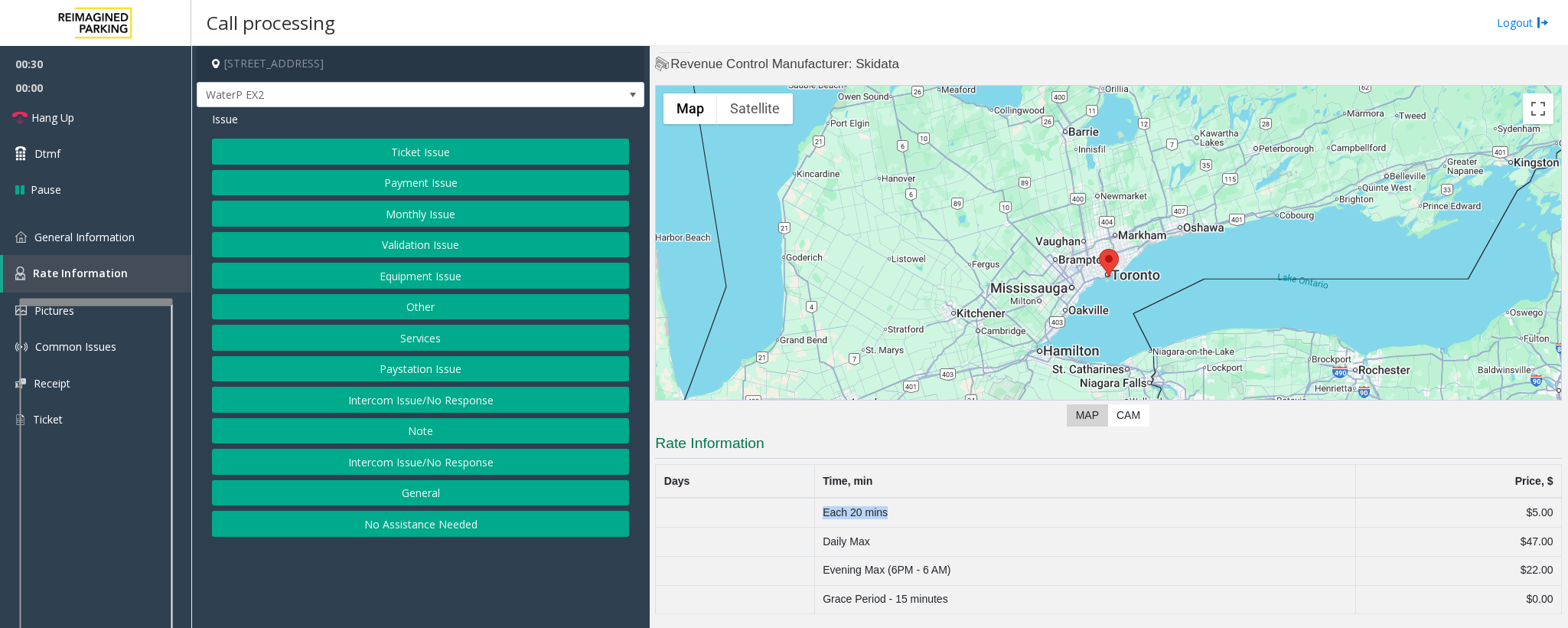
drag, startPoint x: 781, startPoint y: 510, endPoint x: 970, endPoint y: 519, distance: 189.2
click at [970, 519] on tr "Each 20 mins $5.00" at bounding box center [1109, 511] width 906 height 29
click at [970, 519] on td "Each 20 mins" at bounding box center [1086, 511] width 542 height 29
click at [90, 243] on link "General Information" at bounding box center [95, 236] width 192 height 36
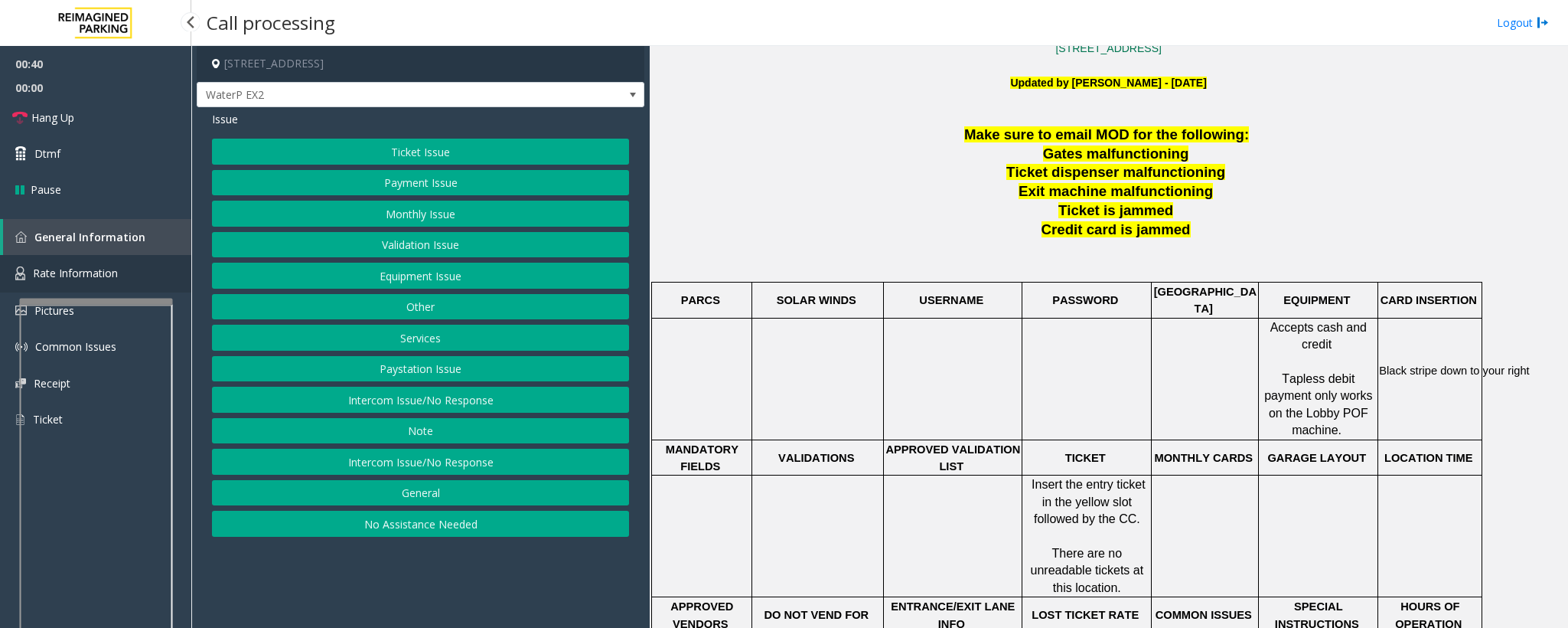
click at [99, 256] on link "Rate Information" at bounding box center [95, 274] width 192 height 37
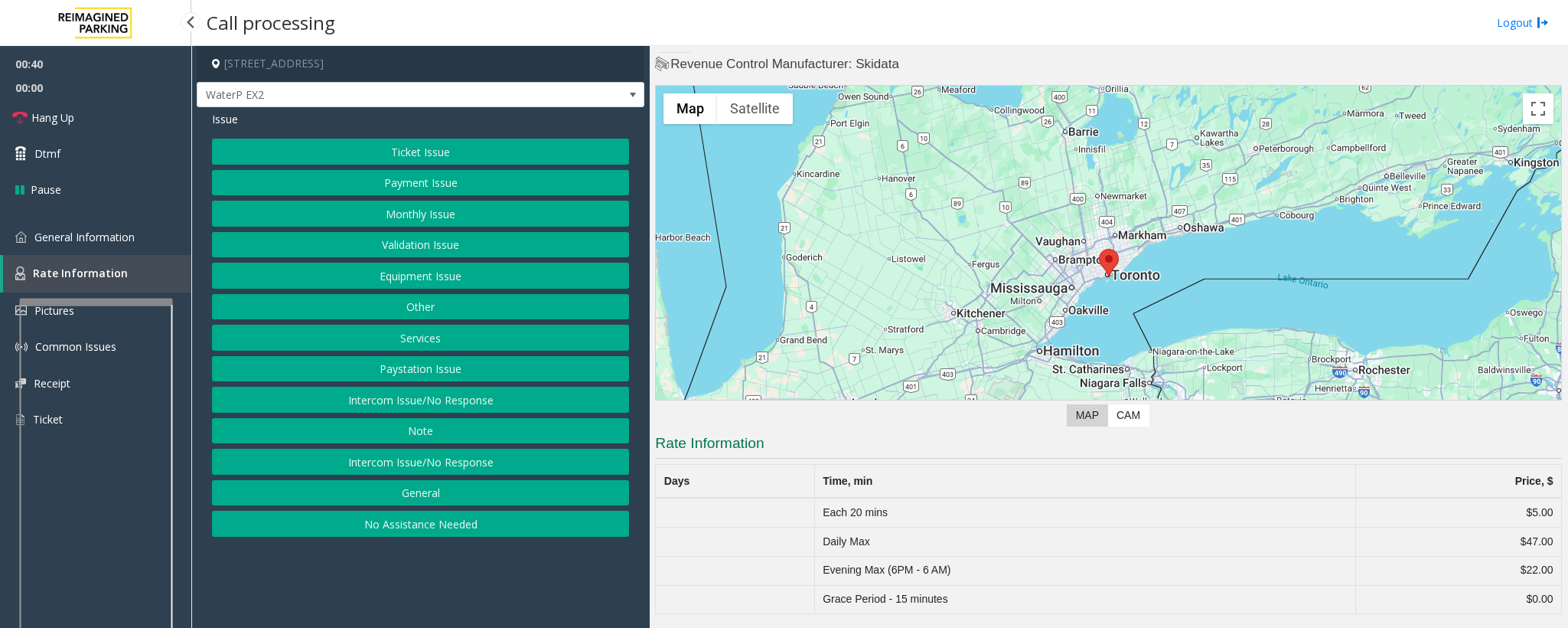
scroll to position [21, 0]
drag, startPoint x: 1497, startPoint y: 540, endPoint x: 1539, endPoint y: 548, distance: 42.8
click at [1539, 548] on td "$47.00" at bounding box center [1460, 541] width 206 height 29
click at [425, 154] on button "Ticket Issue" at bounding box center [421, 151] width 417 height 26
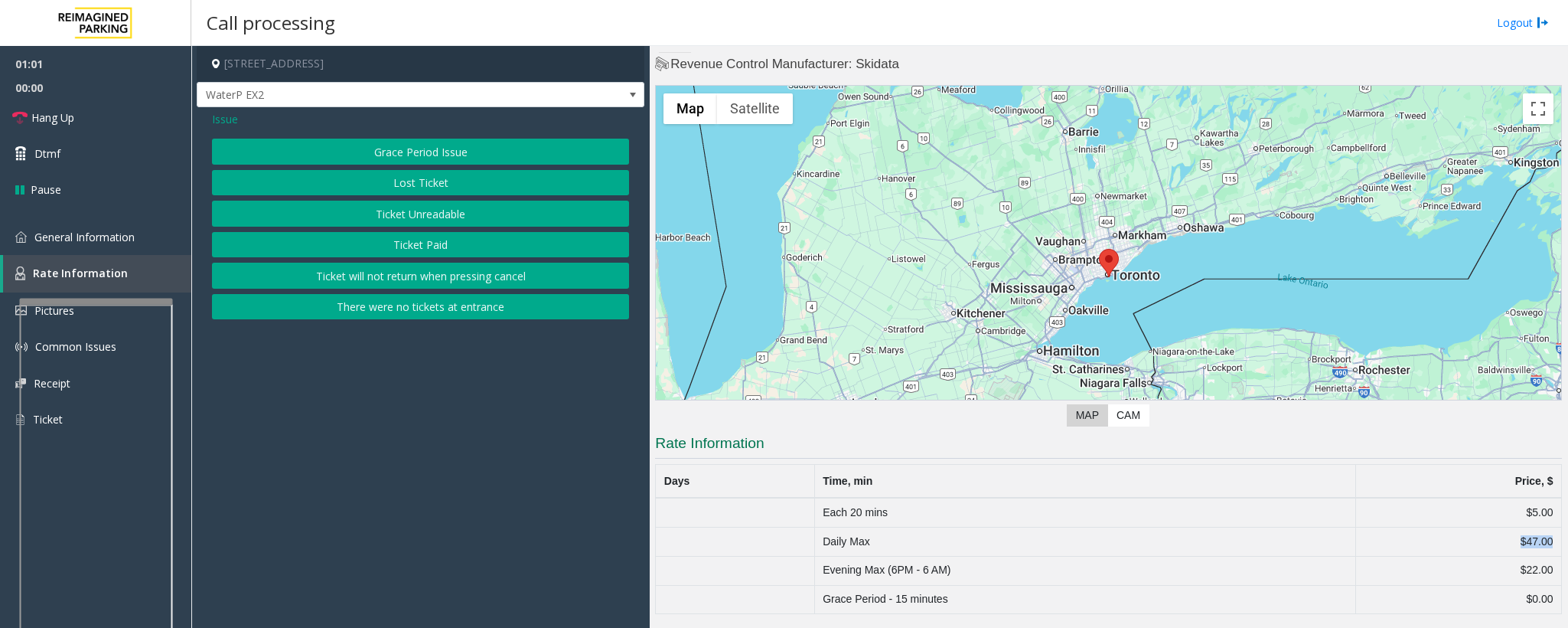
click at [434, 222] on button "Ticket Unreadable" at bounding box center [421, 214] width 417 height 26
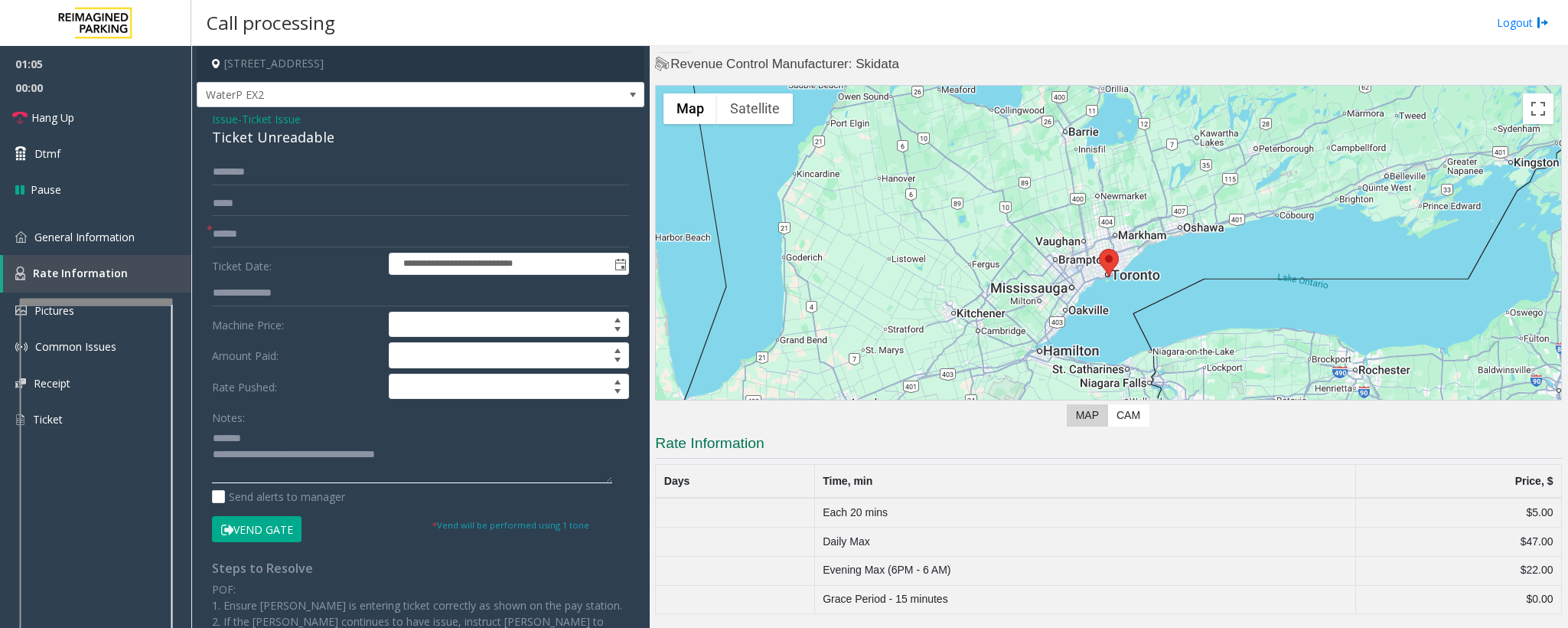
type textarea "**********"
click at [258, 235] on input "text" at bounding box center [421, 235] width 417 height 26
type input "**"
click at [258, 436] on textarea at bounding box center [412, 453] width 400 height 57
click at [82, 132] on link "Hang Up" at bounding box center [95, 117] width 192 height 36
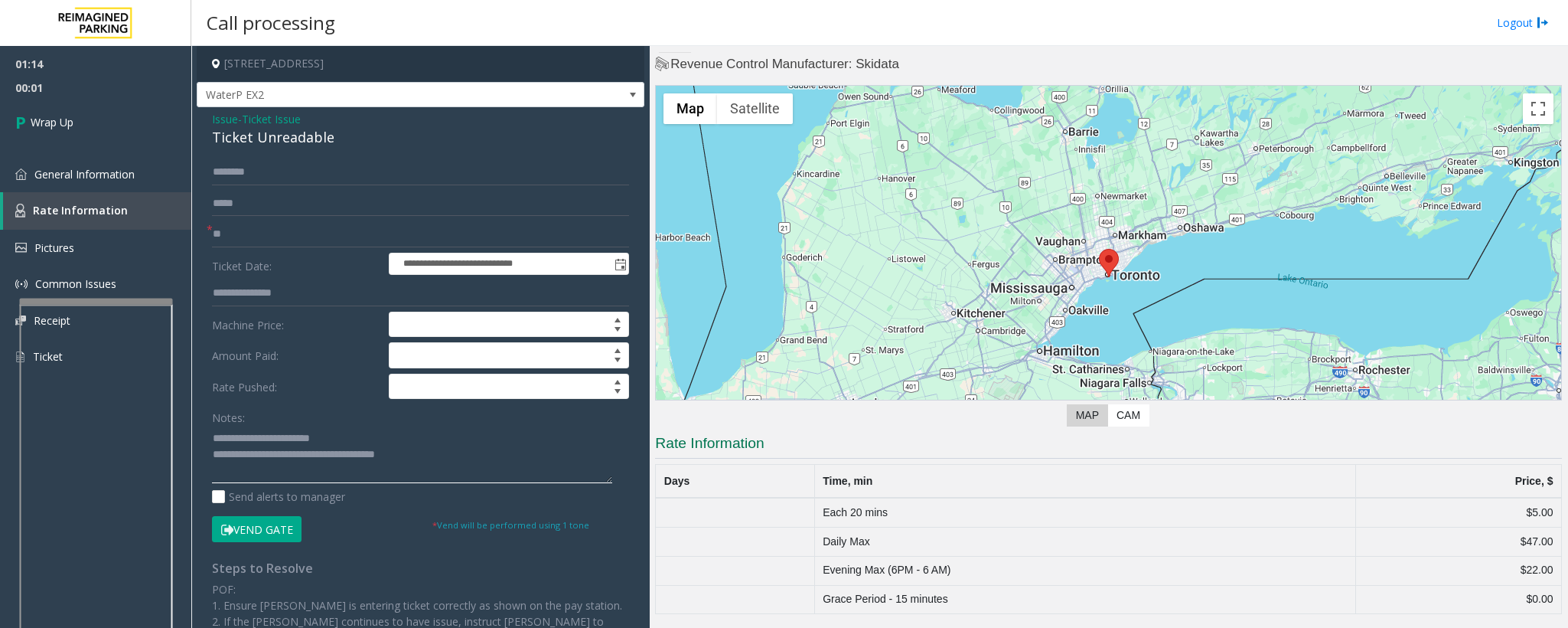
drag, startPoint x: 435, startPoint y: 462, endPoint x: 280, endPoint y: 468, distance: 155.1
click at [280, 468] on textarea at bounding box center [412, 453] width 400 height 57
type textarea "**********"
drag, startPoint x: 99, startPoint y: 110, endPoint x: 93, endPoint y: 56, distance: 54.3
click at [99, 110] on link "Wrap Up" at bounding box center [95, 121] width 192 height 45
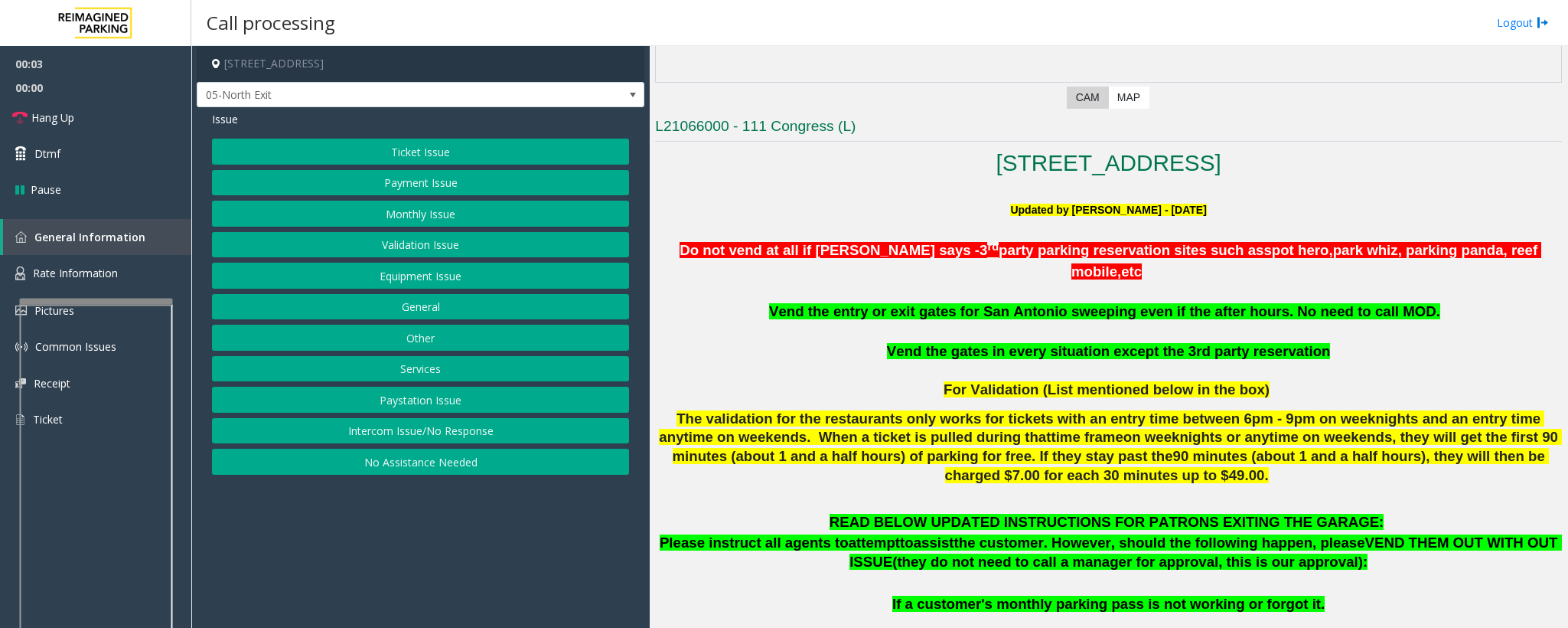
scroll to position [345, 0]
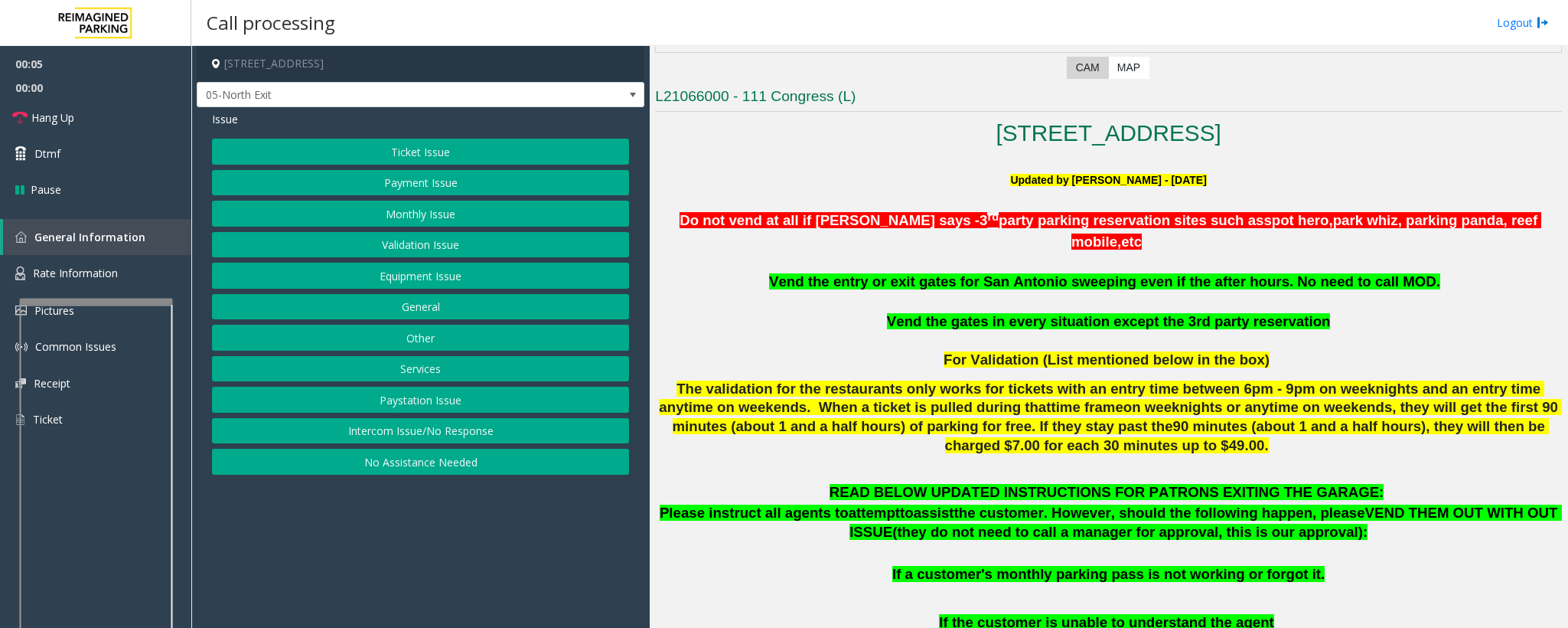
click at [393, 214] on button "Monthly Issue" at bounding box center [421, 214] width 417 height 26
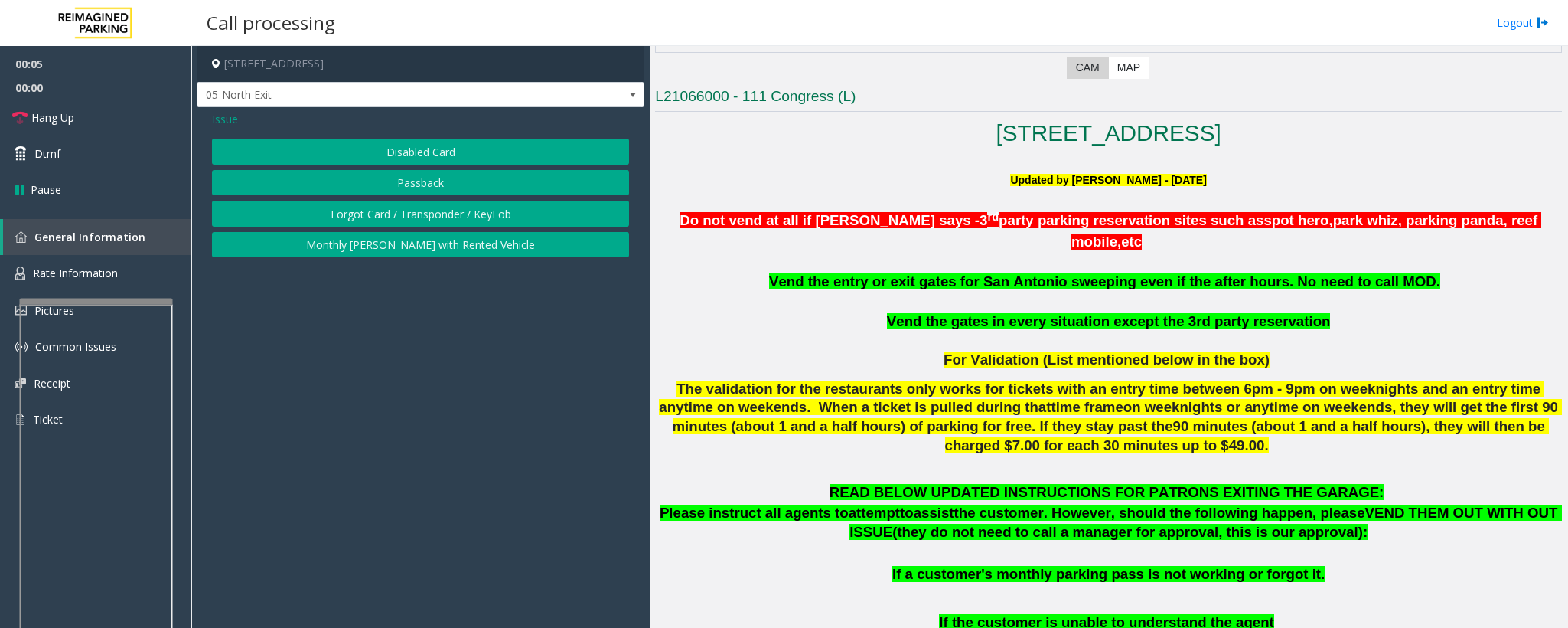
click at [403, 156] on button "Disabled Card" at bounding box center [421, 151] width 417 height 26
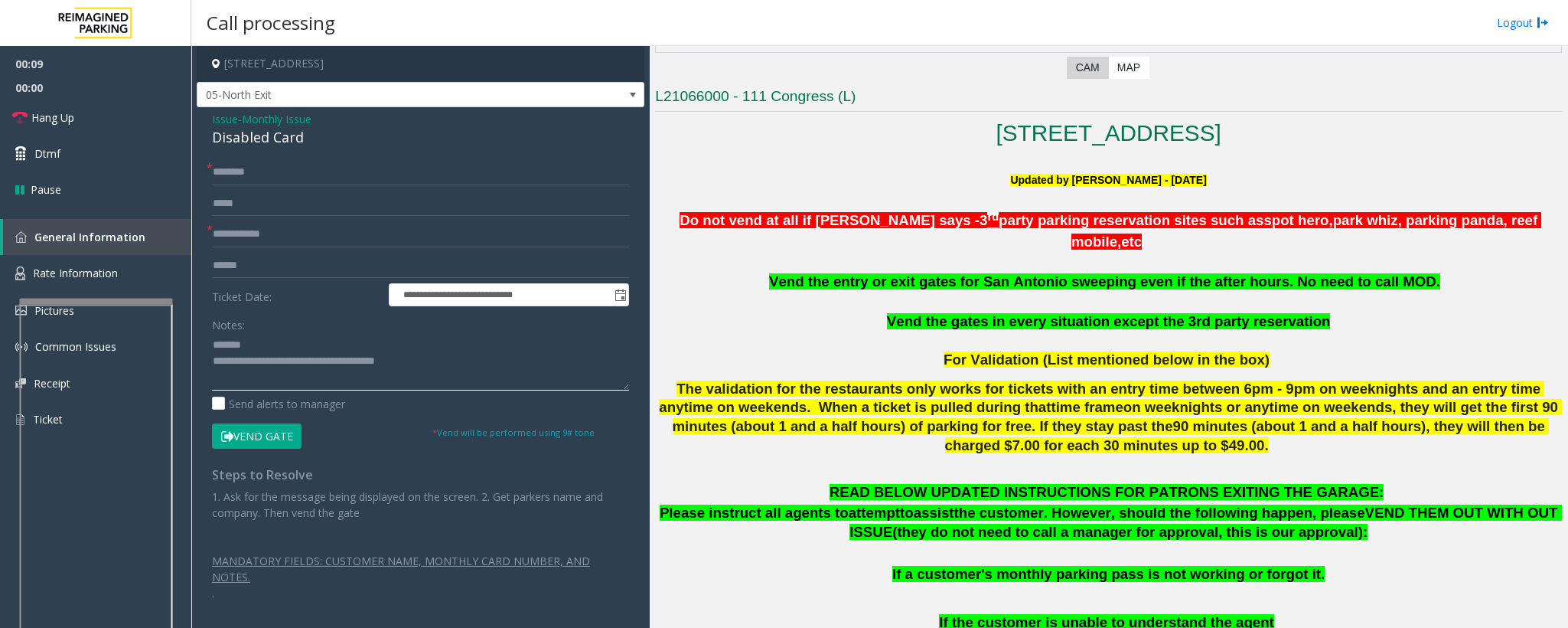
type textarea "**********"
click at [246, 235] on input "text" at bounding box center [421, 235] width 417 height 26
type input "********"
drag, startPoint x: 313, startPoint y: 136, endPoint x: 207, endPoint y: 132, distance: 106.1
click at [207, 132] on div "**********" at bounding box center [421, 362] width 448 height 508
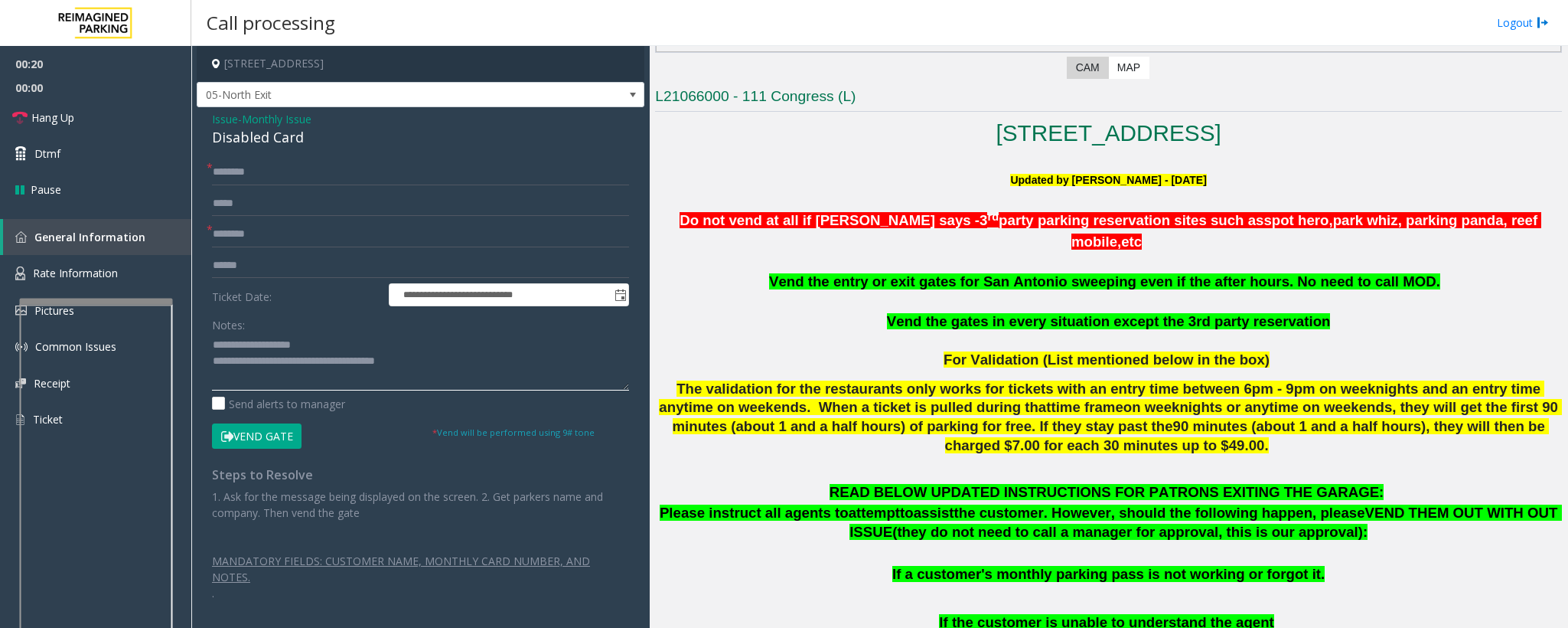
type textarea "**********"
click at [252, 165] on input "text" at bounding box center [421, 172] width 417 height 26
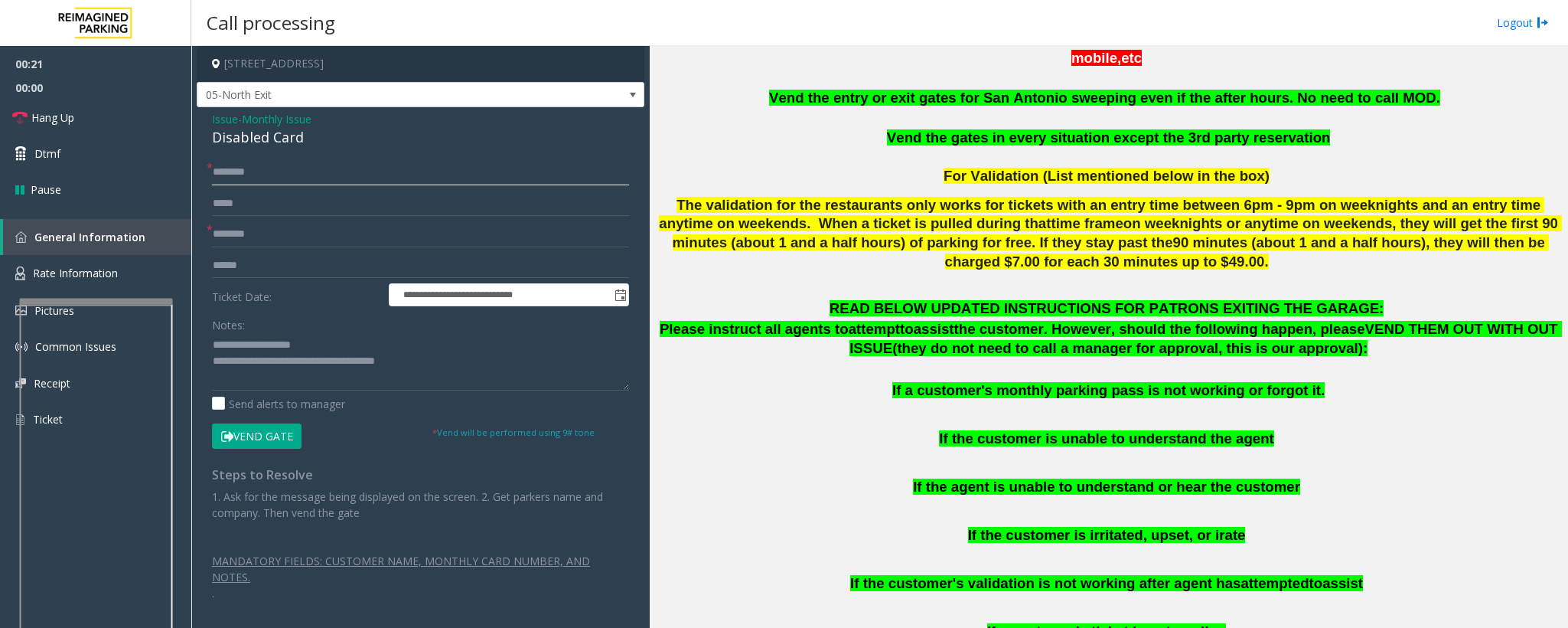
scroll to position [574, 0]
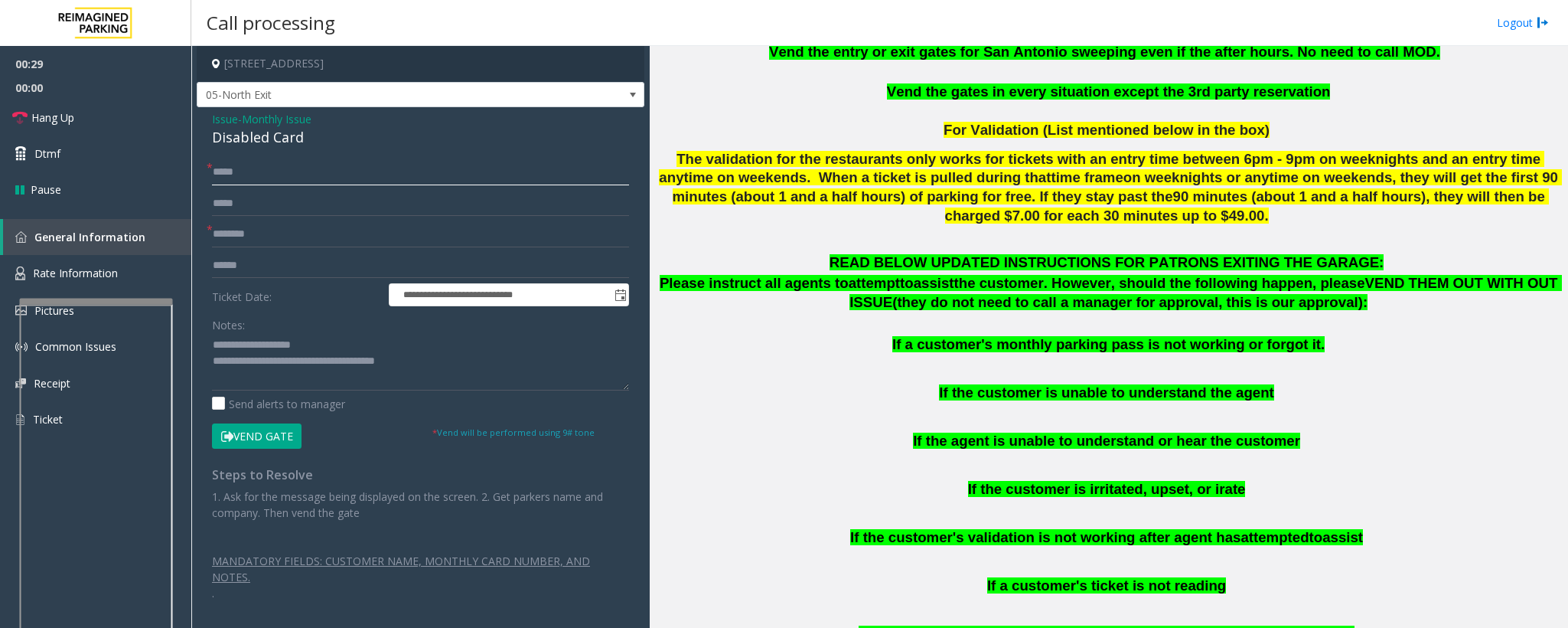
click at [226, 171] on input "*****" at bounding box center [421, 172] width 417 height 26
click at [235, 172] on input "*****" at bounding box center [421, 172] width 417 height 26
click at [239, 170] on input "*****" at bounding box center [421, 172] width 417 height 26
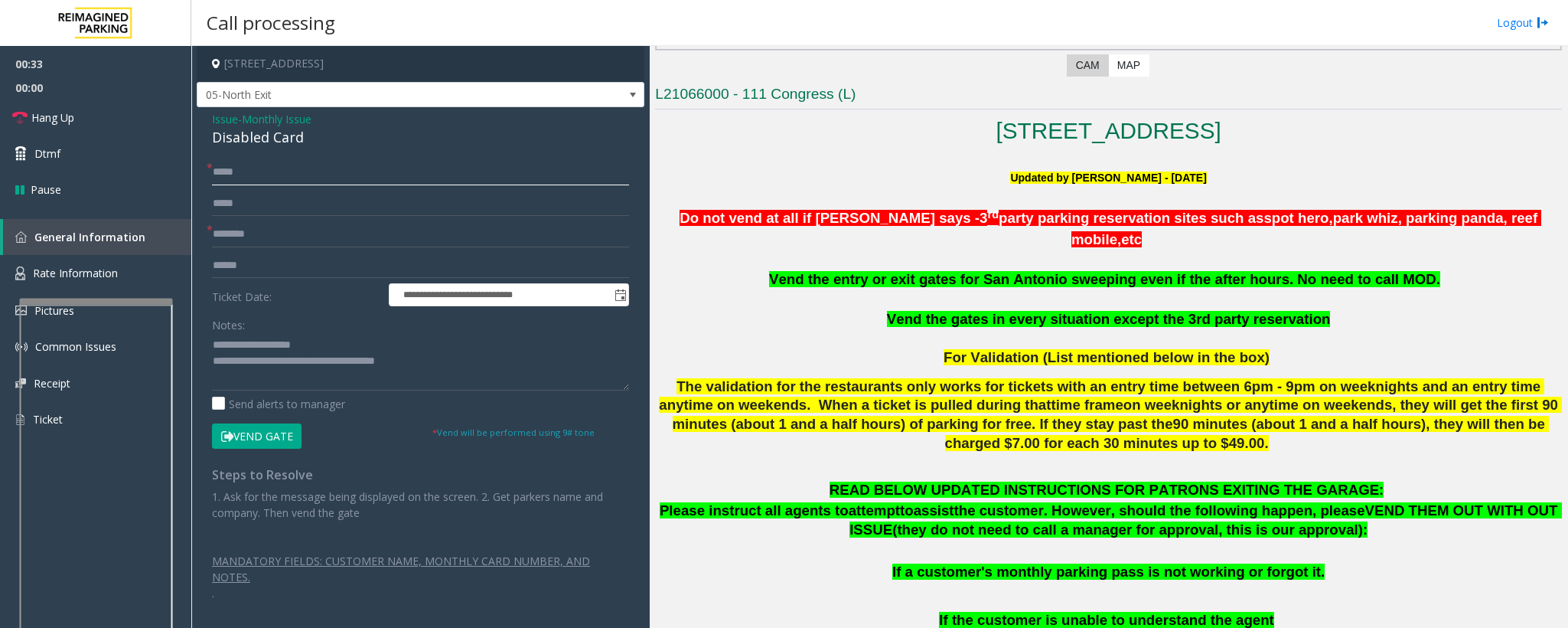
scroll to position [345, 0]
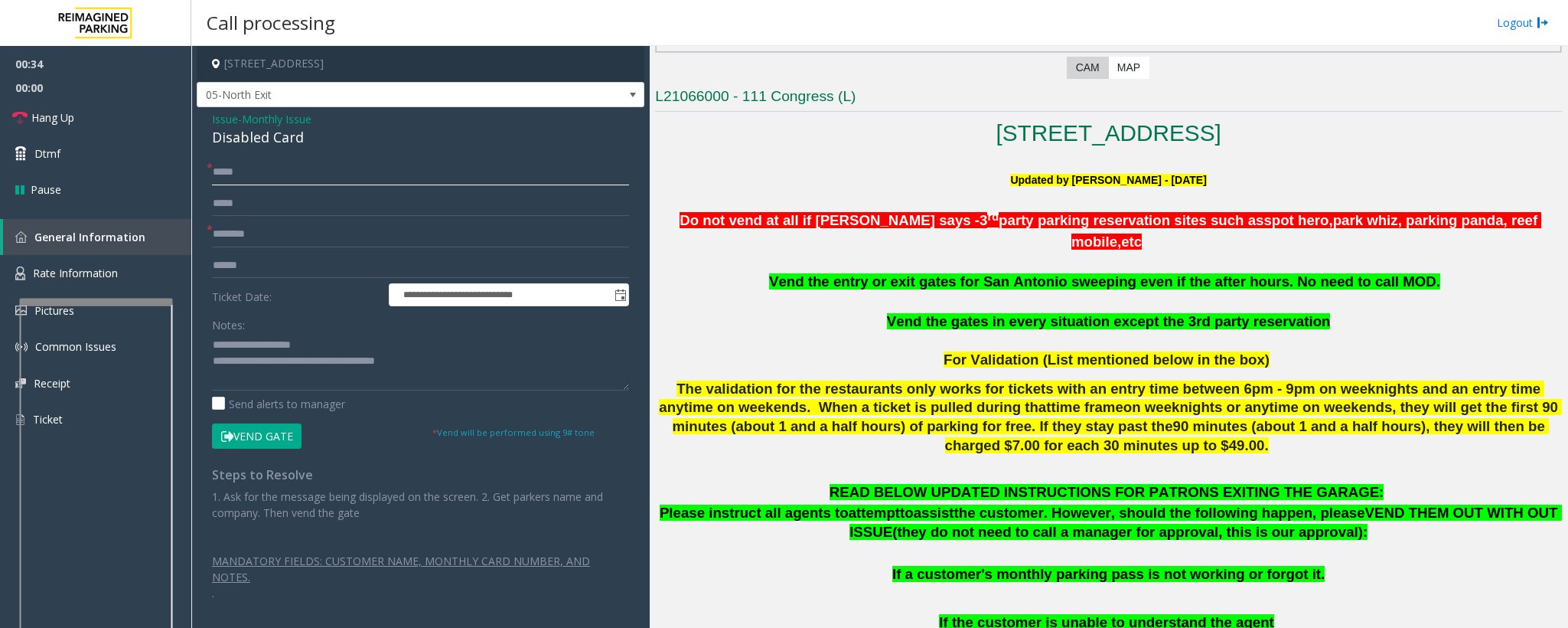
type input "*****"
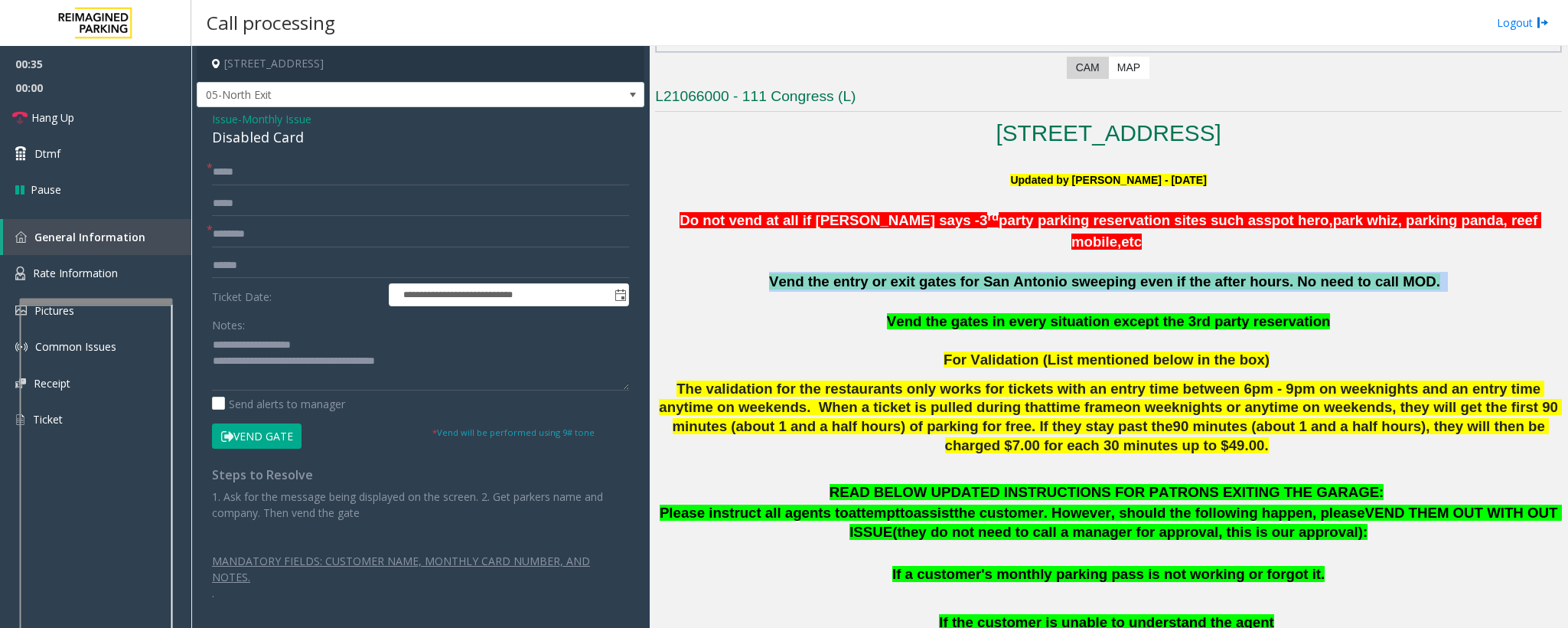
drag, startPoint x: 778, startPoint y: 269, endPoint x: 1456, endPoint y: 269, distance: 678.0
click at [1456, 272] on p "Vend the entry or exit gates for San Antonio sweeping even if the after hours. …" at bounding box center [1108, 281] width 907 height 20
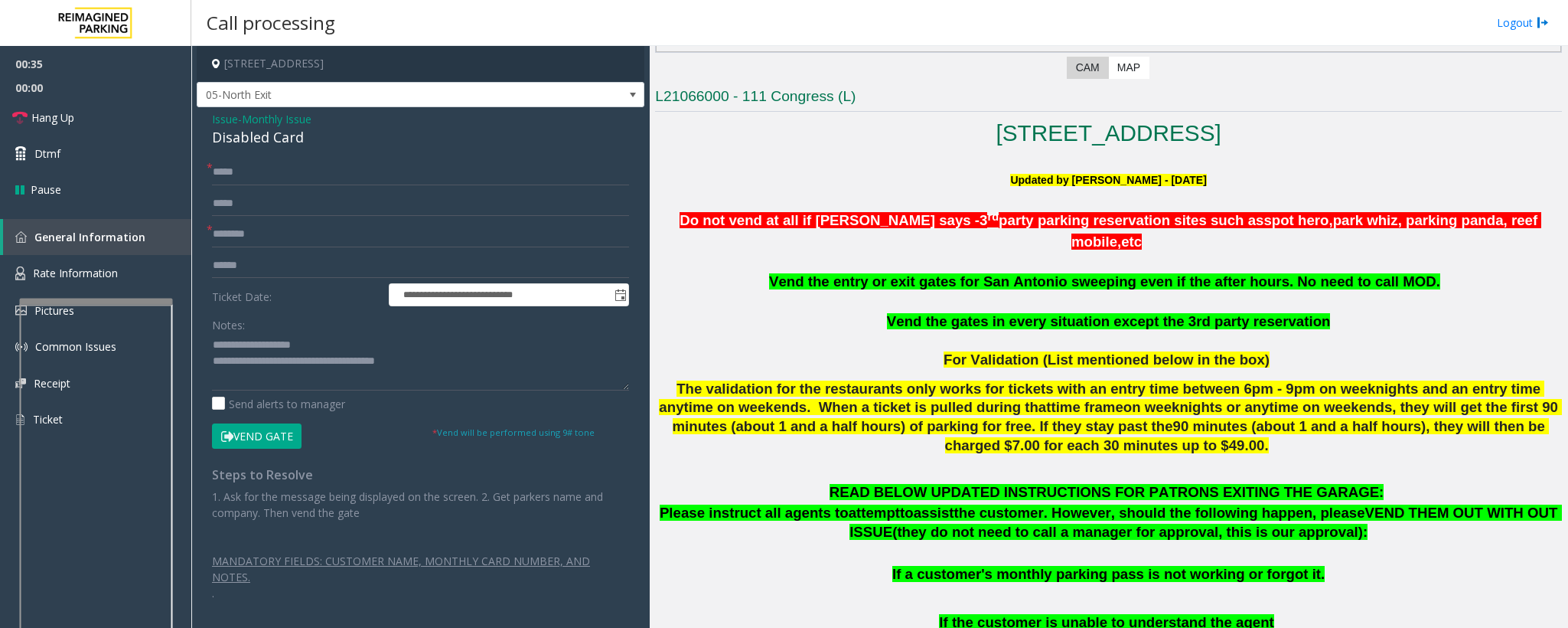
click at [1449, 292] on p at bounding box center [1108, 301] width 907 height 20
click at [264, 435] on button "Vend Gate" at bounding box center [257, 436] width 90 height 26
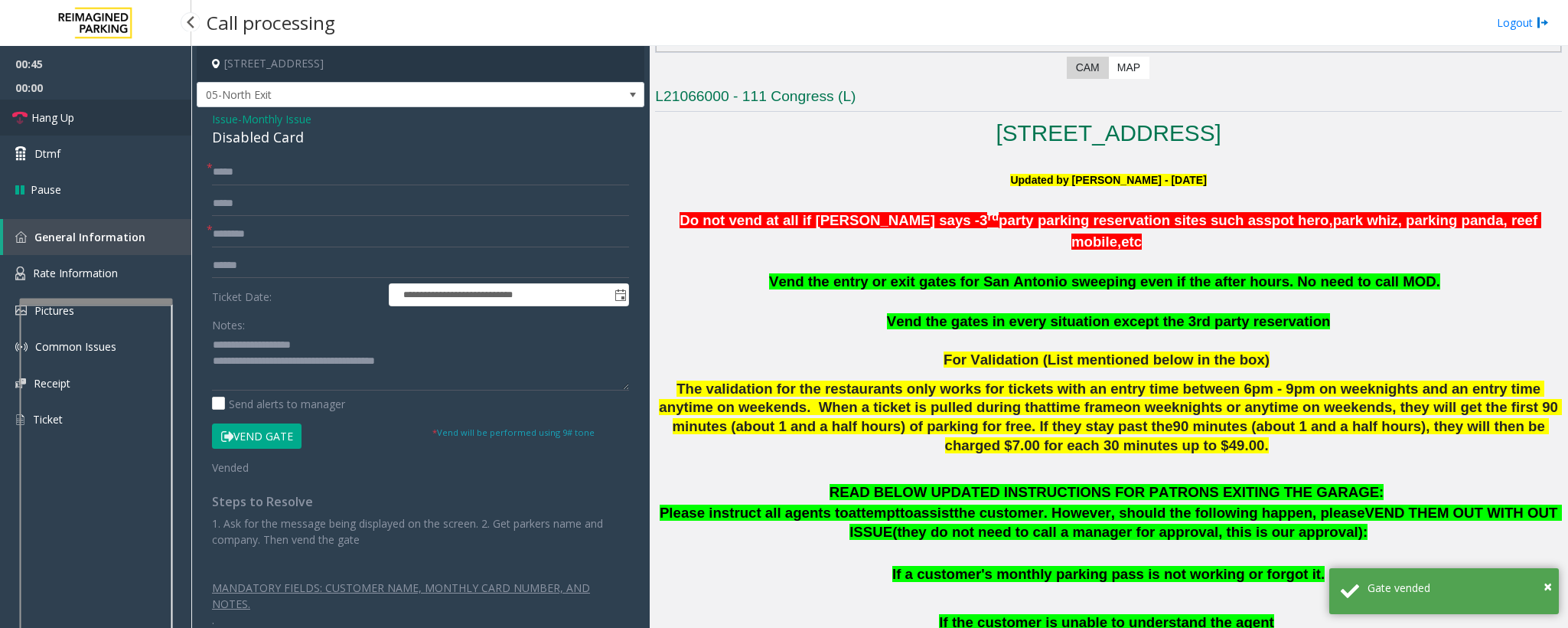
click at [31, 107] on link "Hang Up" at bounding box center [95, 117] width 192 height 36
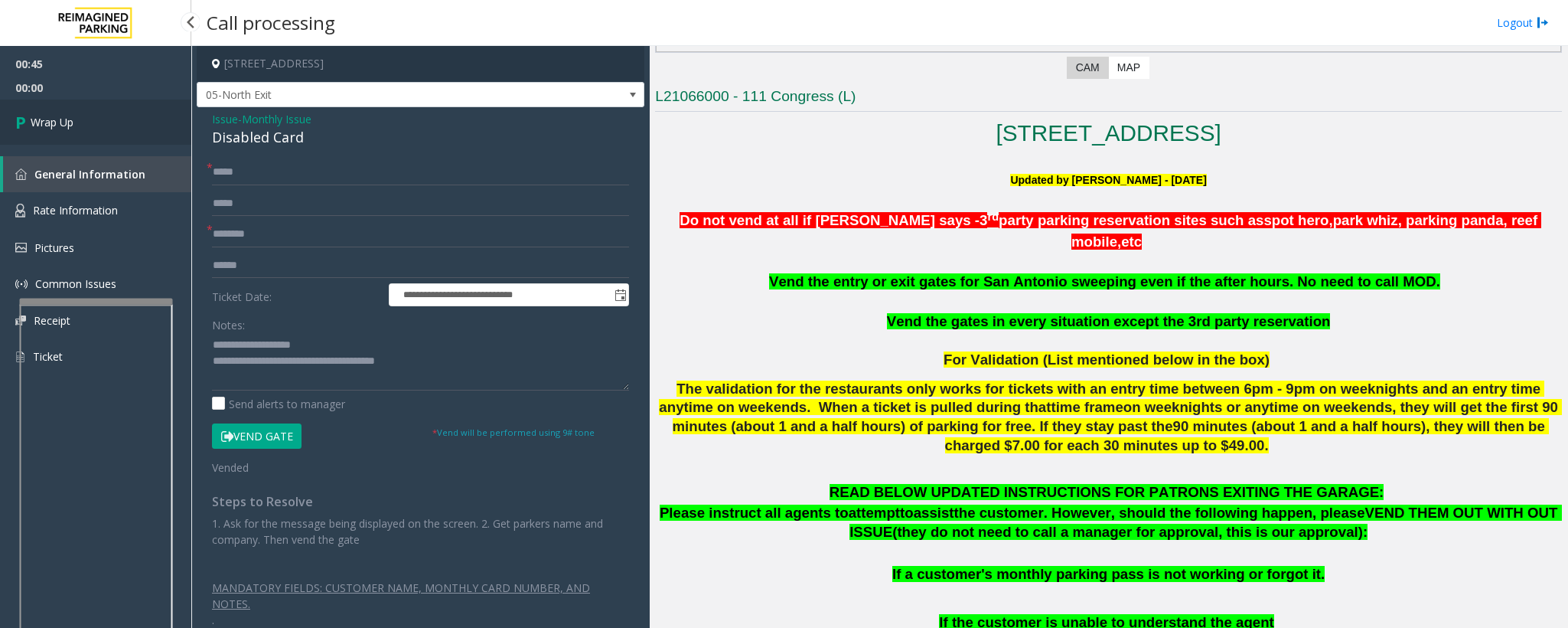
click at [57, 116] on span "Wrap Up" at bounding box center [52, 121] width 43 height 16
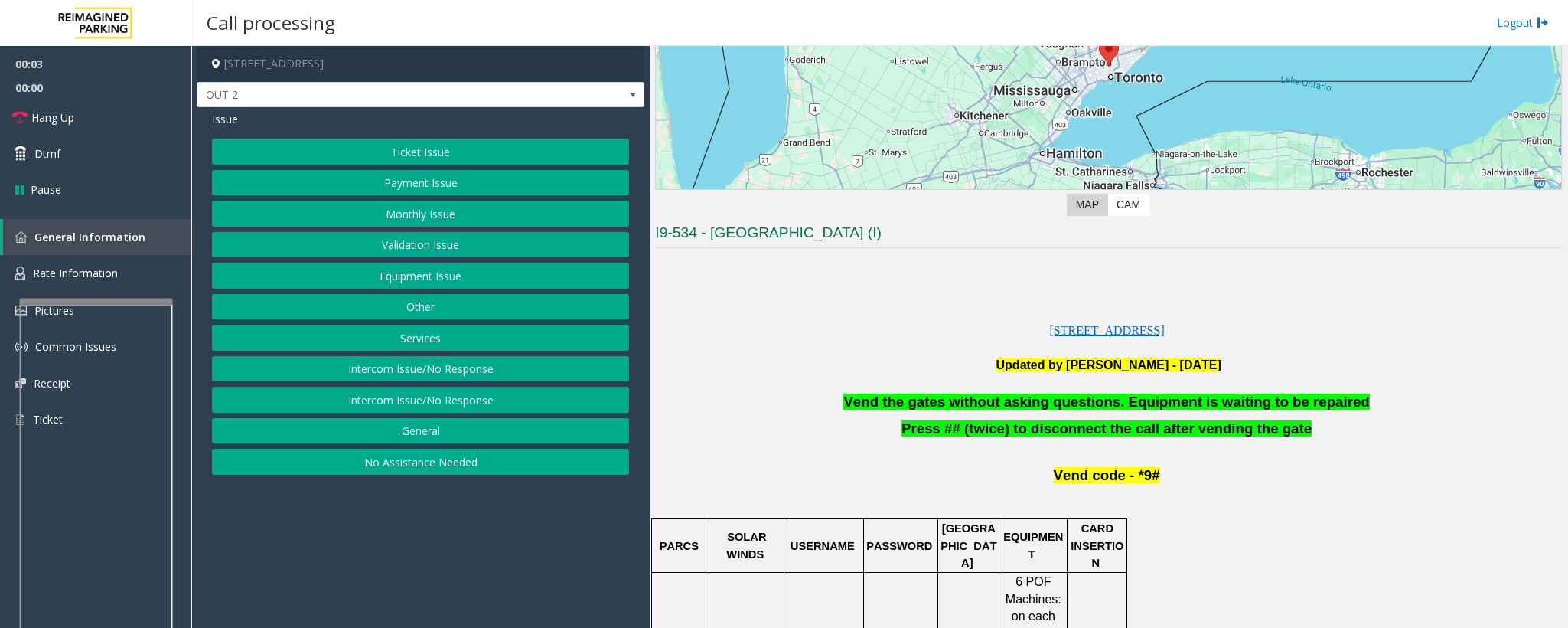
scroll to position [230, 0]
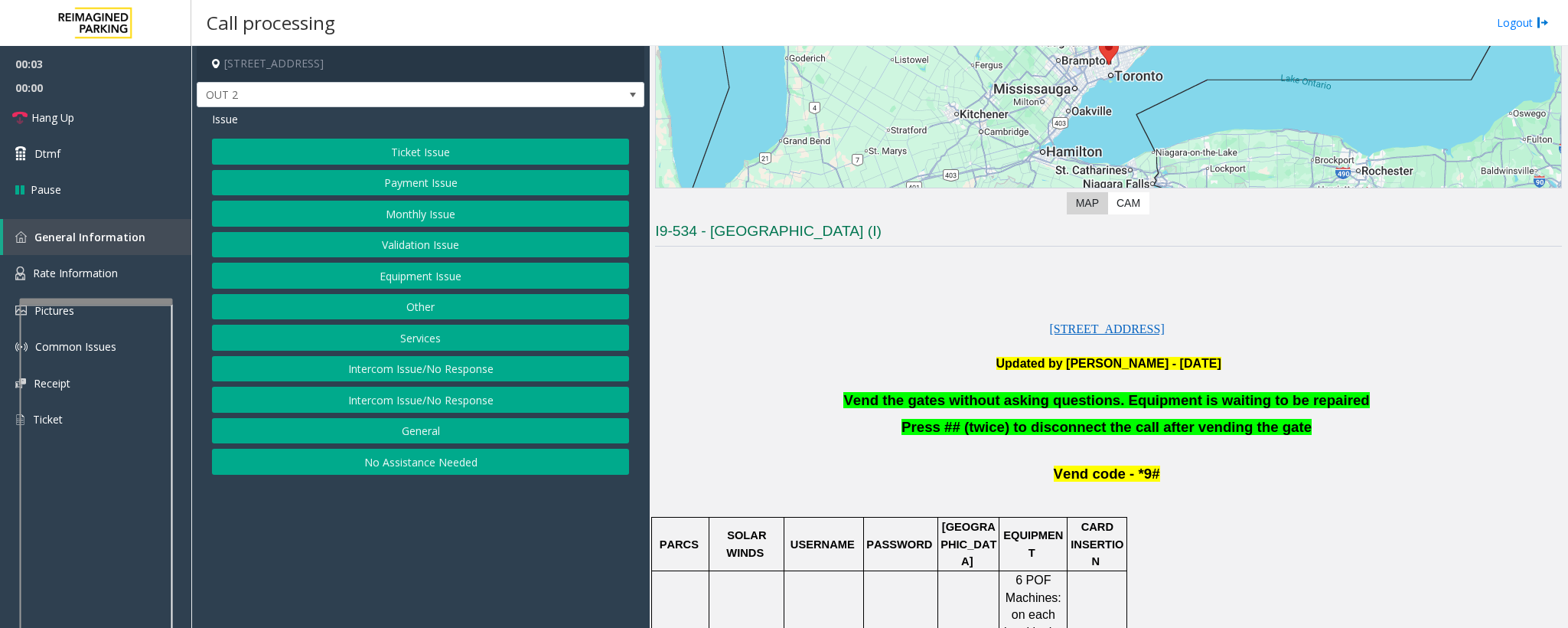
click at [437, 272] on button "Equipment Issue" at bounding box center [421, 276] width 417 height 26
click at [76, 154] on link "Dtmf" at bounding box center [95, 153] width 192 height 36
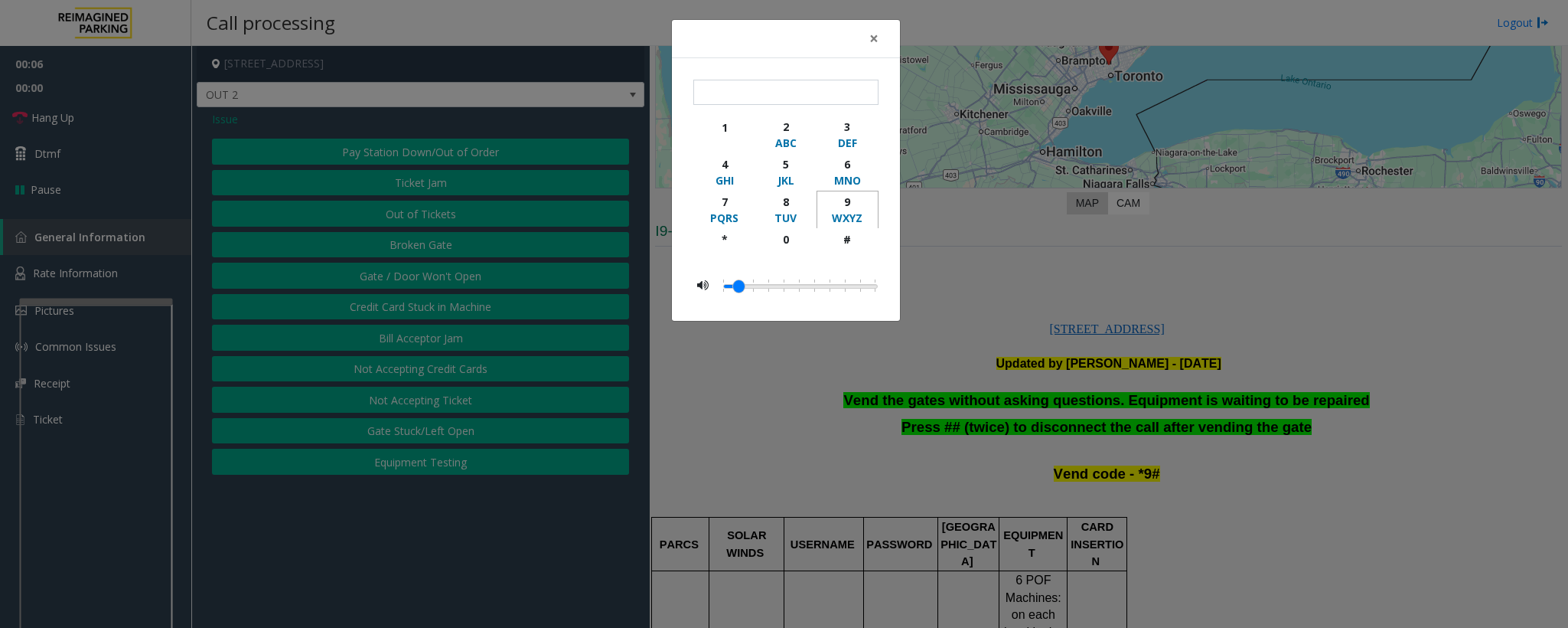
click at [850, 206] on div "9" at bounding box center [848, 201] width 42 height 16
click at [859, 237] on div "#" at bounding box center [848, 238] width 42 height 16
type input "**"
click at [857, 364] on div "× ** 1 2 ABC 3 DEF 4 GHI 5 JKL 6 MNO 7 PQRS 8 TUV 9 WXYZ * 0 #" at bounding box center [784, 314] width 1568 height 628
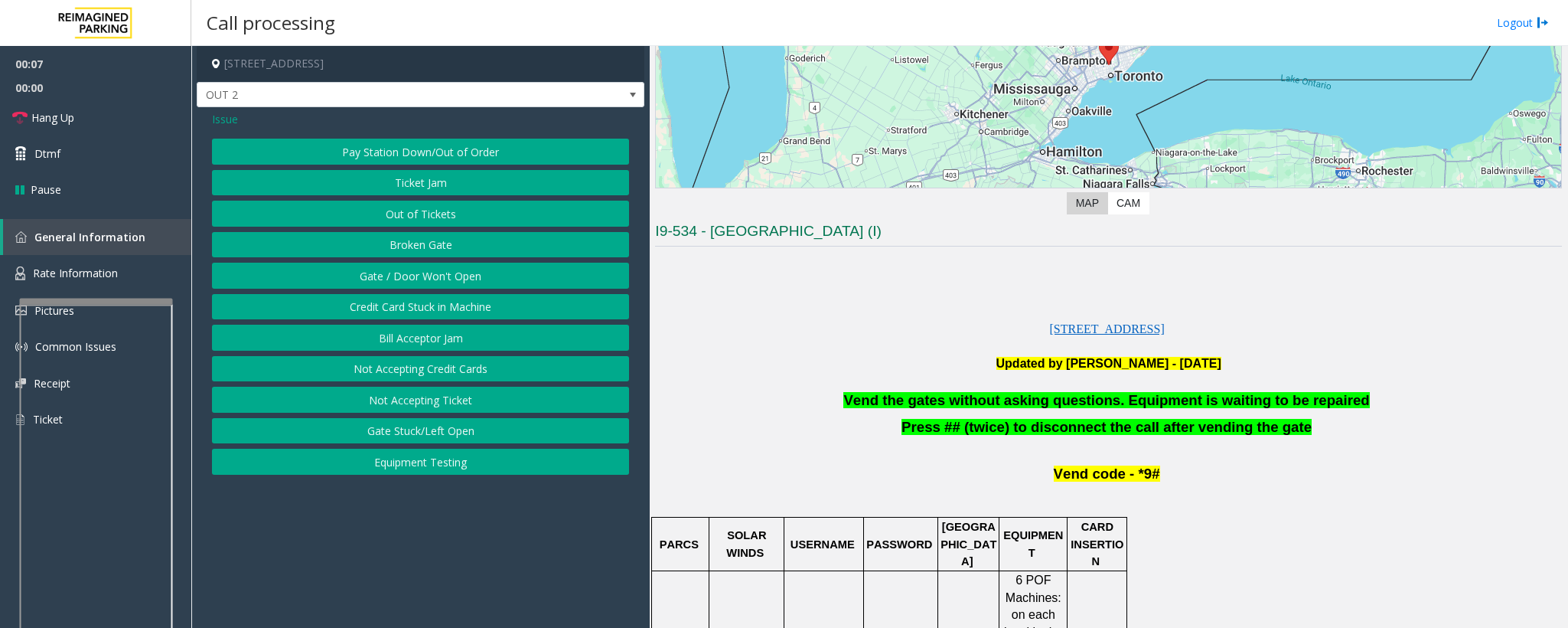
click at [437, 280] on button "Gate / Door Won't Open" at bounding box center [421, 276] width 417 height 26
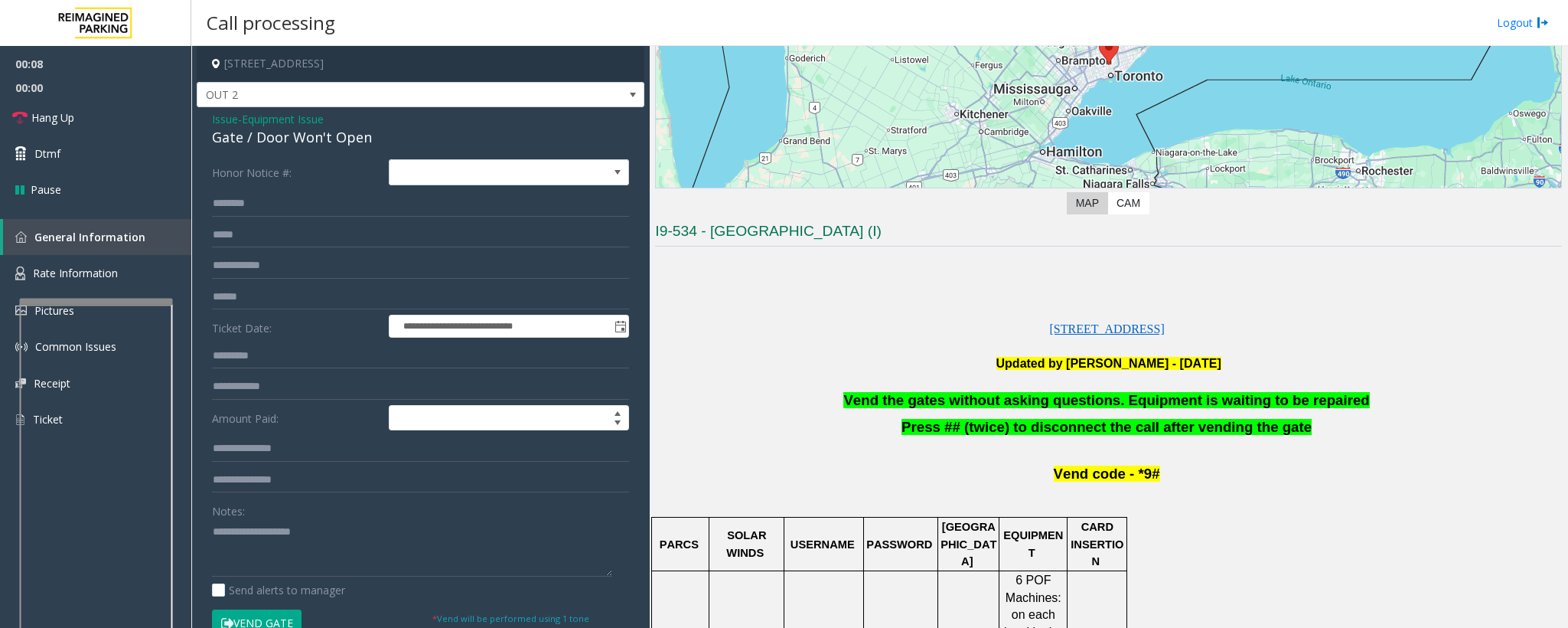
click at [915, 393] on span "Vend the gates without asking questions. Equipment is waiting to be repaired" at bounding box center [1106, 399] width 526 height 16
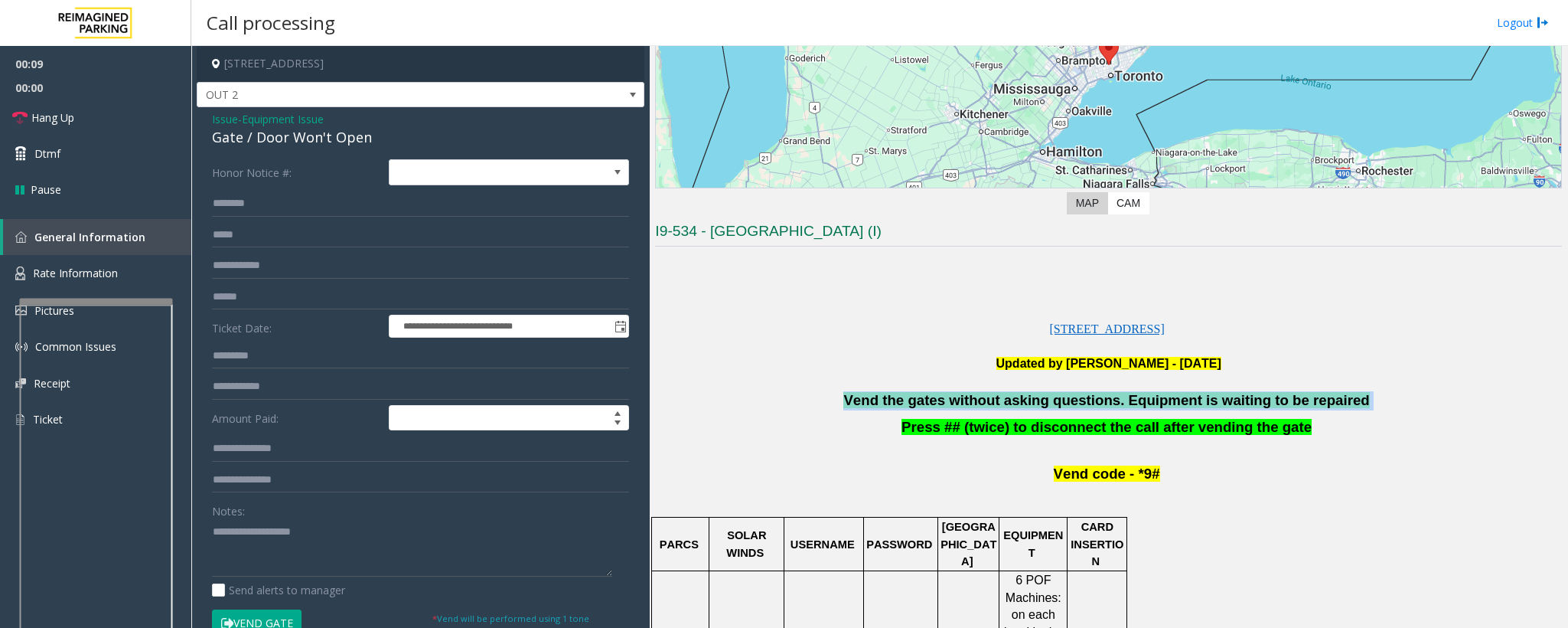
click at [915, 393] on span "Vend the gates without asking questions. Equipment is waiting to be repaired" at bounding box center [1106, 399] width 526 height 16
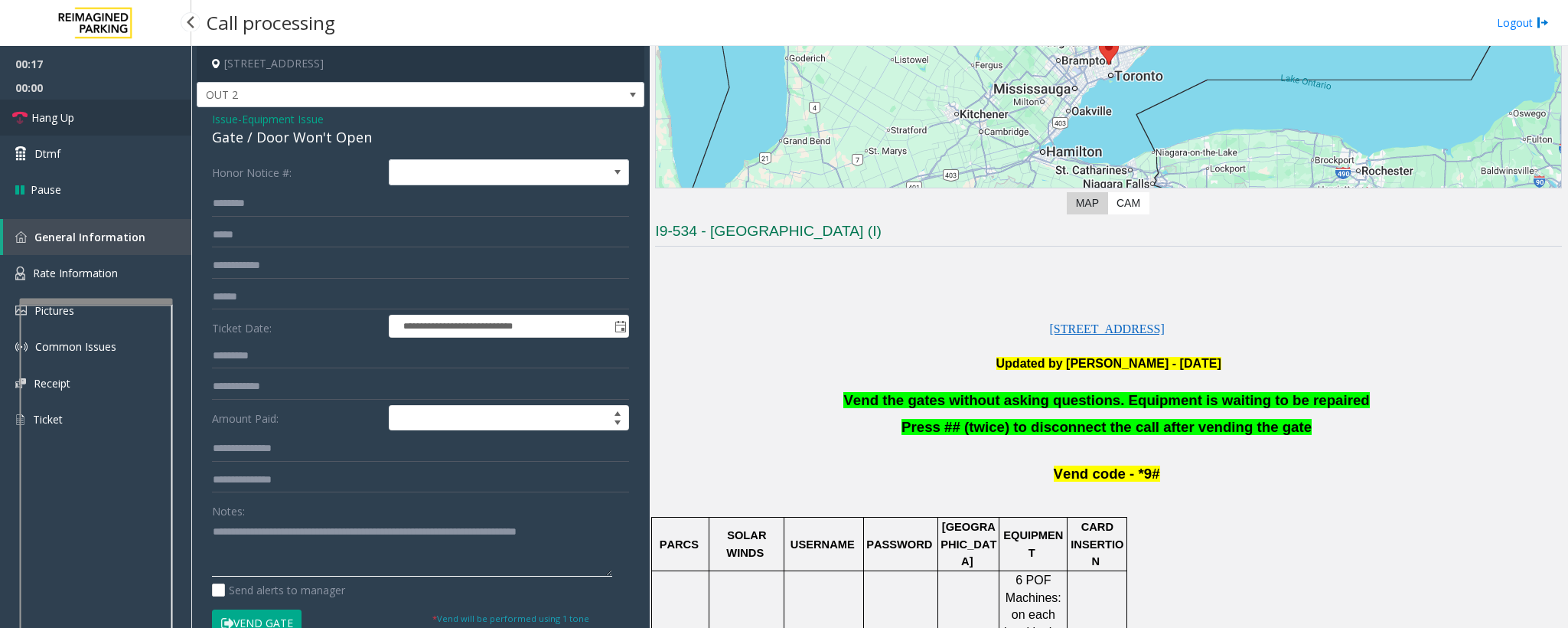
type textarea "**********"
click at [70, 121] on span "Hang Up" at bounding box center [53, 117] width 43 height 16
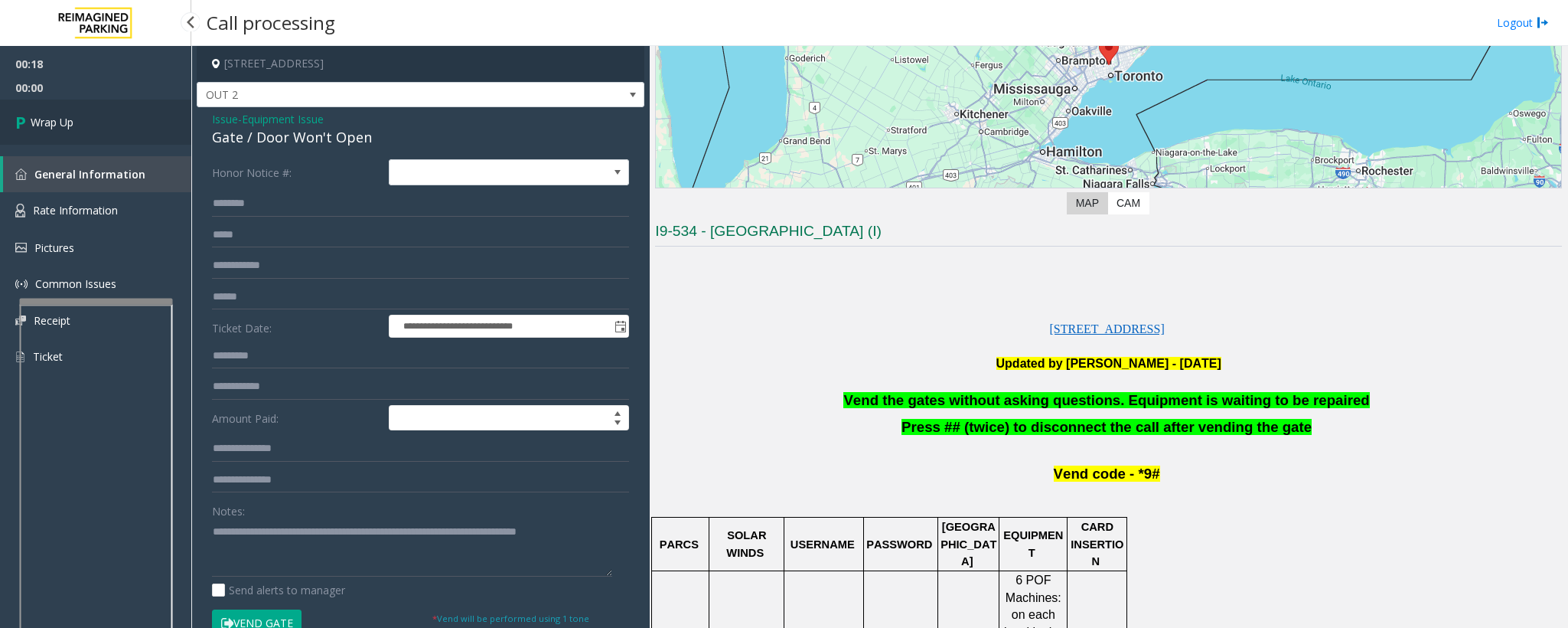
drag, startPoint x: 70, startPoint y: 121, endPoint x: 221, endPoint y: 209, distance: 174.8
click at [76, 122] on link "Wrap Up" at bounding box center [95, 121] width 192 height 45
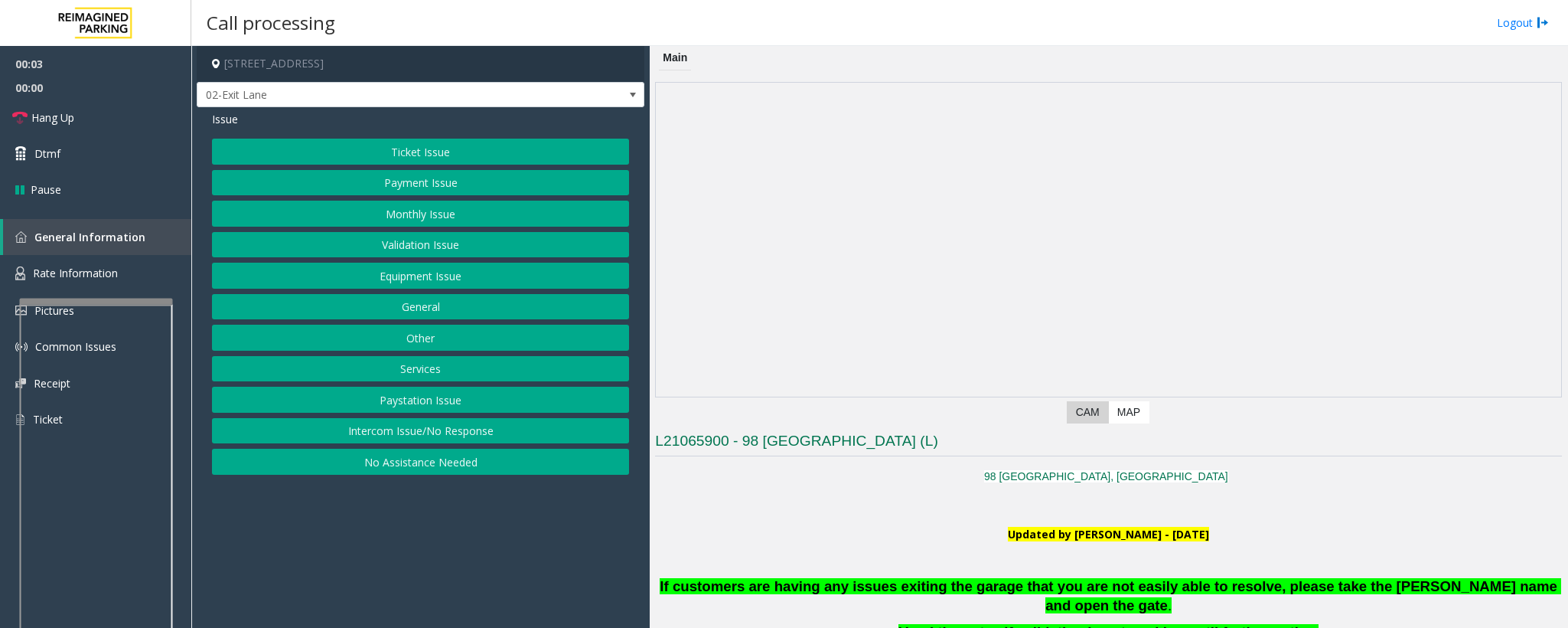
click at [920, 179] on img at bounding box center [1108, 239] width 905 height 314
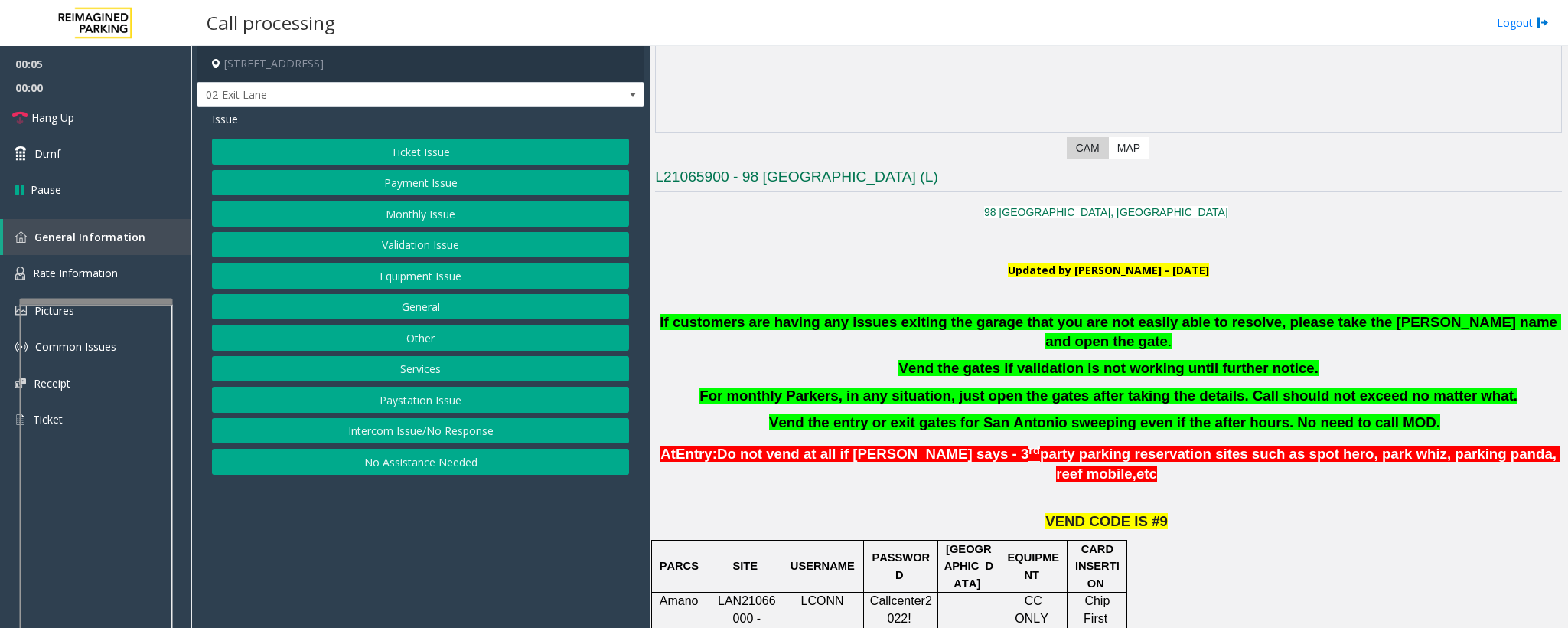
scroll to position [345, 0]
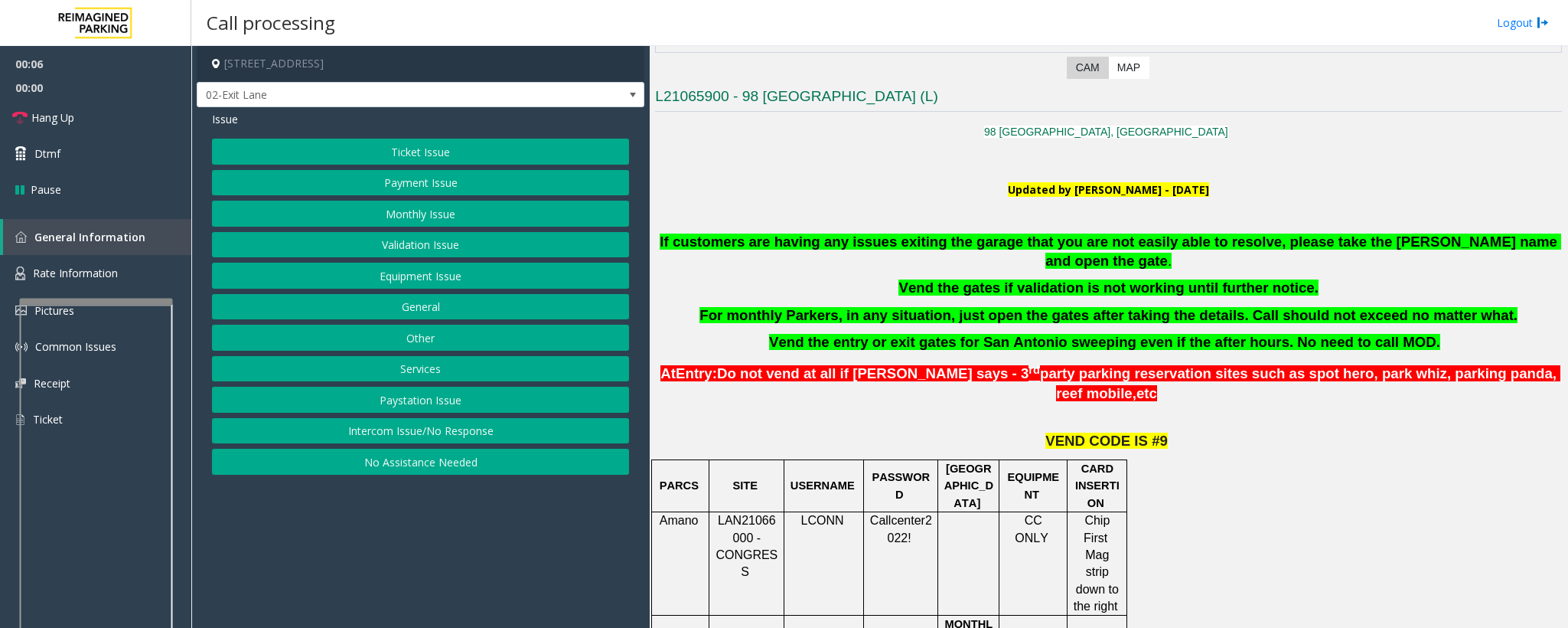
click at [400, 141] on button "Ticket Issue" at bounding box center [421, 151] width 417 height 26
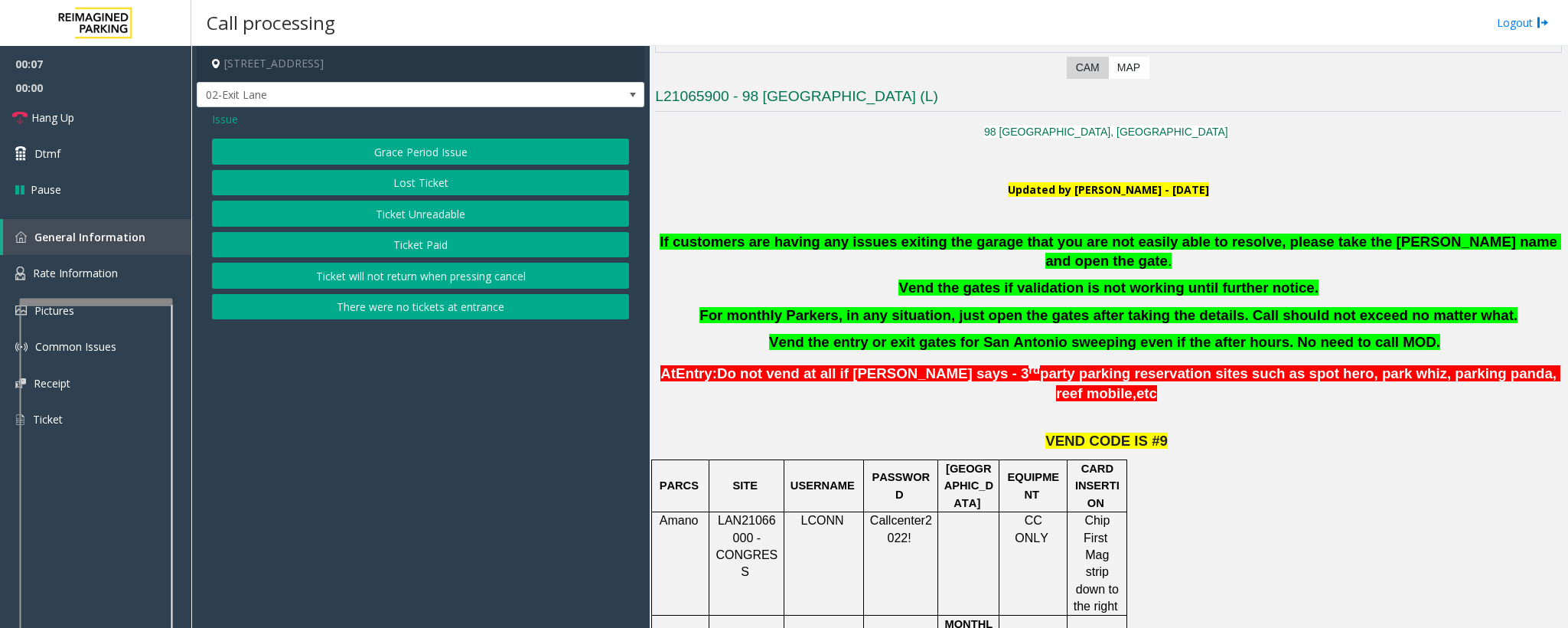
click at [449, 315] on button "There were no tickets at entrance" at bounding box center [421, 307] width 417 height 26
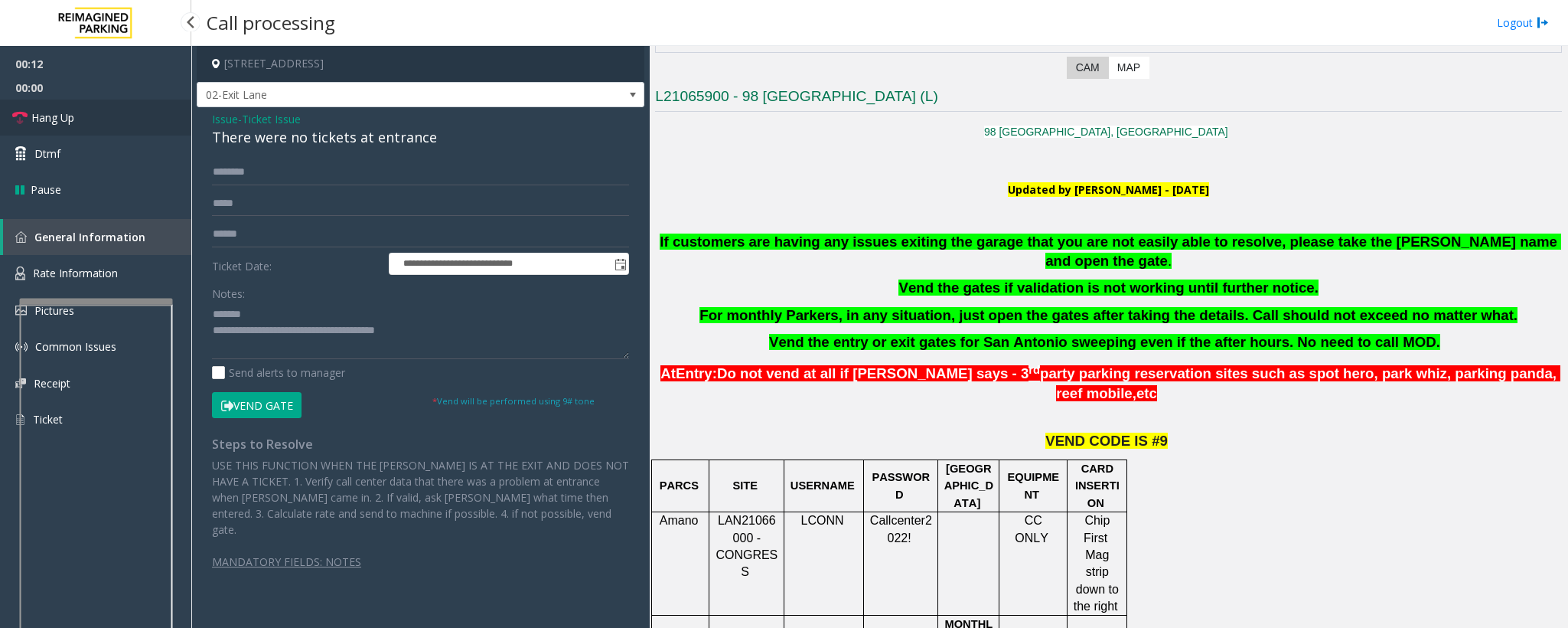
click at [49, 120] on span "Hang Up" at bounding box center [53, 117] width 43 height 16
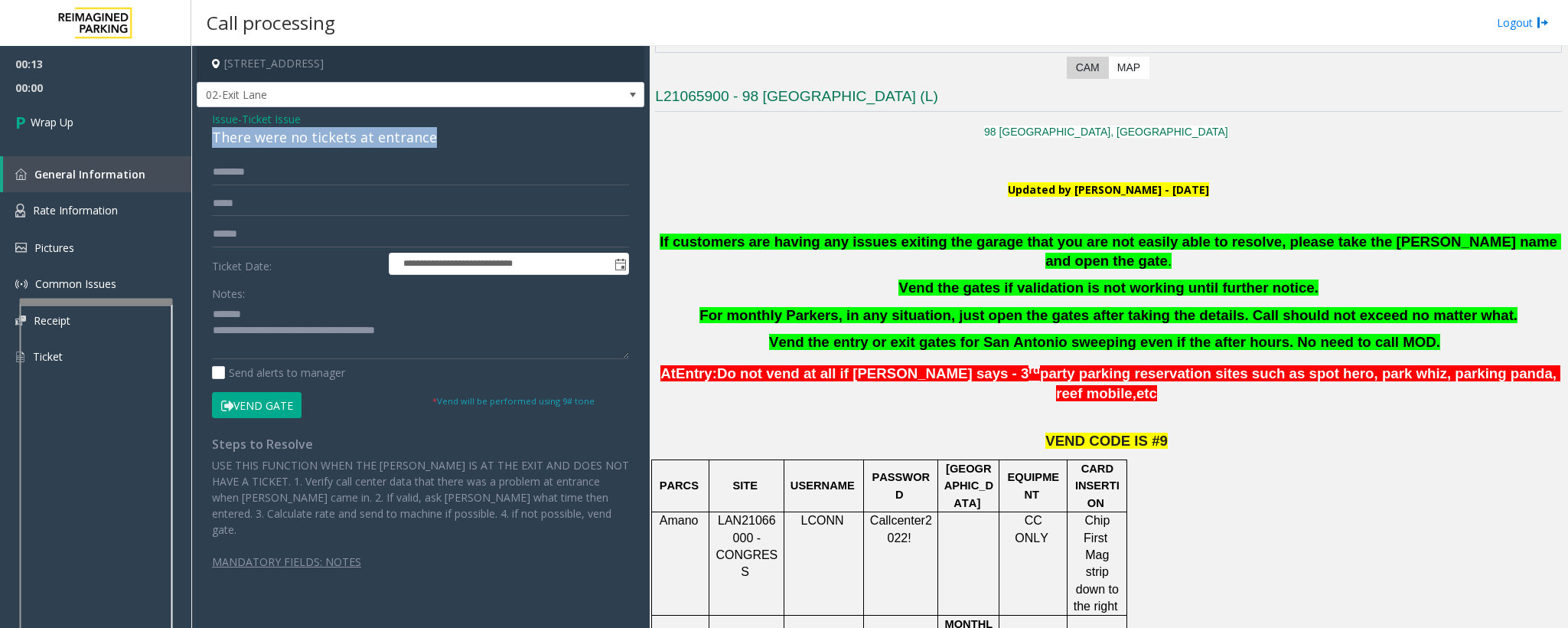
drag, startPoint x: 453, startPoint y: 136, endPoint x: 214, endPoint y: 138, distance: 239.0
click at [214, 138] on div "There were no tickets at entrance" at bounding box center [421, 137] width 417 height 21
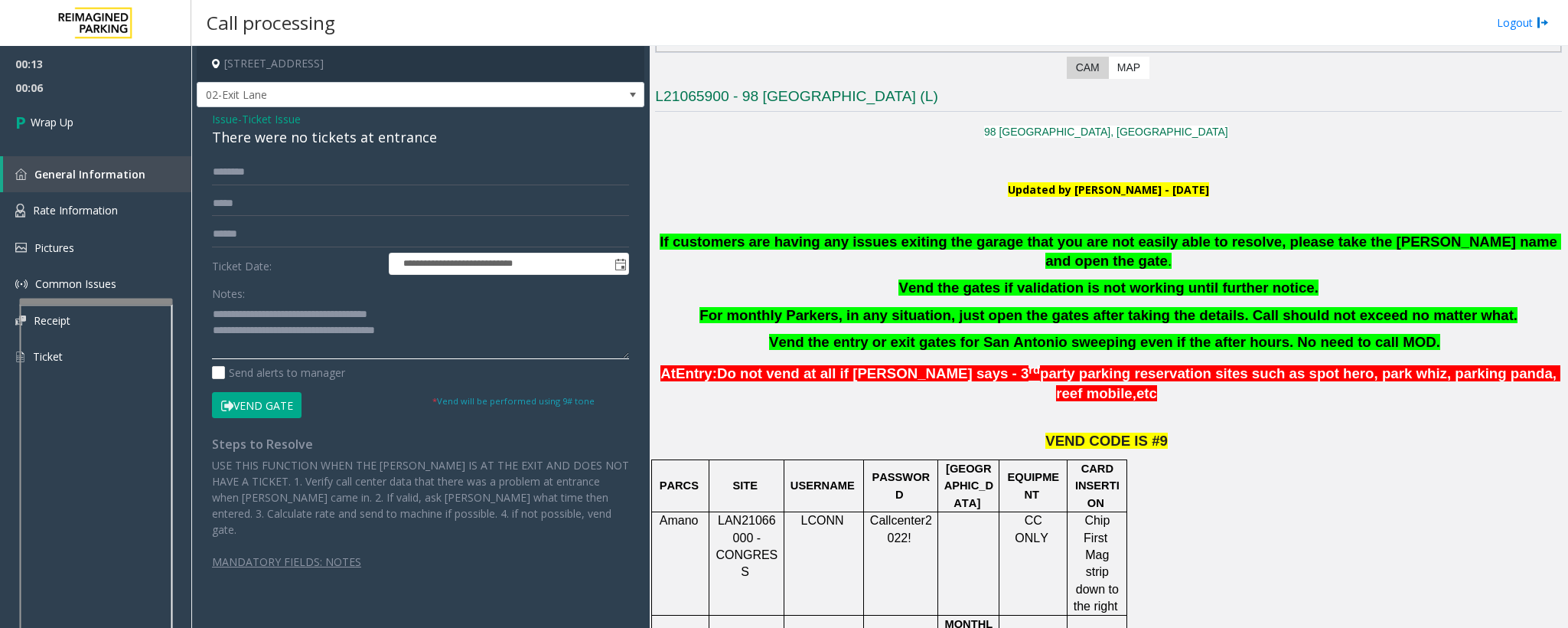
drag, startPoint x: 407, startPoint y: 333, endPoint x: 278, endPoint y: 336, distance: 129.0
click at [278, 336] on textarea at bounding box center [421, 330] width 417 height 57
type textarea "**********"
drag, startPoint x: 154, startPoint y: 136, endPoint x: 184, endPoint y: 189, distance: 60.9
click at [157, 136] on link "Wrap Up" at bounding box center [95, 121] width 192 height 45
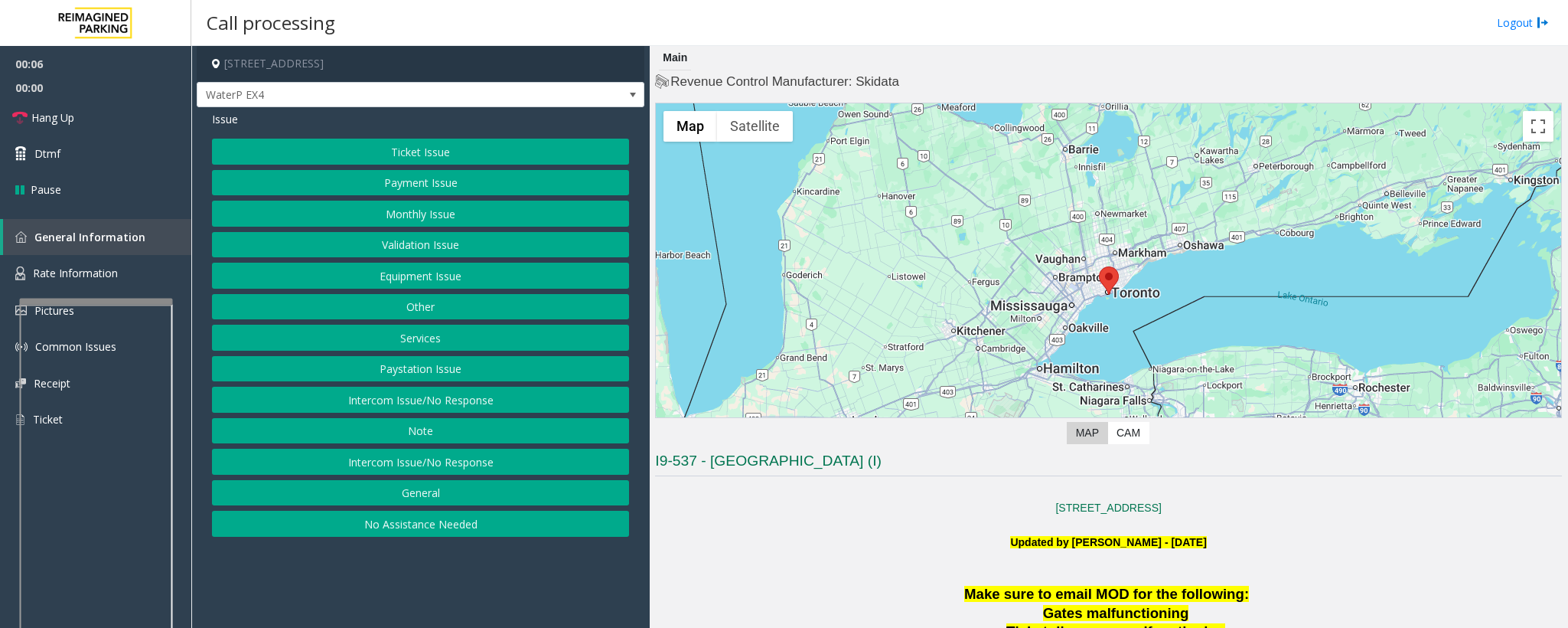
click at [434, 408] on button "Intercom Issue/No Response" at bounding box center [421, 400] width 417 height 26
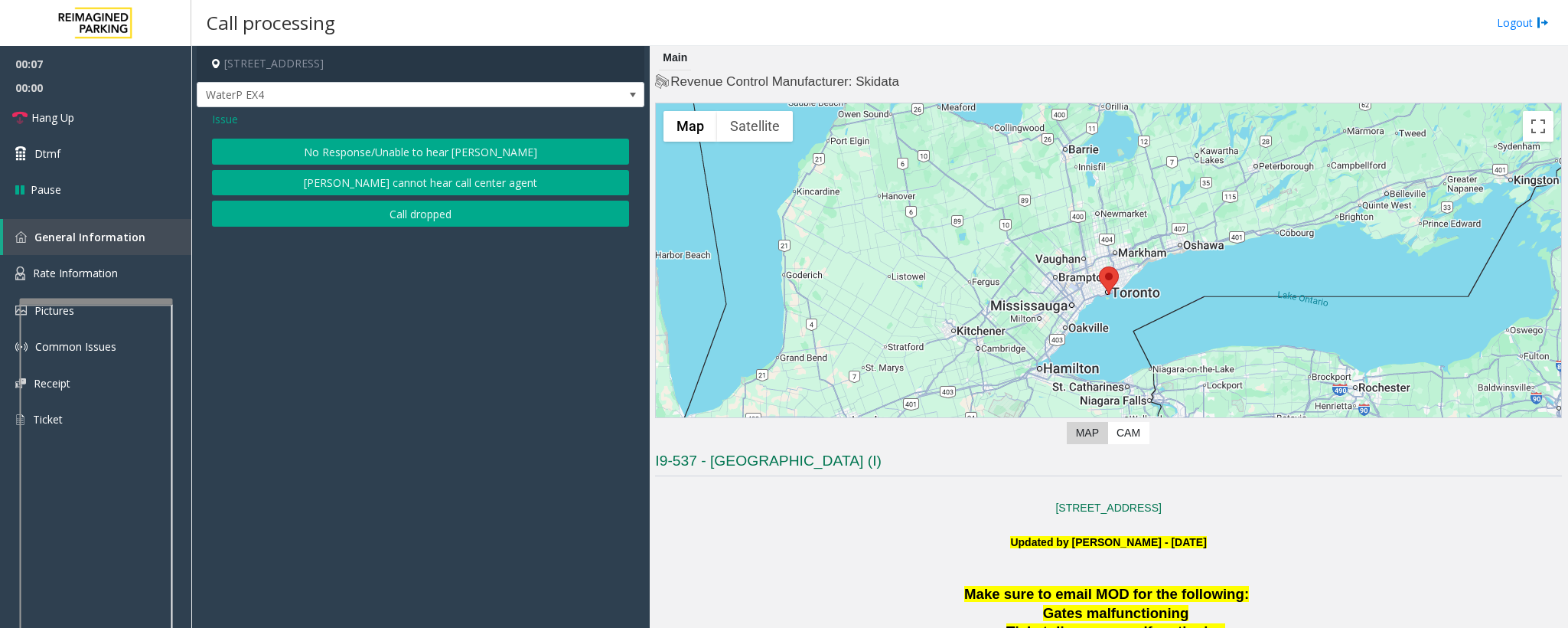
click at [365, 159] on button "No Response/Unable to hear [PERSON_NAME]" at bounding box center [421, 151] width 417 height 26
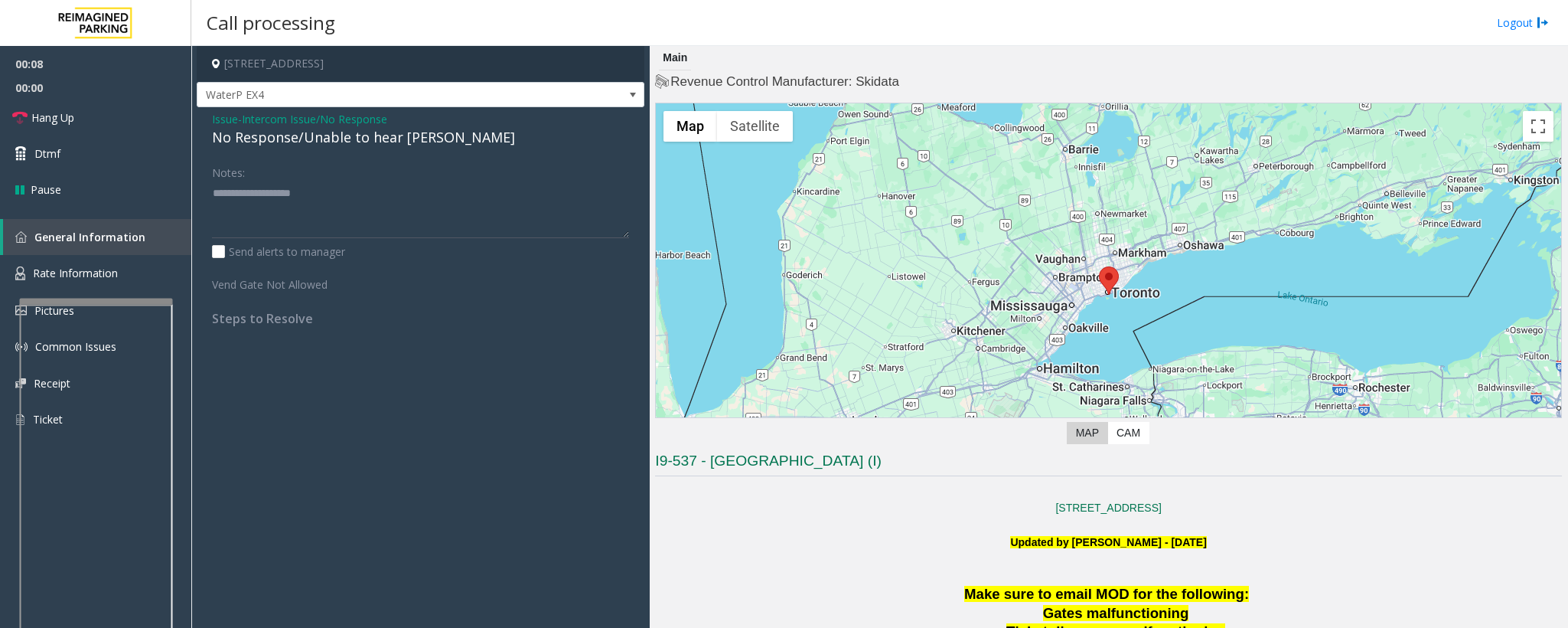
click at [333, 134] on div "No Response/Unable to hear [PERSON_NAME]" at bounding box center [421, 137] width 417 height 21
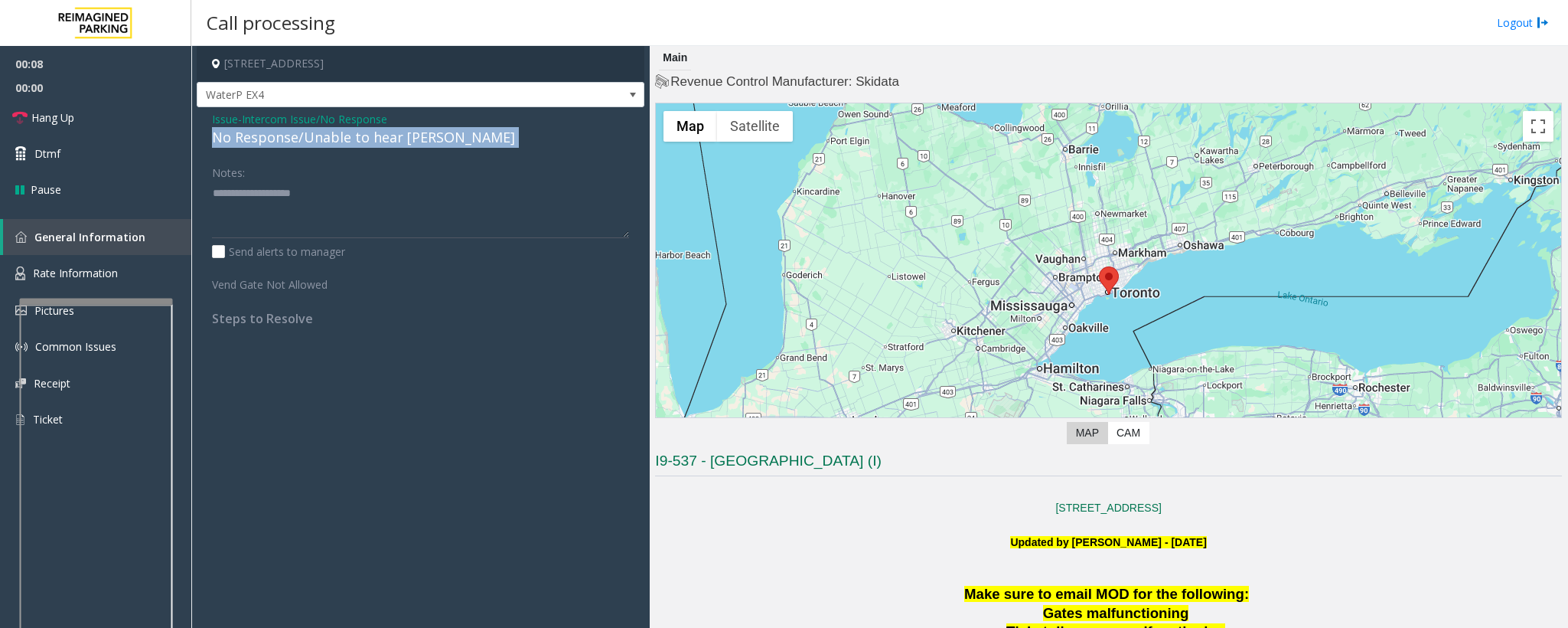
click at [333, 134] on div "No Response/Unable to hear [PERSON_NAME]" at bounding box center [421, 137] width 417 height 21
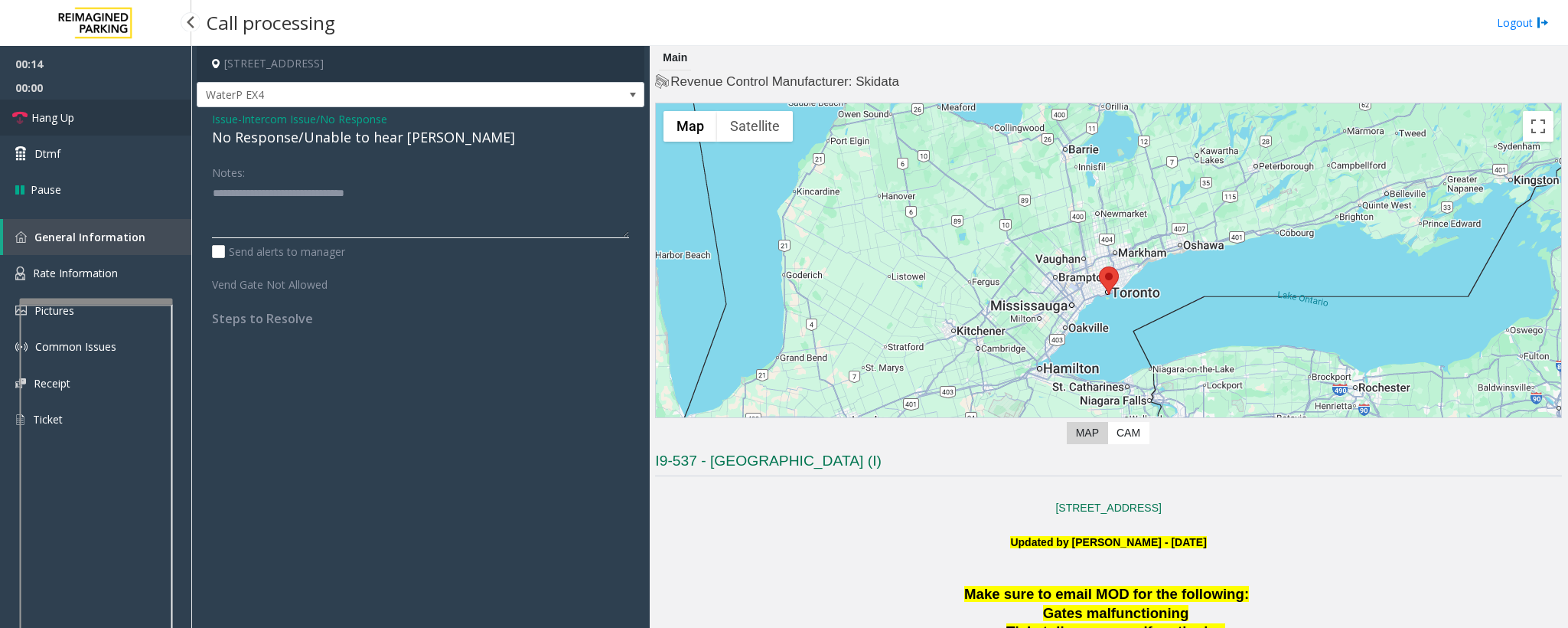
type textarea "**********"
click at [82, 122] on link "Hang Up" at bounding box center [95, 117] width 192 height 36
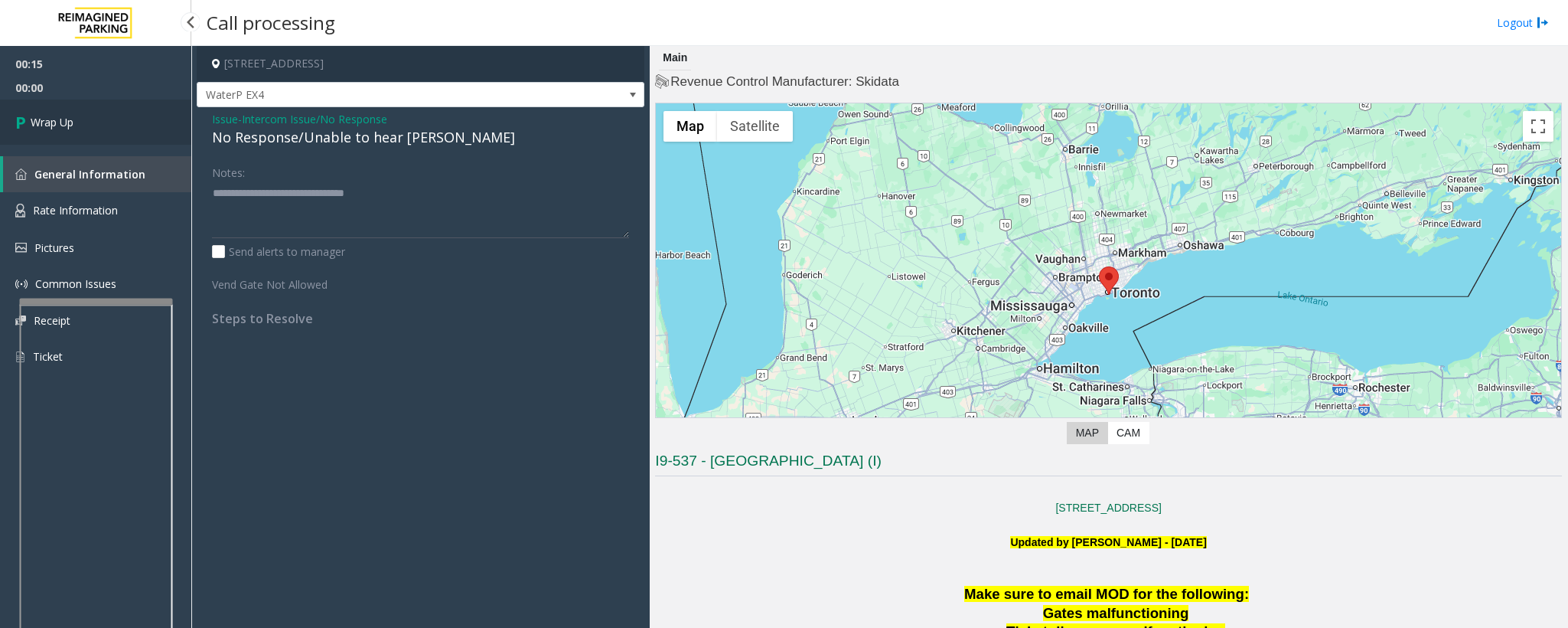
click at [94, 124] on link "Wrap Up" at bounding box center [95, 121] width 192 height 45
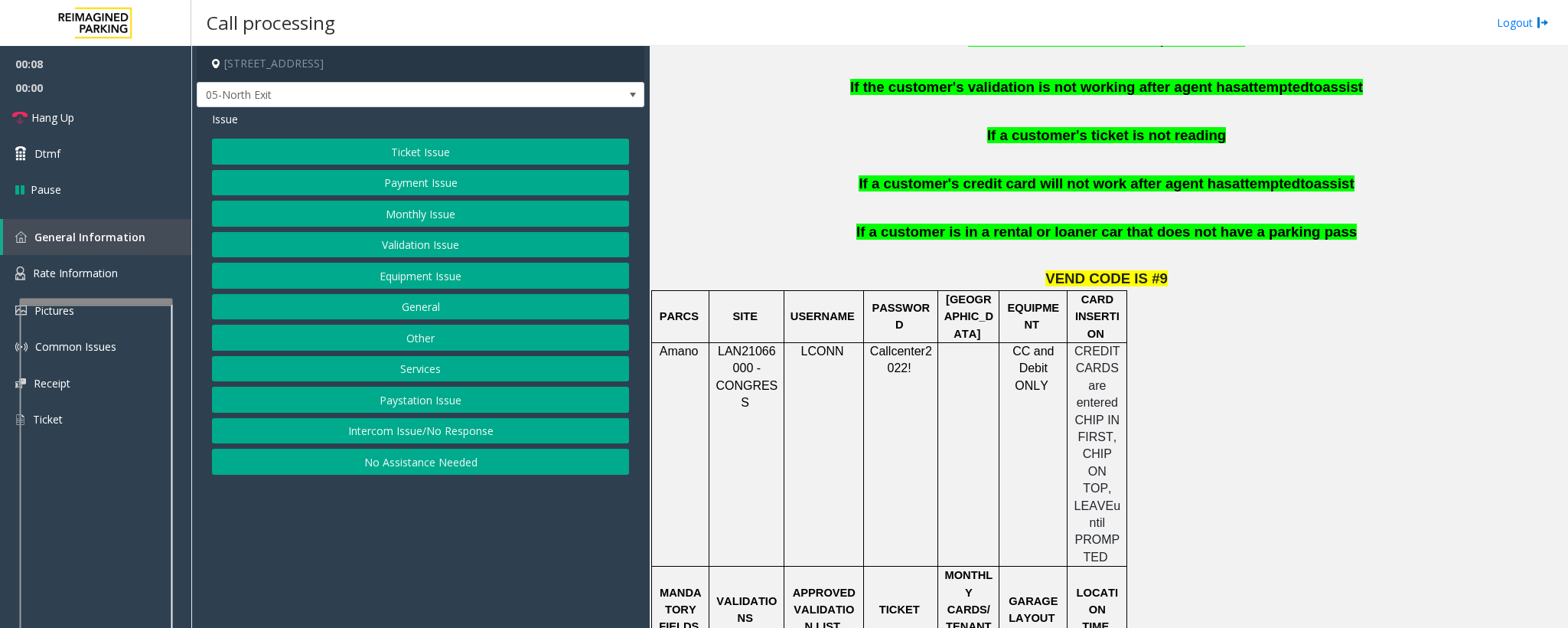
scroll to position [1034, 0]
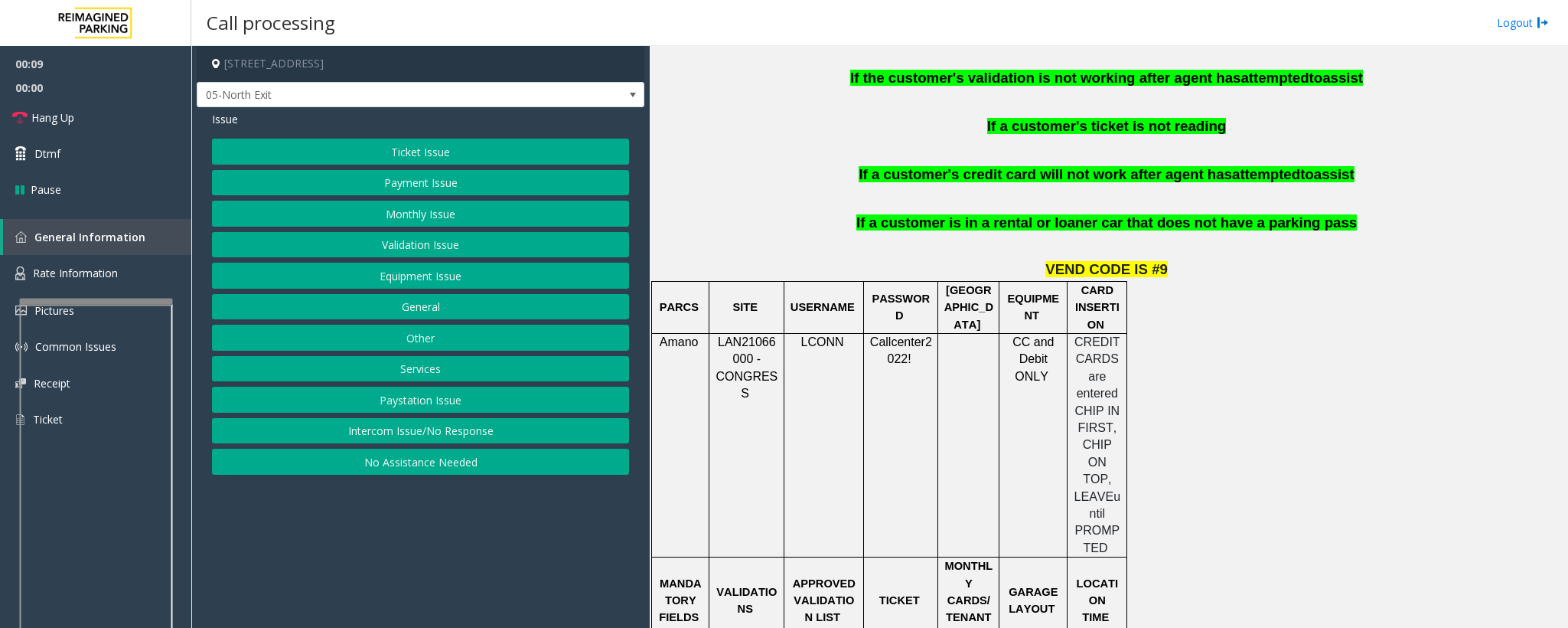
click at [405, 218] on button "Monthly Issue" at bounding box center [421, 214] width 417 height 26
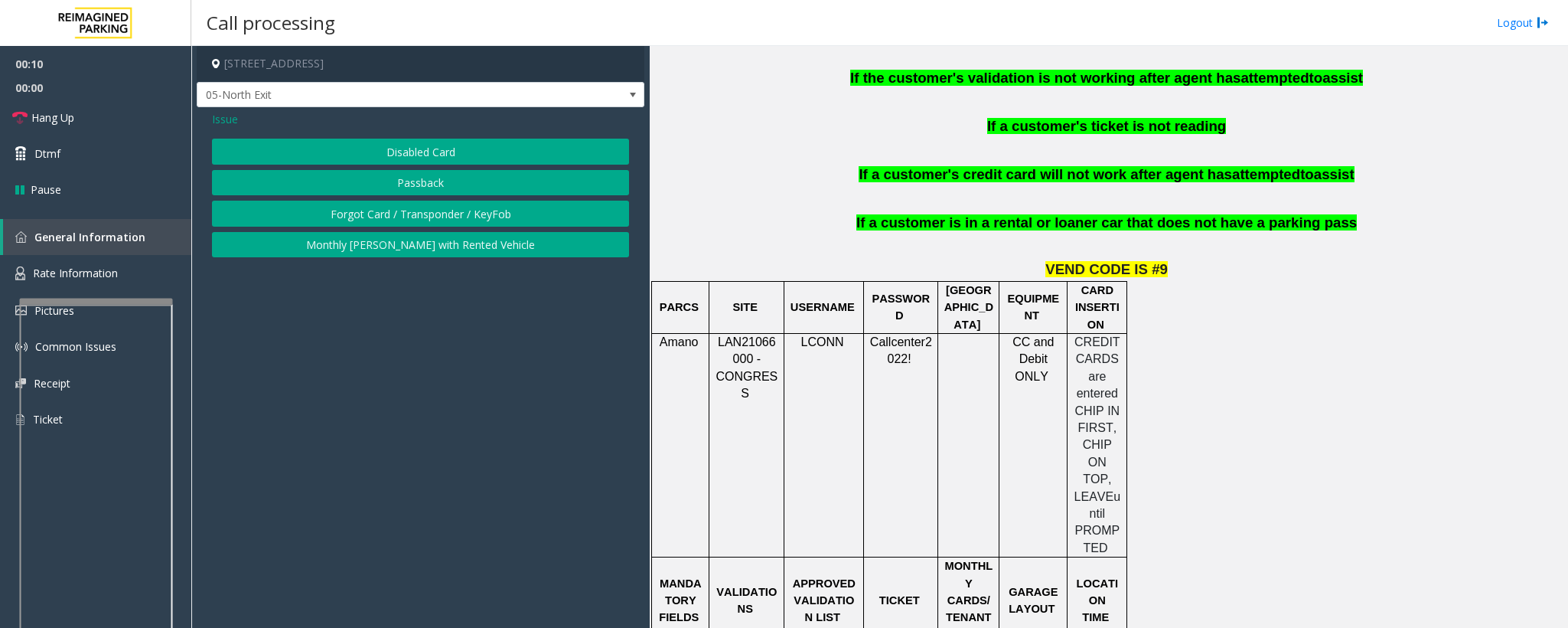
click at [397, 239] on button "Monthly [PERSON_NAME] with Rented Vehicle" at bounding box center [421, 245] width 417 height 26
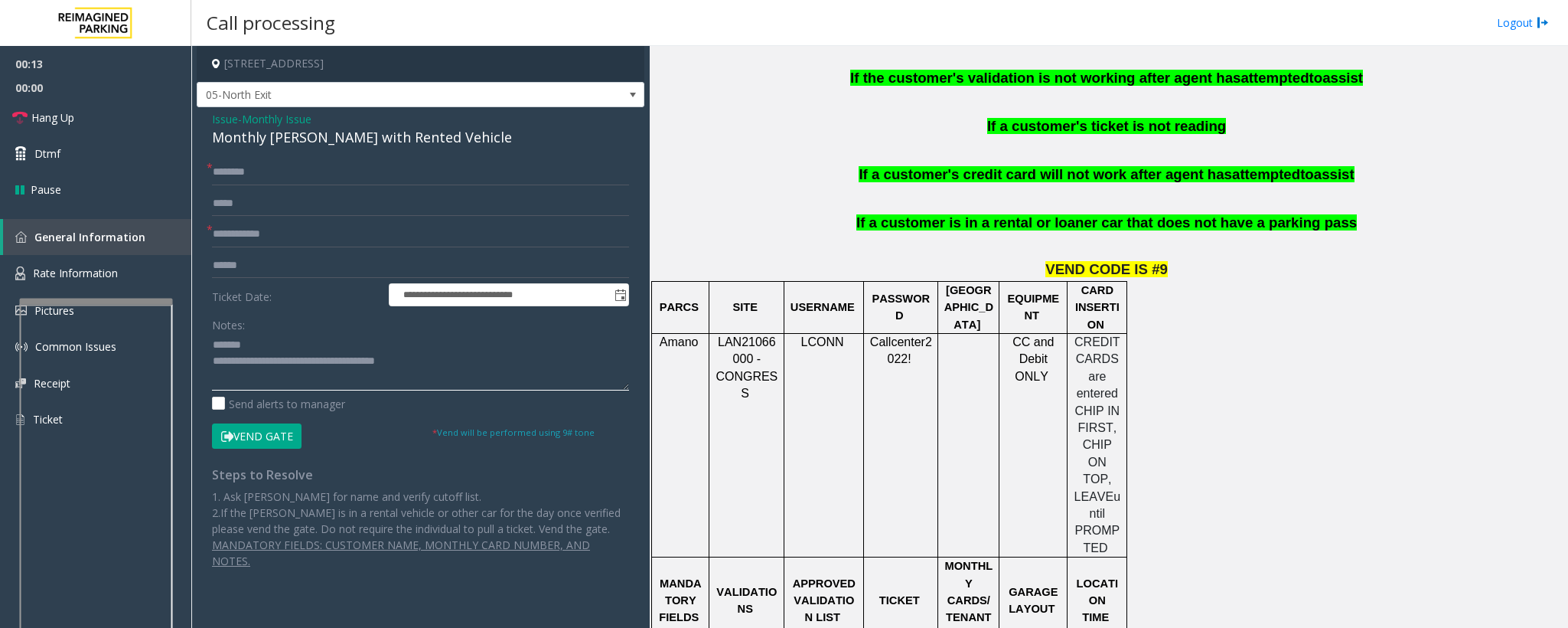
type textarea "**********"
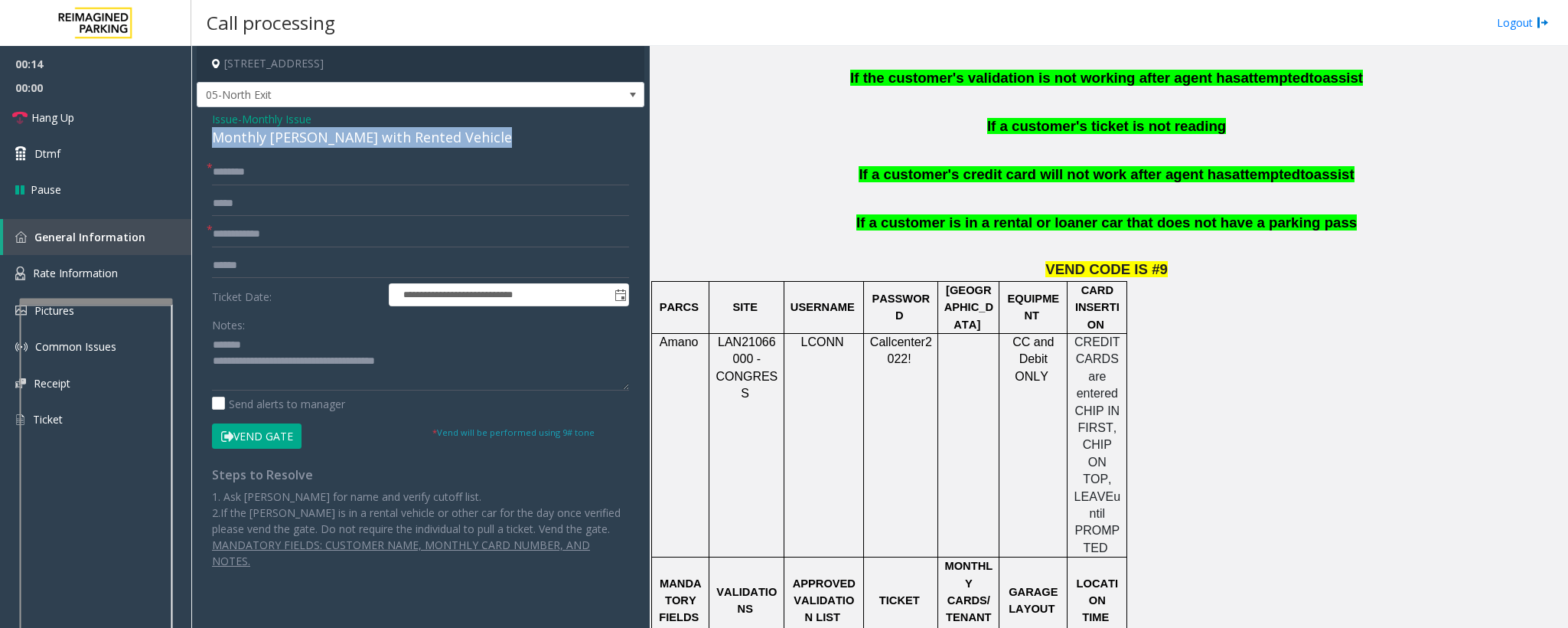
drag, startPoint x: 209, startPoint y: 140, endPoint x: 452, endPoint y: 152, distance: 243.3
click at [452, 152] on div "**********" at bounding box center [421, 346] width 448 height 477
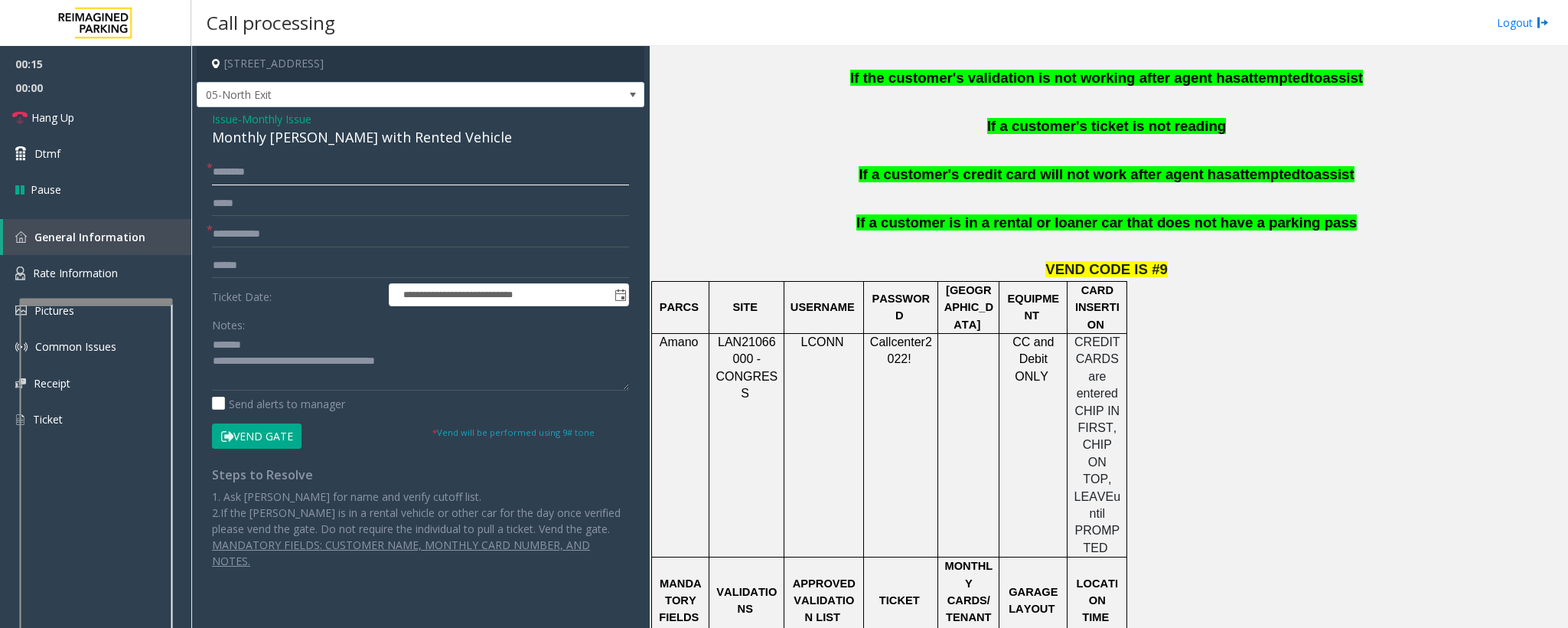
click at [391, 182] on input "text" at bounding box center [421, 172] width 417 height 26
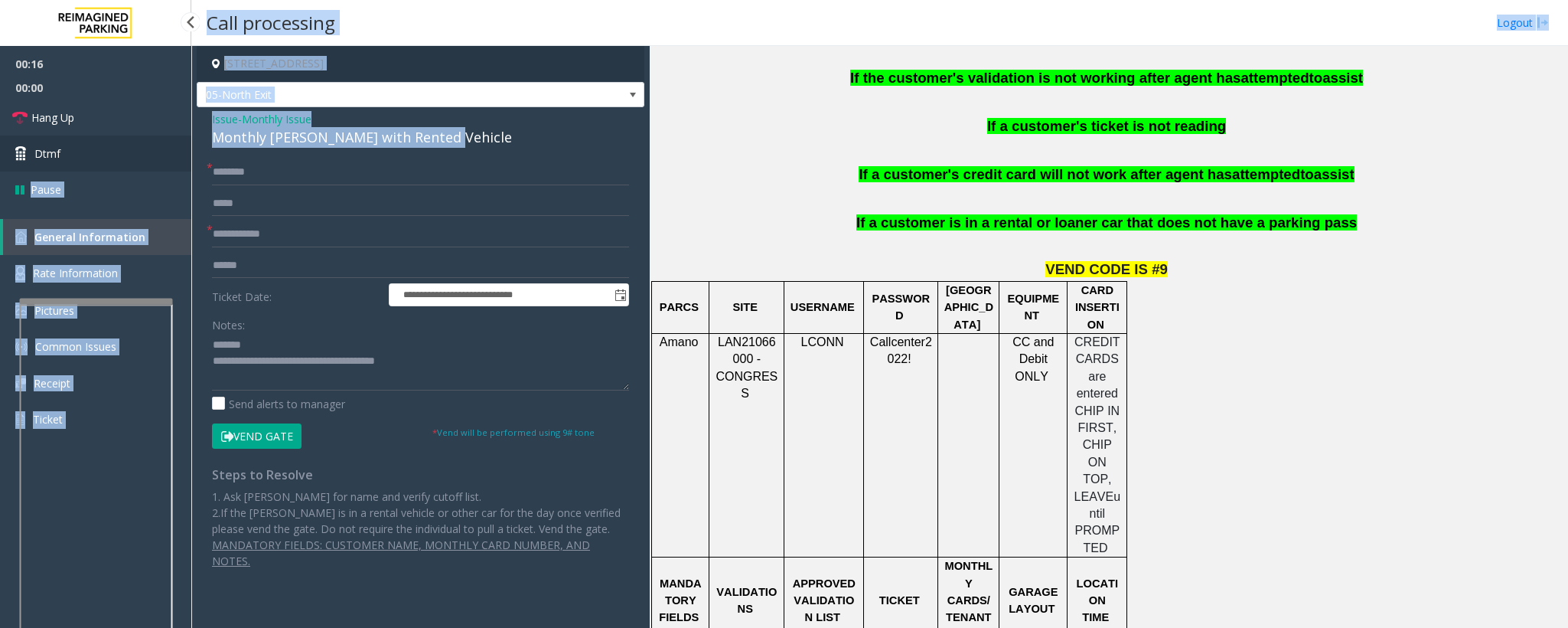
drag, startPoint x: 459, startPoint y: 142, endPoint x: 184, endPoint y: 138, distance: 275.0
click at [184, 138] on app-root "**********" at bounding box center [784, 314] width 1568 height 628
drag, startPoint x: 235, startPoint y: 143, endPoint x: 226, endPoint y: 150, distance: 11.4
click at [235, 143] on div "Monthly [PERSON_NAME] with Rented Vehicle" at bounding box center [421, 137] width 417 height 21
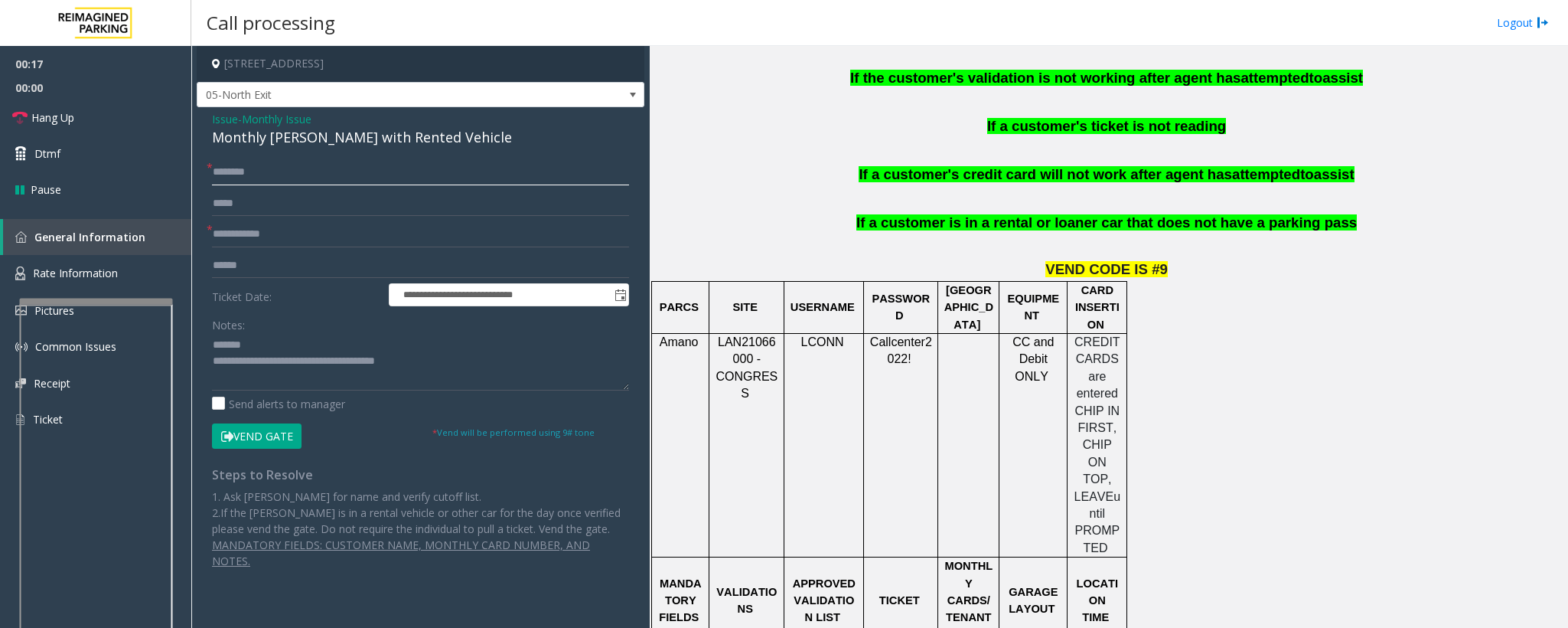
click at [235, 167] on input "text" at bounding box center [421, 172] width 417 height 26
type input "*******"
drag, startPoint x: 455, startPoint y: 143, endPoint x: 235, endPoint y: 136, distance: 220.1
click at [217, 131] on div "Monthly [PERSON_NAME] with Rented Vehicle" at bounding box center [421, 137] width 417 height 21
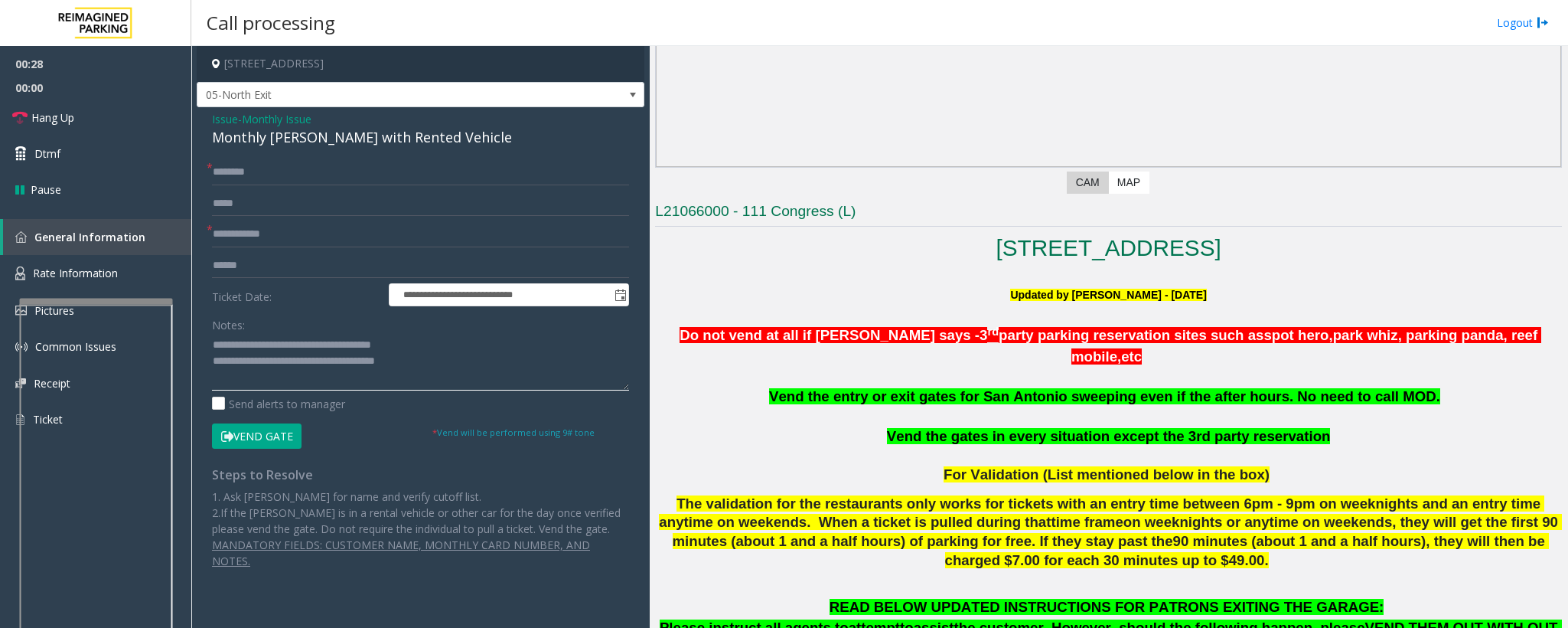
scroll to position [574, 0]
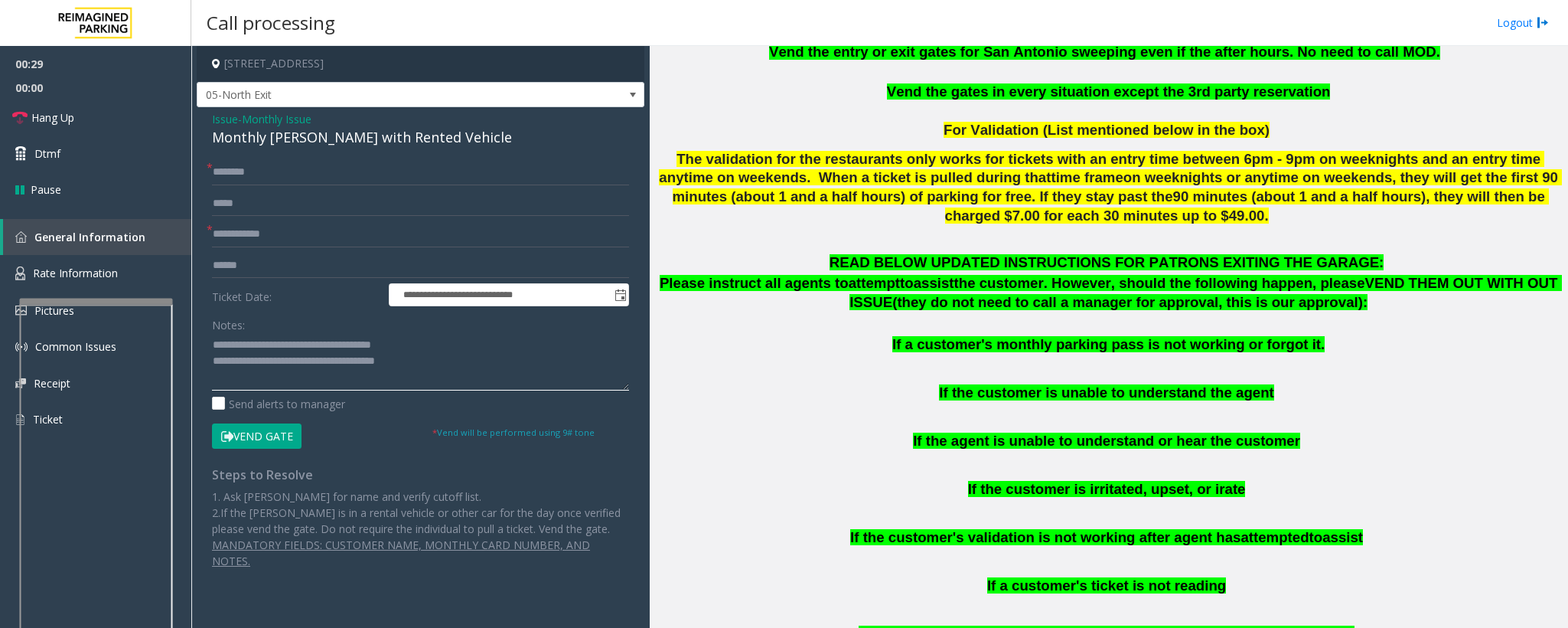
type textarea "**********"
click at [231, 239] on input "text" at bounding box center [421, 235] width 417 height 26
type input "**"
click at [248, 432] on button "Vend Gate" at bounding box center [257, 436] width 90 height 26
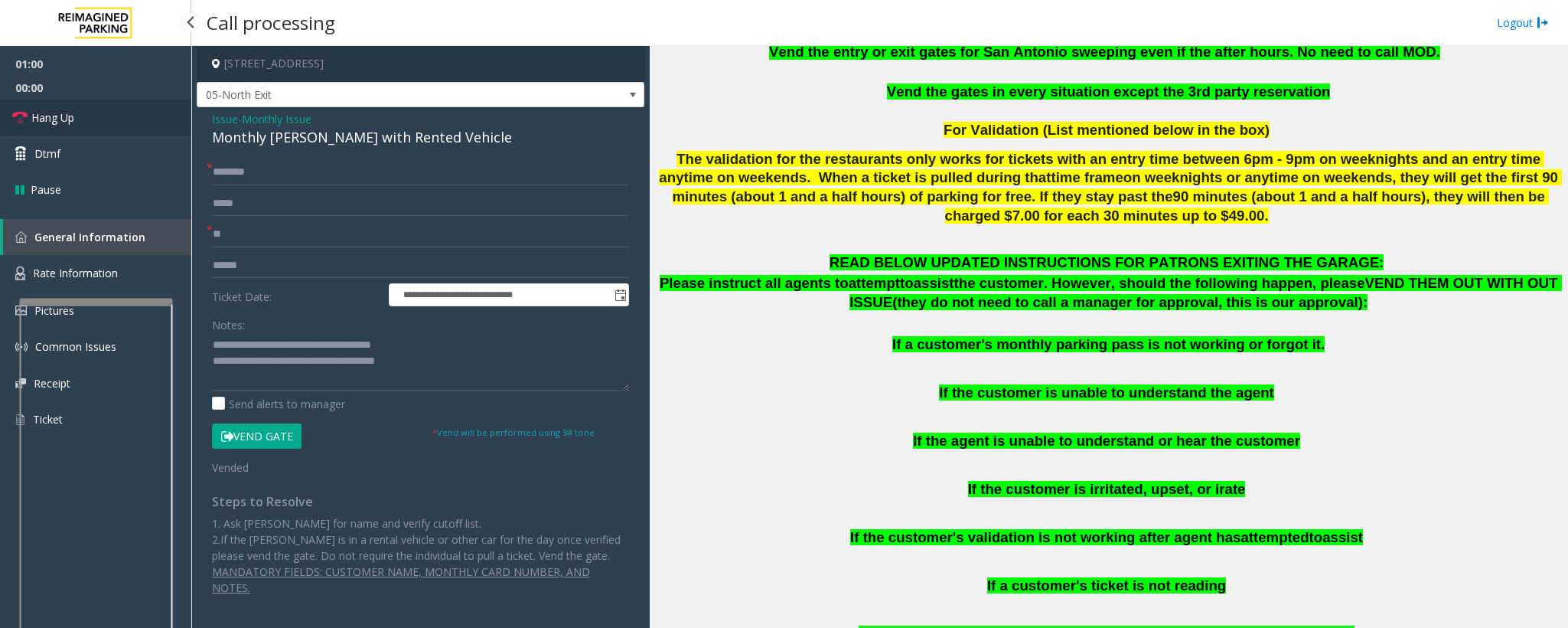
click at [178, 115] on link "Hang Up" at bounding box center [95, 117] width 192 height 36
click at [178, 117] on link "Hang Up" at bounding box center [95, 117] width 192 height 36
click at [140, 121] on link "Hang Up" at bounding box center [95, 117] width 192 height 36
click at [138, 121] on link "Hang Up" at bounding box center [95, 117] width 192 height 36
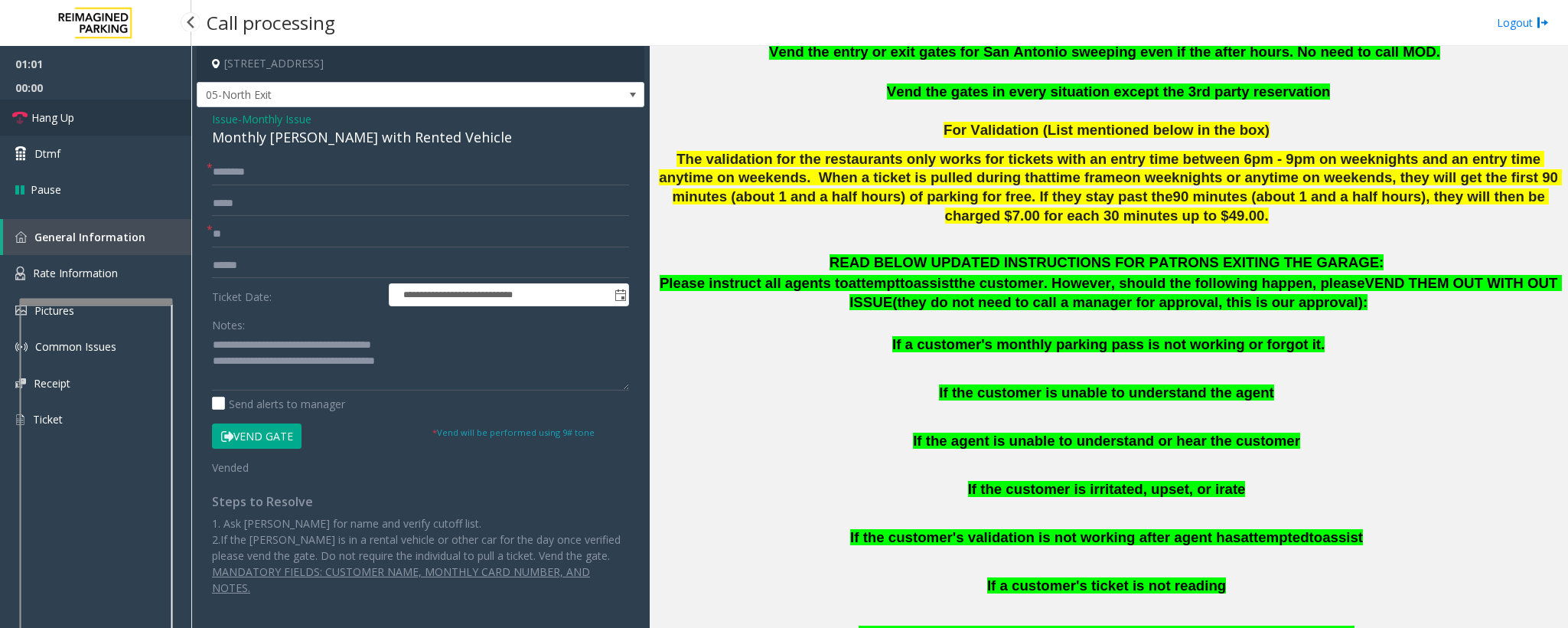
click at [138, 121] on link "Hang Up" at bounding box center [95, 117] width 192 height 36
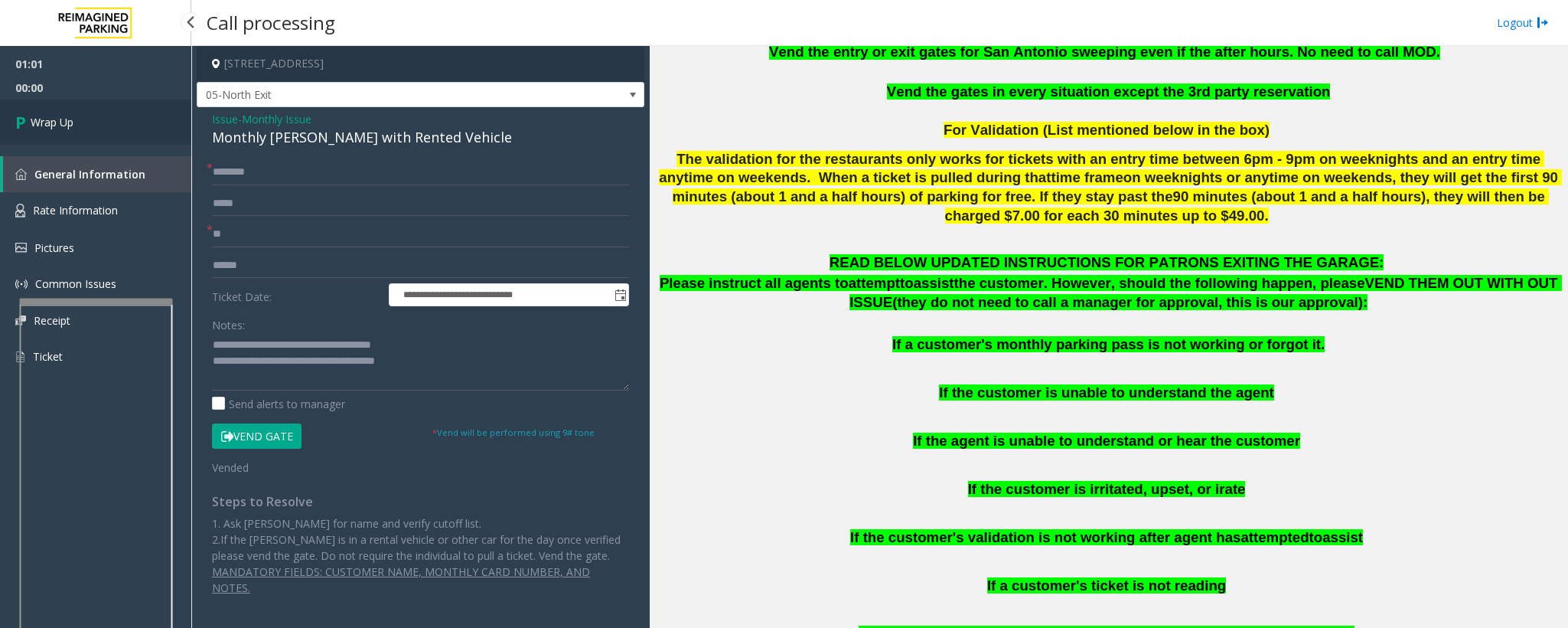
click at [146, 121] on link "Wrap Up" at bounding box center [95, 121] width 192 height 45
click at [147, 124] on link "Wrap Up" at bounding box center [95, 121] width 192 height 45
click at [147, 121] on link "Wrap Up" at bounding box center [95, 121] width 192 height 45
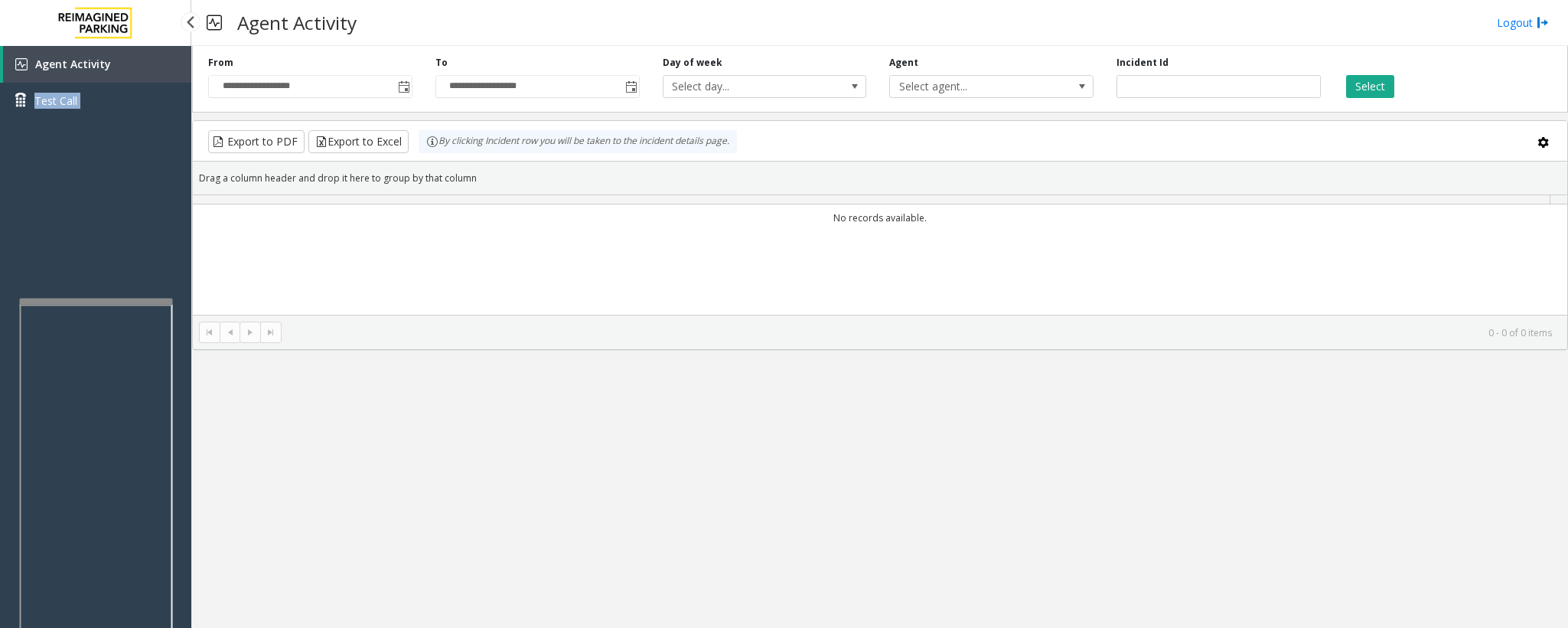
click at [147, 121] on div "Agent Activity Test Call" at bounding box center [95, 88] width 192 height 84
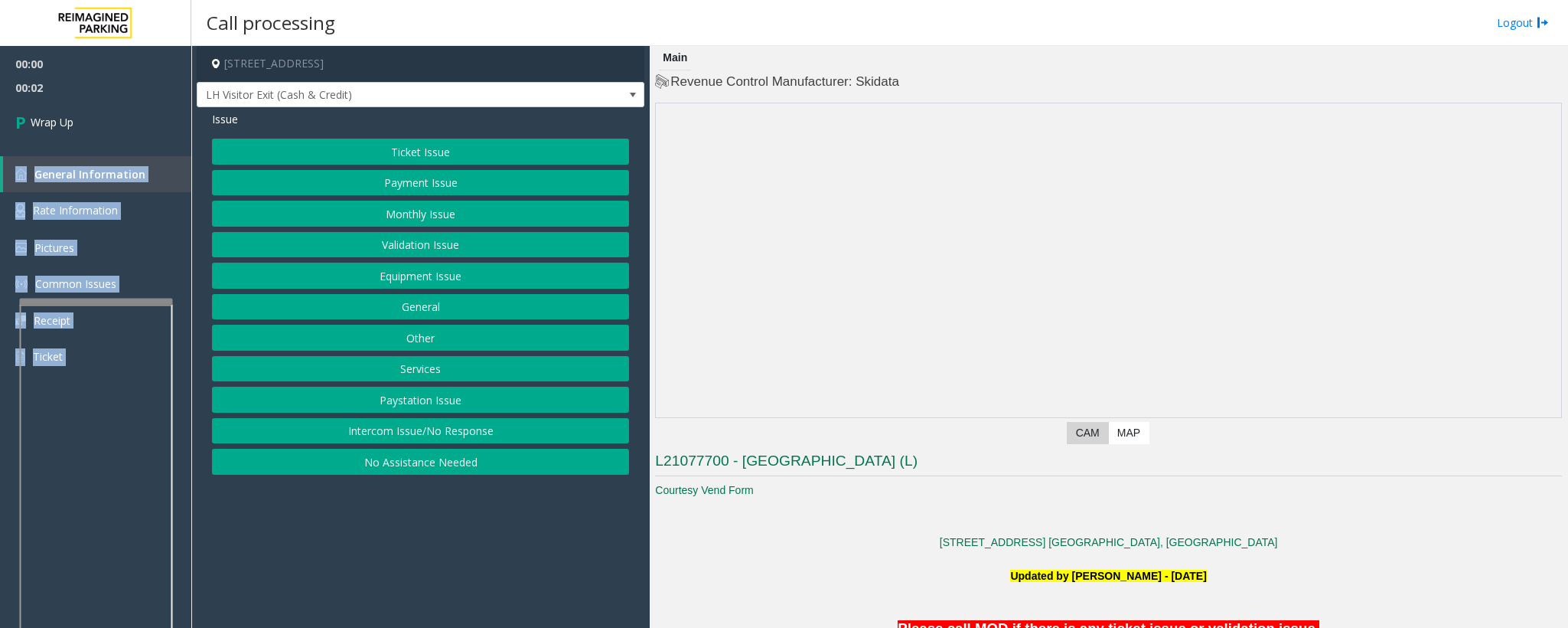
drag, startPoint x: 348, startPoint y: 438, endPoint x: 342, endPoint y: 389, distance: 49.4
click at [349, 439] on button "Intercom Issue/No Response" at bounding box center [421, 431] width 417 height 26
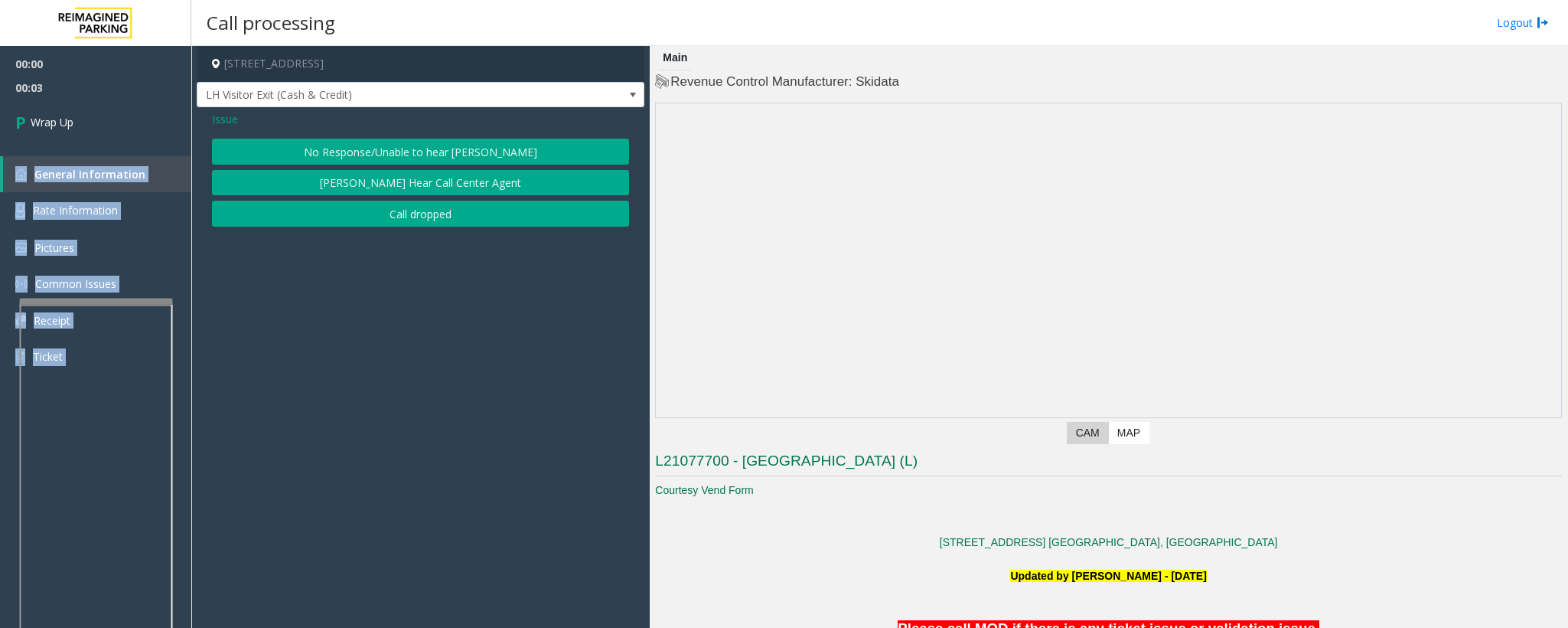
click at [345, 206] on button "Call dropped" at bounding box center [421, 214] width 417 height 26
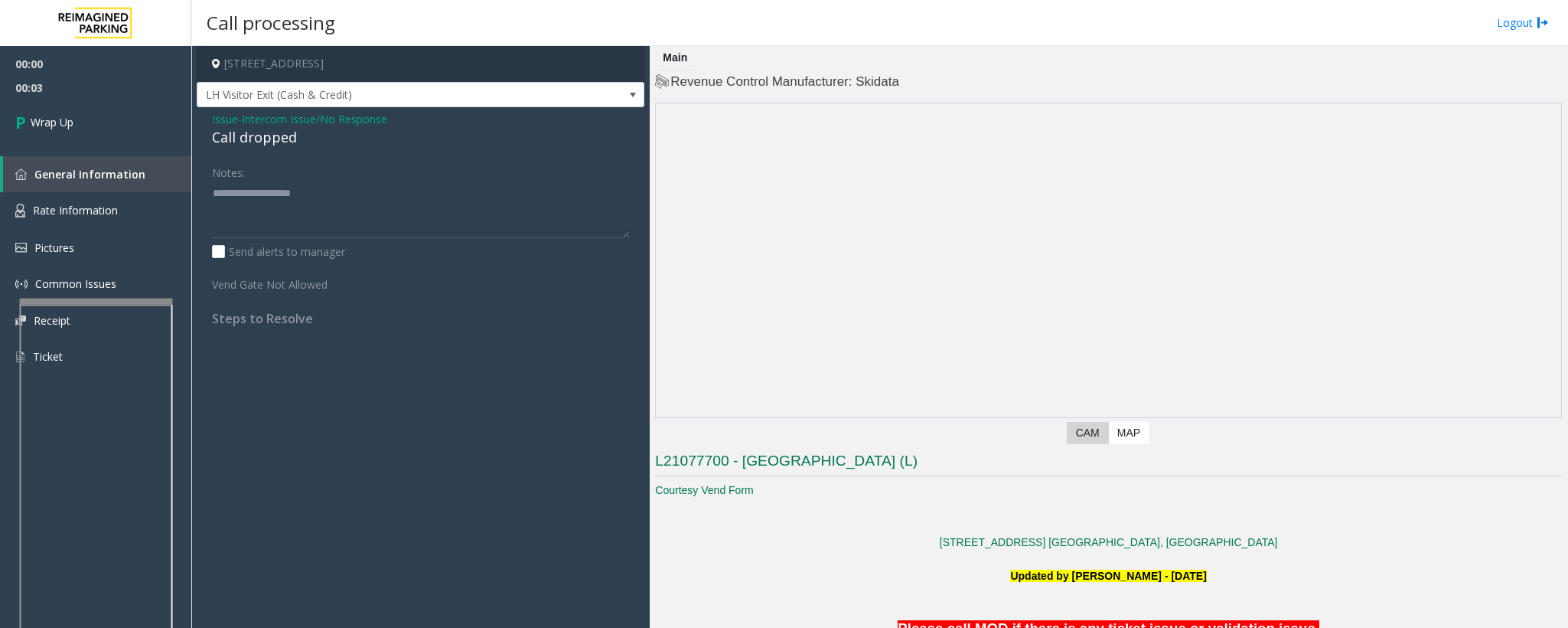
click at [242, 142] on div "Call dropped" at bounding box center [421, 137] width 417 height 21
type textarea "**********"
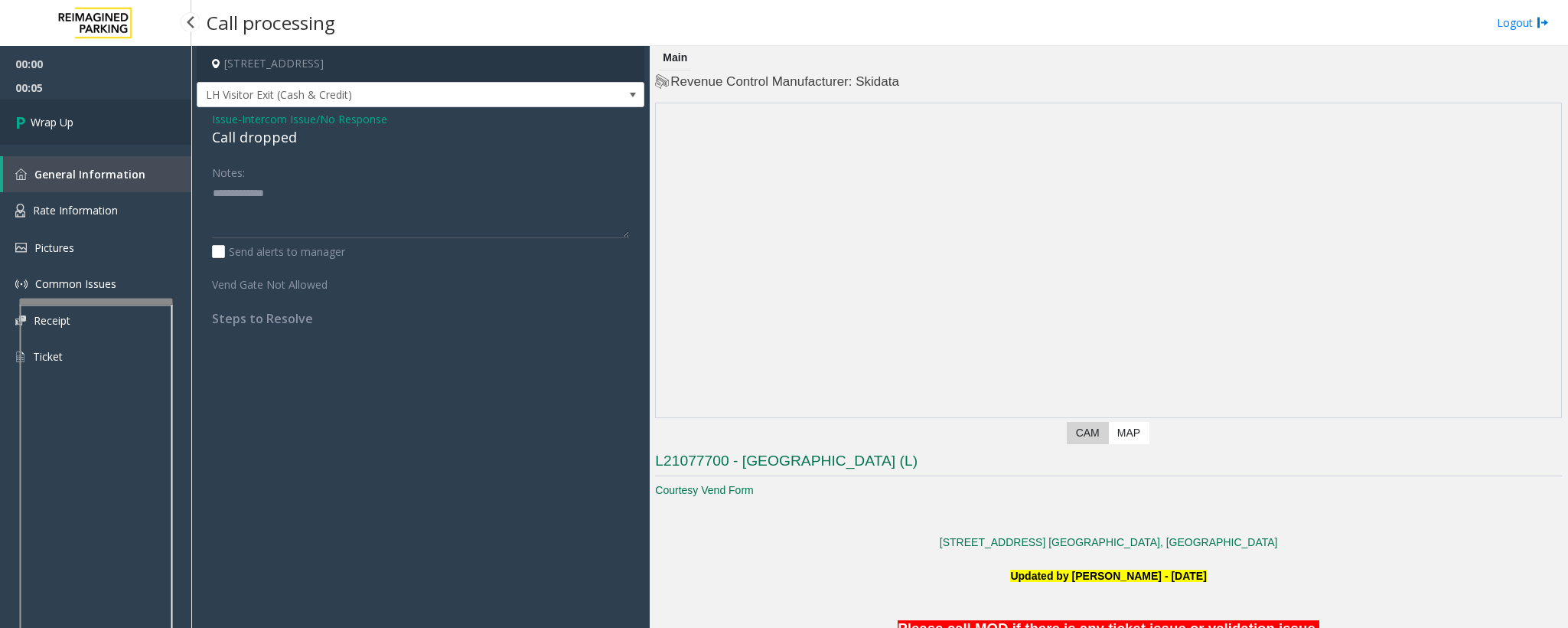
click at [134, 137] on link "Wrap Up" at bounding box center [95, 121] width 192 height 45
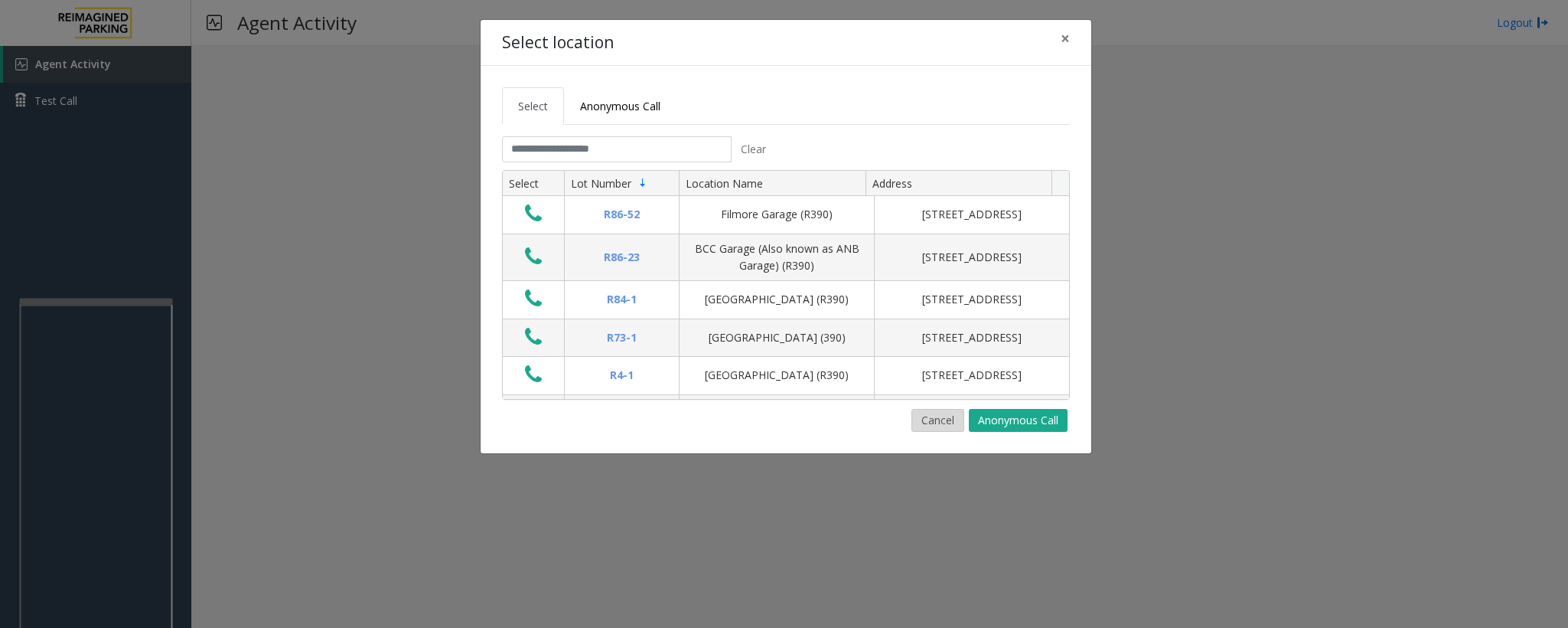
drag, startPoint x: 931, startPoint y: 421, endPoint x: 857, endPoint y: 441, distance: 76.7
click at [930, 421] on button "Cancel" at bounding box center [938, 420] width 53 height 23
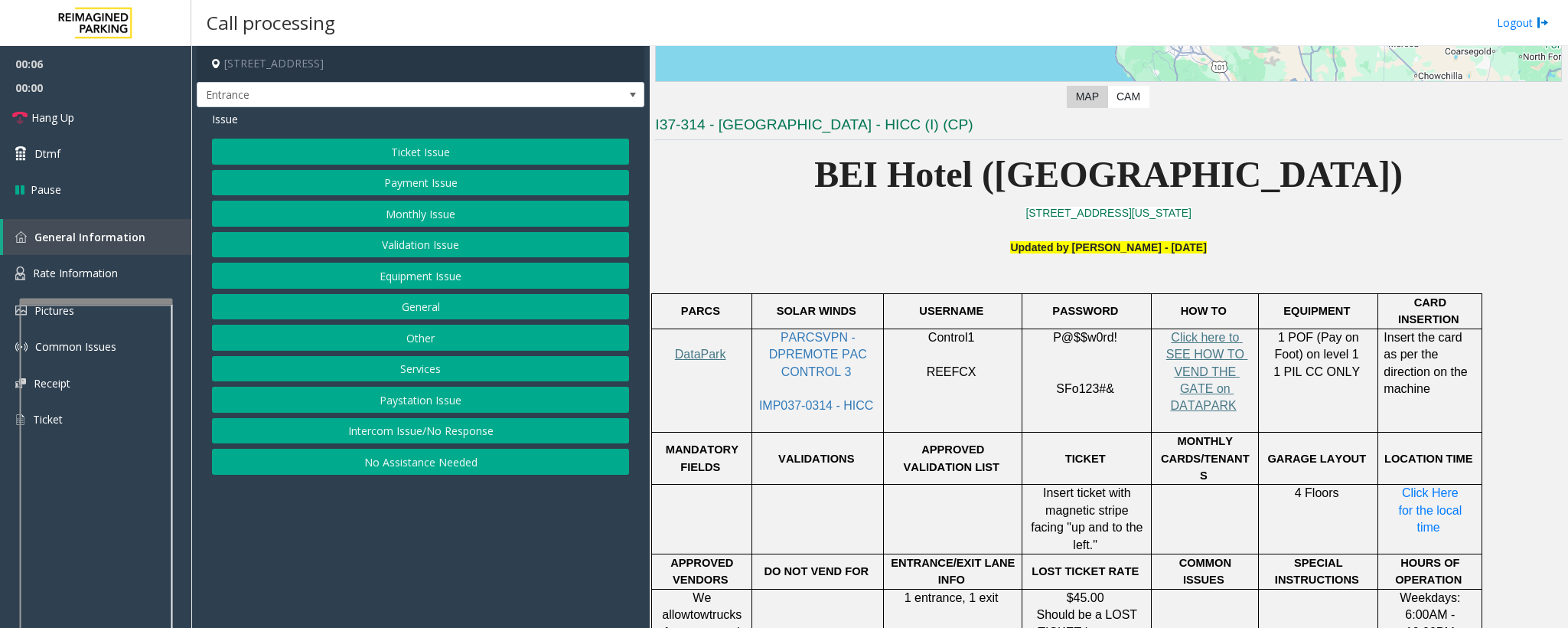
scroll to position [345, 0]
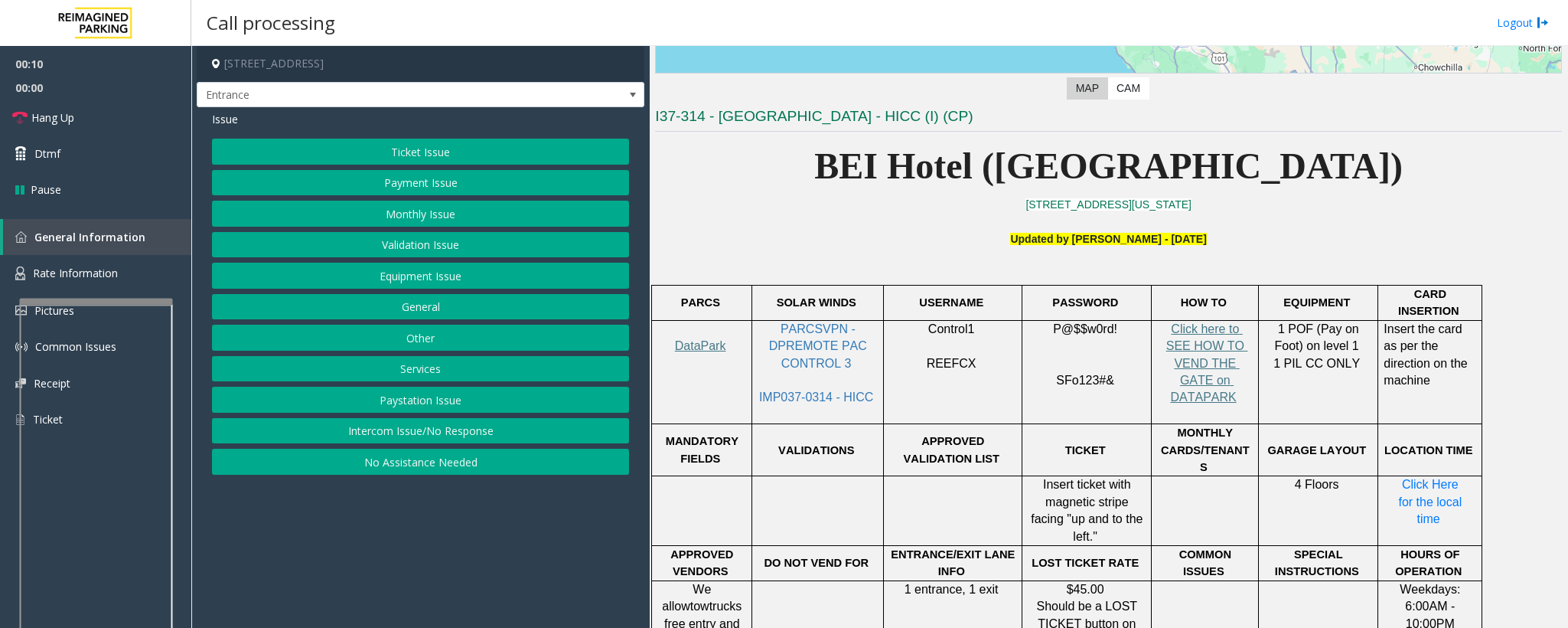
click at [328, 434] on button "Intercom Issue/No Response" at bounding box center [421, 431] width 417 height 26
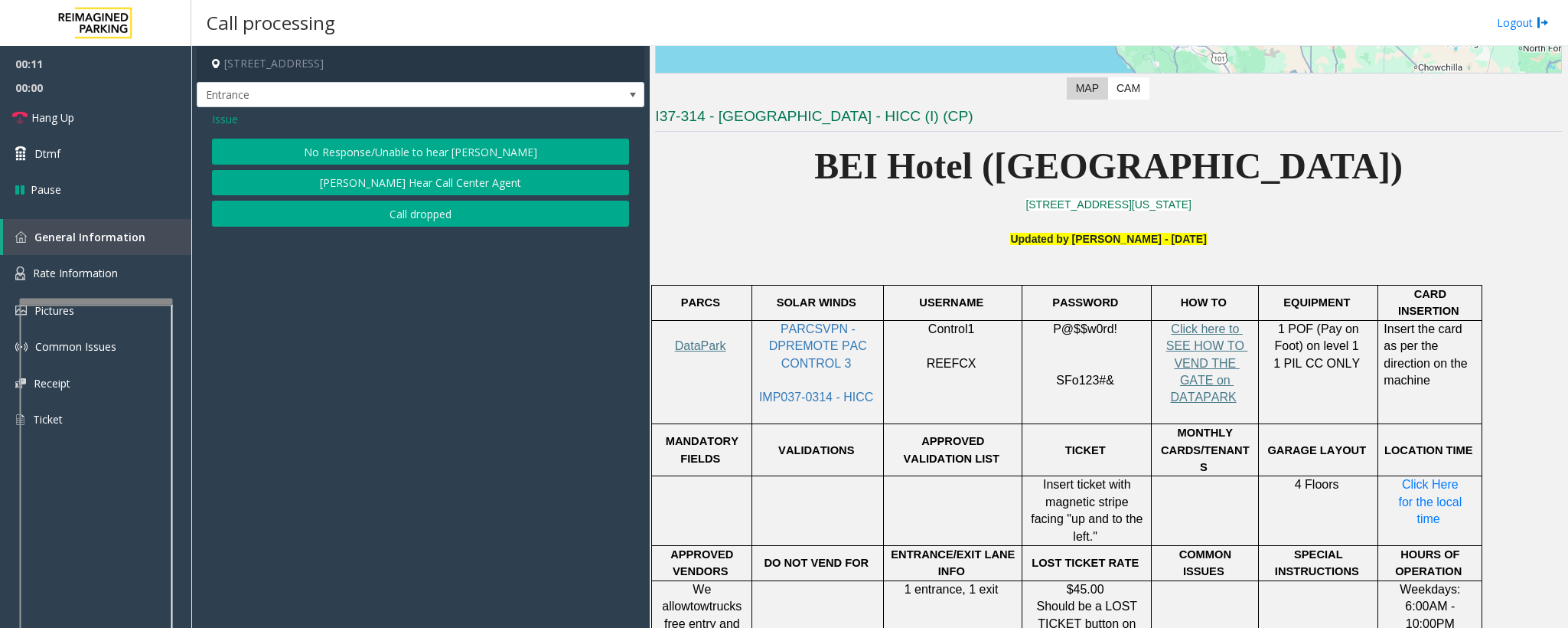
click at [306, 152] on button "No Response/Unable to hear [PERSON_NAME]" at bounding box center [421, 151] width 417 height 26
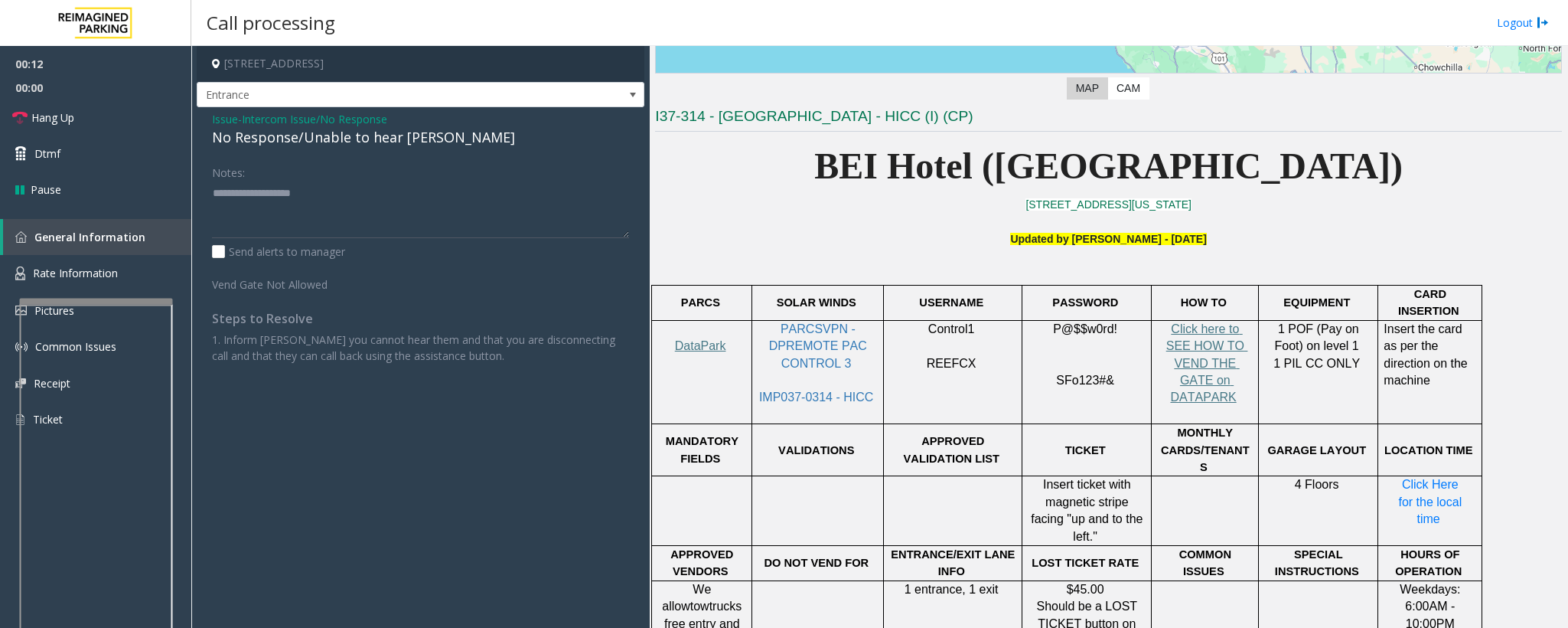
click at [299, 147] on div "No Response/Unable to hear [PERSON_NAME]" at bounding box center [421, 137] width 417 height 21
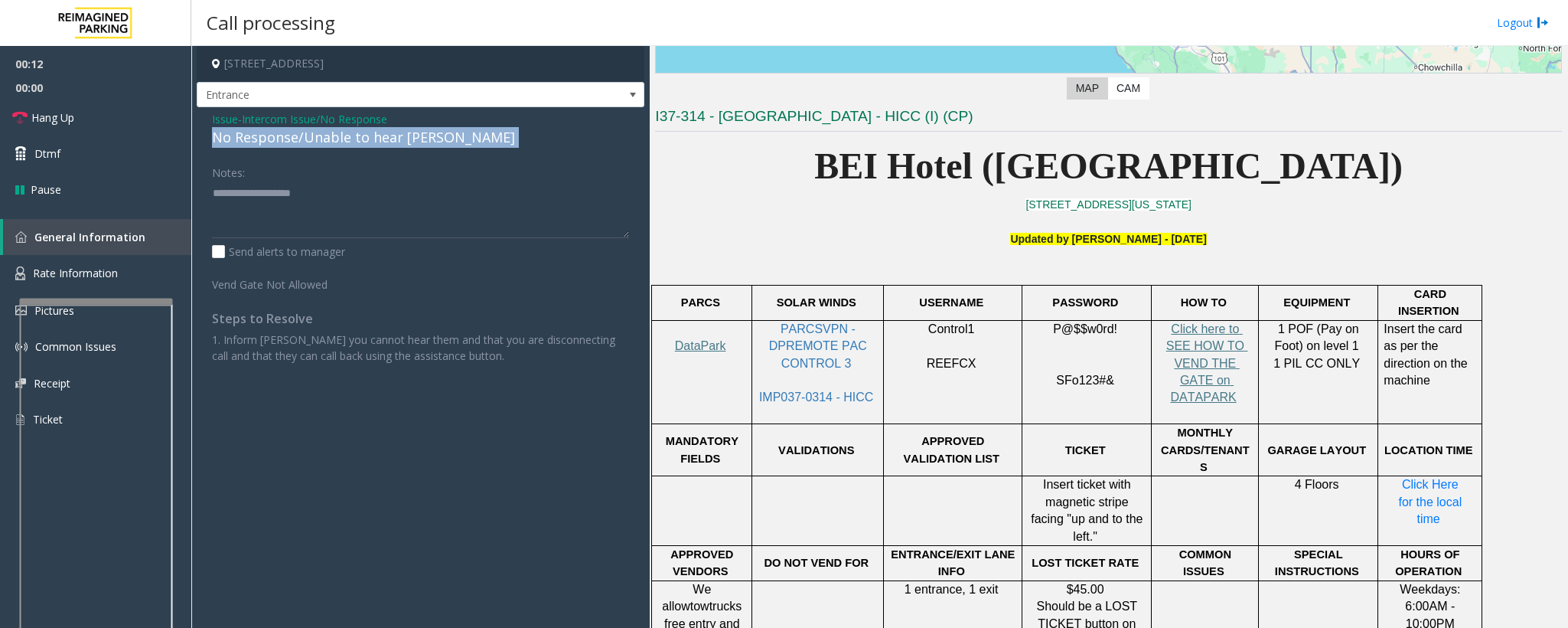
click at [299, 147] on div "No Response/Unable to hear [PERSON_NAME]" at bounding box center [421, 137] width 417 height 21
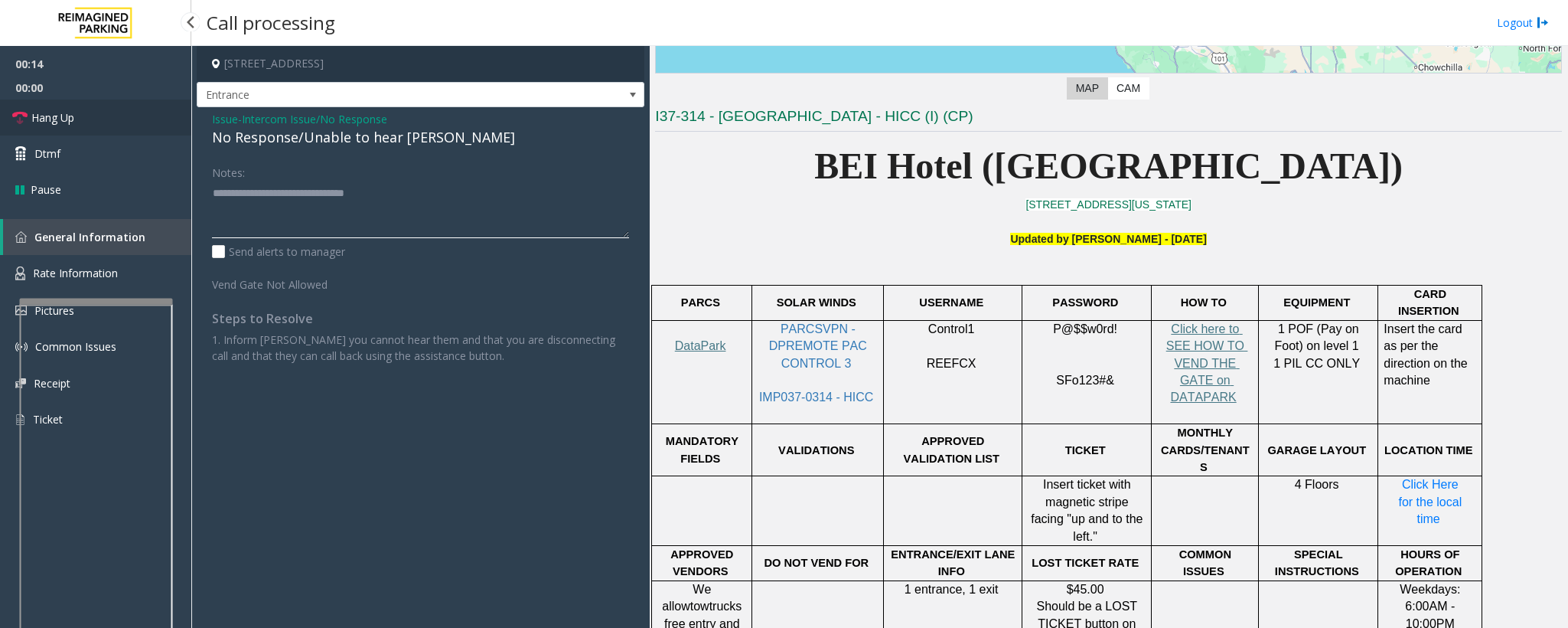
type textarea "**********"
click at [65, 118] on span "Hang Up" at bounding box center [53, 117] width 43 height 16
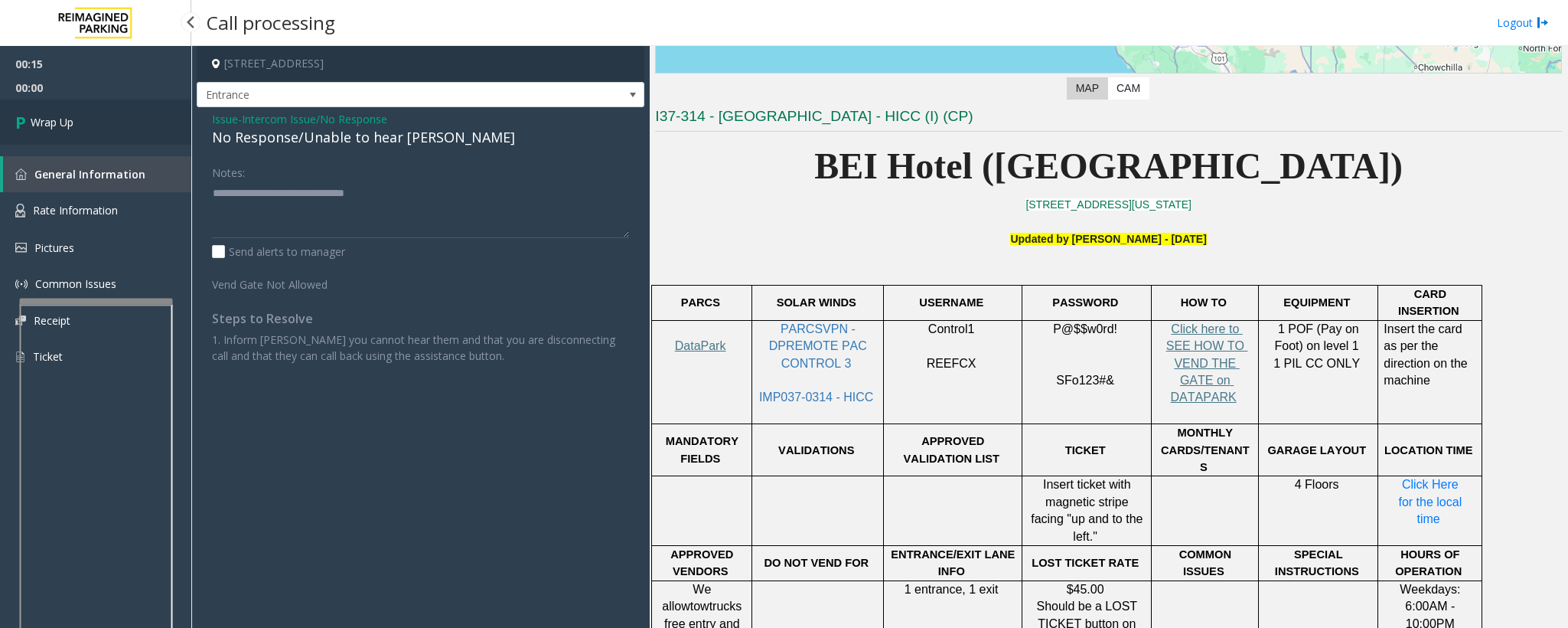
click at [65, 118] on span "Wrap Up" at bounding box center [52, 121] width 43 height 16
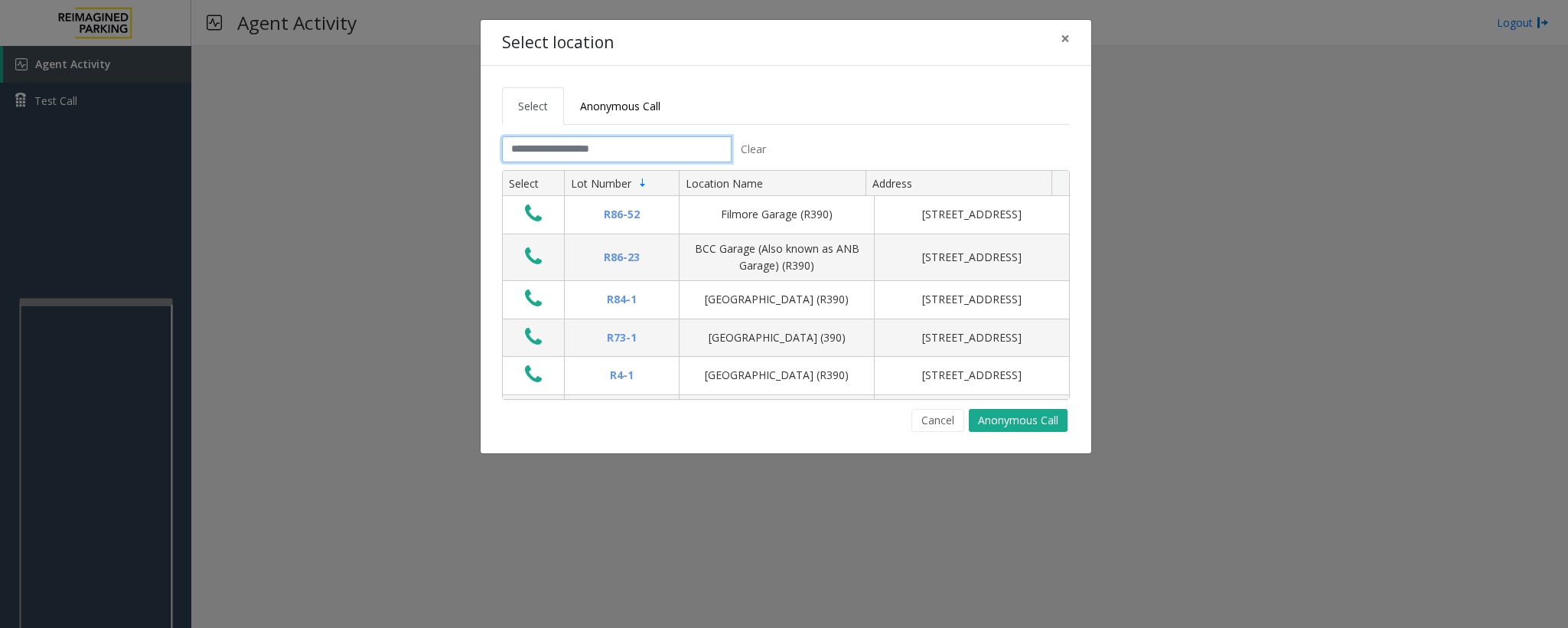
click at [565, 141] on input "text" at bounding box center [617, 150] width 230 height 26
drag, startPoint x: 563, startPoint y: 148, endPoint x: 570, endPoint y: 164, distance: 17.5
click at [563, 154] on input "text" at bounding box center [617, 150] width 230 height 26
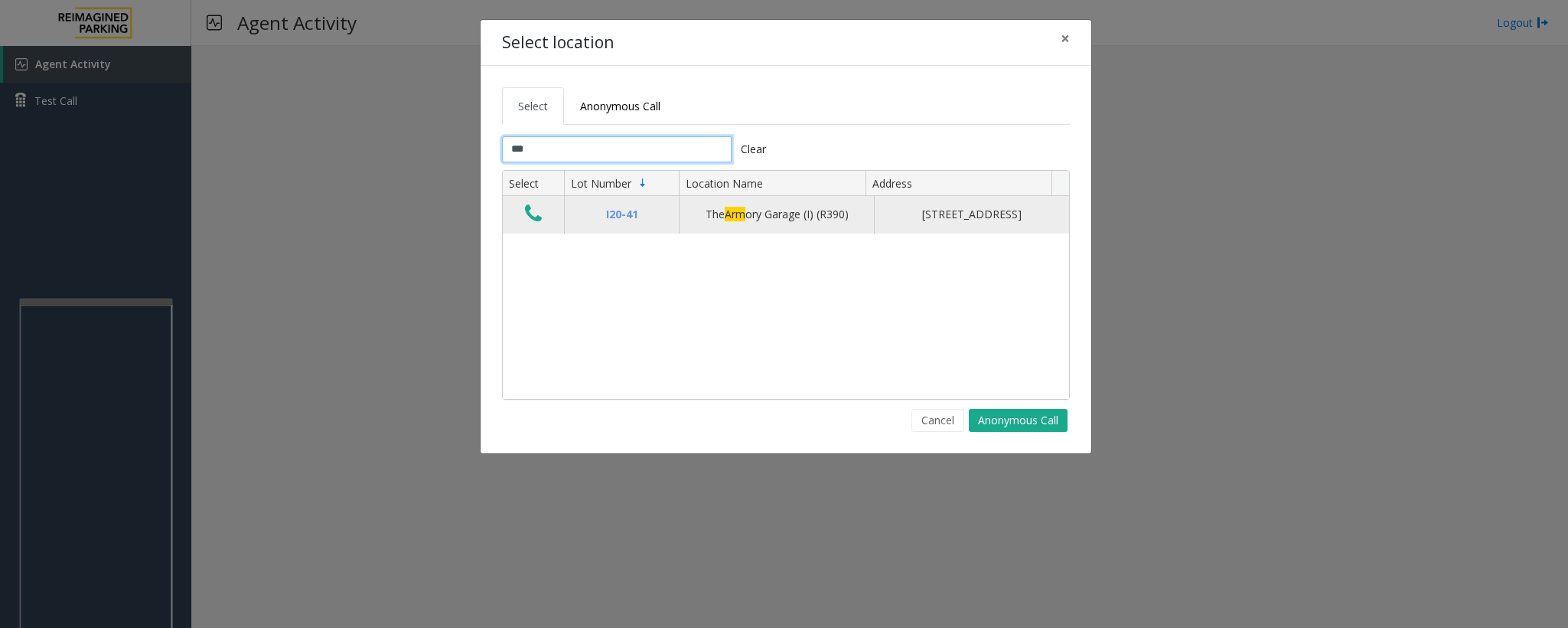
type input "***"
click at [534, 221] on icon "Data table" at bounding box center [534, 213] width 17 height 21
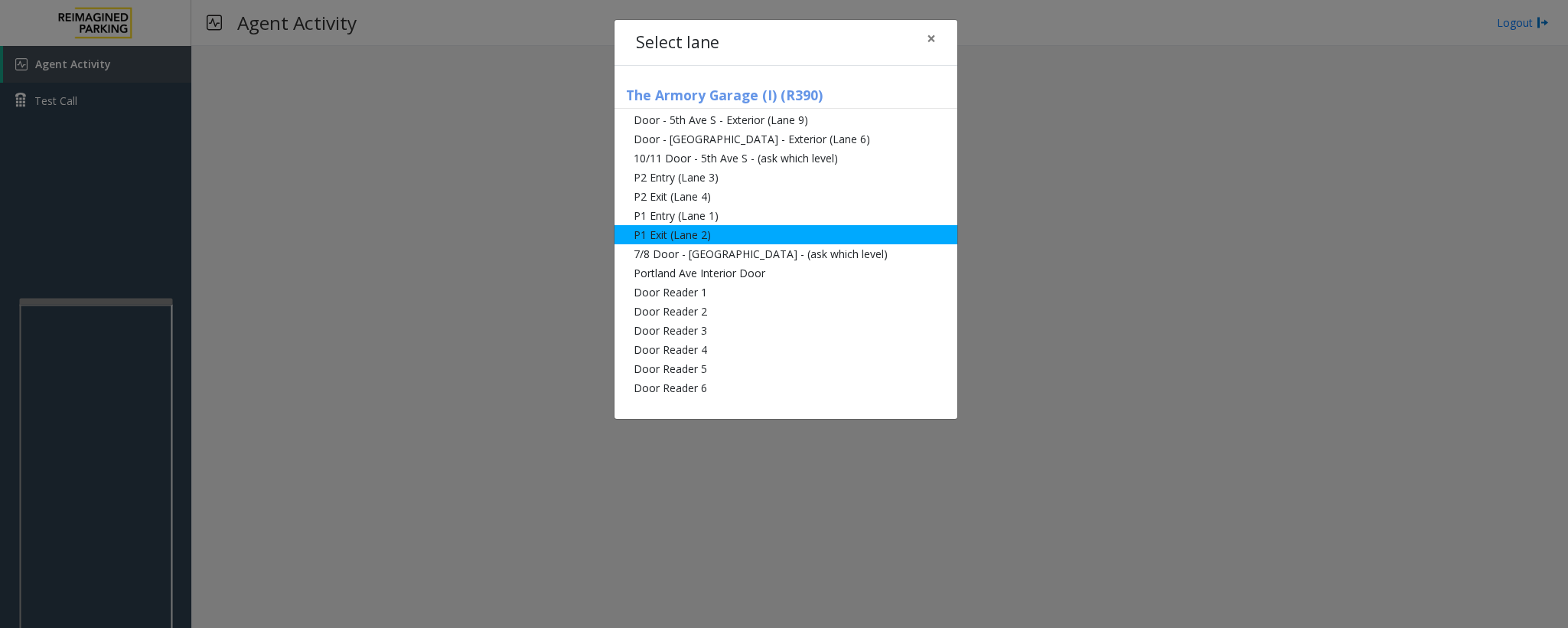
click at [682, 235] on li "P1 Exit (Lane 2)" at bounding box center [786, 235] width 343 height 19
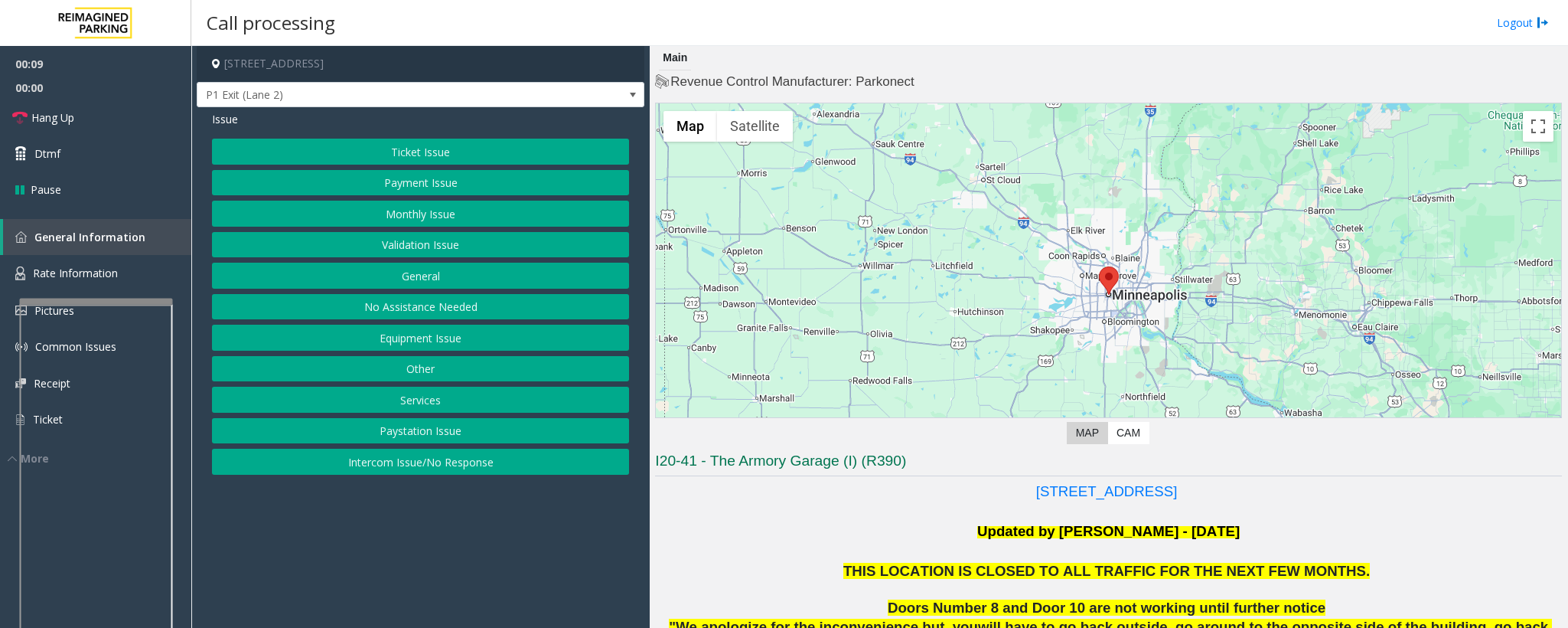
click at [398, 307] on button "No Assistance Needed" at bounding box center [421, 307] width 417 height 26
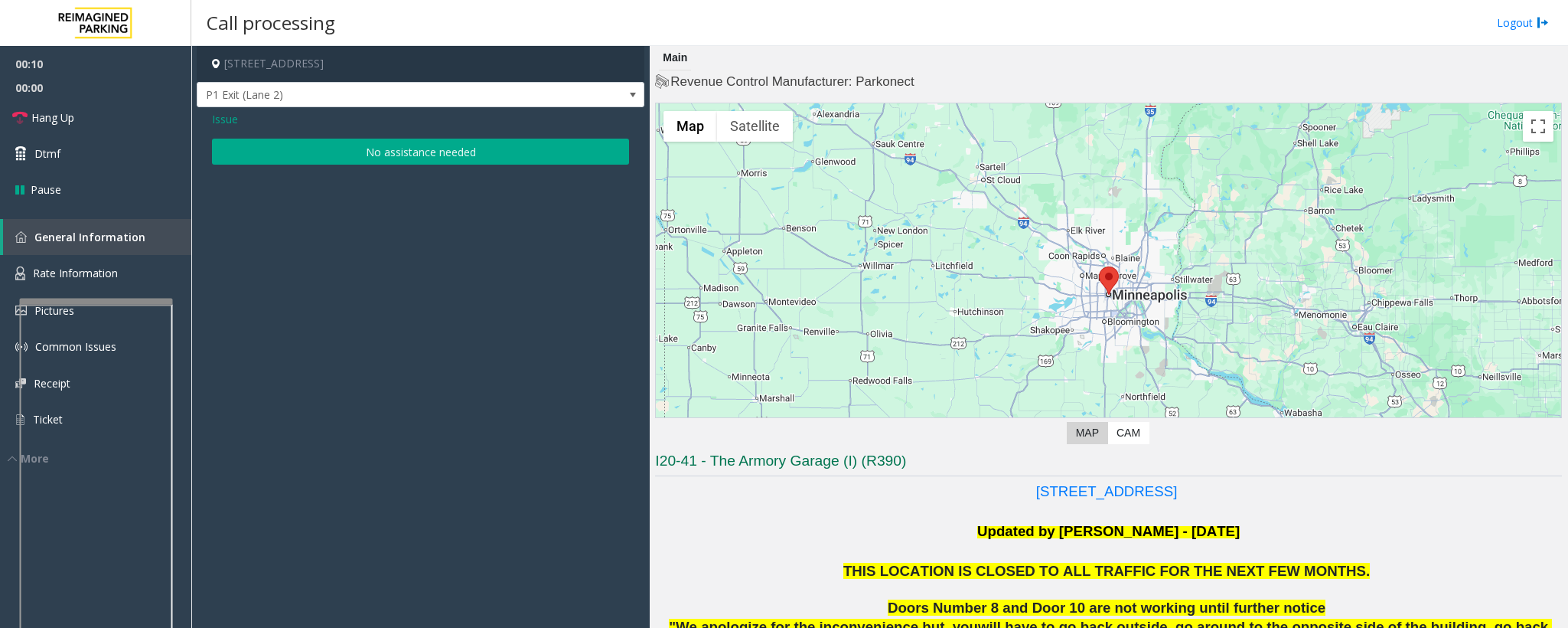
click at [378, 146] on button "No assistance needed" at bounding box center [421, 151] width 417 height 26
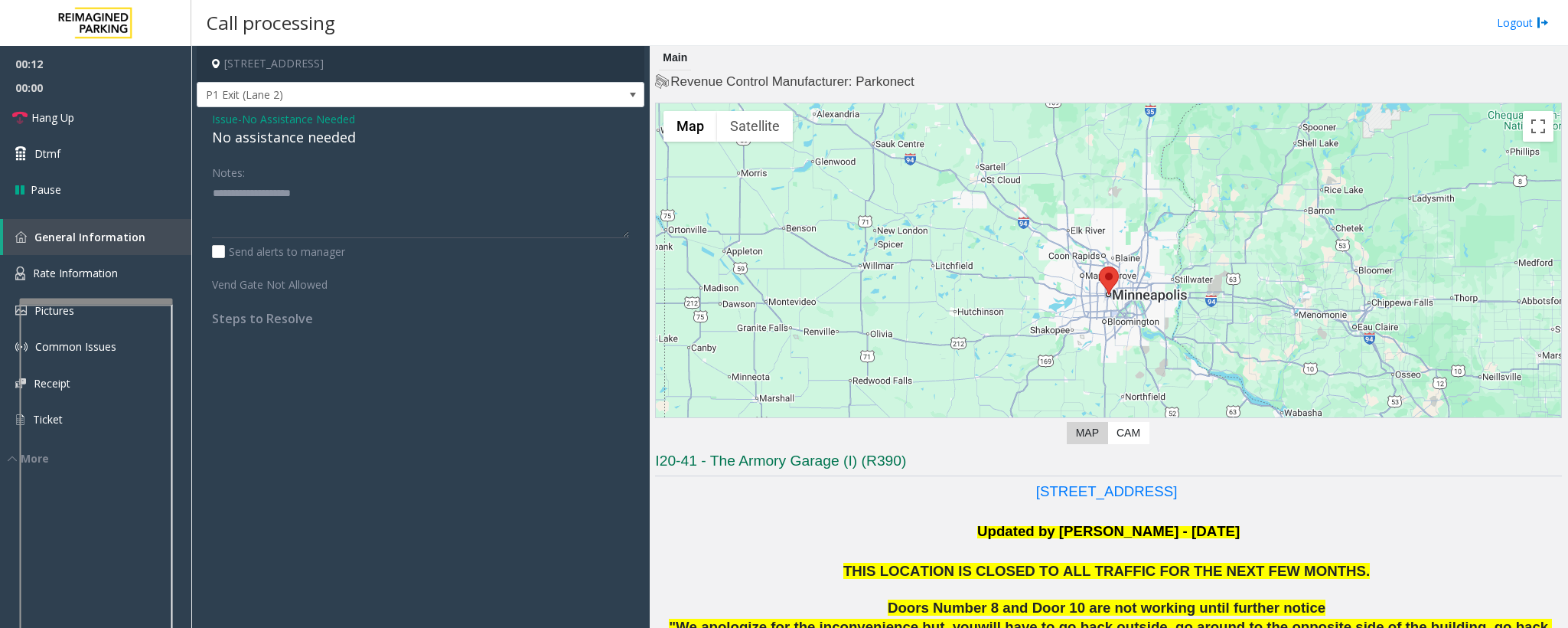
click at [235, 117] on span "Issue" at bounding box center [225, 119] width 26 height 16
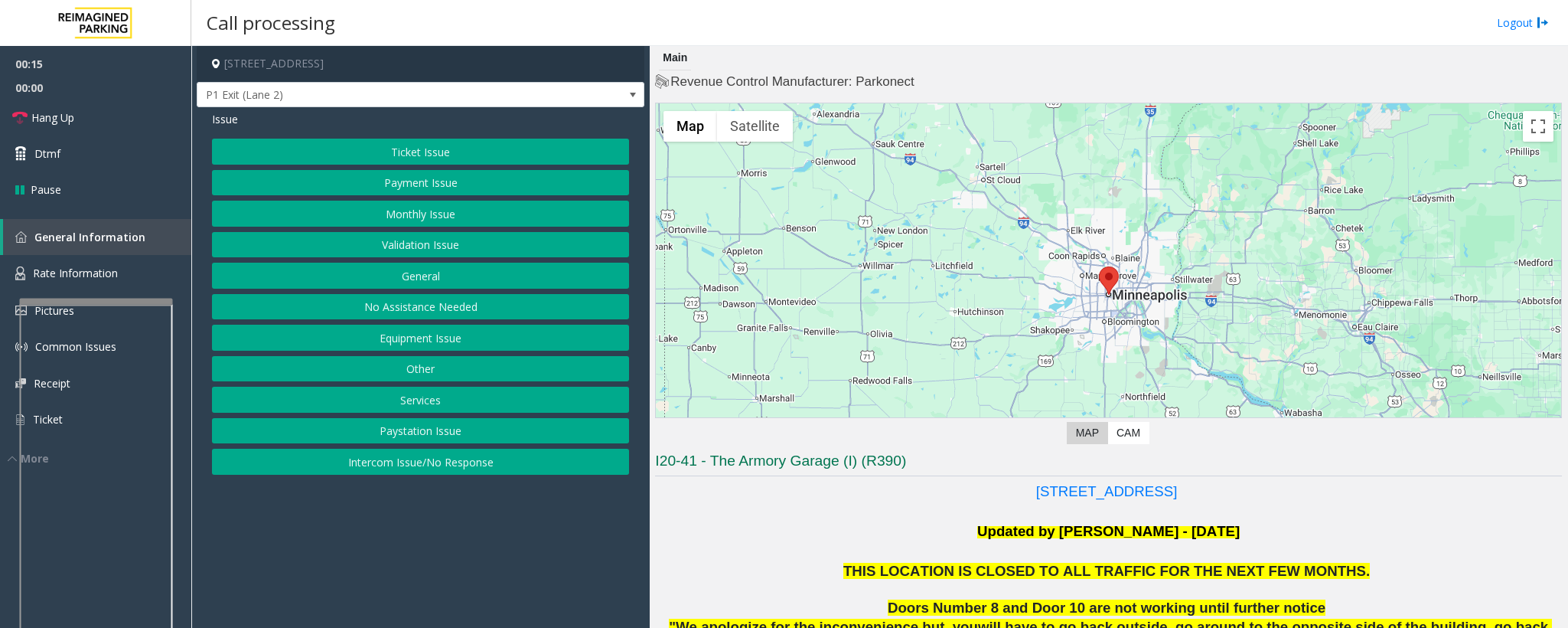
click at [403, 341] on button "Equipment Issue" at bounding box center [421, 337] width 417 height 26
click at [430, 282] on button "Gate / Door Won't Open" at bounding box center [421, 276] width 417 height 26
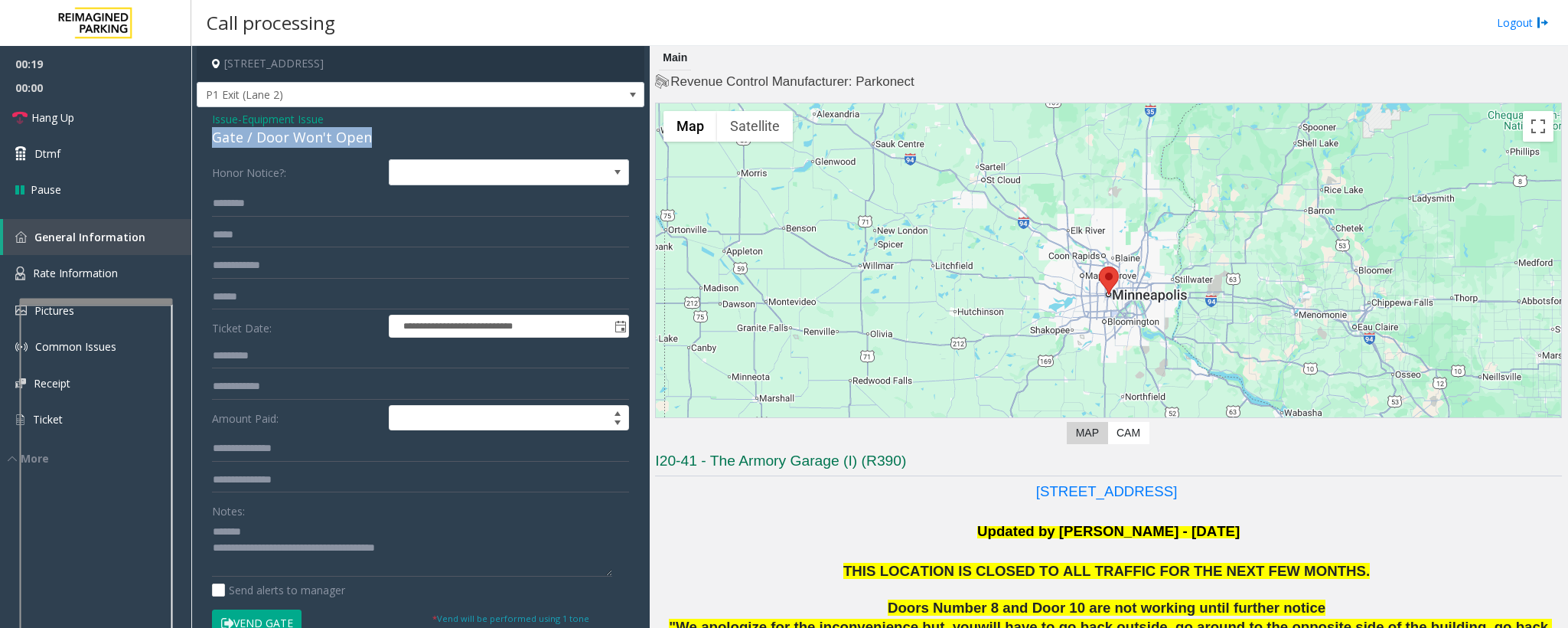
drag, startPoint x: 366, startPoint y: 137, endPoint x: 207, endPoint y: 142, distance: 159.1
click at [207, 142] on div "**********" at bounding box center [421, 478] width 448 height 743
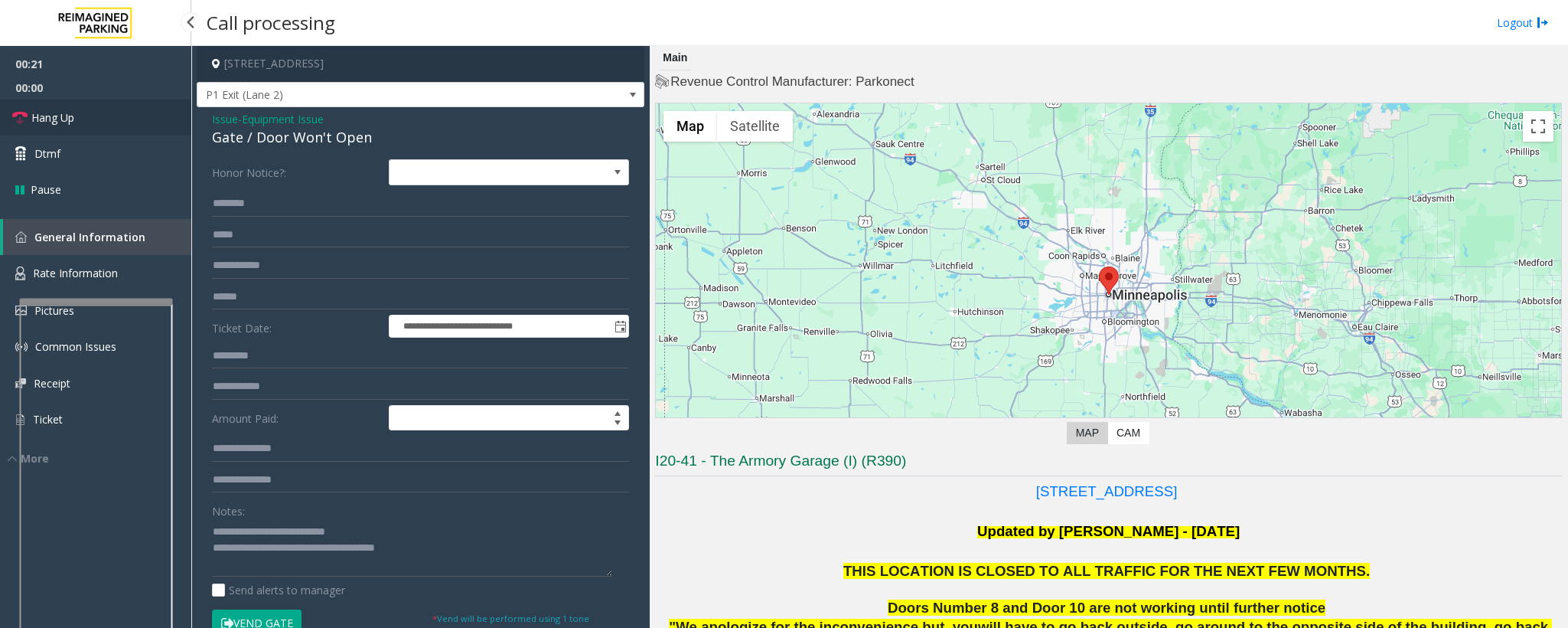
drag, startPoint x: 64, startPoint y: 104, endPoint x: 121, endPoint y: 227, distance: 135.6
click at [66, 104] on link "Hang Up" at bounding box center [95, 117] width 192 height 36
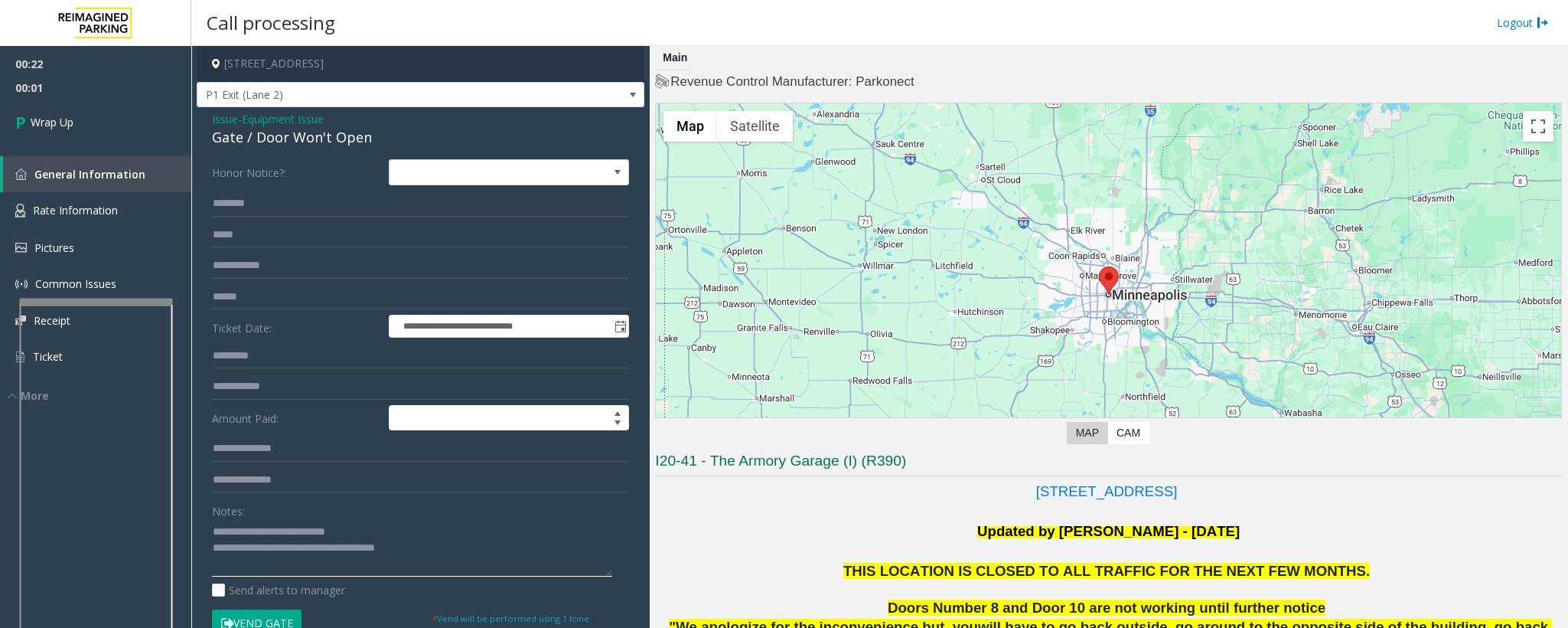
drag, startPoint x: 444, startPoint y: 549, endPoint x: 269, endPoint y: 553, distance: 175.0
click at [277, 549] on textarea at bounding box center [412, 547] width 400 height 57
type textarea "**********"
click at [83, 121] on link "Wrap Up" at bounding box center [95, 121] width 192 height 45
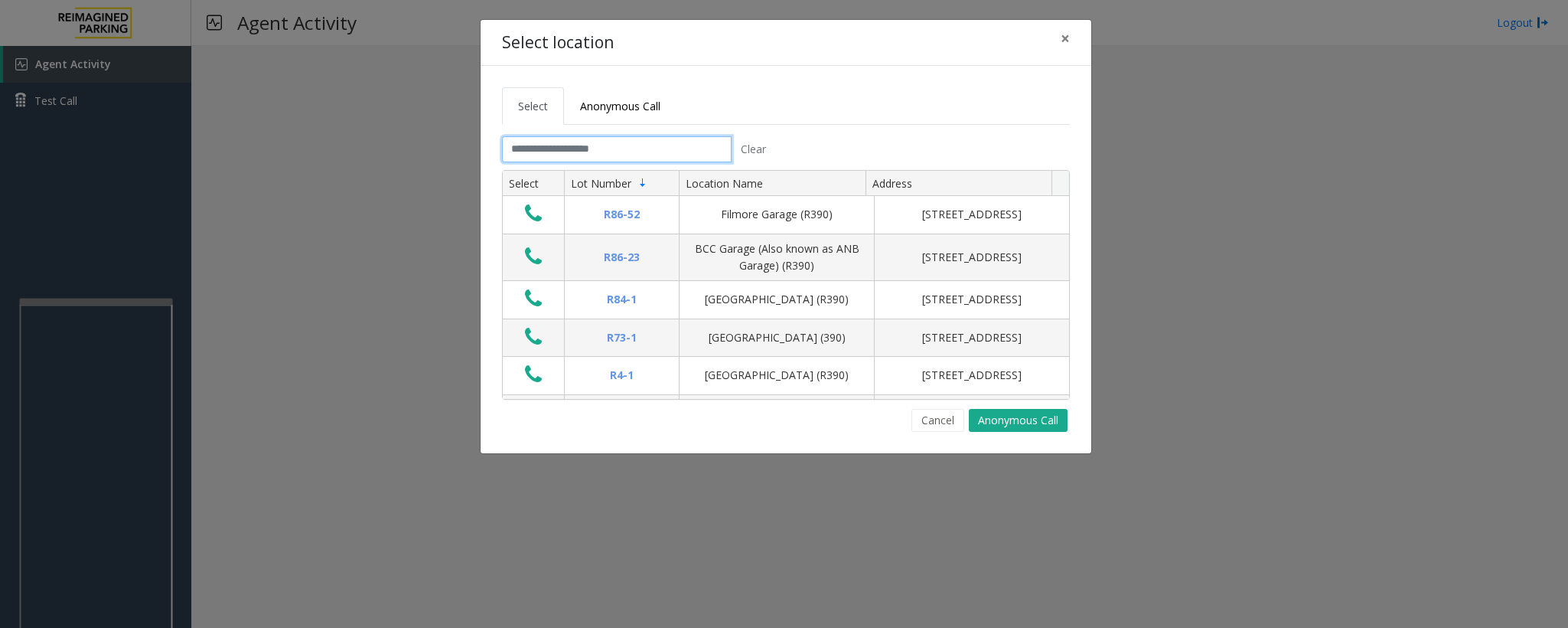
drag, startPoint x: 698, startPoint y: 147, endPoint x: 710, endPoint y: 136, distance: 16.3
click at [706, 136] on tabset "Select Anonymous Call Clear Select Lot Number Location Name Address R86-52 Film…" at bounding box center [786, 259] width 568 height 345
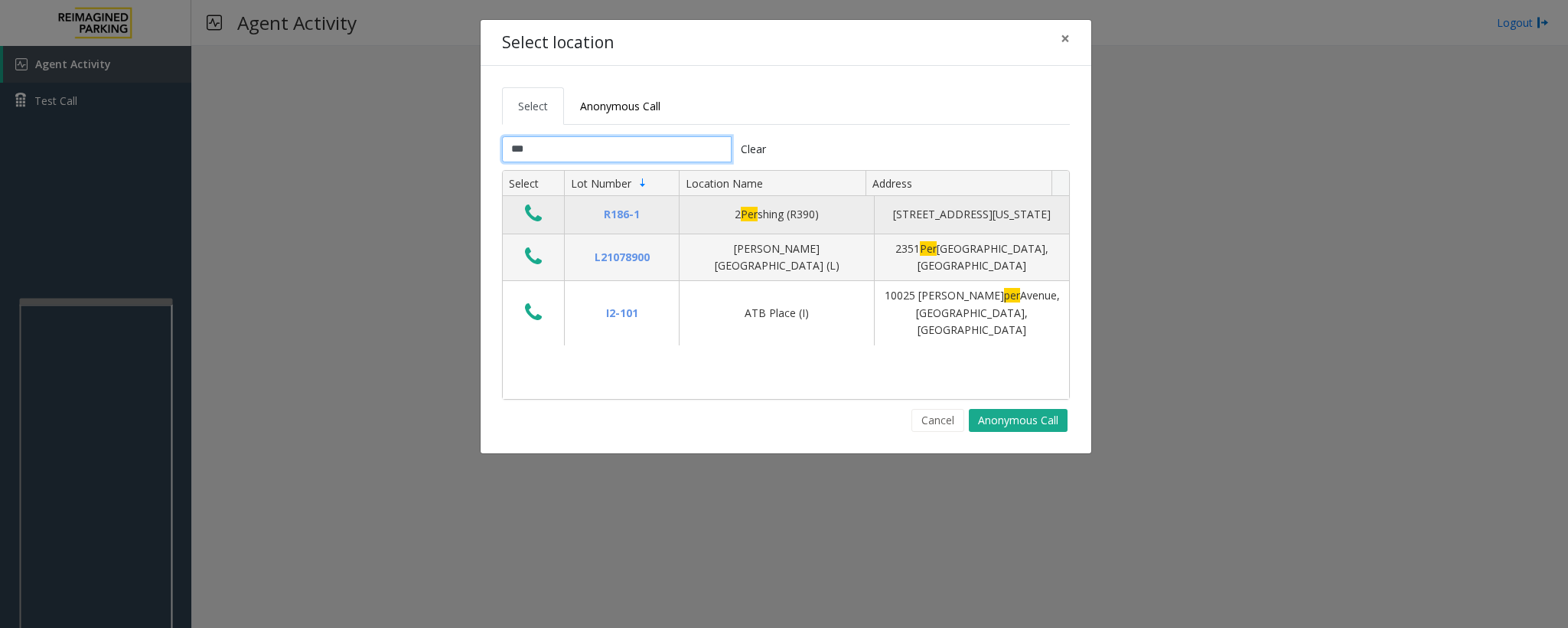
type input "***"
click at [543, 226] on button "Data table" at bounding box center [534, 214] width 26 height 24
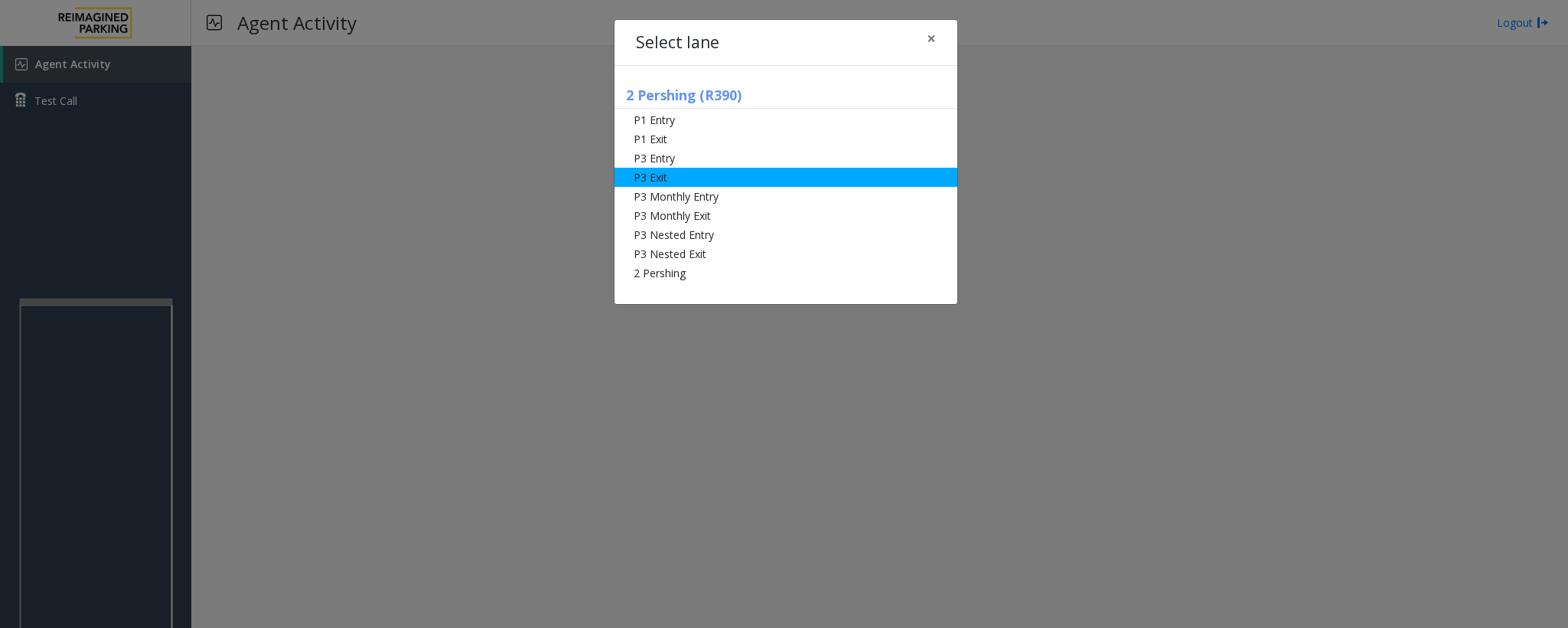
drag, startPoint x: 684, startPoint y: 179, endPoint x: 675, endPoint y: 184, distance: 10.3
click at [680, 179] on li "P3 Exit" at bounding box center [786, 177] width 343 height 19
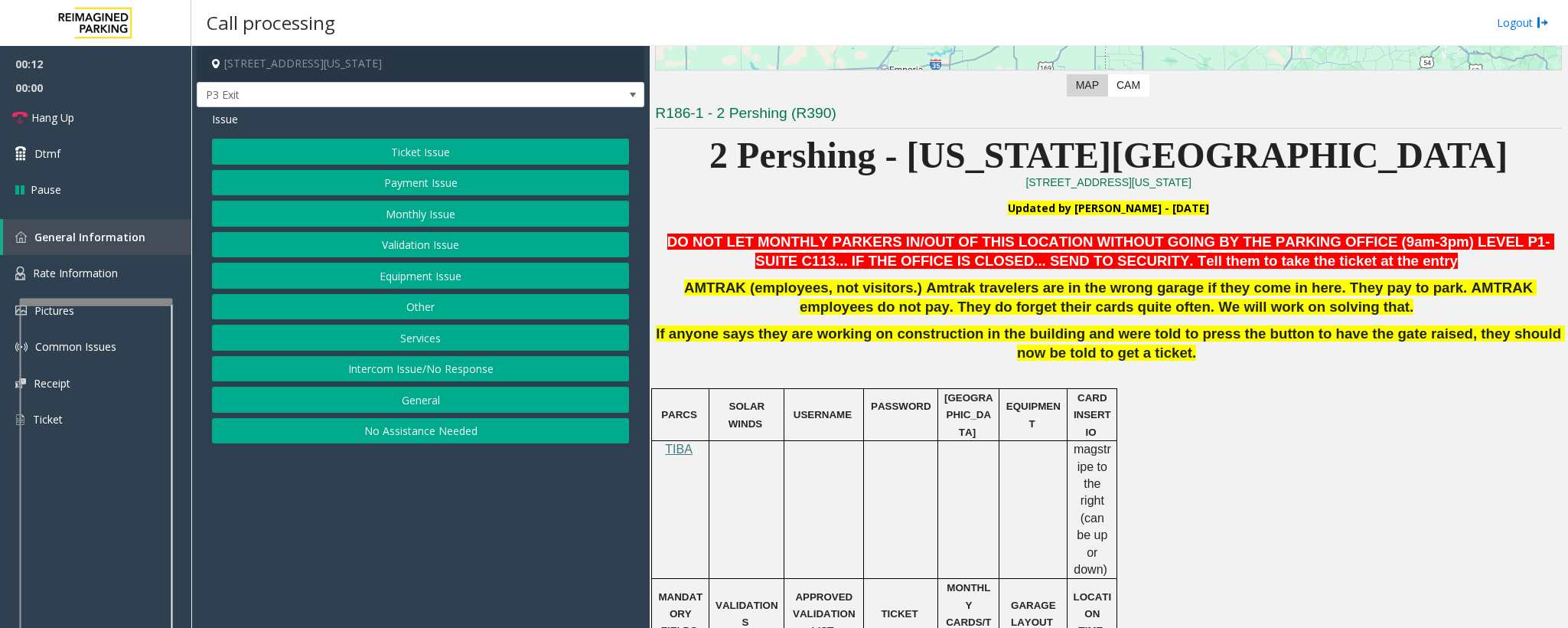
scroll to position [459, 0]
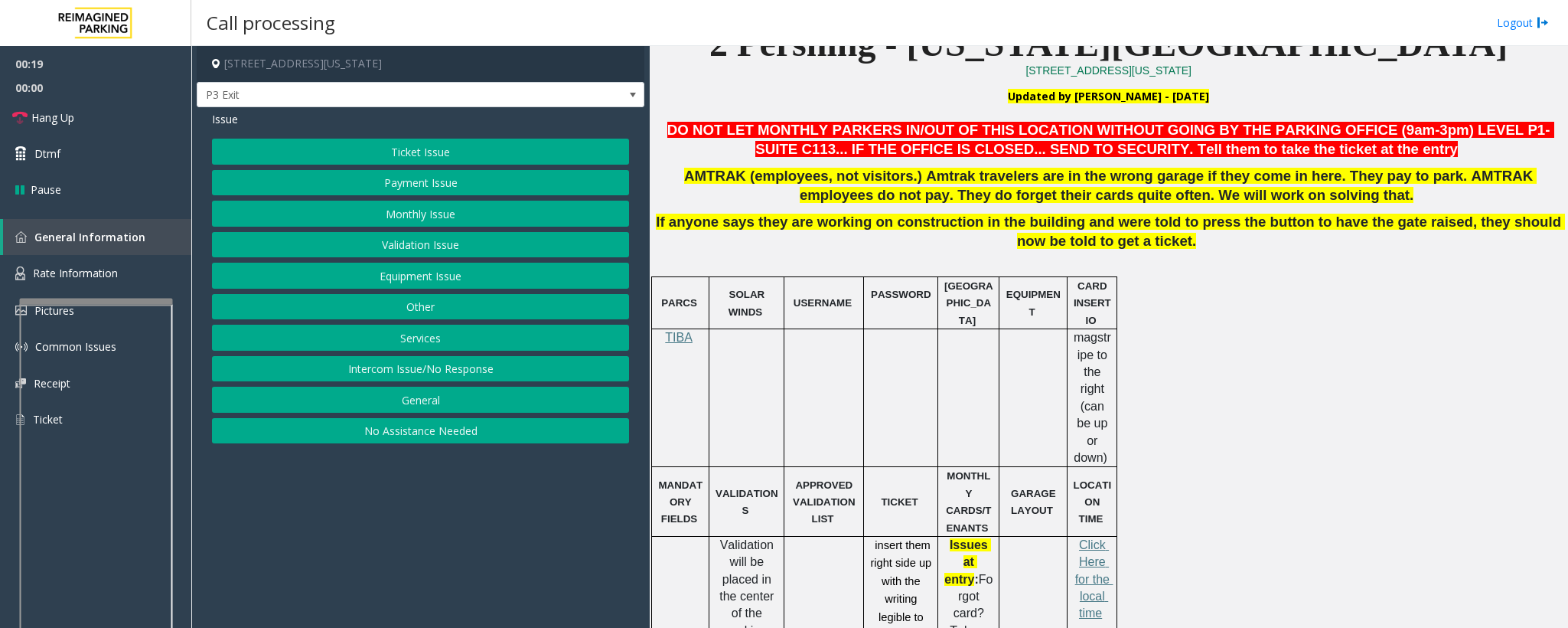
click at [388, 181] on button "Payment Issue" at bounding box center [421, 183] width 417 height 26
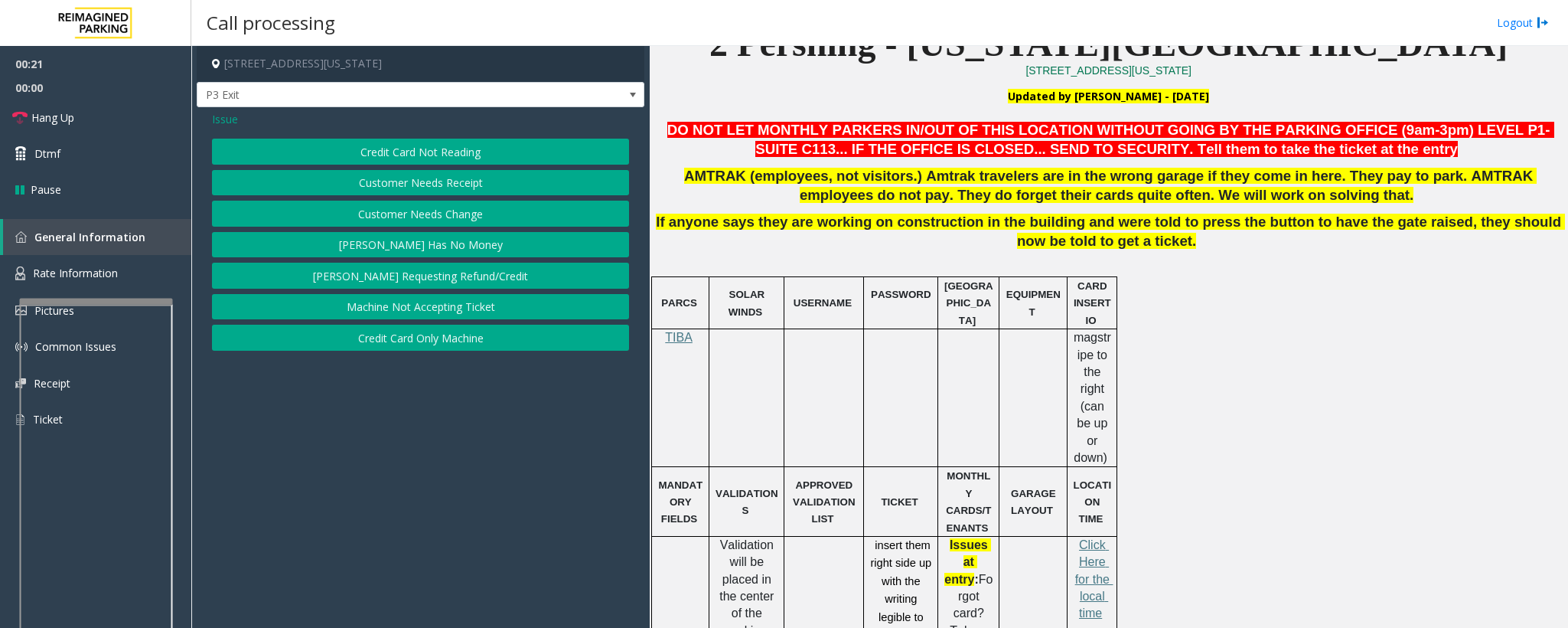
click at [425, 154] on button "Credit Card Not Reading" at bounding box center [421, 151] width 417 height 26
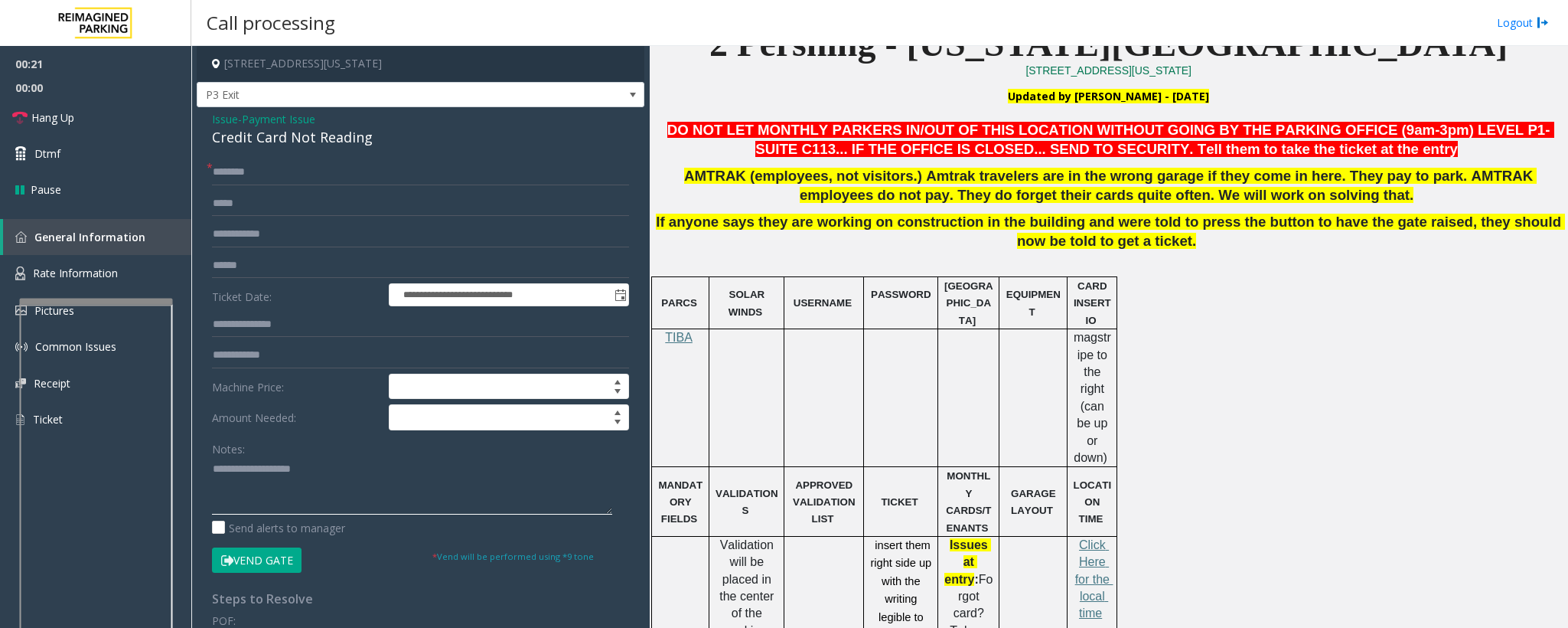
click at [272, 499] on textarea at bounding box center [412, 485] width 400 height 57
paste textarea "**********"
drag, startPoint x: 377, startPoint y: 148, endPoint x: 212, endPoint y: 132, distance: 165.8
click at [212, 132] on div "Credit Card Not Reading" at bounding box center [421, 137] width 417 height 21
click at [255, 469] on textarea at bounding box center [412, 485] width 400 height 57
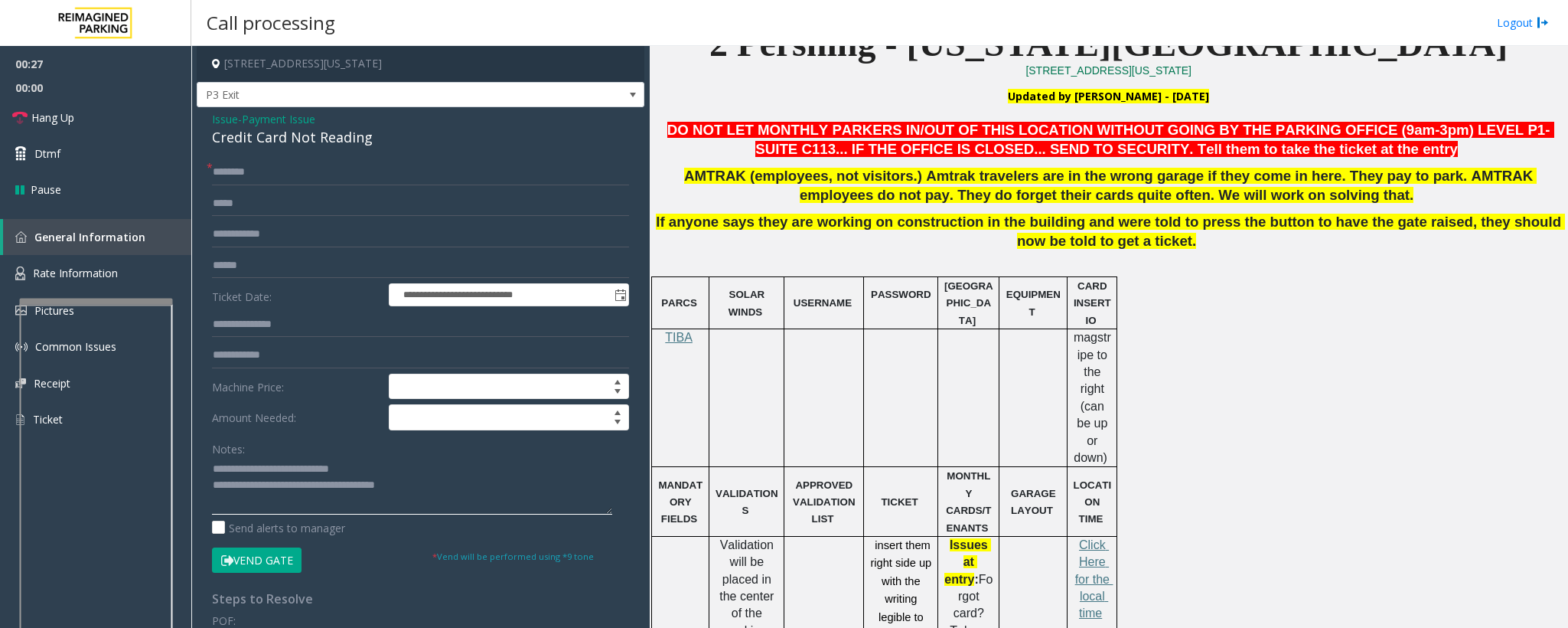
click at [253, 471] on textarea at bounding box center [412, 485] width 400 height 57
type textarea "**********"
click at [389, 267] on input "text" at bounding box center [421, 265] width 417 height 26
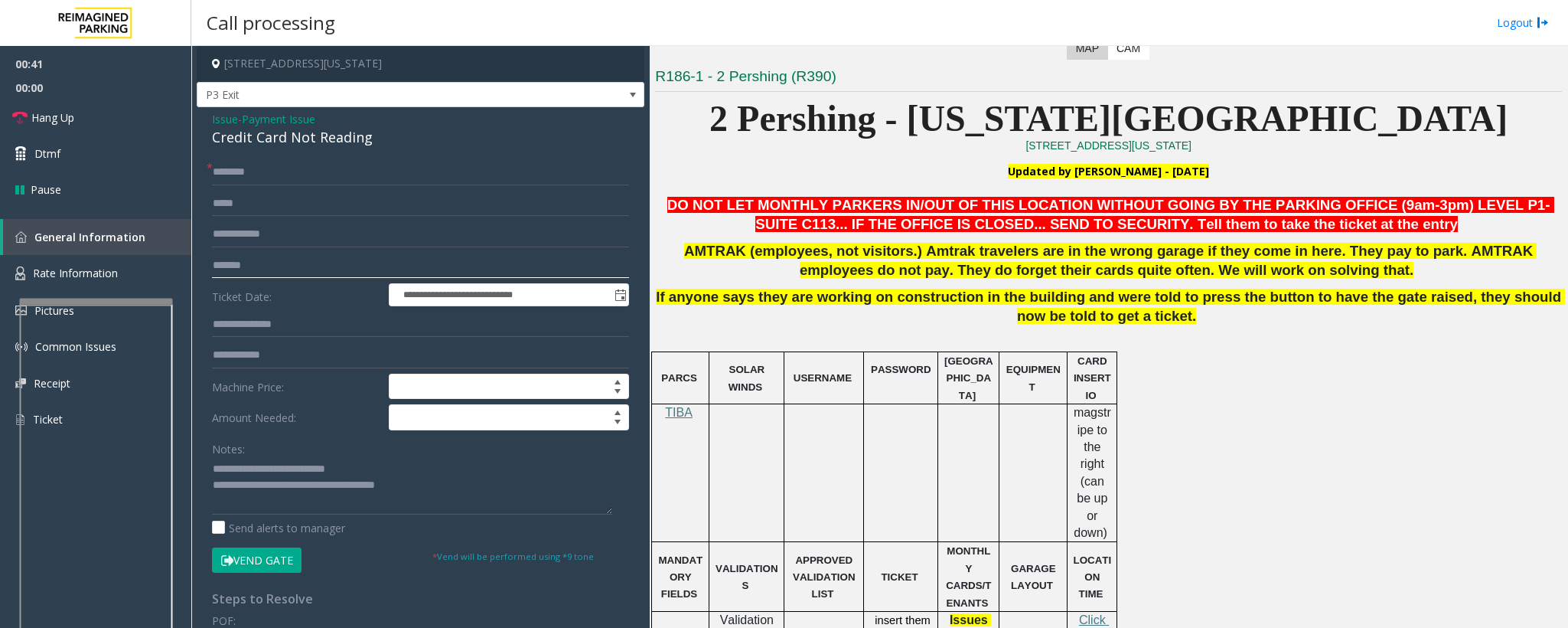
scroll to position [345, 0]
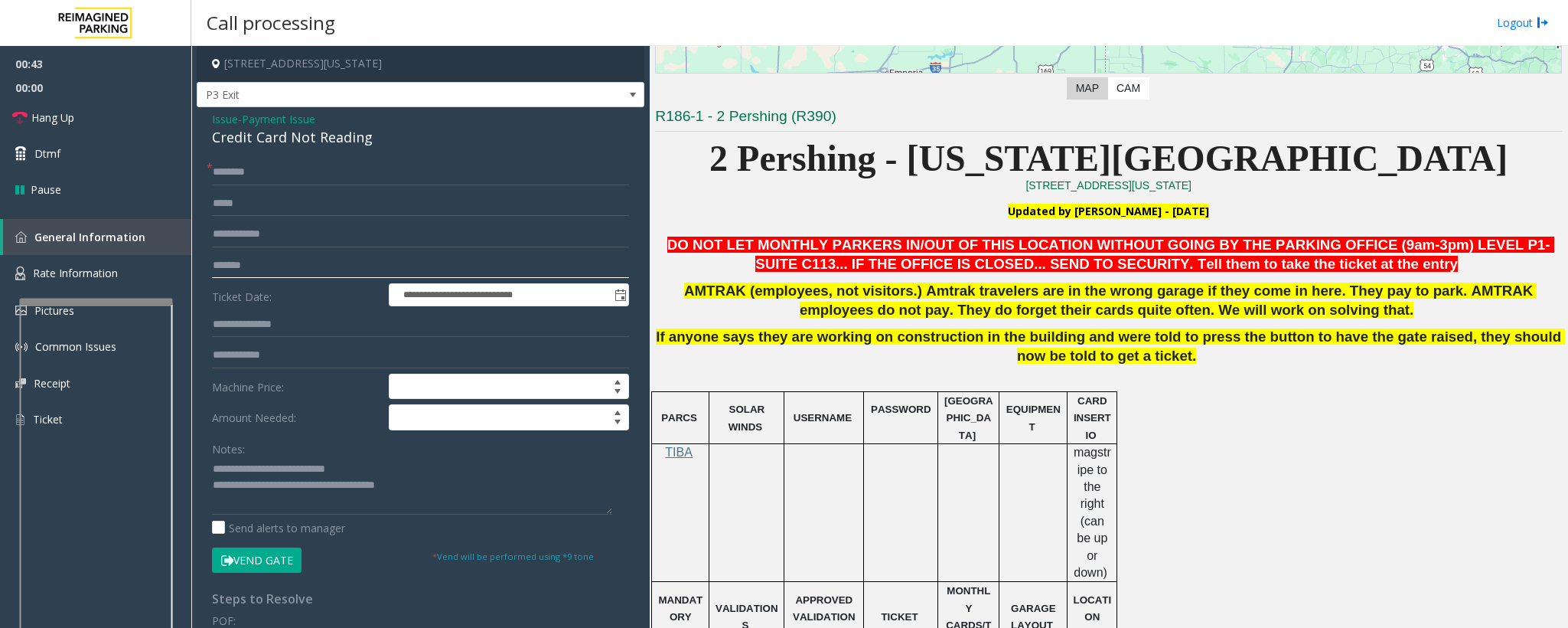
type input "*******"
click at [272, 176] on input "text" at bounding box center [421, 172] width 417 height 26
type input "*****"
click at [211, 175] on span "*" at bounding box center [209, 166] width 7 height 16
click at [227, 179] on input "*****" at bounding box center [421, 172] width 417 height 26
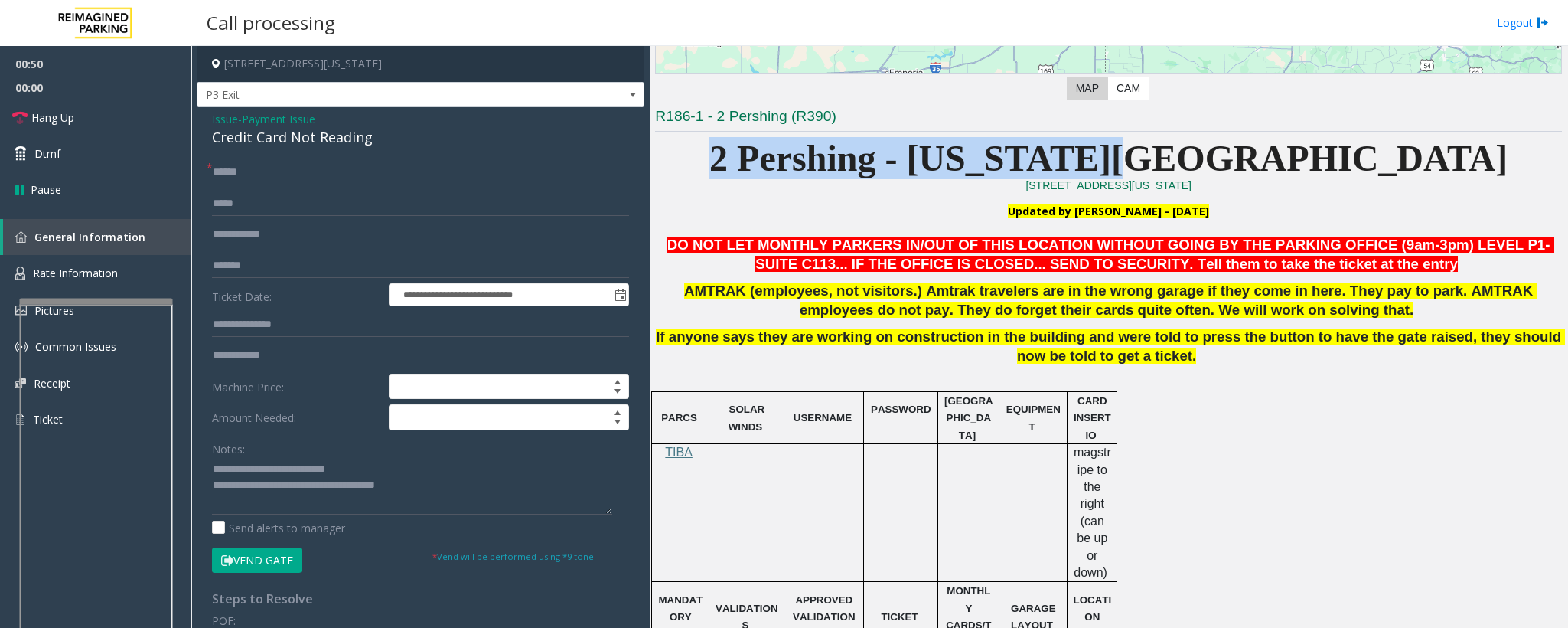
drag, startPoint x: 882, startPoint y: 157, endPoint x: 1341, endPoint y: 146, distance: 459.1
click at [1341, 146] on p "2 Pershing - [US_STATE][GEOGRAPHIC_DATA]" at bounding box center [1108, 158] width 907 height 42
click at [1352, 164] on p "2 Pershing - [US_STATE][GEOGRAPHIC_DATA]" at bounding box center [1108, 158] width 907 height 42
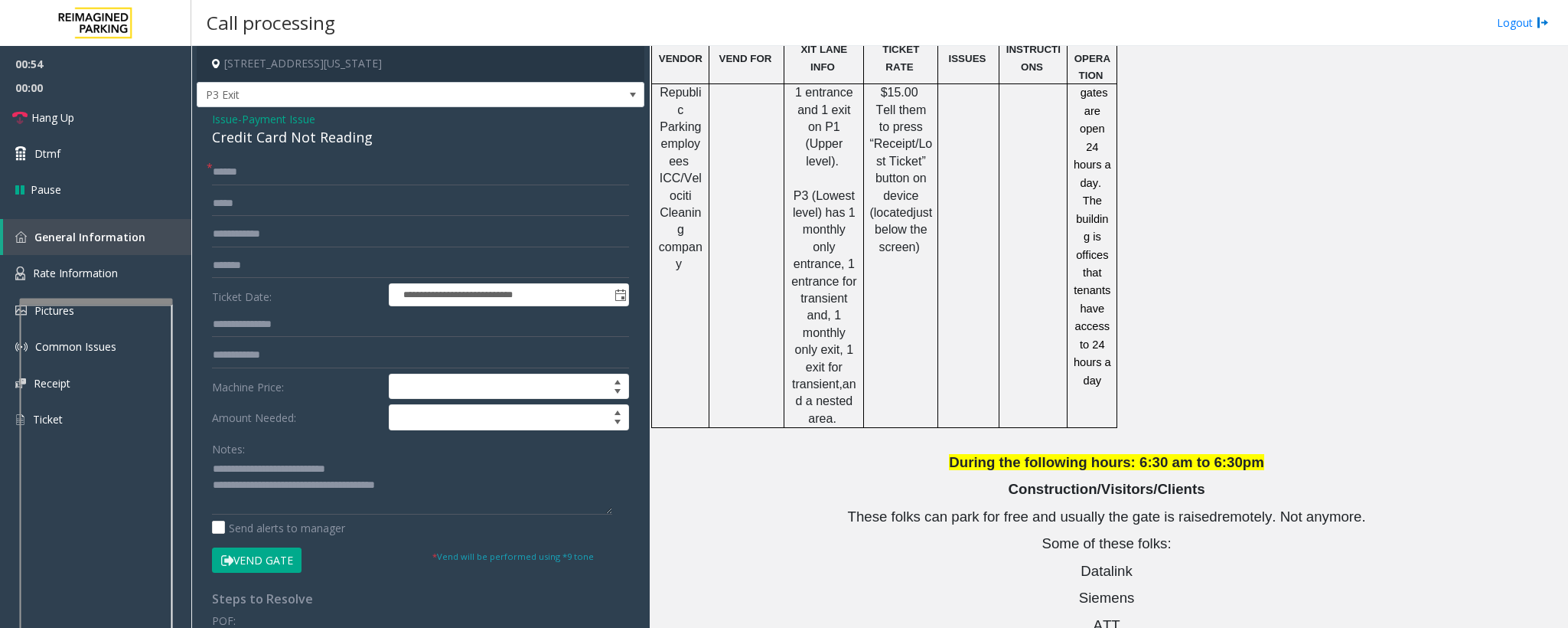
scroll to position [1920, 0]
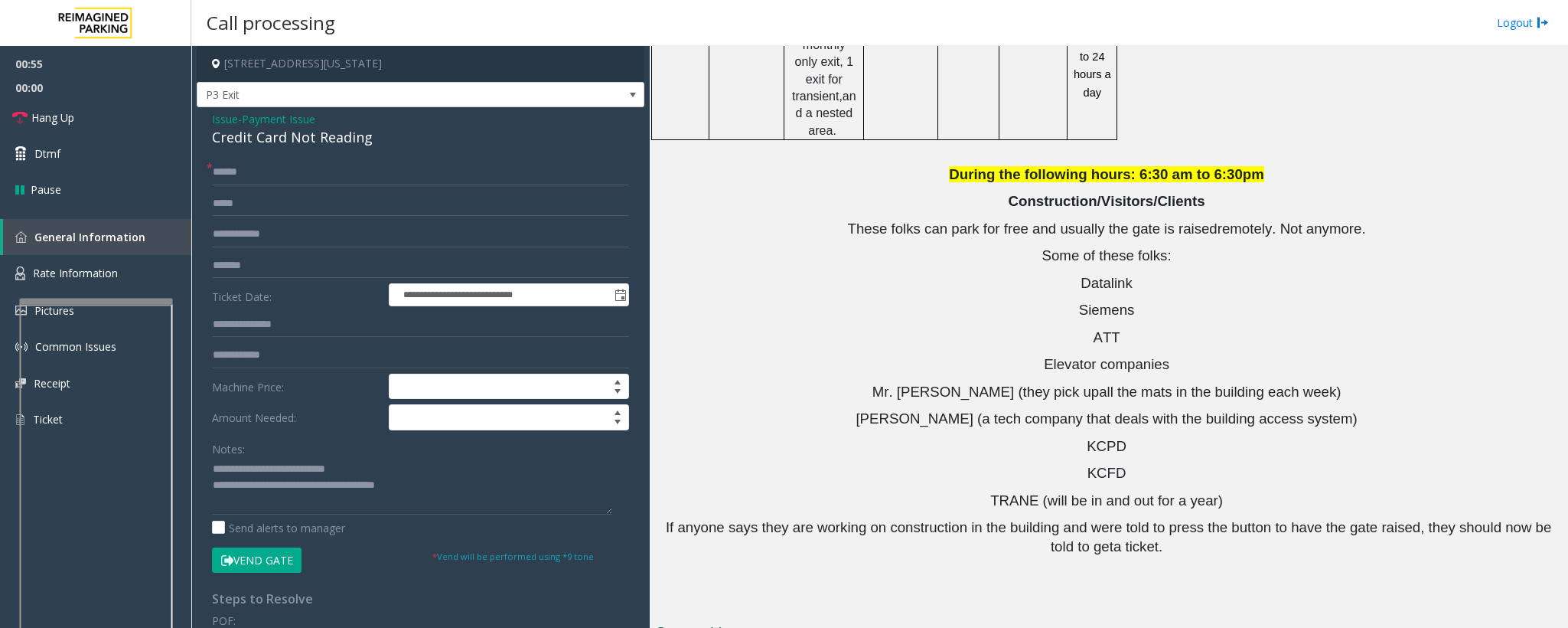
click at [286, 574] on button "Vend Gate" at bounding box center [257, 561] width 90 height 26
click at [292, 565] on button "Vend Gate" at bounding box center [257, 561] width 90 height 26
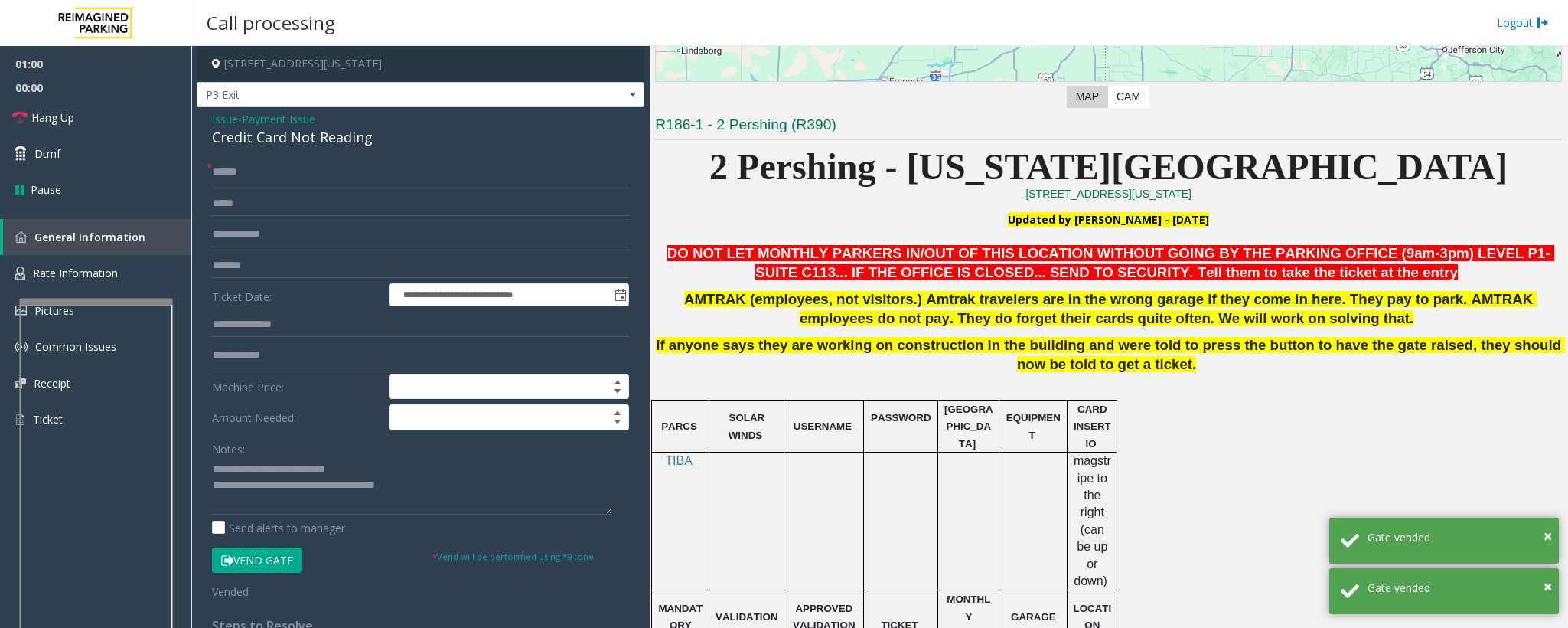
scroll to position [198, 0]
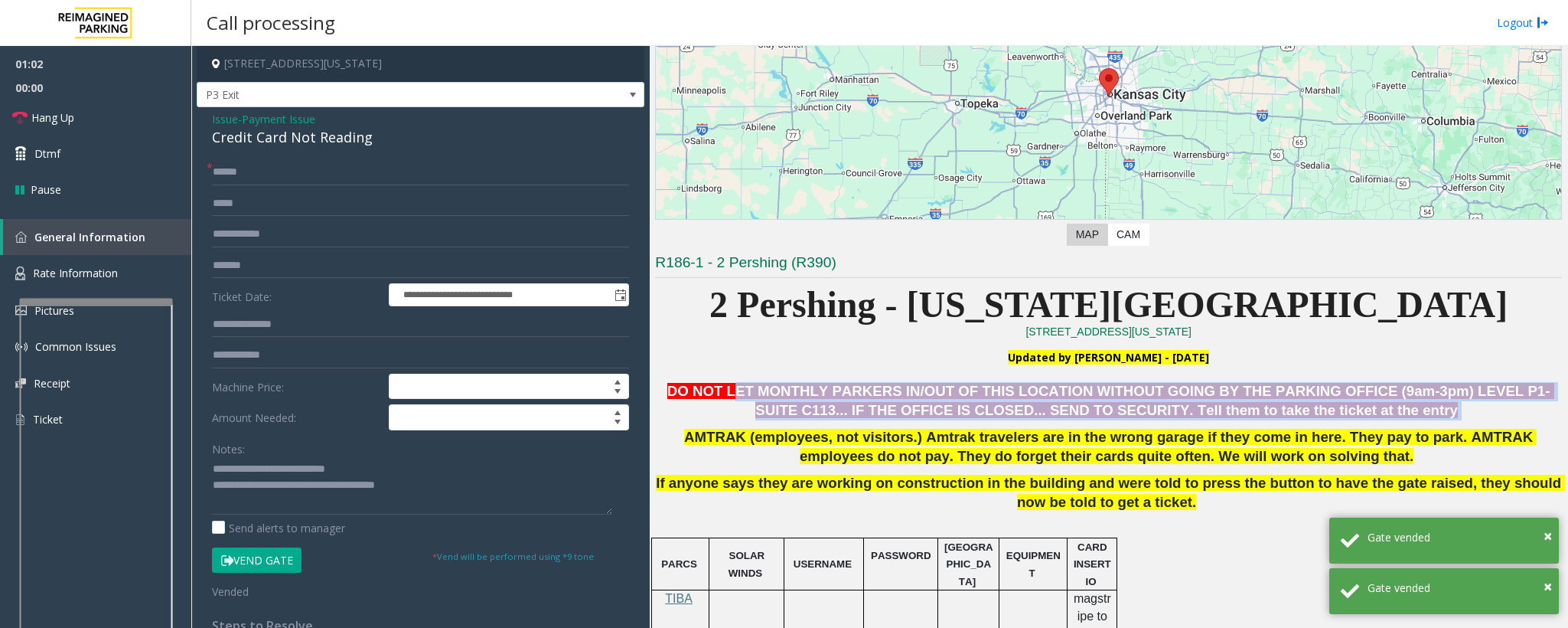
drag, startPoint x: 726, startPoint y: 395, endPoint x: 1366, endPoint y: 407, distance: 640.1
click at [1366, 407] on p "DO NOT LET MONTHLY PARKERS IN/OUT OF THIS LOCATION WITHOUT GOING BY THE PARKING…" at bounding box center [1108, 401] width 907 height 38
click at [1365, 416] on p "DO NOT LET MONTHLY PARKERS IN/OUT OF THIS LOCATION WITHOUT GOING BY THE PARKING…" at bounding box center [1108, 401] width 907 height 38
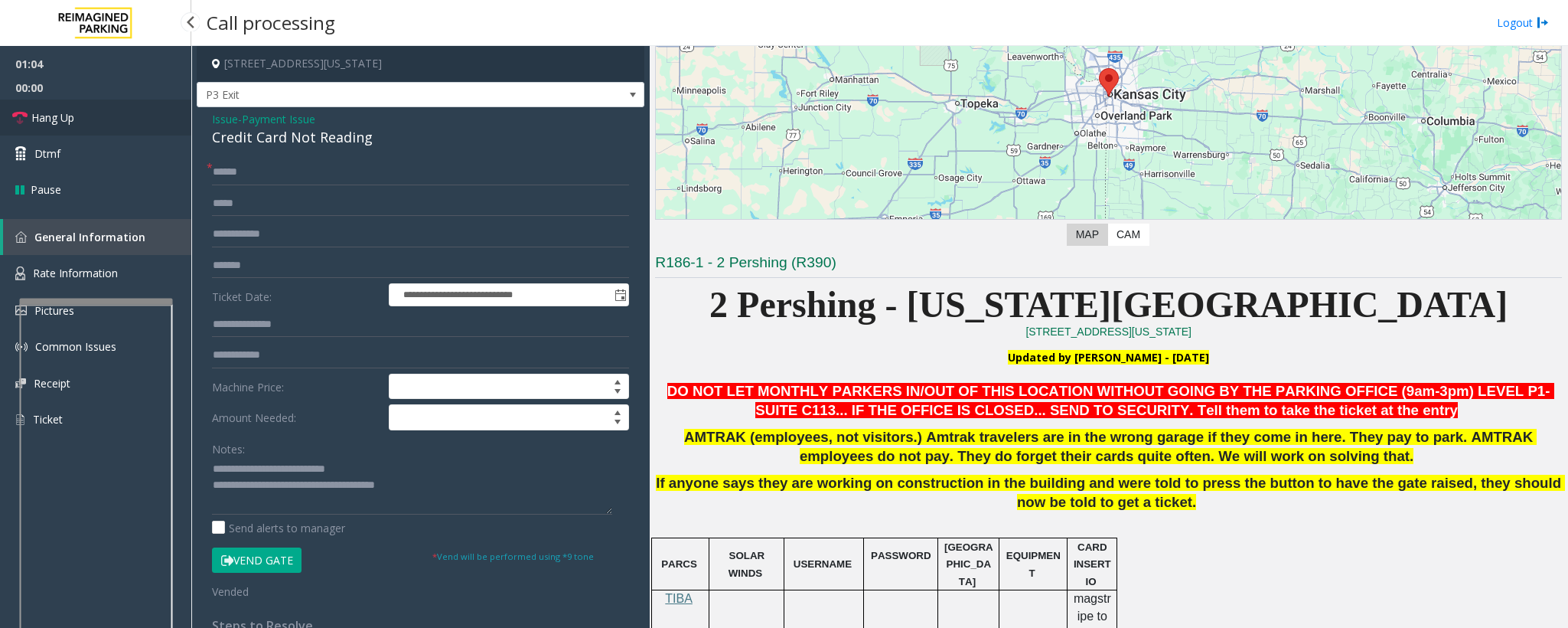
click at [58, 118] on span "Hang Up" at bounding box center [53, 117] width 43 height 16
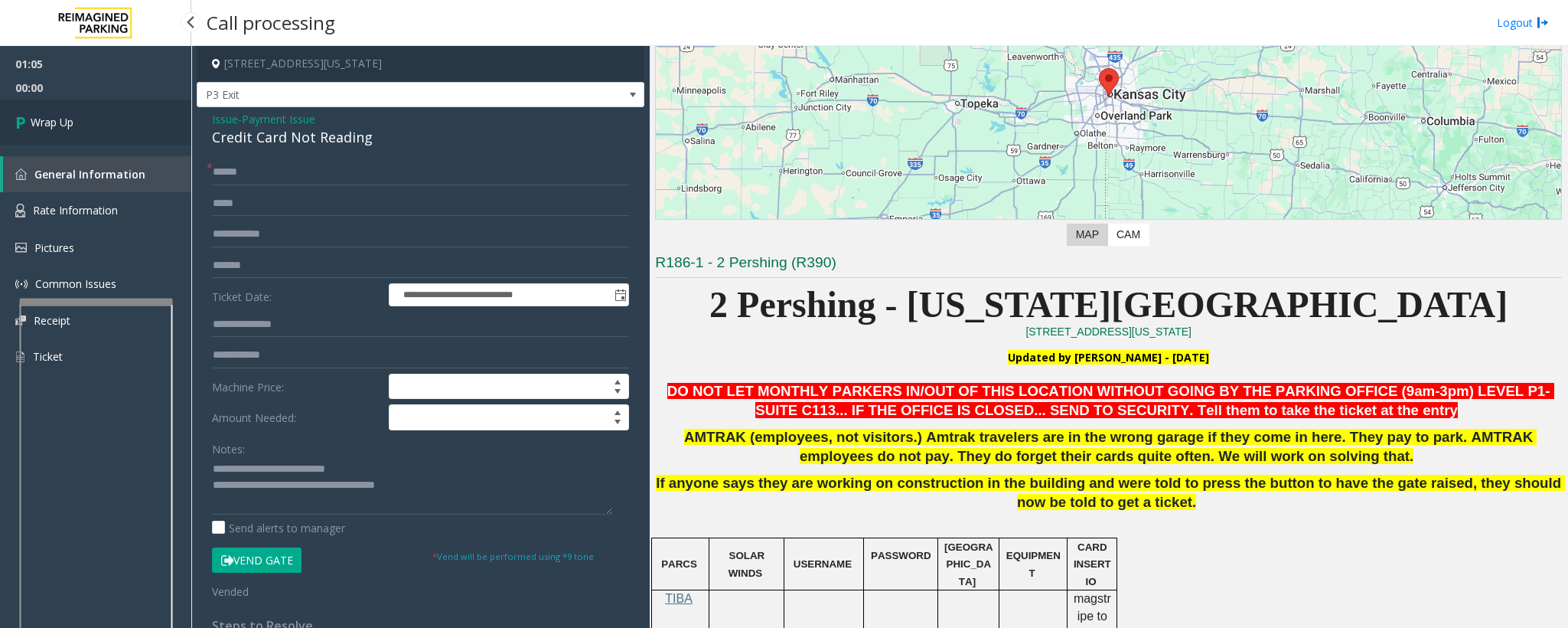
click at [58, 118] on span "Wrap Up" at bounding box center [52, 121] width 43 height 16
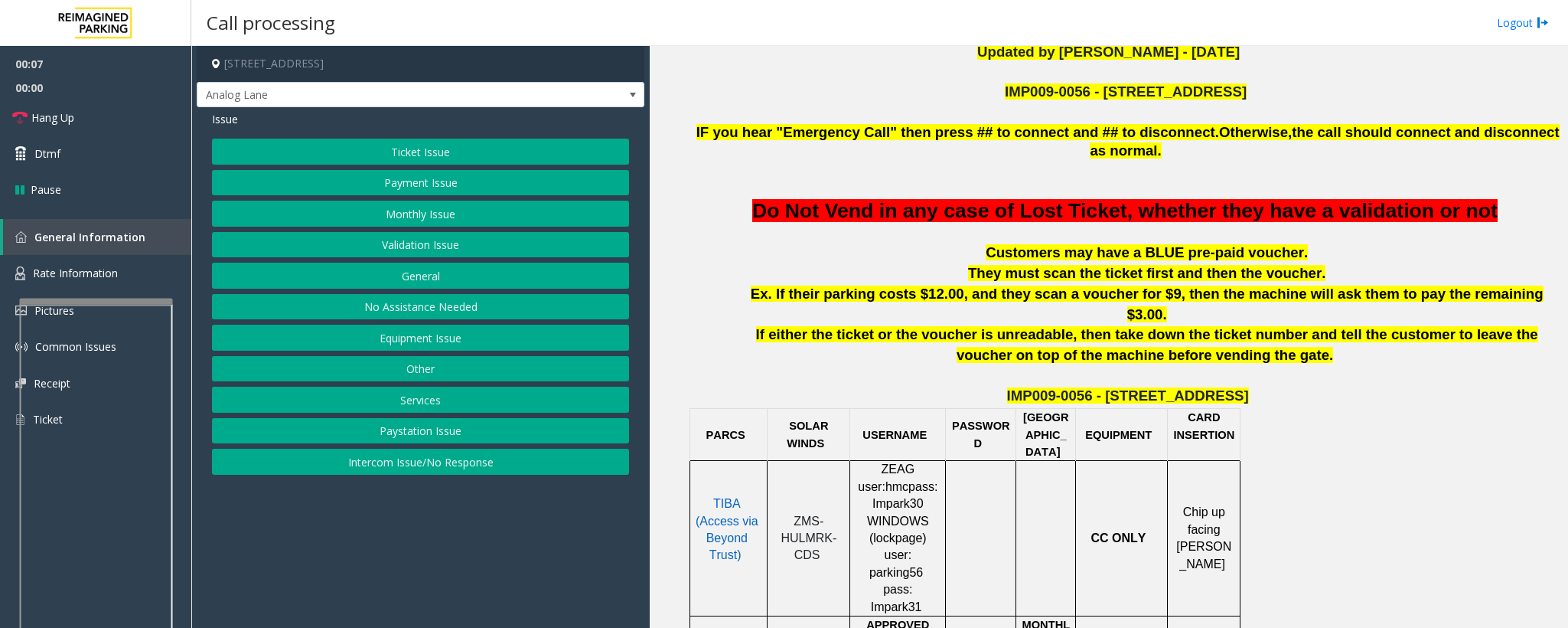
scroll to position [459, 0]
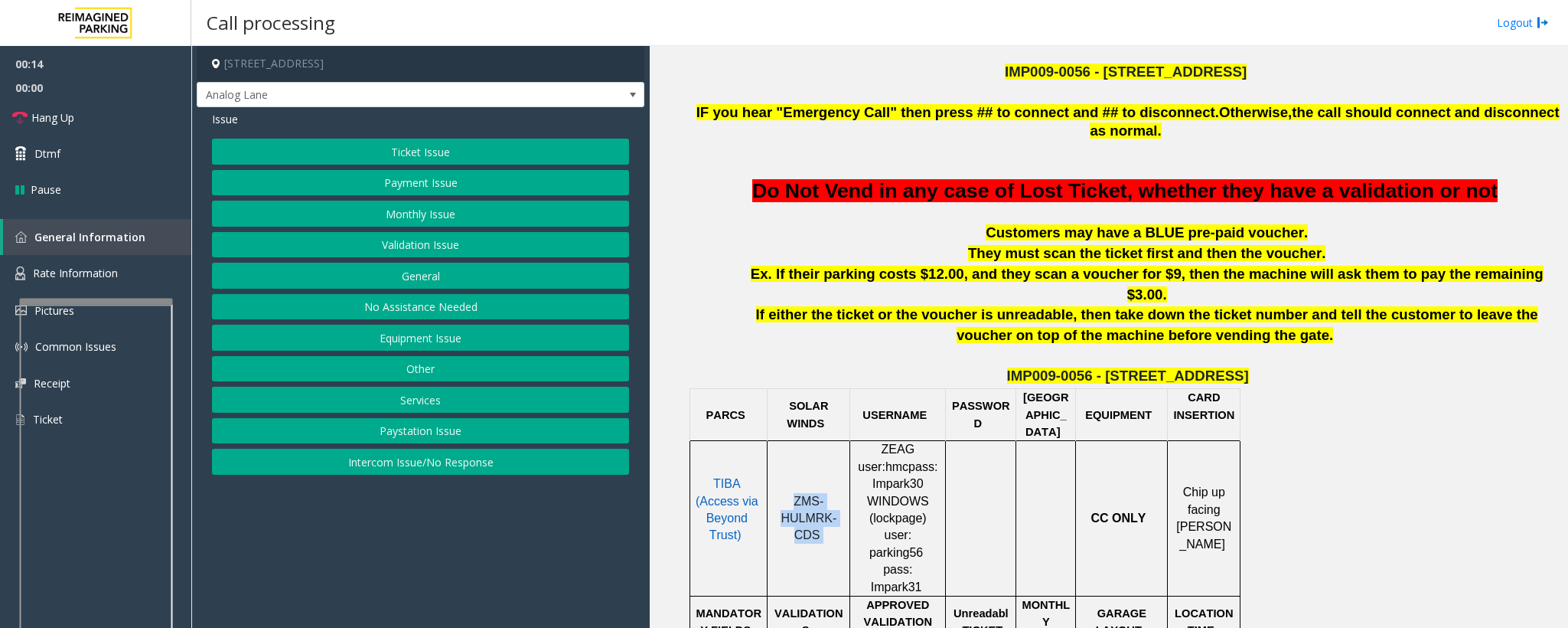
drag, startPoint x: 820, startPoint y: 476, endPoint x: 781, endPoint y: 423, distance: 65.8
click at [781, 441] on td "ZMS-HULMRK-CDS" at bounding box center [809, 519] width 82 height 155
copy p "ZMS-HULMRK-CDS"
click at [362, 143] on button "Ticket Issue" at bounding box center [421, 151] width 417 height 26
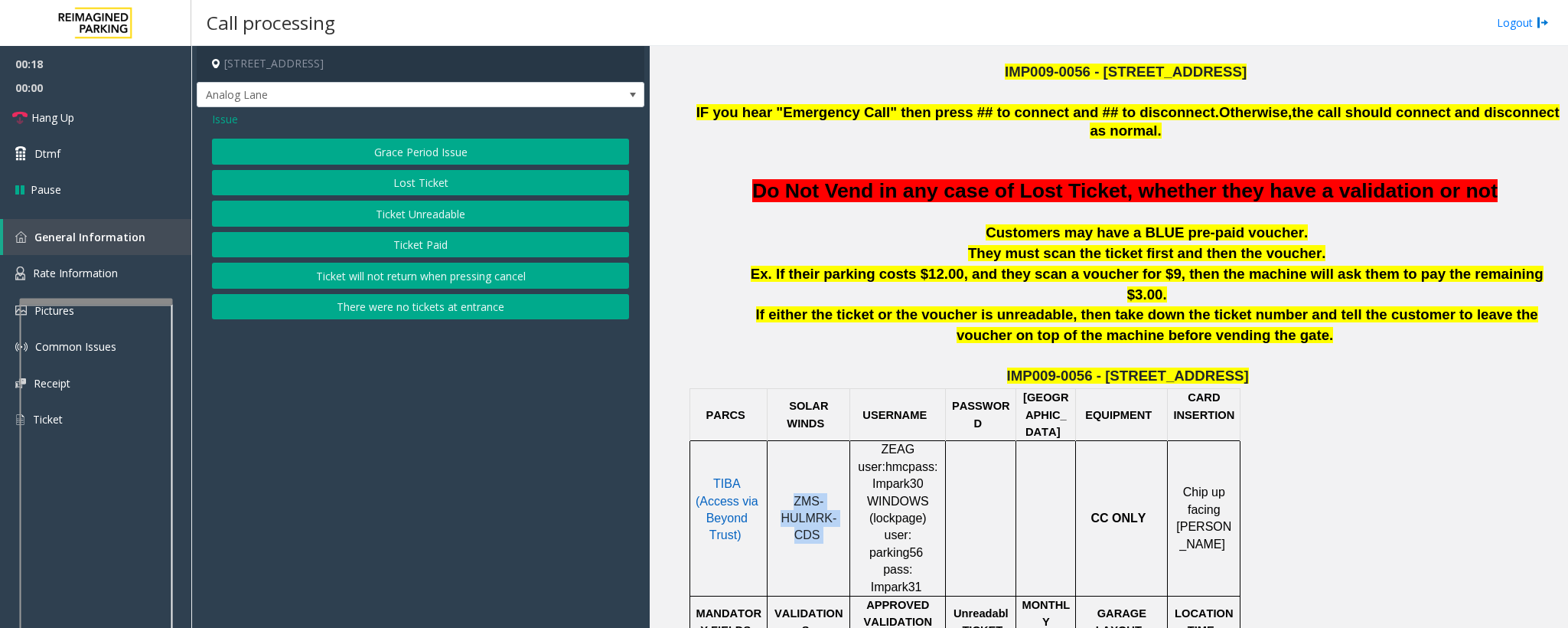
click at [395, 221] on button "Ticket Unreadable" at bounding box center [421, 214] width 417 height 26
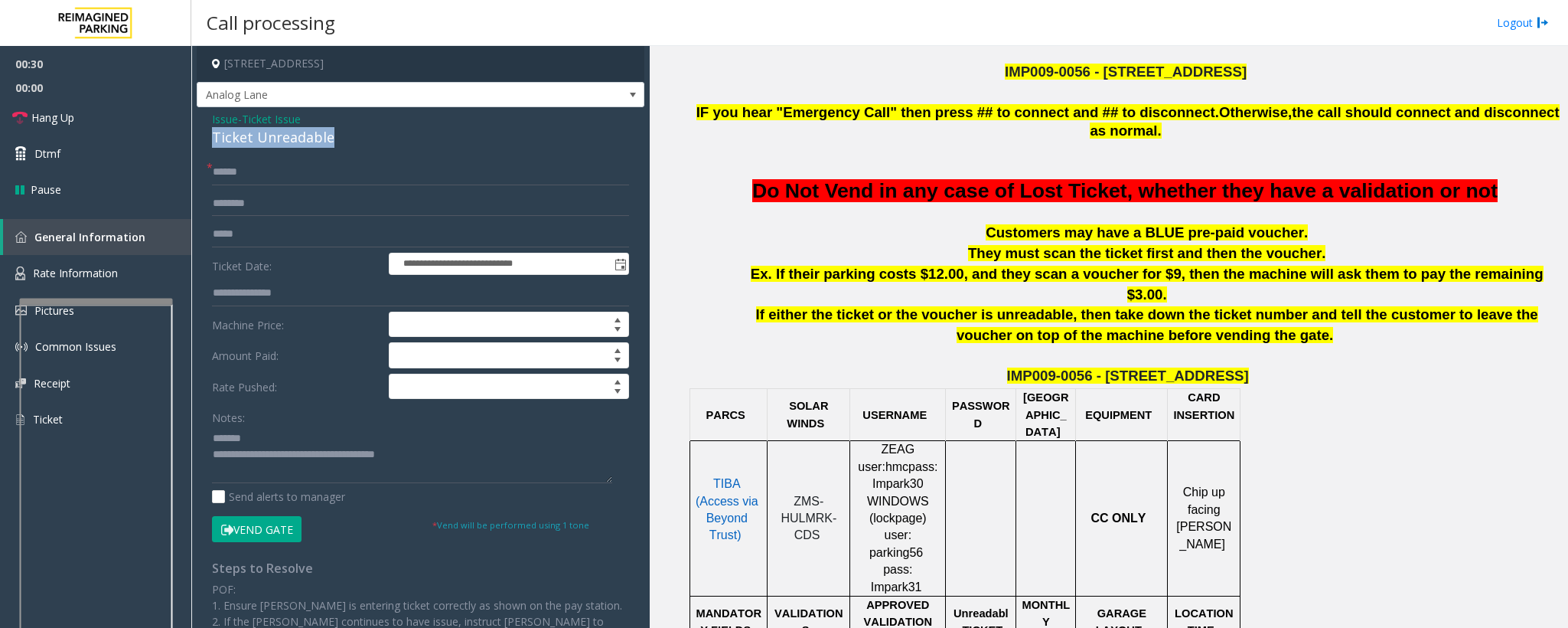
drag, startPoint x: 340, startPoint y: 132, endPoint x: 232, endPoint y: 143, distance: 108.6
click at [198, 136] on div "**********" at bounding box center [421, 464] width 448 height 714
type textarea "**********"
drag, startPoint x: 243, startPoint y: 176, endPoint x: 237, endPoint y: 214, distance: 38.5
click at [242, 187] on form "**********" at bounding box center [421, 350] width 417 height 383
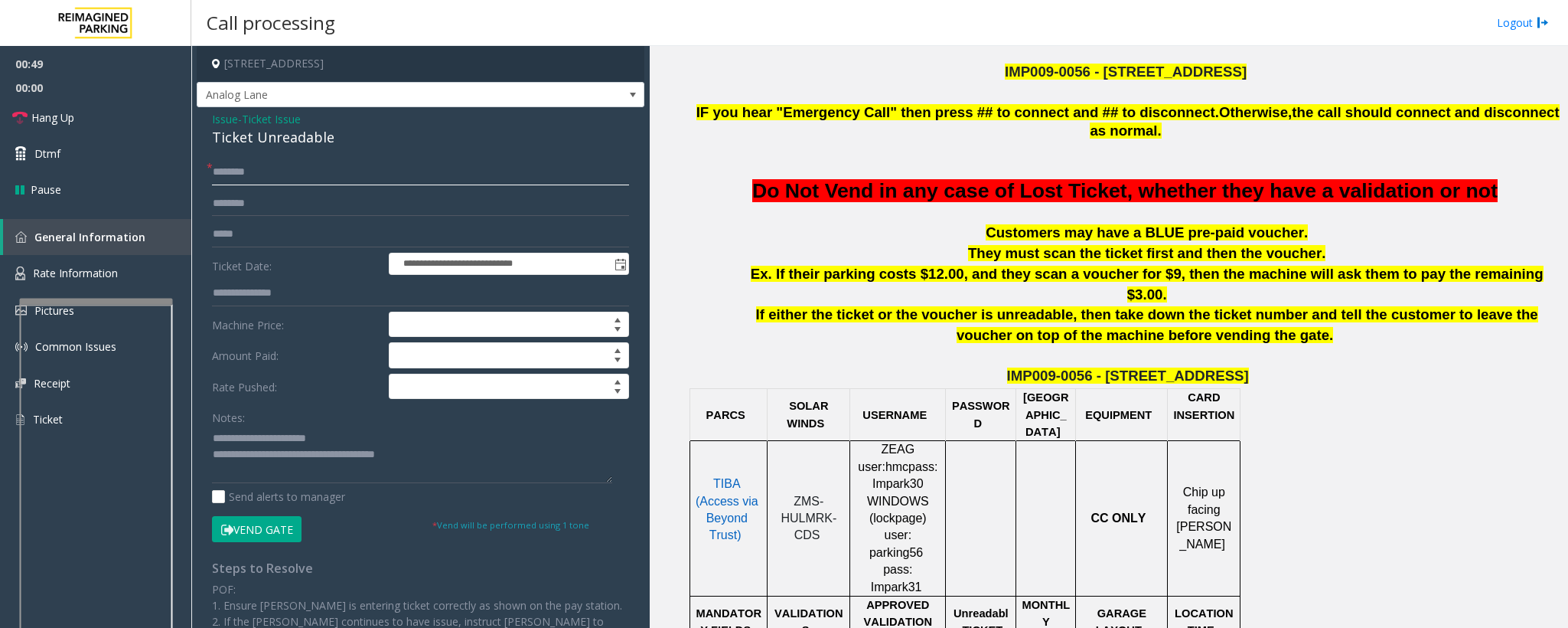
type input "********"
click at [49, 124] on span "Hang Up" at bounding box center [53, 117] width 43 height 16
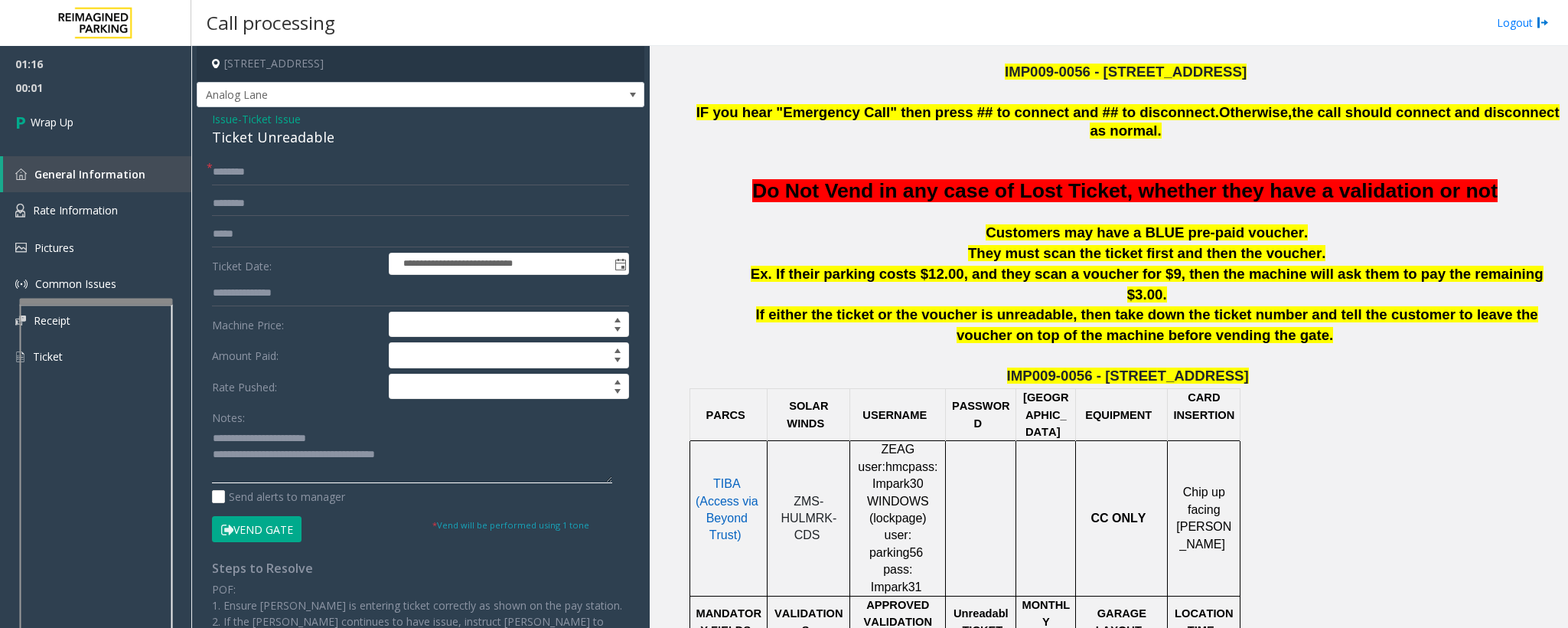
drag, startPoint x: 450, startPoint y: 469, endPoint x: 277, endPoint y: 459, distance: 173.3
click at [277, 459] on textarea at bounding box center [412, 453] width 400 height 57
type textarea "**********"
click at [72, 107] on link "Wrap Up" at bounding box center [95, 121] width 192 height 45
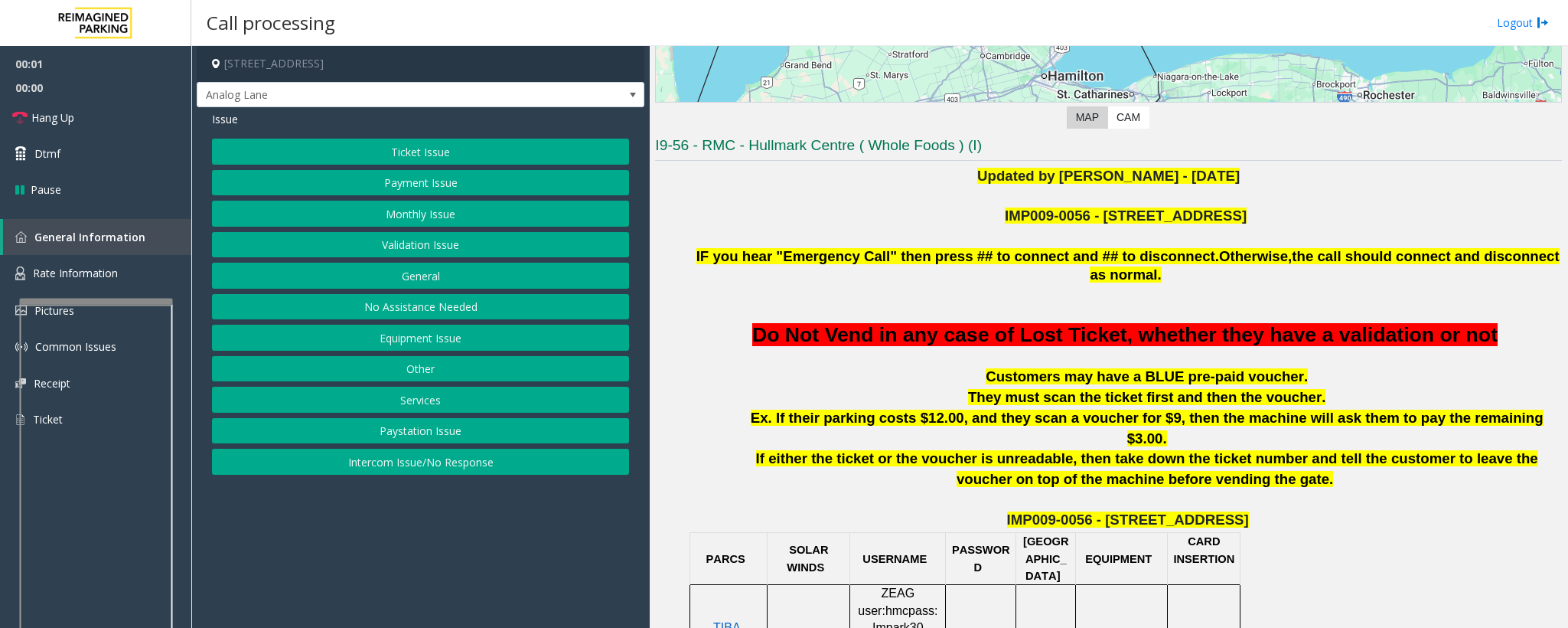
scroll to position [345, 0]
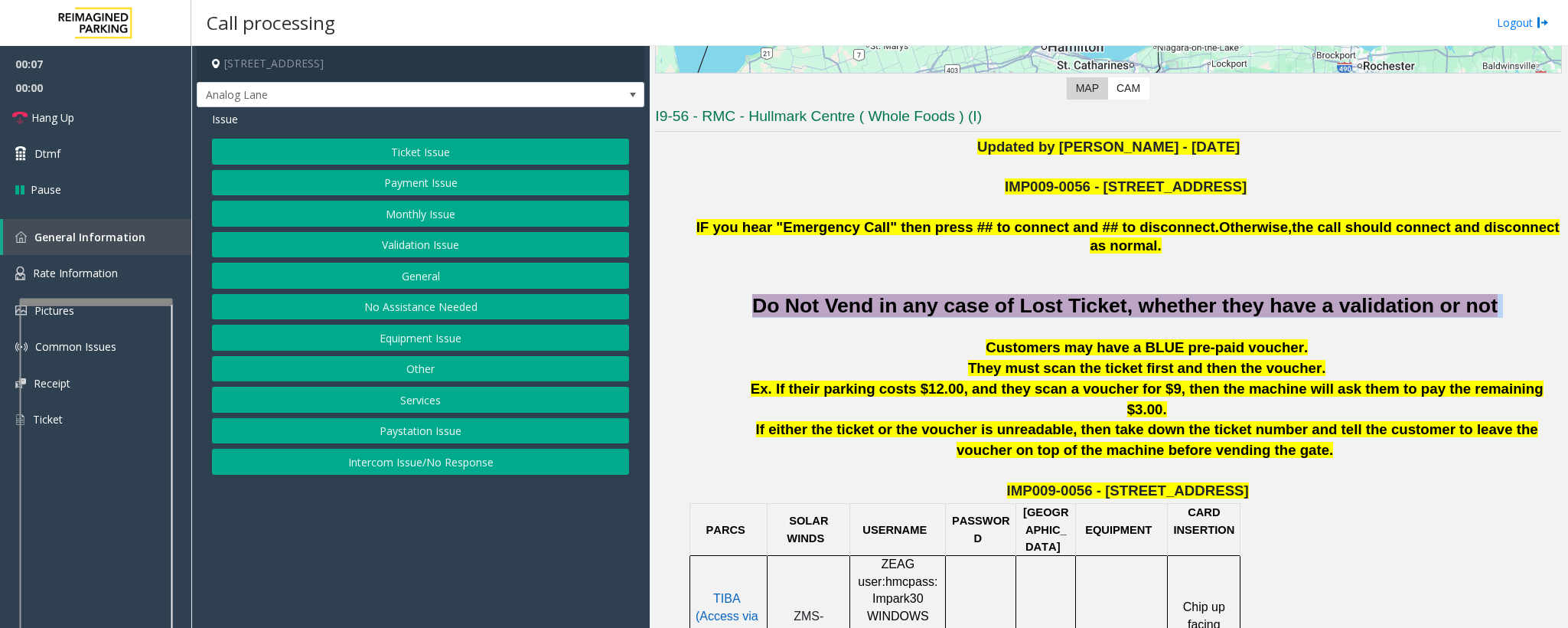
drag, startPoint x: 671, startPoint y: 286, endPoint x: 1546, endPoint y: 299, distance: 875.1
click at [1546, 299] on div "Main Revenue Control Manufacturer: ZEAG ← Move left → Move right ↑ Move up ↓ Mo…" at bounding box center [1108, 336] width 918 height 582
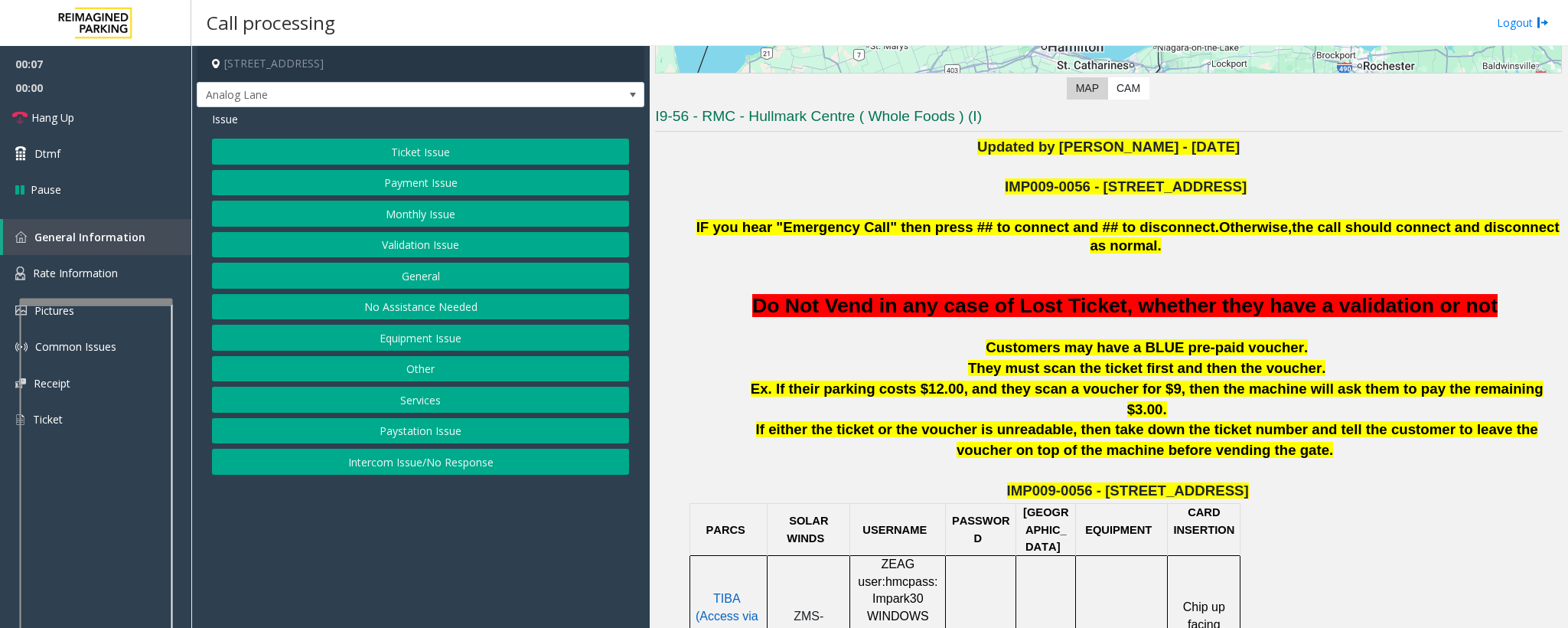
click at [1514, 318] on p at bounding box center [1147, 328] width 831 height 21
drag, startPoint x: 63, startPoint y: 120, endPoint x: 405, endPoint y: 264, distance: 371.1
click at [66, 120] on span "Hang Up" at bounding box center [53, 117] width 43 height 16
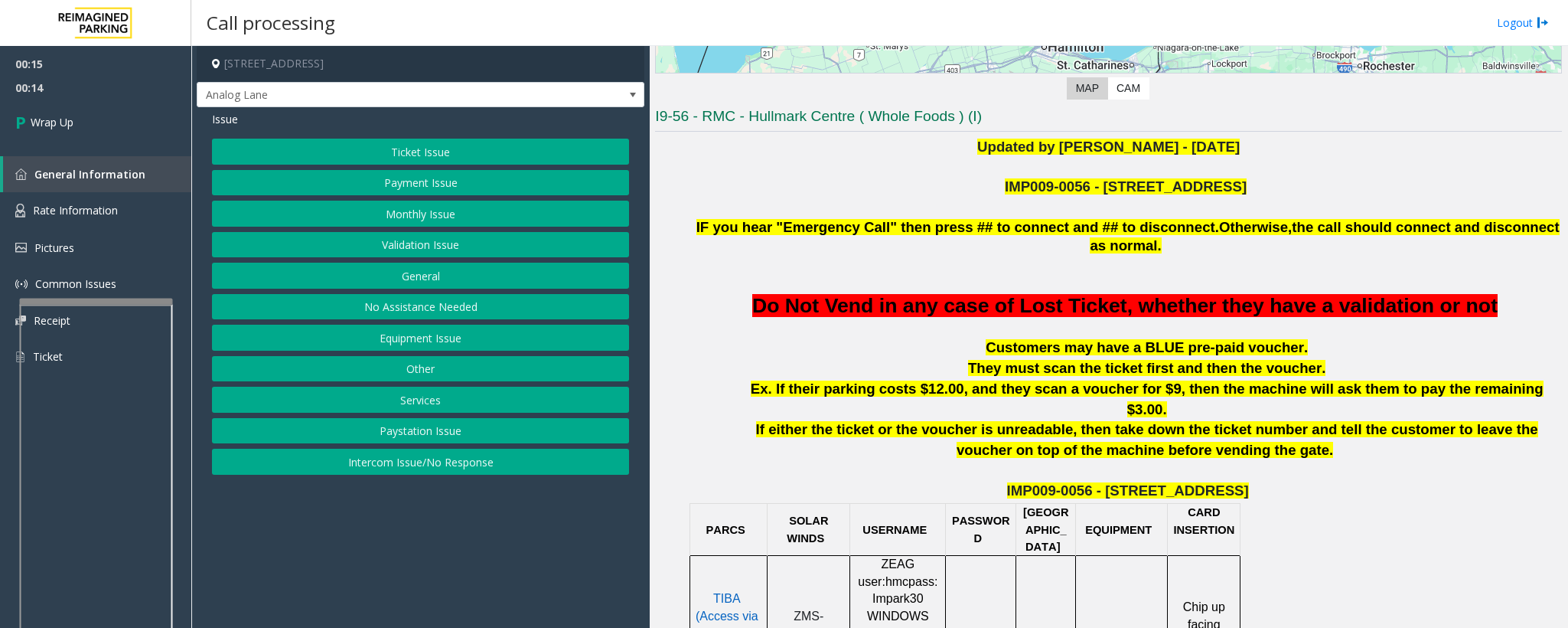
click at [393, 303] on button "No Assistance Needed" at bounding box center [421, 307] width 417 height 26
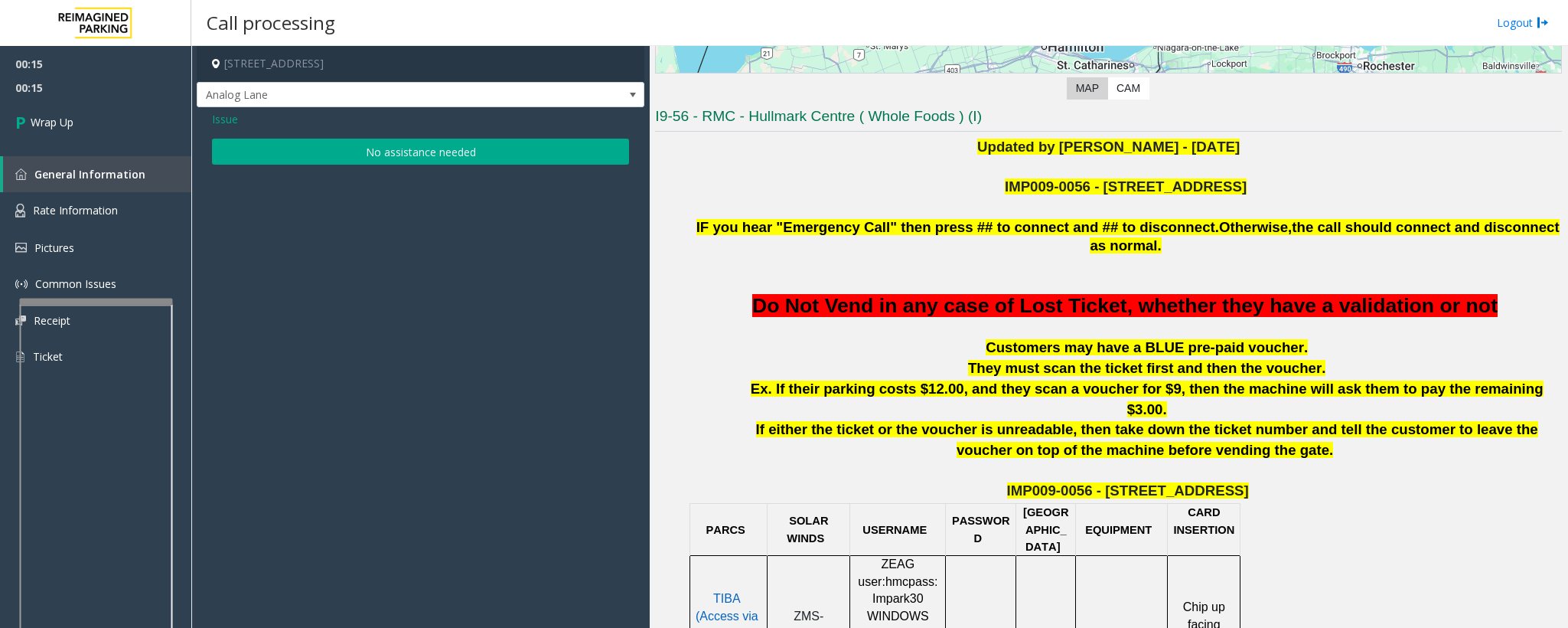
click at [345, 146] on button "No assistance needed" at bounding box center [421, 151] width 417 height 26
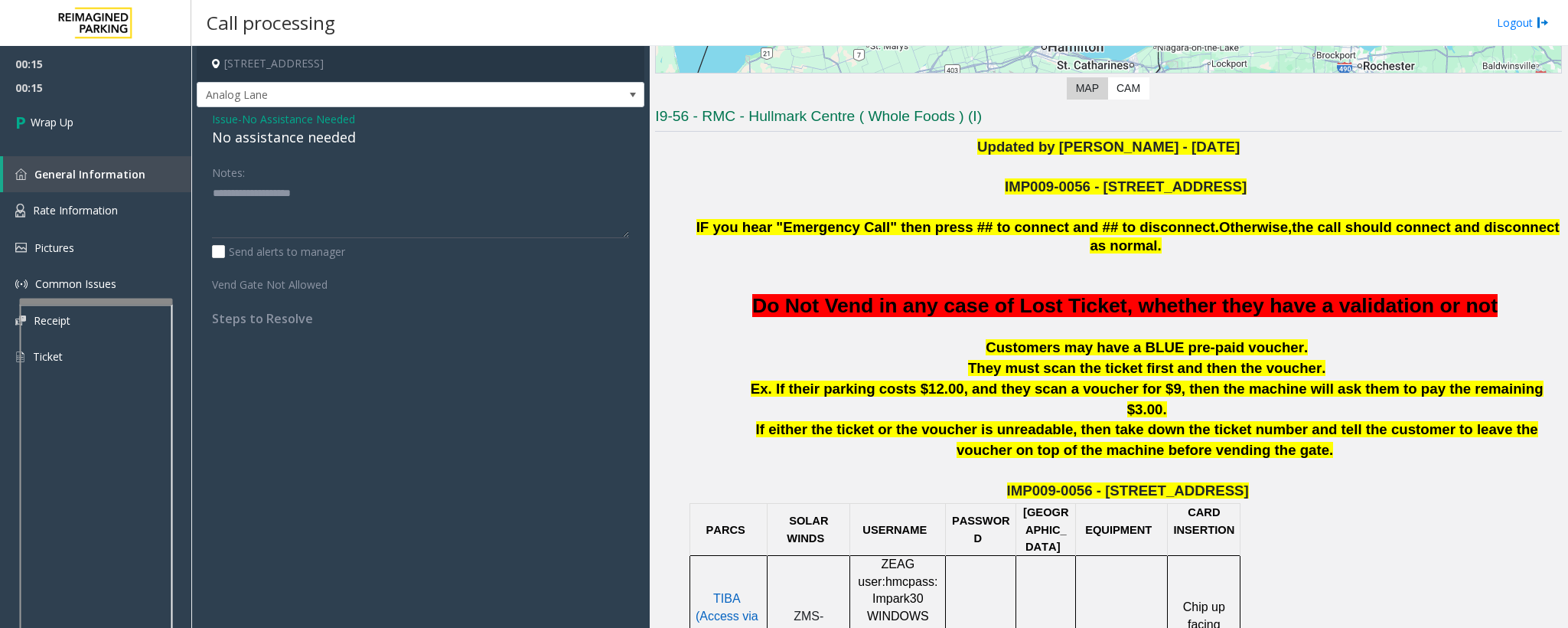
click at [320, 136] on div "No assistance needed" at bounding box center [421, 137] width 417 height 21
type textarea "**********"
click at [108, 124] on link "Wrap Up" at bounding box center [95, 121] width 192 height 45
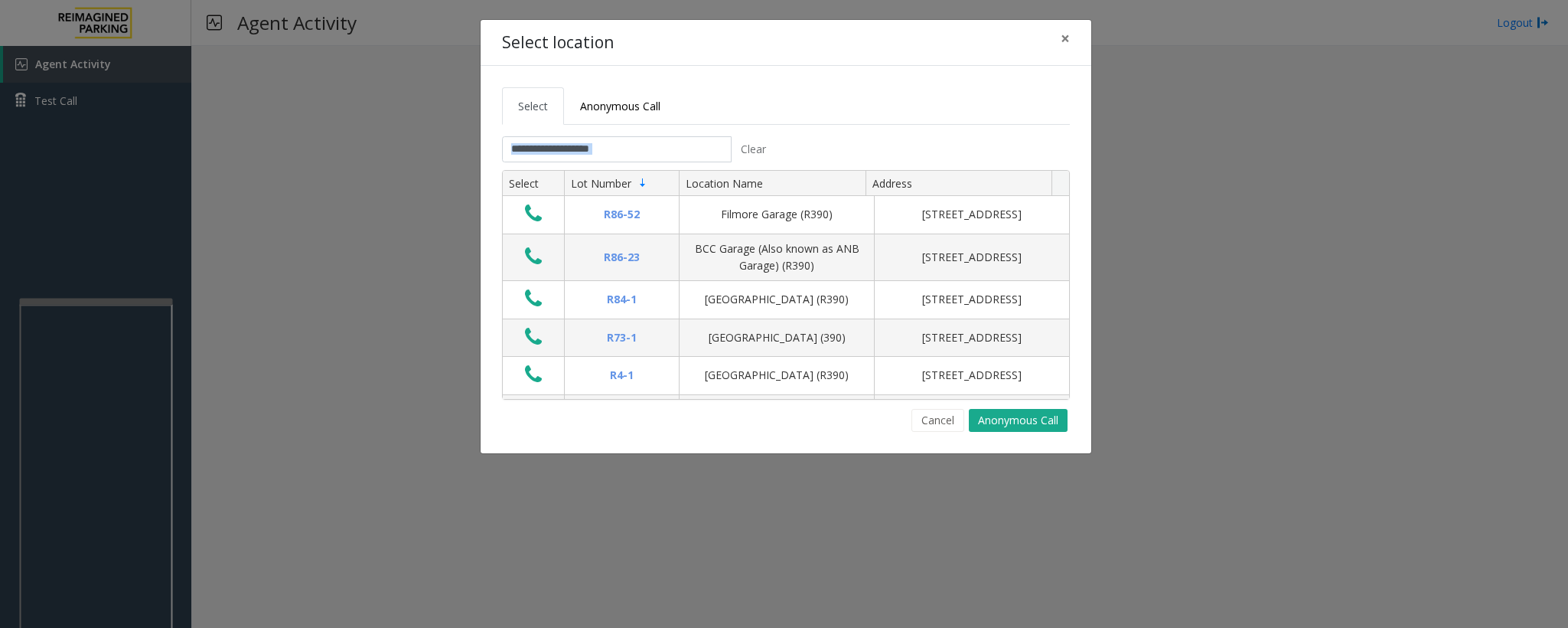
drag, startPoint x: 561, startPoint y: 165, endPoint x: 561, endPoint y: 157, distance: 8.0
click at [561, 157] on tab "Clear Select Lot Number Location Name Address R86-52 Filmore Garage (R390) 175 …" at bounding box center [786, 284] width 568 height 295
click at [666, 154] on input "text" at bounding box center [617, 150] width 230 height 26
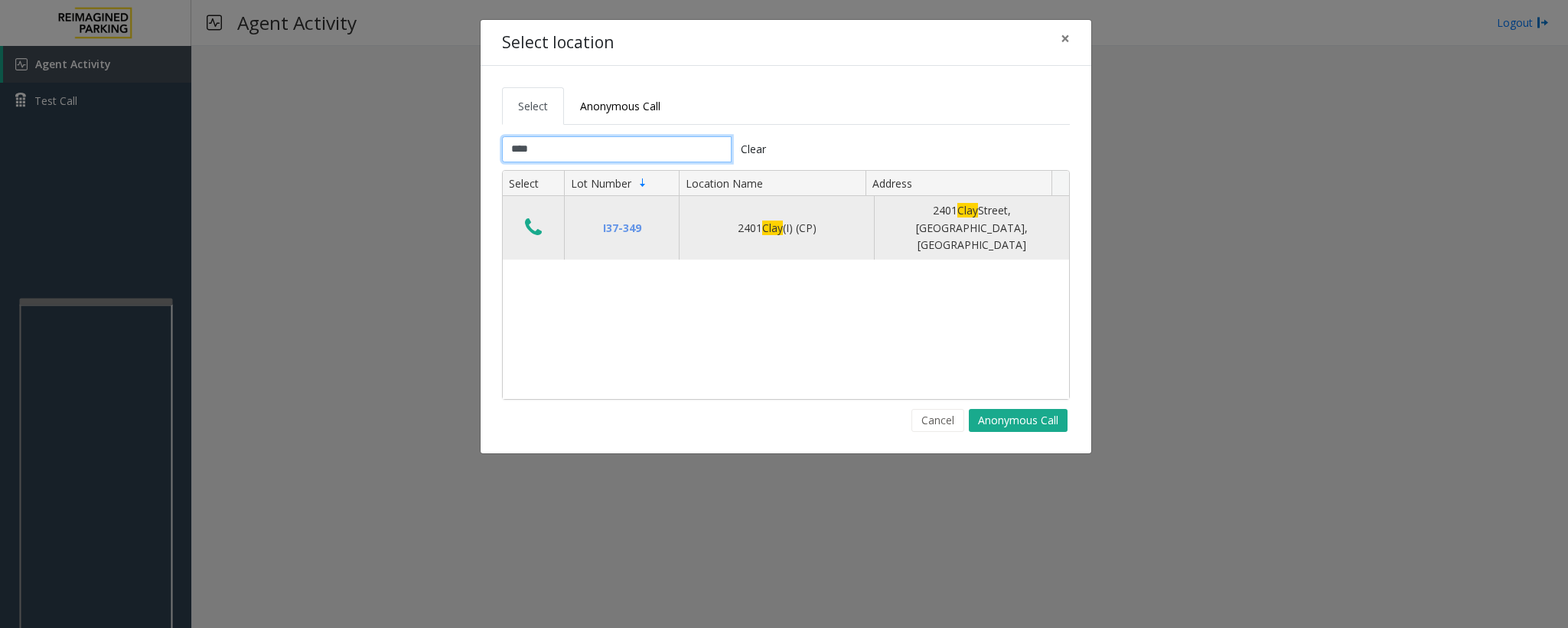
type input "****"
click at [514, 217] on td "Data table" at bounding box center [534, 228] width 62 height 64
click at [539, 217] on icon "Data table" at bounding box center [534, 227] width 17 height 21
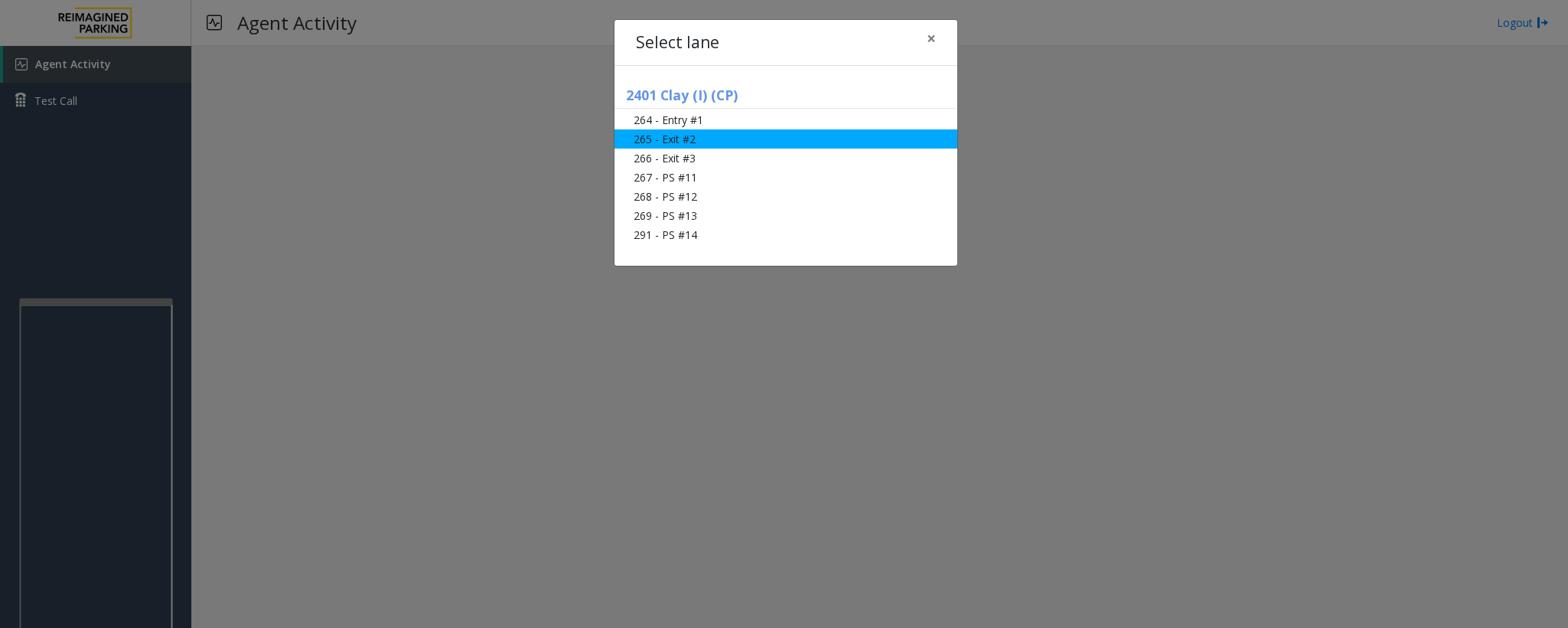
click at [682, 140] on li "265 - Exit #2" at bounding box center [786, 138] width 343 height 19
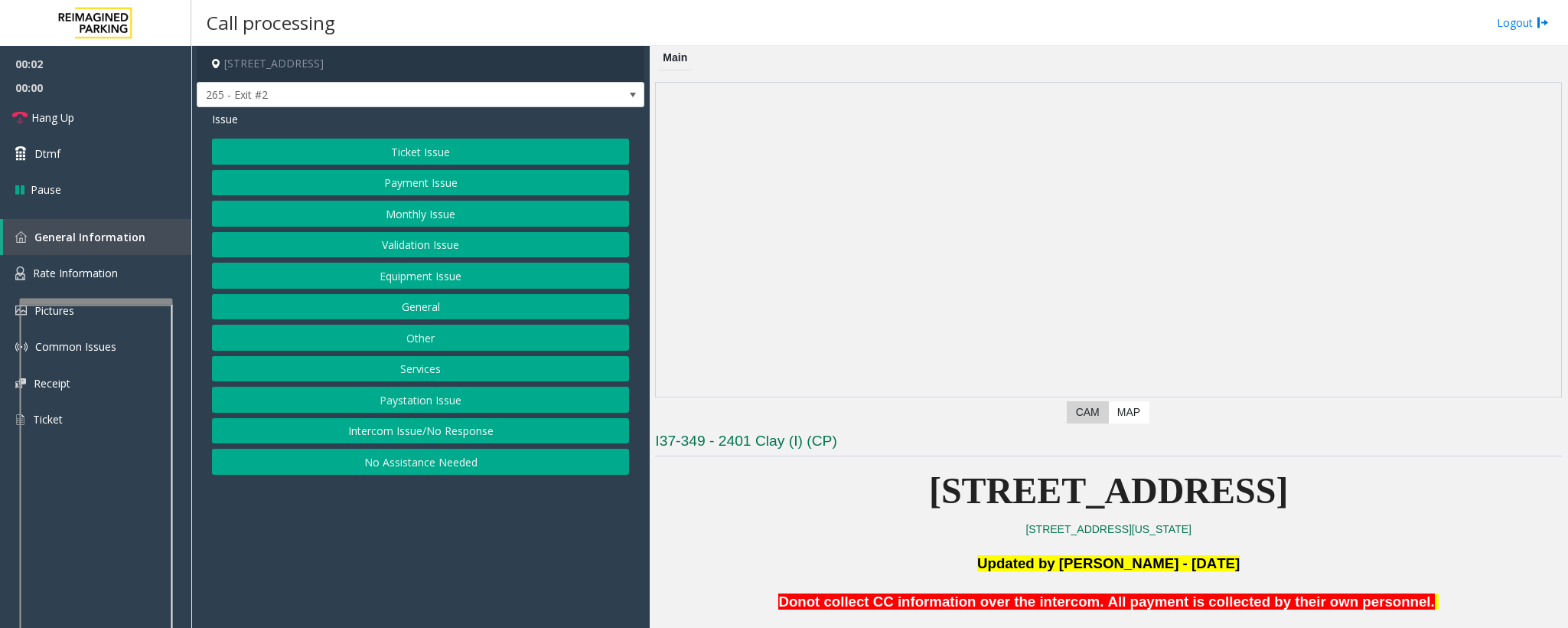
click at [365, 147] on button "Ticket Issue" at bounding box center [421, 151] width 417 height 26
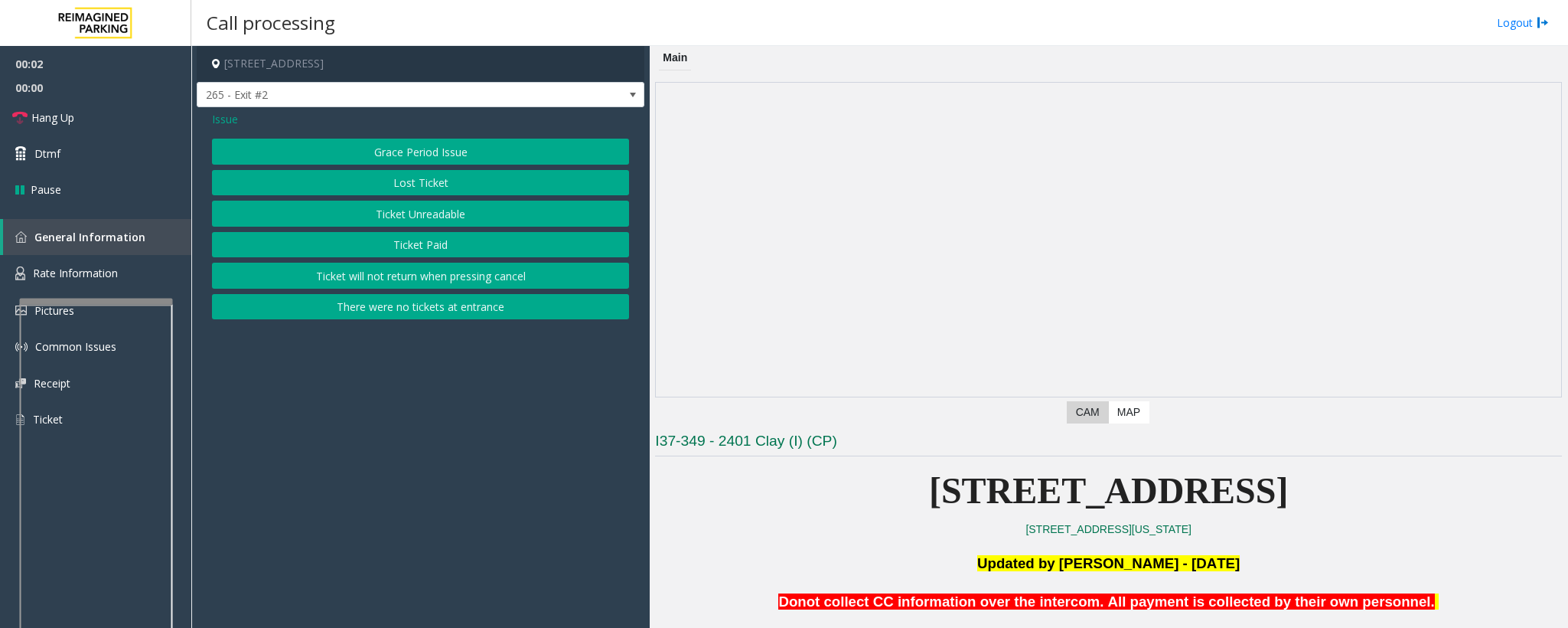
click at [428, 207] on button "Ticket Unreadable" at bounding box center [421, 214] width 417 height 26
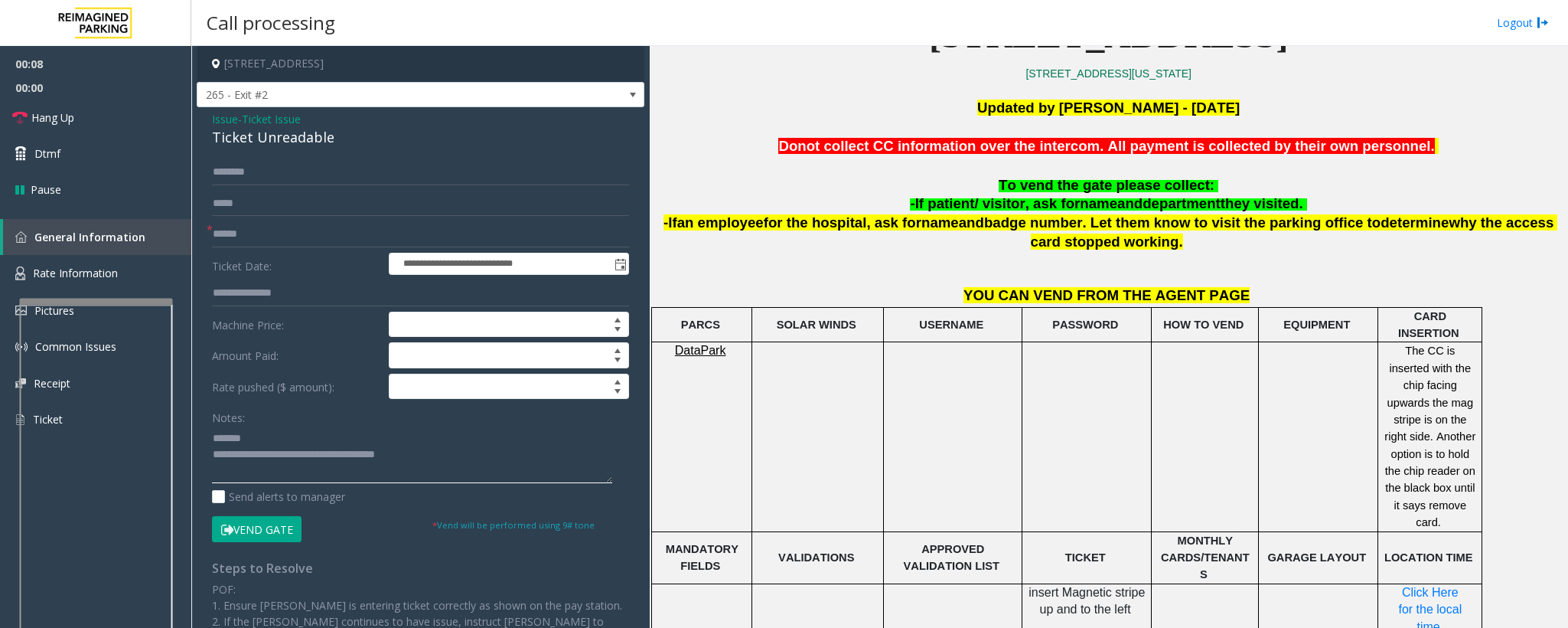
scroll to position [459, 0]
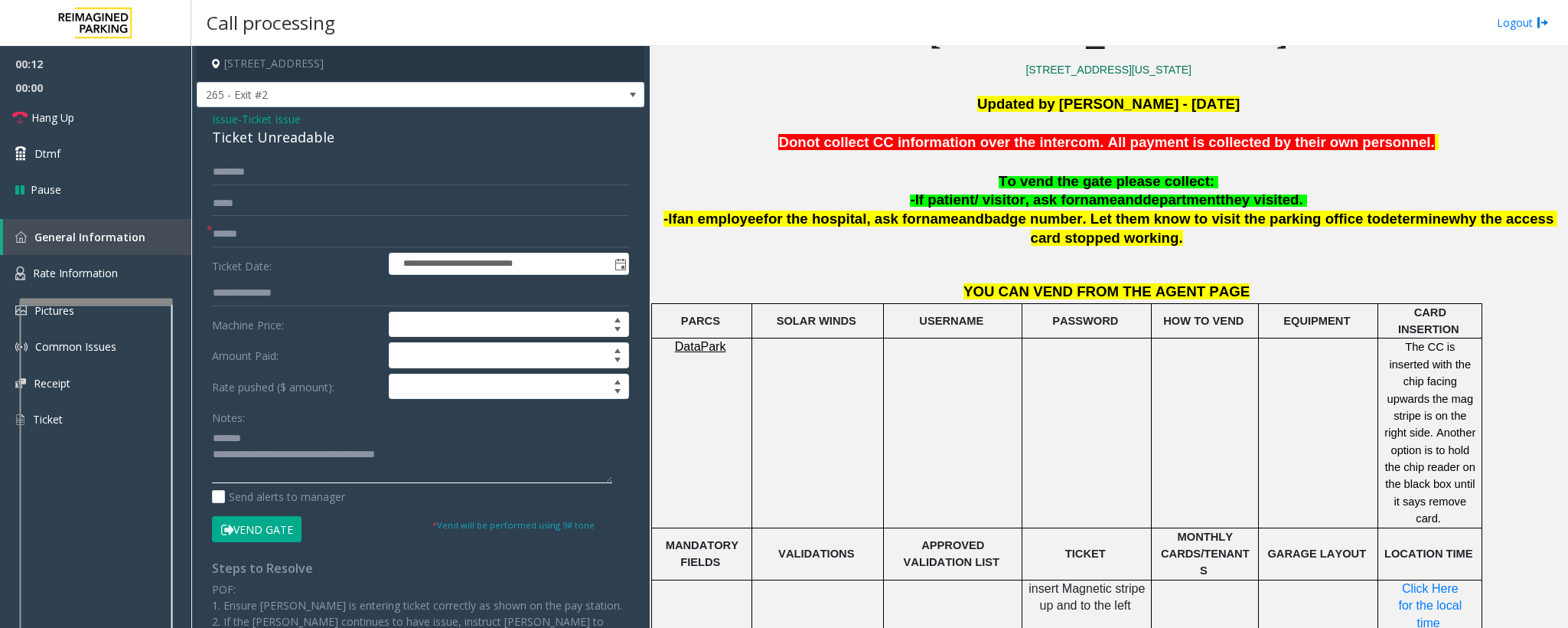
type textarea "**********"
click at [221, 127] on div "Ticket Unreadable" at bounding box center [421, 137] width 417 height 21
click at [217, 124] on span "Issue" at bounding box center [225, 119] width 26 height 16
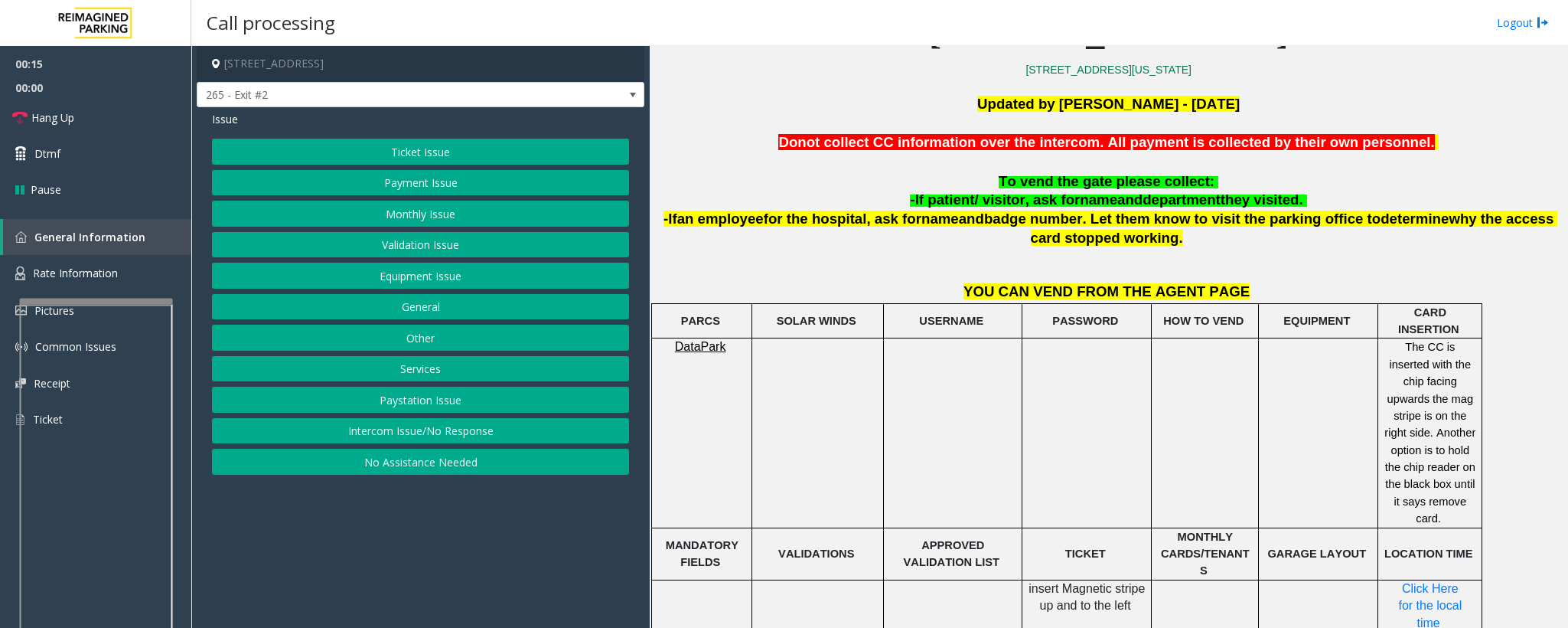
click at [377, 189] on button "Payment Issue" at bounding box center [421, 183] width 417 height 26
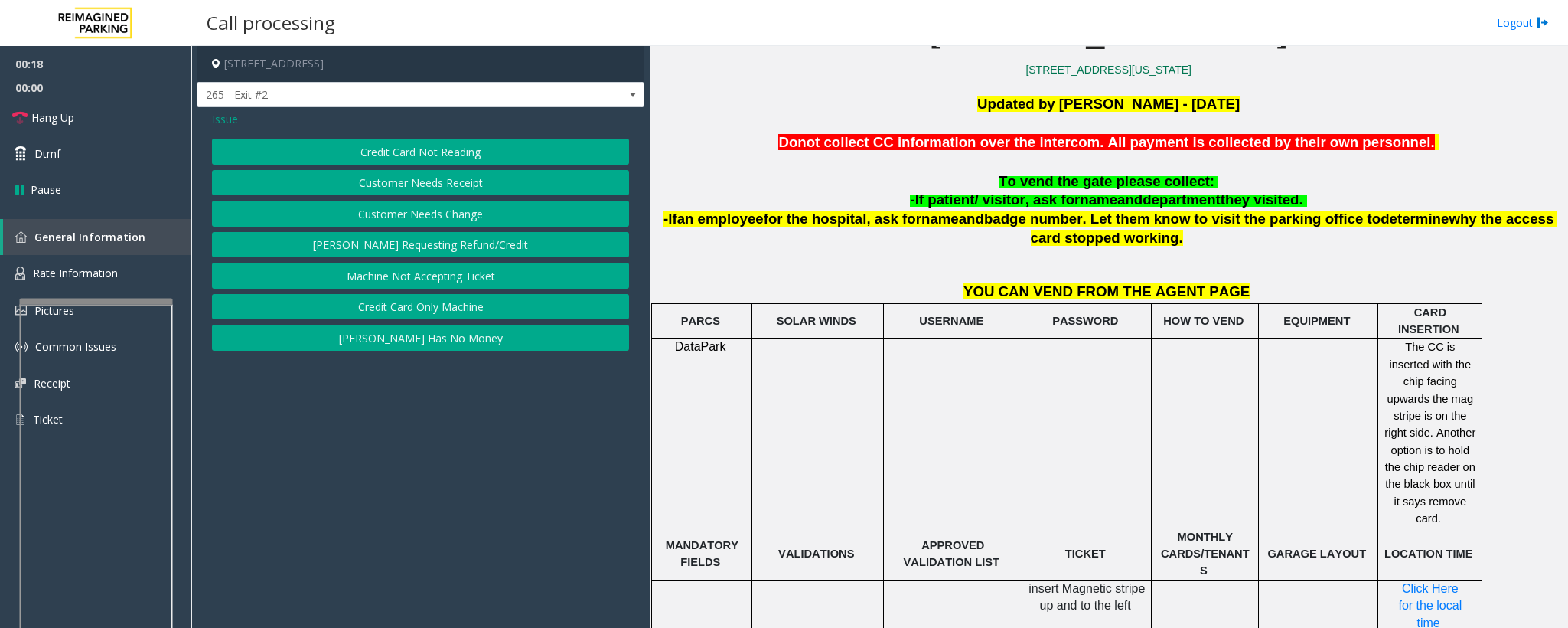
click at [354, 150] on button "Credit Card Not Reading" at bounding box center [421, 151] width 417 height 26
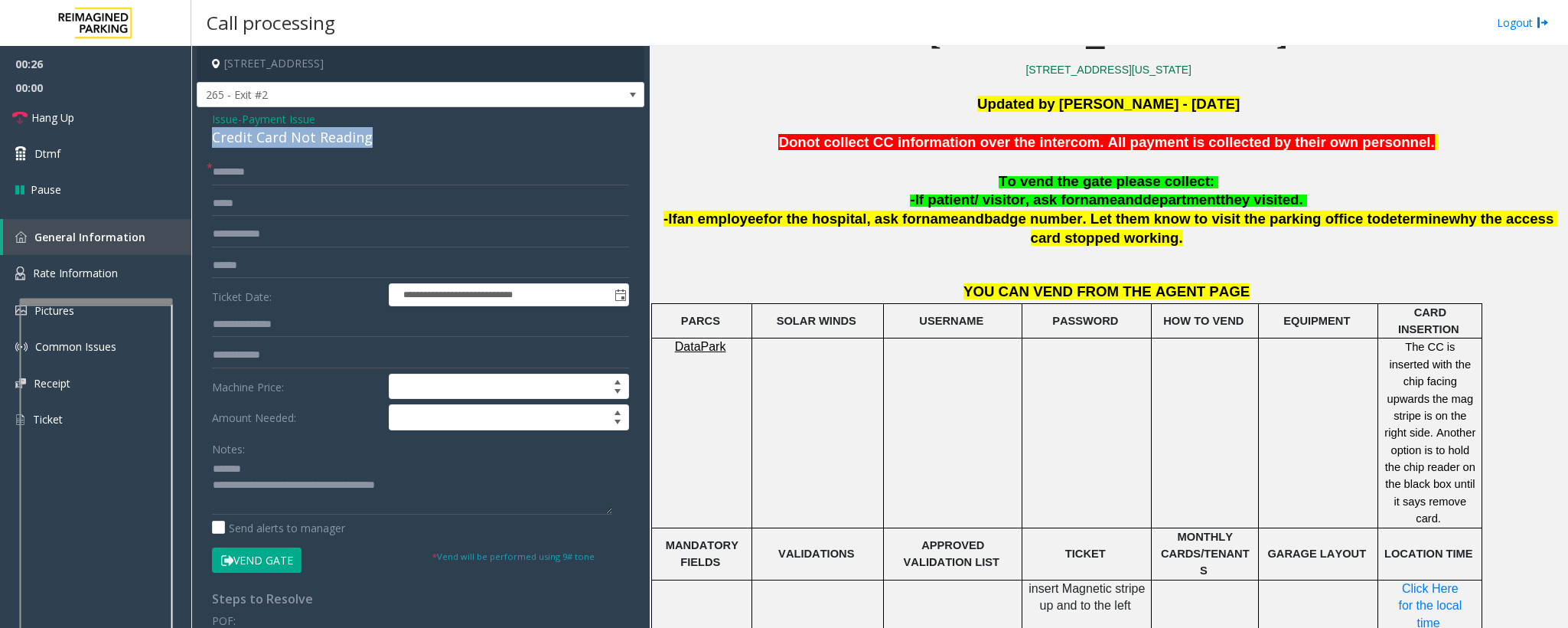
drag, startPoint x: 382, startPoint y: 140, endPoint x: 211, endPoint y: 140, distance: 171.0
click at [212, 140] on div "Credit Card Not Reading" at bounding box center [421, 137] width 417 height 21
click at [447, 490] on textarea at bounding box center [412, 485] width 400 height 57
type textarea "**********"
click at [241, 175] on input "text" at bounding box center [421, 172] width 417 height 26
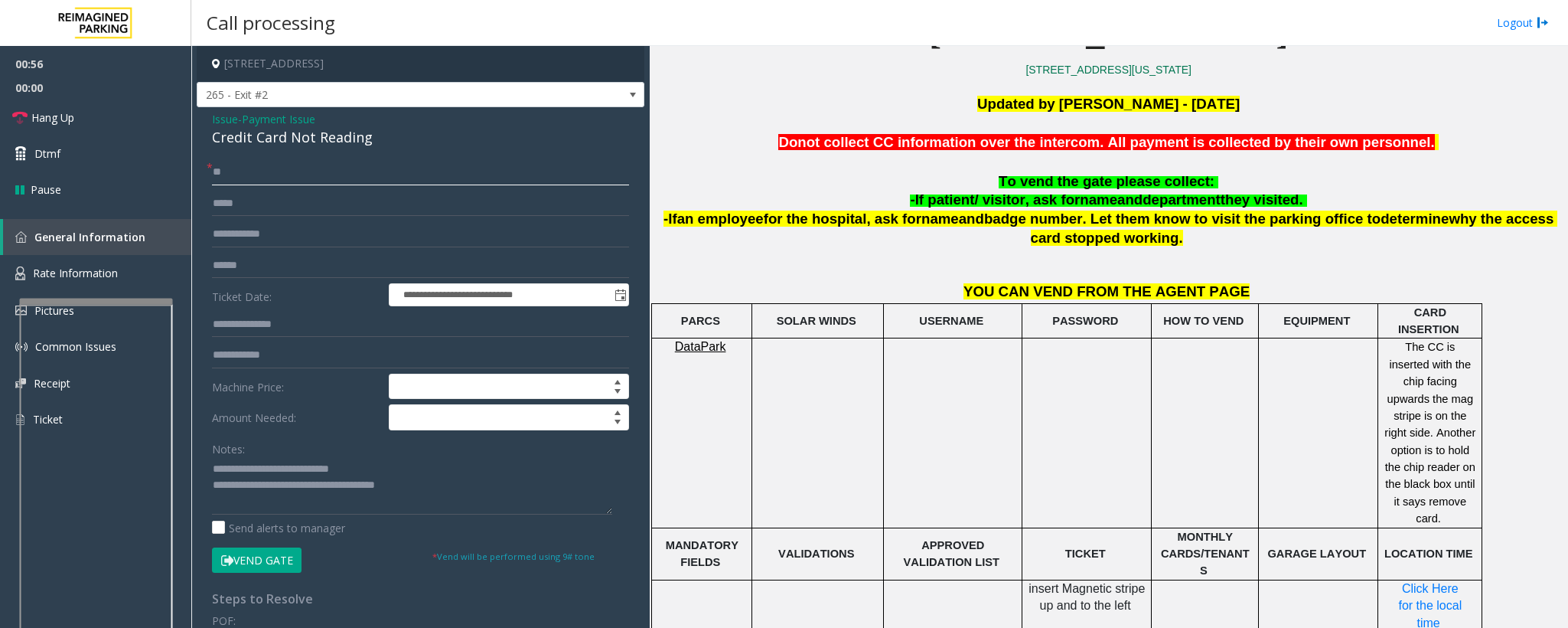
type input "**"
drag, startPoint x: 365, startPoint y: 463, endPoint x: 247, endPoint y: 474, distance: 118.5
click at [247, 474] on textarea at bounding box center [412, 485] width 400 height 57
drag, startPoint x: 51, startPoint y: 116, endPoint x: 189, endPoint y: 179, distance: 151.7
click at [53, 116] on span "Hang Up" at bounding box center [53, 117] width 43 height 16
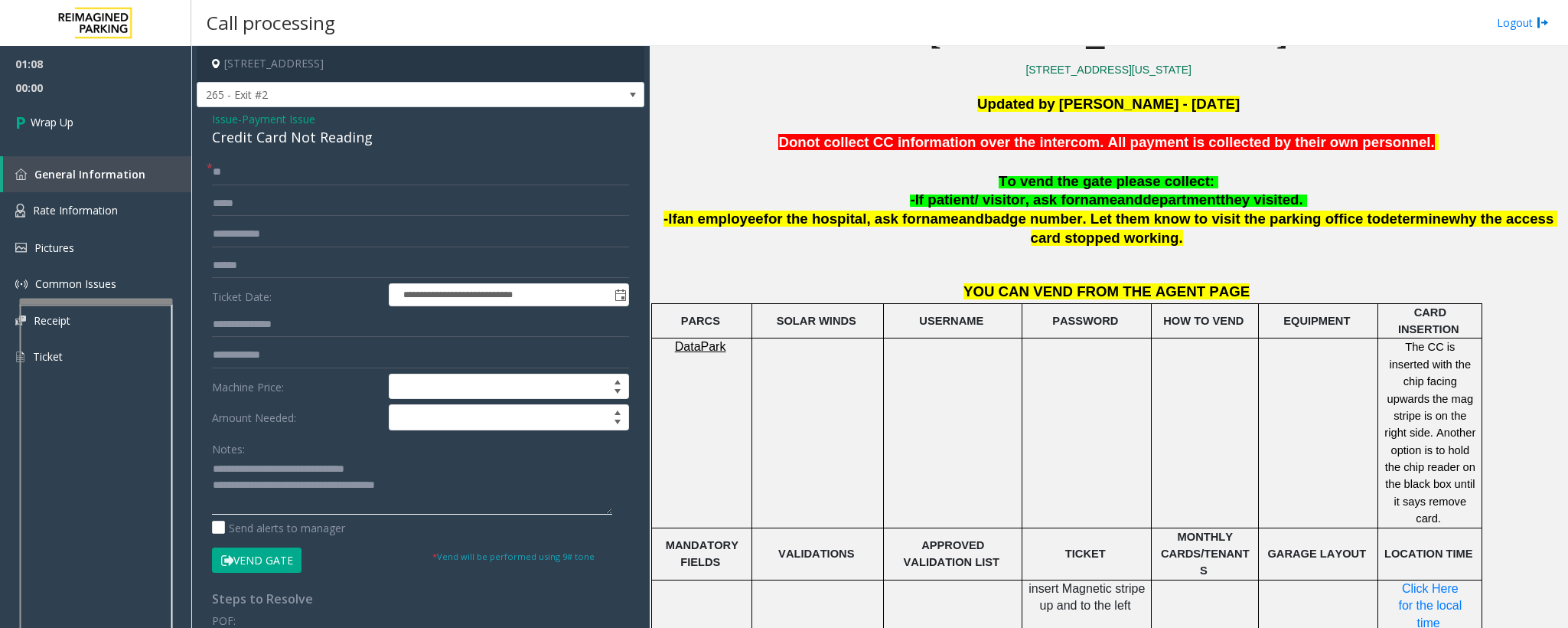
click at [363, 476] on textarea at bounding box center [412, 485] width 400 height 57
type textarea "**********"
click at [274, 127] on div "Credit Card Not Reading" at bounding box center [421, 137] width 417 height 21
click at [281, 117] on span "Payment Issue" at bounding box center [278, 119] width 74 height 16
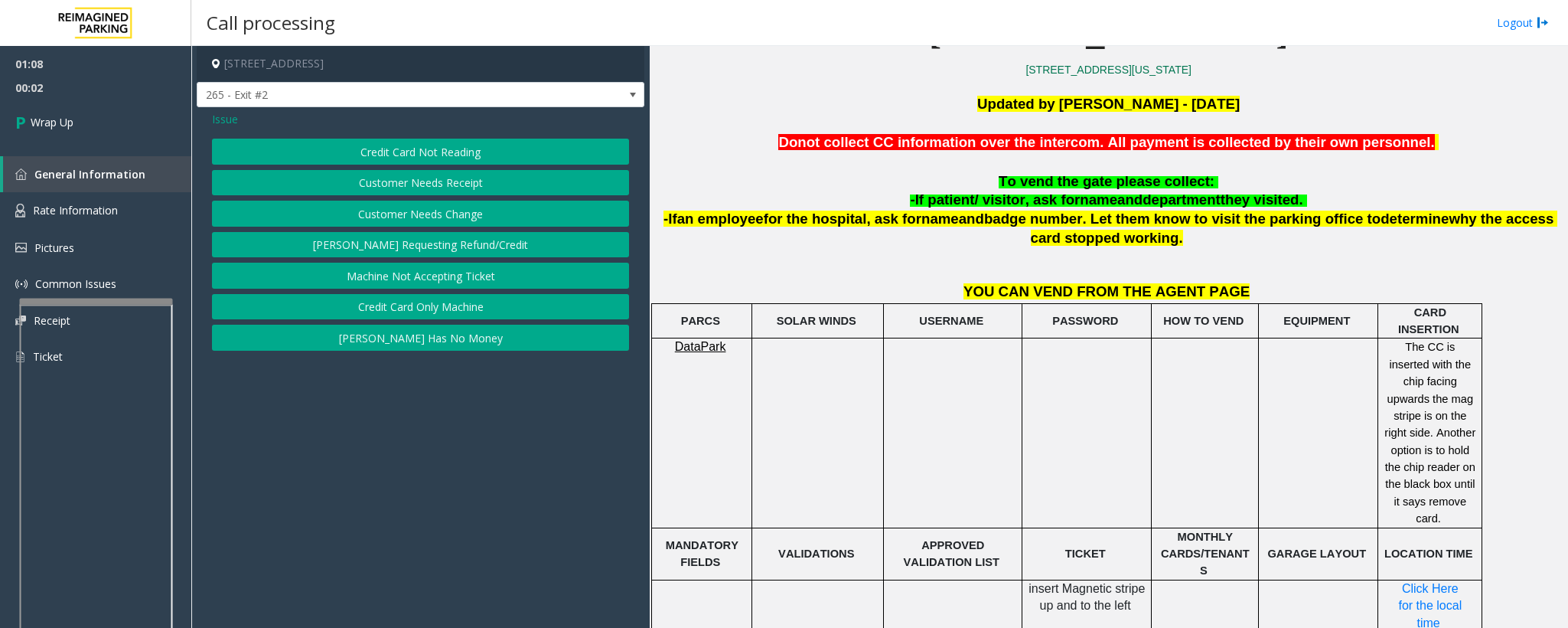
click at [405, 315] on button "Credit Card Only Machine" at bounding box center [421, 307] width 417 height 26
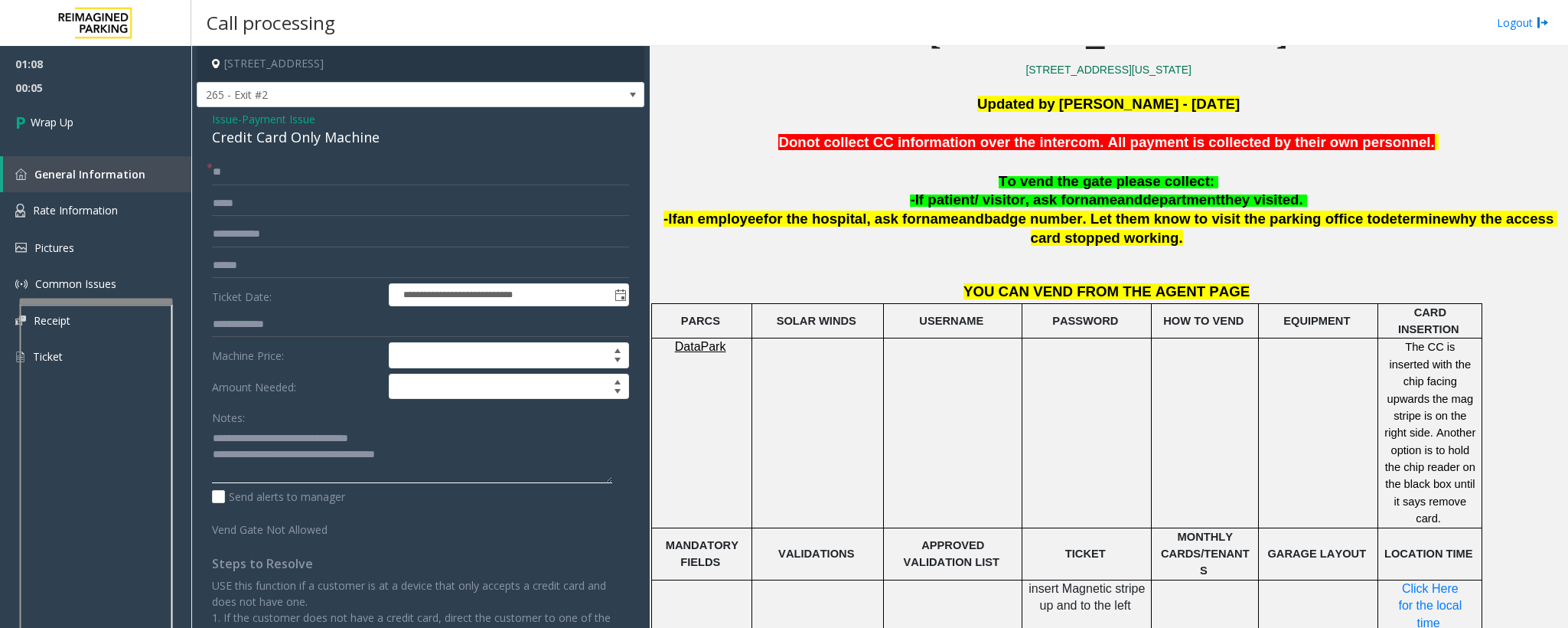
drag, startPoint x: 455, startPoint y: 463, endPoint x: 278, endPoint y: 462, distance: 177.0
click at [278, 462] on textarea at bounding box center [412, 453] width 400 height 57
type textarea "**********"
click at [111, 104] on link "Wrap Up" at bounding box center [95, 121] width 192 height 45
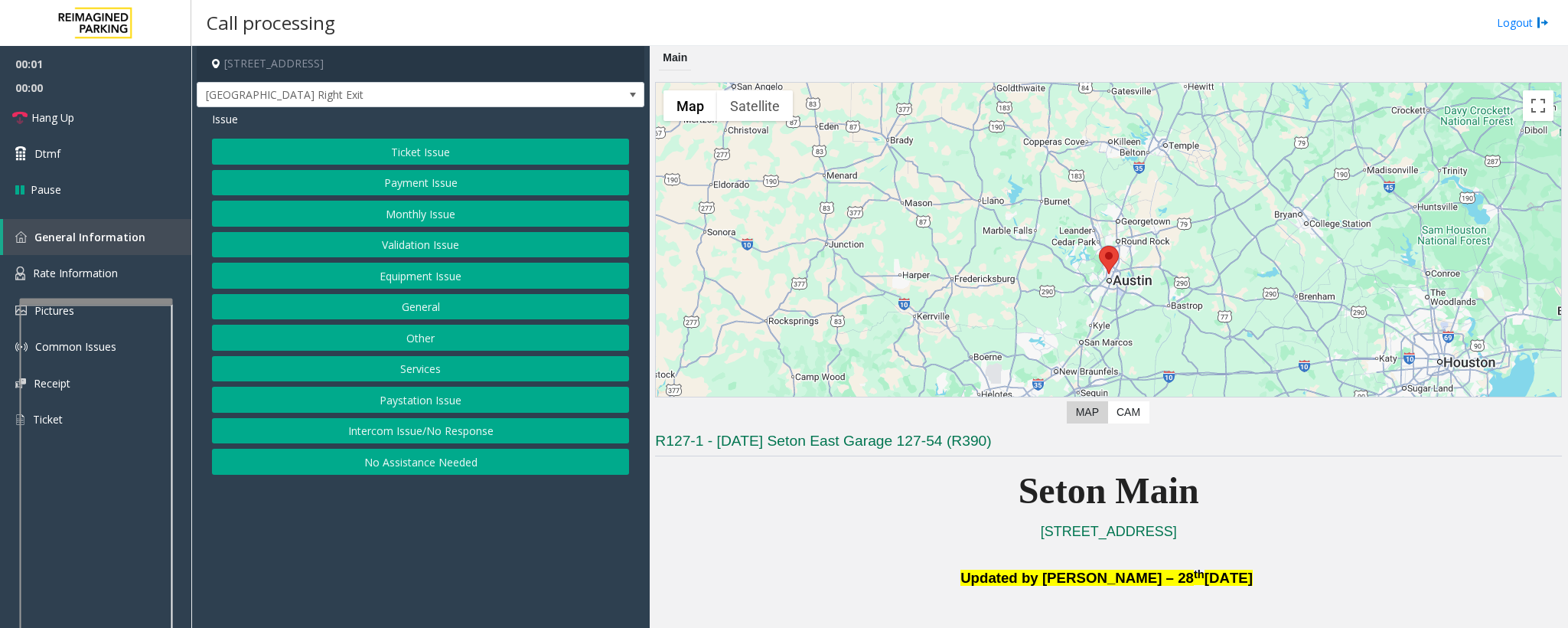
click at [418, 287] on button "Equipment Issue" at bounding box center [421, 276] width 417 height 26
click at [400, 286] on button "Gate / Door Won't Open" at bounding box center [421, 276] width 417 height 26
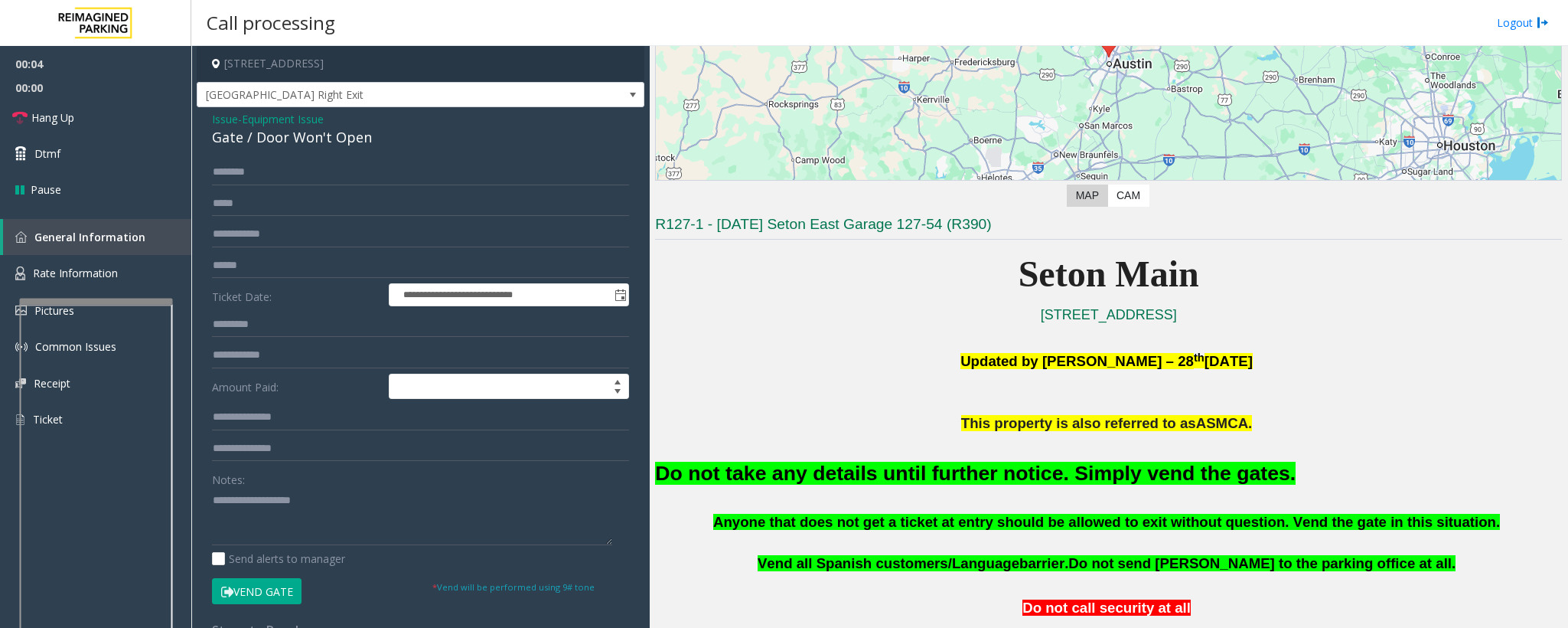
scroll to position [230, 0]
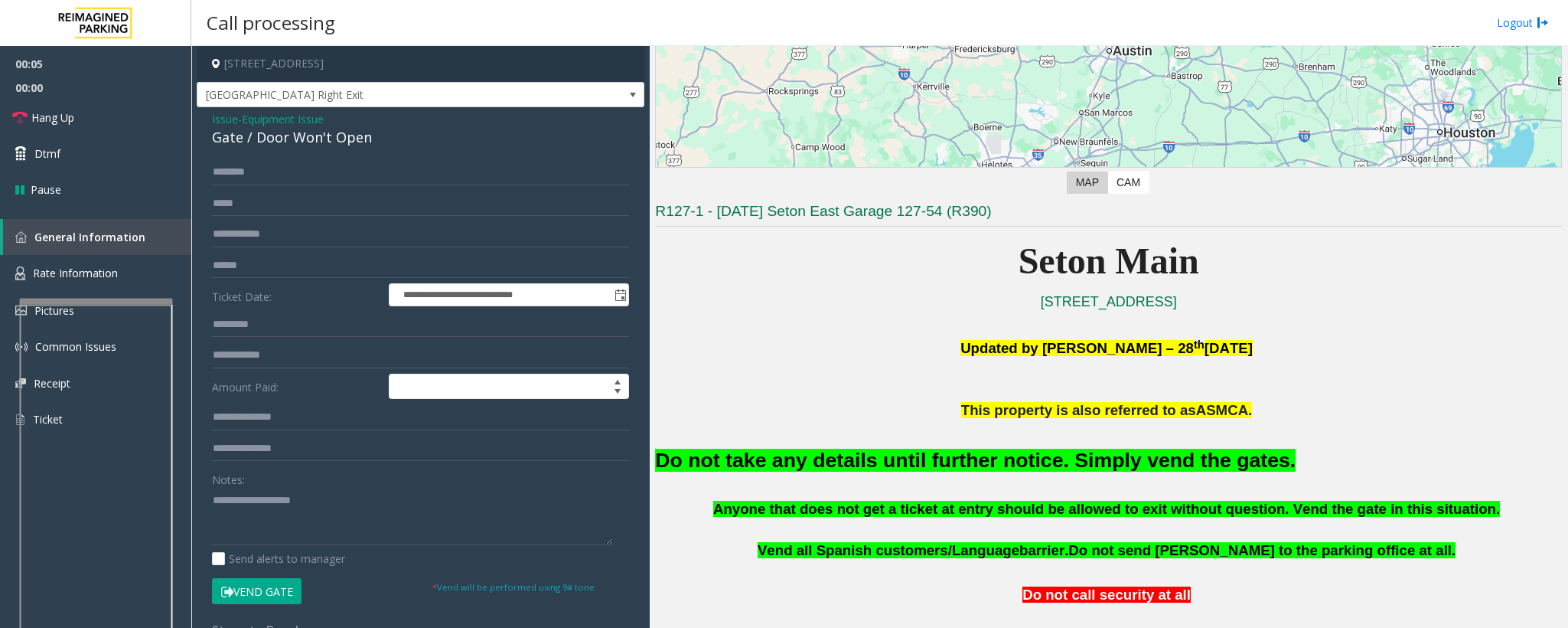
click at [876, 466] on font "Do not take any details until further notice. Simply vend the gates." at bounding box center [976, 460] width 641 height 23
click at [880, 466] on font "Do not take any details until further notice. Simply vend the gates." at bounding box center [976, 460] width 641 height 23
click at [896, 466] on font "Do not take any details until further notice. Simply vend the gates." at bounding box center [976, 460] width 641 height 23
click at [896, 464] on font "Do not take any details until further notice. Simply vend the gates." at bounding box center [976, 460] width 641 height 23
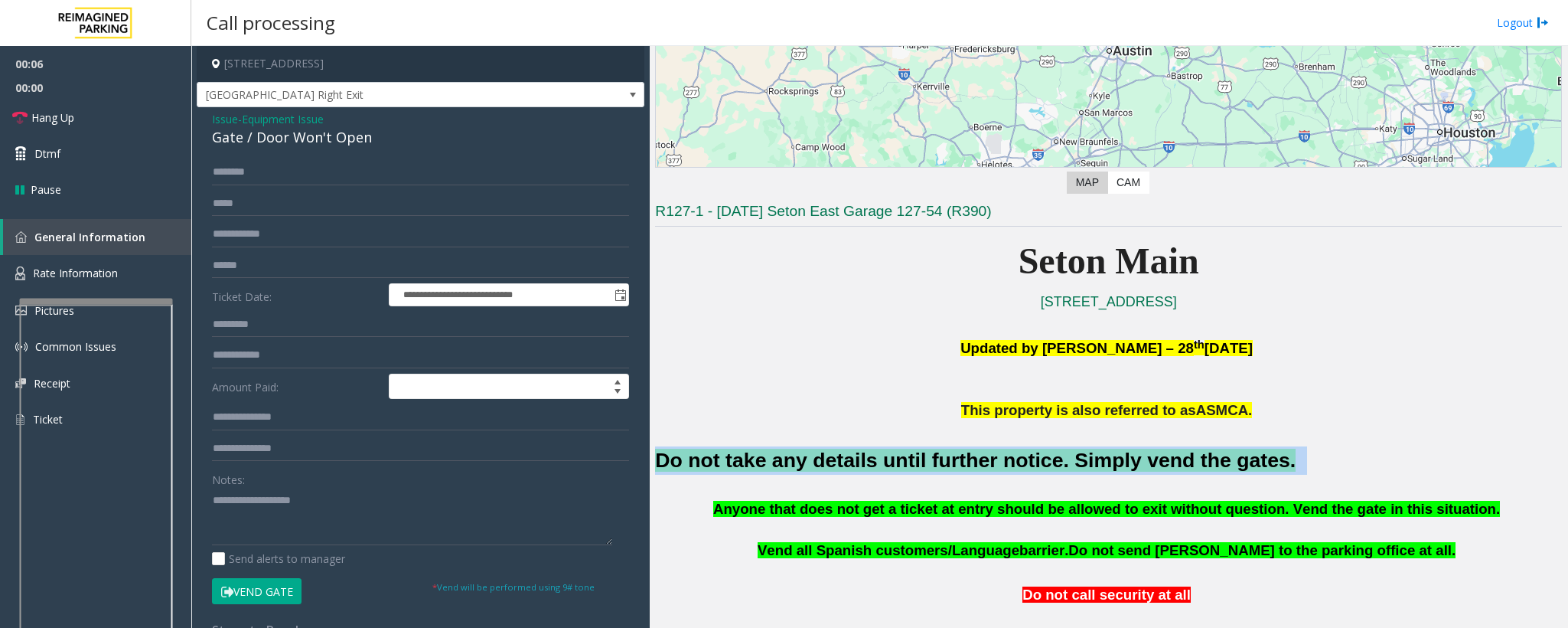
click at [896, 464] on font "Do not take any details until further notice. Simply vend the gates." at bounding box center [976, 460] width 641 height 23
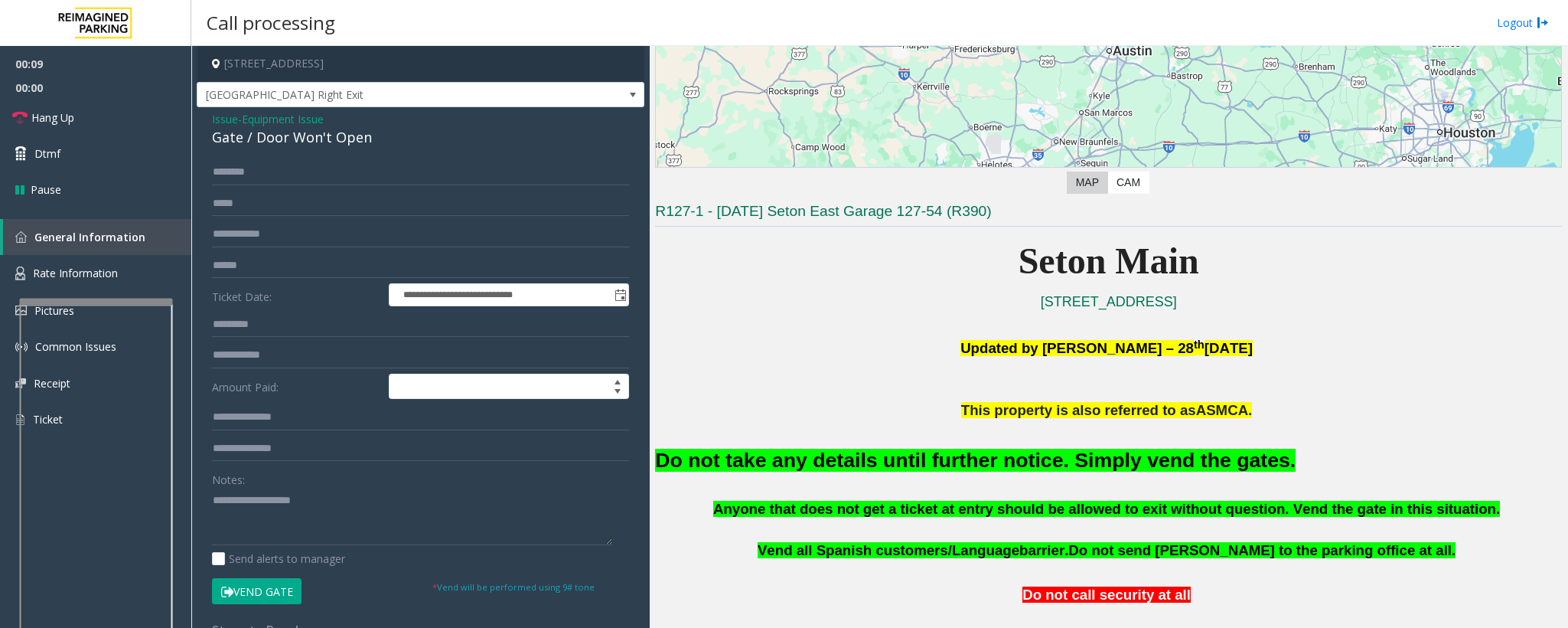
click at [216, 129] on div "Gate / Door Won't Open" at bounding box center [421, 137] width 417 height 21
click at [217, 122] on span "Issue" at bounding box center [225, 119] width 26 height 16
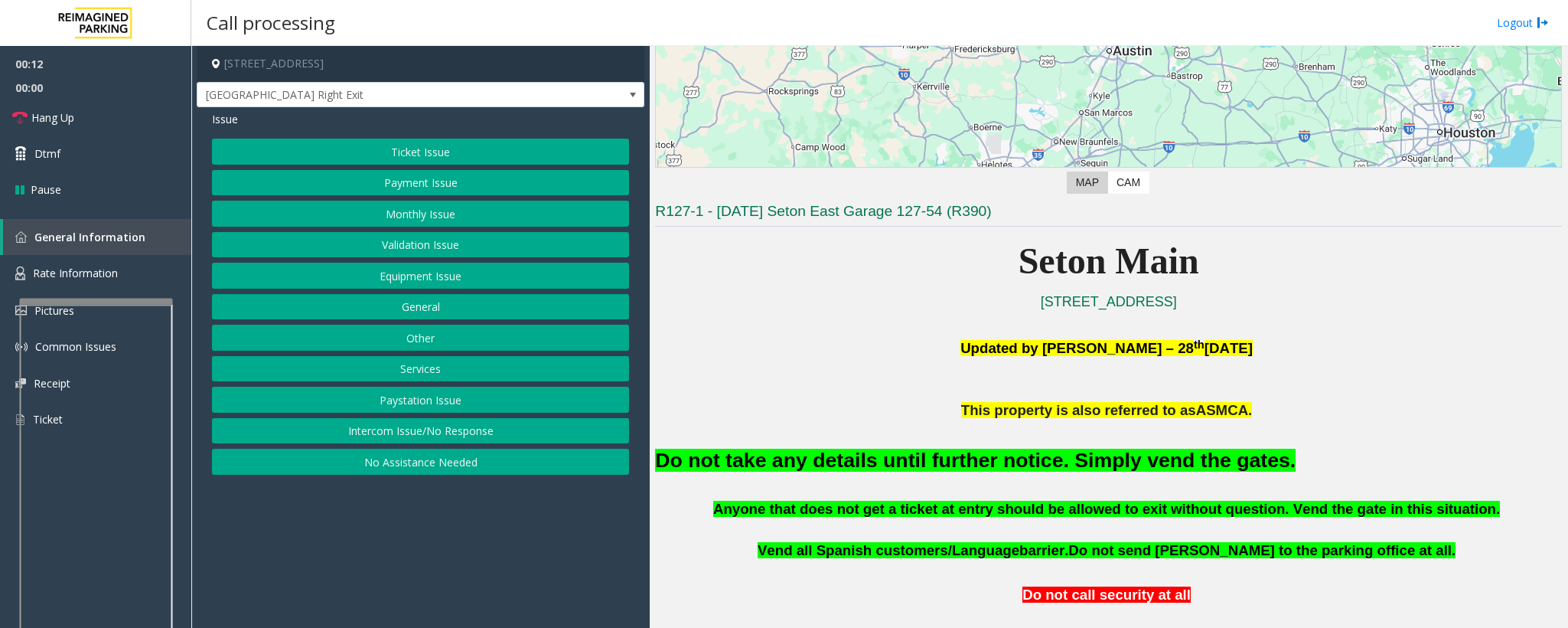
click at [463, 430] on button "Intercom Issue/No Response" at bounding box center [421, 431] width 417 height 26
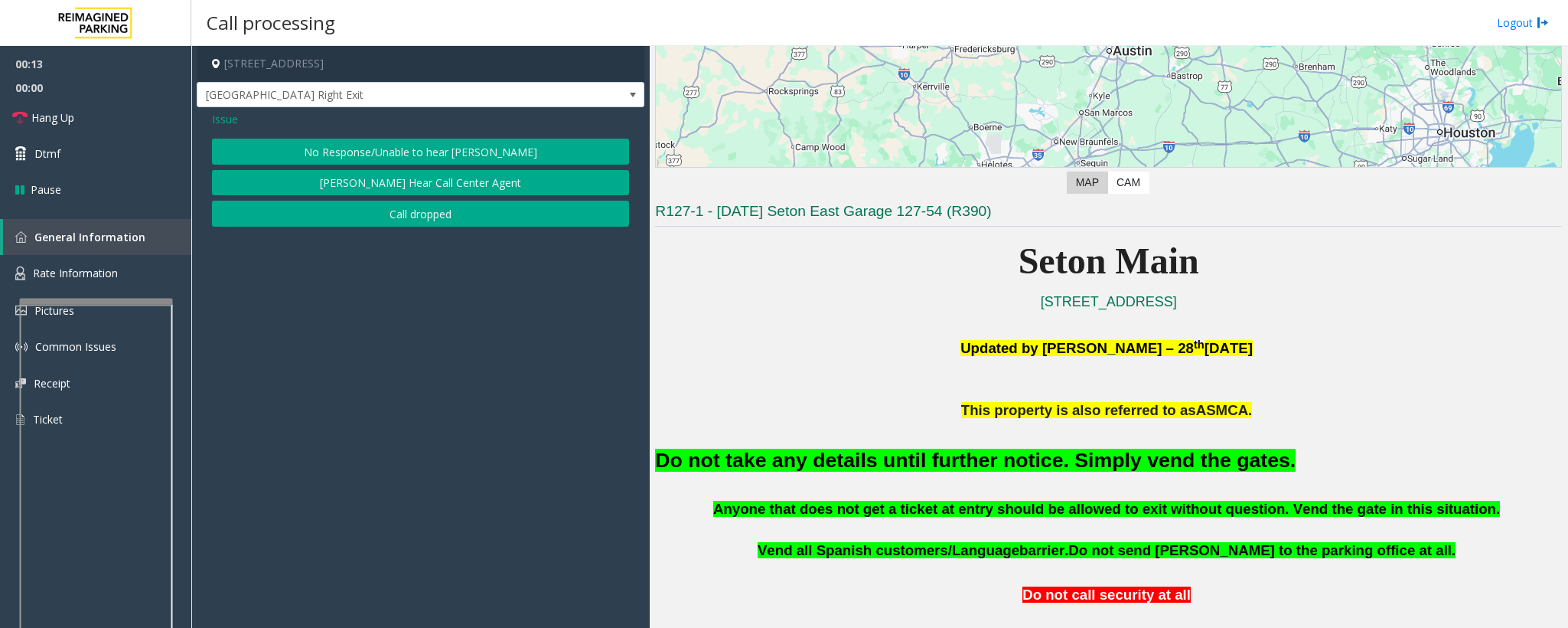
click at [343, 156] on button "No Response/Unable to hear [PERSON_NAME]" at bounding box center [421, 151] width 417 height 26
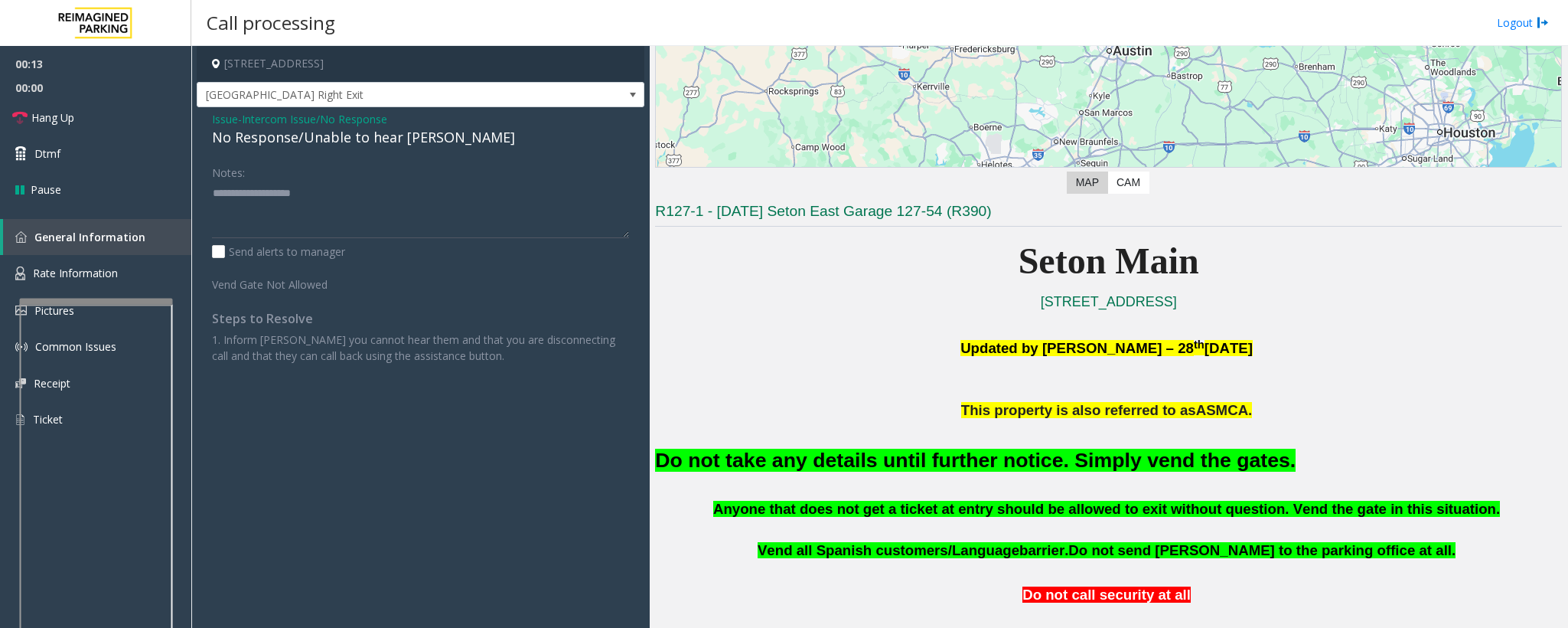
click at [294, 138] on div "No Response/Unable to hear [PERSON_NAME]" at bounding box center [421, 137] width 417 height 21
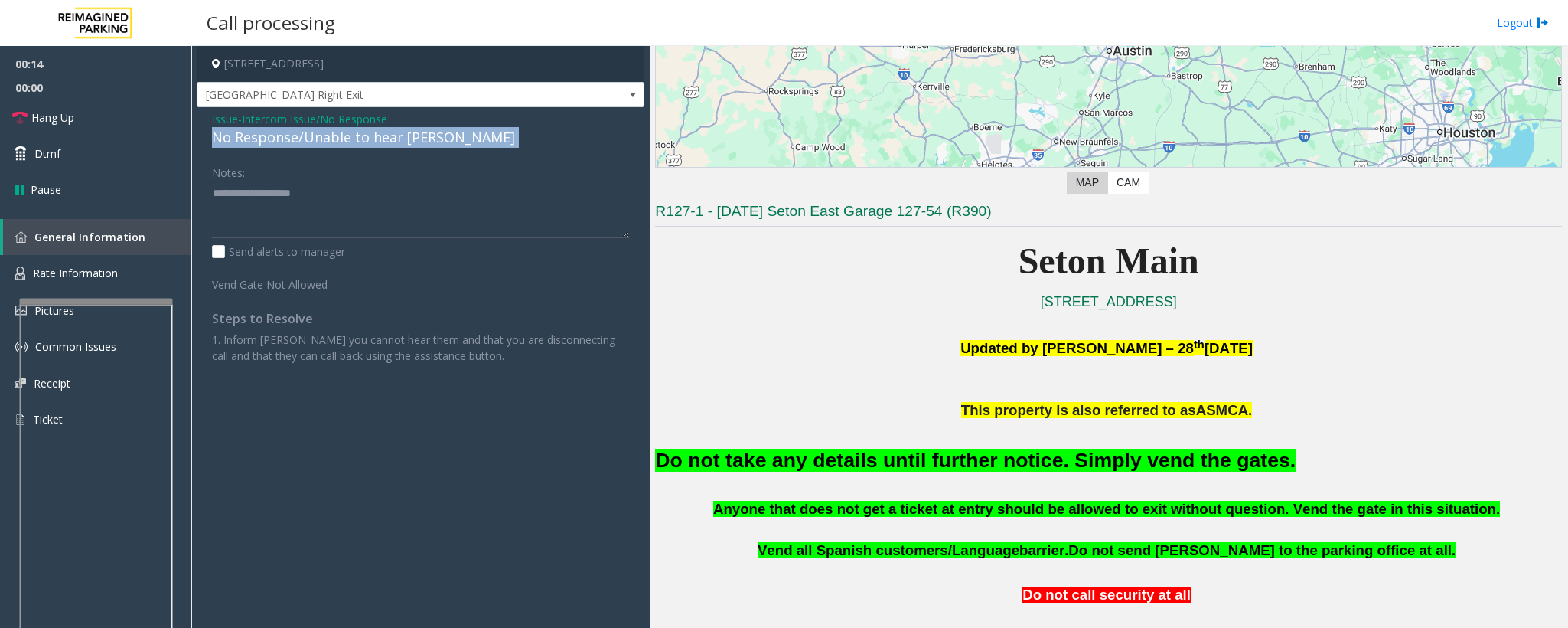
click at [294, 138] on div "No Response/Unable to hear [PERSON_NAME]" at bounding box center [421, 137] width 417 height 21
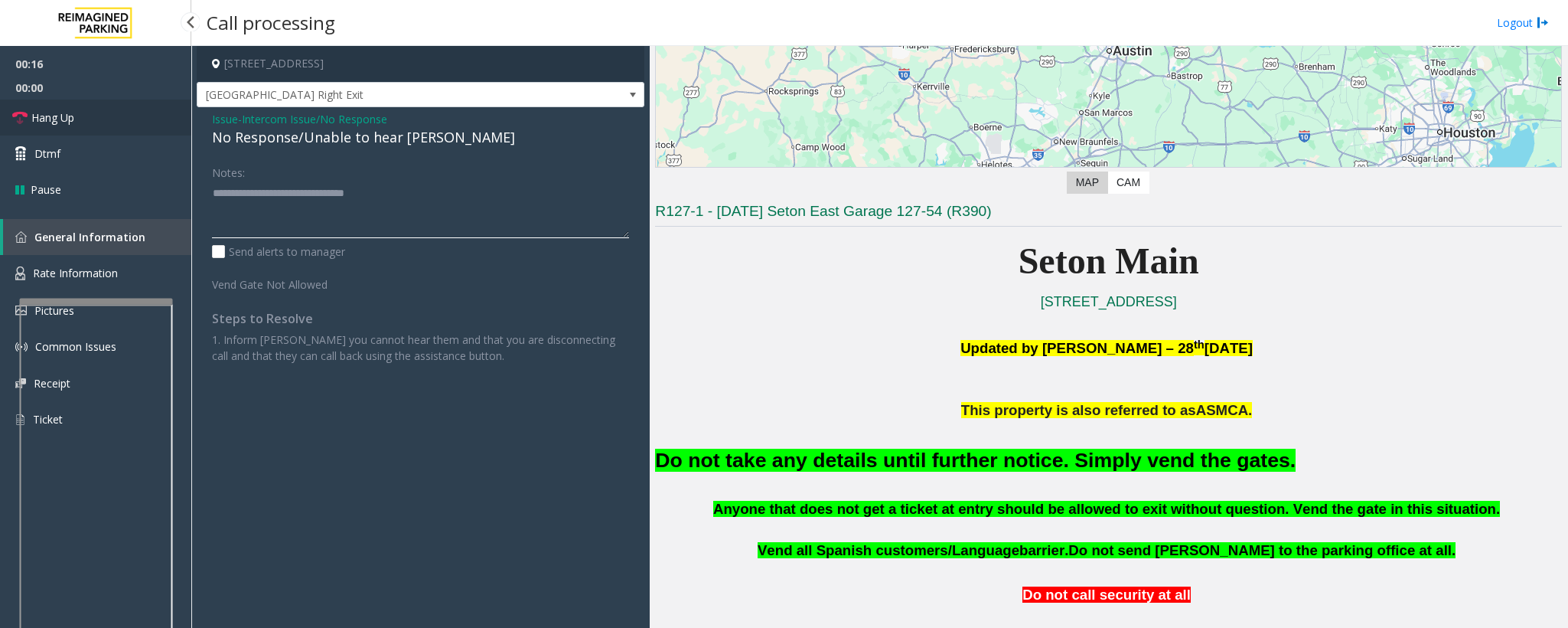
type textarea "**********"
click at [72, 124] on span "Hang Up" at bounding box center [53, 117] width 43 height 16
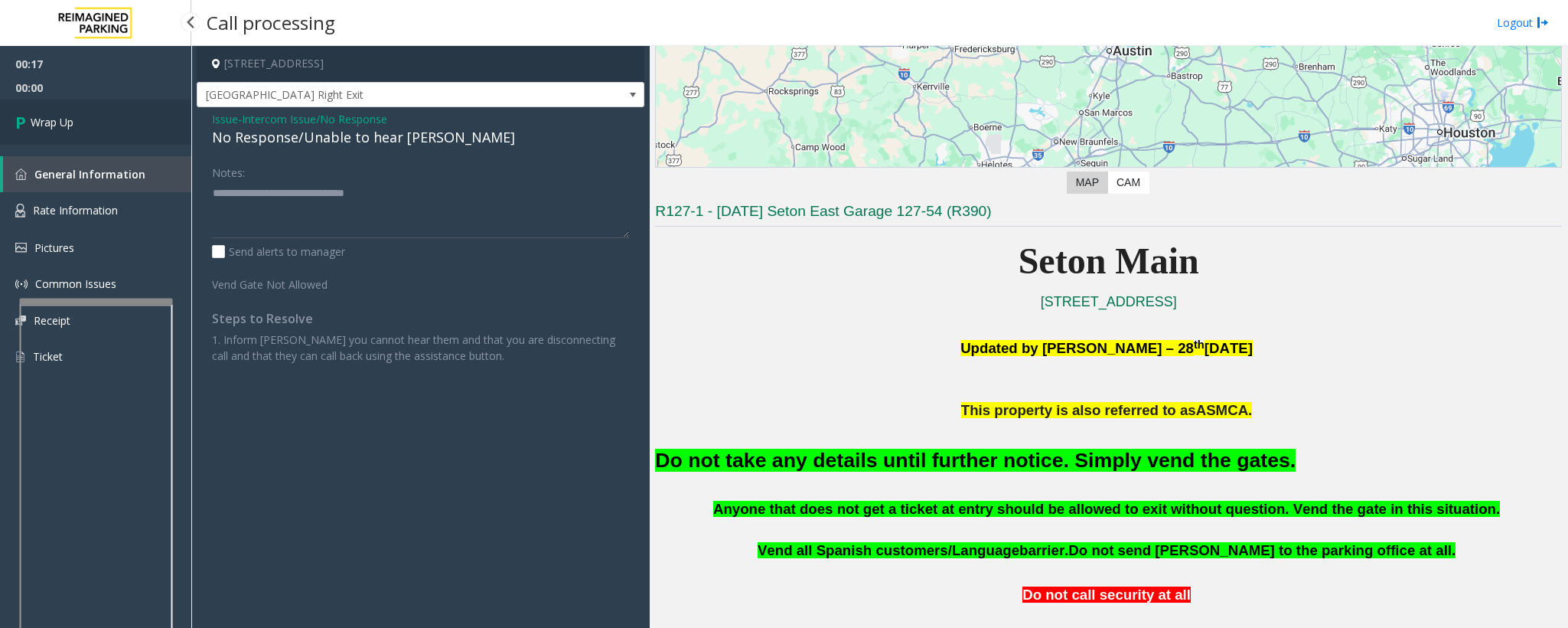
click at [86, 122] on link "Wrap Up" at bounding box center [95, 121] width 192 height 45
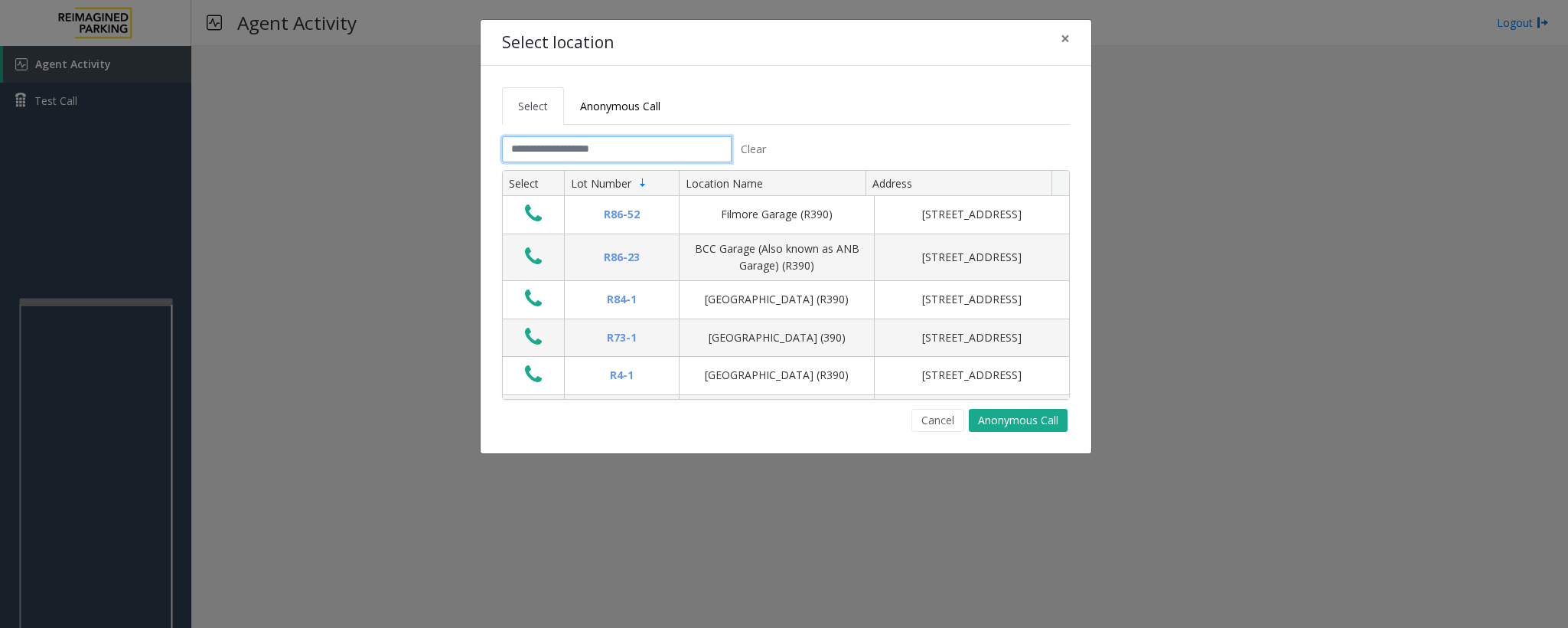
click at [614, 150] on input "text" at bounding box center [617, 150] width 230 height 26
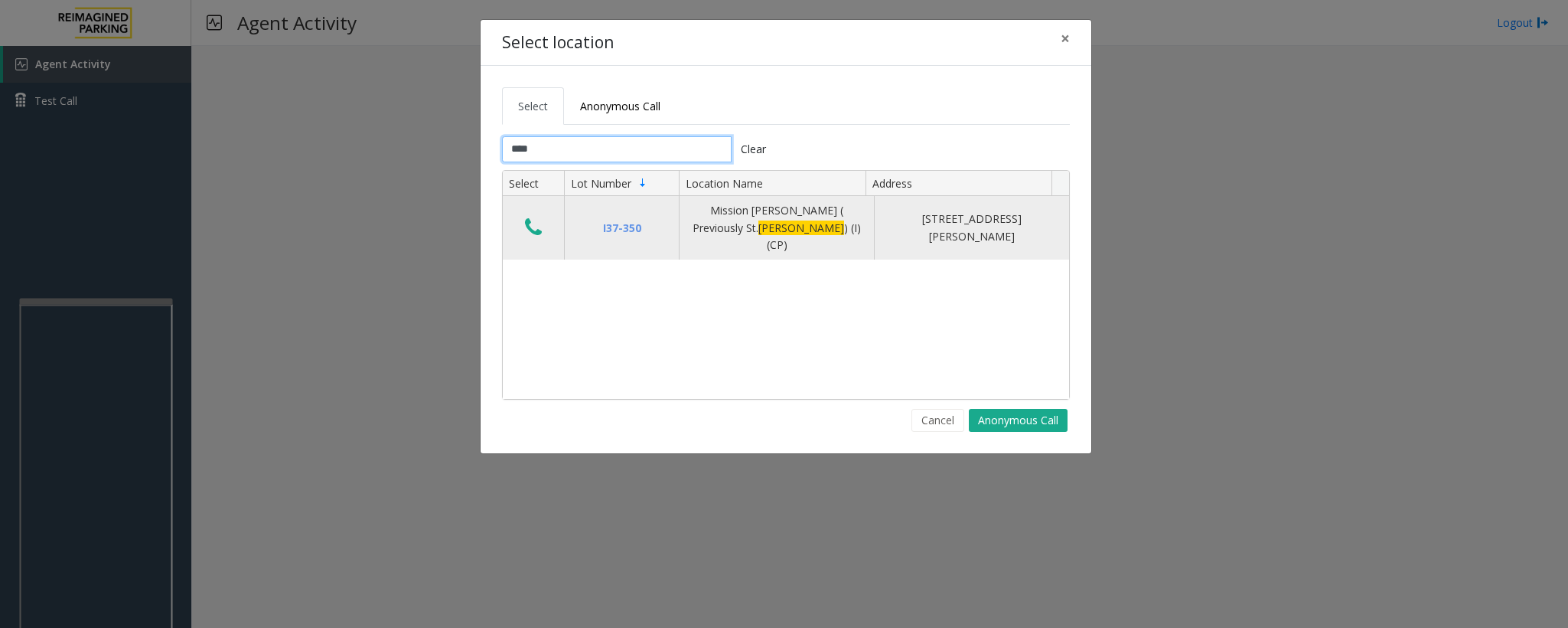
type input "****"
click at [538, 217] on icon "Data table" at bounding box center [534, 227] width 17 height 21
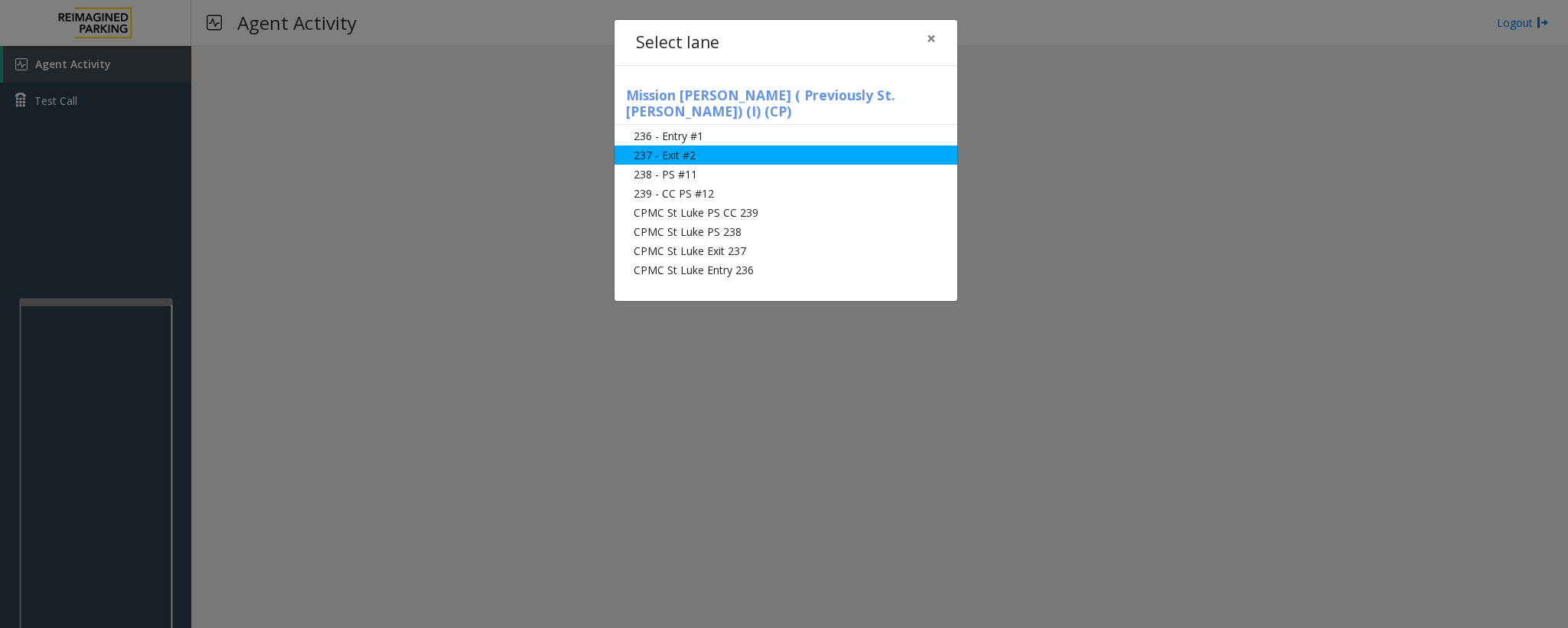
click at [663, 146] on li "237 - Exit #2" at bounding box center [786, 155] width 343 height 19
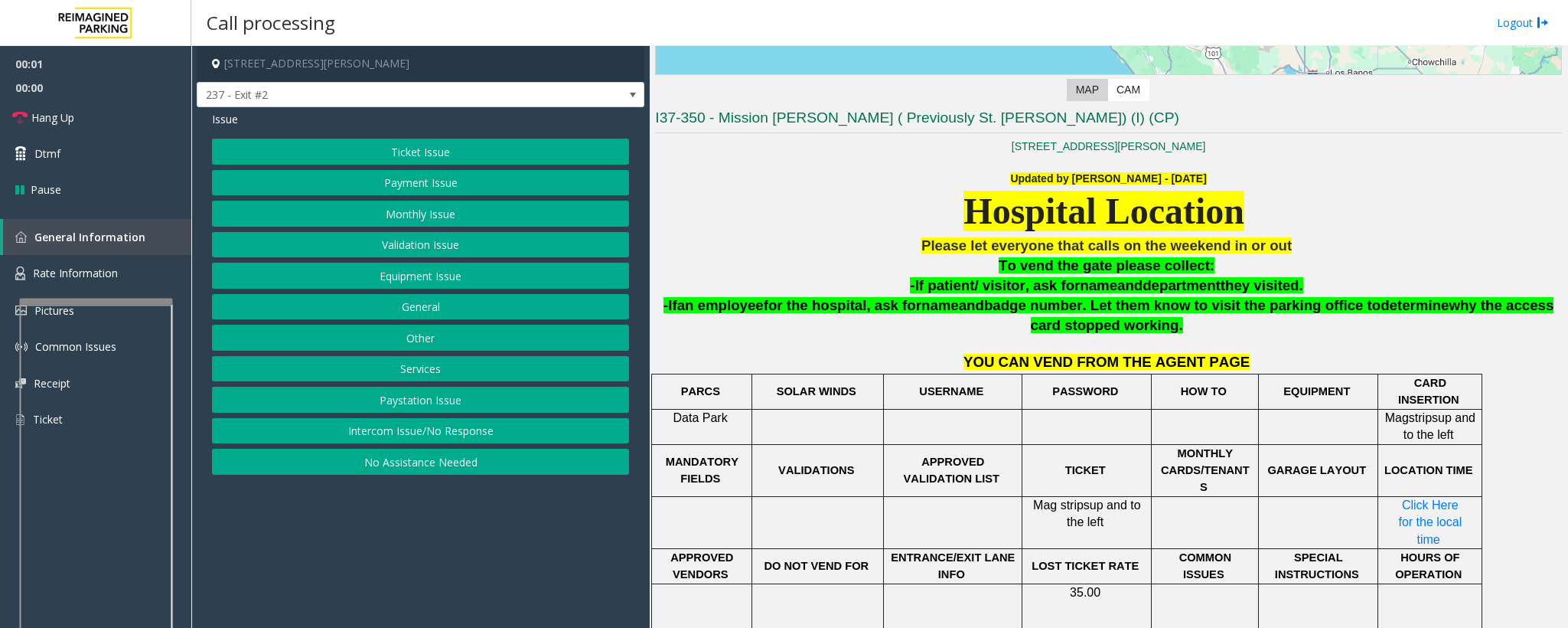
scroll to position [345, 0]
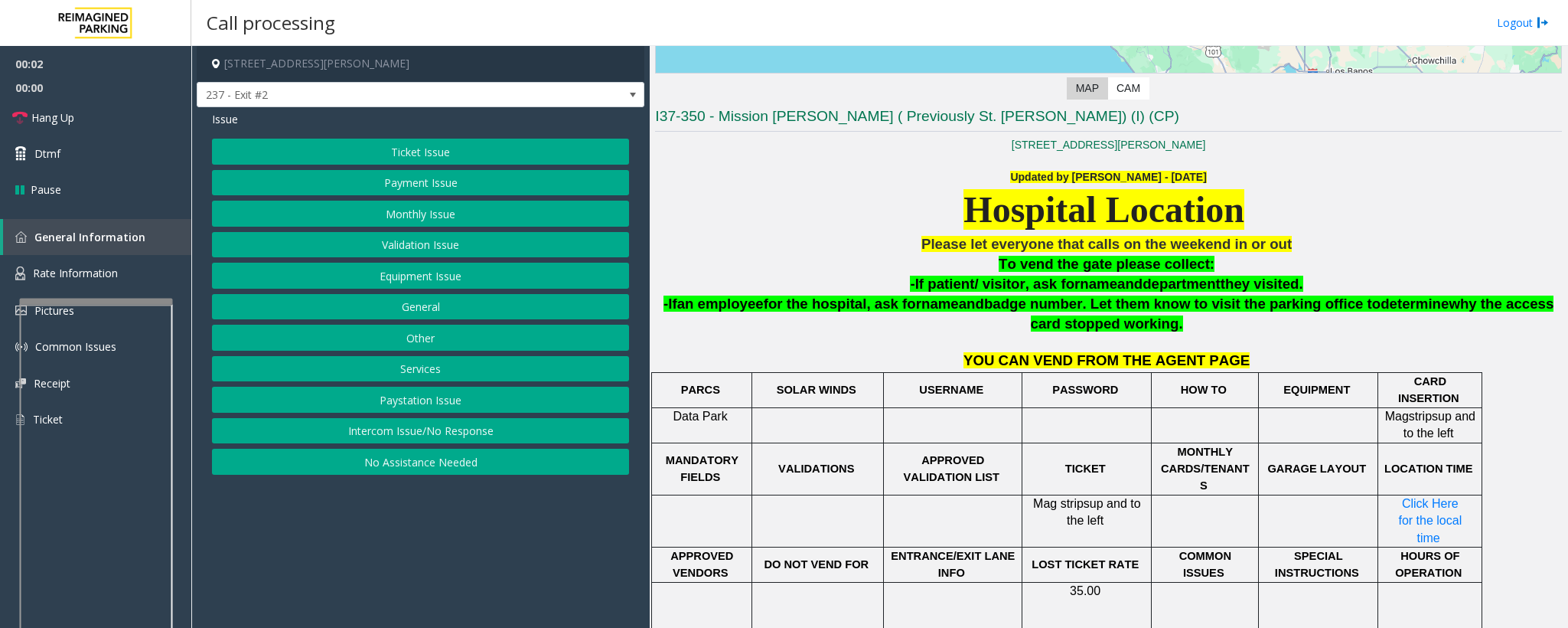
click at [388, 207] on button "Monthly Issue" at bounding box center [421, 214] width 417 height 26
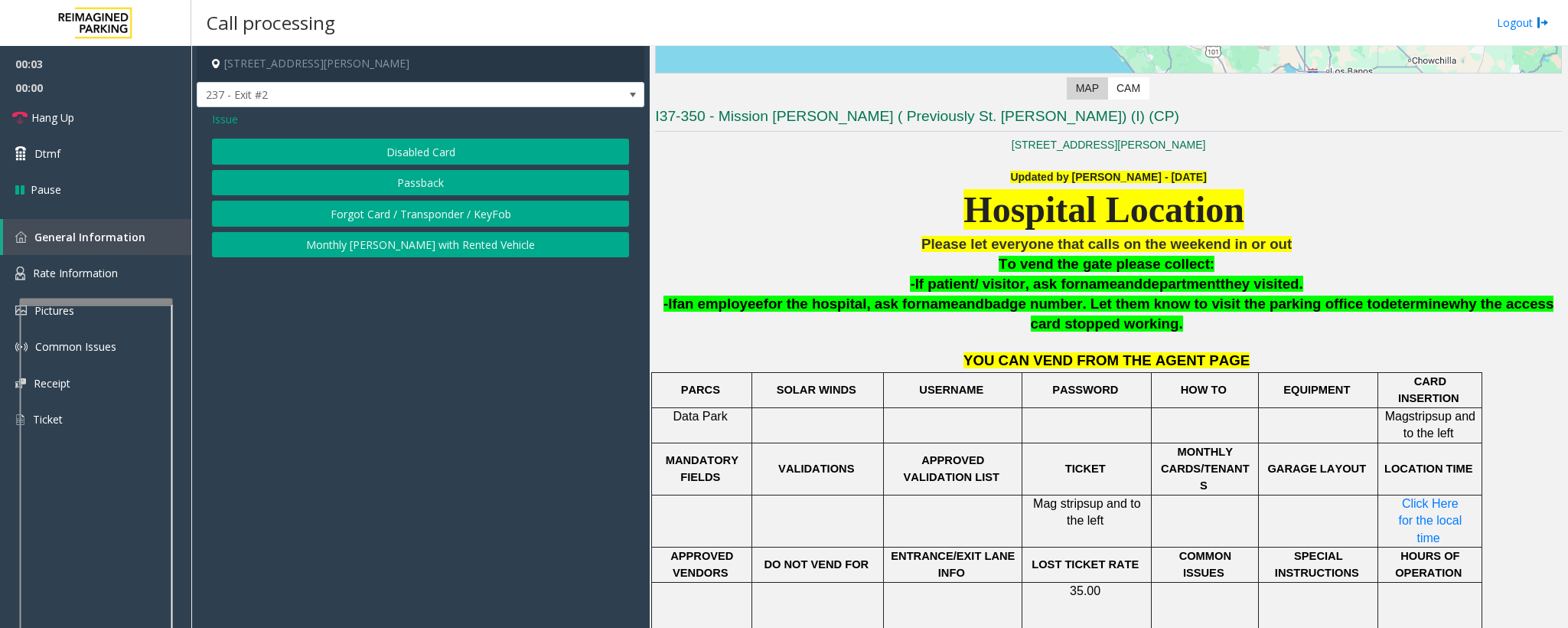
click at [386, 152] on button "Disabled Card" at bounding box center [421, 151] width 417 height 26
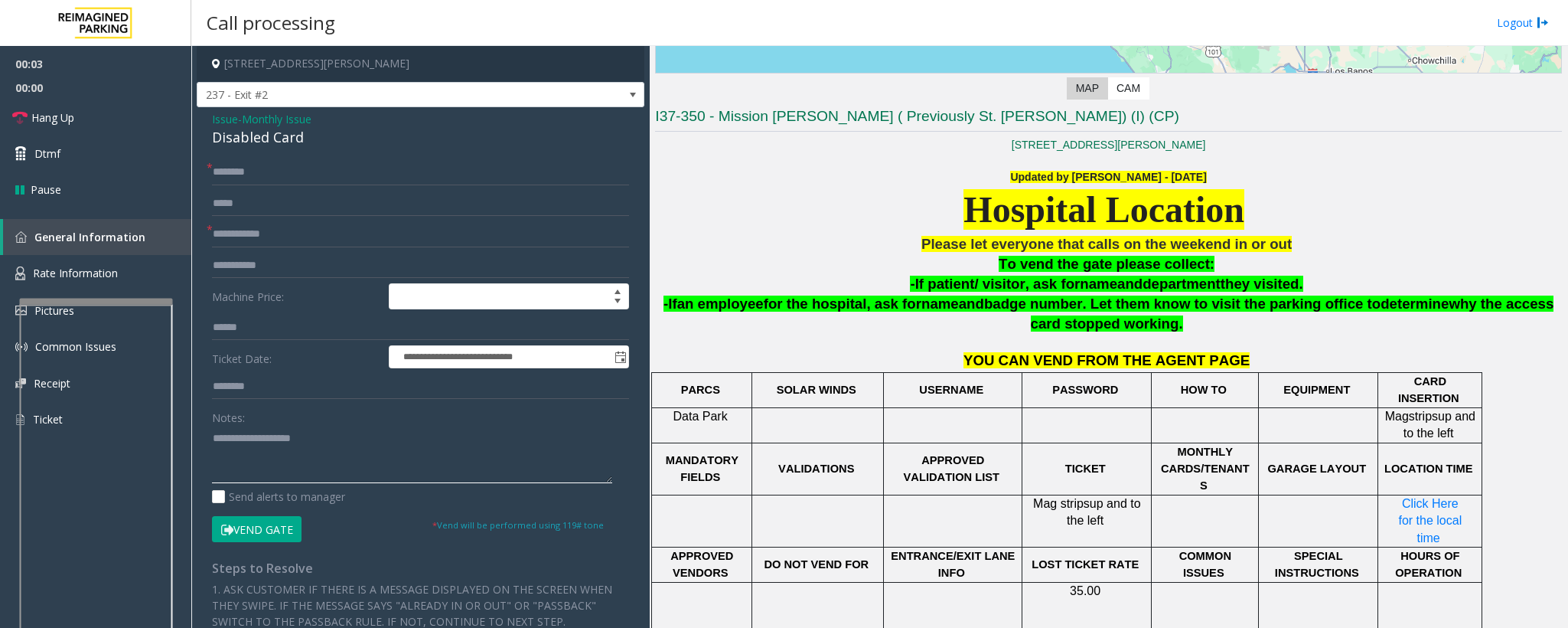
click at [247, 464] on textarea at bounding box center [412, 453] width 400 height 57
paste textarea "**********"
type textarea "**********"
click at [243, 235] on input "text" at bounding box center [421, 235] width 417 height 26
type input "***"
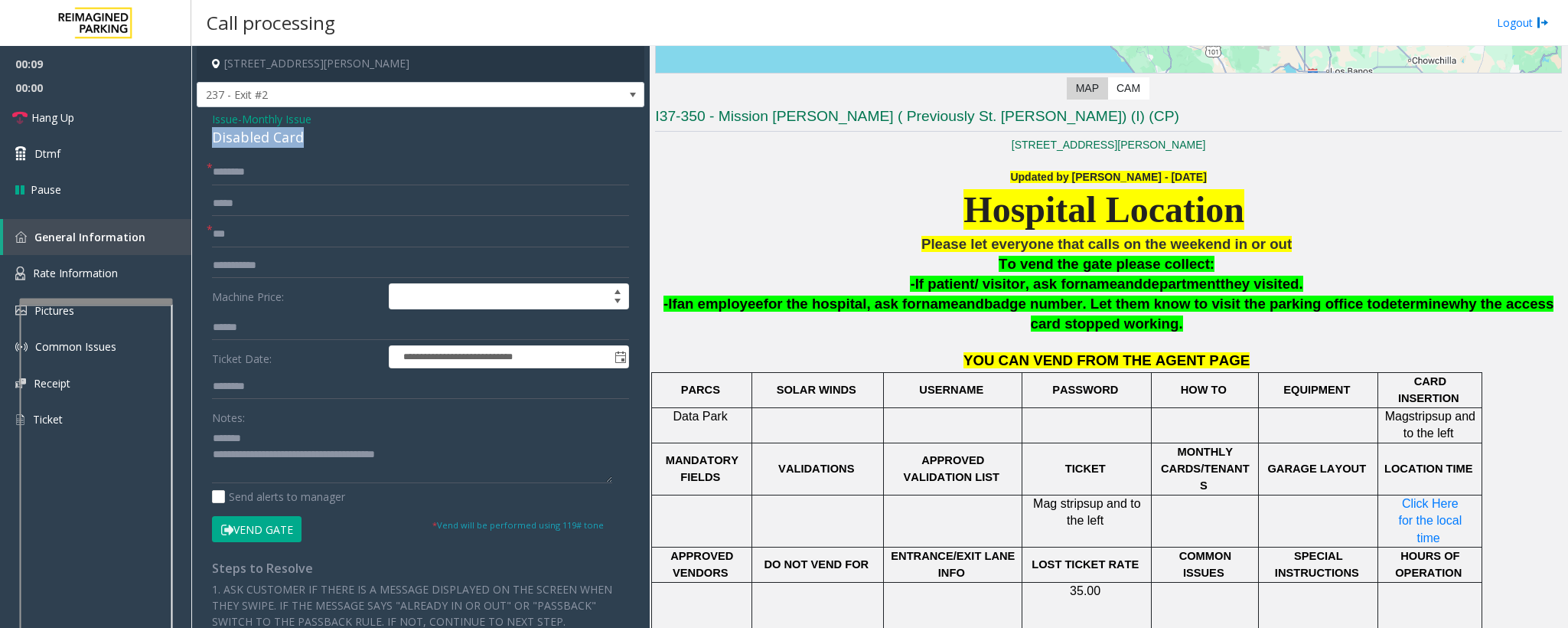
drag, startPoint x: 322, startPoint y: 137, endPoint x: 207, endPoint y: 142, distance: 115.1
click at [207, 142] on div "**********" at bounding box center [421, 496] width 448 height 778
type textarea "**********"
click at [257, 231] on input "***" at bounding box center [421, 235] width 417 height 26
type input "*********"
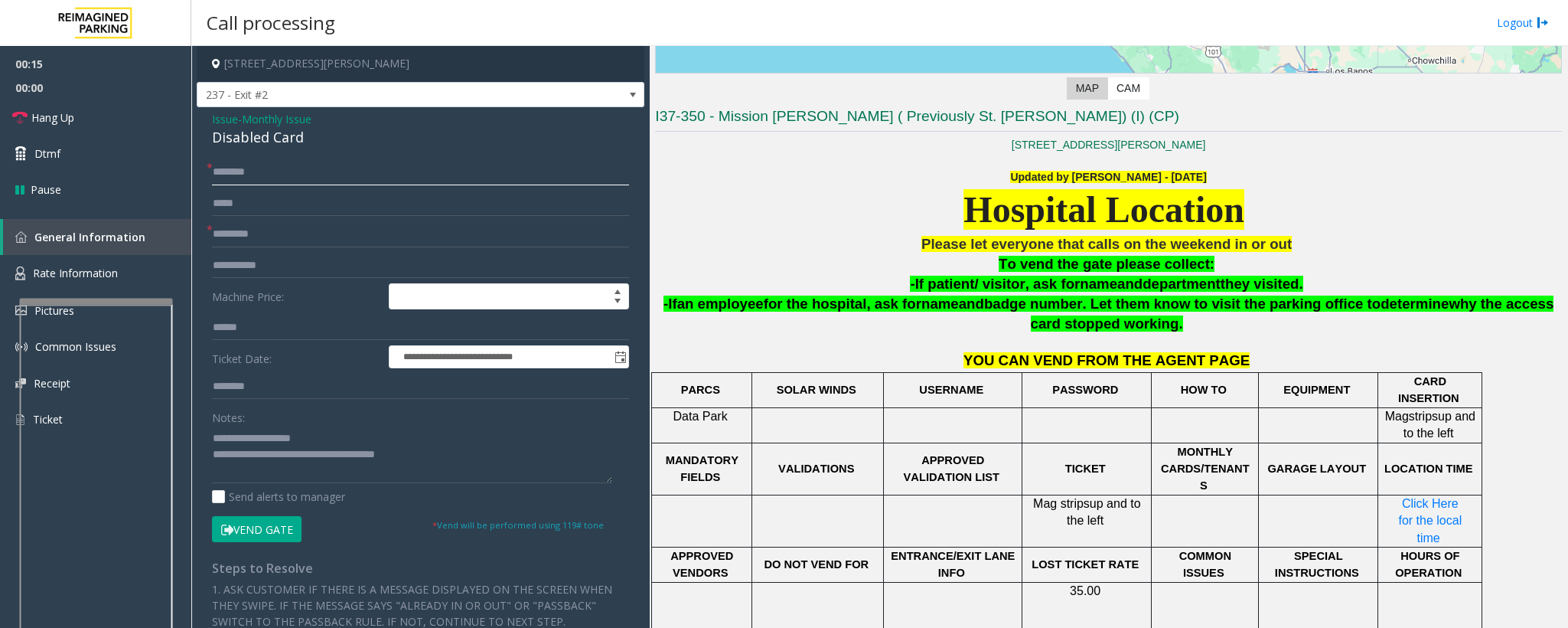
click at [237, 178] on input "text" at bounding box center [421, 172] width 417 height 26
type input "**"
drag, startPoint x: 439, startPoint y: 453, endPoint x: 277, endPoint y: 455, distance: 162.0
click at [277, 455] on textarea at bounding box center [412, 453] width 400 height 57
drag, startPoint x: 62, startPoint y: 113, endPoint x: 72, endPoint y: 126, distance: 16.4
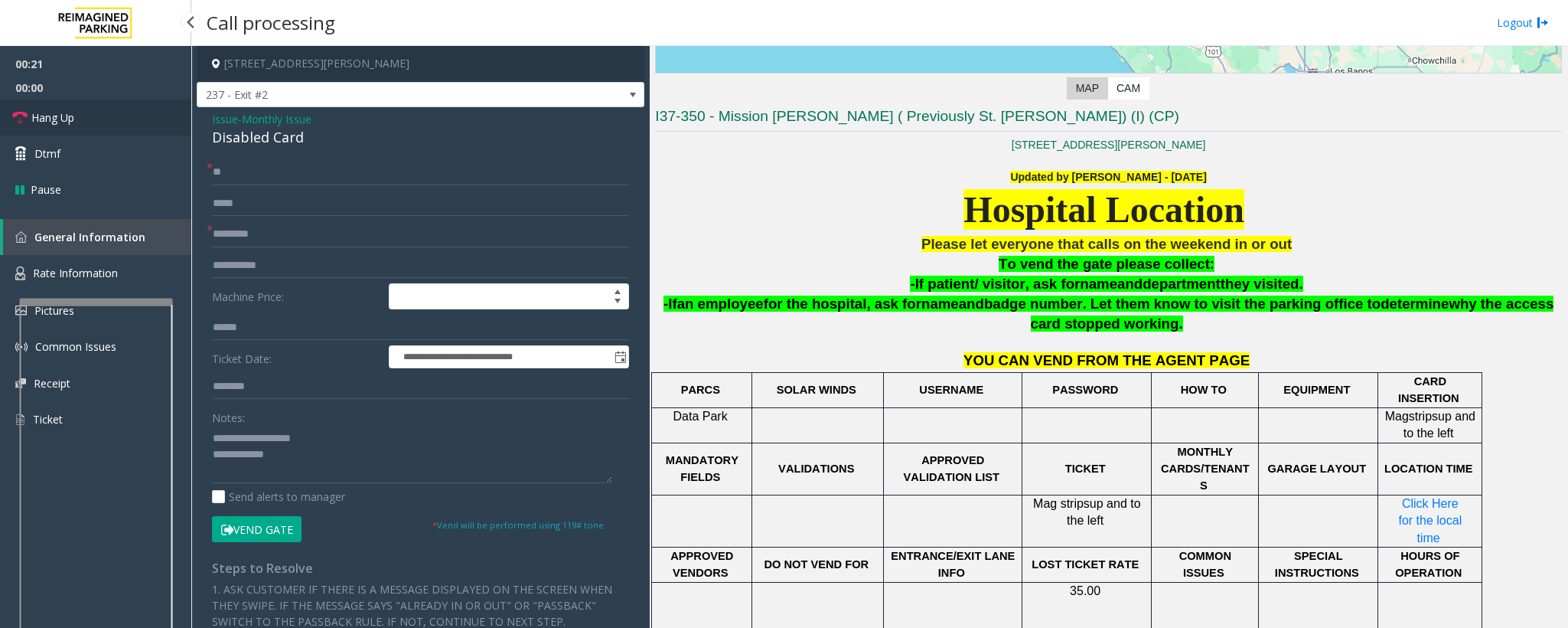
click at [65, 117] on span "Hang Up" at bounding box center [53, 117] width 43 height 16
click at [301, 474] on textarea at bounding box center [412, 453] width 400 height 57
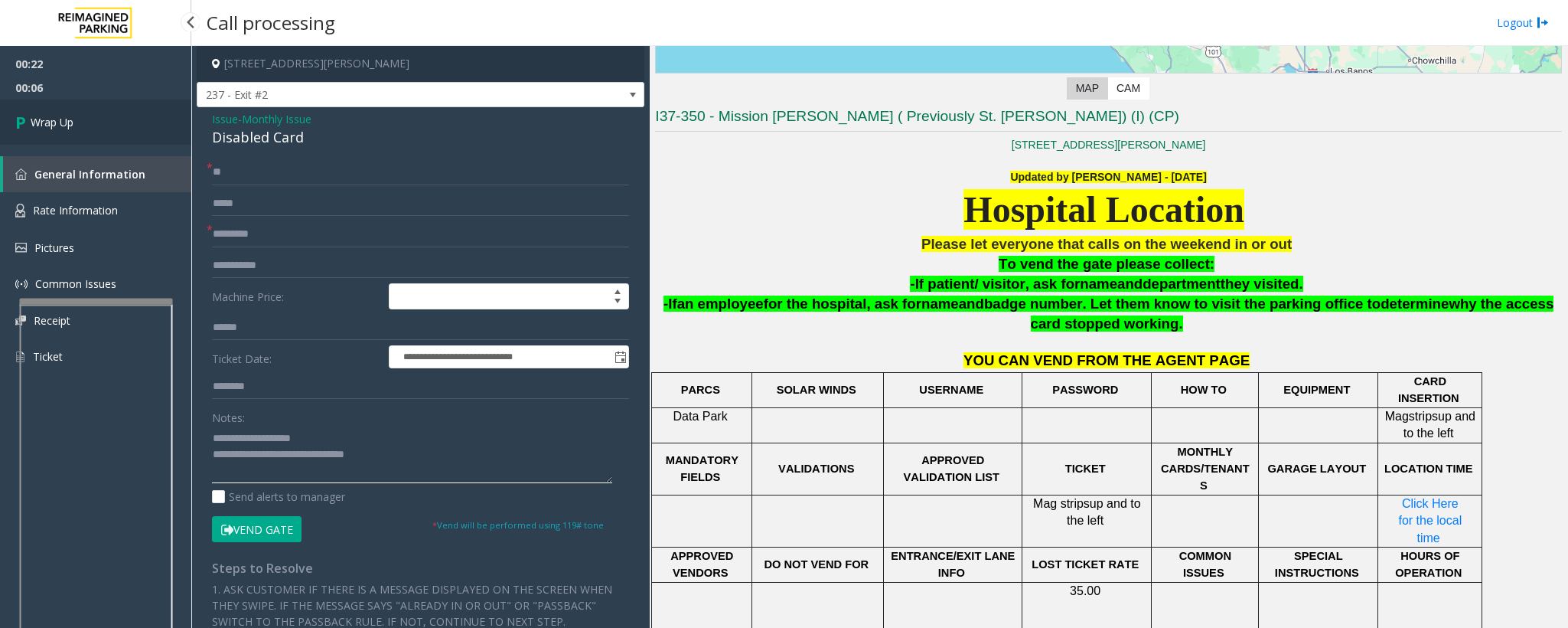
type textarea "**********"
click at [142, 118] on link "Wrap Up" at bounding box center [95, 121] width 192 height 45
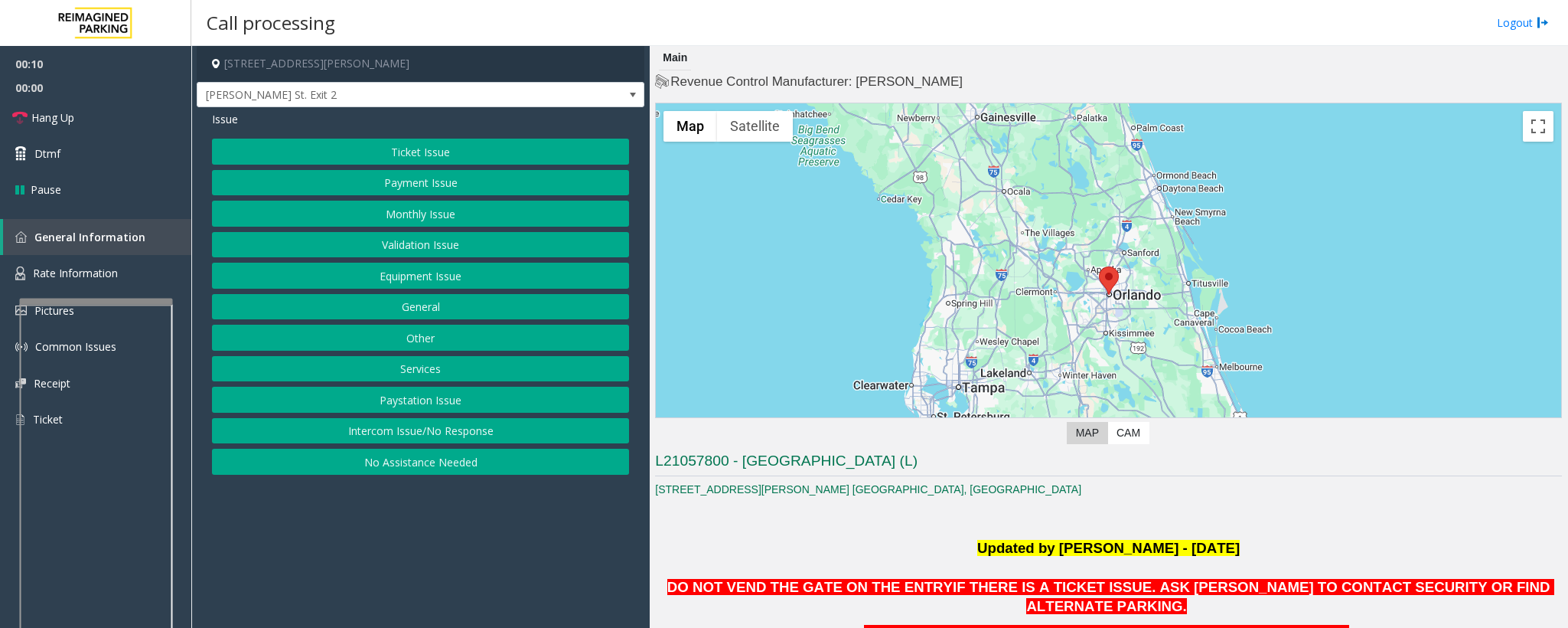
click at [490, 444] on button "Intercom Issue/No Response" at bounding box center [421, 431] width 417 height 26
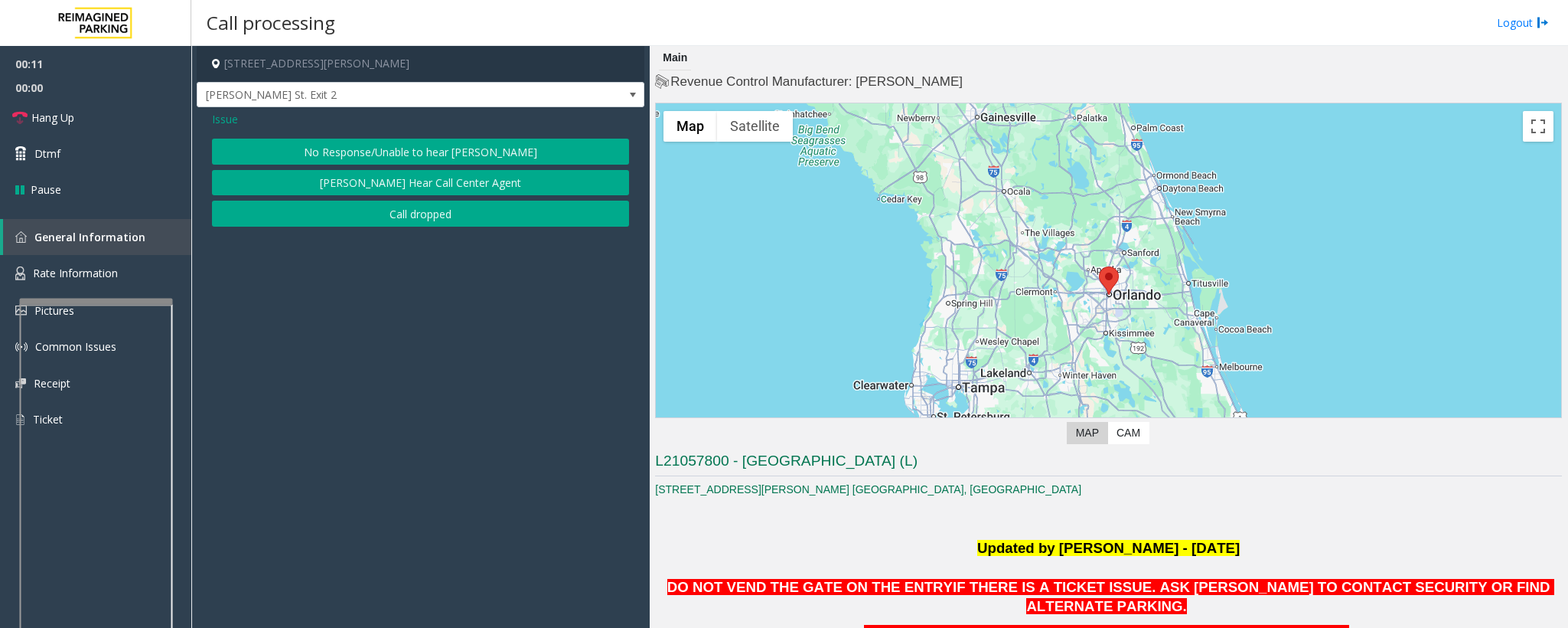
click at [405, 150] on button "No Response/Unable to hear [PERSON_NAME]" at bounding box center [421, 151] width 417 height 26
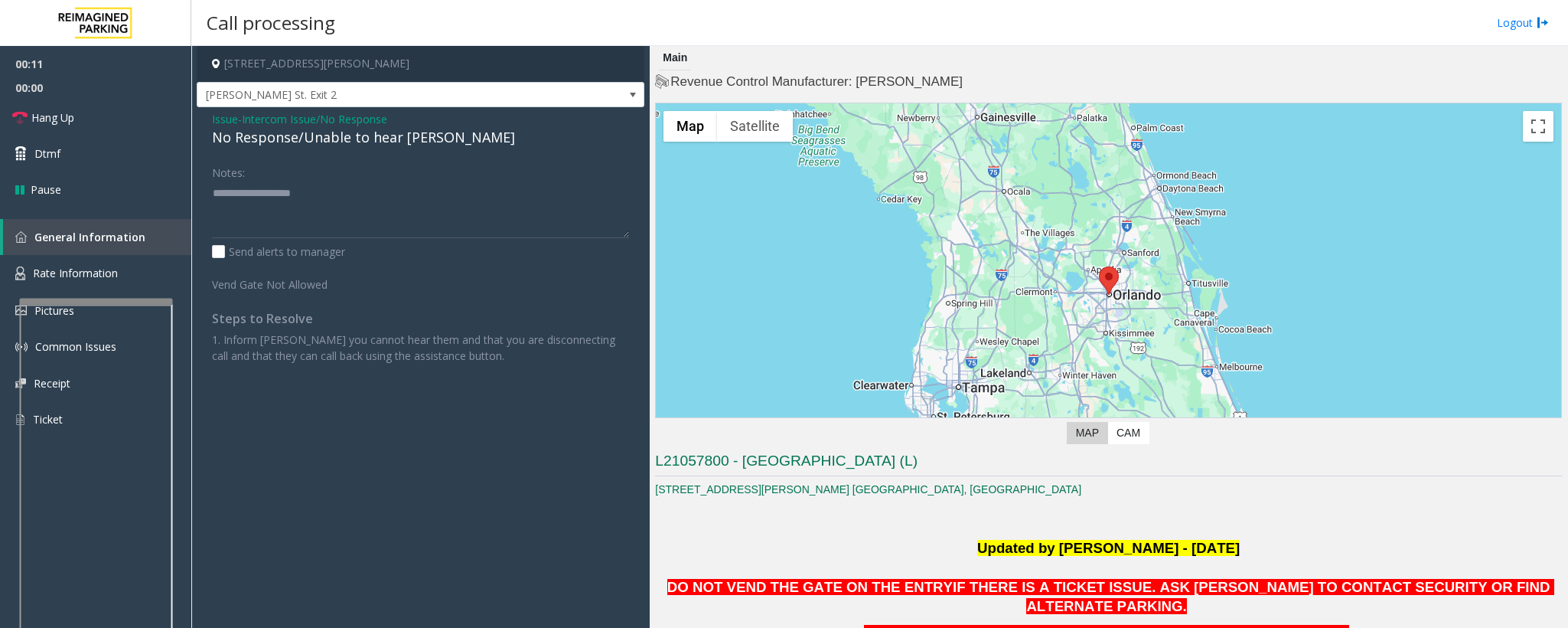
click at [400, 147] on div "No Response/Unable to hear [PERSON_NAME]" at bounding box center [421, 137] width 417 height 21
click at [402, 146] on div "No Response/Unable to hear [PERSON_NAME]" at bounding box center [421, 137] width 417 height 21
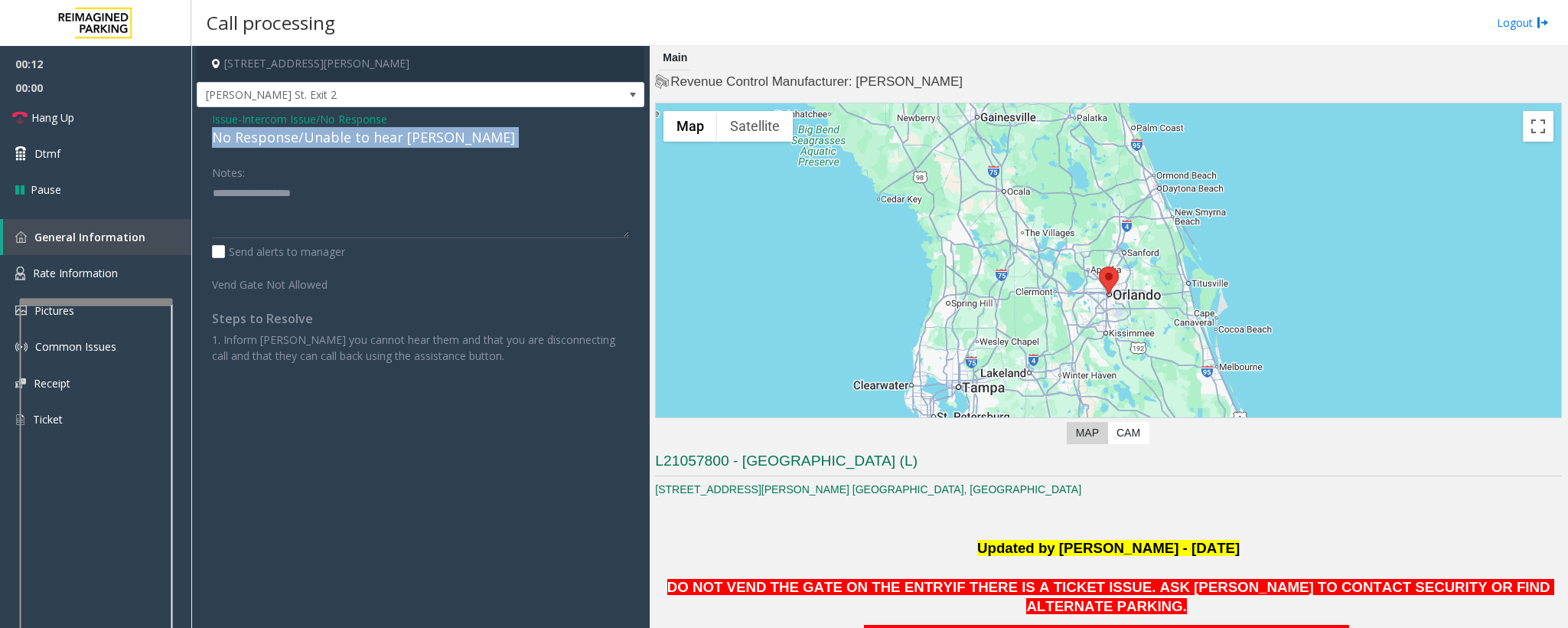
click at [402, 146] on div "No Response/Unable to hear [PERSON_NAME]" at bounding box center [421, 137] width 417 height 21
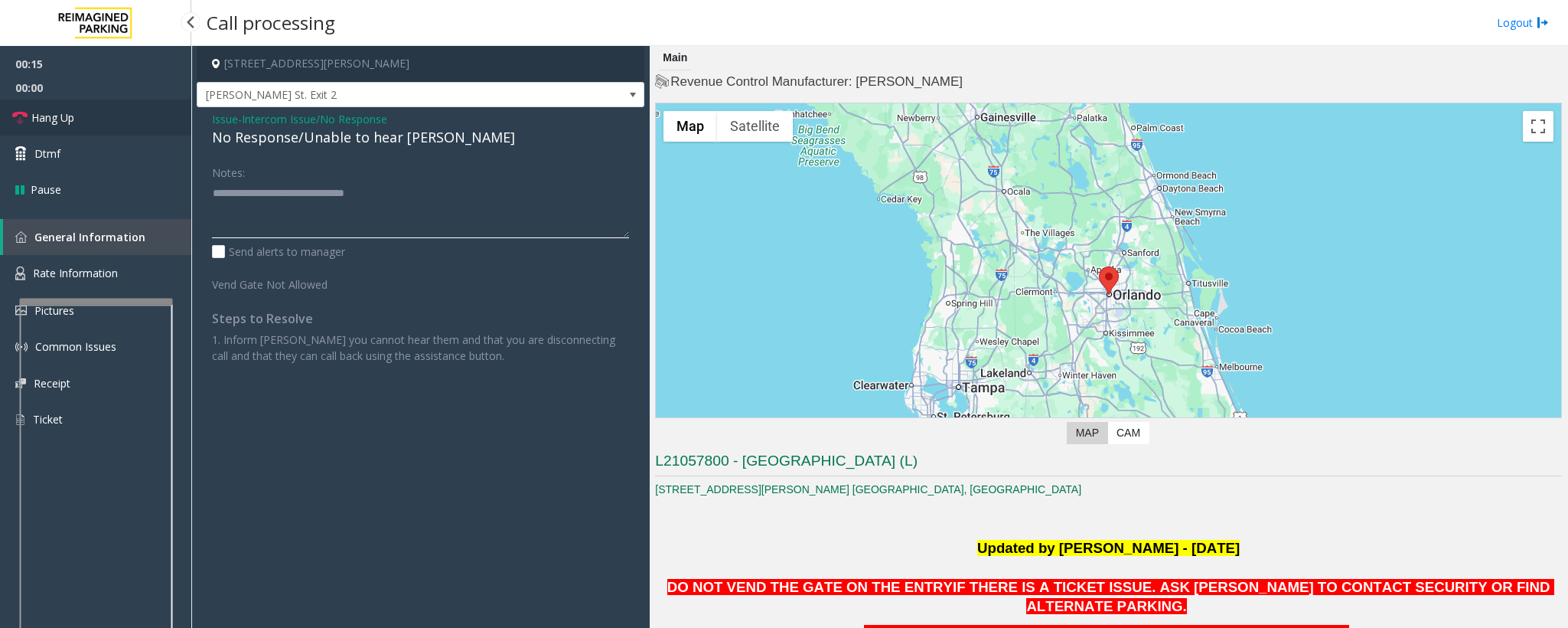
type textarea "**********"
click at [66, 126] on link "Hang Up" at bounding box center [95, 117] width 192 height 36
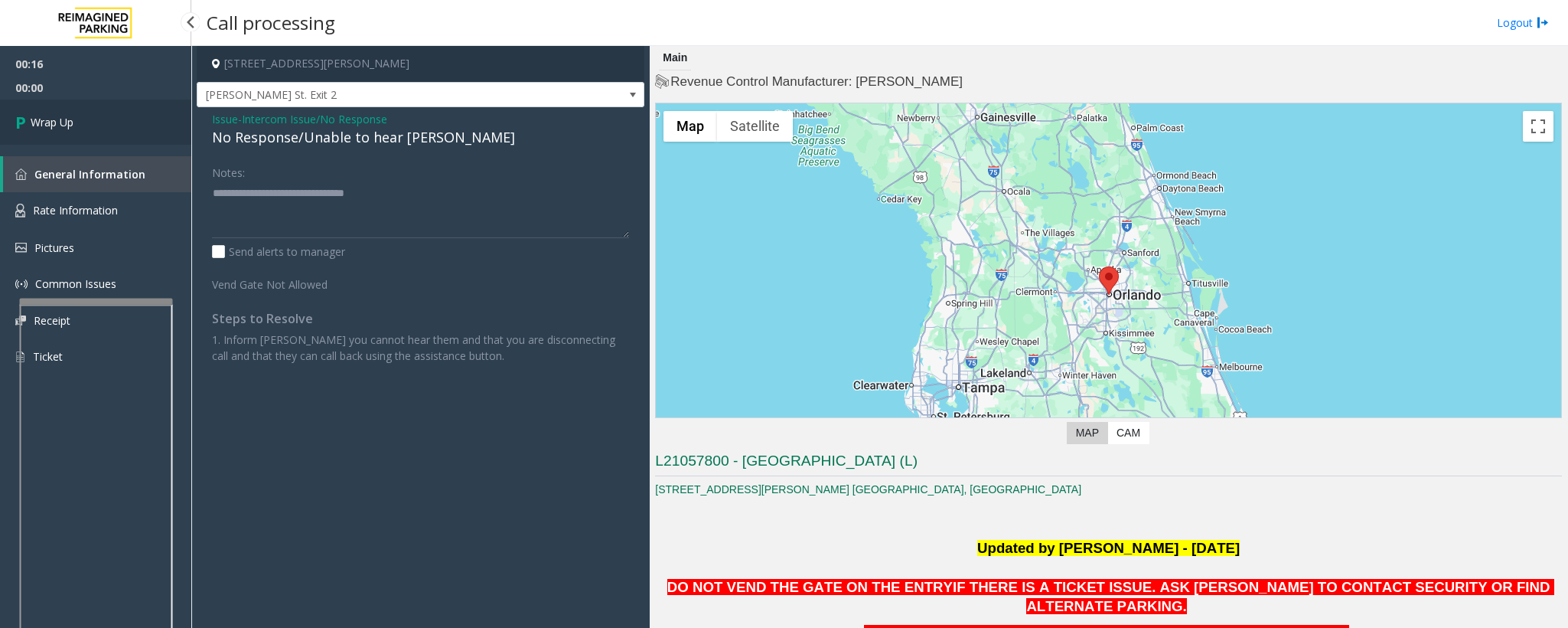
click at [87, 120] on link "Wrap Up" at bounding box center [95, 121] width 192 height 45
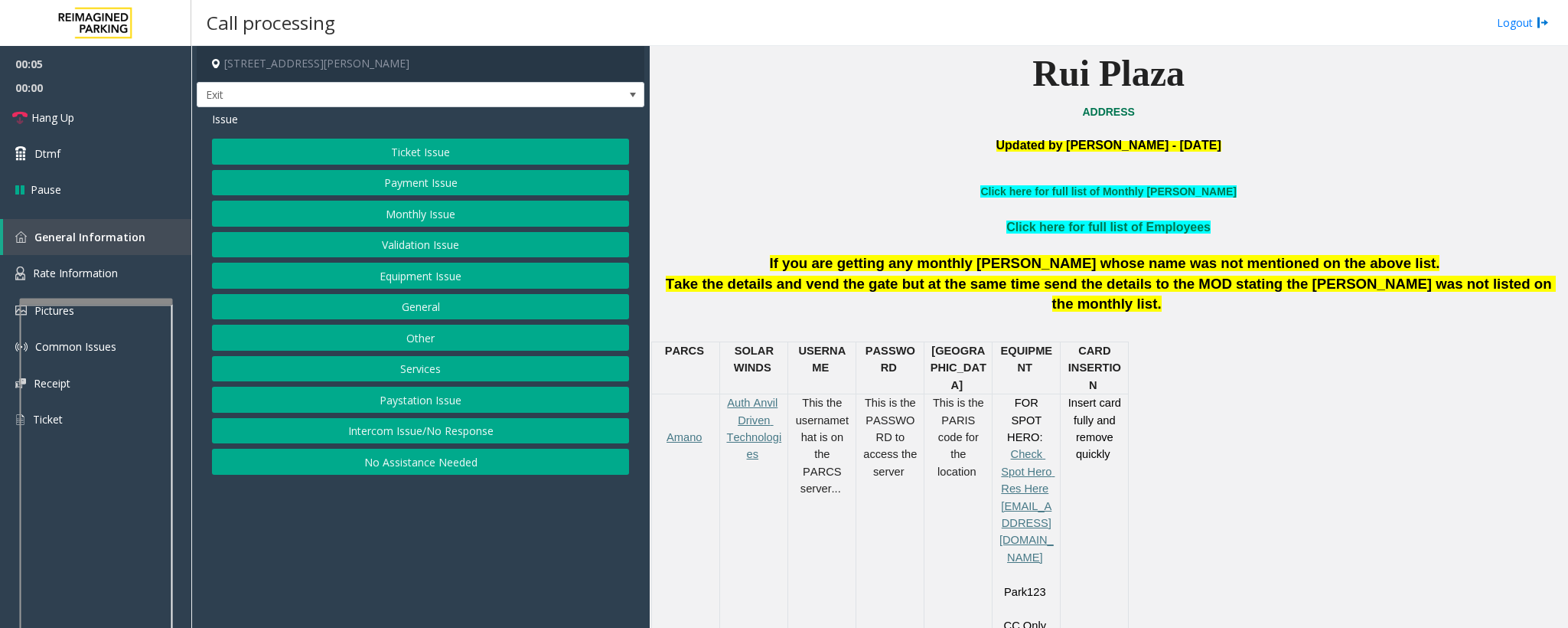
scroll to position [574, 0]
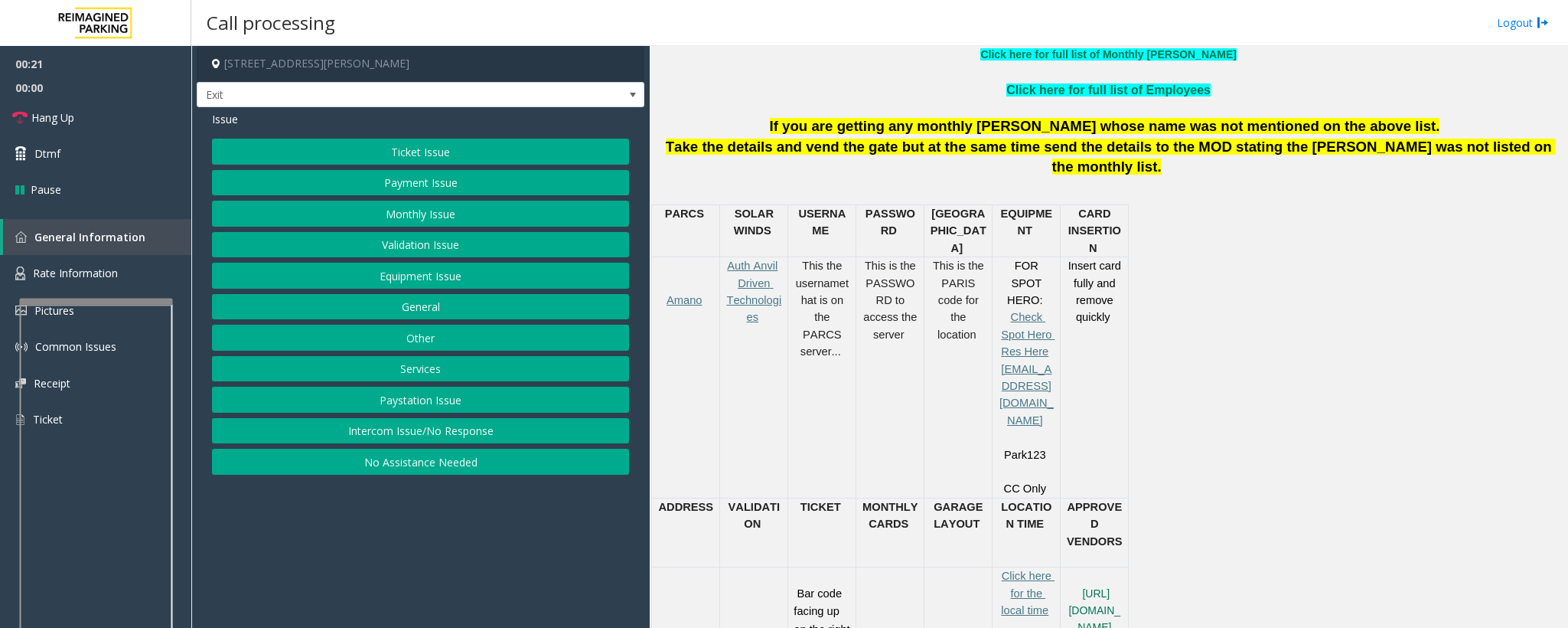
click at [425, 366] on button "Services" at bounding box center [421, 369] width 417 height 26
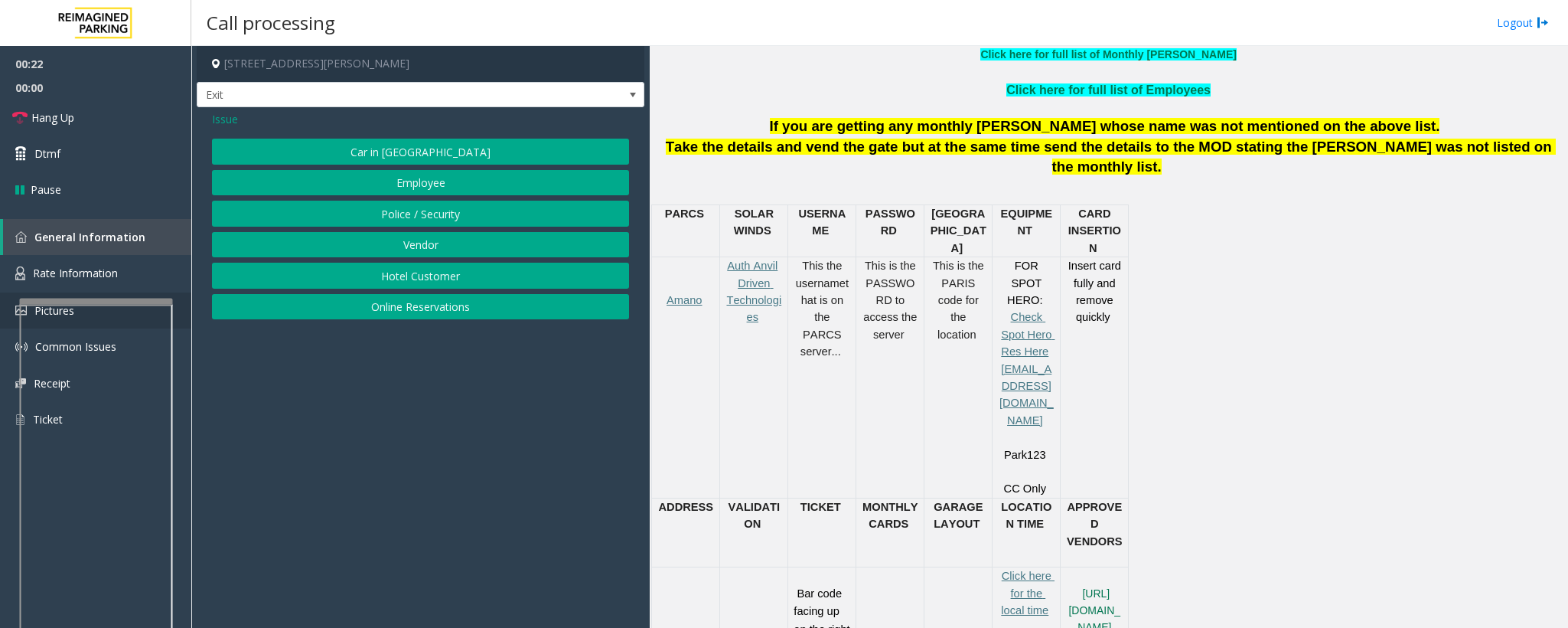
drag, startPoint x: 397, startPoint y: 306, endPoint x: 179, endPoint y: 290, distance: 218.6
click at [393, 306] on button "Online Reservations" at bounding box center [421, 307] width 417 height 26
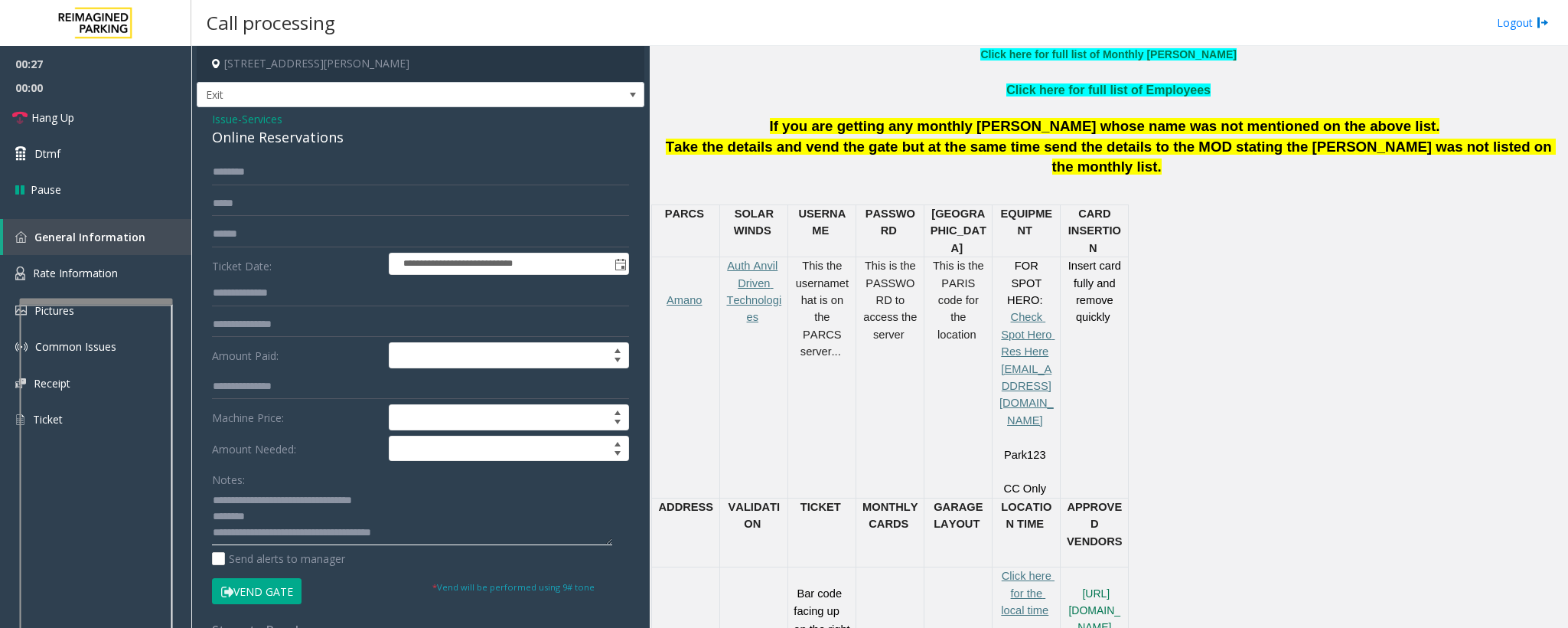
click at [264, 523] on textarea at bounding box center [412, 516] width 400 height 57
click at [278, 521] on textarea at bounding box center [412, 516] width 400 height 57
drag, startPoint x: 443, startPoint y: 537, endPoint x: 434, endPoint y: 537, distance: 9.0
click at [441, 537] on textarea at bounding box center [412, 516] width 400 height 57
click at [267, 526] on textarea at bounding box center [412, 516] width 400 height 57
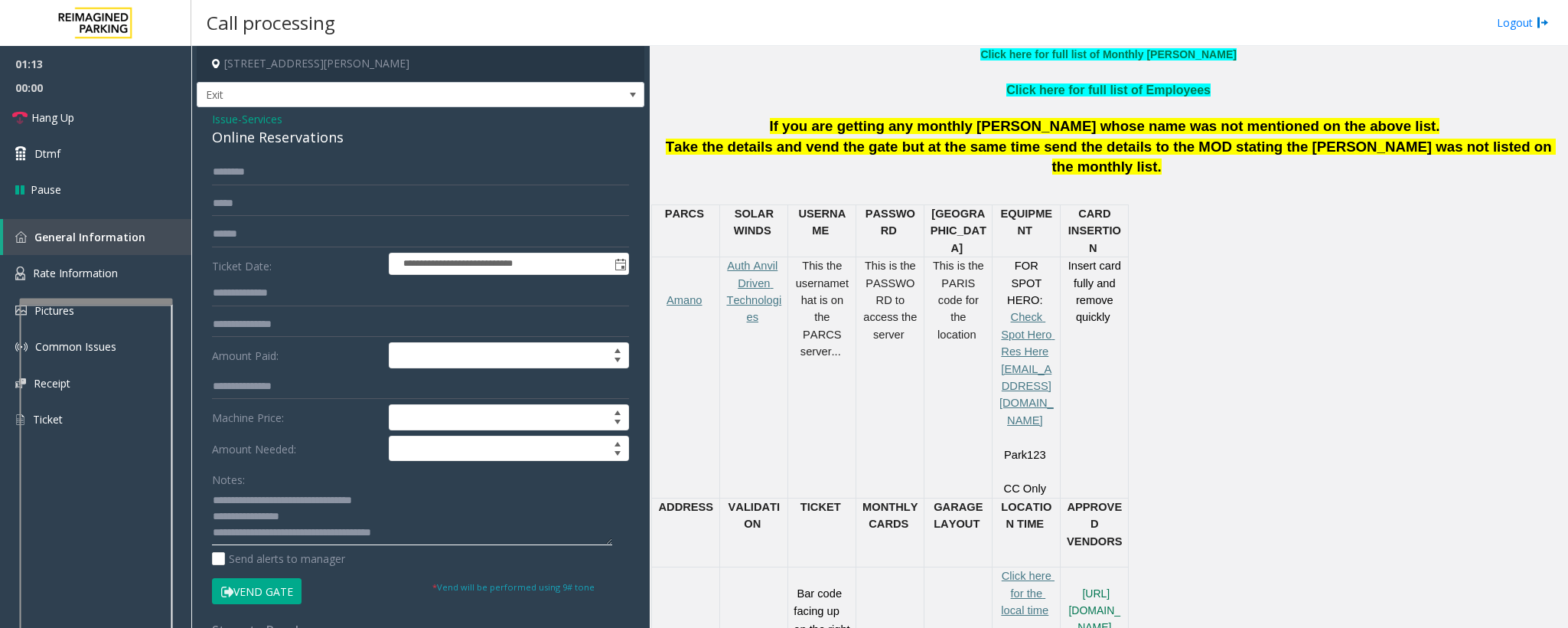
type textarea "**********"
drag, startPoint x: 249, startPoint y: 154, endPoint x: 248, endPoint y: 173, distance: 19.0
click at [247, 159] on div "**********" at bounding box center [421, 535] width 448 height 857
click at [249, 179] on input "text" at bounding box center [421, 172] width 417 height 26
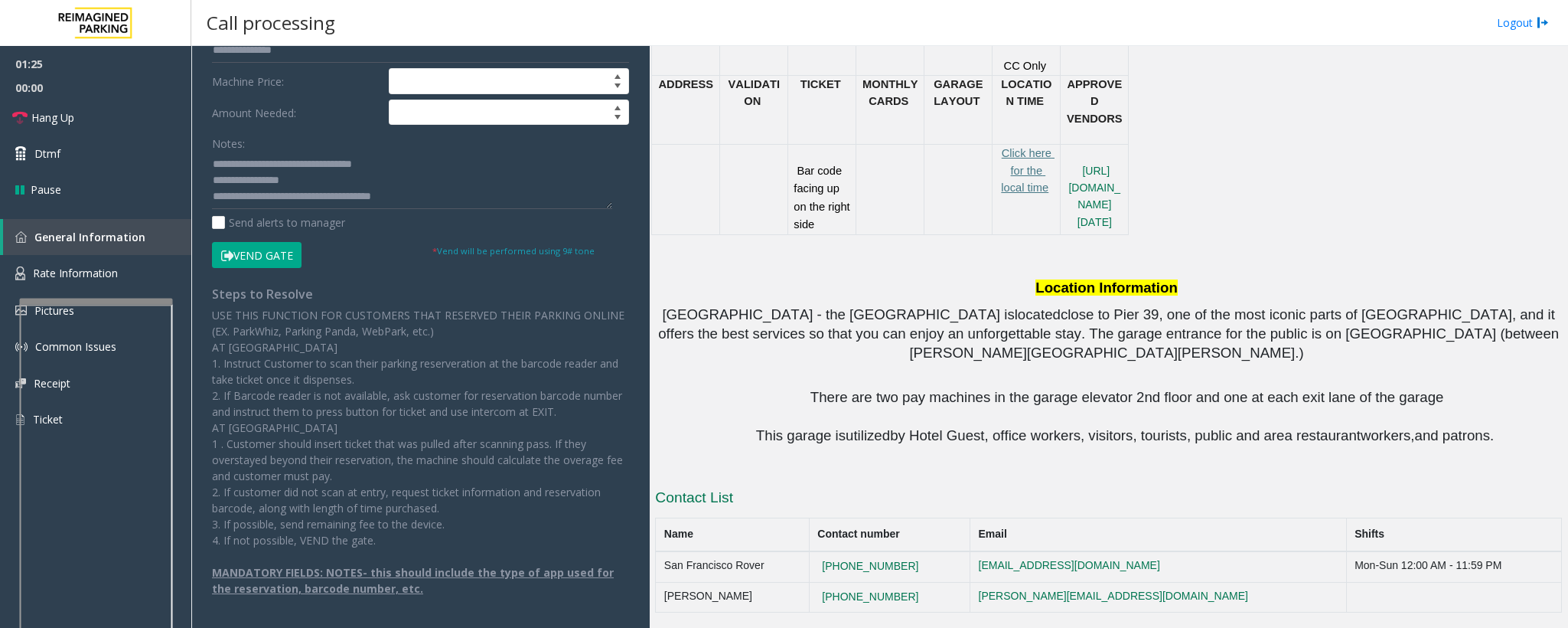
scroll to position [804, 0]
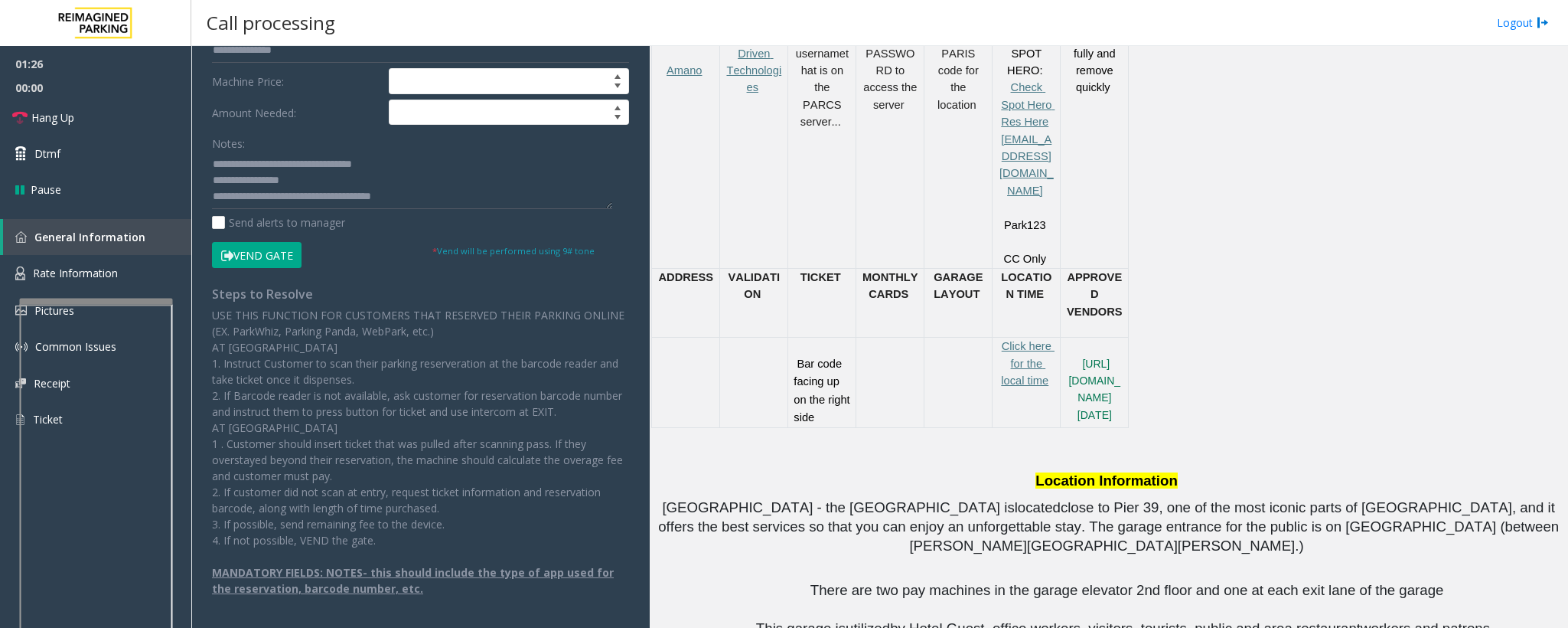
click at [256, 264] on button "Vend Gate" at bounding box center [257, 255] width 90 height 26
click at [269, 255] on button "Vend Gate" at bounding box center [257, 255] width 90 height 26
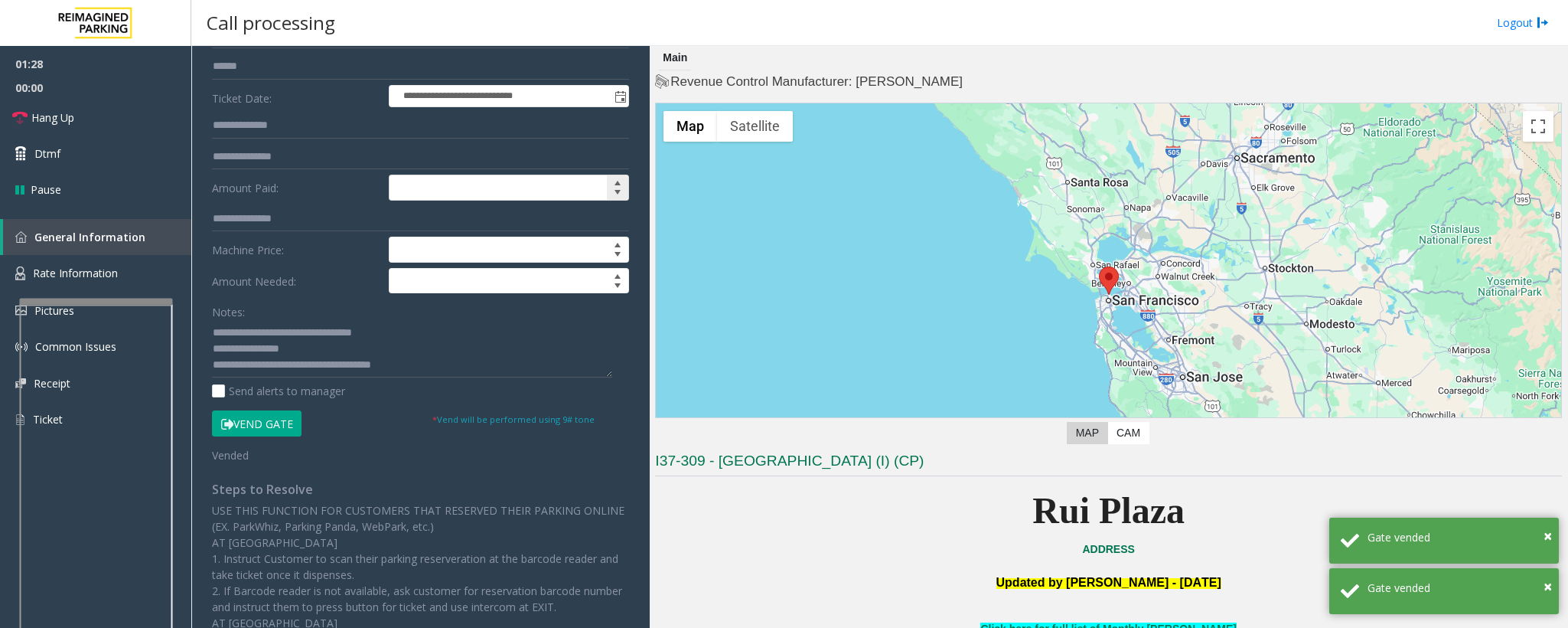
scroll to position [0, 0]
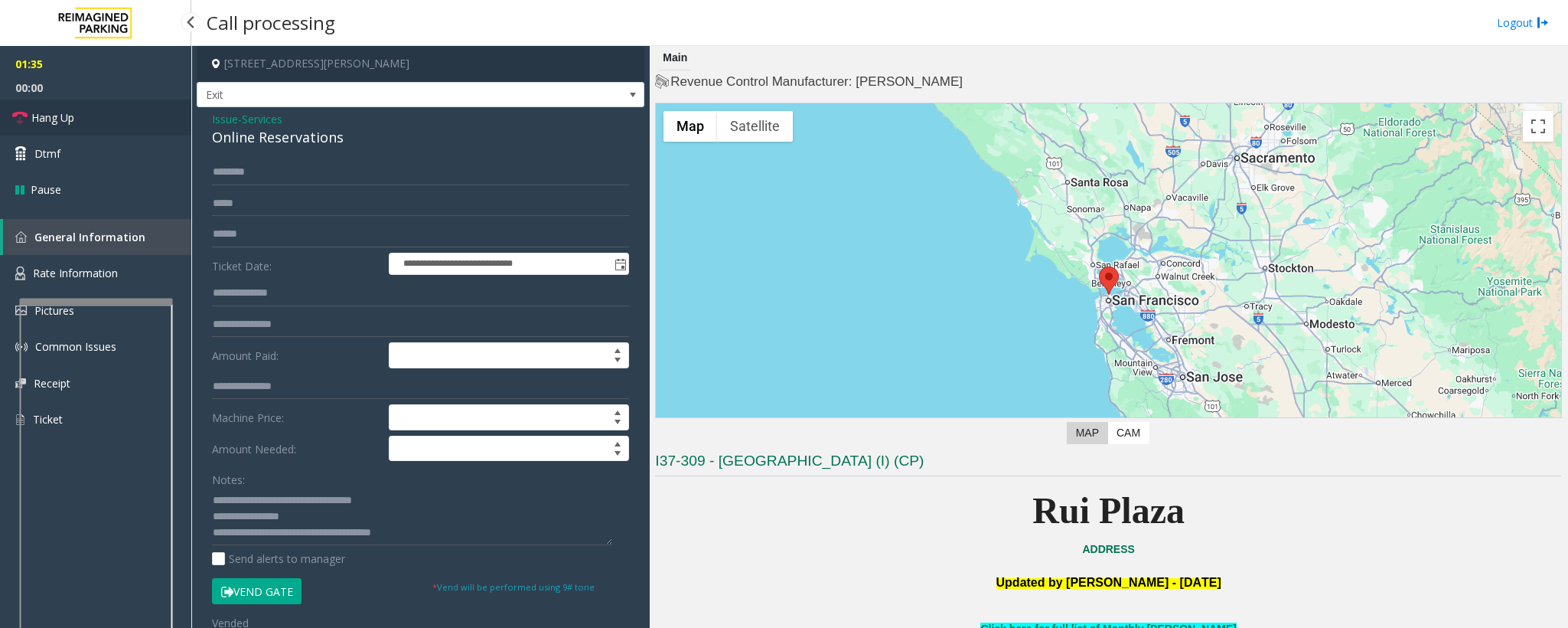
click at [45, 115] on span "Hang Up" at bounding box center [53, 117] width 43 height 16
click at [44, 115] on span "Hang Up" at bounding box center [53, 117] width 43 height 16
click at [55, 117] on span "Hang Up" at bounding box center [53, 117] width 43 height 16
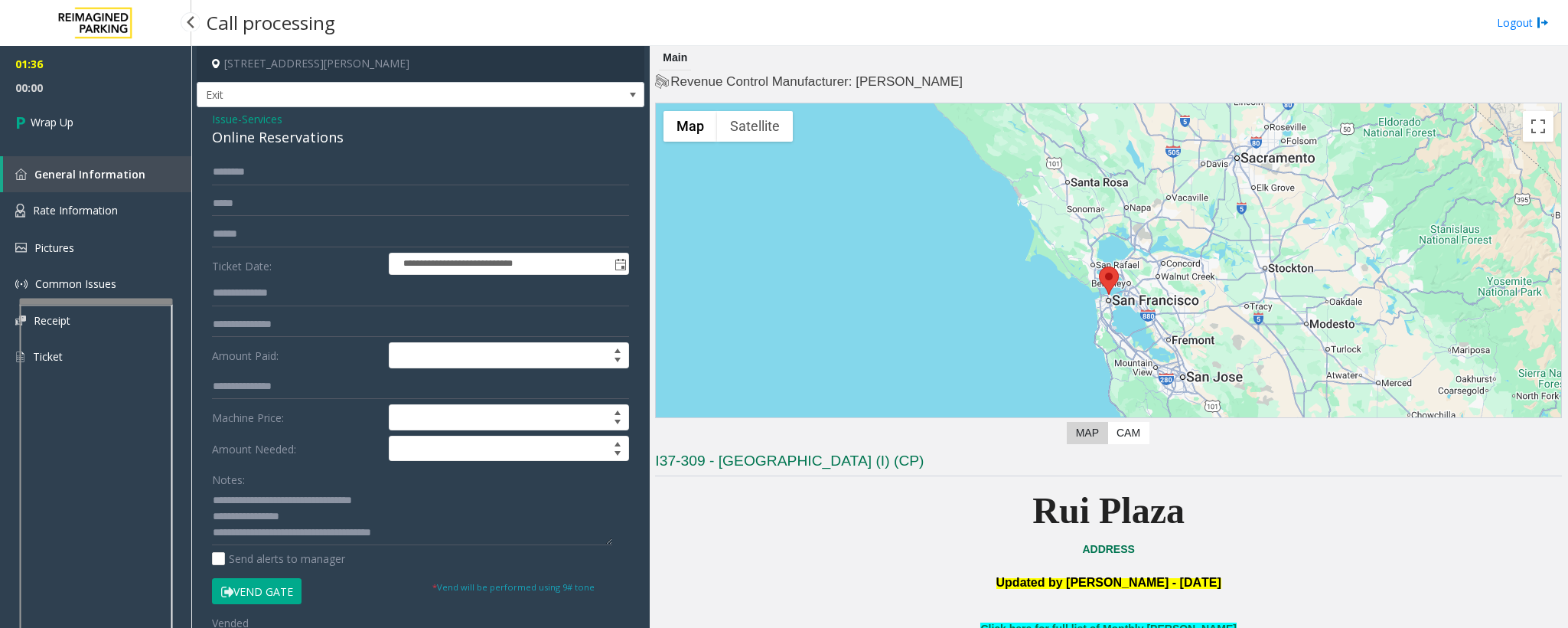
click at [55, 127] on span "Wrap Up" at bounding box center [52, 121] width 43 height 16
click at [56, 126] on span "Wrap Up" at bounding box center [52, 121] width 43 height 16
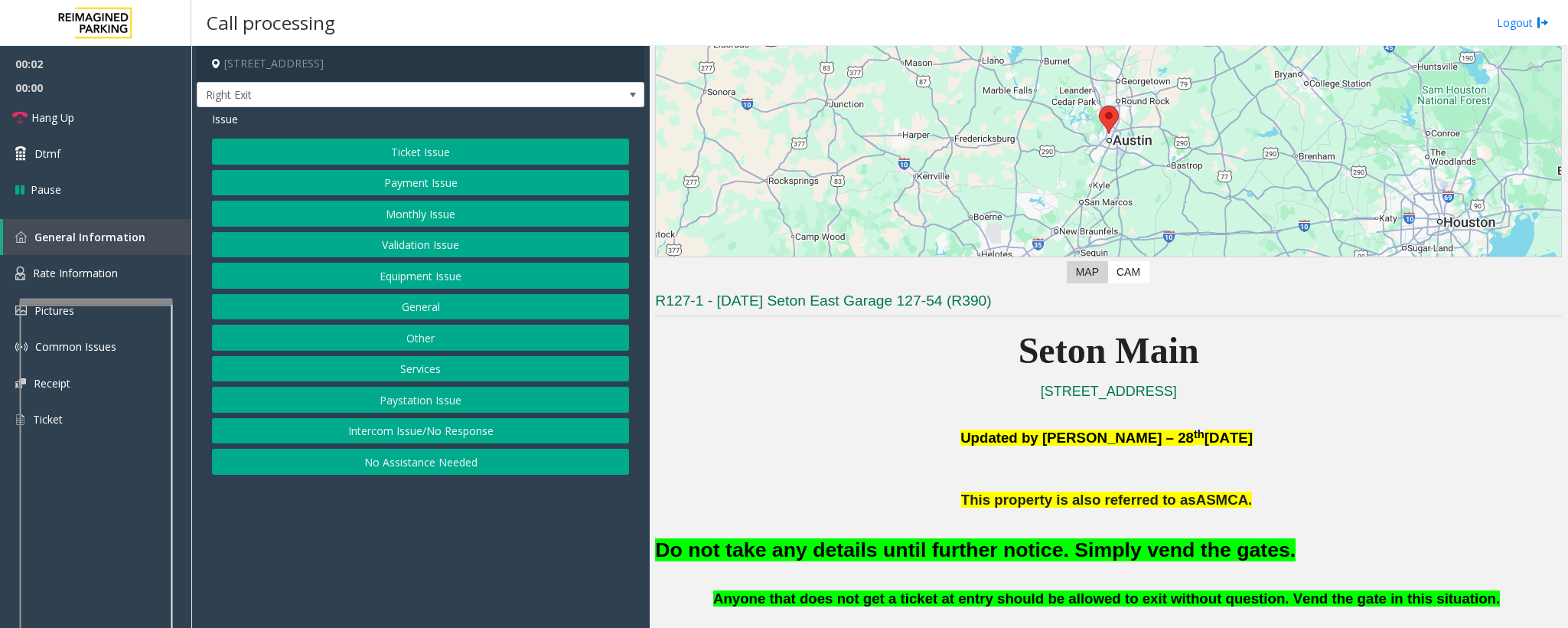
scroll to position [345, 0]
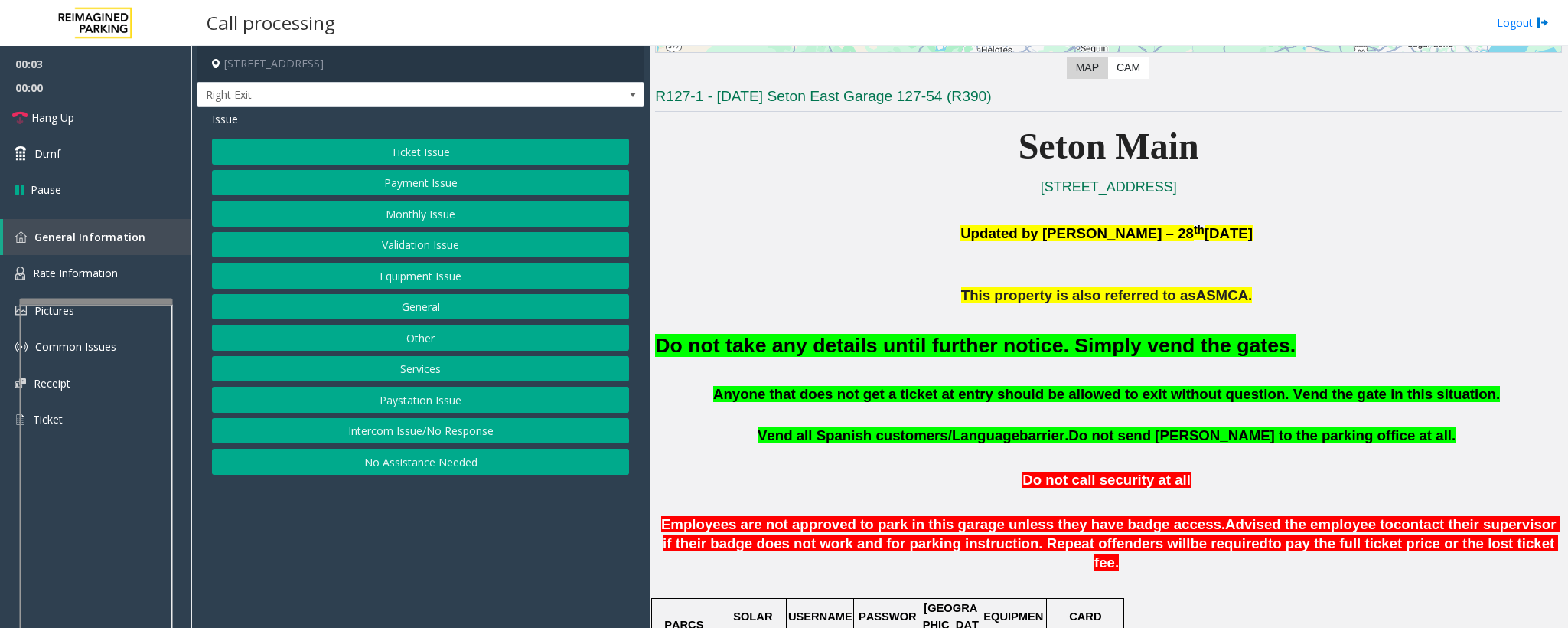
click at [349, 266] on button "Equipment Issue" at bounding box center [421, 276] width 417 height 26
click at [354, 278] on button "Gate / Door Won't Open" at bounding box center [421, 276] width 417 height 26
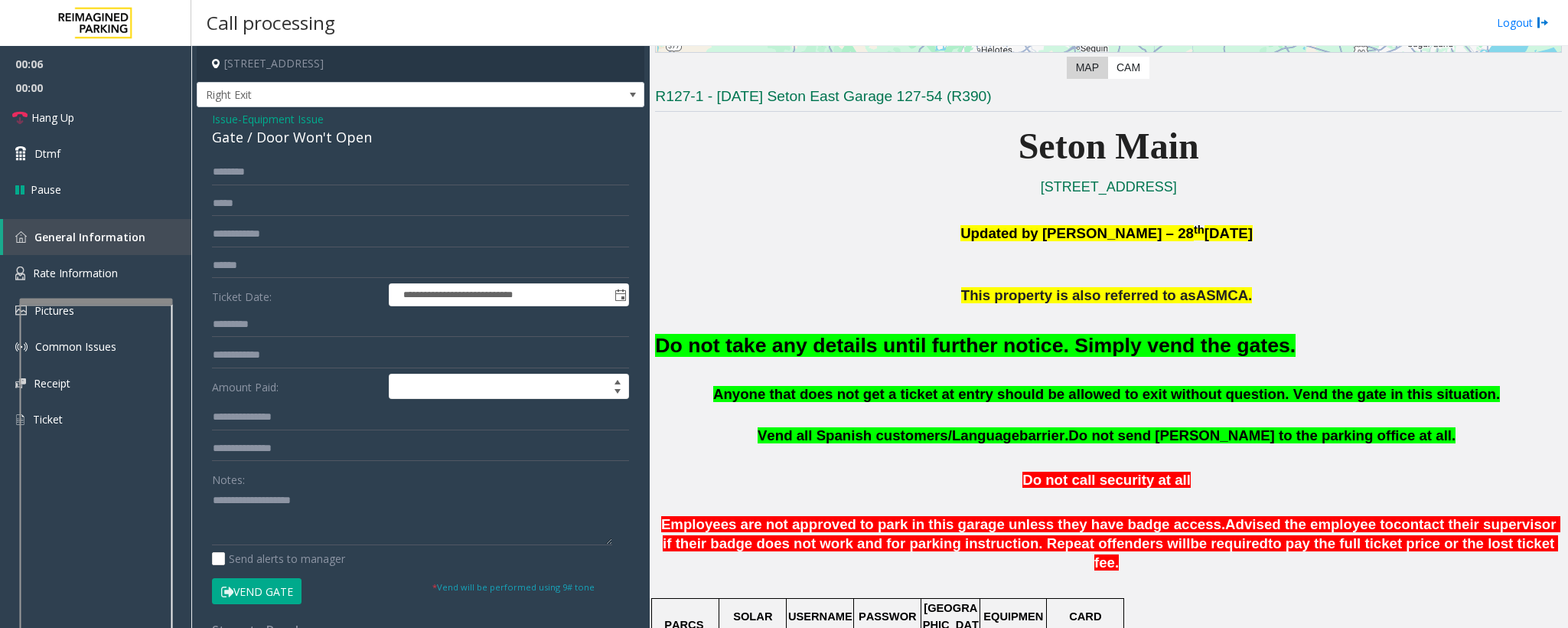
drag, startPoint x: 263, startPoint y: 591, endPoint x: 307, endPoint y: 574, distance: 47.2
click at [266, 589] on button "Vend Gate" at bounding box center [257, 591] width 90 height 26
click at [738, 350] on font "Do not take any details until further notice. Simply vend the gates." at bounding box center [976, 345] width 641 height 23
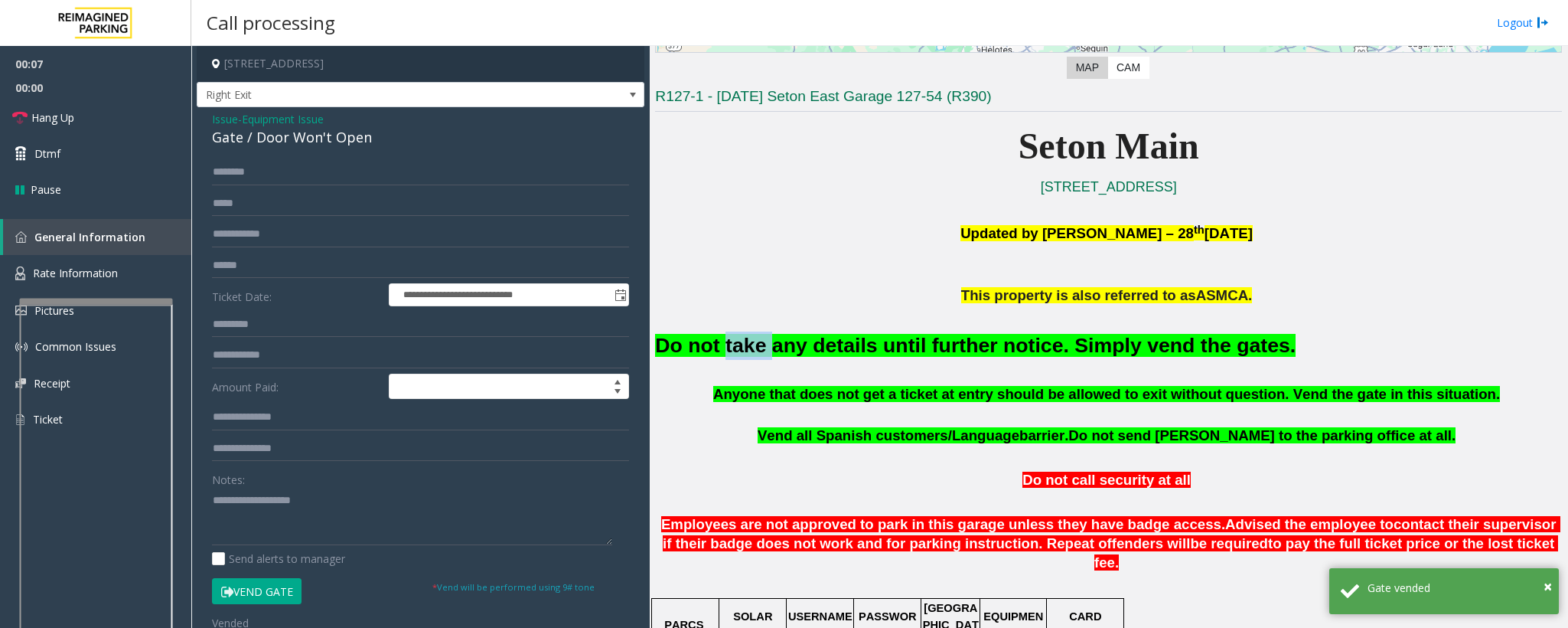
click at [738, 350] on font "Do not take any details until further notice. Simply vend the gates." at bounding box center [976, 345] width 641 height 23
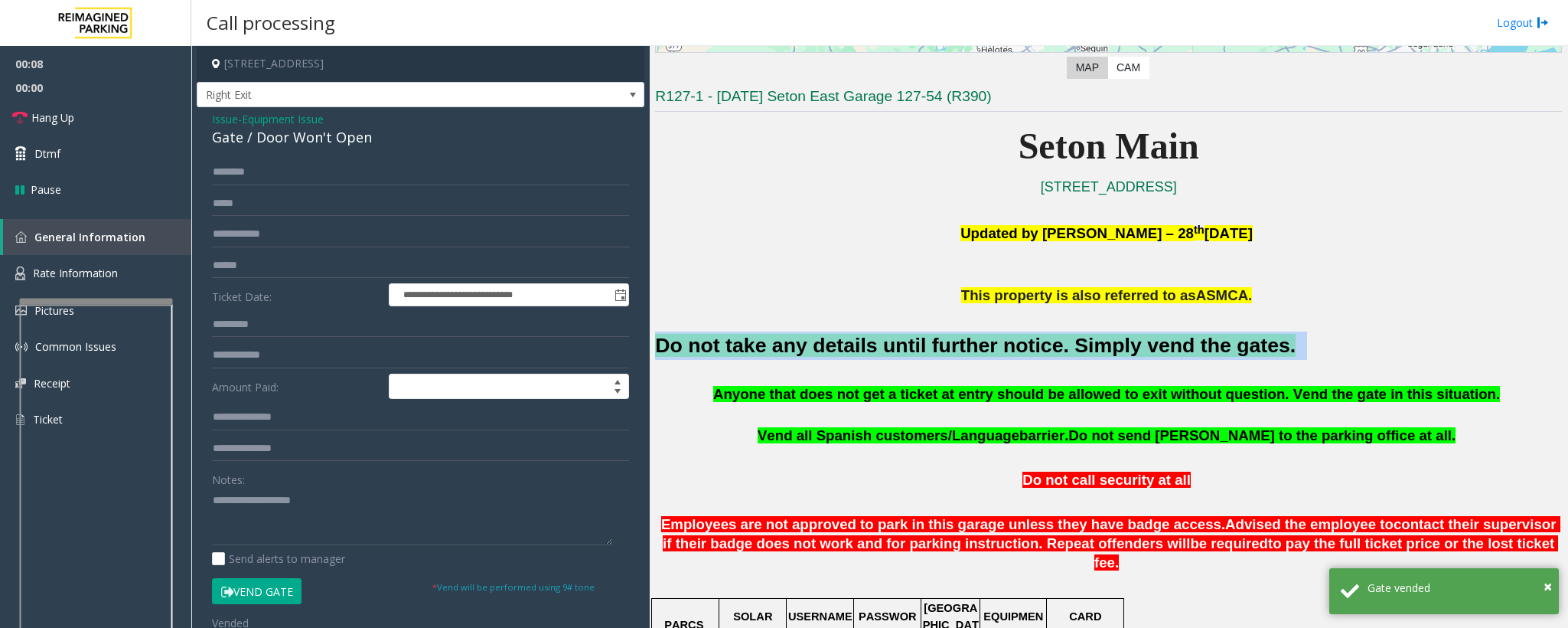
click at [738, 350] on font "Do not take any details until further notice. Simply vend the gates." at bounding box center [976, 345] width 641 height 23
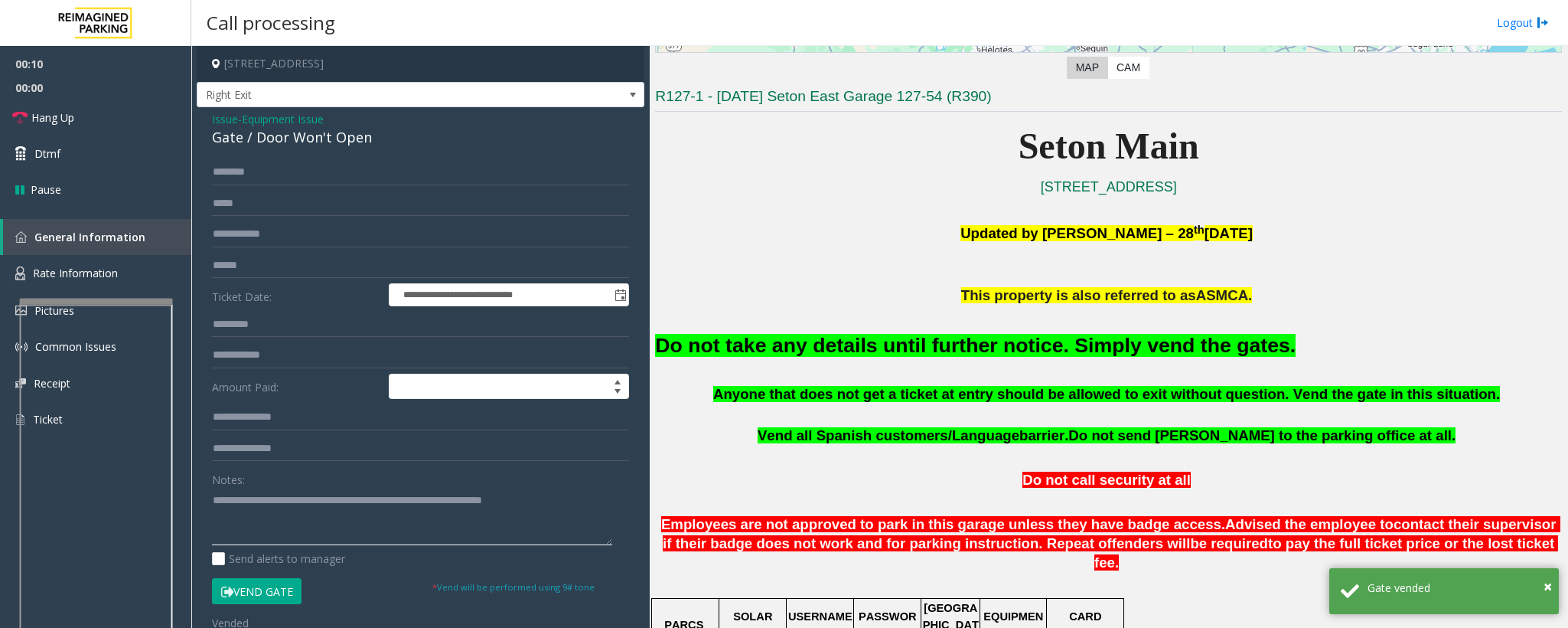
type textarea "**********"
click at [225, 118] on span "Issue" at bounding box center [225, 119] width 26 height 16
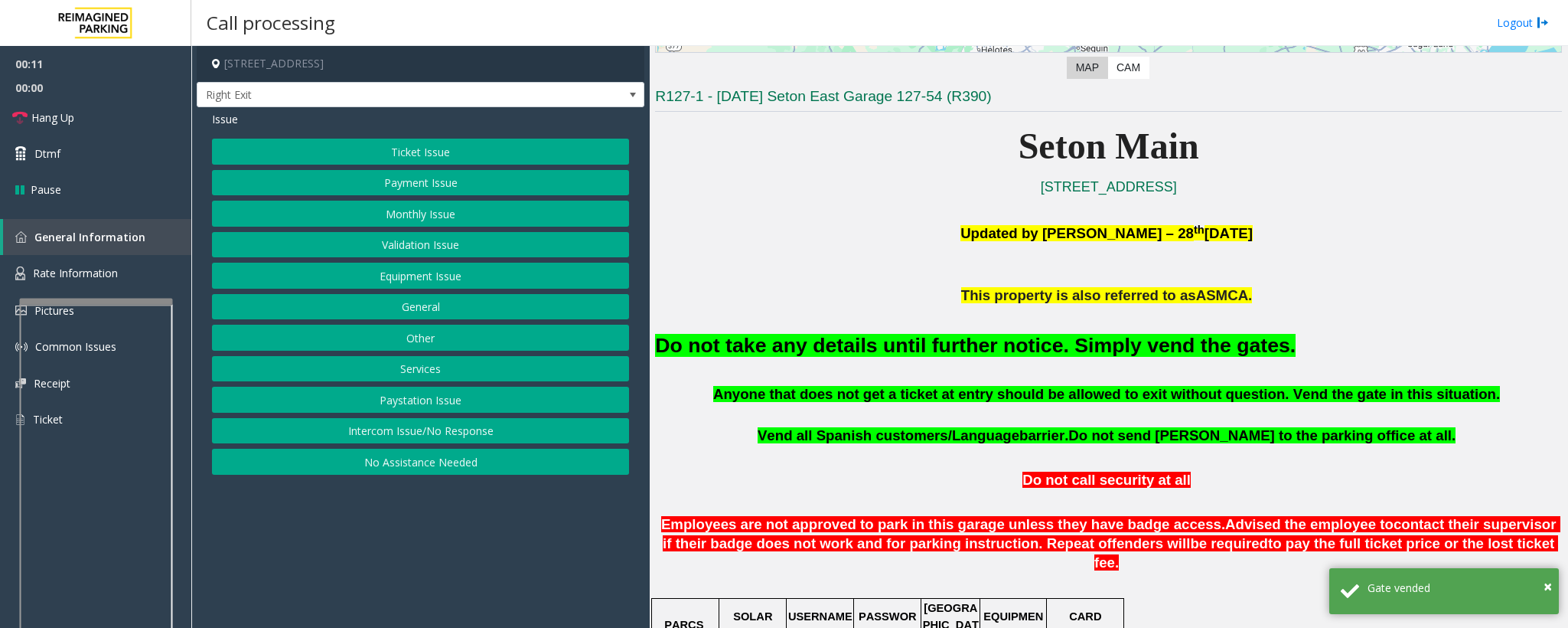
click at [413, 217] on button "Monthly Issue" at bounding box center [421, 214] width 417 height 26
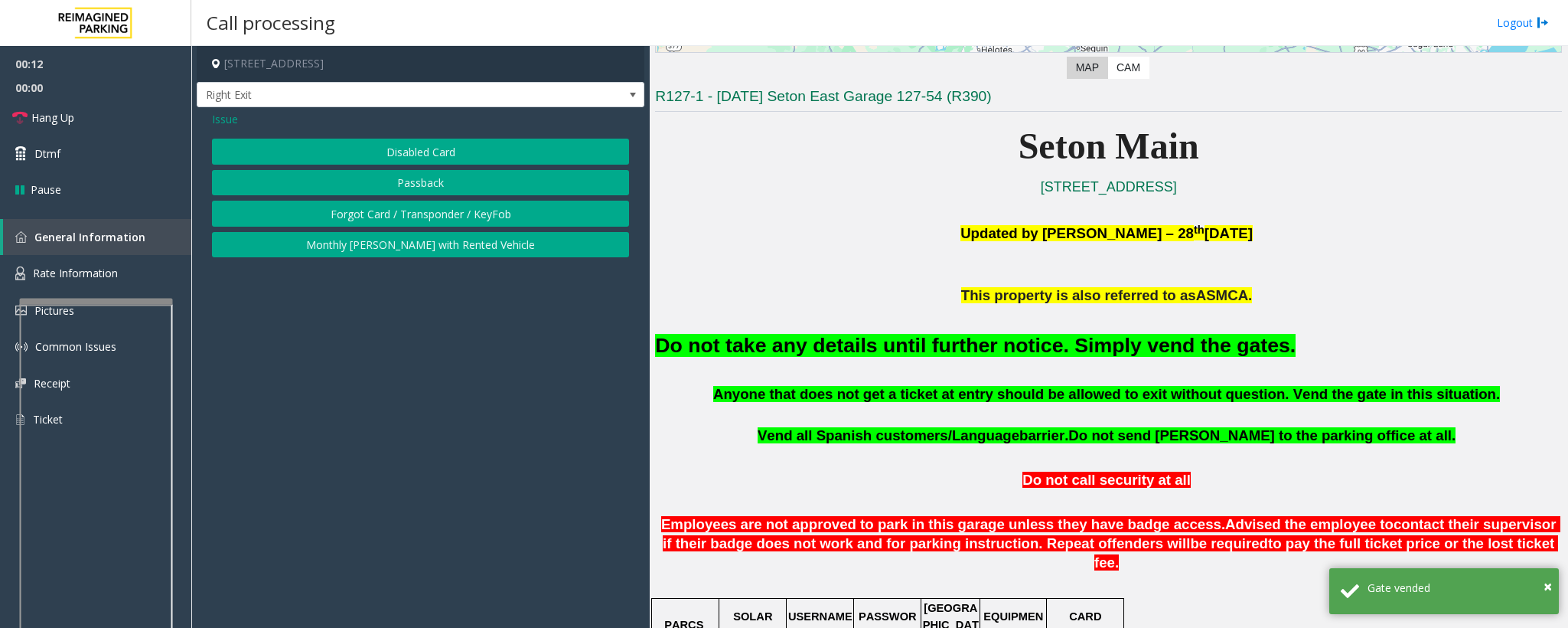
click at [351, 143] on button "Disabled Card" at bounding box center [421, 151] width 417 height 26
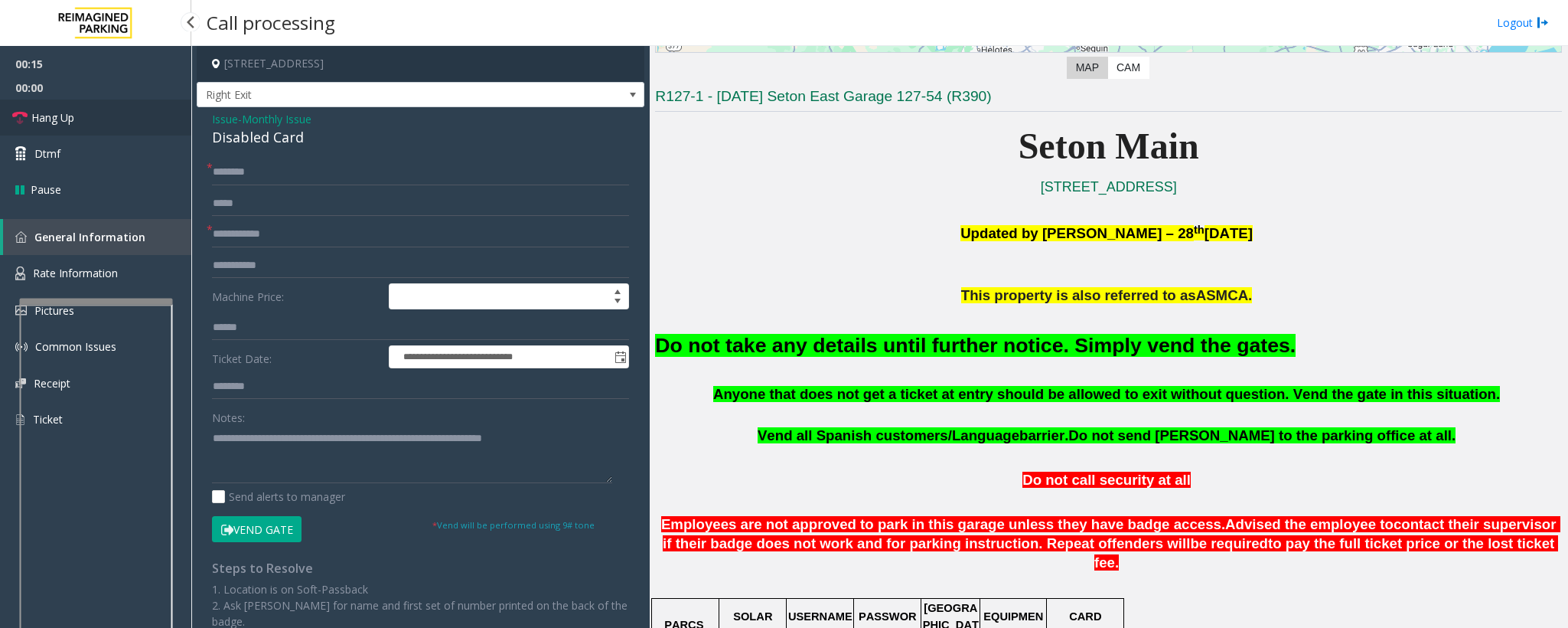
click at [74, 122] on span "Hang Up" at bounding box center [53, 117] width 43 height 16
click at [260, 170] on input "text" at bounding box center [421, 172] width 417 height 26
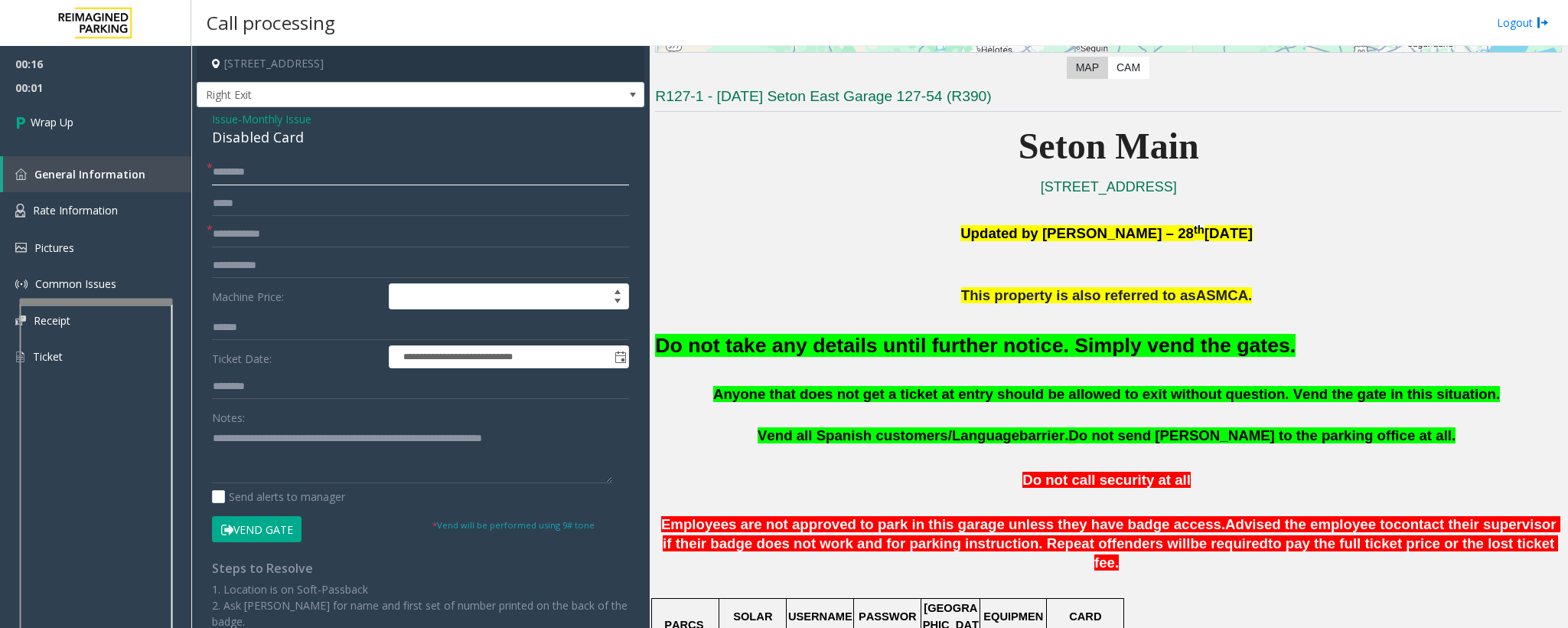
click at [235, 167] on input "text" at bounding box center [421, 172] width 417 height 26
click at [221, 176] on input "**" at bounding box center [421, 172] width 417 height 26
type input "**"
click at [239, 227] on input "text" at bounding box center [421, 235] width 417 height 26
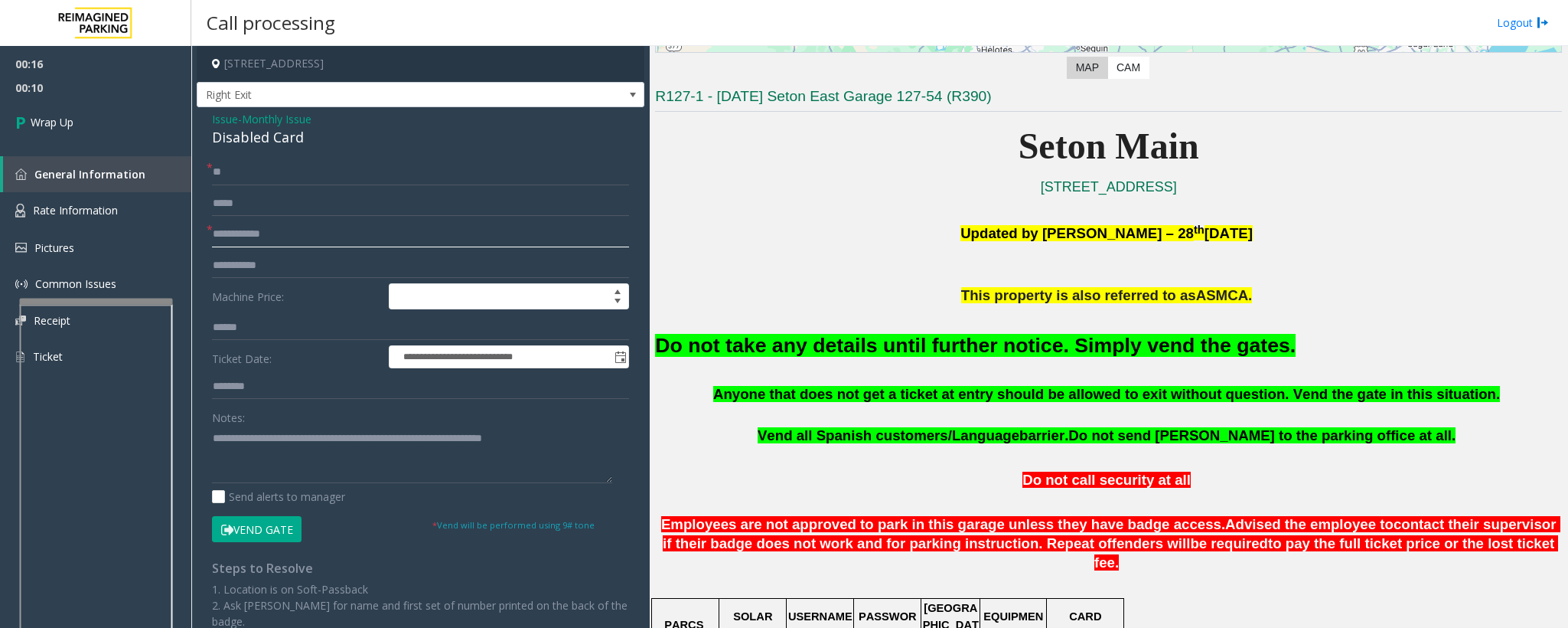
paste input "**"
type input "**"
click at [64, 129] on span "Wrap Up" at bounding box center [52, 121] width 43 height 16
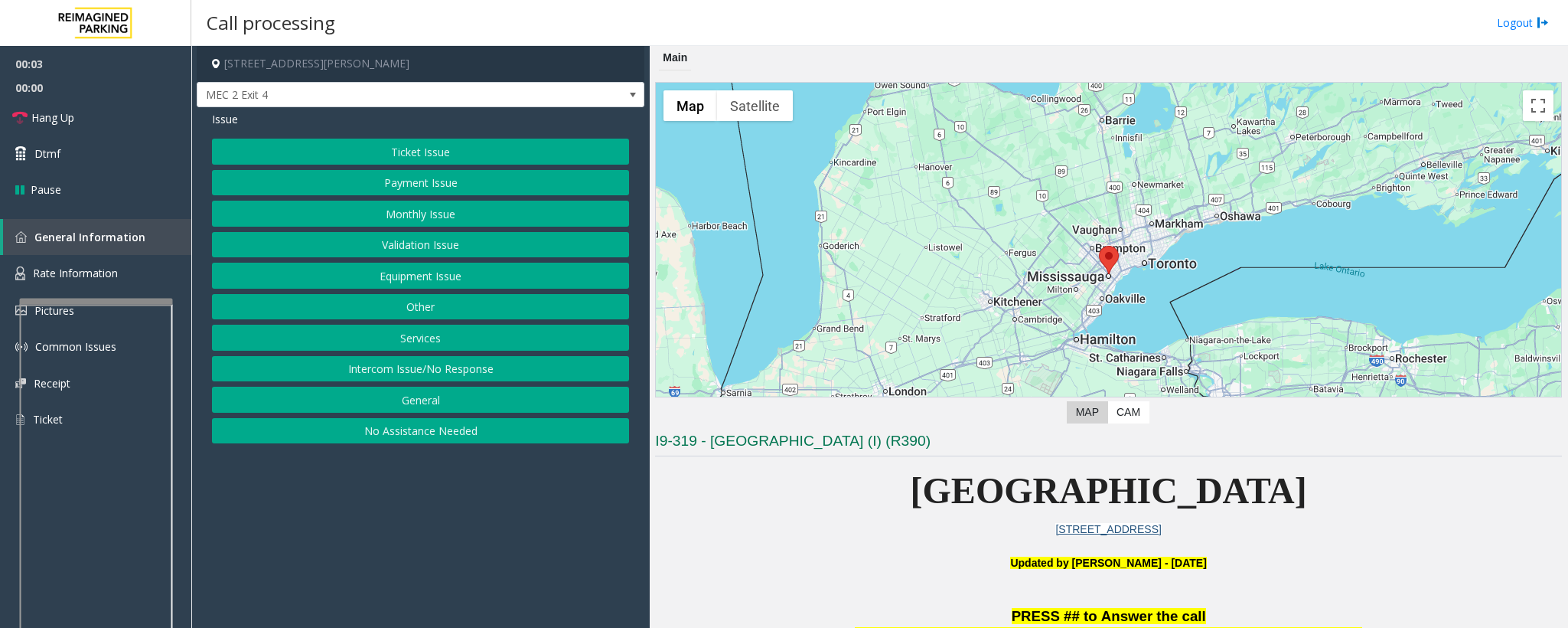
scroll to position [459, 0]
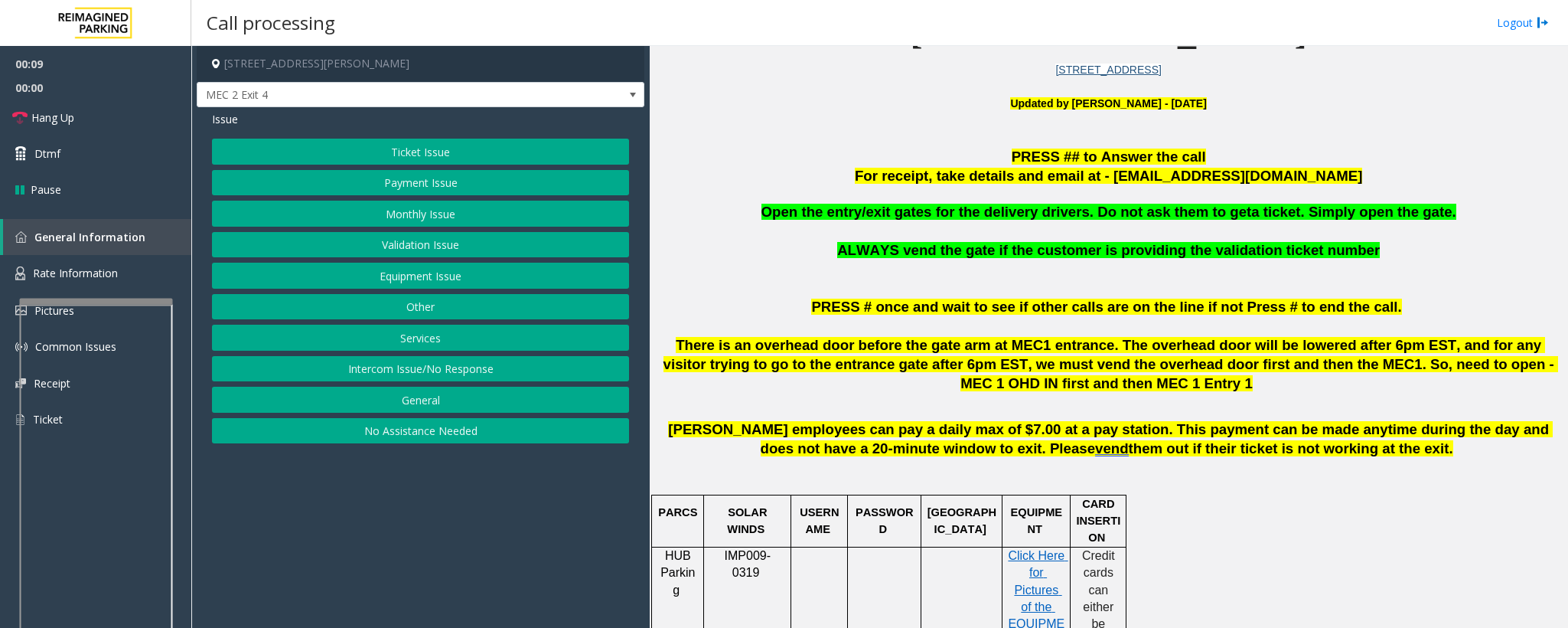
click at [413, 274] on button "Equipment Issue" at bounding box center [421, 276] width 417 height 26
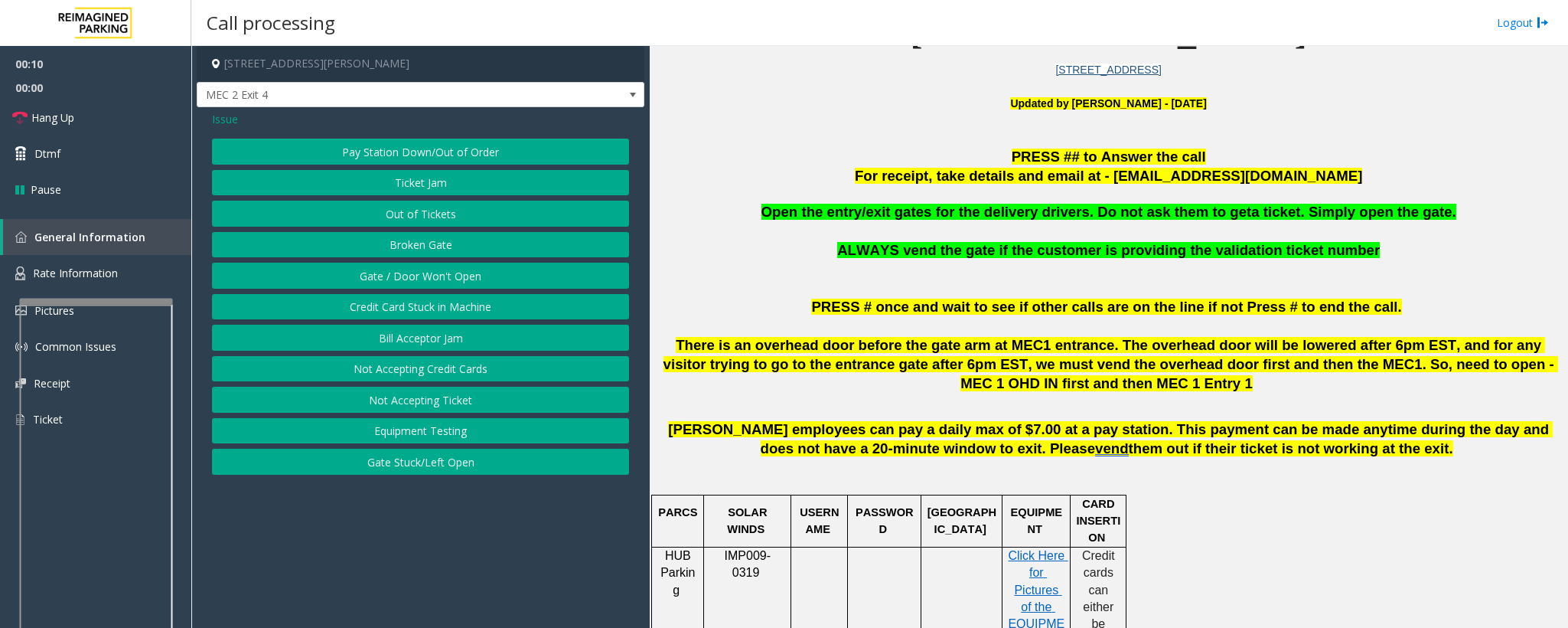
click at [405, 278] on button "Gate / Door Won't Open" at bounding box center [421, 276] width 417 height 26
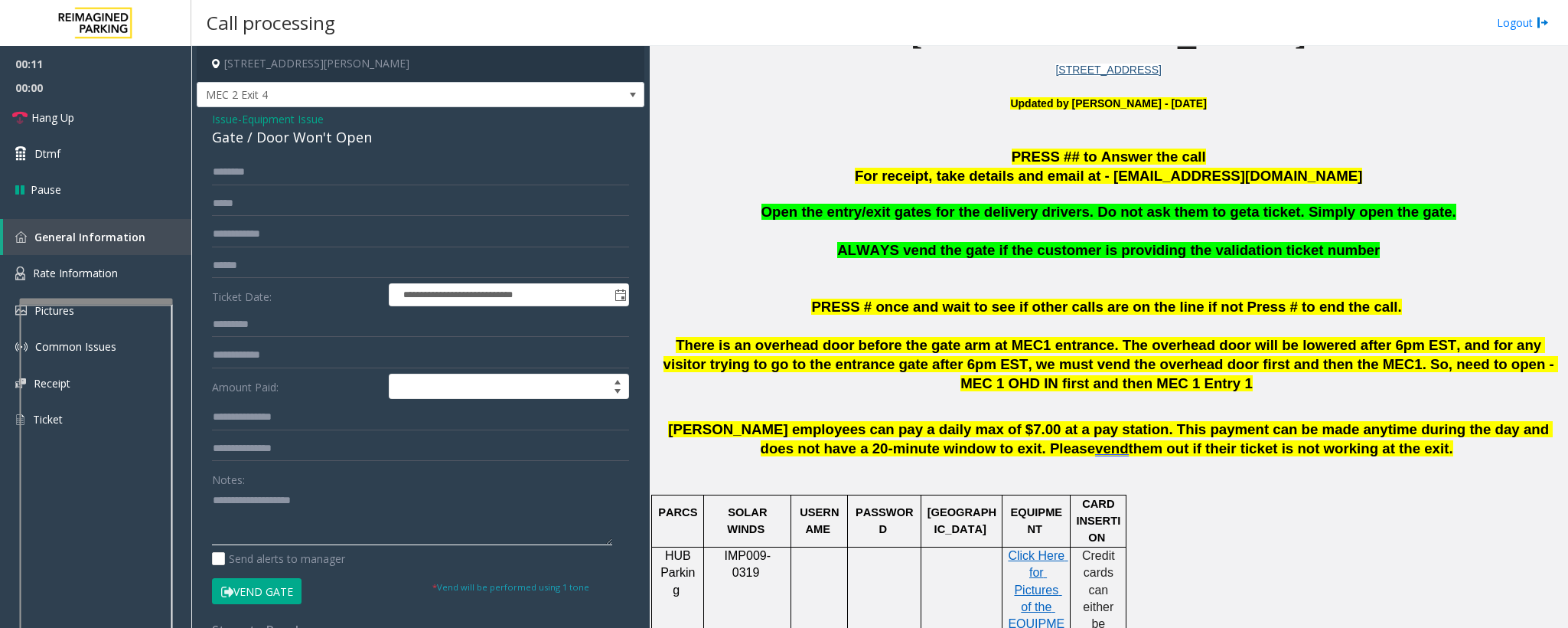
click at [239, 531] on textarea at bounding box center [412, 516] width 400 height 57
paste textarea "**********"
drag, startPoint x: 994, startPoint y: 214, endPoint x: 1077, endPoint y: 214, distance: 83.0
click at [1077, 214] on span "Open the entry/exit gates for the delivery drivers. Do not ask them to get" at bounding box center [1006, 211] width 491 height 16
type textarea "**********"
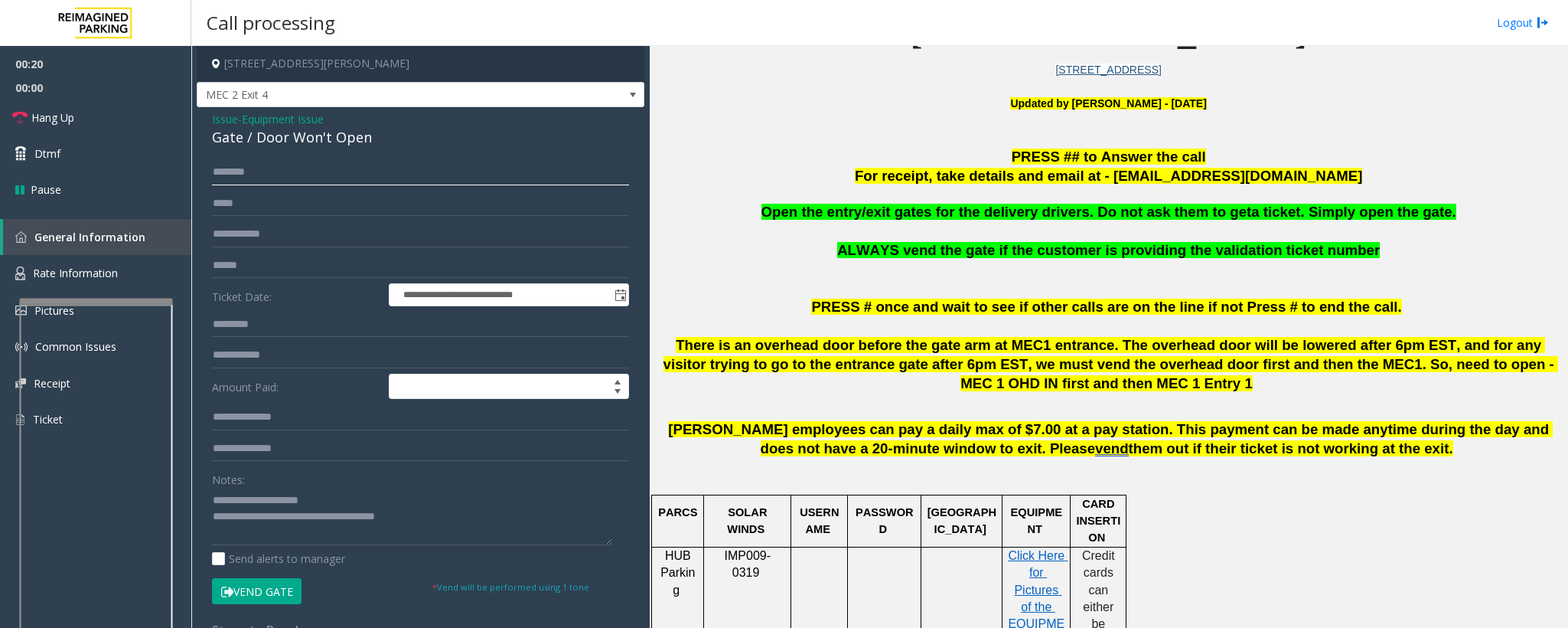
click at [248, 176] on input "text" at bounding box center [421, 172] width 417 height 26
click at [231, 178] on input "text" at bounding box center [421, 172] width 417 height 26
click at [235, 181] on input "********" at bounding box center [421, 172] width 417 height 26
click at [246, 178] on input "********" at bounding box center [421, 172] width 417 height 26
click at [248, 176] on input "********" at bounding box center [421, 172] width 417 height 26
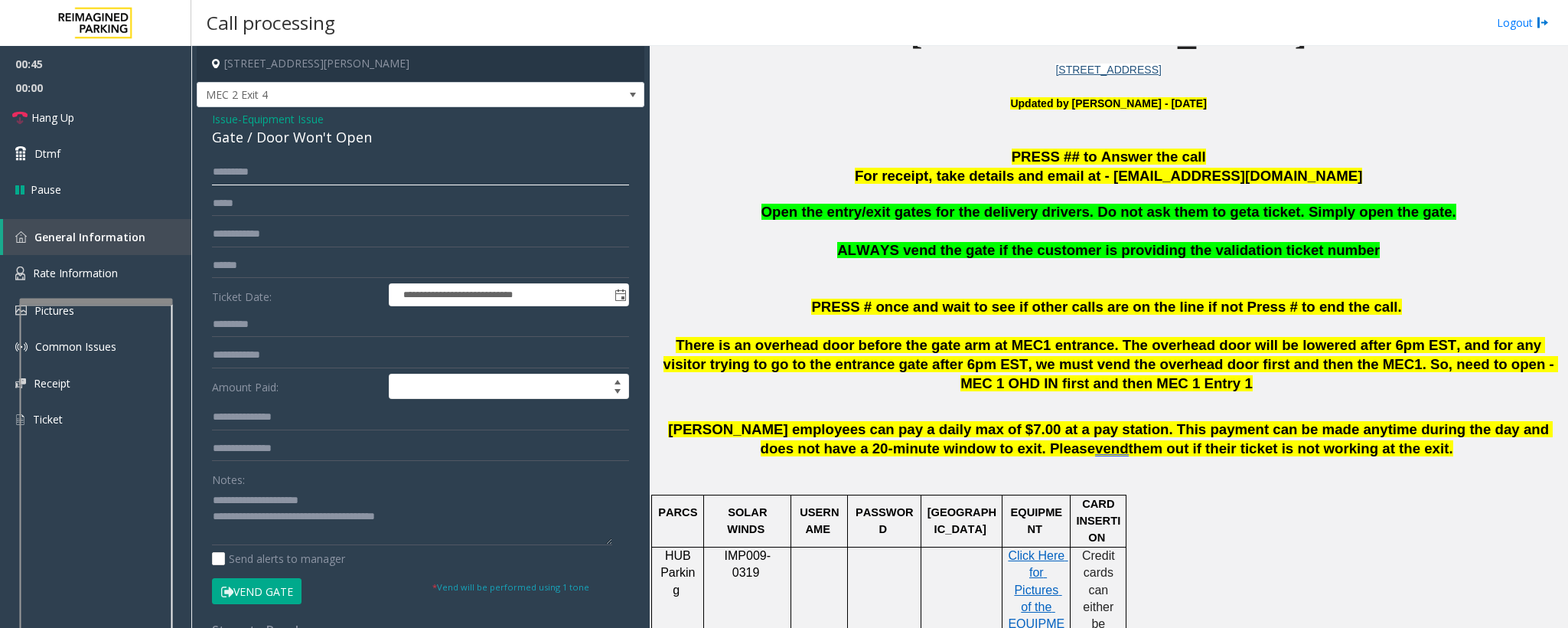
drag, startPoint x: 255, startPoint y: 176, endPoint x: 263, endPoint y: 173, distance: 8.5
click at [257, 175] on input "********" at bounding box center [421, 172] width 417 height 26
click at [257, 170] on input "********" at bounding box center [421, 172] width 417 height 26
click at [263, 173] on input "********" at bounding box center [421, 172] width 417 height 26
type input "********"
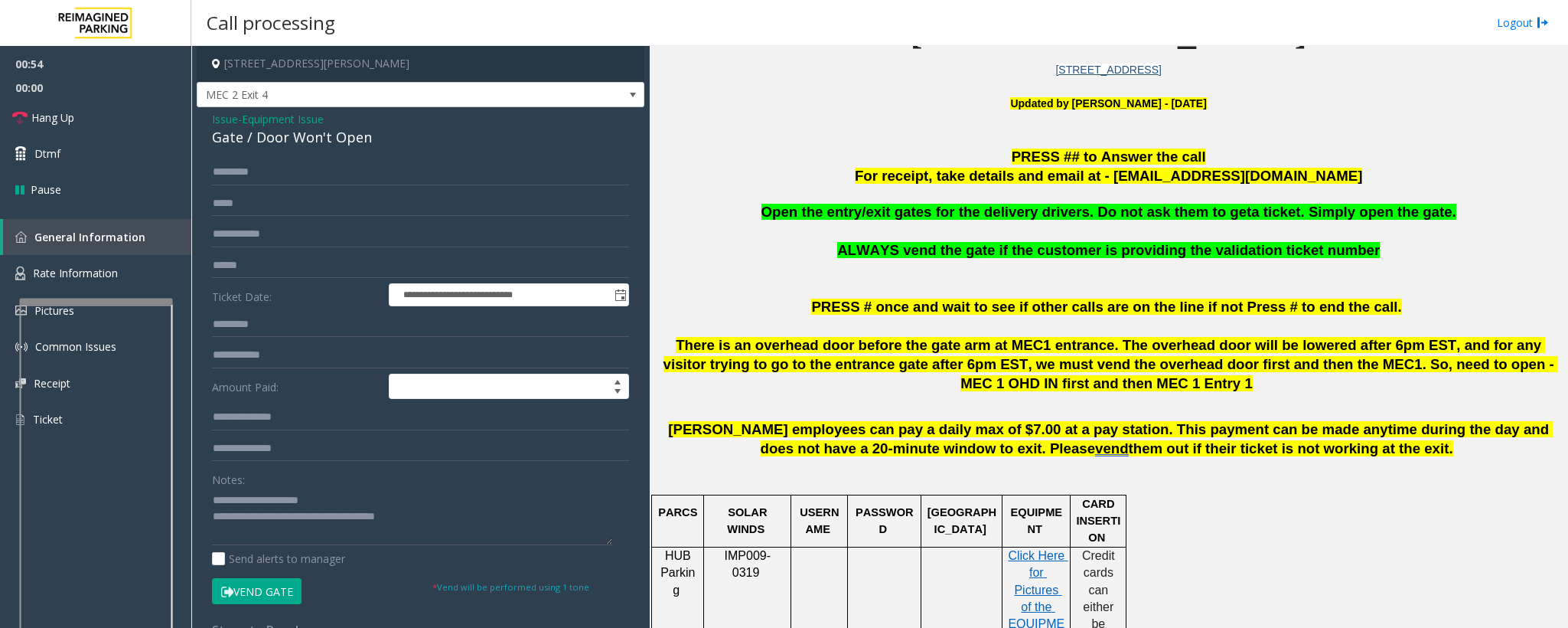
click at [273, 591] on button "Vend Gate" at bounding box center [257, 591] width 90 height 26
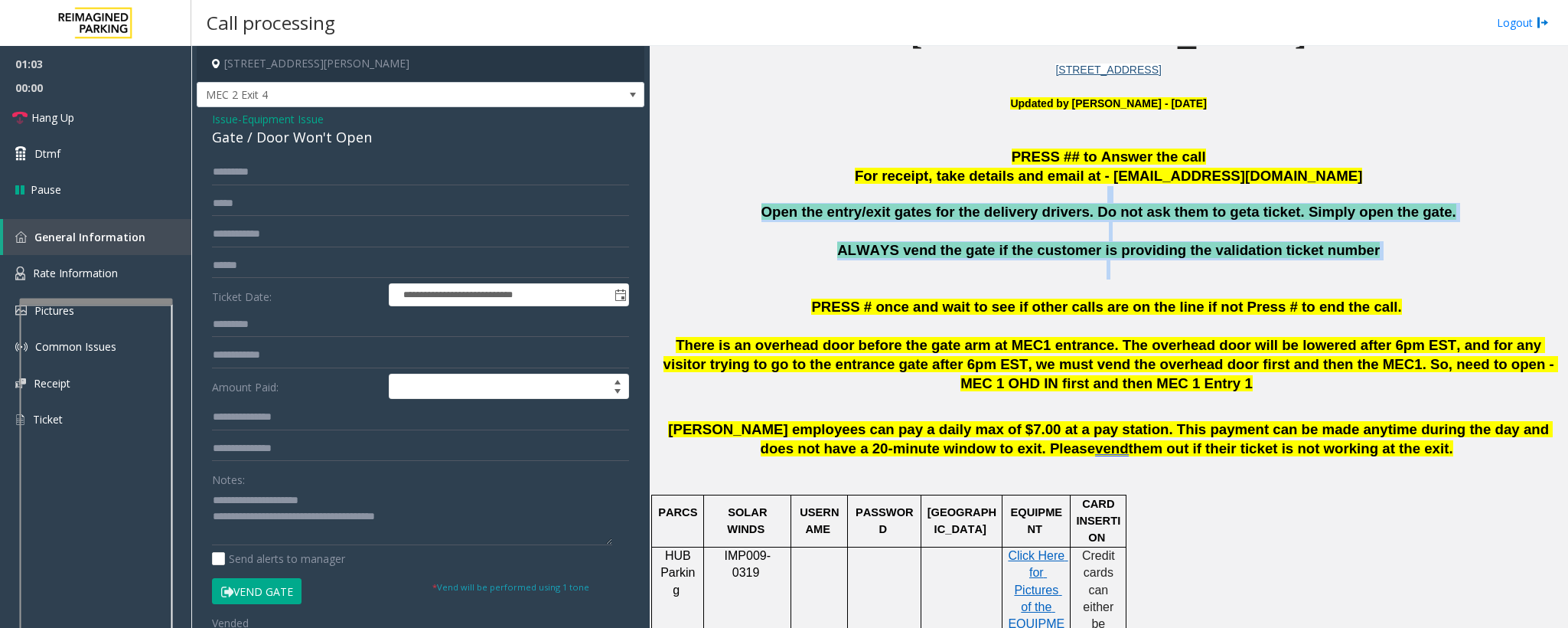
drag, startPoint x: 734, startPoint y: 203, endPoint x: 1388, endPoint y: 264, distance: 656.8
click at [1385, 269] on p "ALWAYS vend the gate if the customer is providing the validation ticket number" at bounding box center [1108, 260] width 907 height 38
drag, startPoint x: 1385, startPoint y: 269, endPoint x: 789, endPoint y: 217, distance: 598.3
click at [789, 217] on div "Open the entry/exit gates for the delivery drivers. Do not ask them to get a ti…" at bounding box center [1108, 240] width 907 height 76
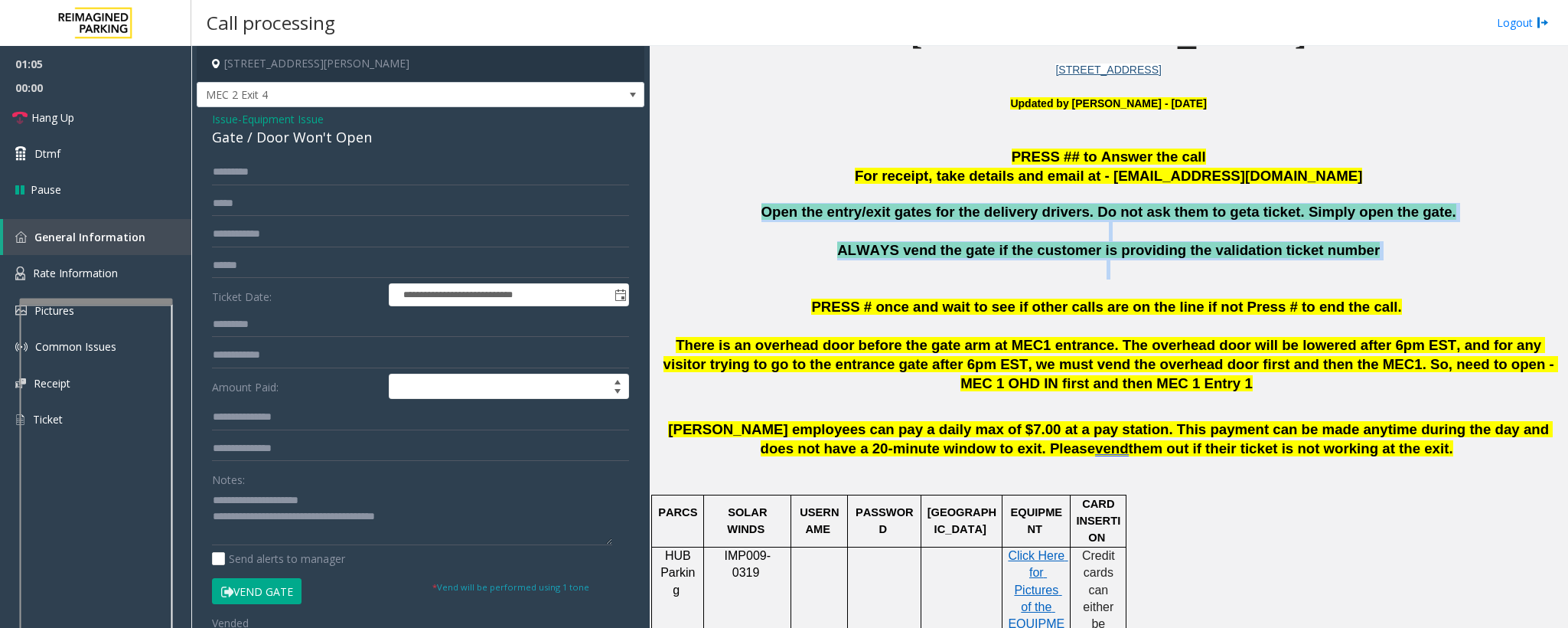
click at [789, 217] on p "Open the entry/exit gates for the delivery drivers. Do not ask them to get a ti…" at bounding box center [1108, 212] width 907 height 19
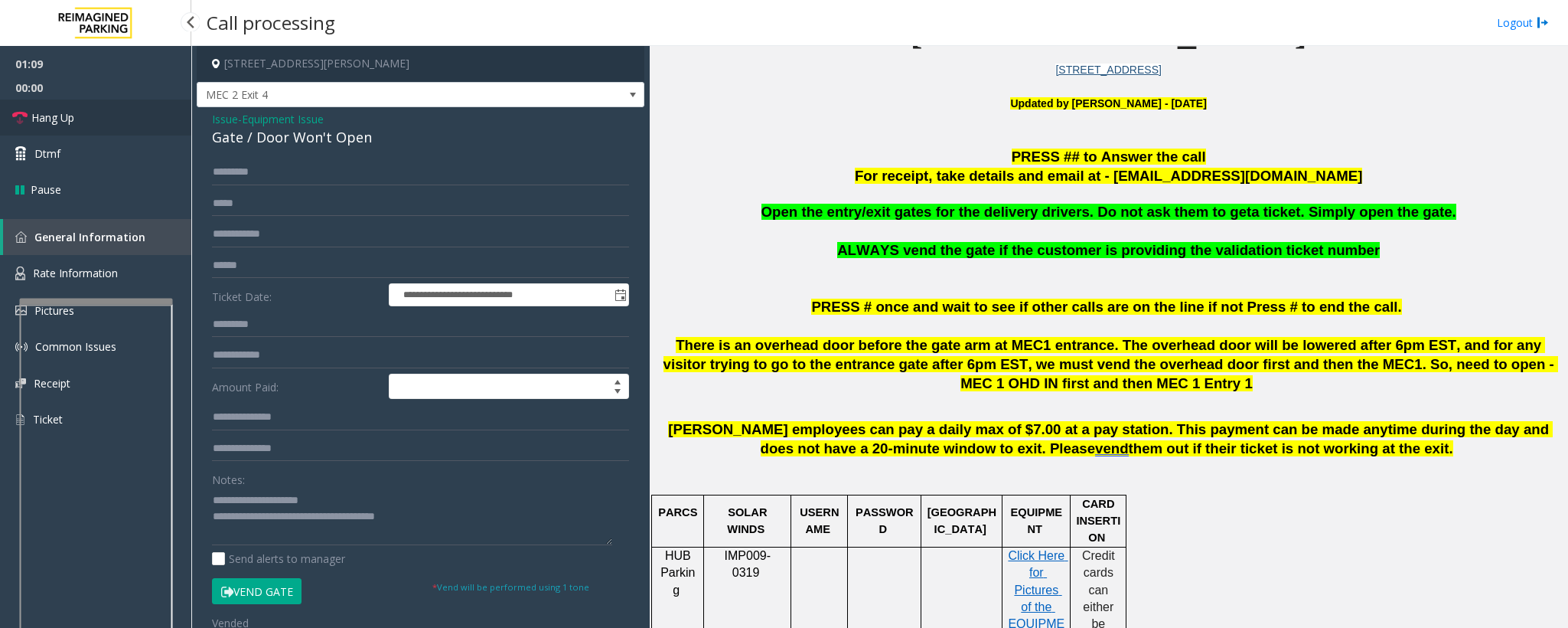
click at [53, 117] on span "Hang Up" at bounding box center [53, 117] width 43 height 16
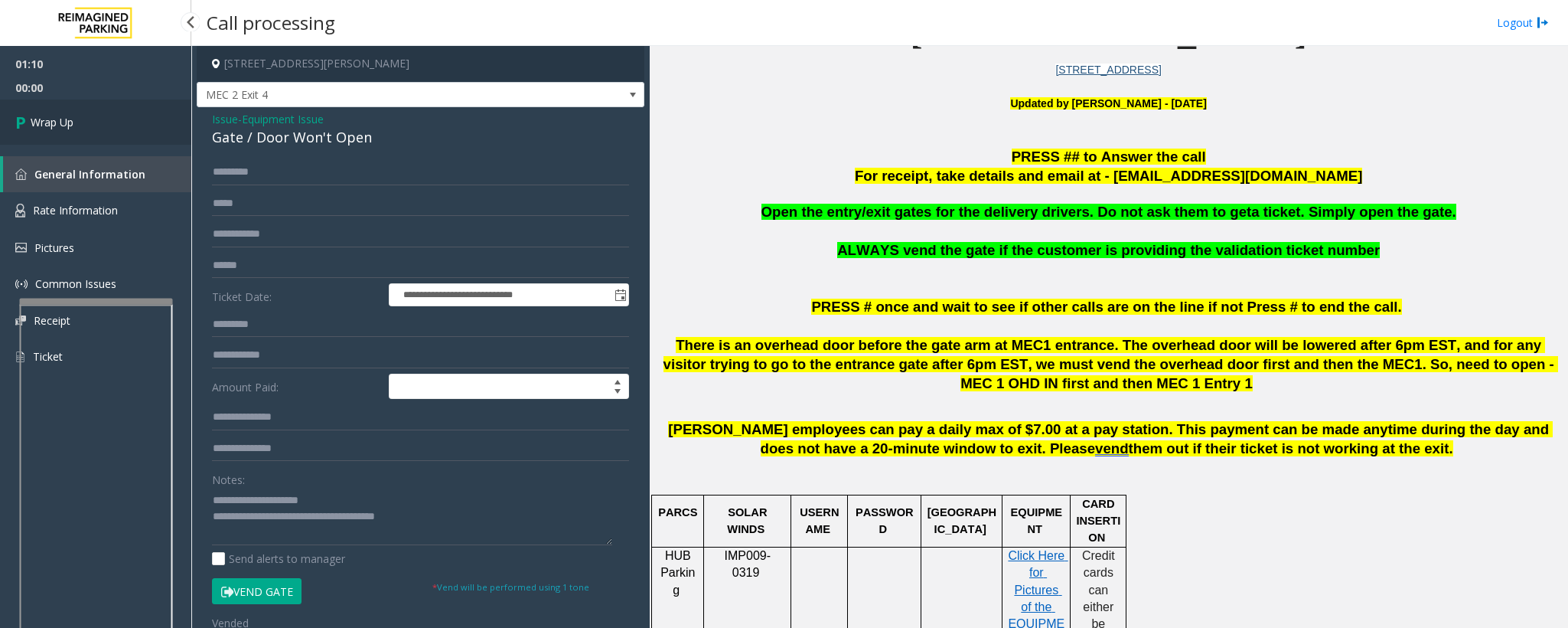
click at [53, 117] on span "Wrap Up" at bounding box center [52, 121] width 43 height 16
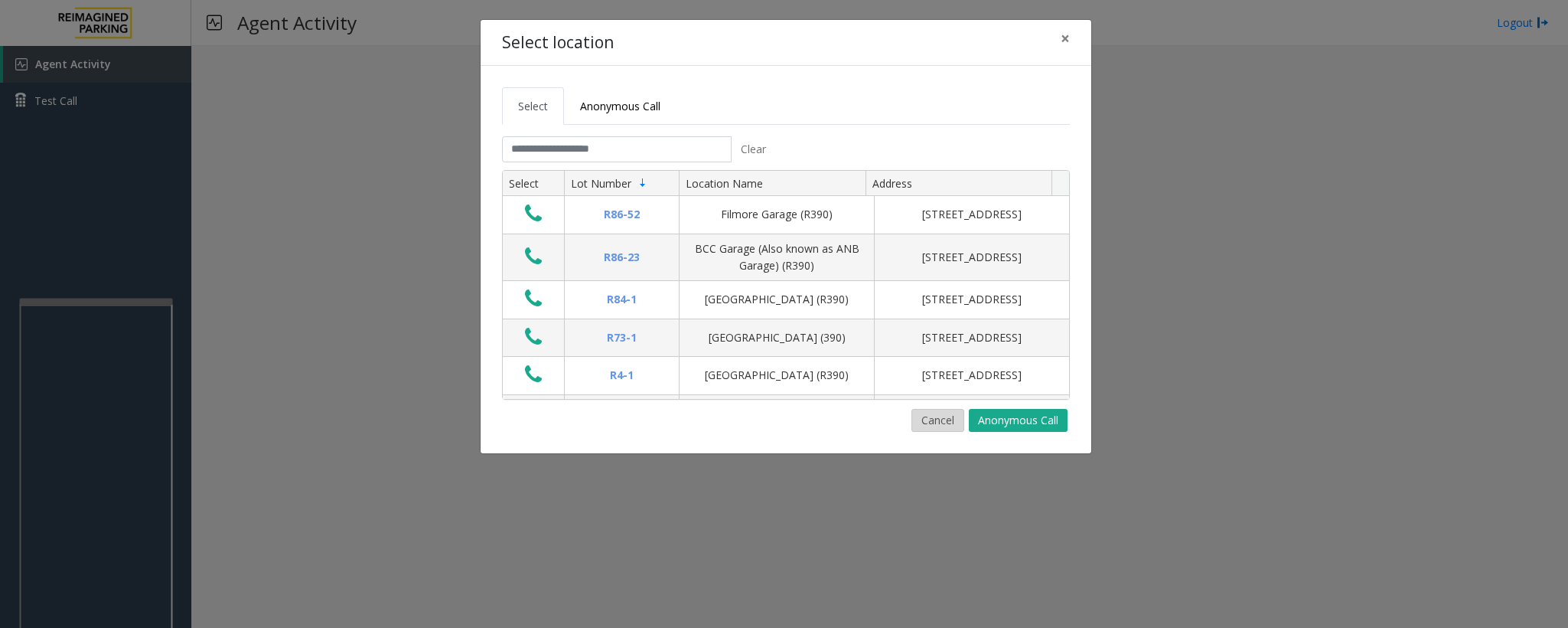
drag, startPoint x: 929, startPoint y: 418, endPoint x: 425, endPoint y: 548, distance: 520.5
click at [921, 419] on button "Cancel" at bounding box center [938, 420] width 53 height 23
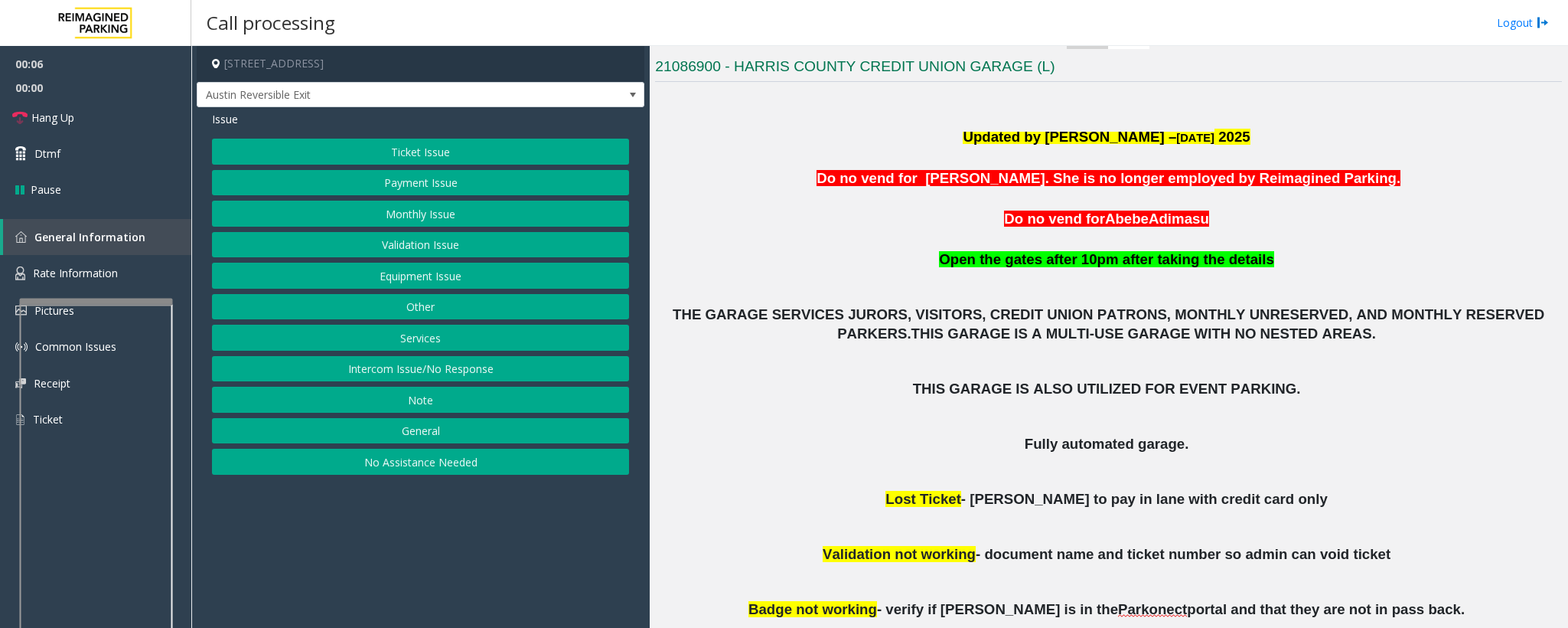
scroll to position [345, 0]
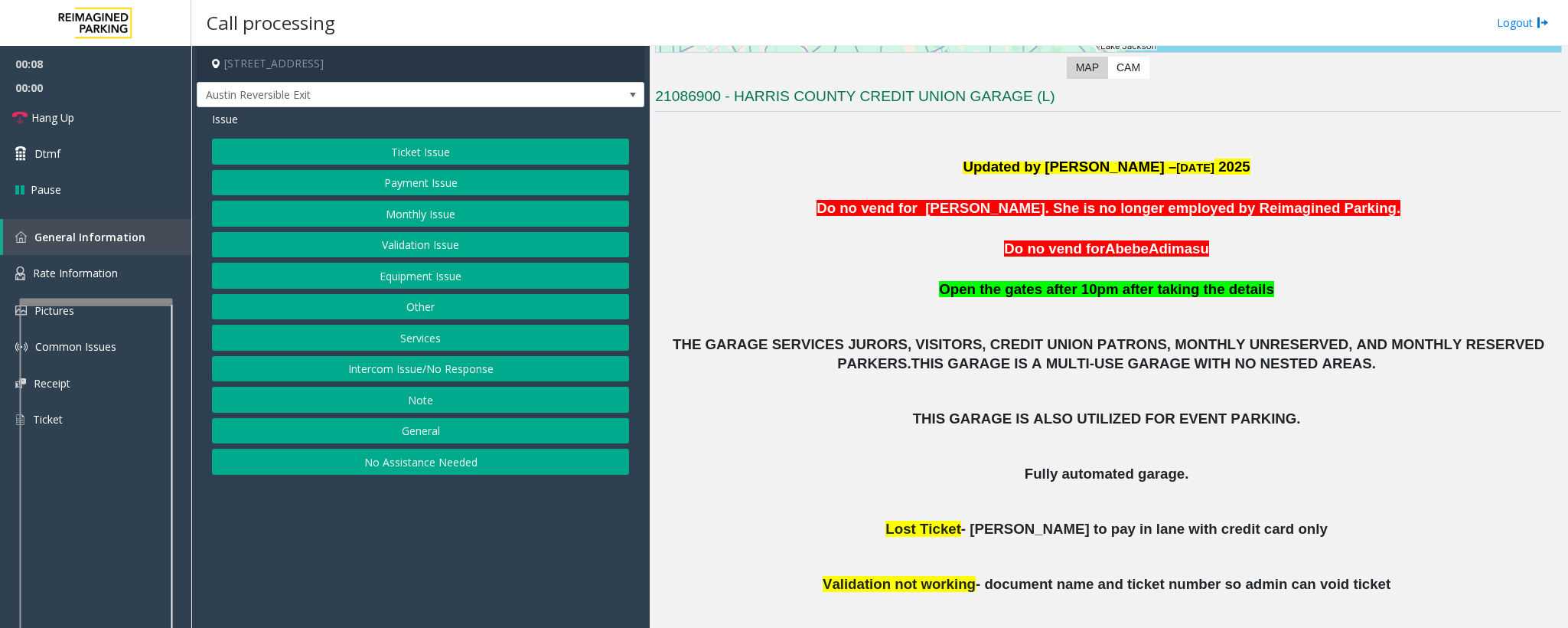
drag, startPoint x: 841, startPoint y: 214, endPoint x: 1325, endPoint y: 246, distance: 485.1
click at [1392, 207] on p "Do no vend for Stephanie Bogany. She is no longer employed by Reimagined Parkin…" at bounding box center [1108, 208] width 907 height 21
drag, startPoint x: 1022, startPoint y: 260, endPoint x: 1001, endPoint y: 248, distance: 24.2
click at [1014, 256] on span "Do no vend for" at bounding box center [1055, 248] width 101 height 16
drag, startPoint x: 1001, startPoint y: 248, endPoint x: 1263, endPoint y: 235, distance: 262.3
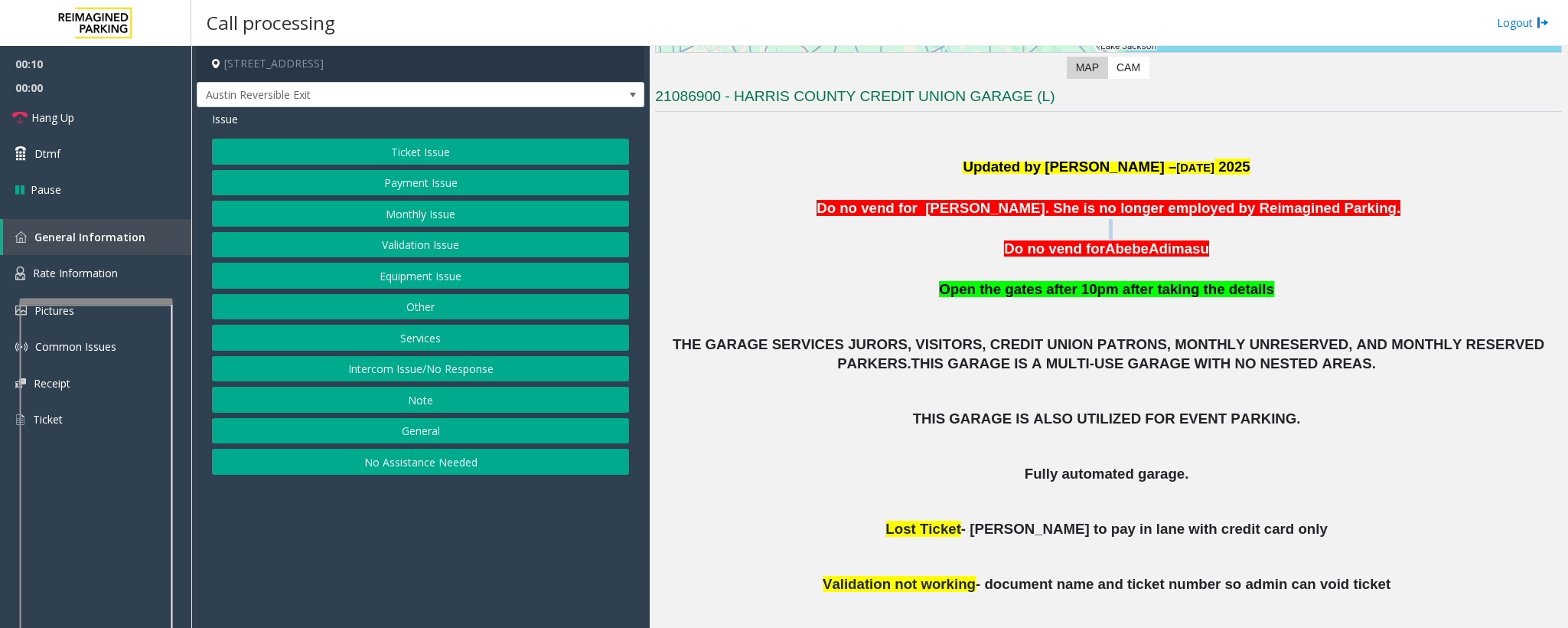
click at [1263, 235] on div "Updated by Jyoti Teotia – 12th Feb 2025 Do no vend for Stephanie Bogany. She is…" at bounding box center [1108, 208] width 907 height 104
click at [1257, 250] on p "Do no vend for A bebe Ad imasu" at bounding box center [1108, 250] width 907 height 21
drag, startPoint x: 1220, startPoint y: 246, endPoint x: 956, endPoint y: 252, distance: 264.1
click at [956, 253] on p "Do no vend for A bebe Ad imasu" at bounding box center [1108, 250] width 907 height 21
click at [972, 251] on p "Do no vend for A bebe Ad imasu" at bounding box center [1108, 250] width 907 height 21
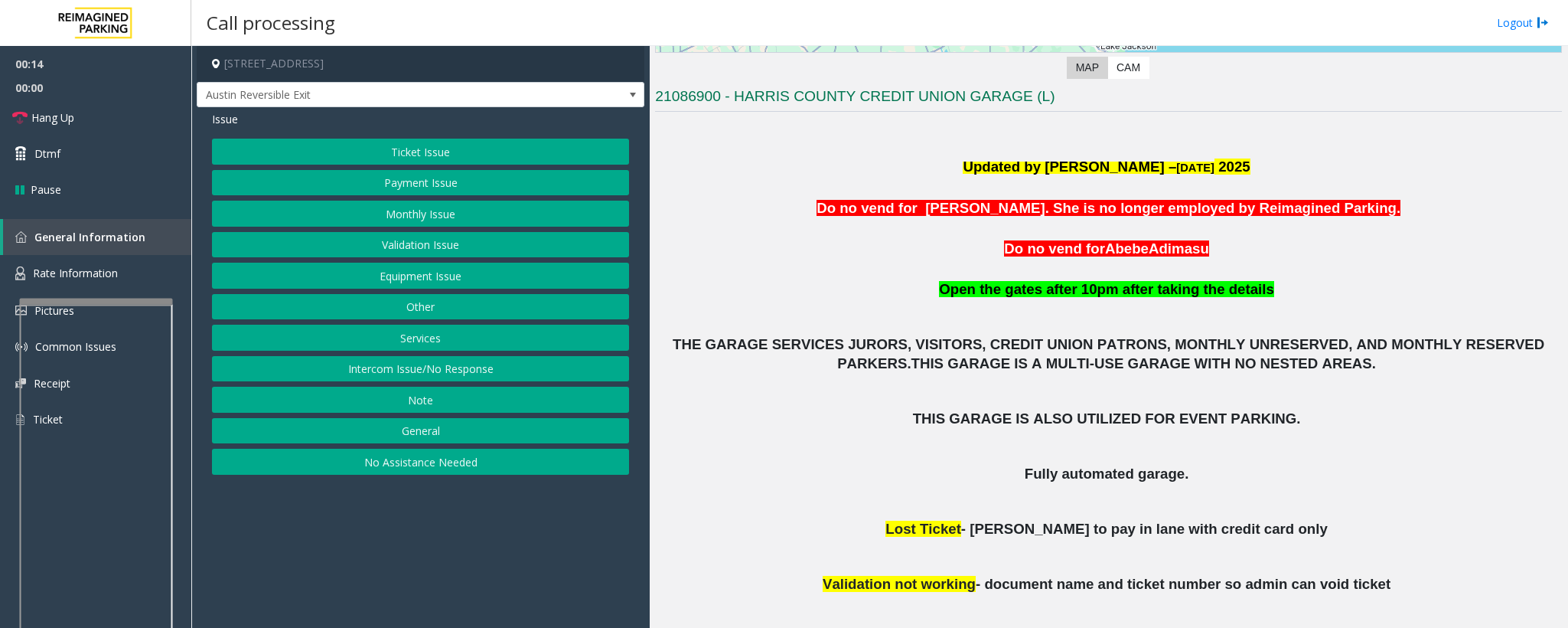
click at [373, 146] on button "Ticket Issue" at bounding box center [421, 151] width 417 height 26
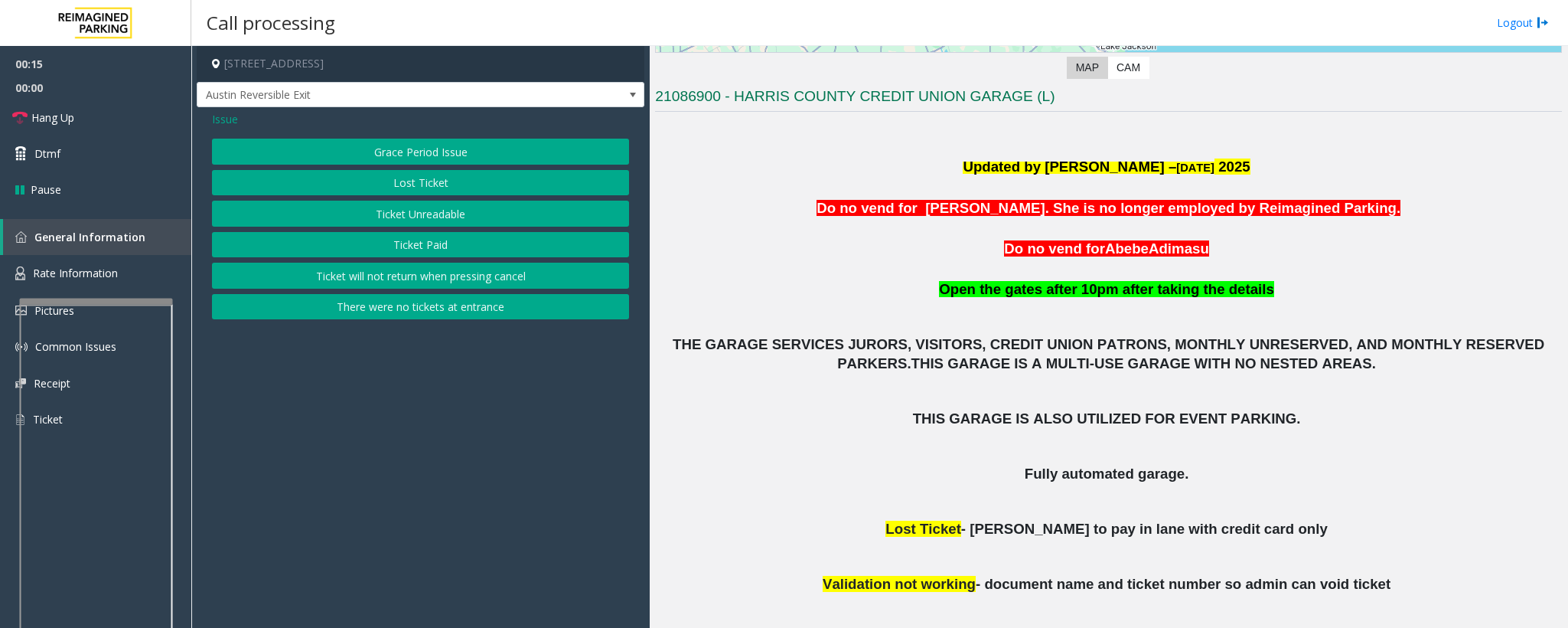
click at [392, 225] on button "Ticket Unreadable" at bounding box center [421, 214] width 417 height 26
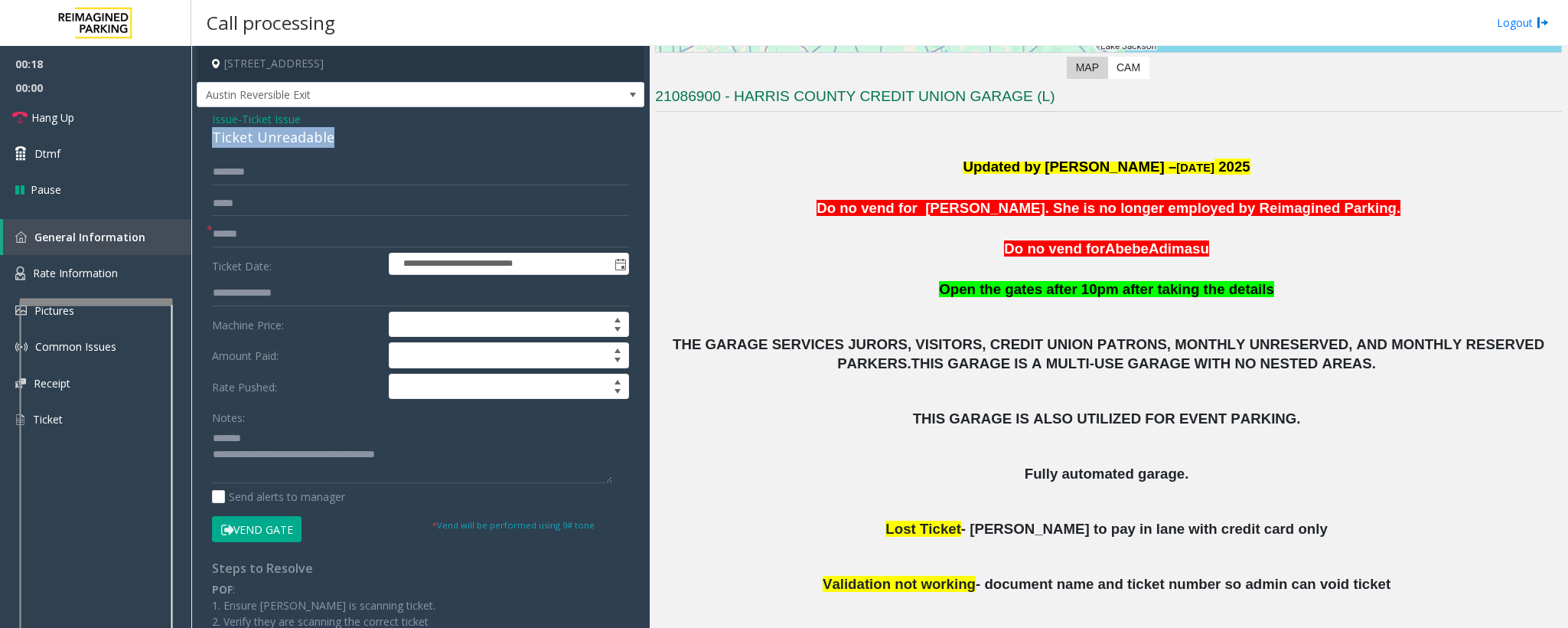
drag, startPoint x: 334, startPoint y: 137, endPoint x: 207, endPoint y: 146, distance: 127.3
click at [207, 146] on div "**********" at bounding box center [421, 505] width 448 height 794
type textarea "**********"
drag, startPoint x: 281, startPoint y: 227, endPoint x: 326, endPoint y: 260, distance: 55.8
click at [282, 227] on input "text" at bounding box center [421, 235] width 417 height 26
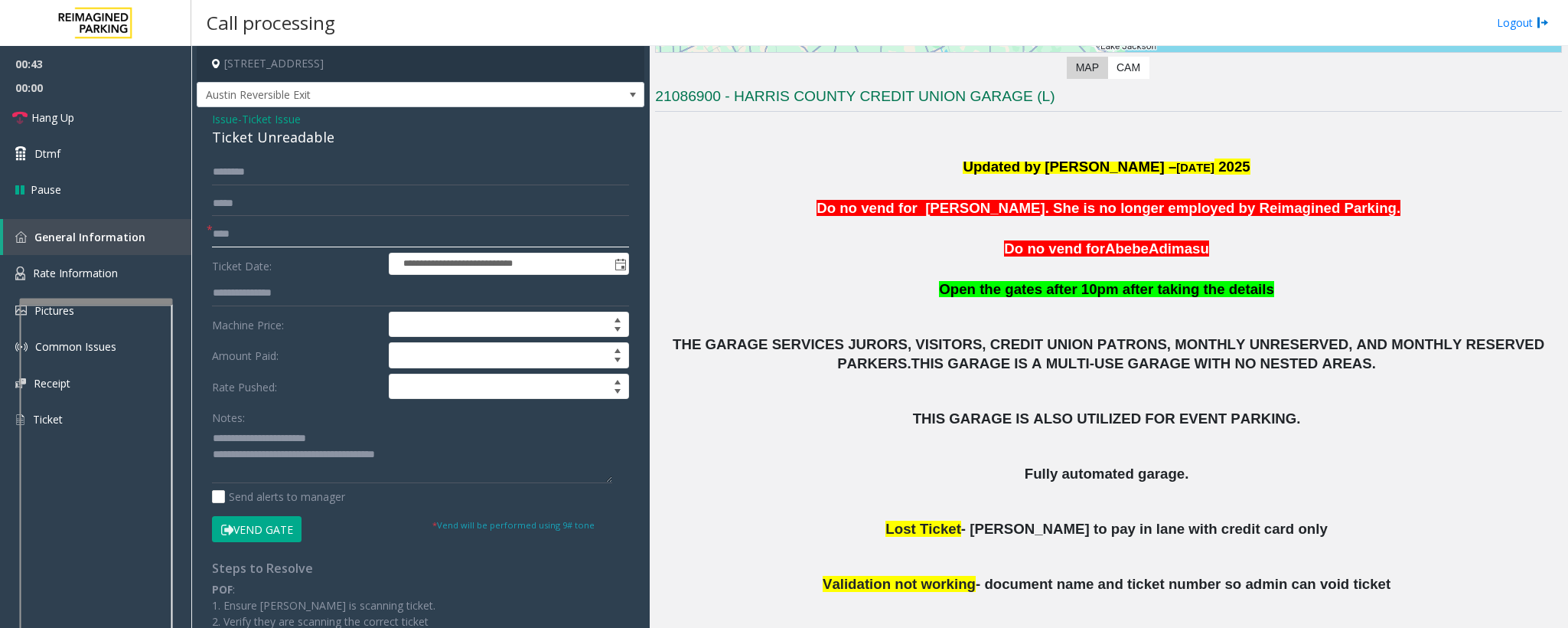
type input "****"
click at [244, 176] on input "text" at bounding box center [421, 172] width 417 height 26
type input "********"
click at [277, 533] on button "Vend Gate" at bounding box center [257, 529] width 90 height 26
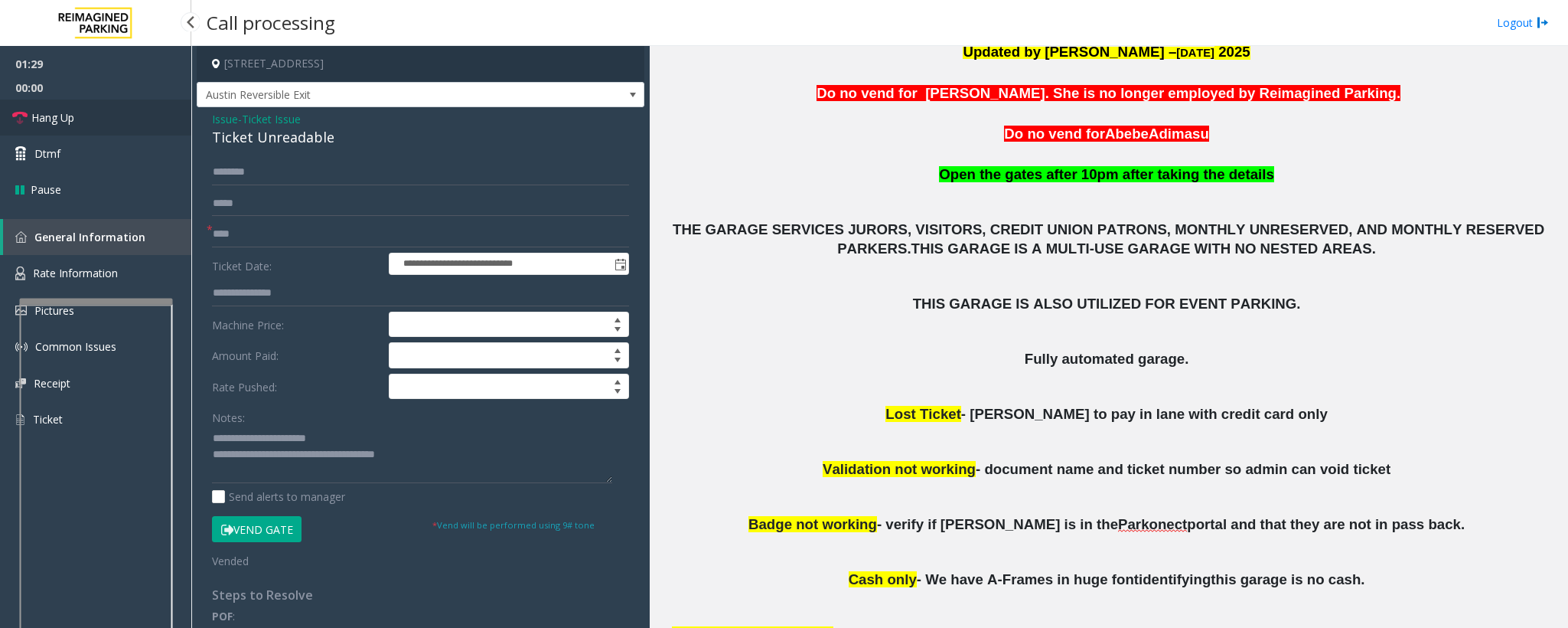
click at [46, 111] on span "Hang Up" at bounding box center [53, 117] width 43 height 16
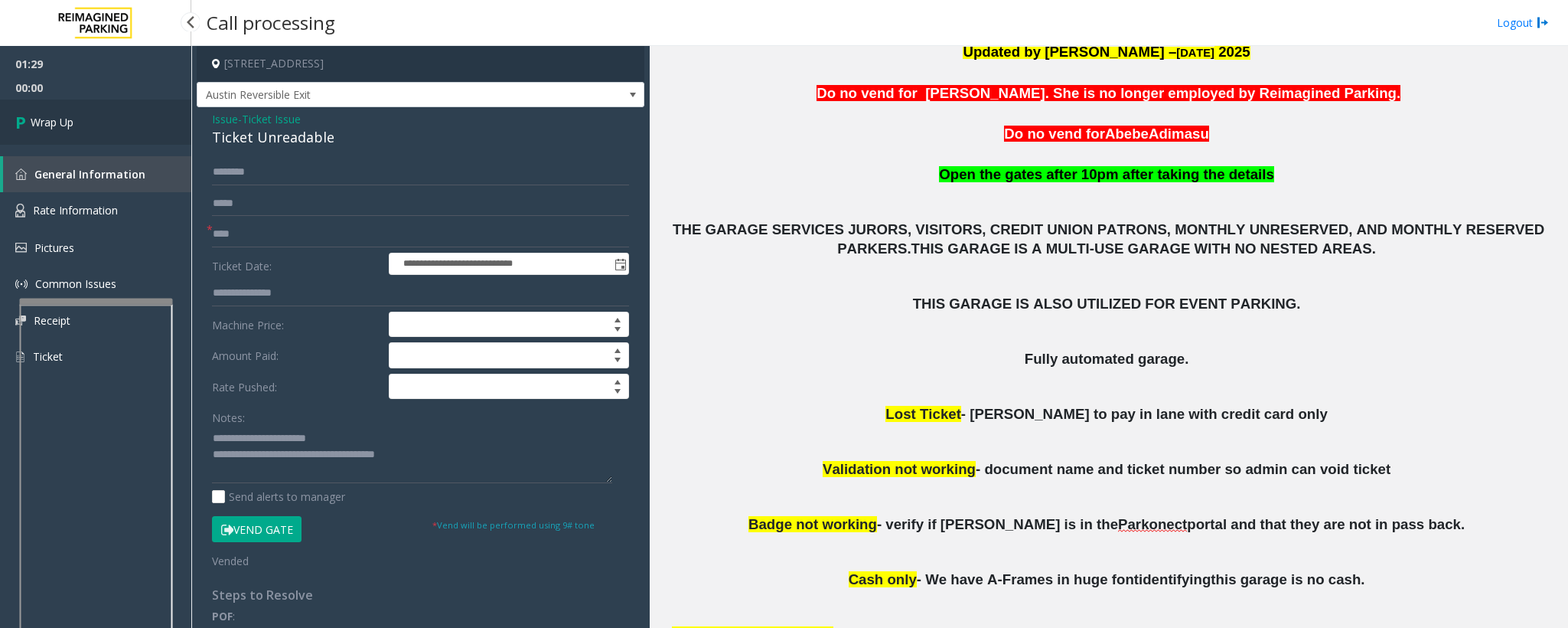
click at [44, 116] on span "Wrap Up" at bounding box center [52, 121] width 43 height 16
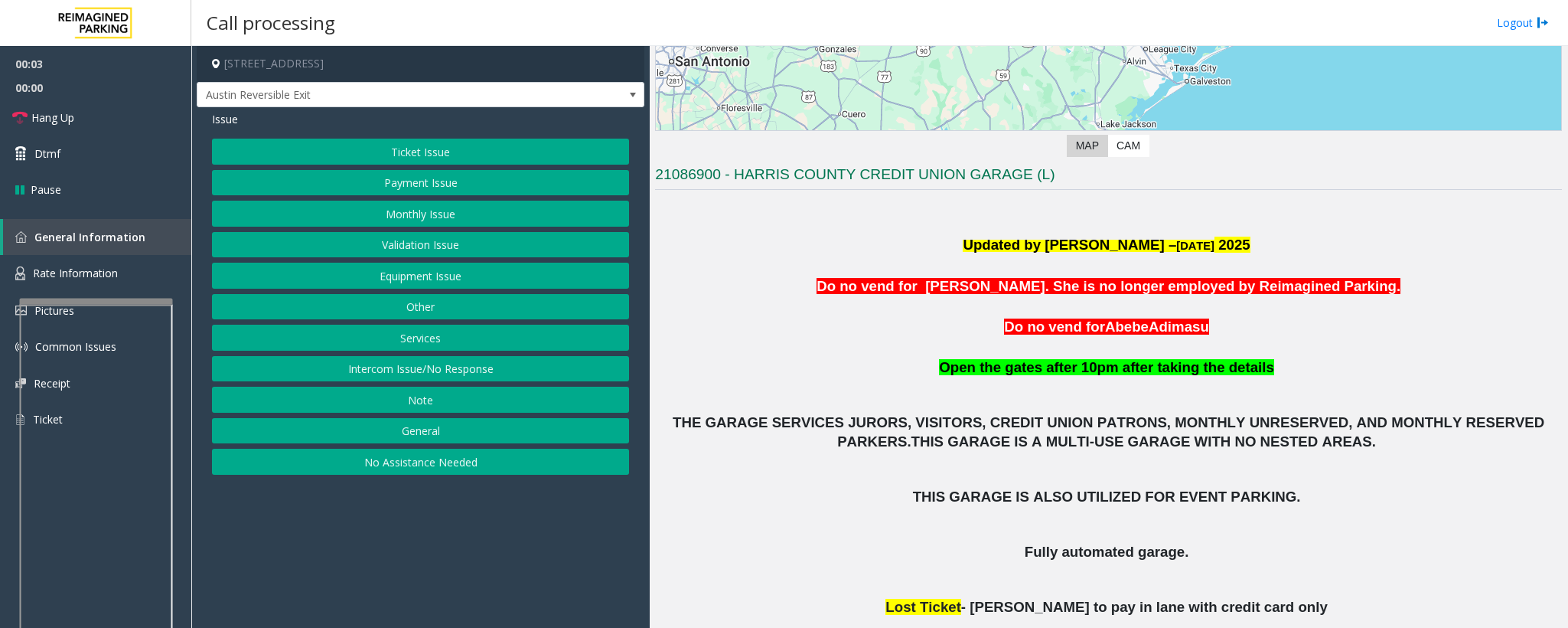
scroll to position [345, 0]
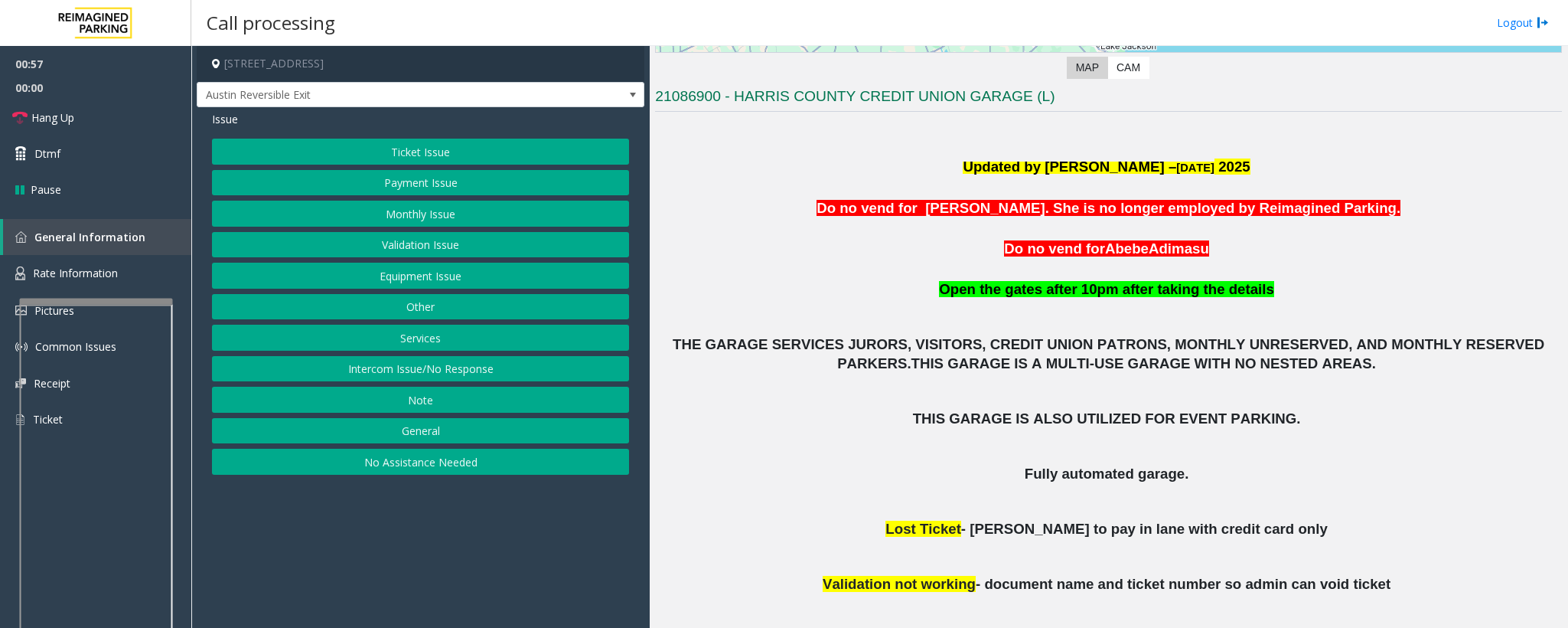
click at [455, 150] on button "Ticket Issue" at bounding box center [421, 151] width 417 height 26
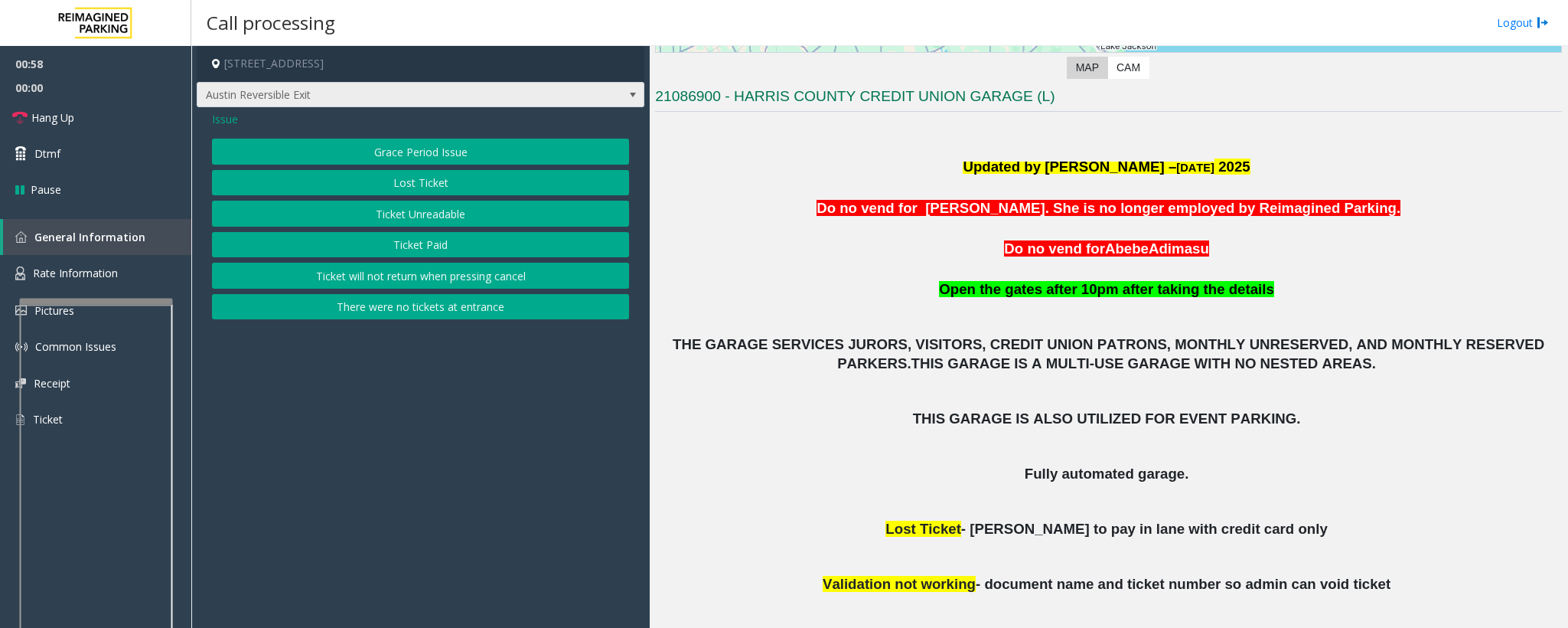
click at [221, 104] on span "Austin Reversible Exit" at bounding box center [376, 94] width 358 height 24
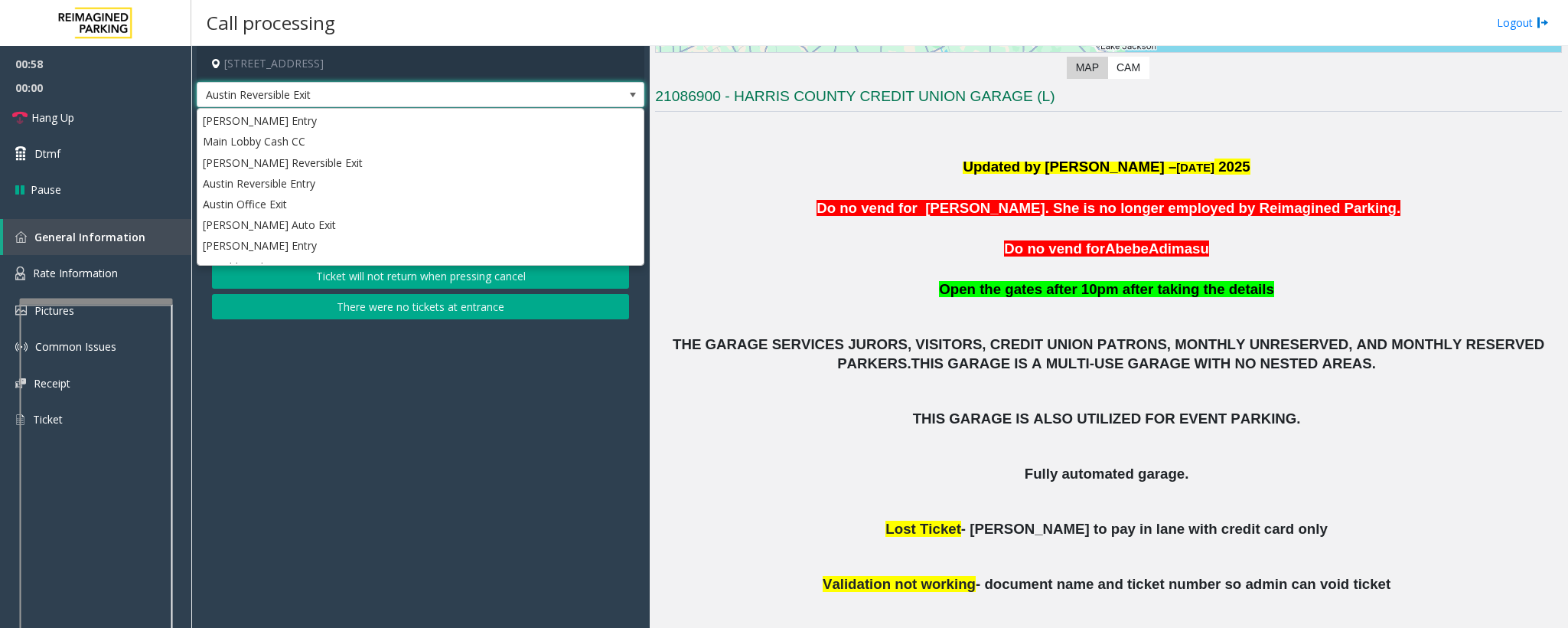
scroll to position [106, 0]
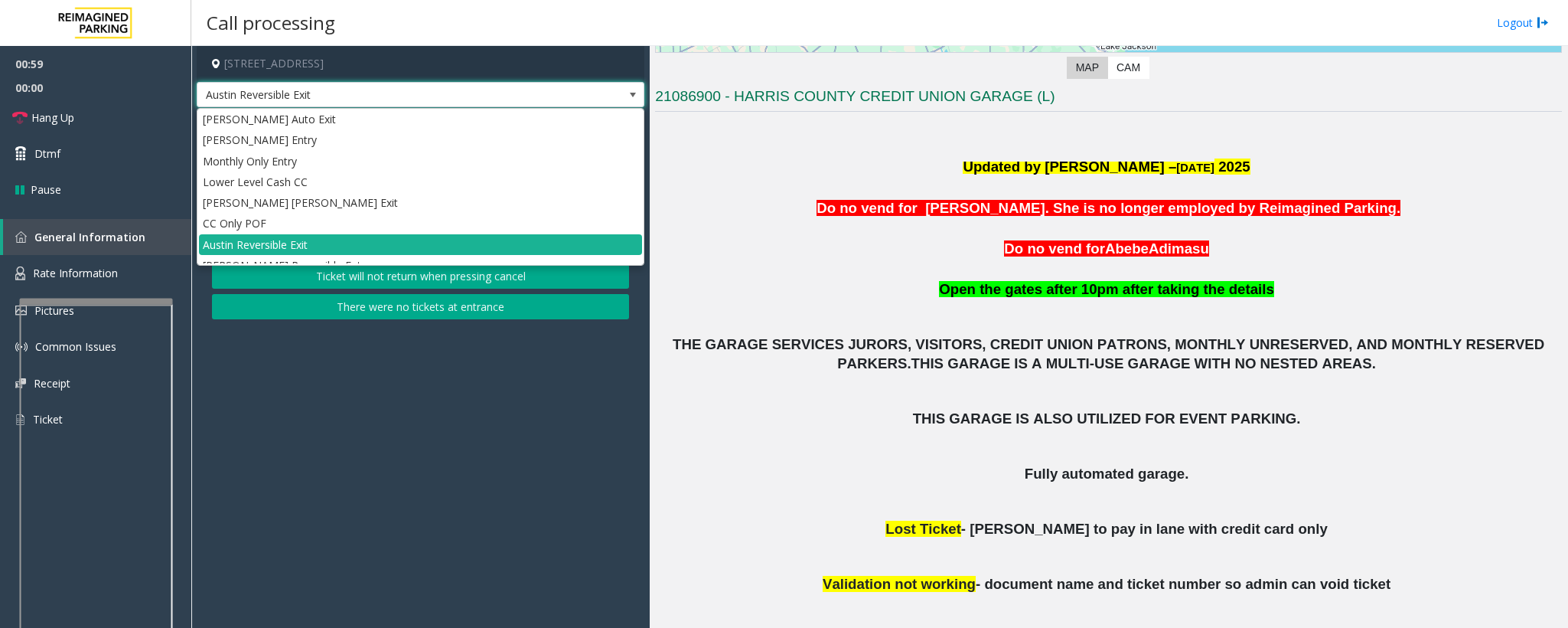
click at [335, 422] on app-call-processing-form "1401 Congress Street, Houston, TX Austin Reversible Exit Issue Grace Period Iss…" at bounding box center [421, 336] width 459 height 582
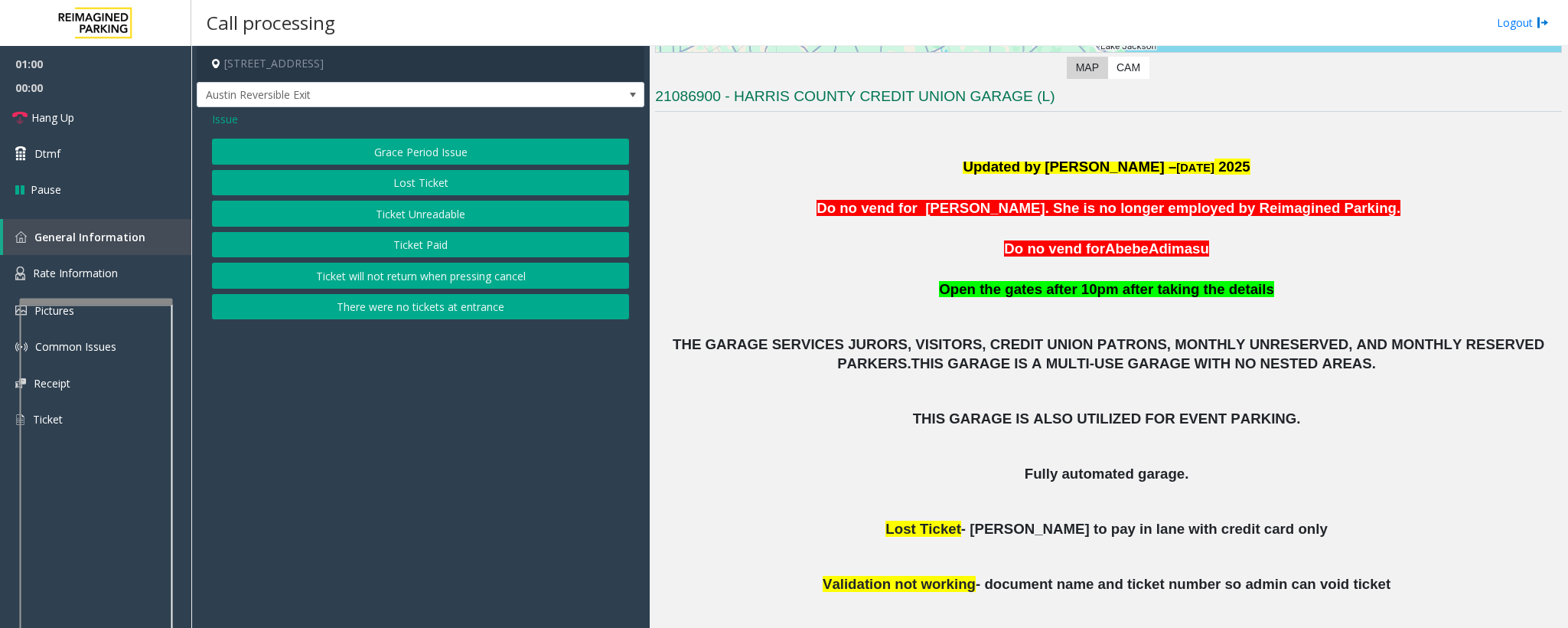
click at [218, 115] on span "Issue" at bounding box center [225, 119] width 26 height 16
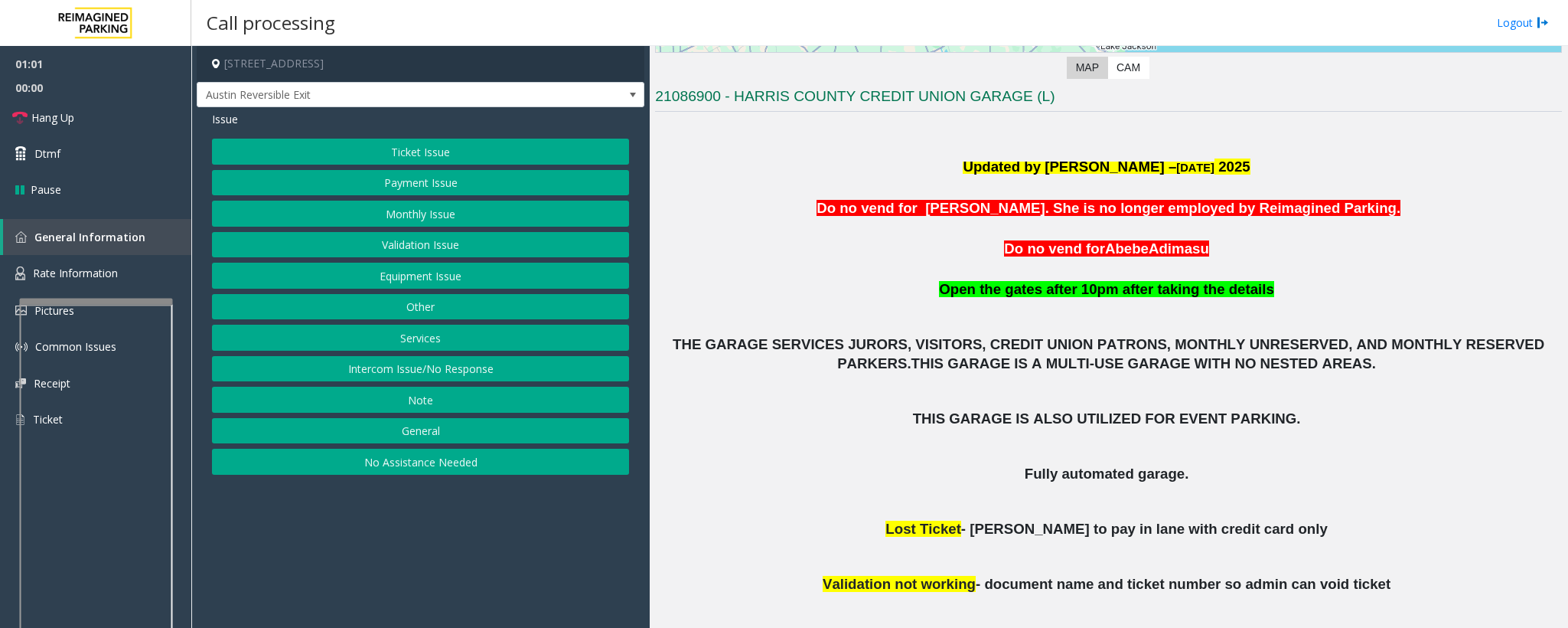
click at [417, 161] on button "Ticket Issue" at bounding box center [421, 151] width 417 height 26
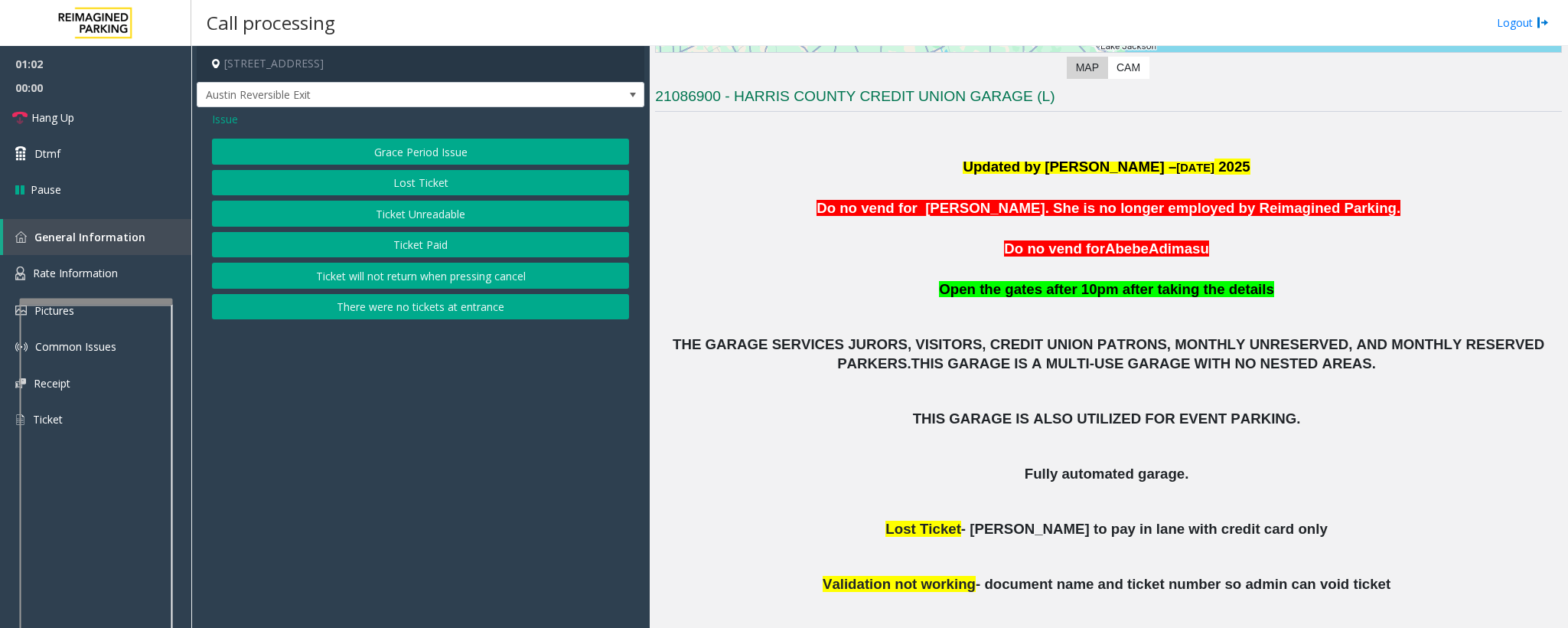
click at [433, 217] on button "Ticket Unreadable" at bounding box center [421, 214] width 417 height 26
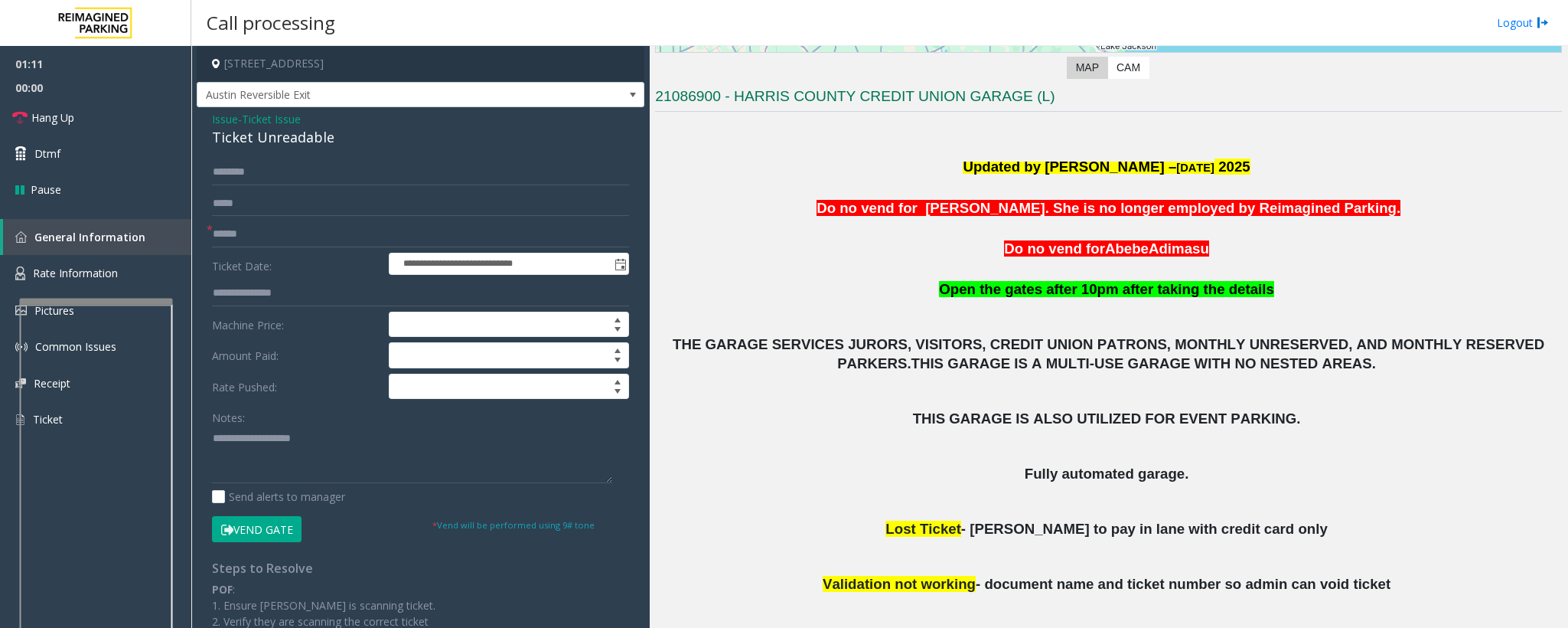
click at [221, 115] on span "Issue" at bounding box center [225, 119] width 26 height 16
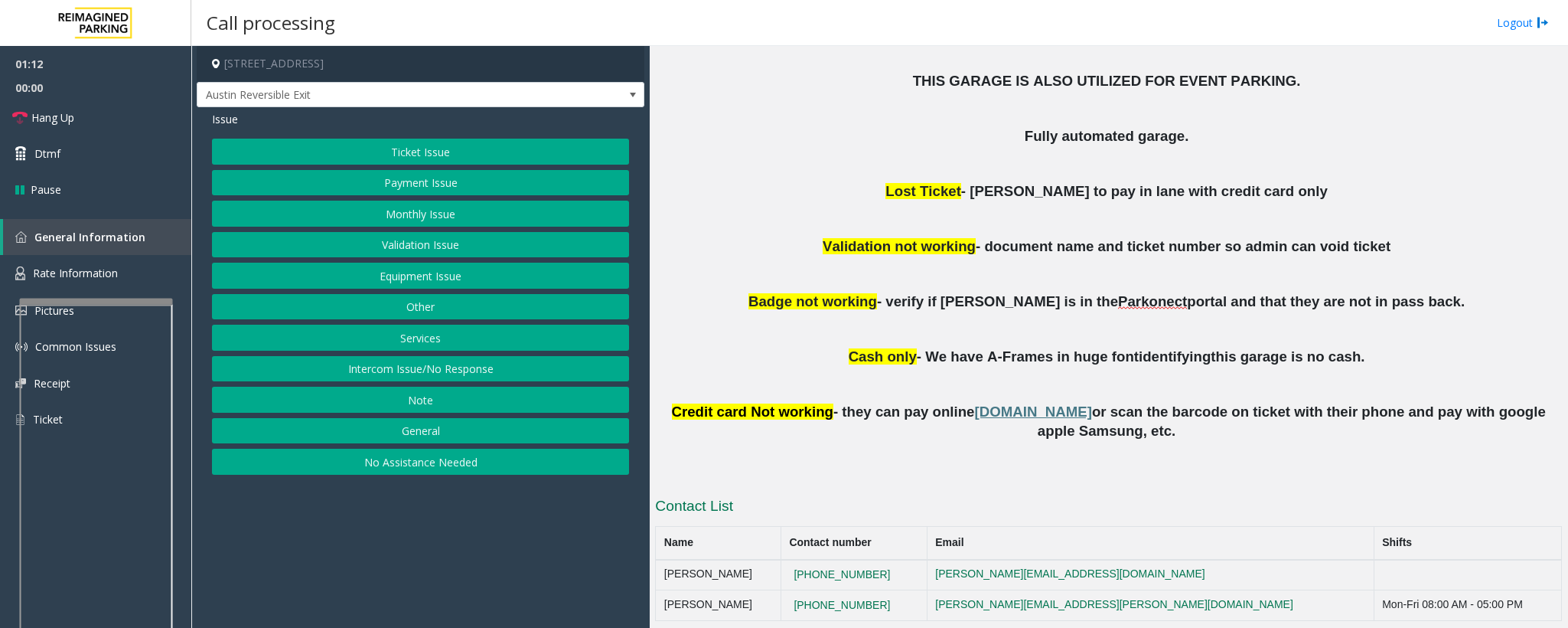
scroll to position [689, 0]
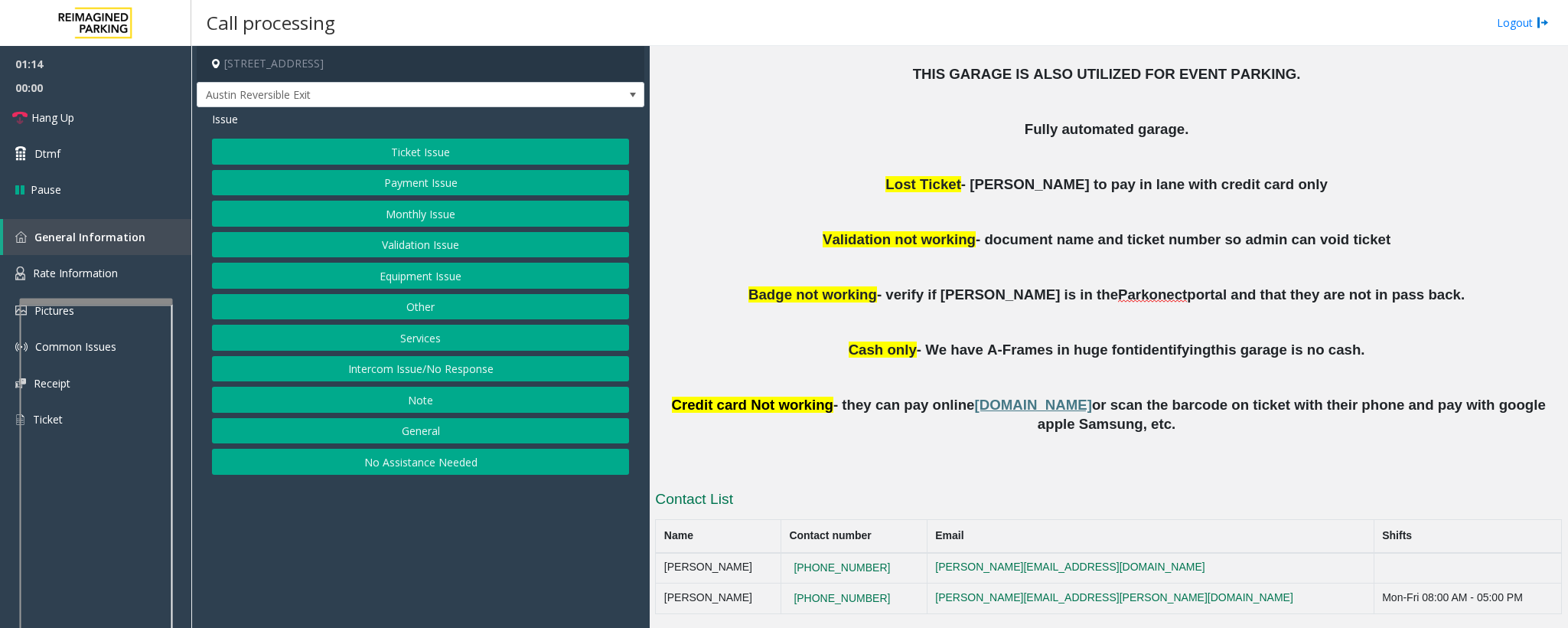
click at [392, 192] on button "Payment Issue" at bounding box center [421, 183] width 417 height 26
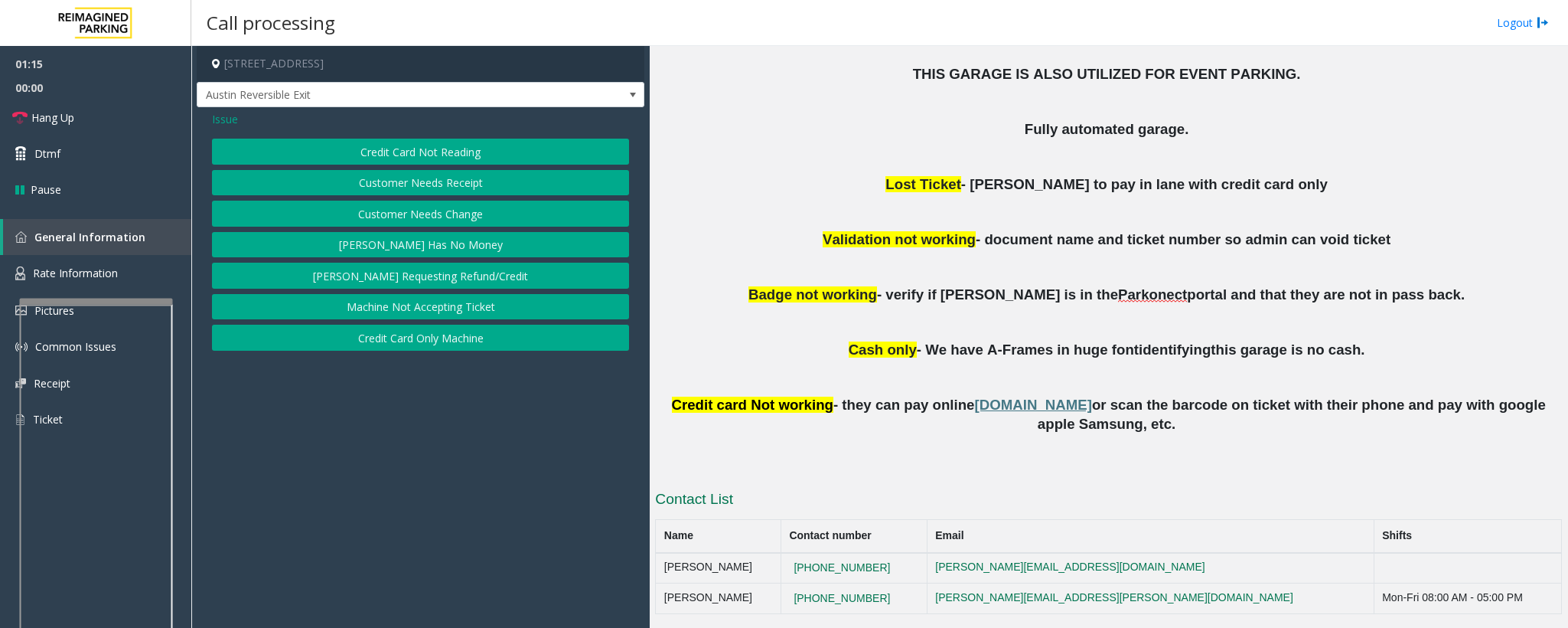
click at [455, 151] on button "Credit Card Not Reading" at bounding box center [421, 151] width 417 height 26
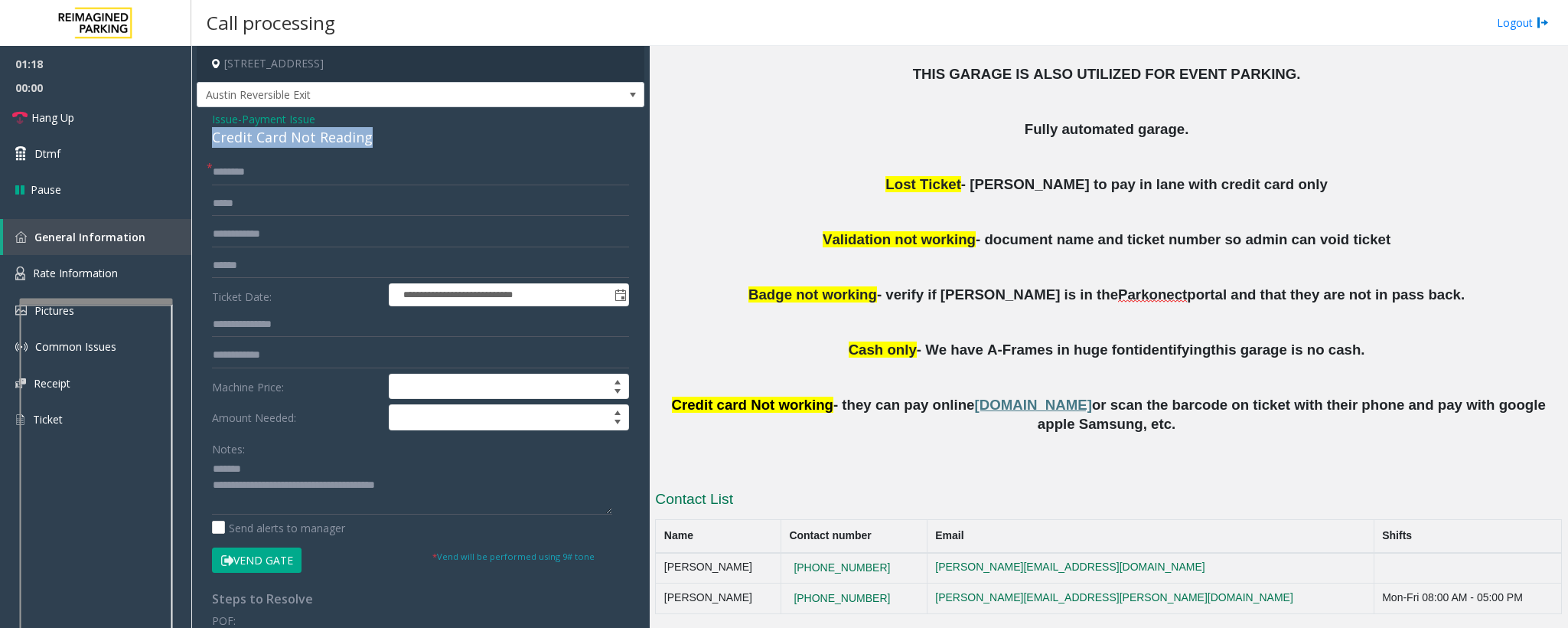
drag, startPoint x: 421, startPoint y: 137, endPoint x: 205, endPoint y: 136, distance: 216.0
click at [205, 136] on div "**********" at bounding box center [421, 455] width 448 height 696
type textarea "**********"
click at [249, 262] on input "text" at bounding box center [421, 265] width 417 height 26
click at [239, 266] on input "**********" at bounding box center [421, 265] width 417 height 26
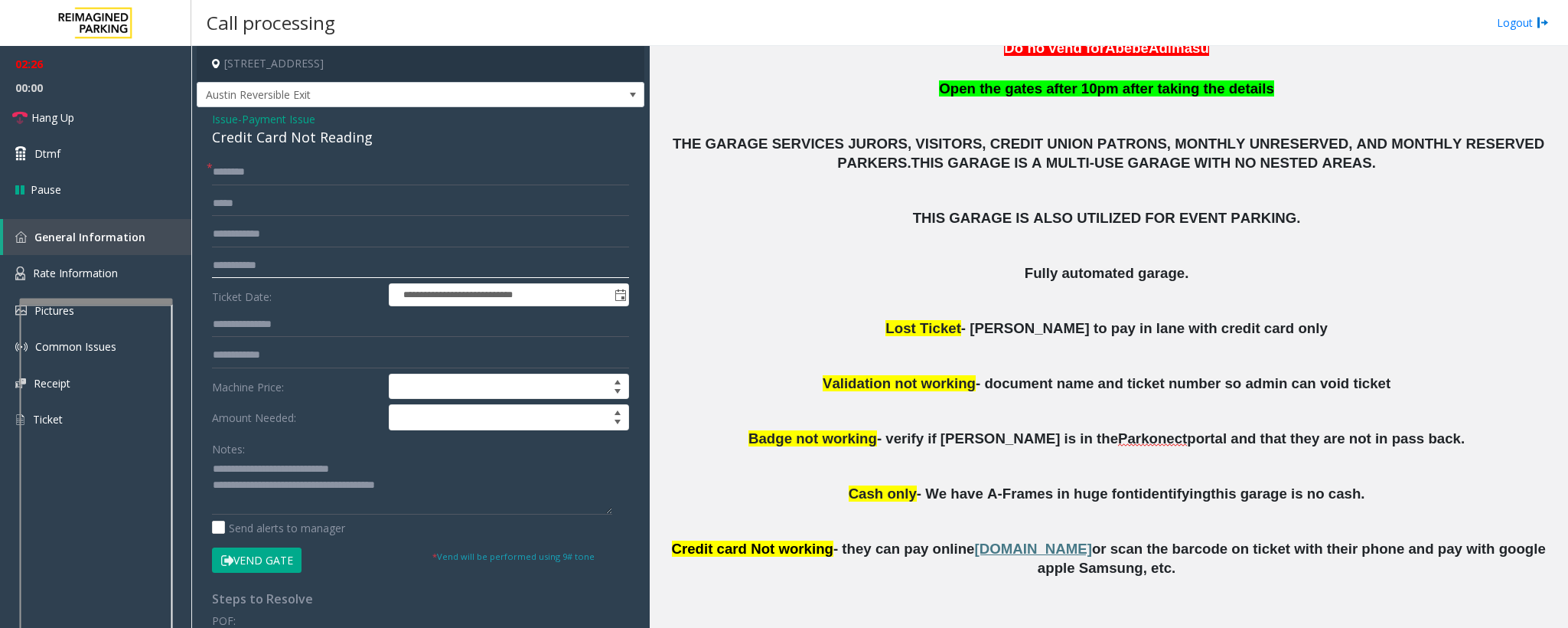
scroll to position [345, 0]
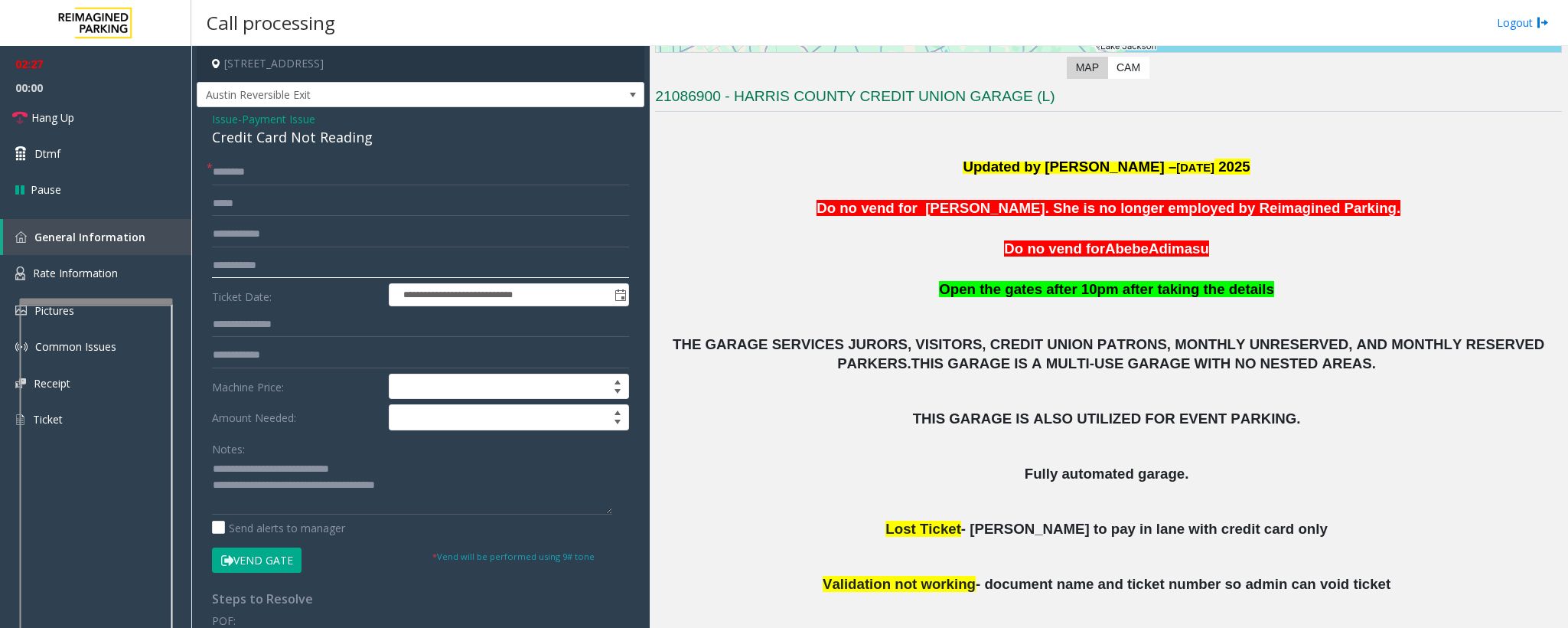
type input "**********"
click at [310, 165] on input "text" at bounding box center [421, 172] width 417 height 26
type input "*"
type input "**"
drag, startPoint x: 436, startPoint y: 492, endPoint x: 274, endPoint y: 496, distance: 162.0
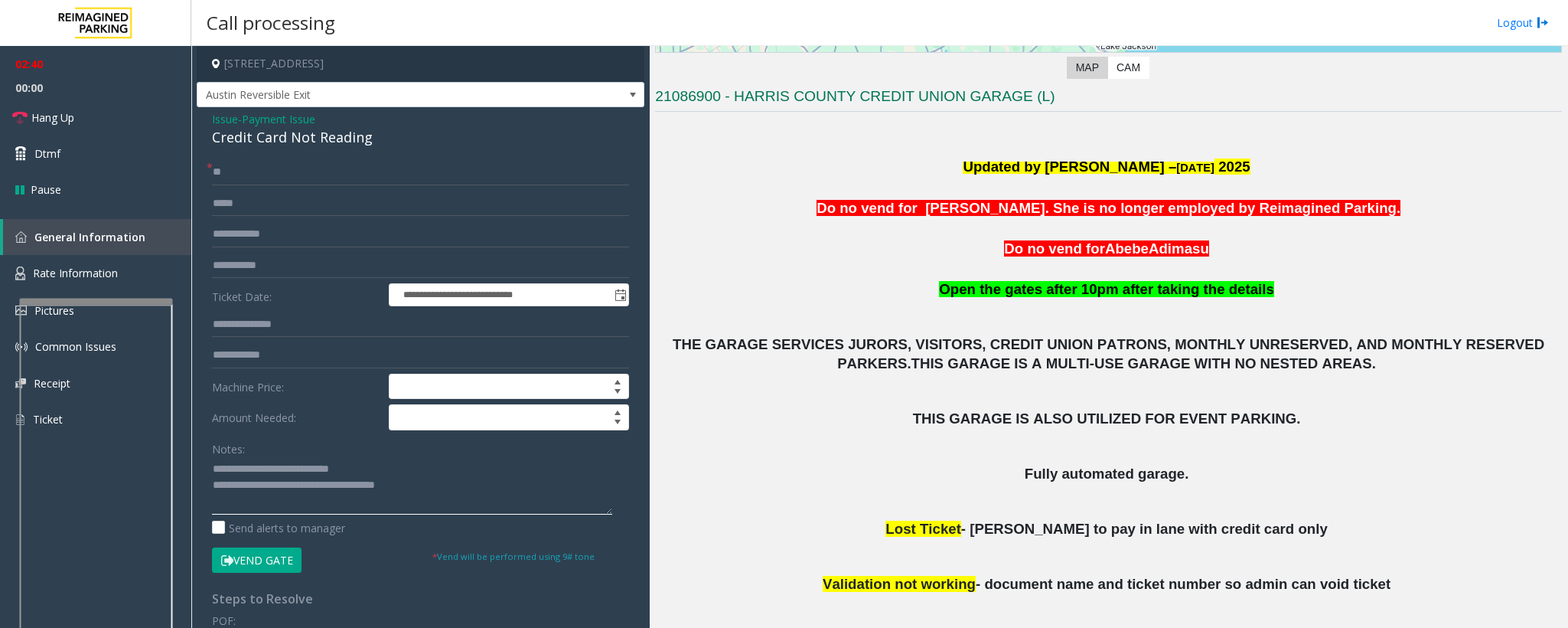
click at [274, 496] on textarea at bounding box center [412, 485] width 400 height 57
type textarea "**********"
click at [256, 170] on input "**" at bounding box center [421, 172] width 417 height 26
click at [67, 110] on span "Hang Up" at bounding box center [53, 117] width 43 height 16
click at [66, 110] on span "Hang Up" at bounding box center [53, 117] width 43 height 16
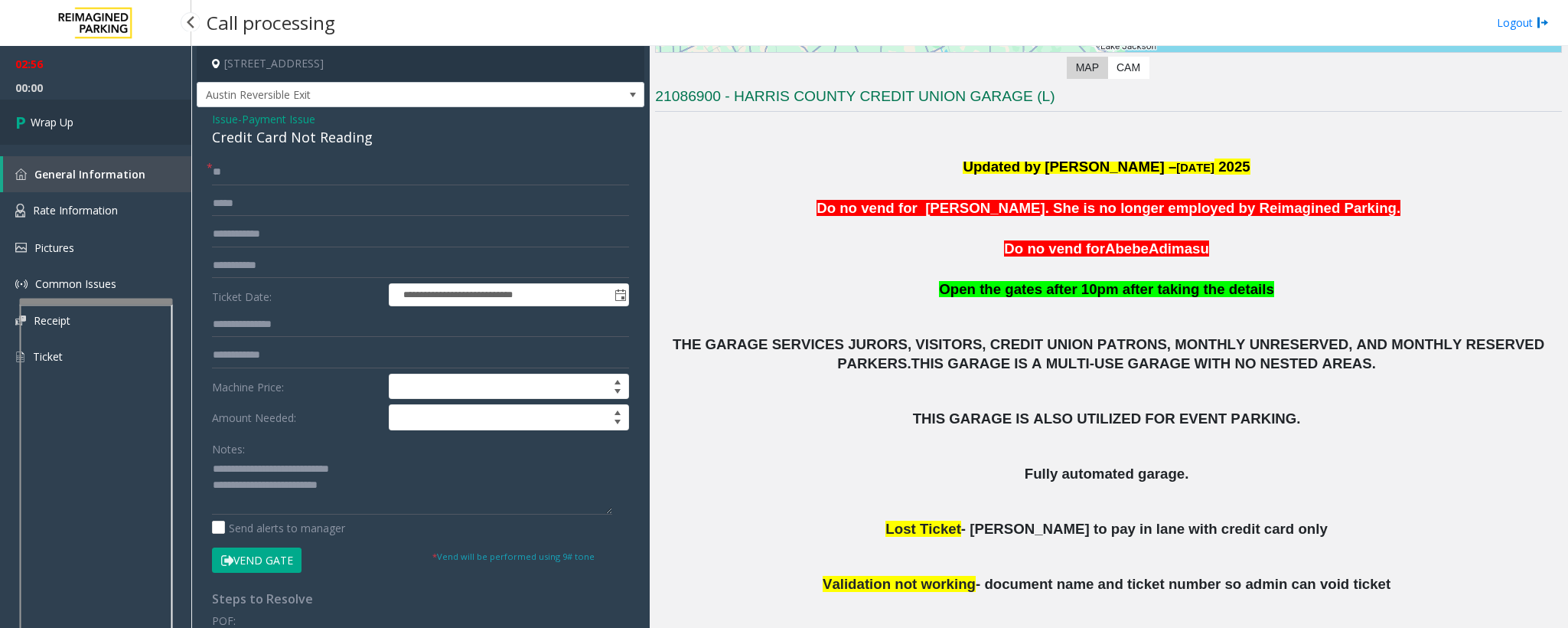
click at [70, 114] on span "Wrap Up" at bounding box center [52, 121] width 43 height 16
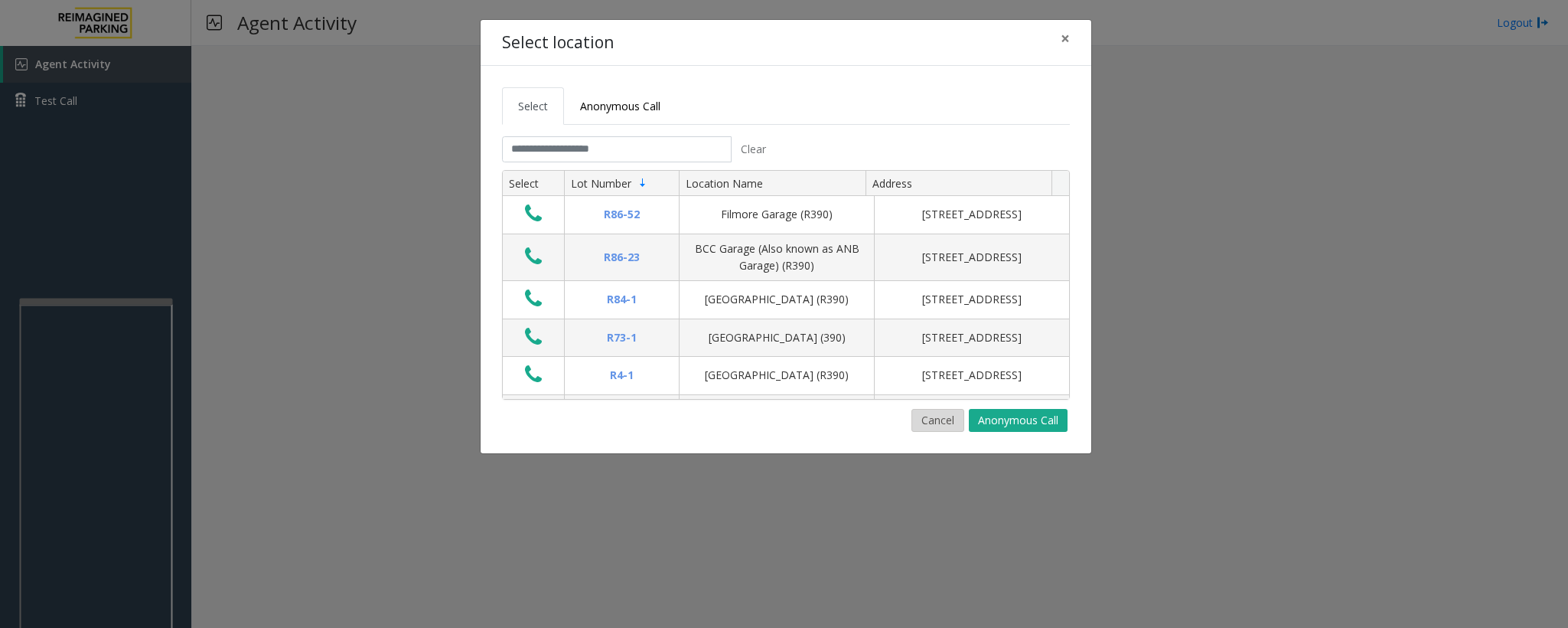
click at [942, 418] on button "Cancel" at bounding box center [938, 420] width 53 height 23
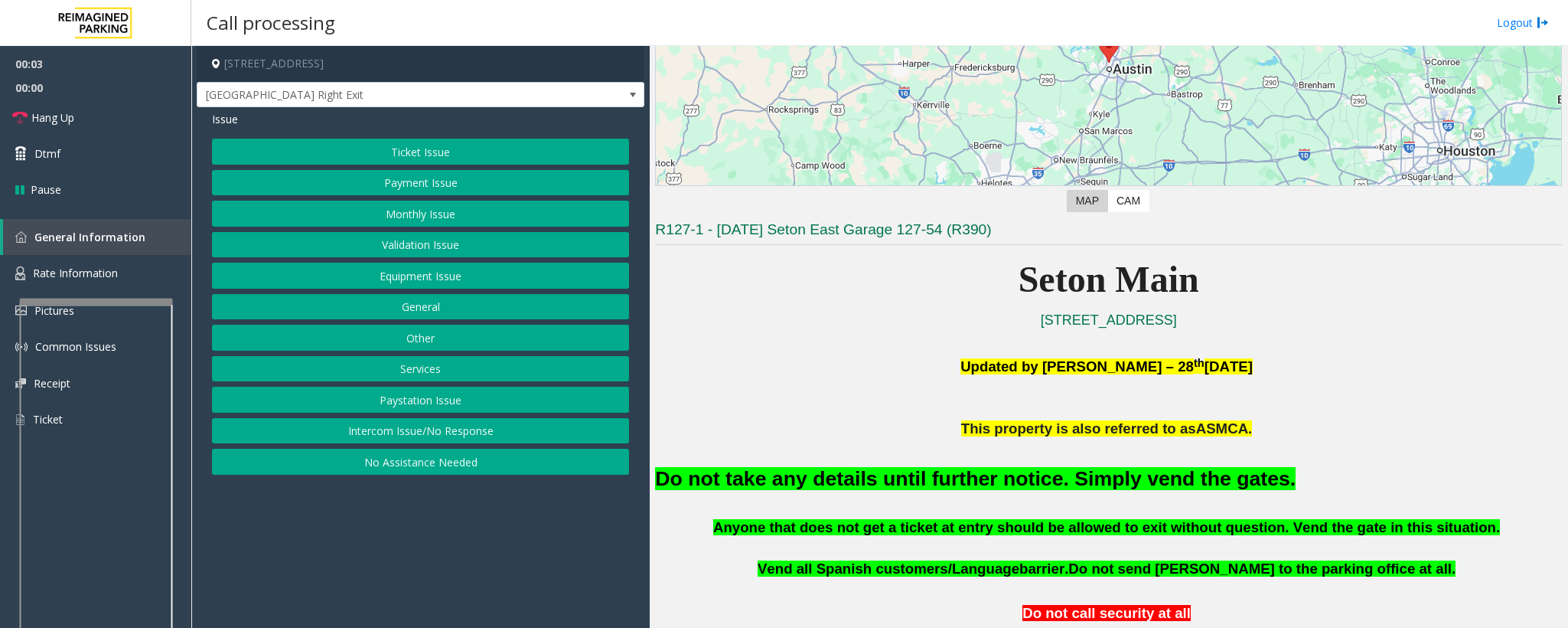
scroll to position [230, 0]
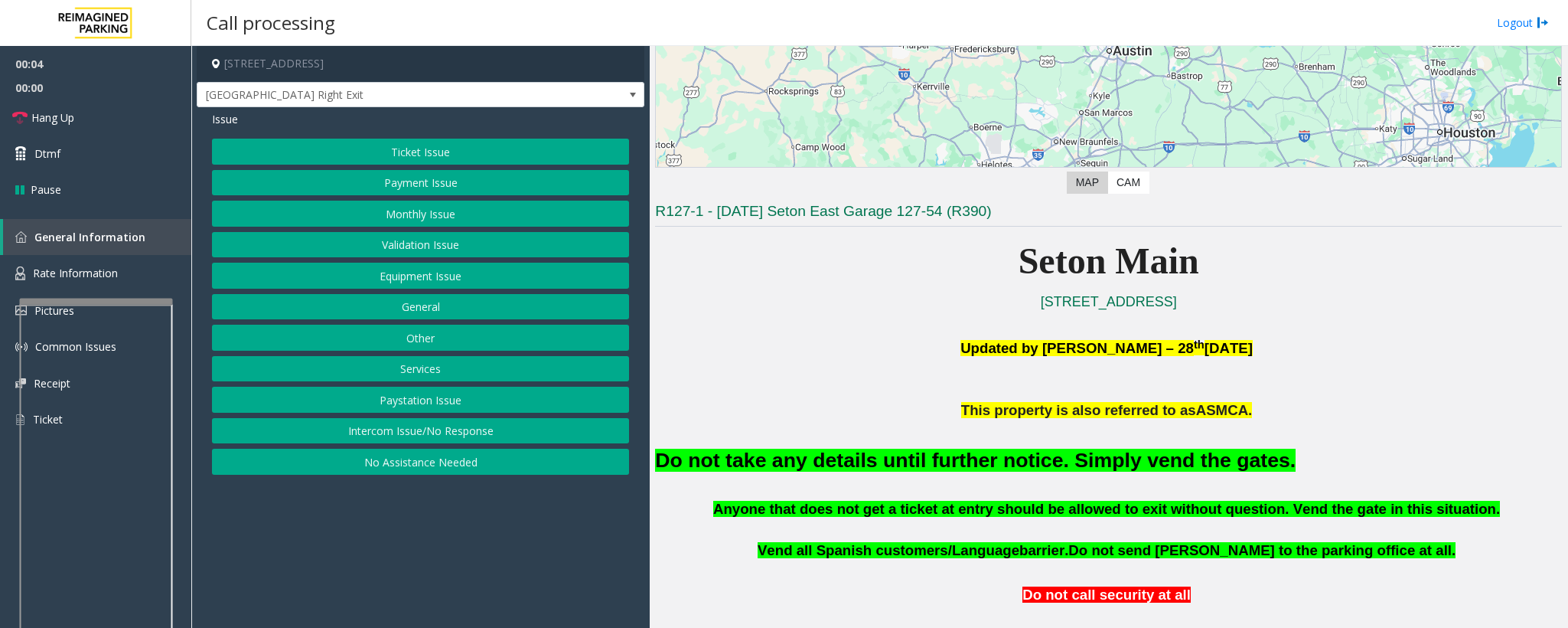
click at [370, 277] on button "Equipment Issue" at bounding box center [421, 276] width 417 height 26
click at [384, 283] on button "Gate / Door Won't Open" at bounding box center [421, 276] width 417 height 26
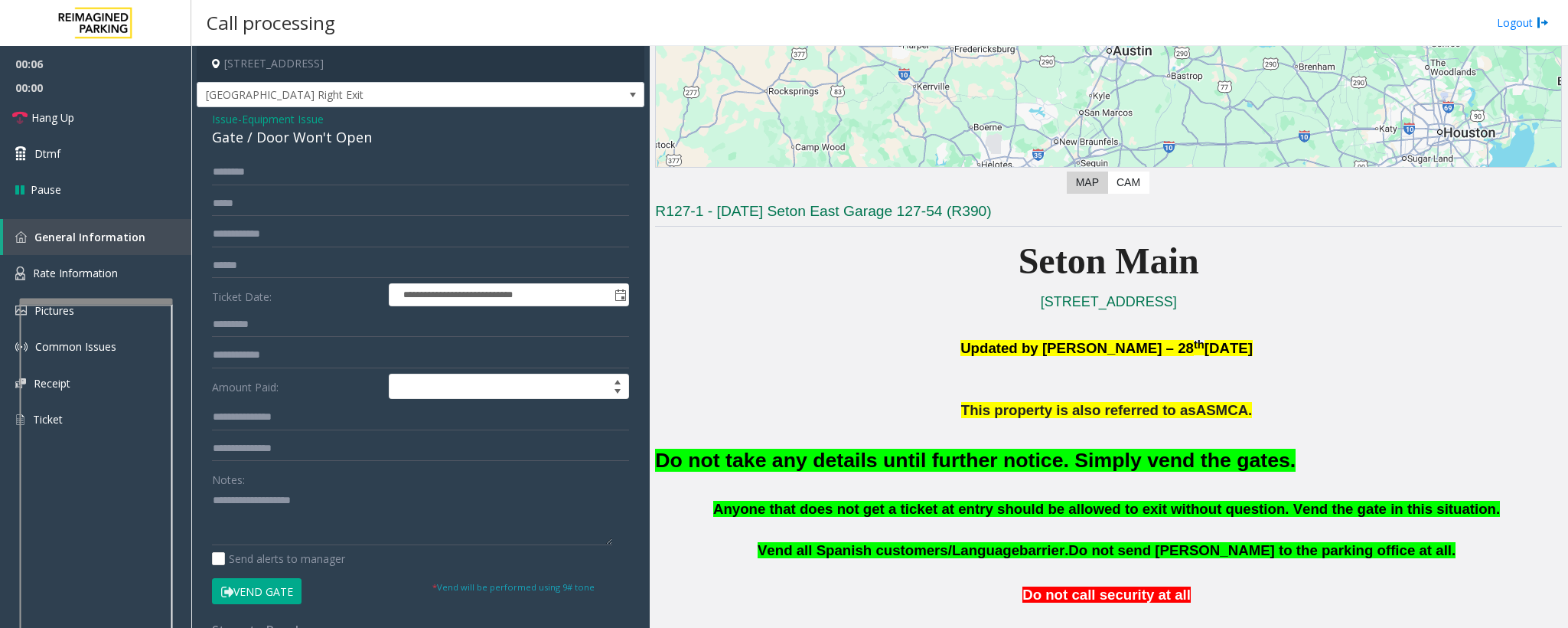
click at [274, 595] on button "Vend Gate" at bounding box center [257, 591] width 90 height 26
click at [223, 126] on span "Issue" at bounding box center [225, 119] width 26 height 16
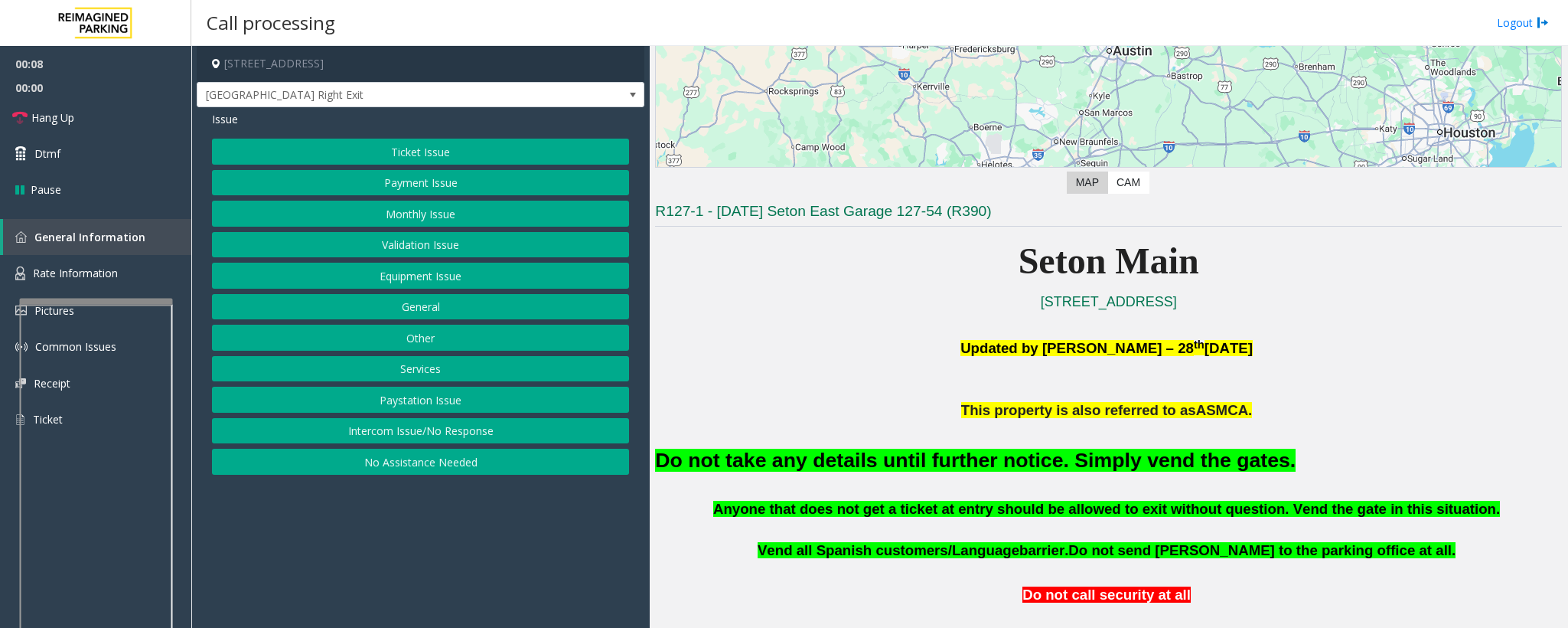
click at [434, 243] on button "Validation Issue" at bounding box center [421, 245] width 417 height 26
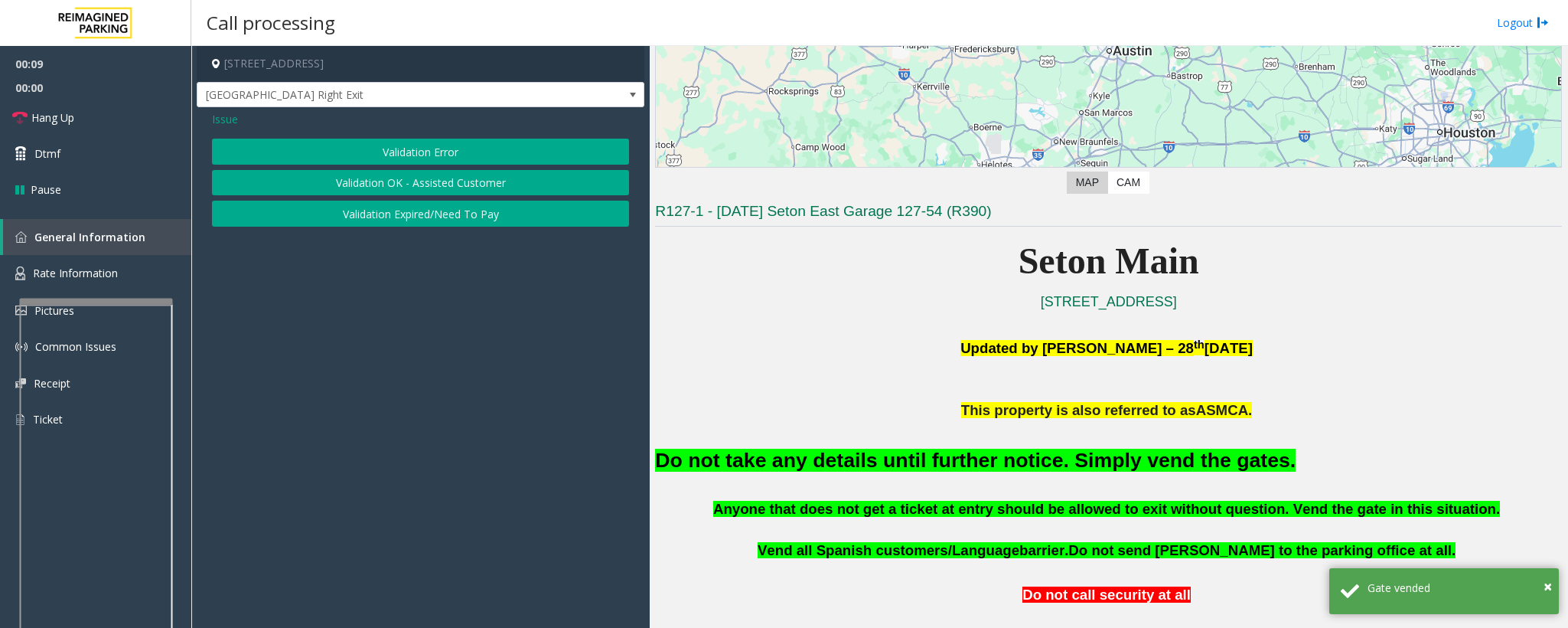
click at [436, 147] on button "Validation Error" at bounding box center [421, 151] width 417 height 26
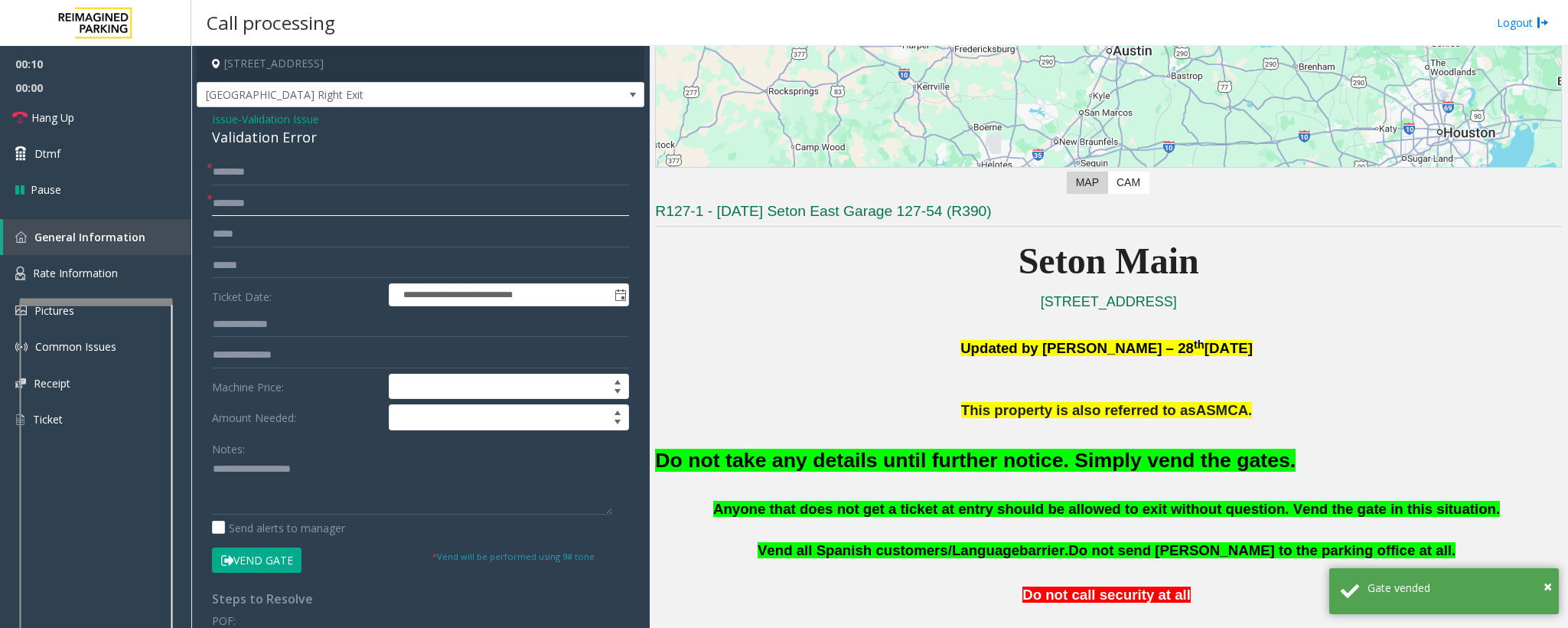
click at [233, 206] on input "text" at bounding box center [421, 204] width 417 height 26
type input "**"
click at [246, 167] on input "text" at bounding box center [421, 172] width 417 height 26
type input "**"
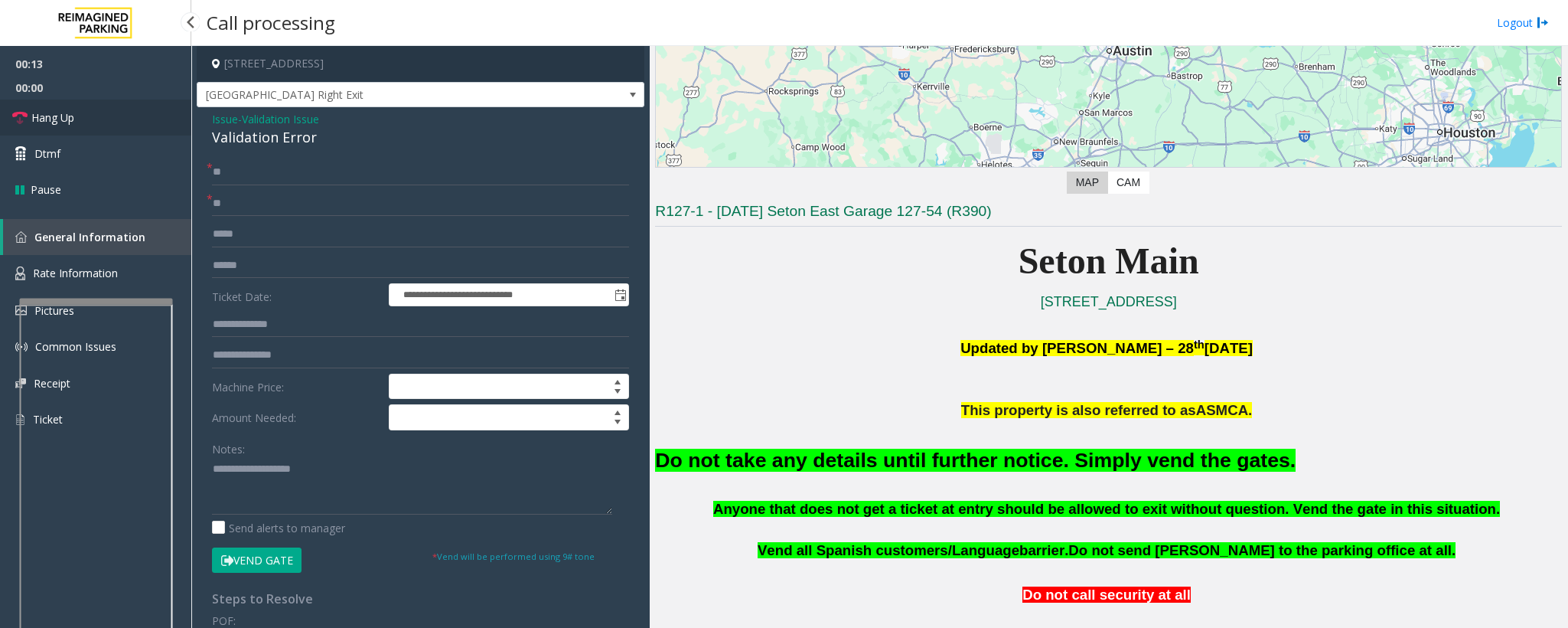
click at [96, 118] on link "Hang Up" at bounding box center [95, 117] width 192 height 36
click at [1069, 482] on div "Do not take any details until further notice. Simply vend the gates." at bounding box center [1108, 461] width 907 height 78
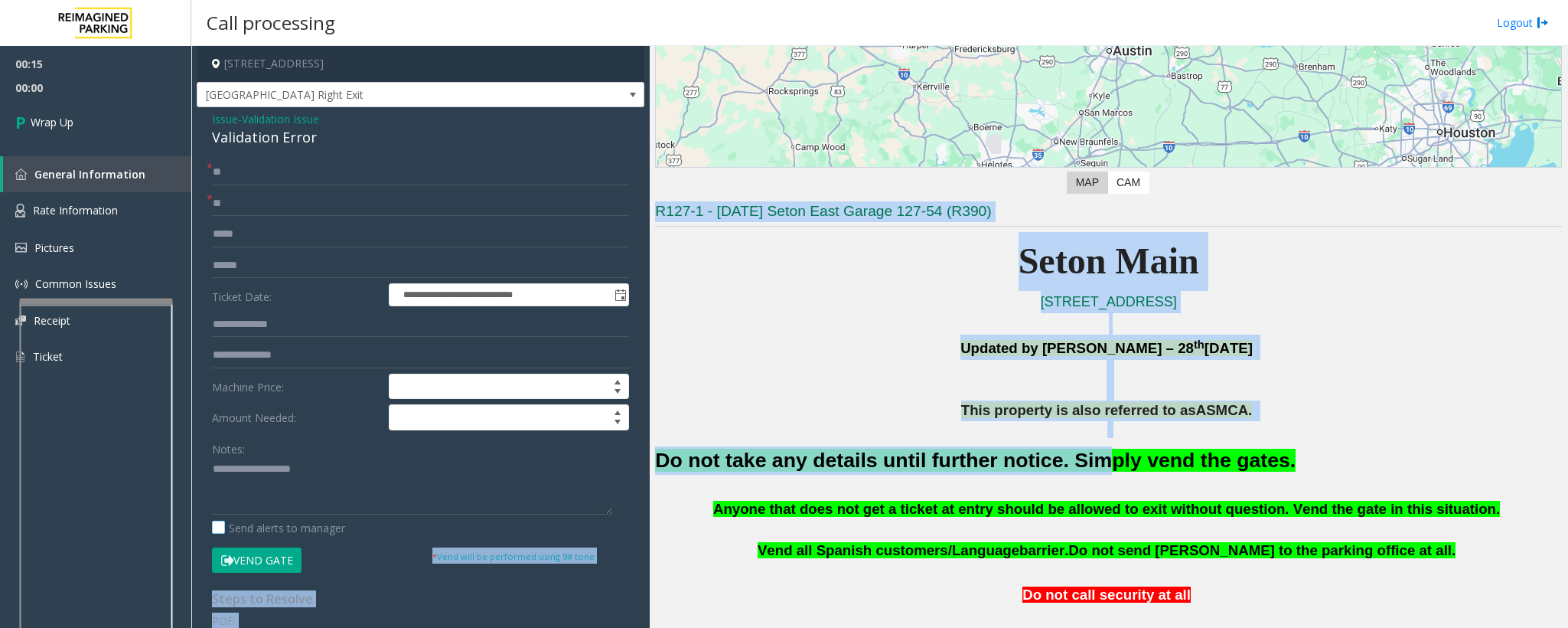
drag, startPoint x: 1050, startPoint y: 468, endPoint x: 412, endPoint y: 499, distance: 638.8
click at [320, 521] on div "**********" at bounding box center [879, 336] width 1376 height 582
click at [712, 463] on font "Do not take any details until further notice. Simply vend the gates." at bounding box center [976, 460] width 641 height 23
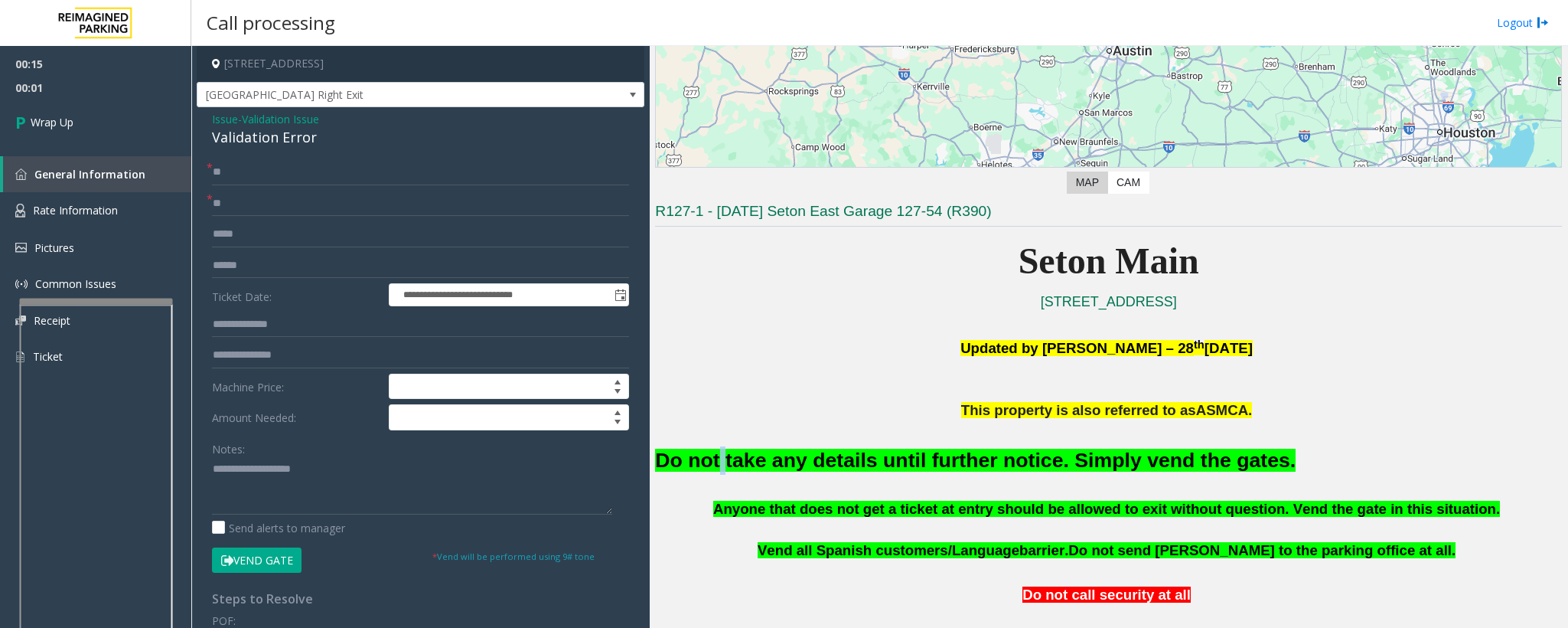
click at [712, 463] on font "Do not take any details until further notice. Simply vend the gates." at bounding box center [976, 460] width 641 height 23
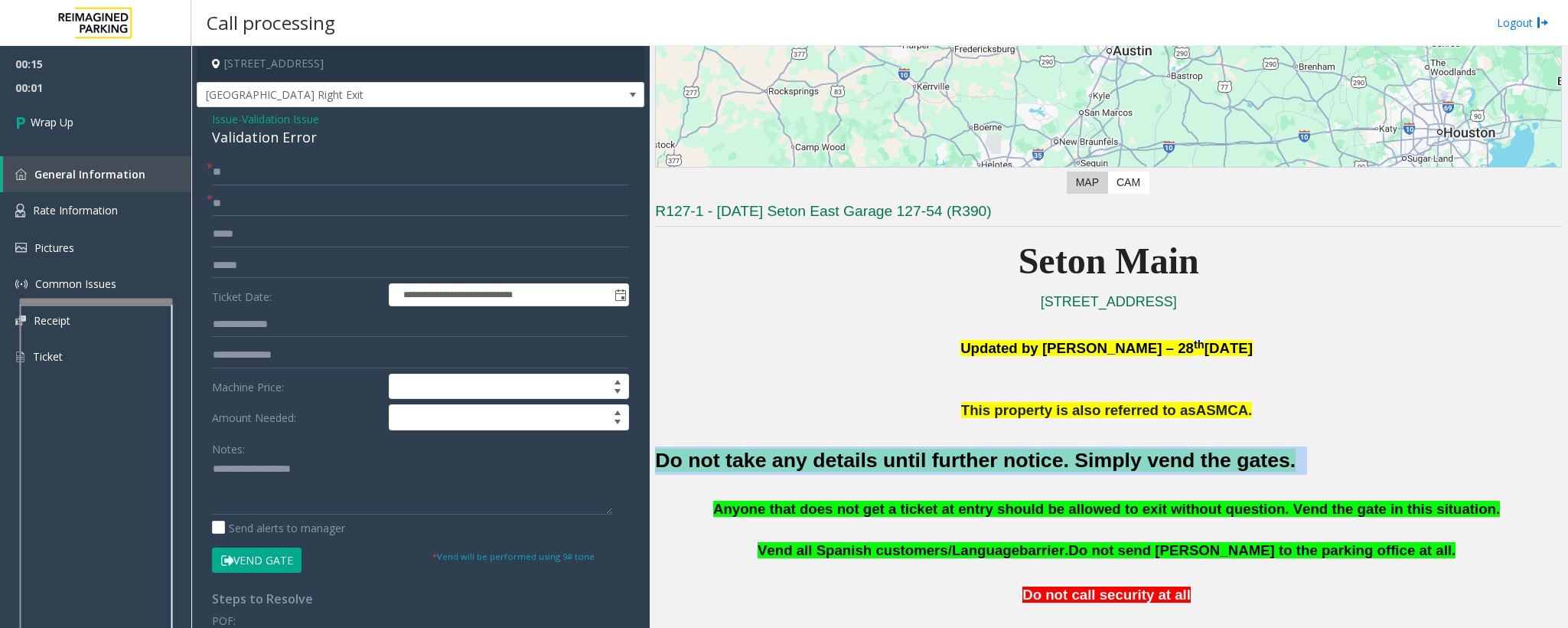
click at [712, 463] on font "Do not take any details until further notice. Simply vend the gates." at bounding box center [976, 460] width 641 height 23
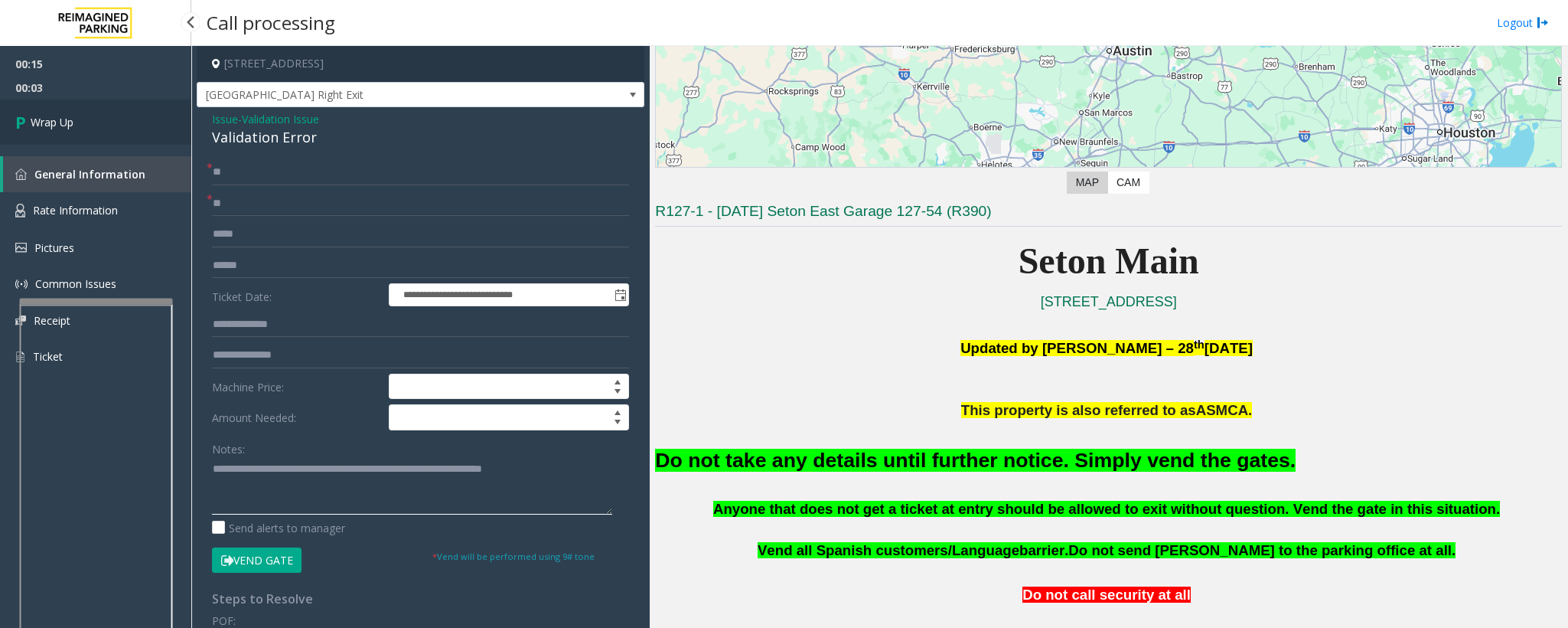
type textarea "**********"
click at [78, 116] on link "Wrap Up" at bounding box center [95, 121] width 192 height 45
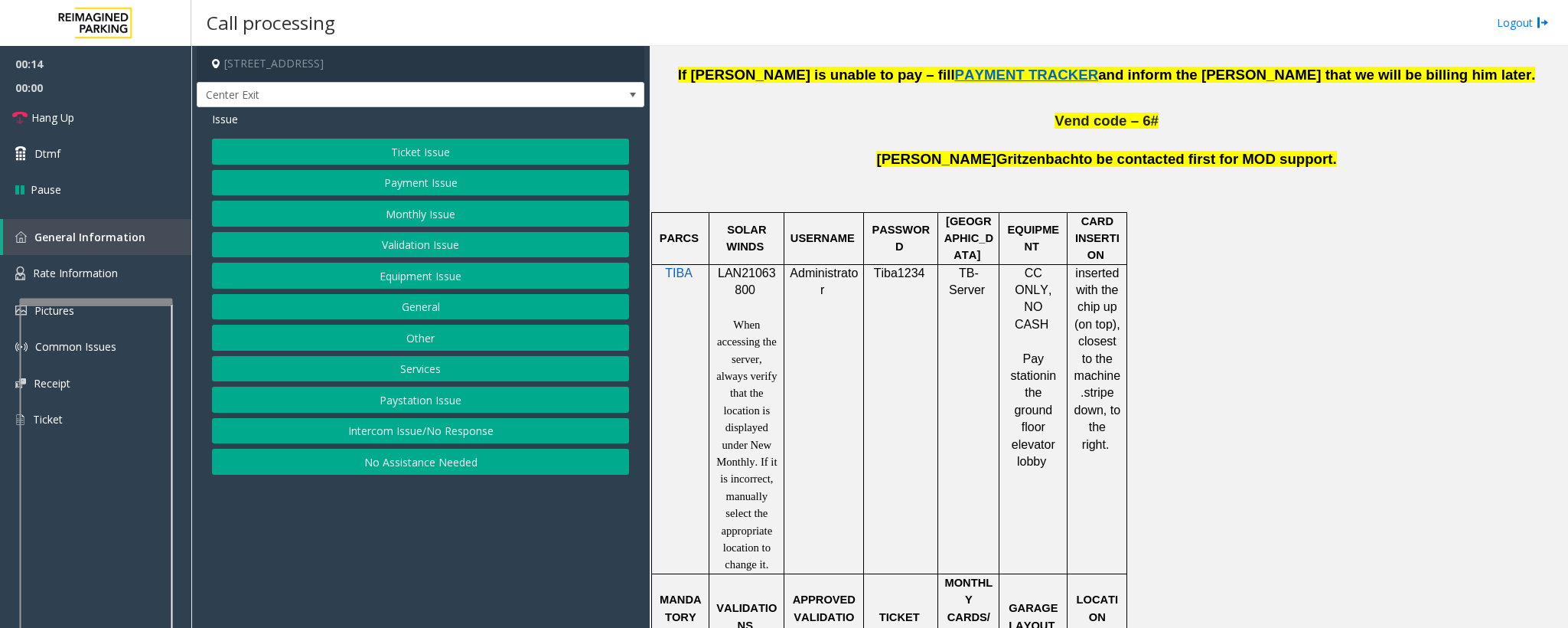
scroll to position [919, 0]
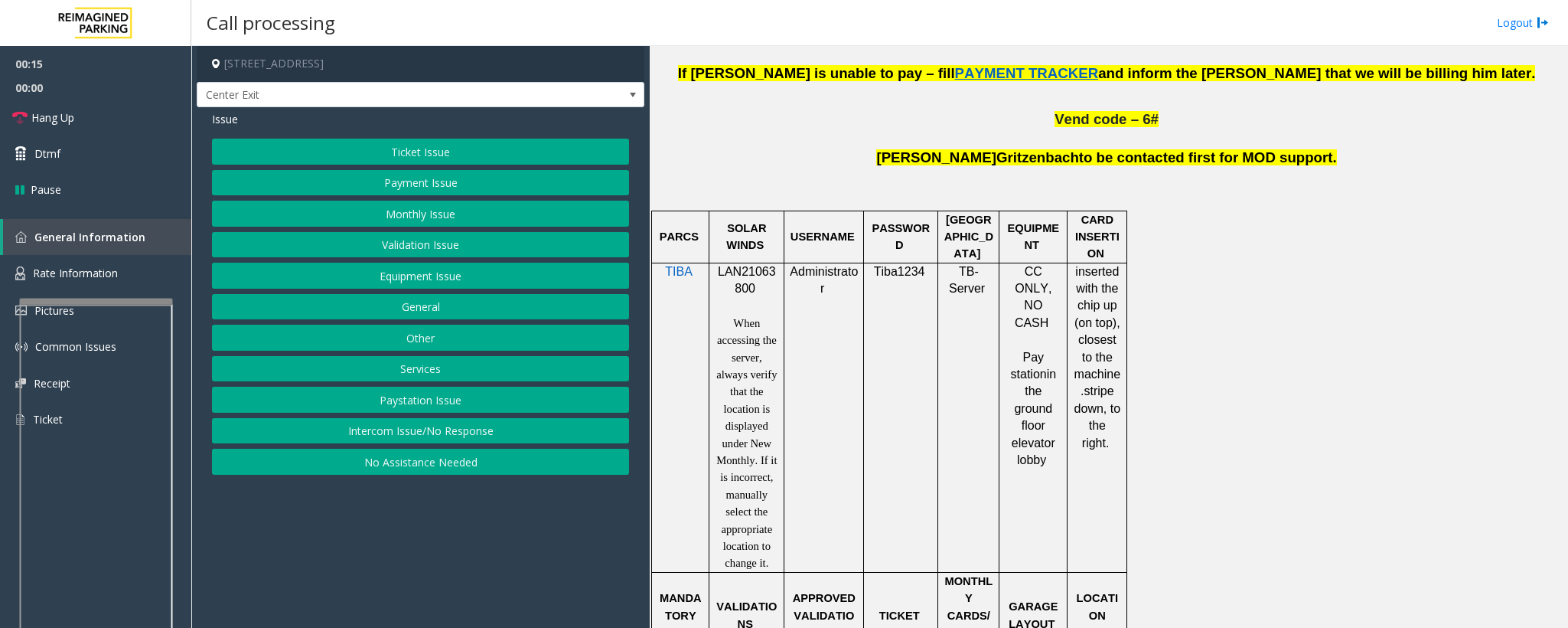
click at [400, 247] on button "Validation Issue" at bounding box center [421, 245] width 417 height 26
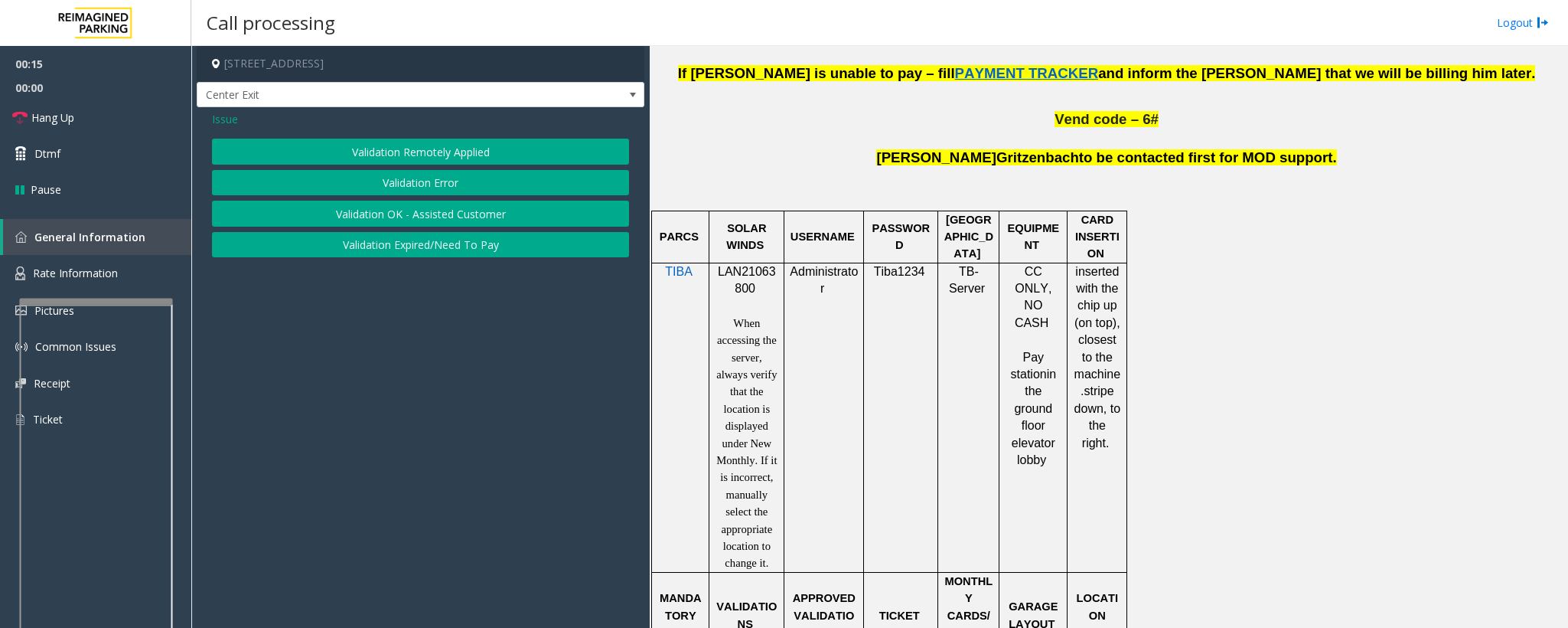
click at [379, 186] on button "Validation Error" at bounding box center [421, 183] width 417 height 26
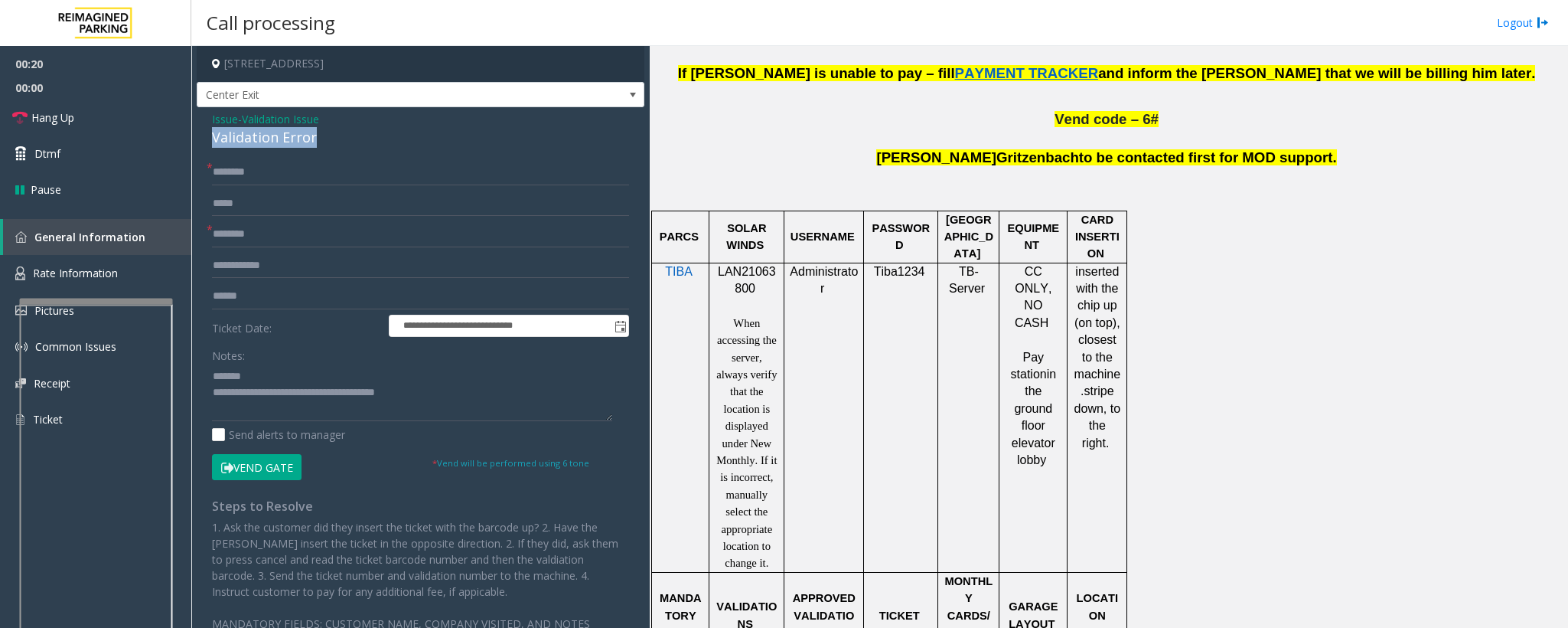
drag, startPoint x: 320, startPoint y: 136, endPoint x: 211, endPoint y: 129, distance: 109.2
click at [212, 129] on div "Validation Error" at bounding box center [421, 137] width 417 height 21
type textarea "**********"
click at [264, 241] on input "text" at bounding box center [421, 235] width 417 height 26
type input "**"
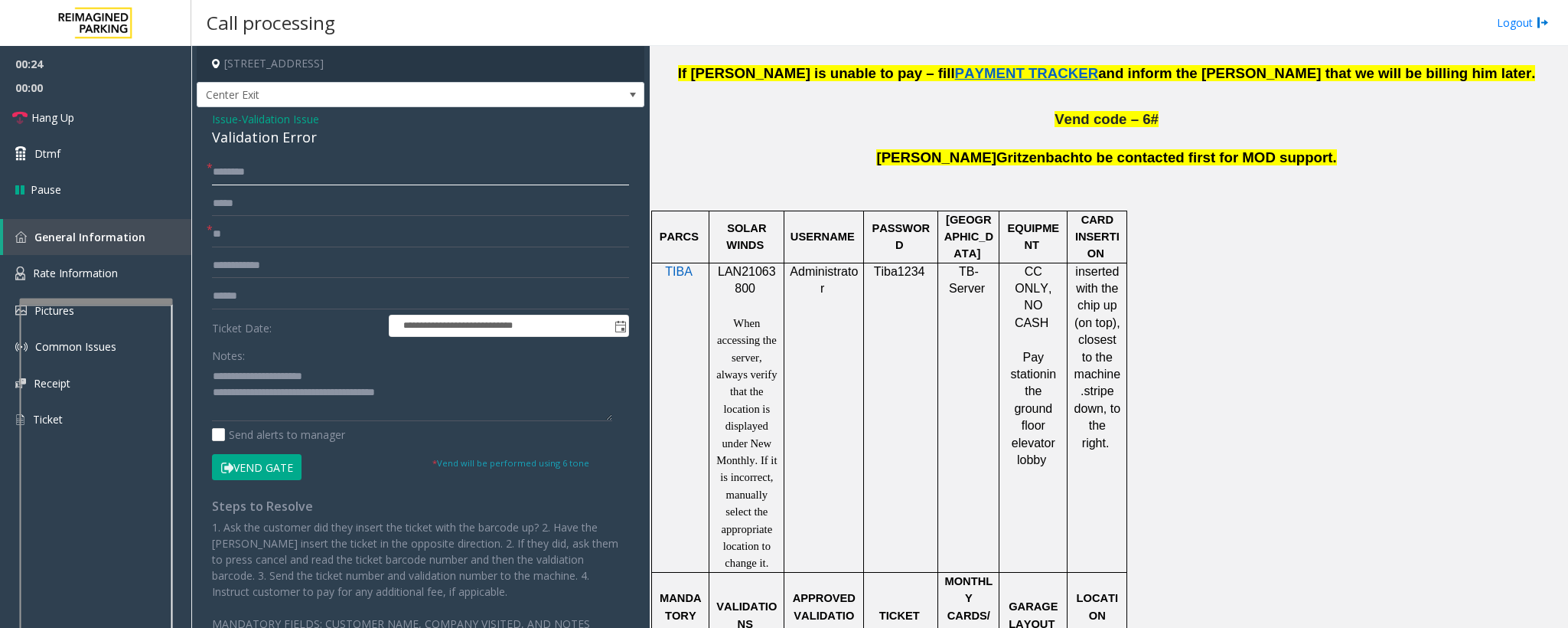
click at [239, 175] on input "text" at bounding box center [421, 172] width 417 height 26
type input "**"
drag, startPoint x: 462, startPoint y: 393, endPoint x: 276, endPoint y: 405, distance: 186.4
click at [276, 405] on textarea at bounding box center [412, 392] width 400 height 57
click at [301, 384] on textarea at bounding box center [412, 392] width 400 height 57
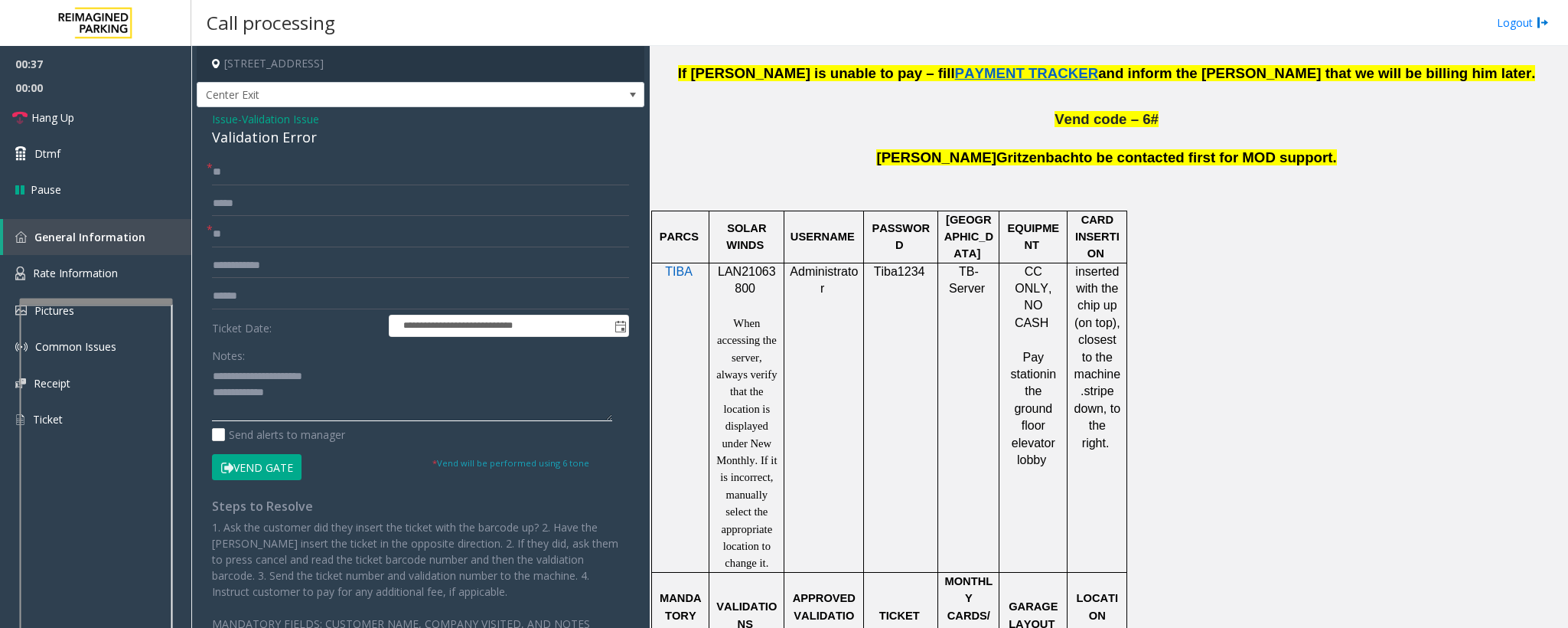
click at [307, 397] on textarea at bounding box center [412, 392] width 400 height 57
type textarea "**********"
click at [129, 104] on link "Hang Up" at bounding box center [95, 117] width 192 height 36
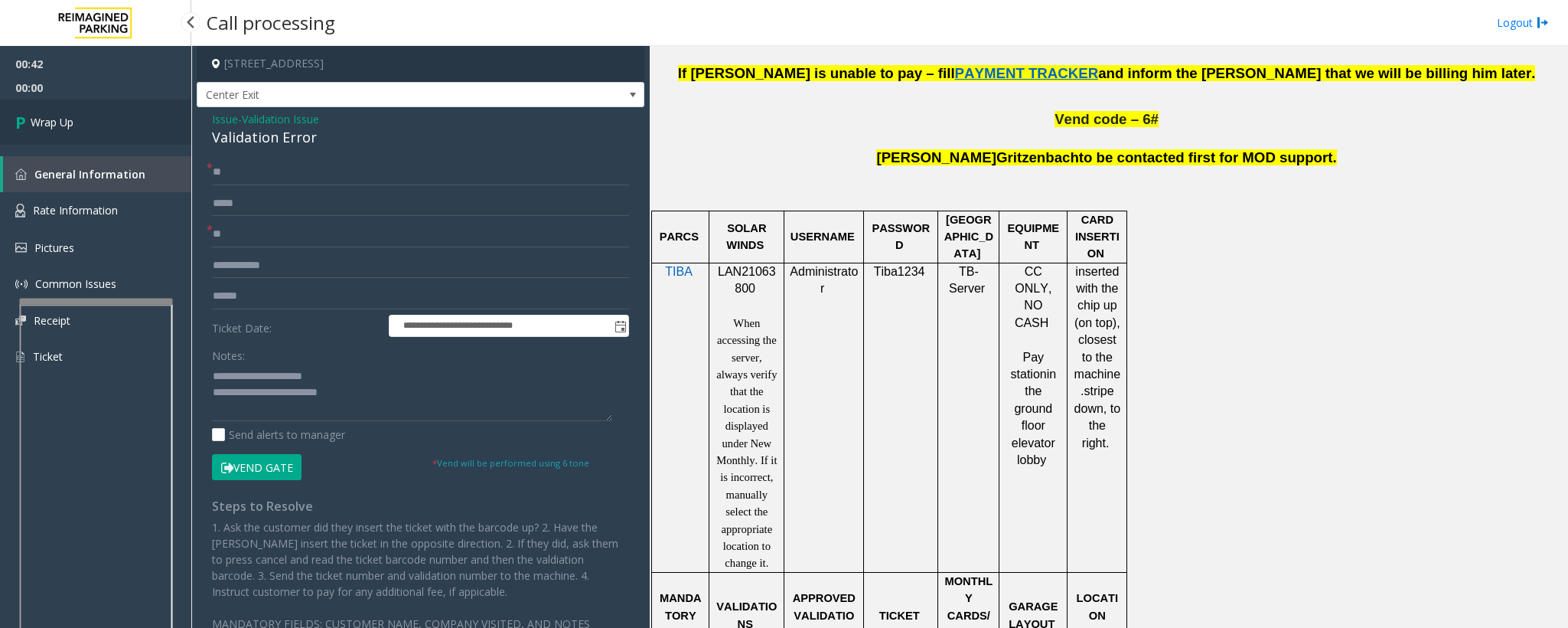
click at [129, 104] on link "Wrap Up" at bounding box center [95, 121] width 192 height 45
click at [129, 107] on link "Wrap Up" at bounding box center [95, 121] width 192 height 45
click at [129, 107] on link "Wrap Up" at bounding box center [95, 121] width 192 height 45
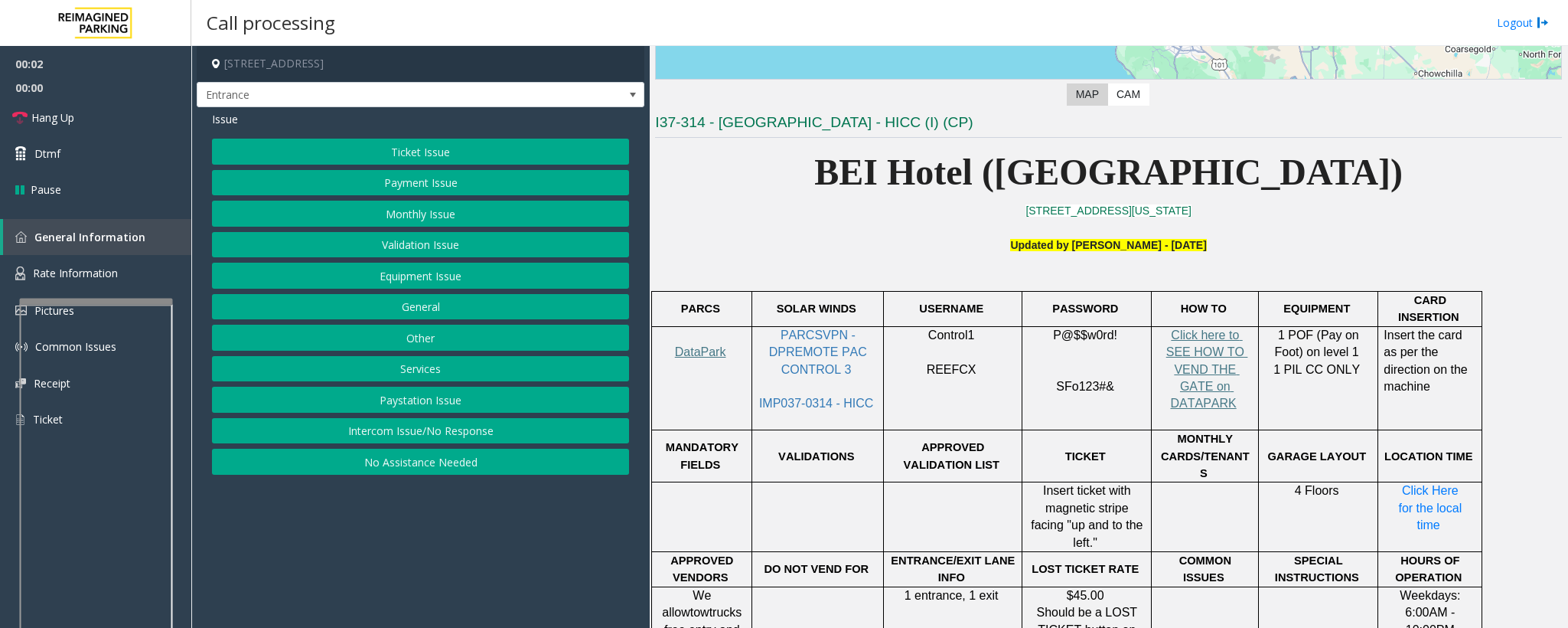
scroll to position [345, 0]
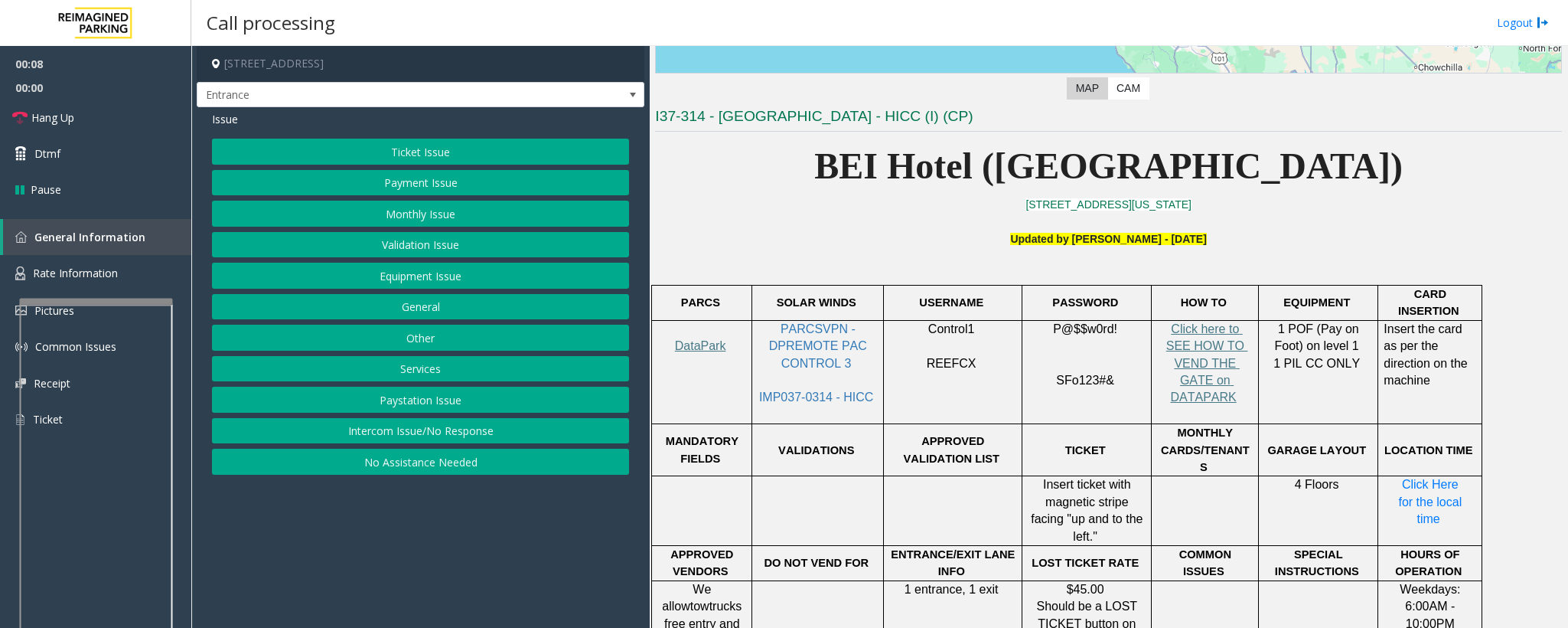
click at [398, 430] on button "Intercom Issue/No Response" at bounding box center [421, 431] width 417 height 26
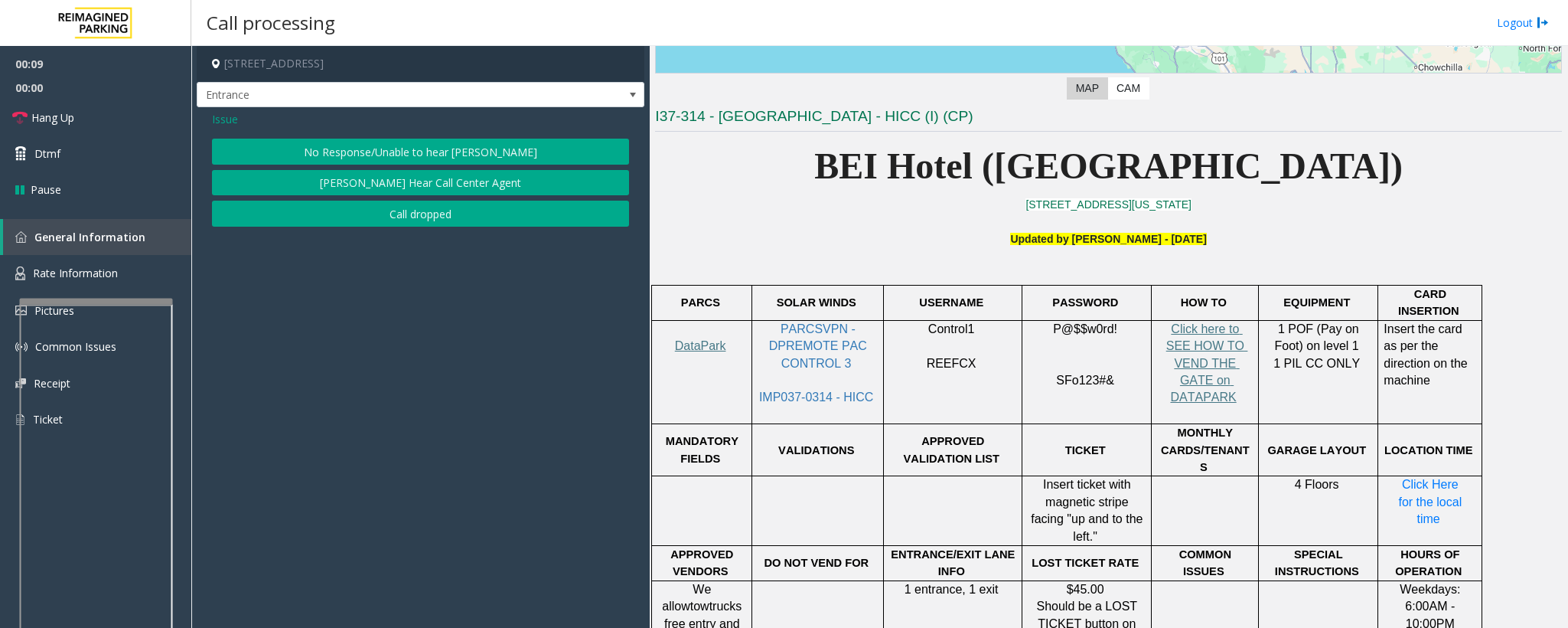
click at [331, 145] on button "No Response/Unable to hear [PERSON_NAME]" at bounding box center [421, 151] width 417 height 26
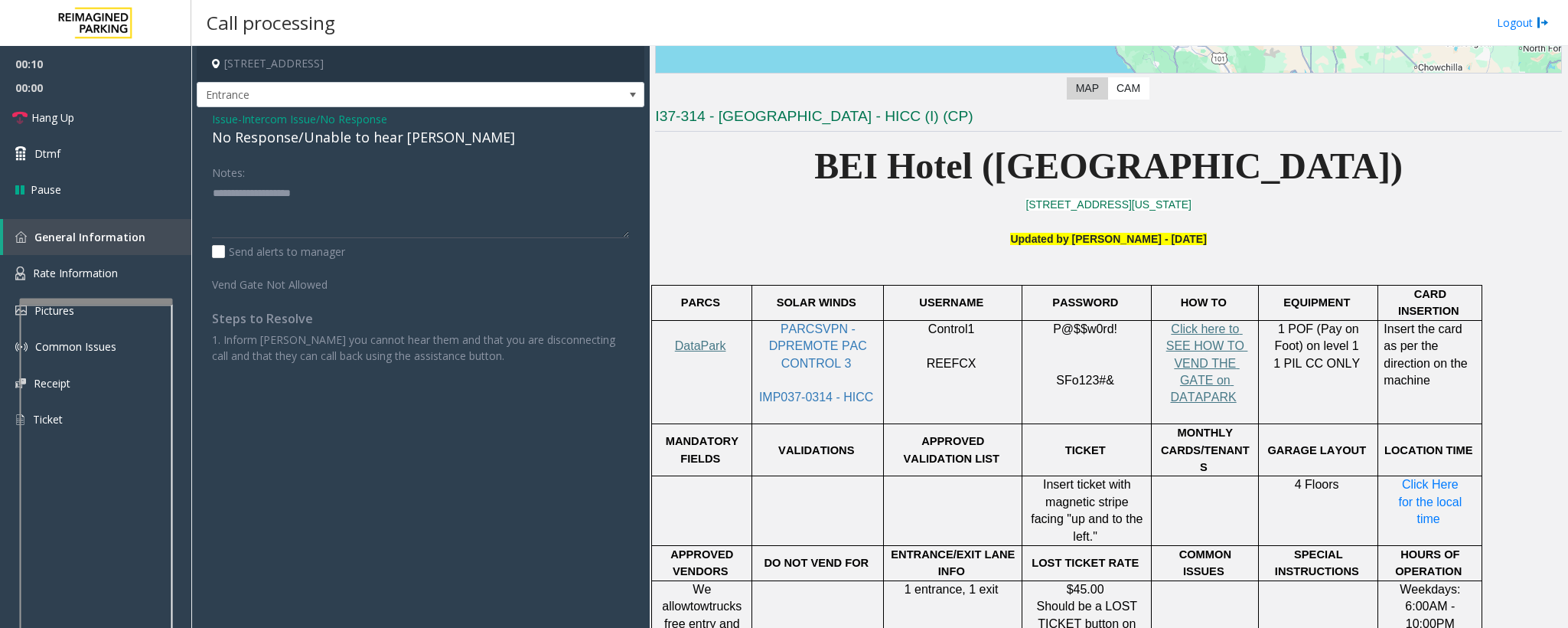
click at [308, 136] on div "No Response/Unable to hear [PERSON_NAME]" at bounding box center [421, 137] width 417 height 21
click at [310, 136] on div "No Response/Unable to hear [PERSON_NAME]" at bounding box center [421, 137] width 417 height 21
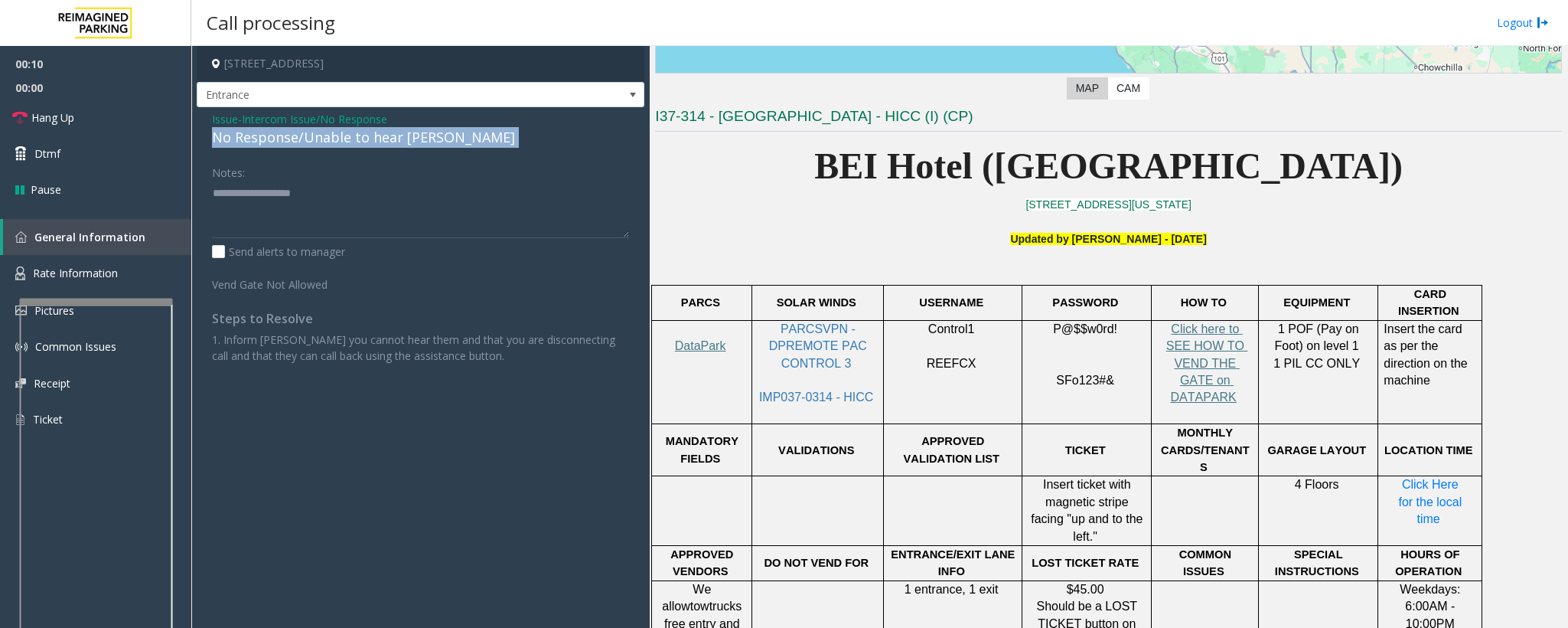
click at [310, 136] on div "No Response/Unable to hear [PERSON_NAME]" at bounding box center [421, 137] width 417 height 21
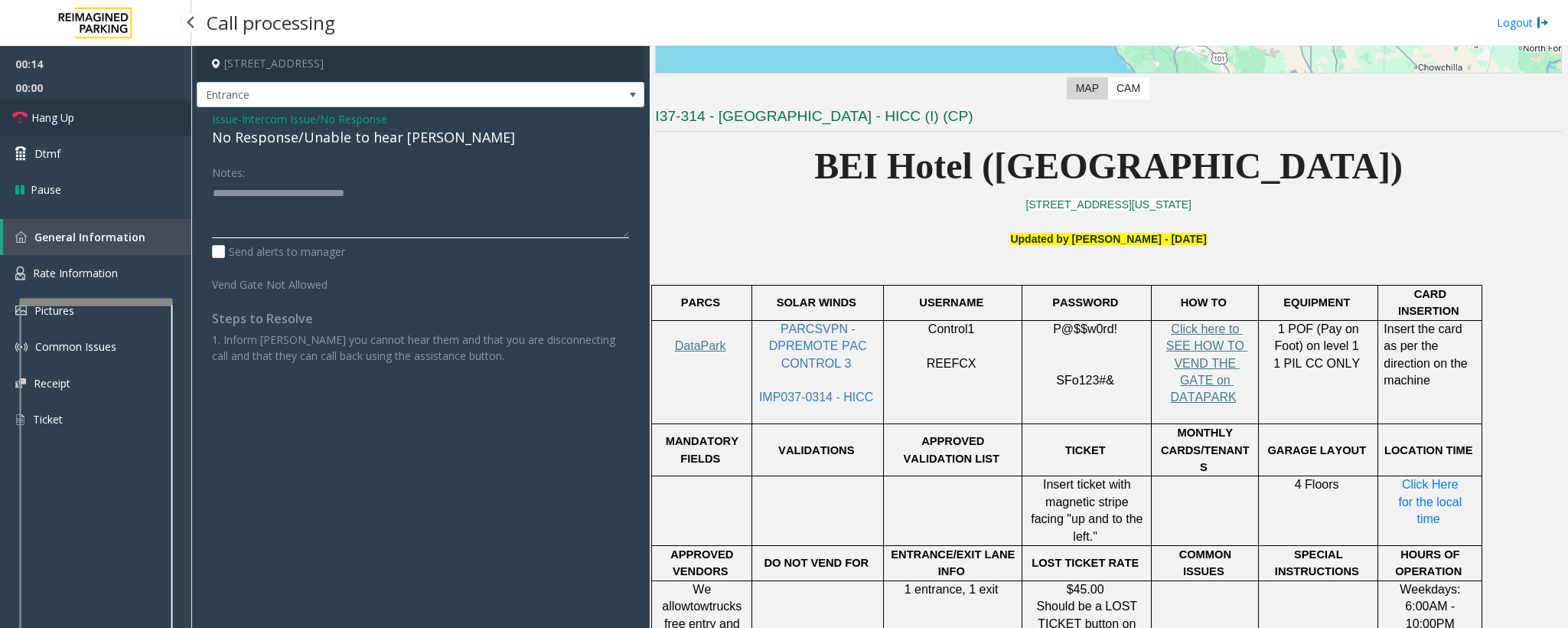
type textarea "**********"
click at [53, 112] on span "Hang Up" at bounding box center [53, 117] width 43 height 16
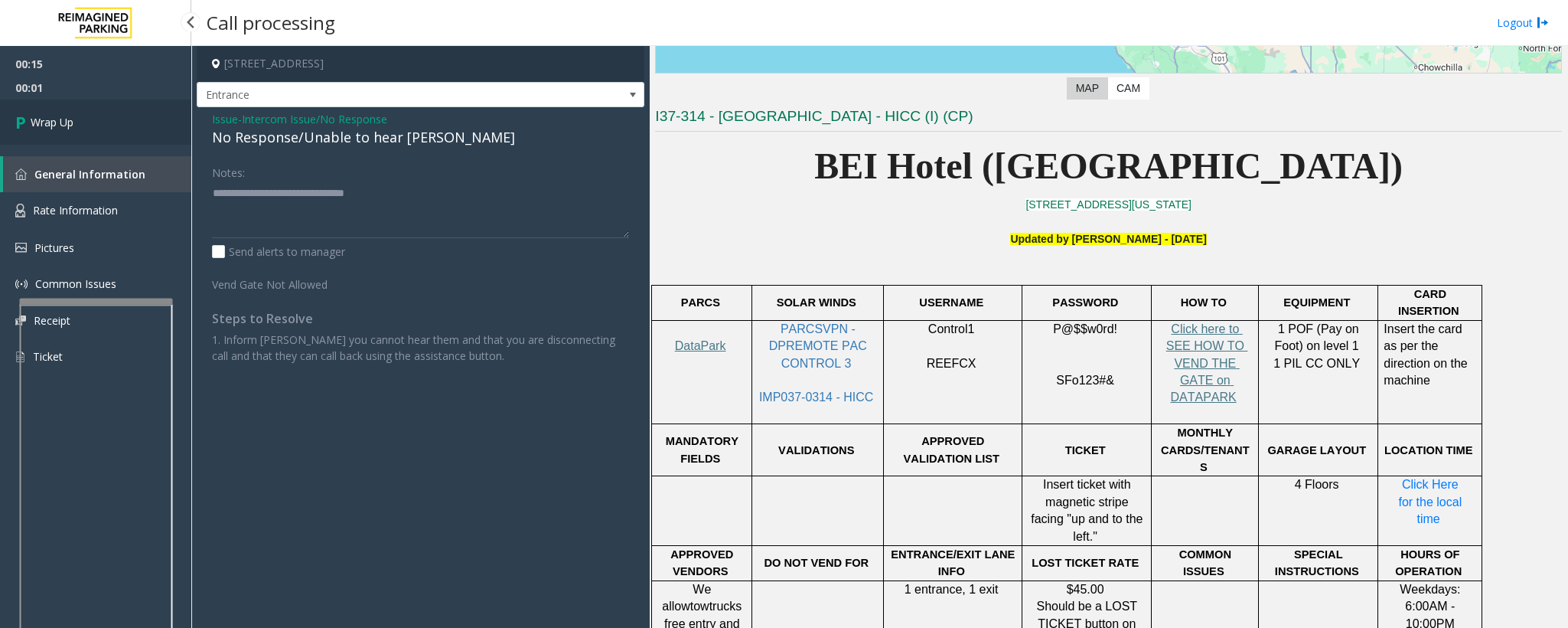
click at [46, 120] on span "Wrap Up" at bounding box center [52, 121] width 43 height 16
